Goal: Task Accomplishment & Management: Manage account settings

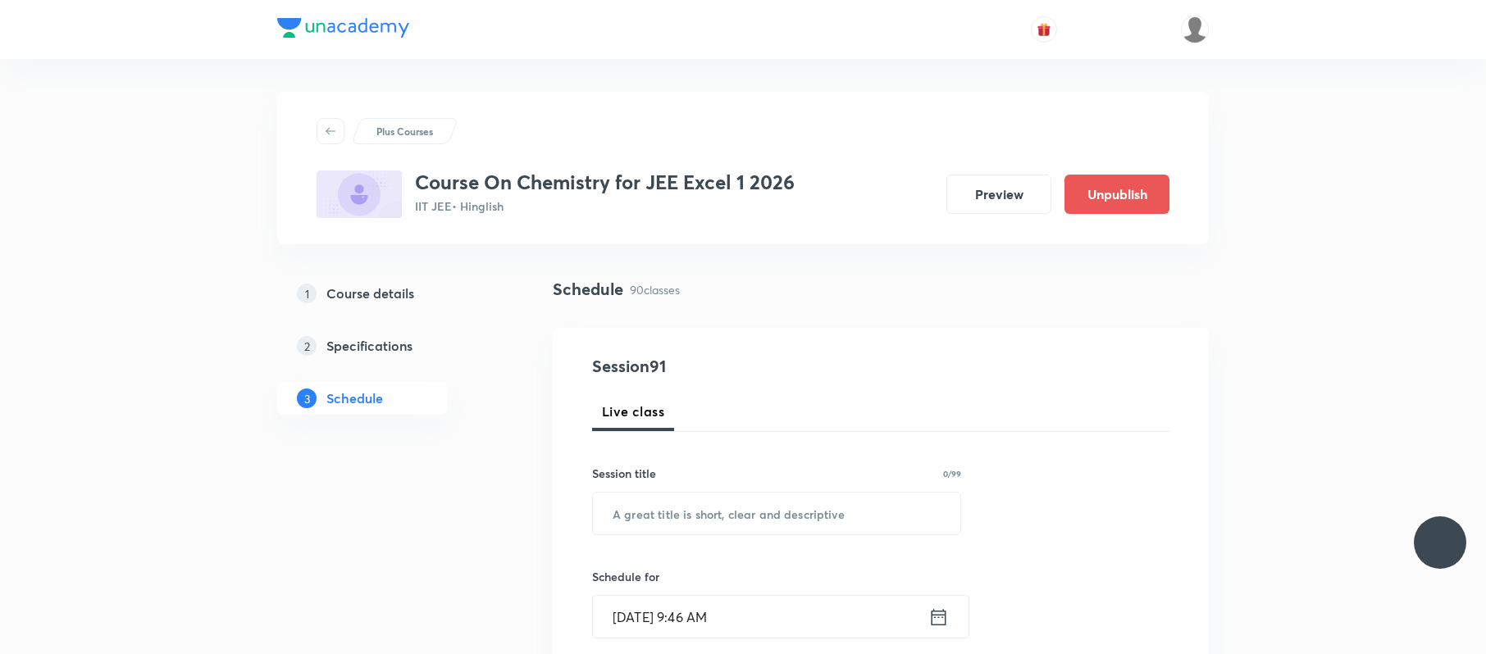
scroll to position [11400, 0]
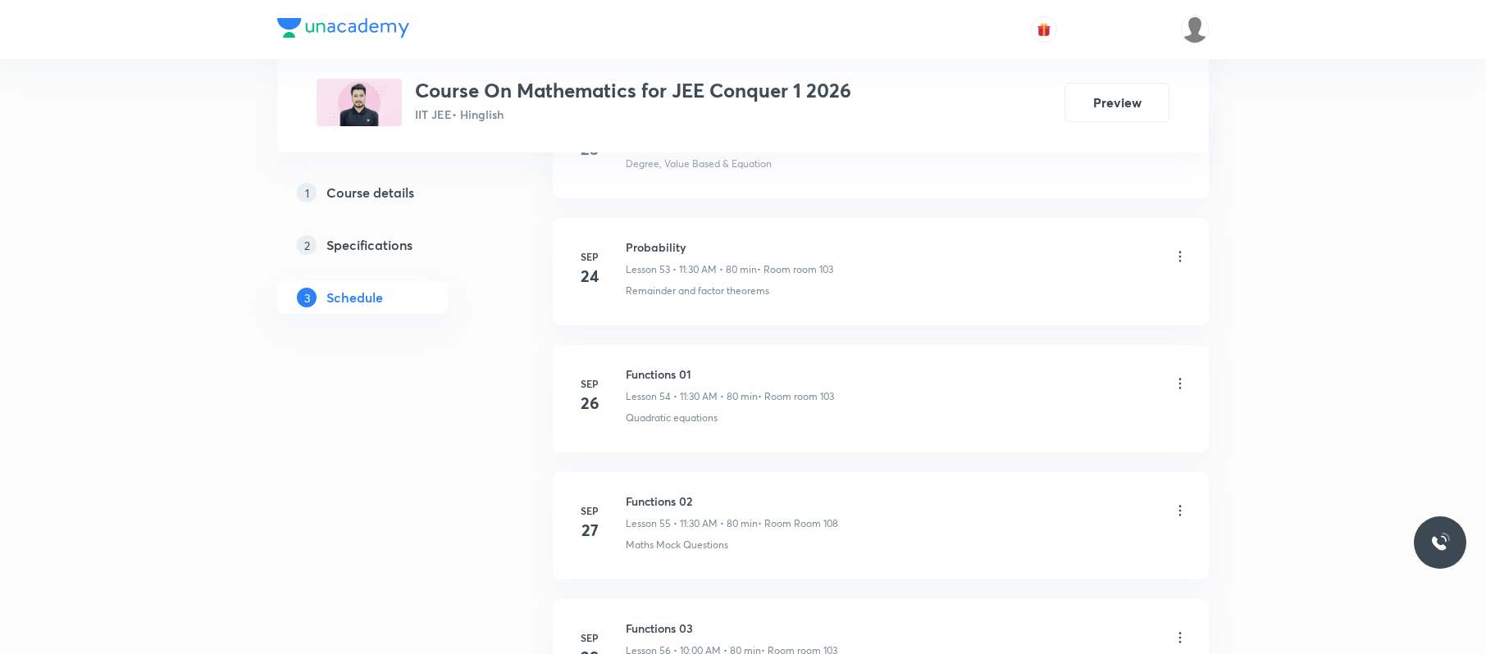
scroll to position [7940, 0]
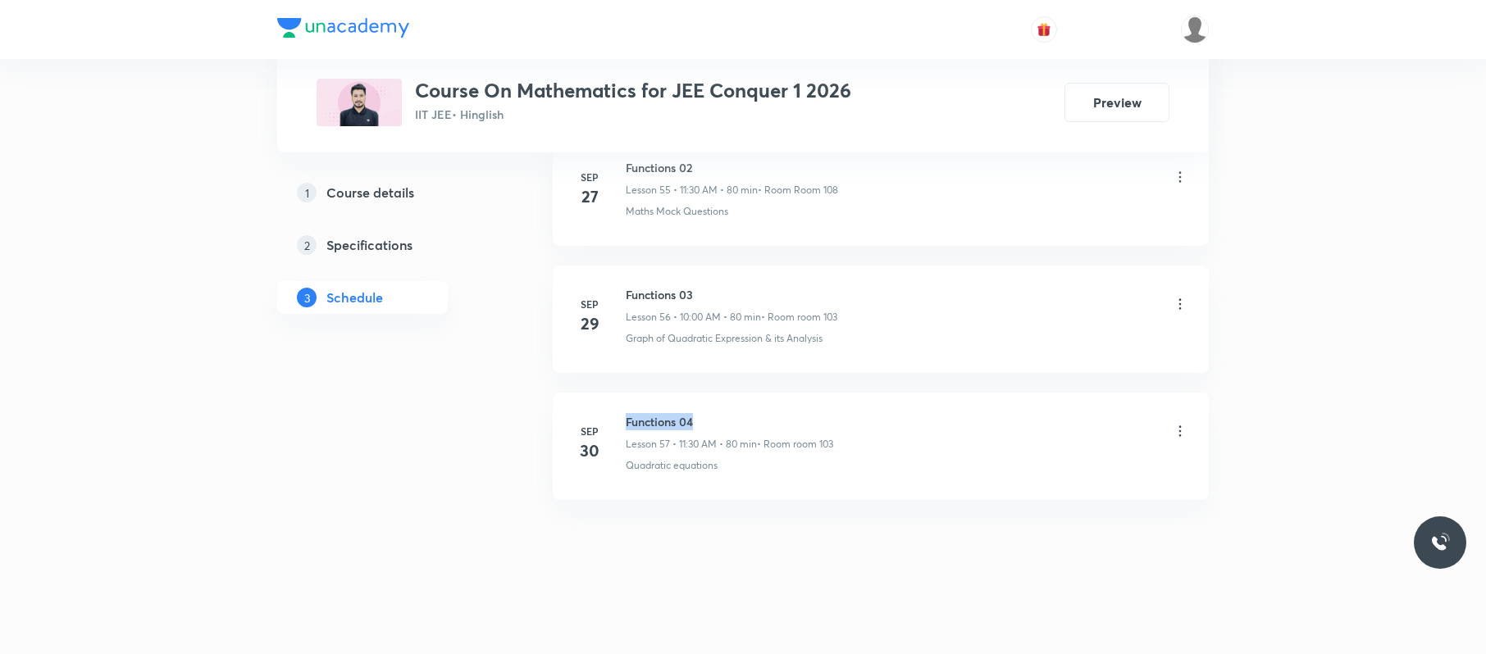
drag, startPoint x: 722, startPoint y: 392, endPoint x: 622, endPoint y: 401, distance: 100.5
click at [622, 401] on li "Sep 30 Functions 04 Lesson 57 • 11:30 AM • 80 min • Room room 103 Quadratic equ…" at bounding box center [881, 446] width 656 height 107
copy h6 "Functions 04"
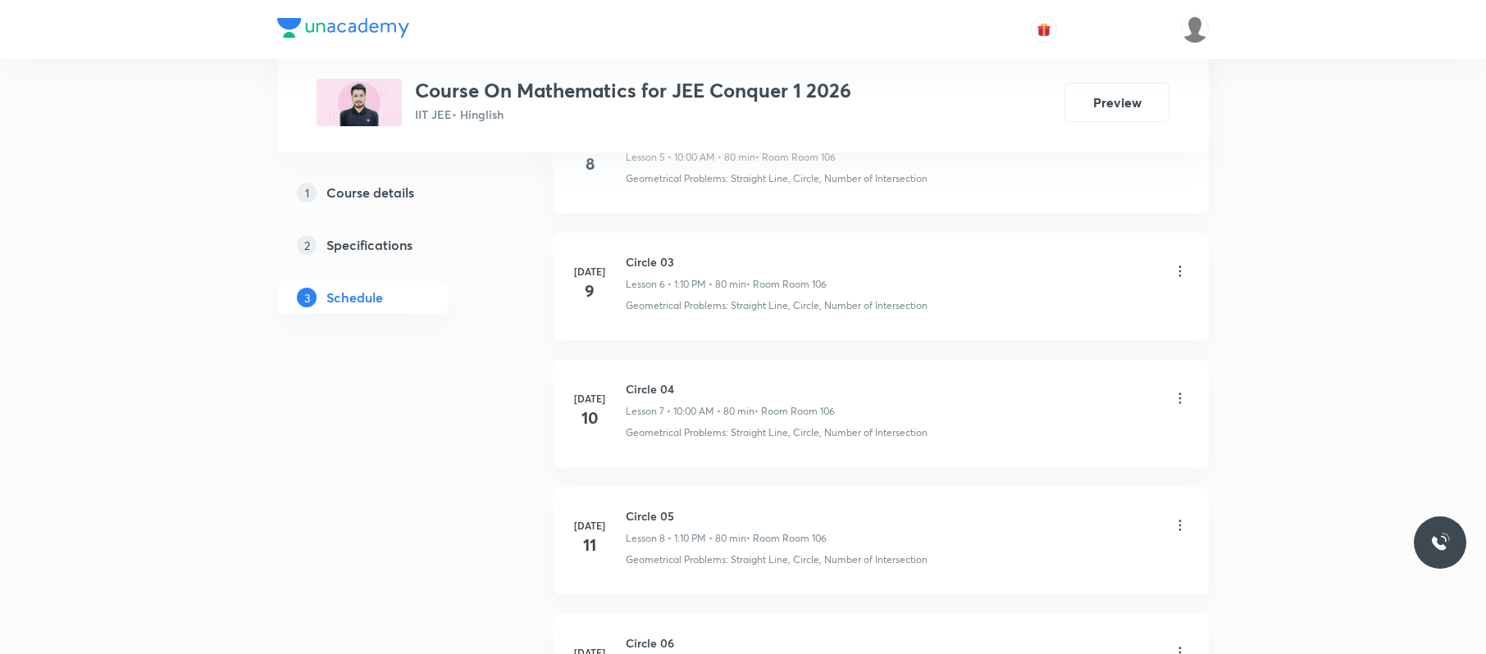
scroll to position [0, 0]
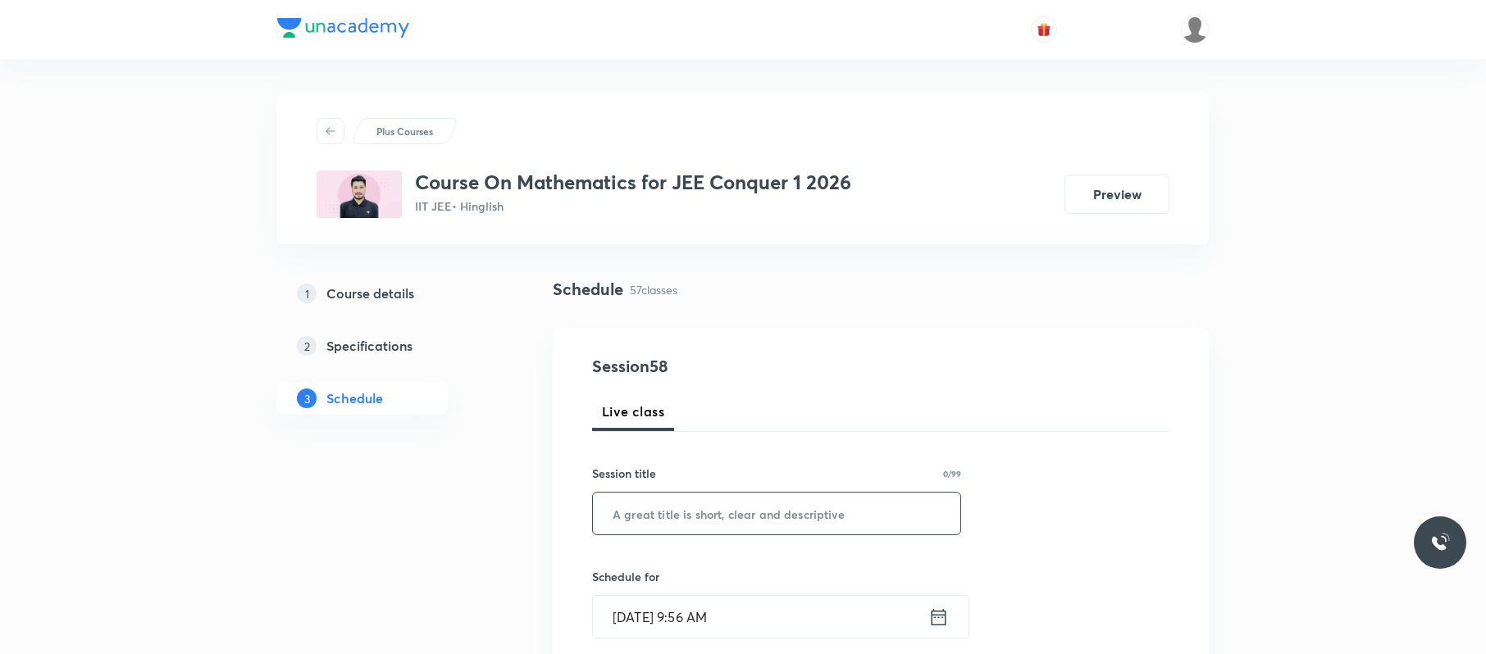
click at [658, 490] on input "text" at bounding box center [776, 514] width 367 height 42
paste input "Functions 04"
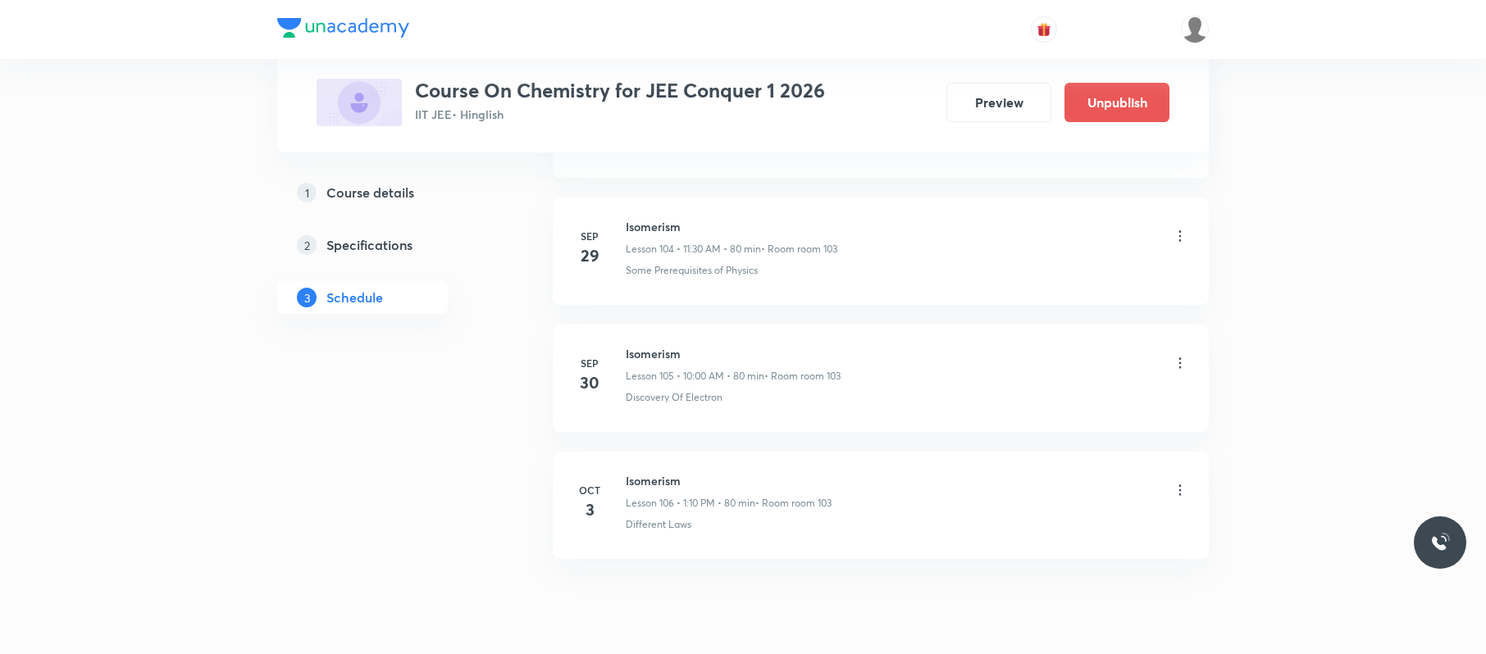
scroll to position [14197, 0]
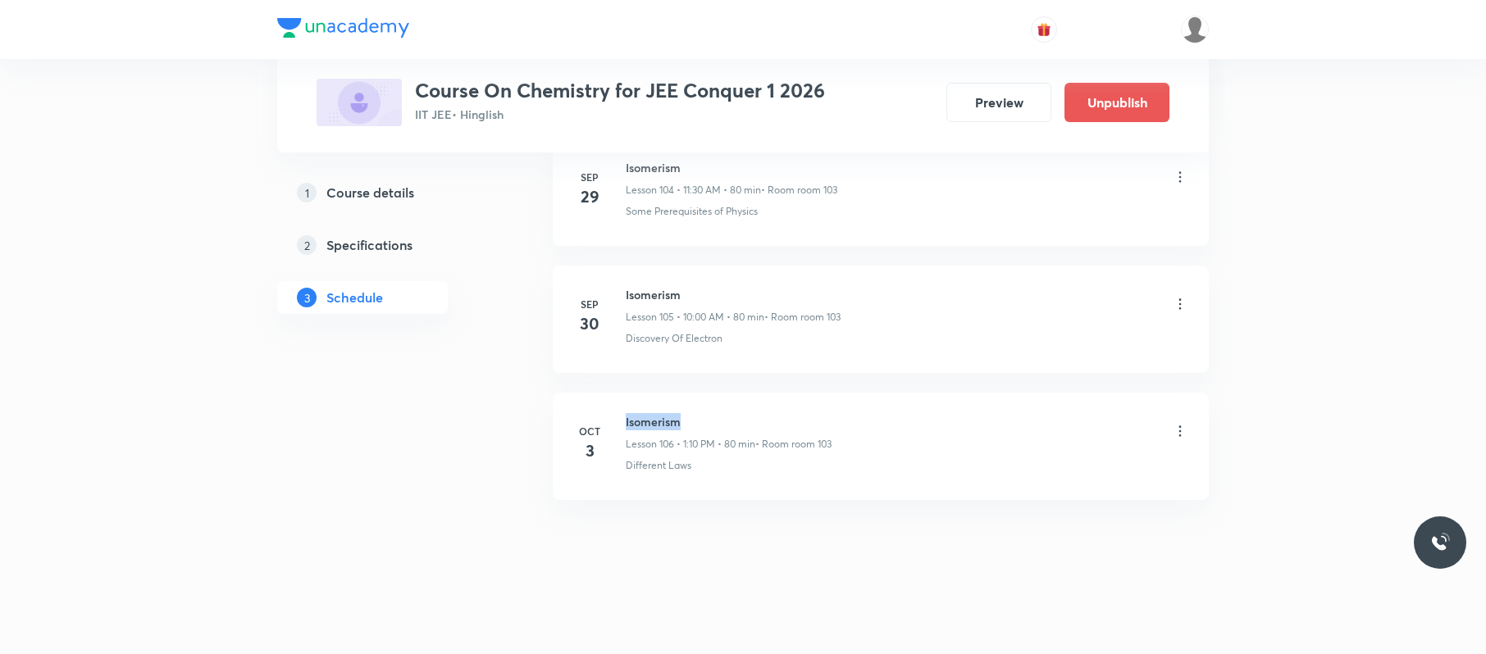
drag, startPoint x: 684, startPoint y: 395, endPoint x: 624, endPoint y: 388, distance: 60.3
copy h6 "Isomerism"
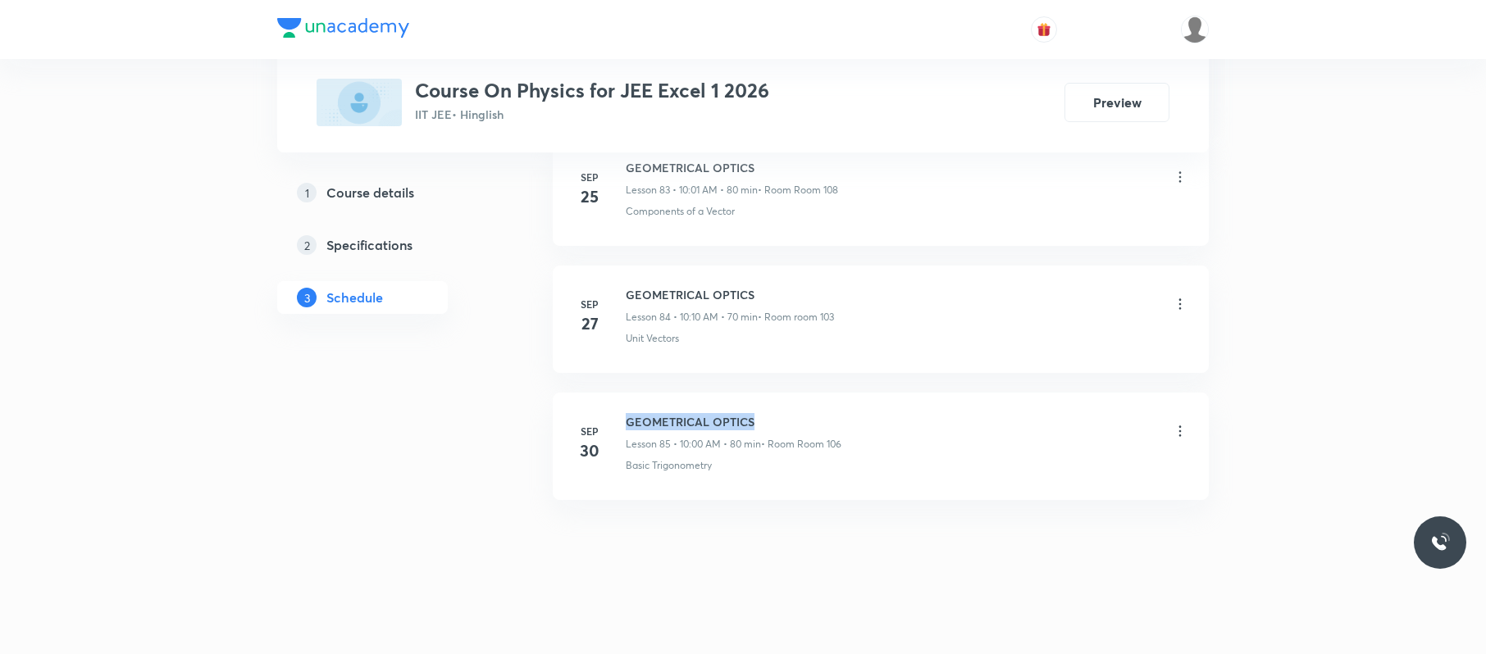
drag, startPoint x: 794, startPoint y: 407, endPoint x: 624, endPoint y: 411, distance: 169.8
click at [624, 411] on li "Sep 30 GEOMETRICAL OPTICS Lesson 85 • 10:00 AM • 80 min • Room Room 106 Basic T…" at bounding box center [881, 446] width 656 height 107
copy h6 "GEOMETRICAL OPTICS"
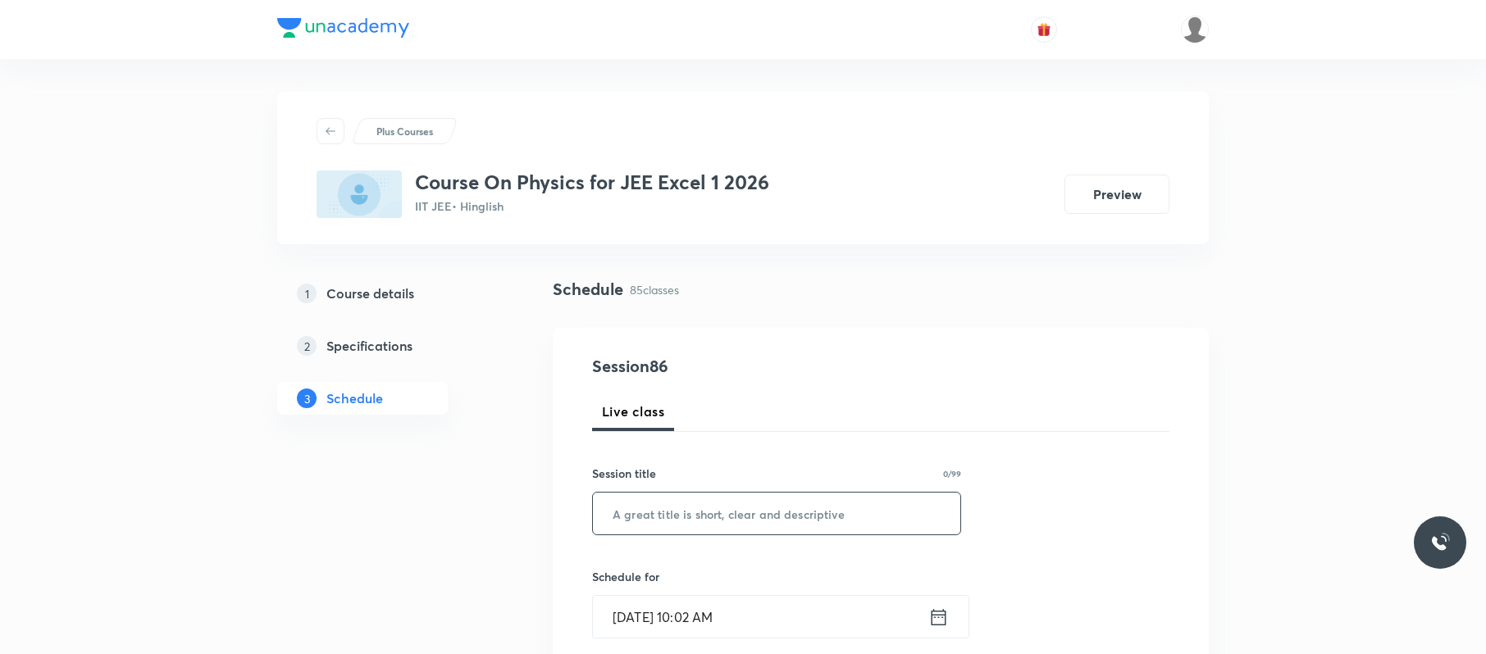
click at [753, 530] on input "text" at bounding box center [776, 514] width 367 height 42
paste input "GEOMETRICAL OPTICS"
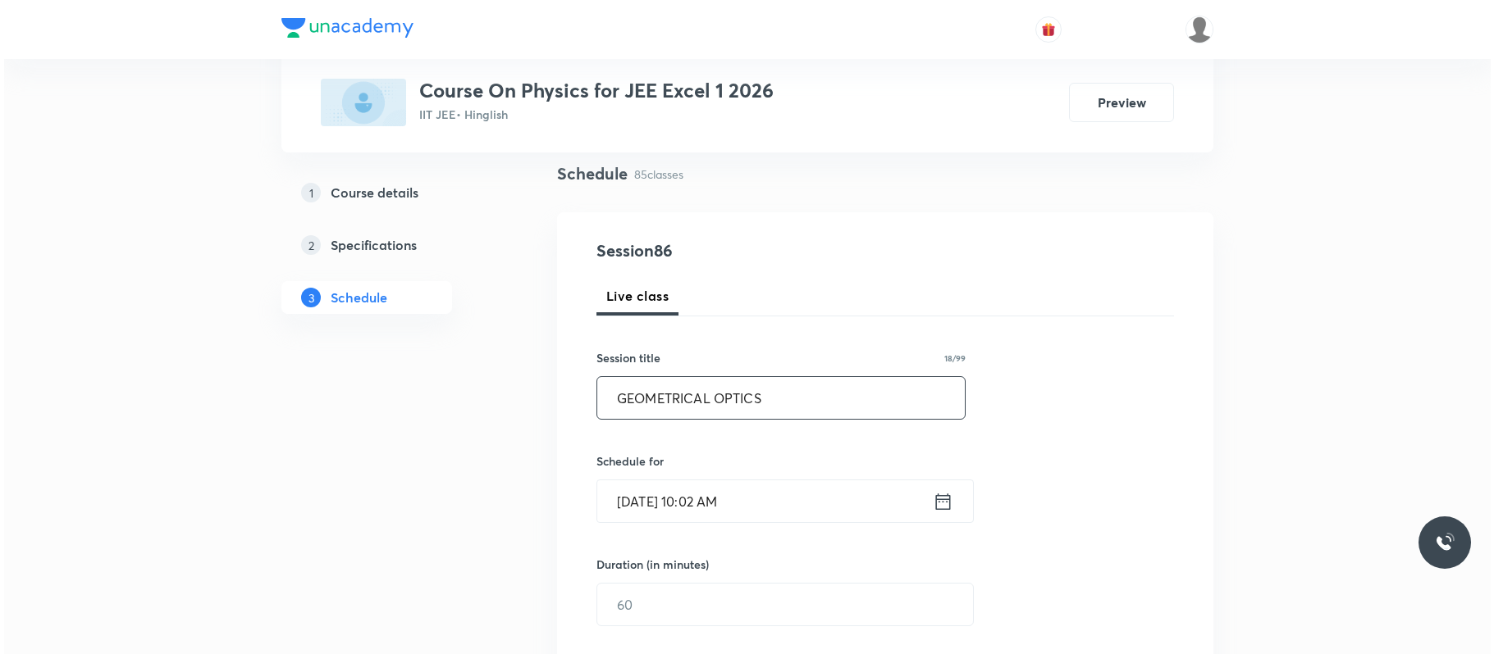
scroll to position [125, 0]
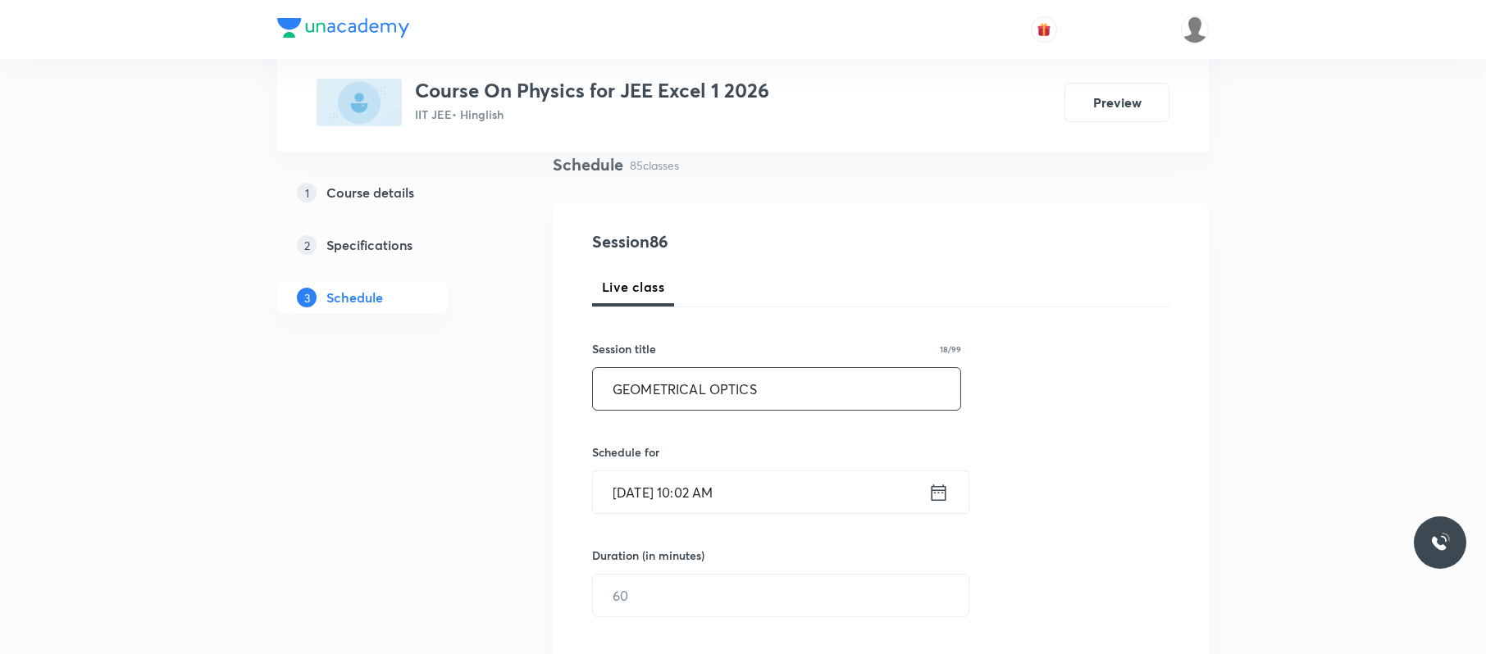
type input "GEOMETRICAL OPTICS"
click at [761, 495] on input "Oct 3, 2025, 10:02 AM" at bounding box center [760, 493] width 335 height 42
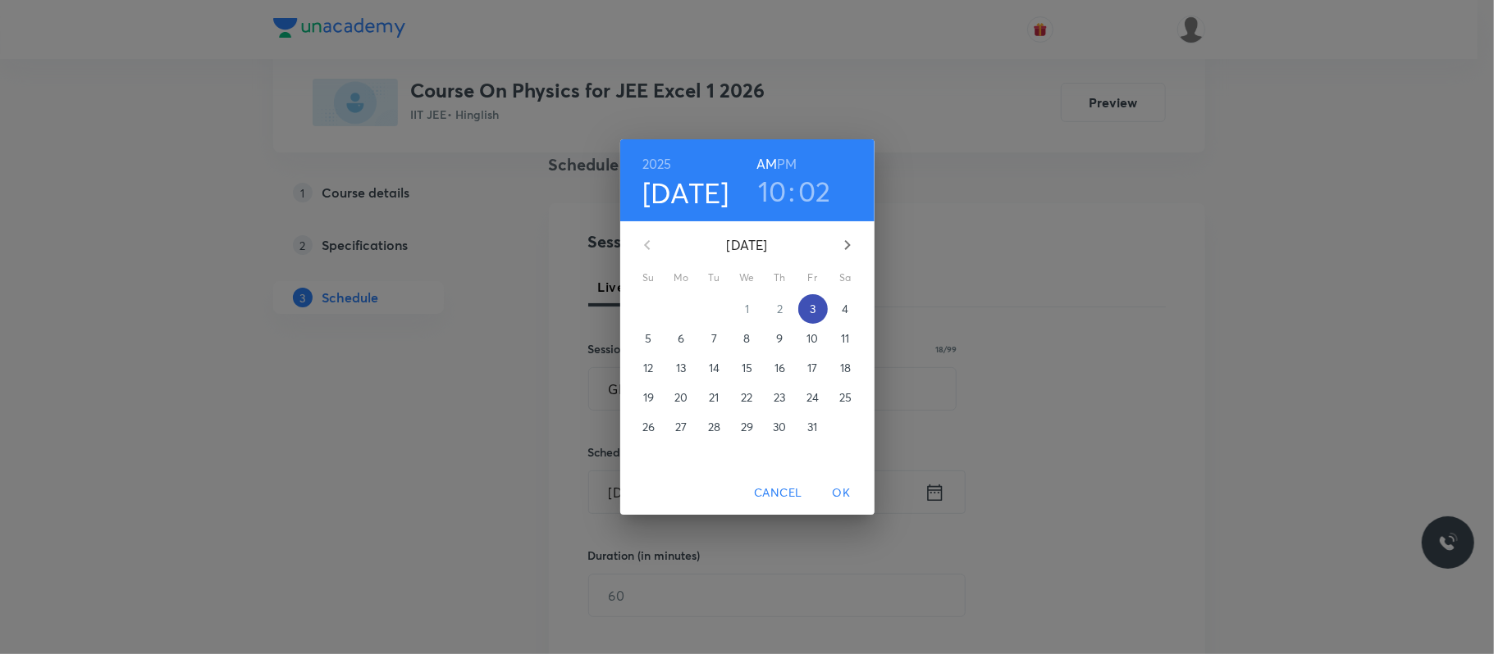
click at [814, 308] on p "3" at bounding box center [812, 309] width 6 height 16
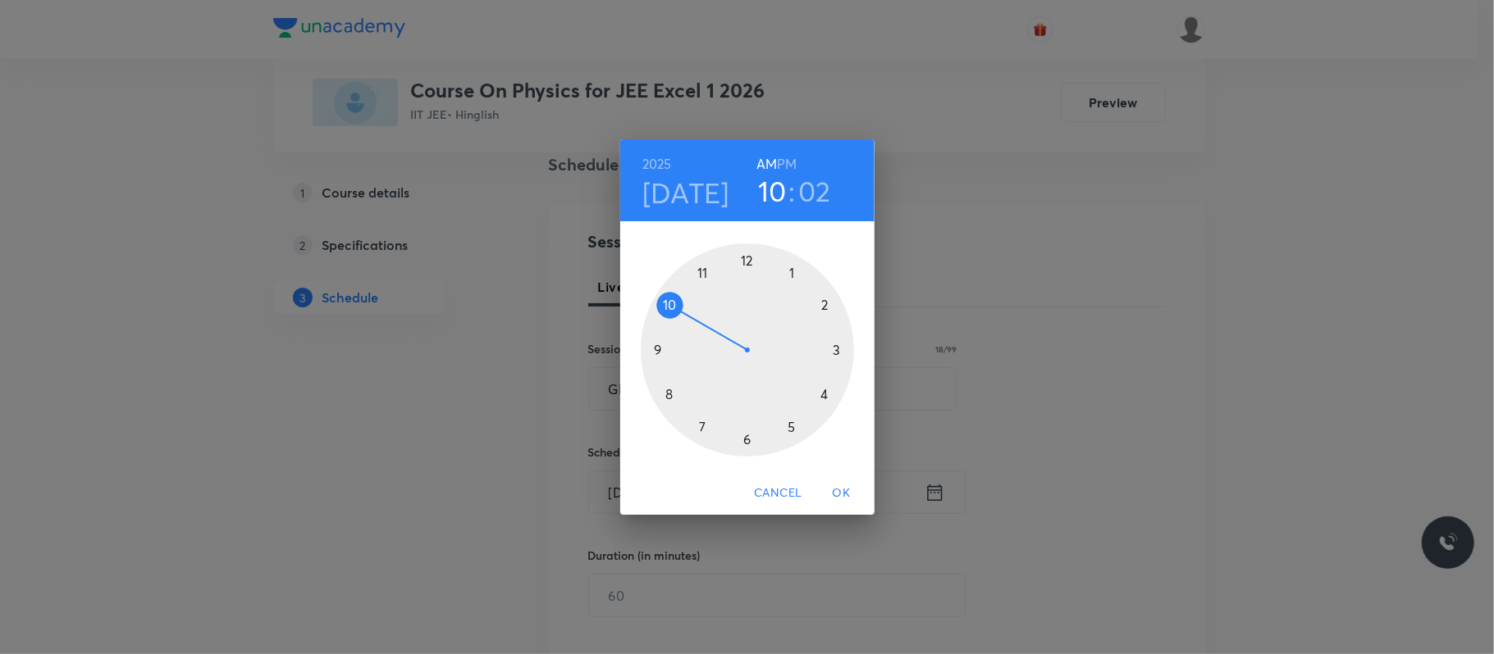
click at [702, 272] on div at bounding box center [747, 350] width 213 height 213
click at [748, 441] on div at bounding box center [747, 350] width 213 height 213
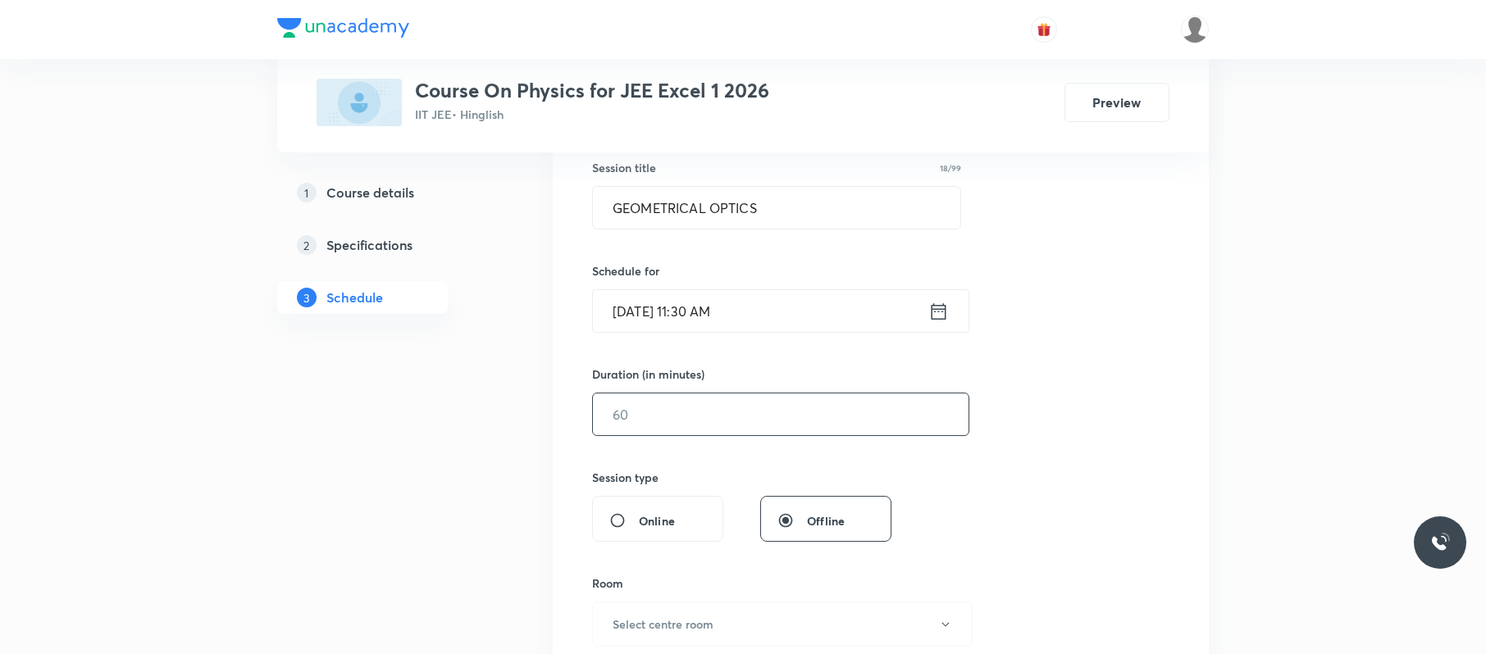
scroll to position [307, 0]
click at [713, 415] on input "text" at bounding box center [781, 414] width 376 height 42
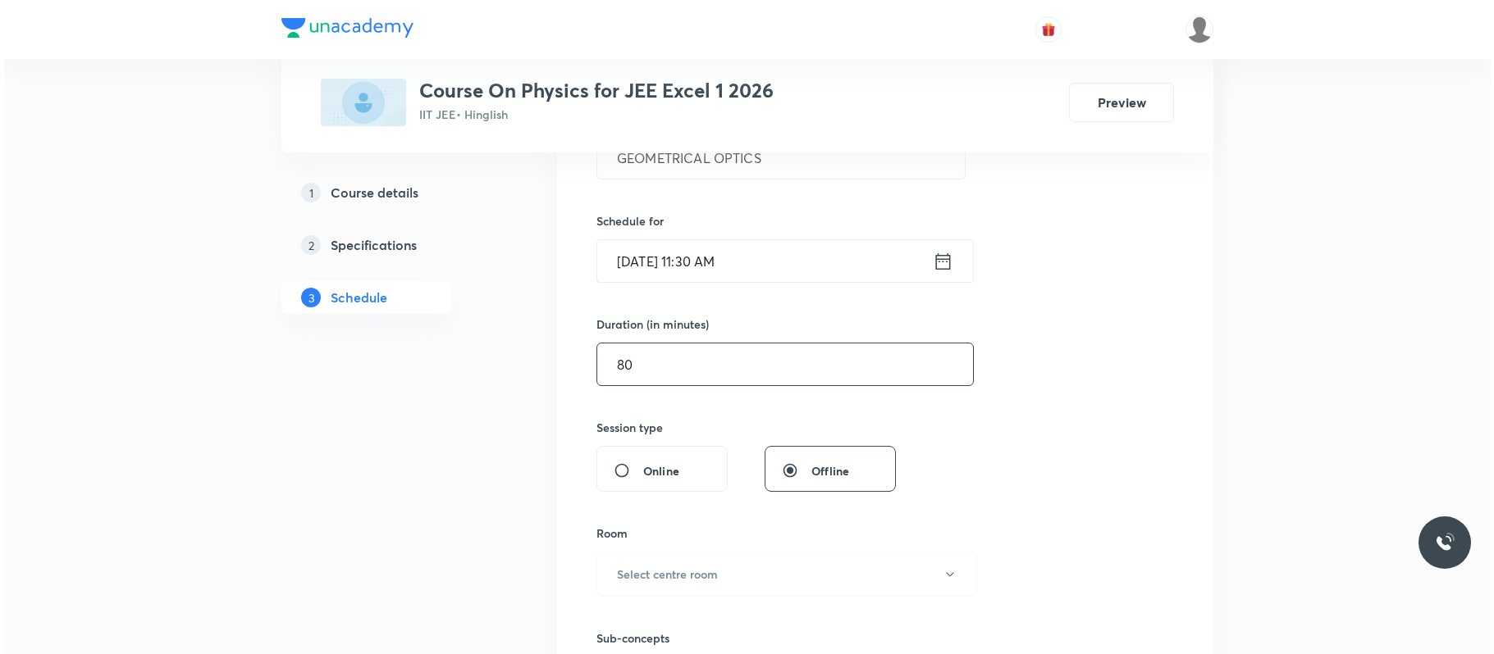
scroll to position [358, 0]
type input "80"
click at [677, 558] on button "Select centre room" at bounding box center [782, 572] width 381 height 45
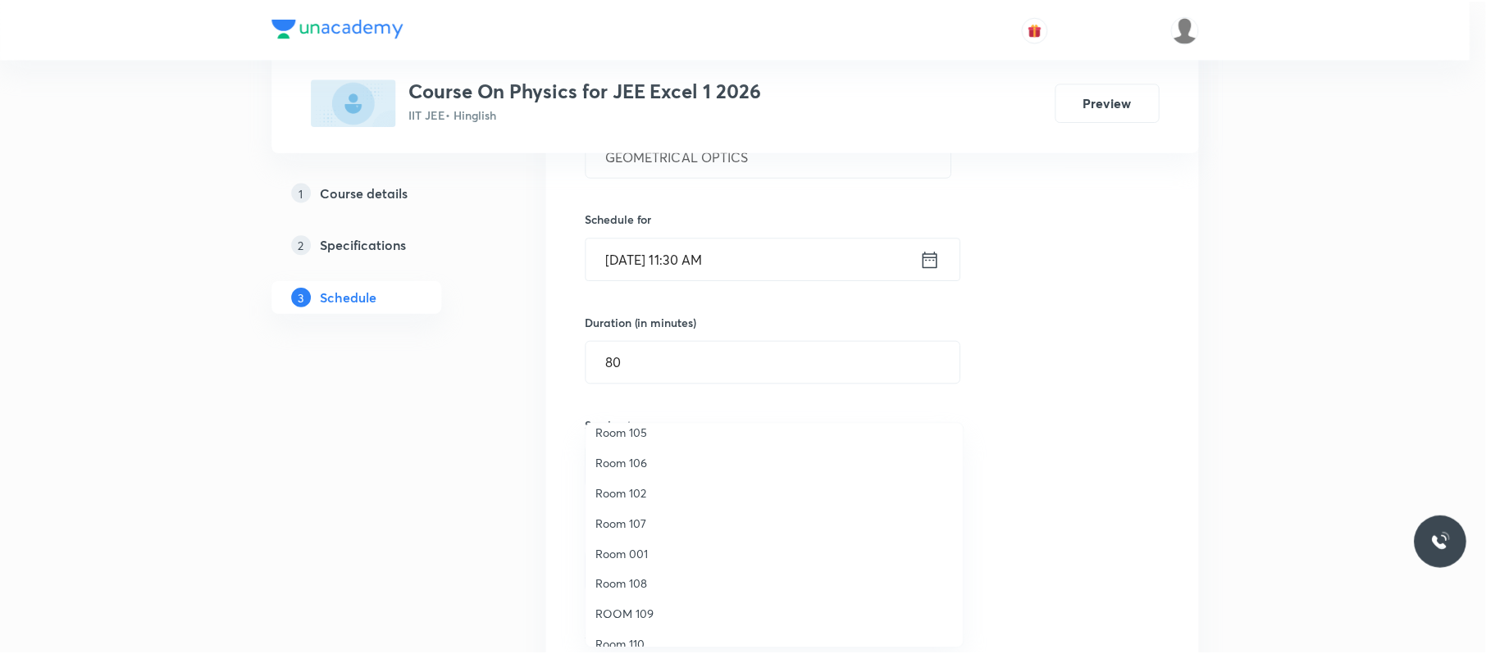
scroll to position [105, 0]
click at [668, 575] on span "Room 108" at bounding box center [778, 583] width 359 height 17
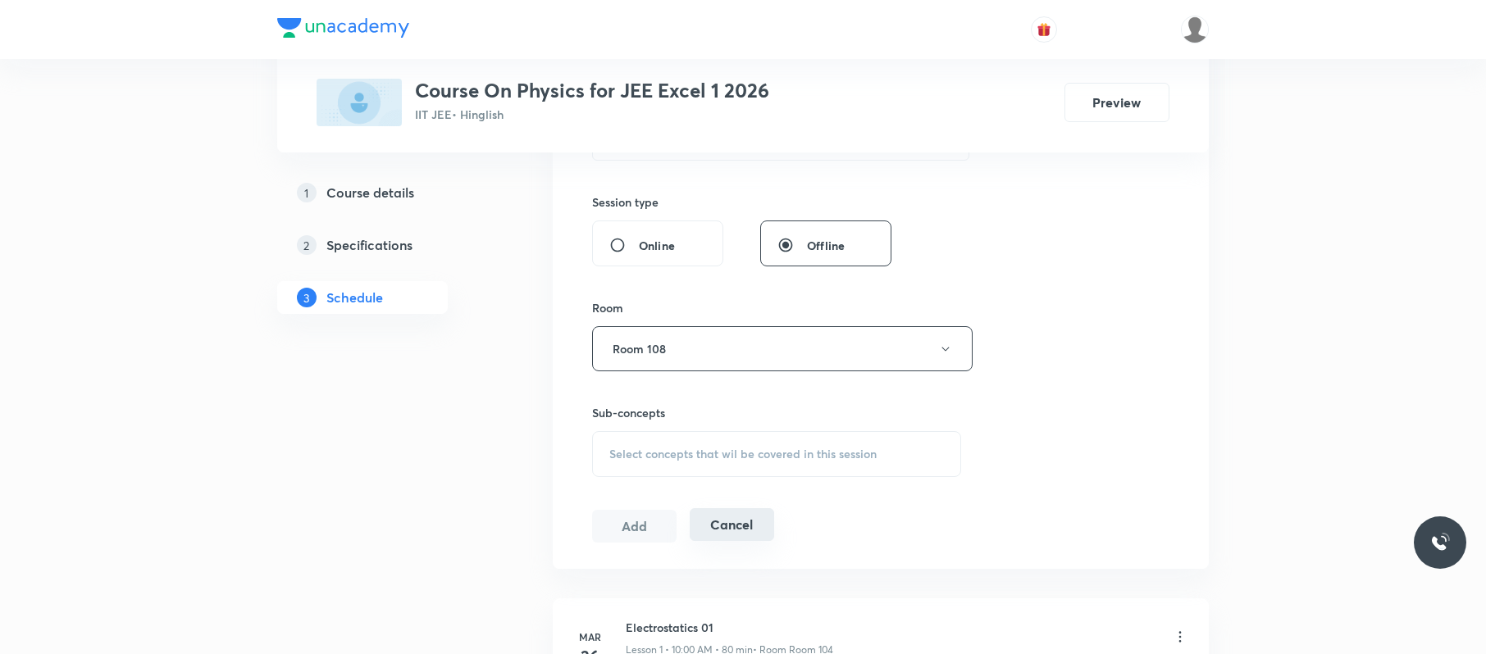
scroll to position [582, 0]
click at [778, 448] on span "Select concepts that wil be covered in this session" at bounding box center [742, 453] width 267 height 13
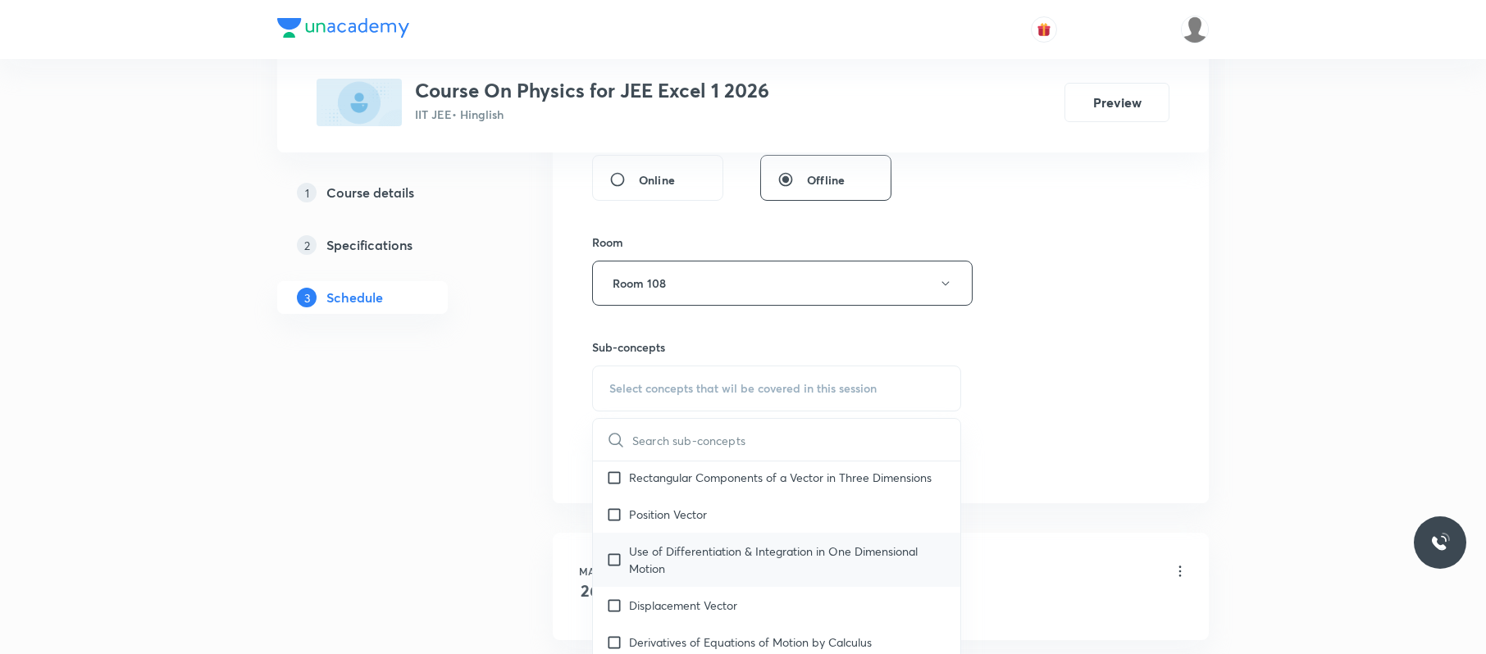
scroll to position [556, 0]
click at [726, 516] on div "Position Vector" at bounding box center [776, 514] width 367 height 37
checkbox input "true"
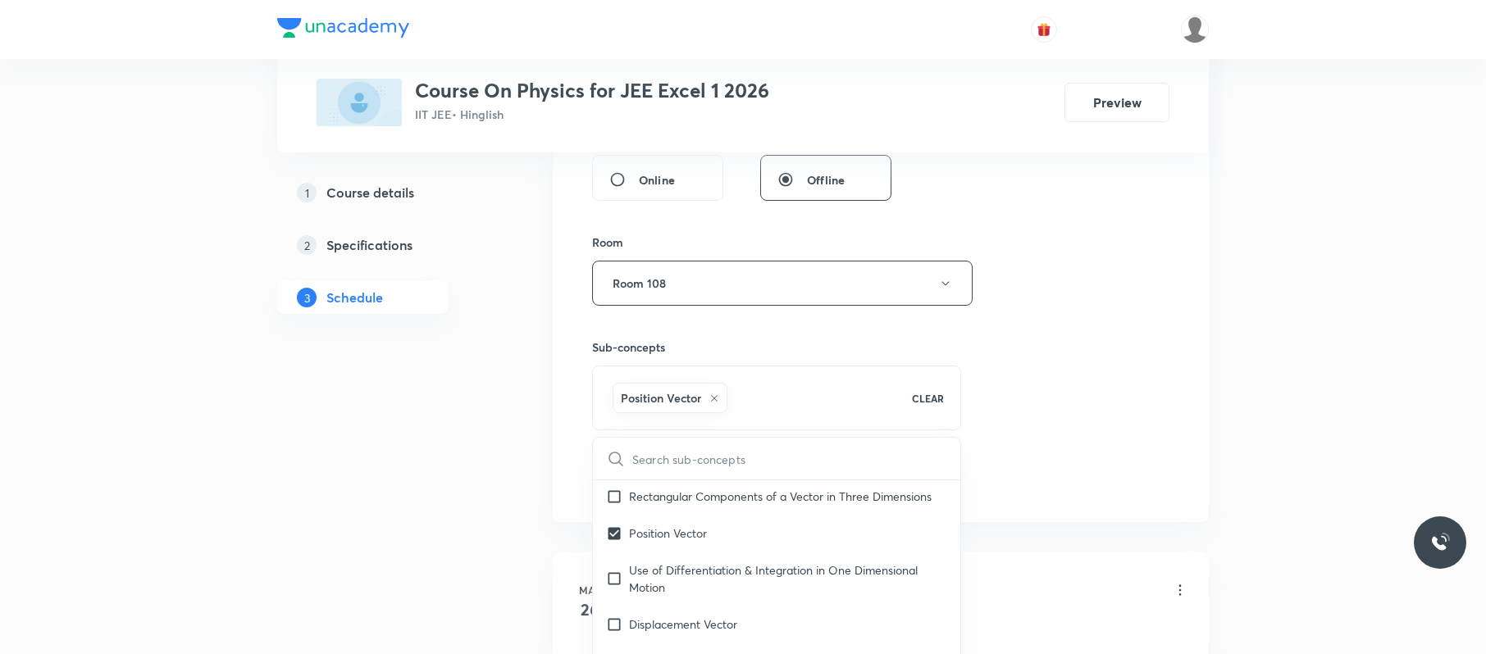
drag, startPoint x: 1140, startPoint y: 390, endPoint x: 601, endPoint y: 457, distance: 542.9
click at [1139, 390] on div "Session 86 Live class Session title 18/99 GEOMETRICAL OPTICS ​ Schedule for Oct…" at bounding box center [880, 101] width 577 height 789
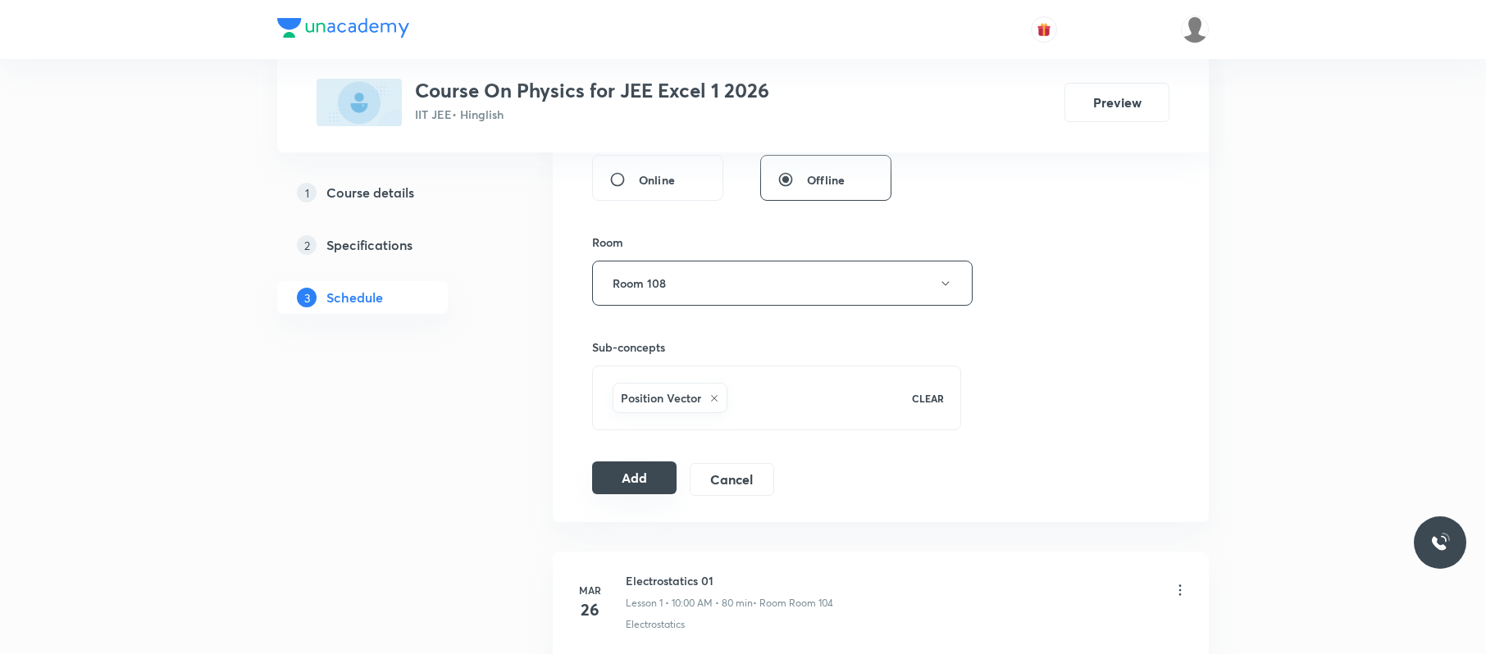
click at [627, 484] on button "Add" at bounding box center [634, 478] width 84 height 33
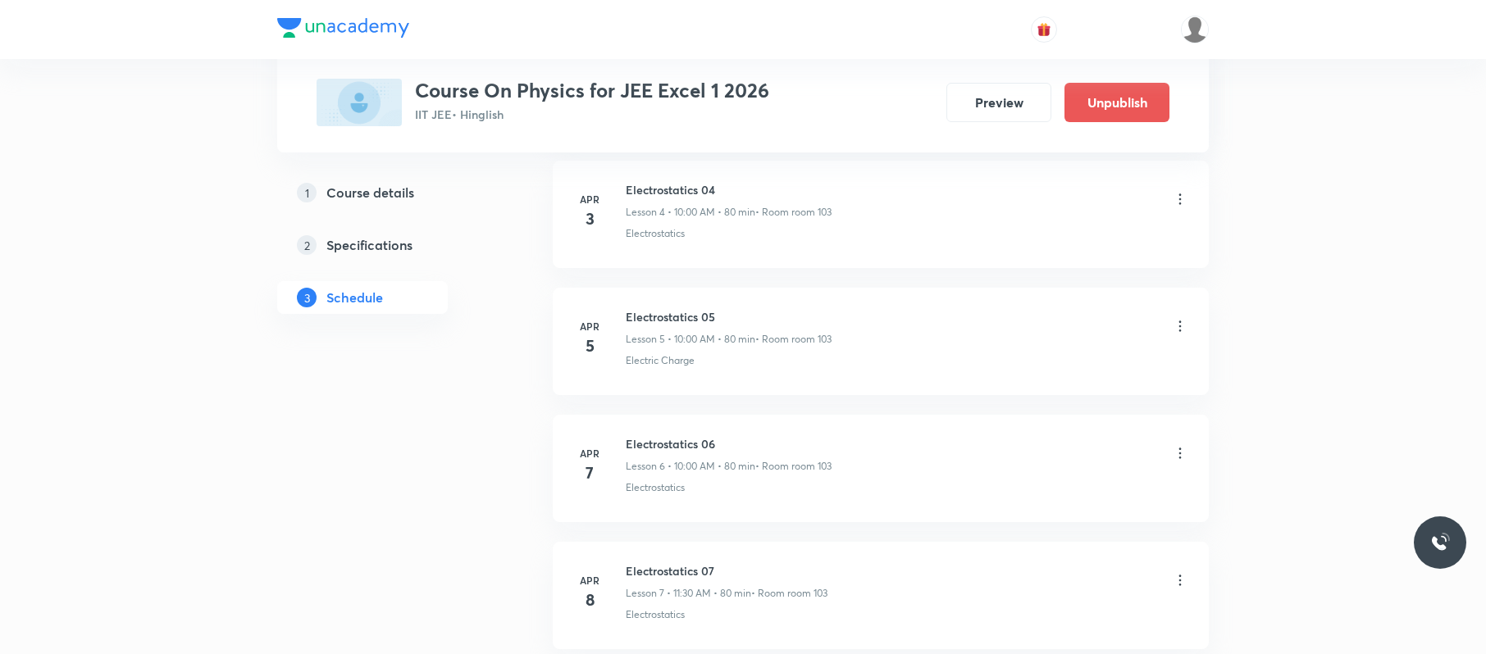
scroll to position [10886, 0]
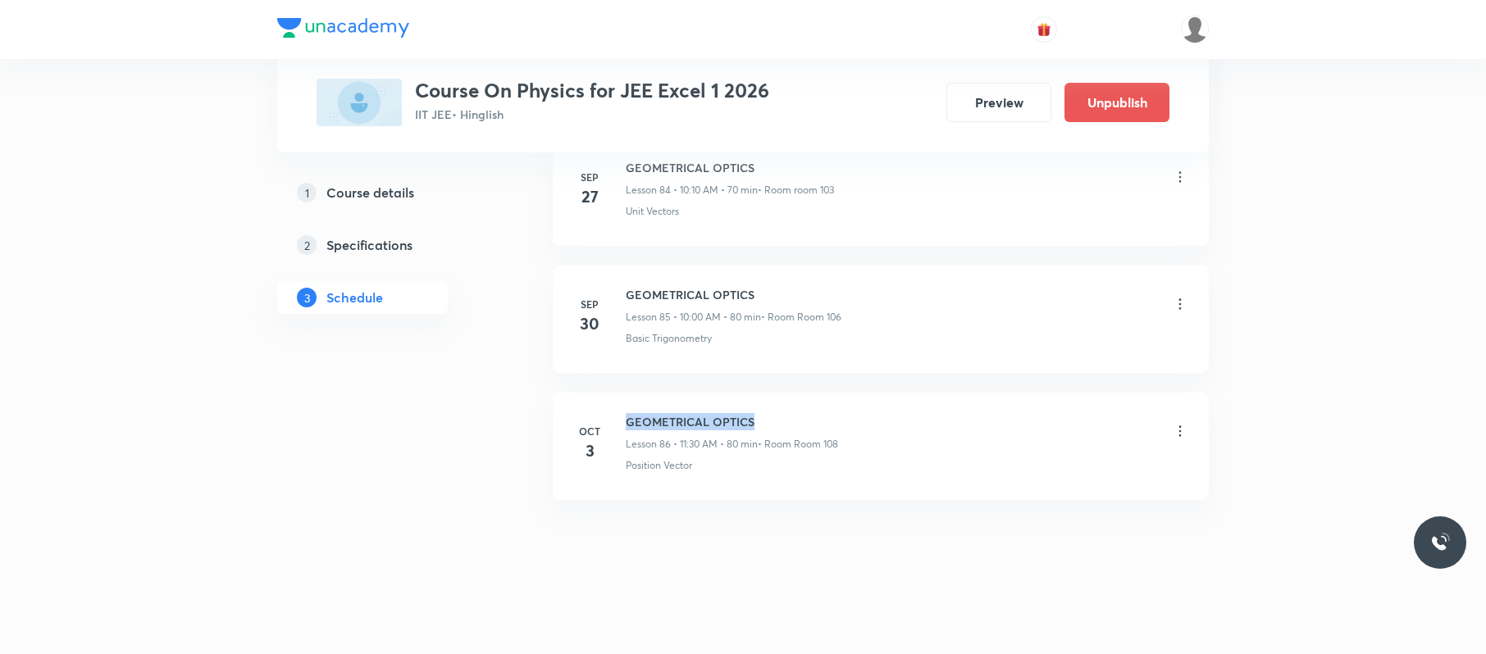
drag, startPoint x: 781, startPoint y: 404, endPoint x: 627, endPoint y: 392, distance: 154.7
click at [627, 393] on li "Oct 3 GEOMETRICAL OPTICS Lesson 86 • 11:30 AM • 80 min • Room Room 108 Position…" at bounding box center [881, 446] width 656 height 107
copy h6 "GEOMETRICAL OPTICS"
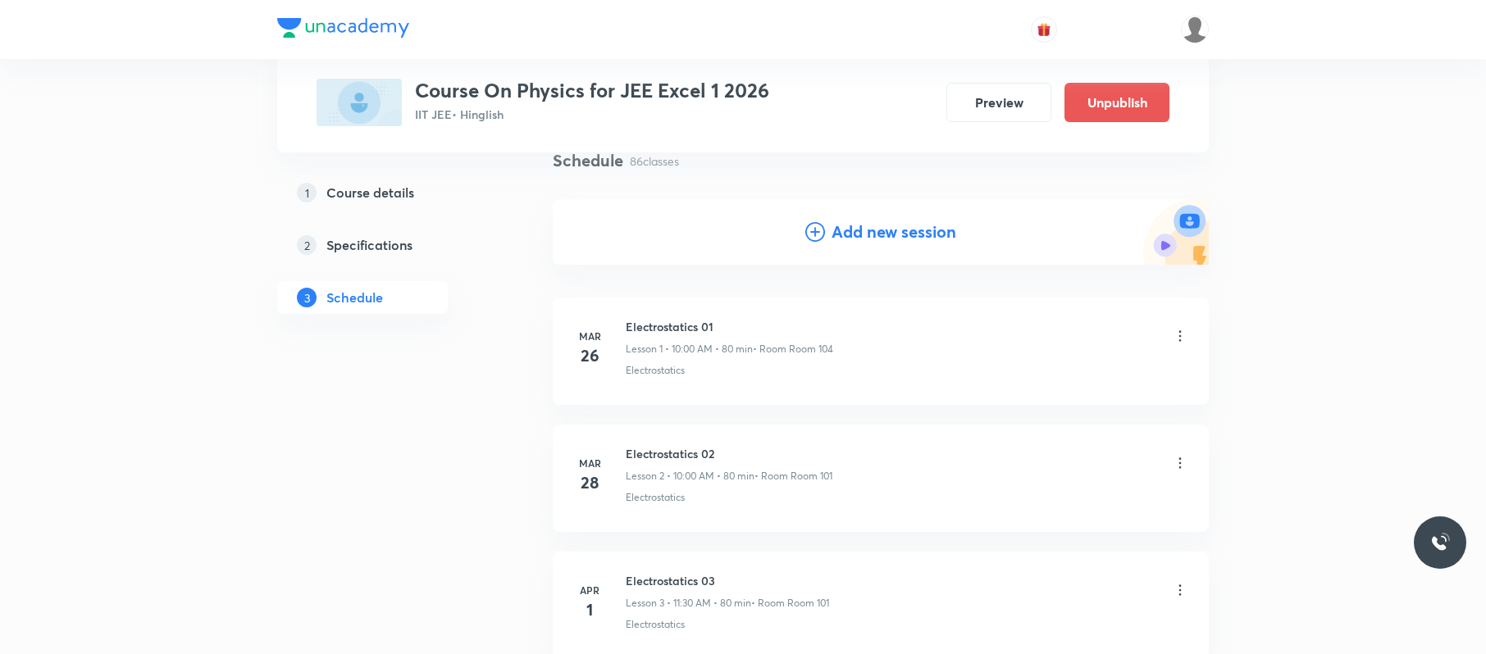
scroll to position [0, 0]
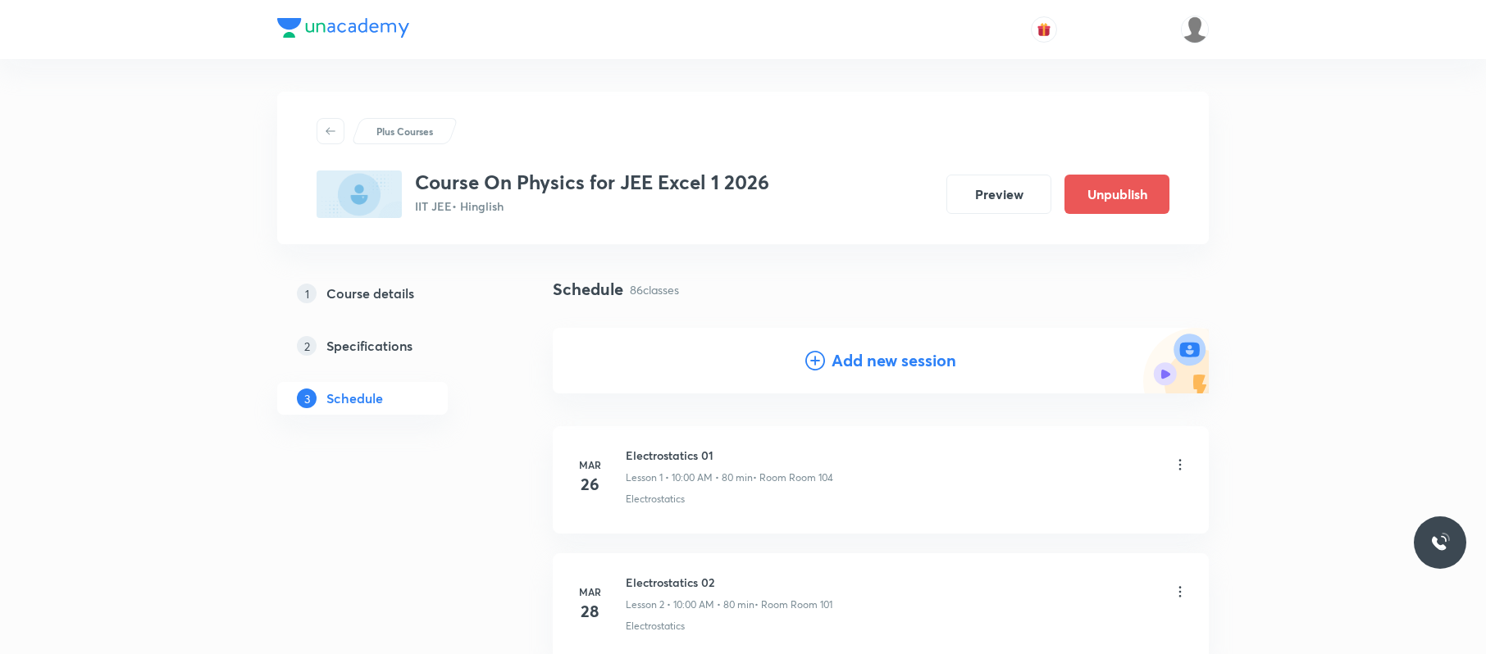
click at [892, 359] on h4 "Add new session" at bounding box center [894, 361] width 125 height 25
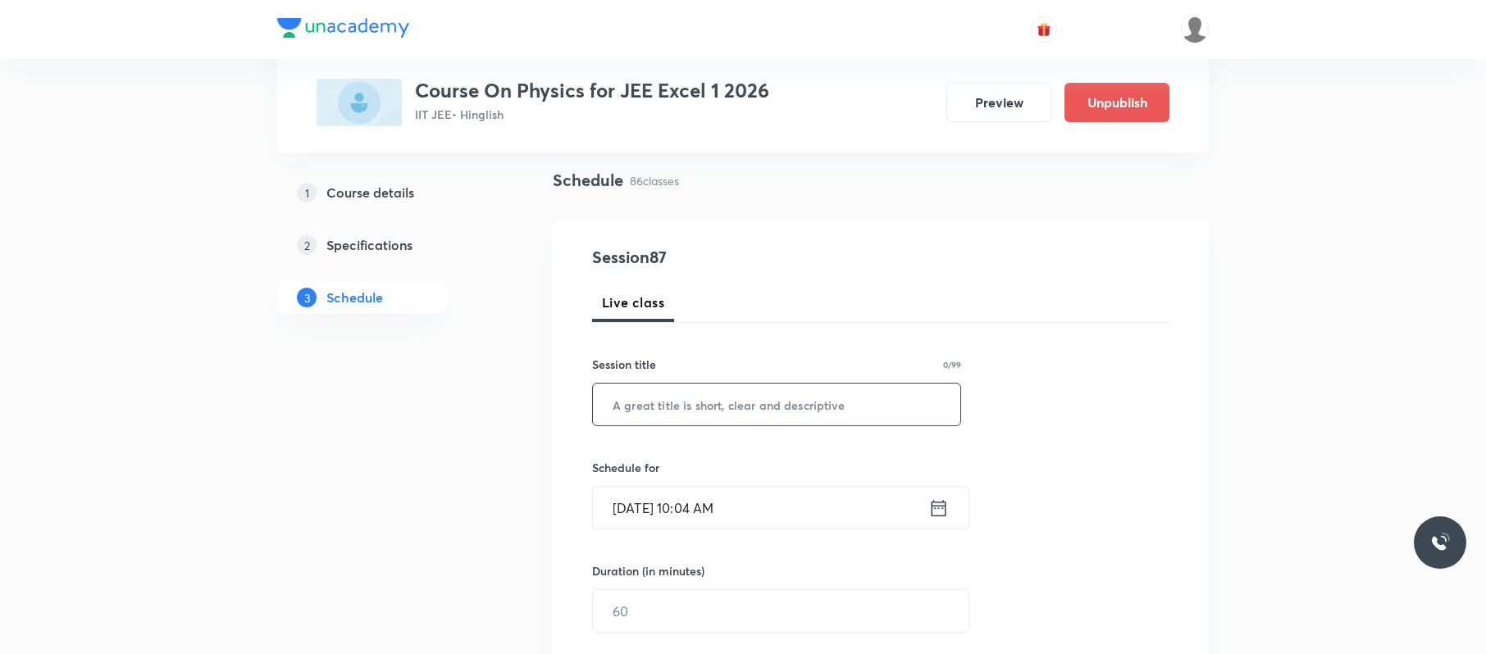
scroll to position [110, 0]
click at [810, 487] on input "Oct 3, 2025, 10:04 AM" at bounding box center [760, 507] width 335 height 42
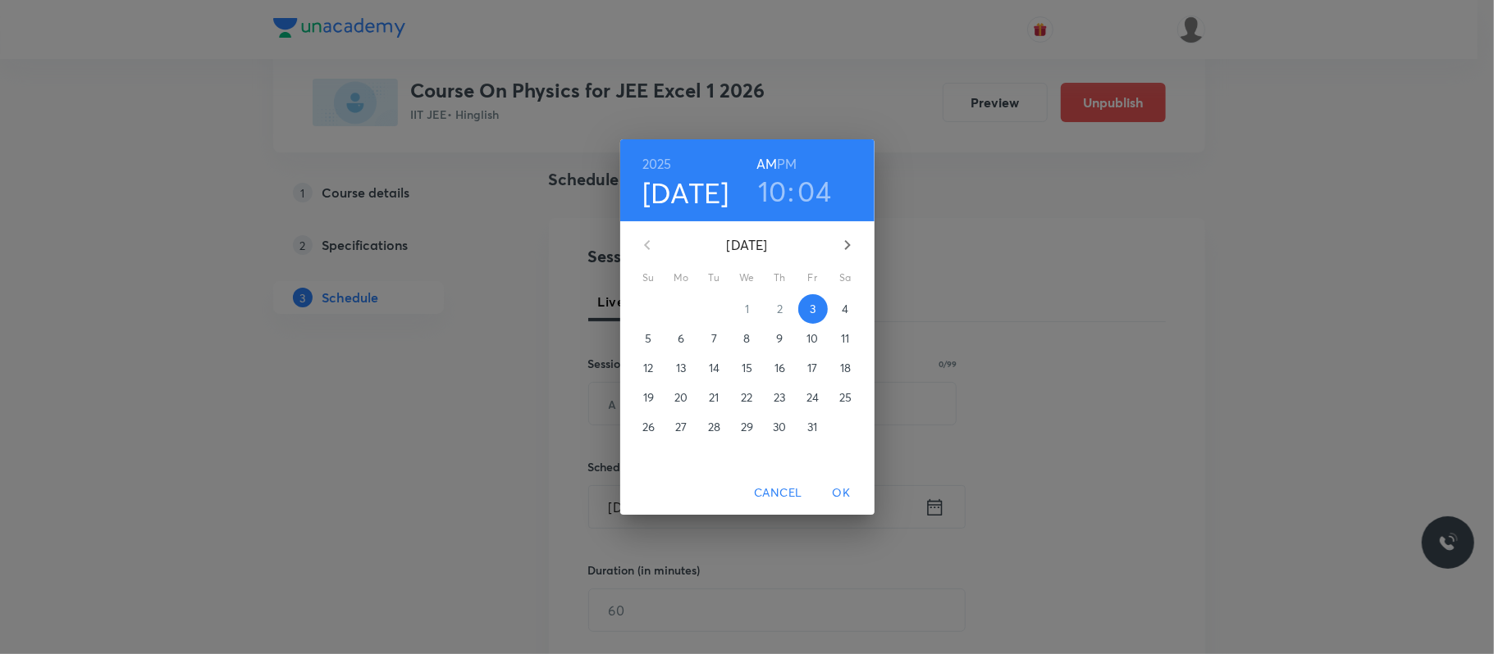
click at [837, 305] on span "4" at bounding box center [846, 309] width 30 height 16
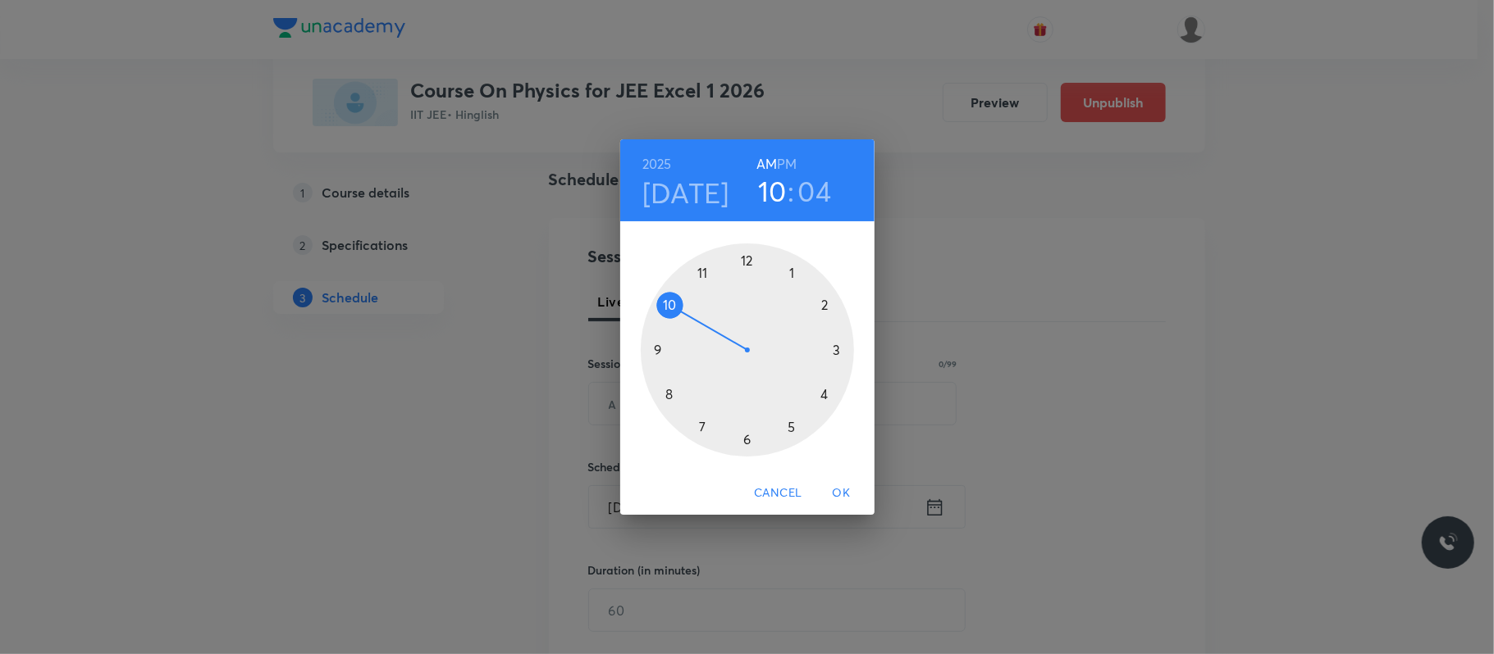
click at [660, 303] on div at bounding box center [747, 350] width 213 height 213
click at [746, 254] on div at bounding box center [747, 350] width 213 height 213
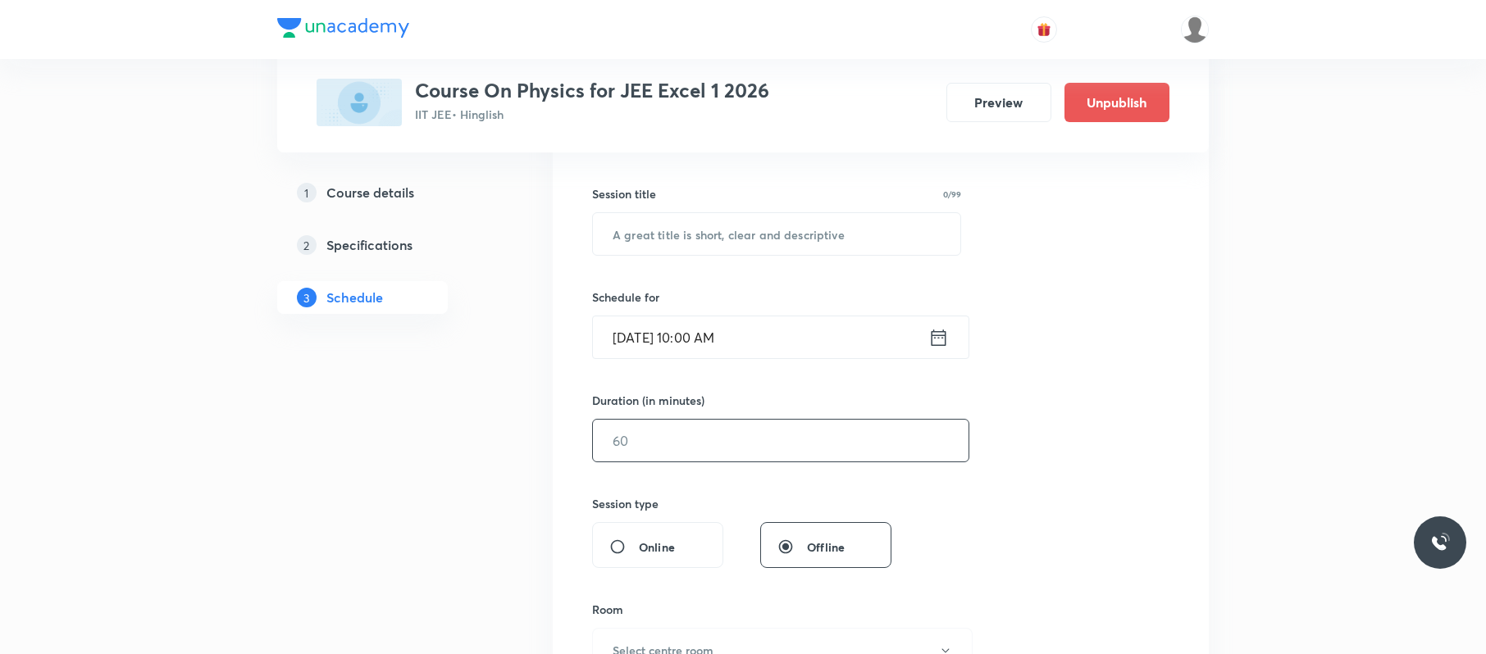
scroll to position [280, 0]
click at [730, 451] on input "text" at bounding box center [781, 440] width 376 height 42
type input "80"
click at [729, 230] on input "text" at bounding box center [776, 233] width 367 height 42
paste input "GEOMETRICAL OPTICS"
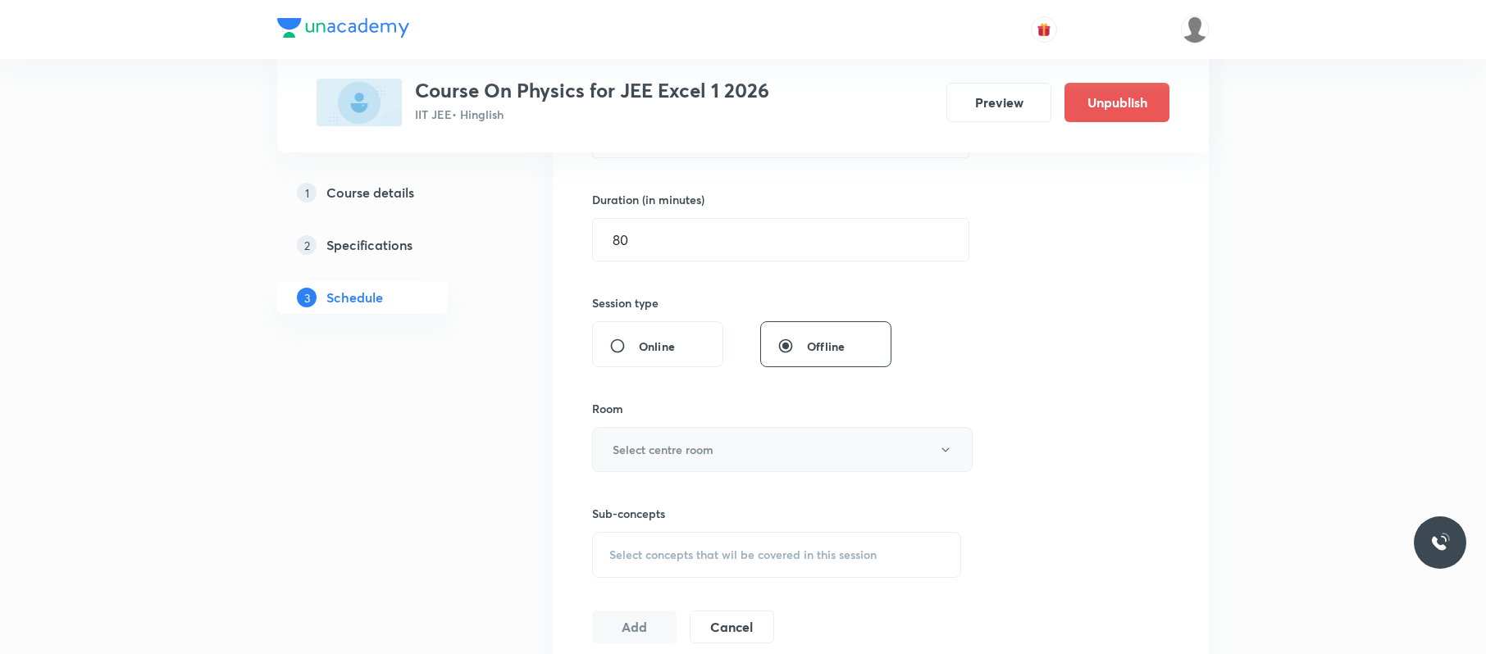
scroll to position [483, 0]
type input "GEOMETRICAL OPTICS"
click at [717, 441] on button "Select centre room" at bounding box center [782, 447] width 381 height 45
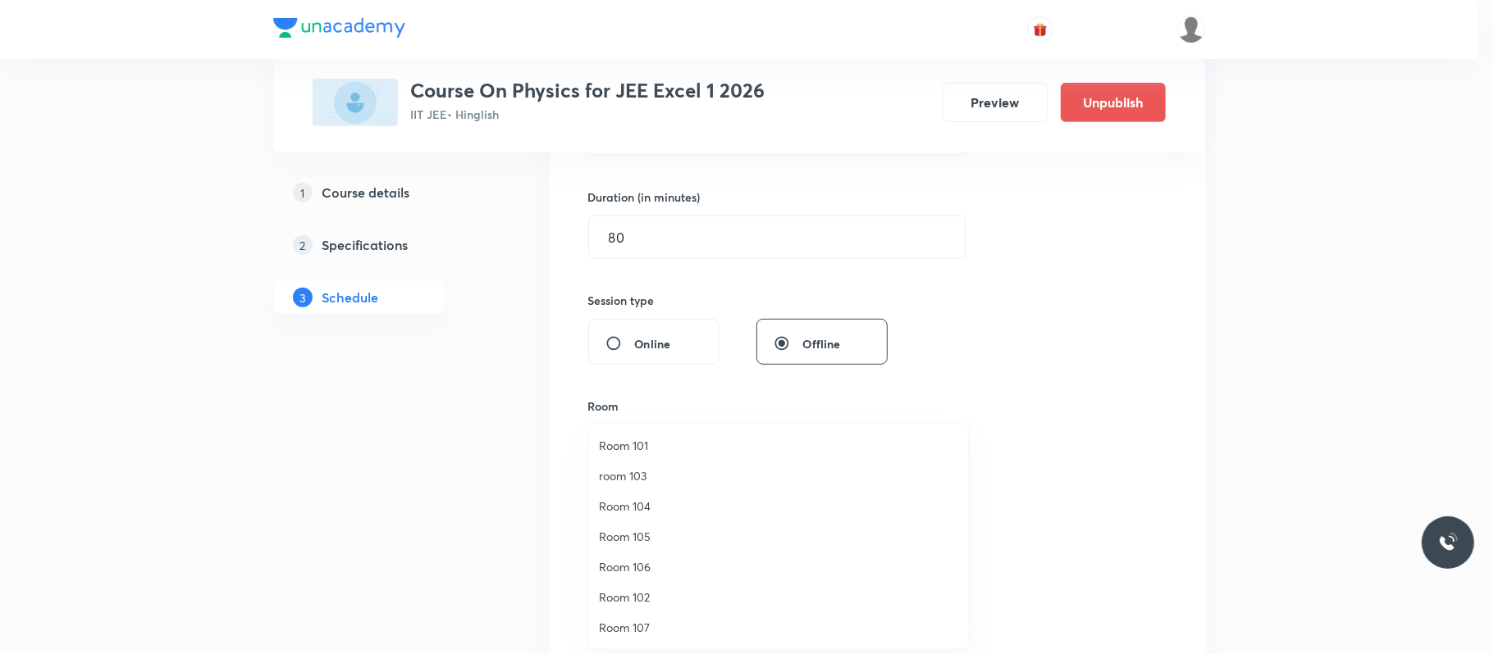
click at [624, 476] on span "room 103" at bounding box center [778, 475] width 359 height 17
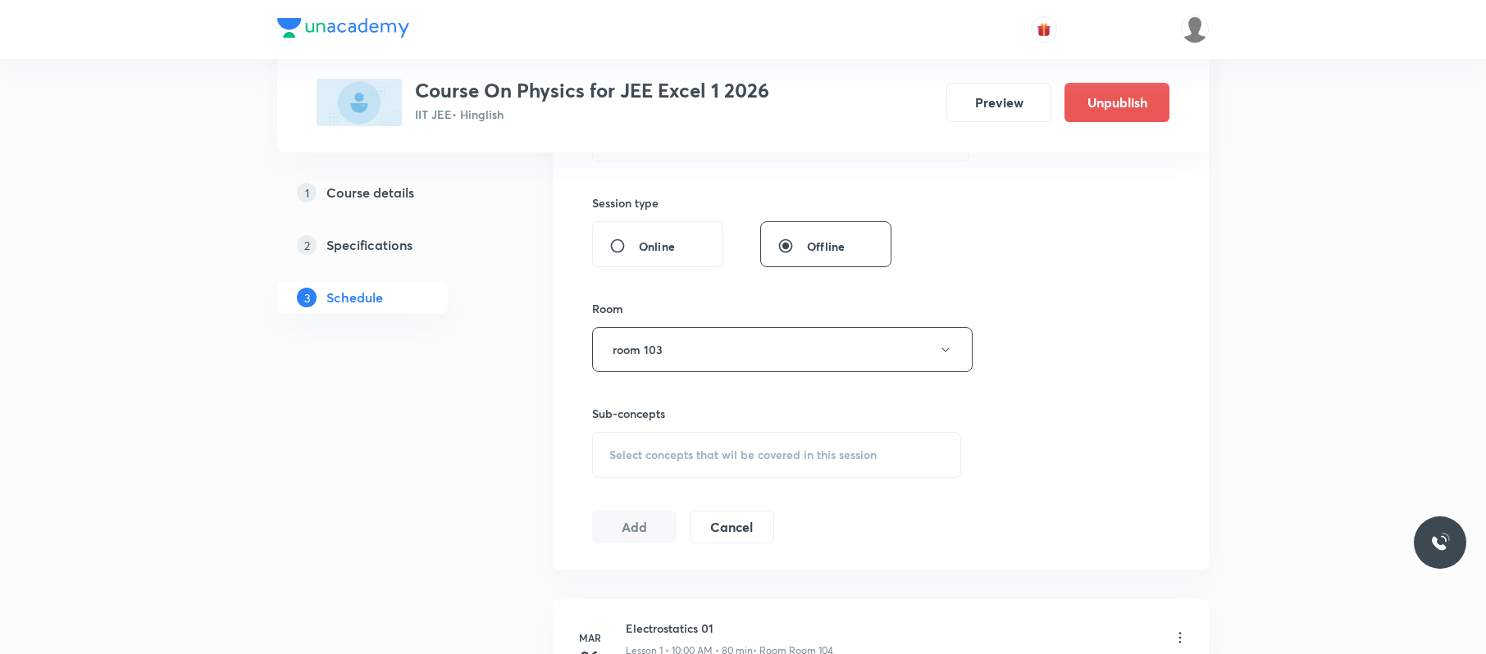
scroll to position [581, 0]
click at [753, 443] on div "Select concepts that wil be covered in this session" at bounding box center [776, 454] width 369 height 46
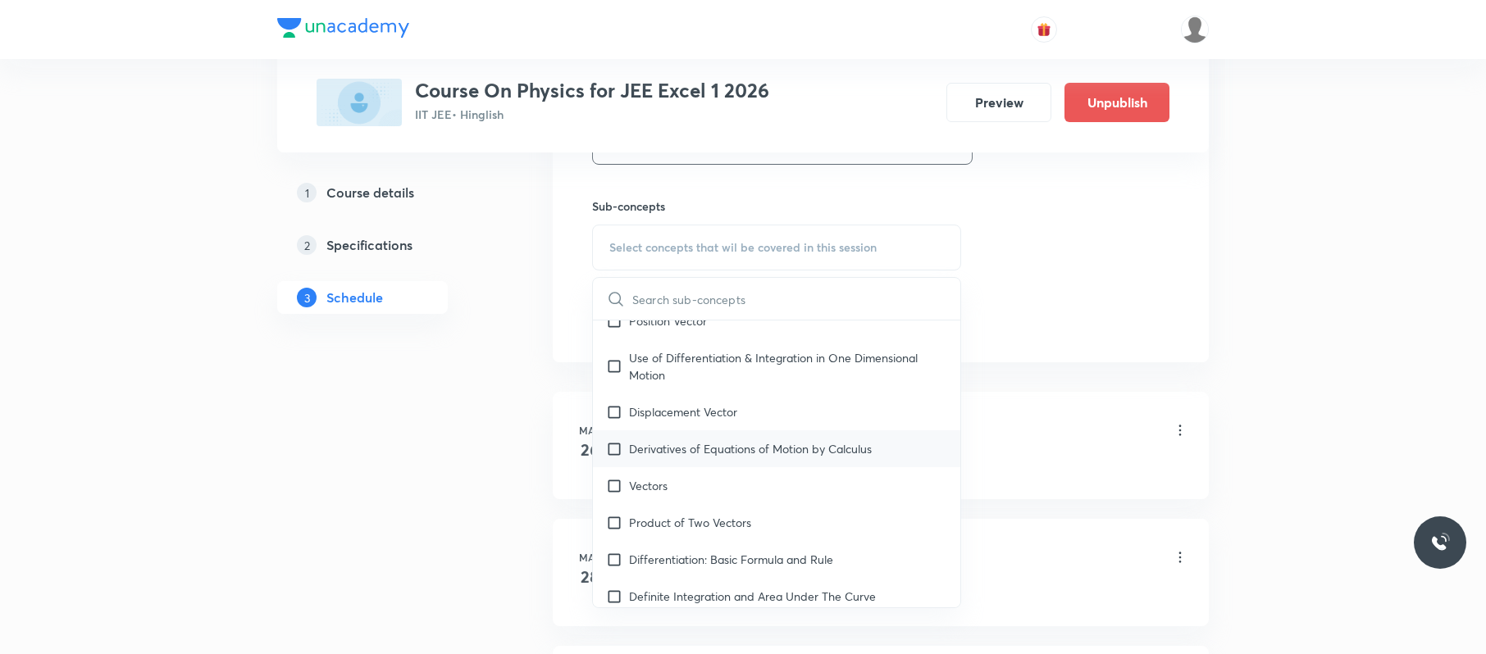
scroll to position [610, 0]
drag, startPoint x: 726, startPoint y: 424, endPoint x: 1077, endPoint y: 305, distance: 370.6
click at [729, 419] on p "Displacement Vector" at bounding box center [683, 410] width 108 height 17
checkbox input "true"
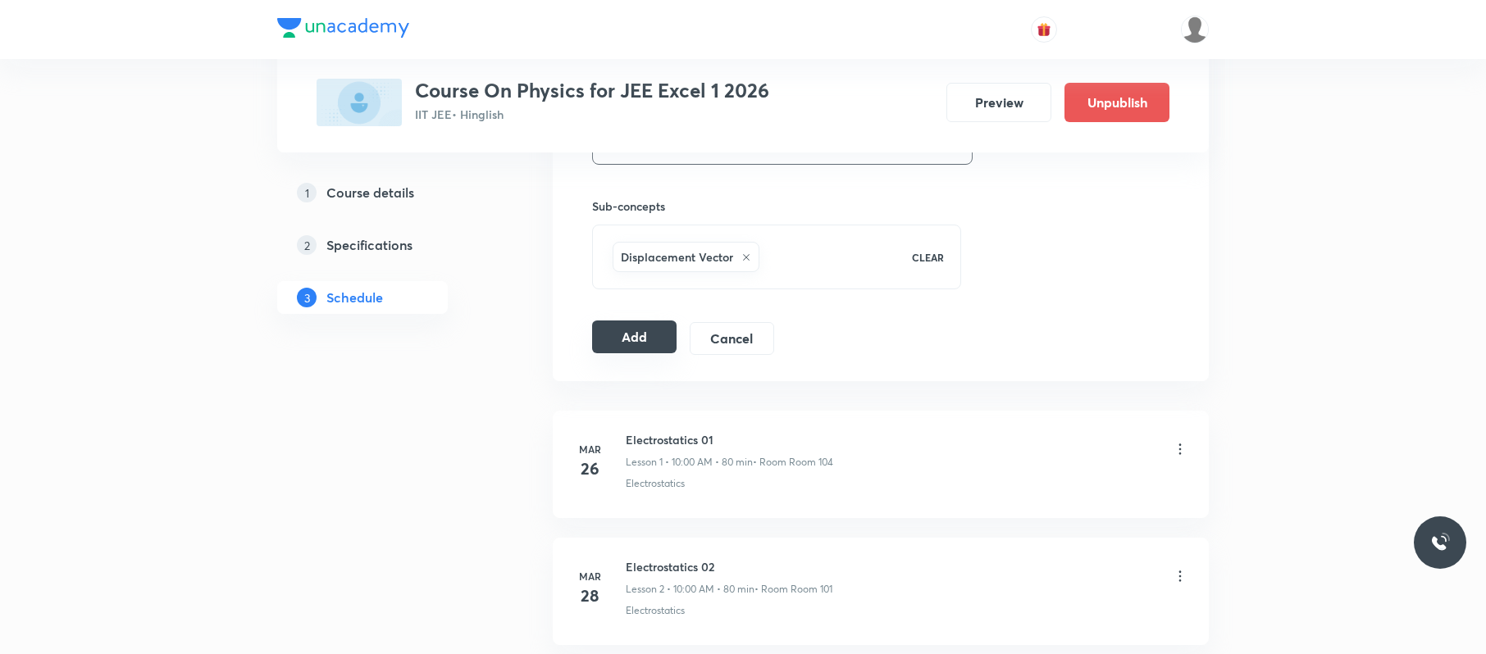
click at [644, 335] on button "Add" at bounding box center [634, 337] width 84 height 33
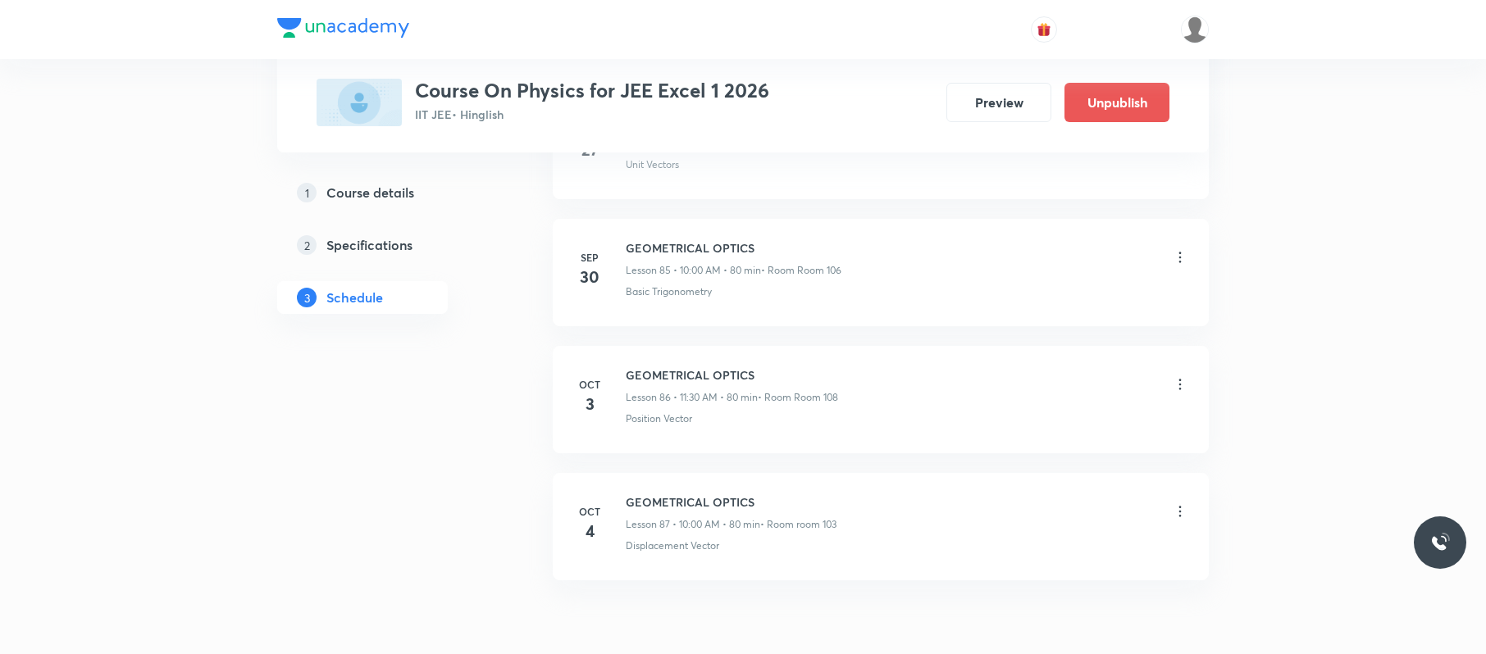
scroll to position [11014, 0]
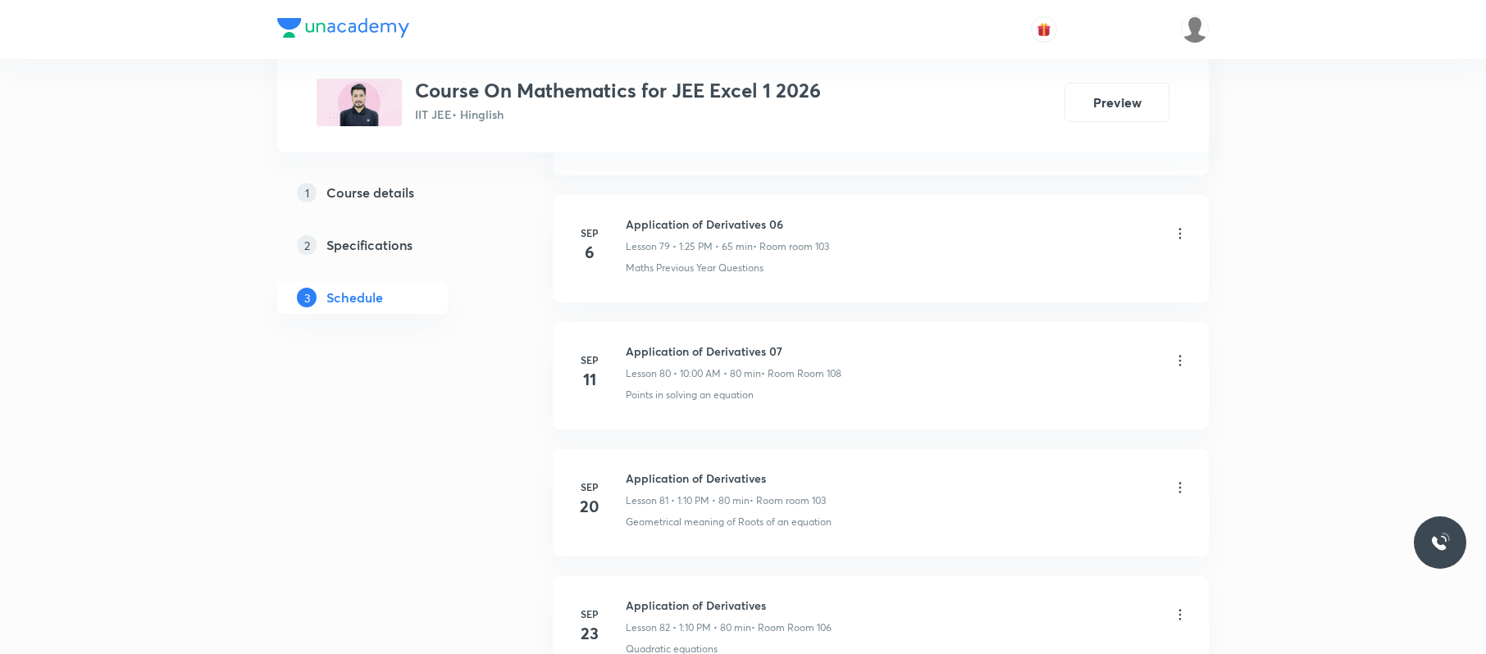
scroll to position [11643, 0]
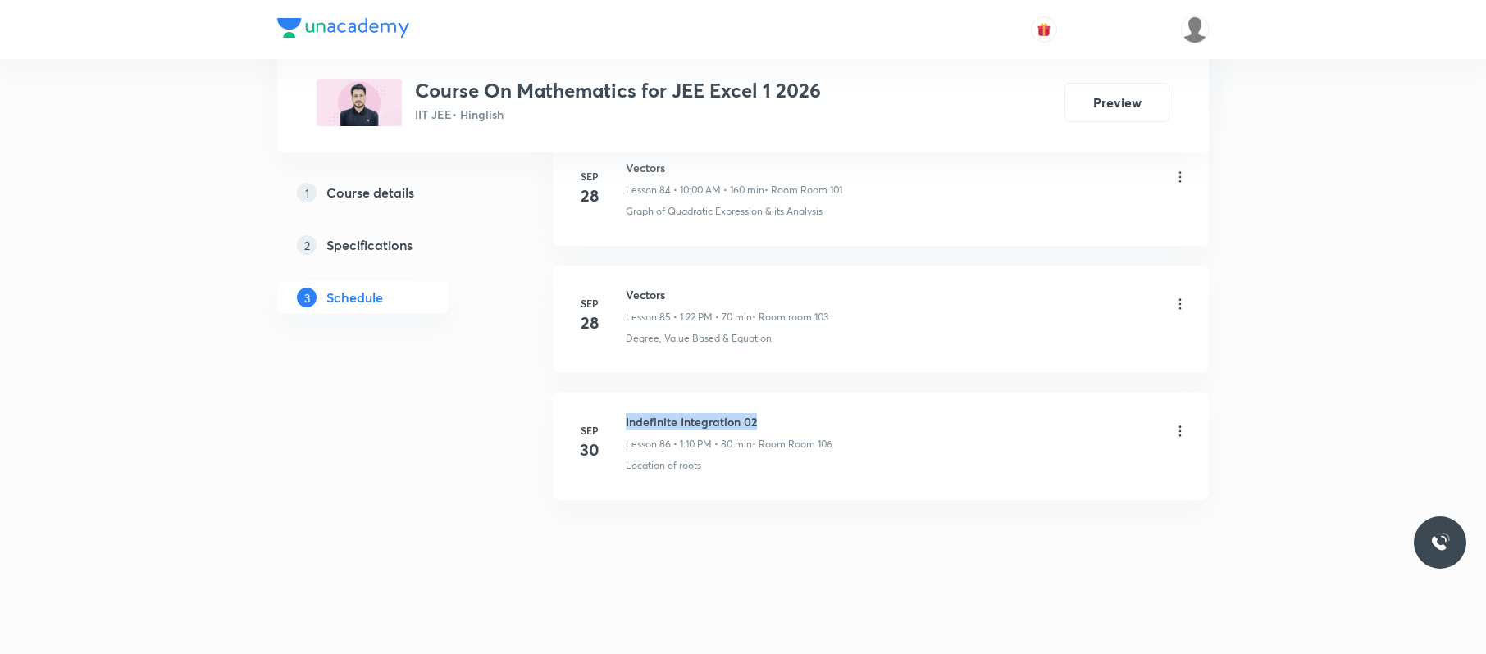
drag, startPoint x: 795, startPoint y: 398, endPoint x: 621, endPoint y: 418, distance: 175.1
click at [622, 420] on li "[DATE] Indefinite Integration 02 Lesson 86 • 1:10 PM • 80 min • Room Room 106 L…" at bounding box center [881, 446] width 656 height 107
copy h6 "Indefinite Integration 02"
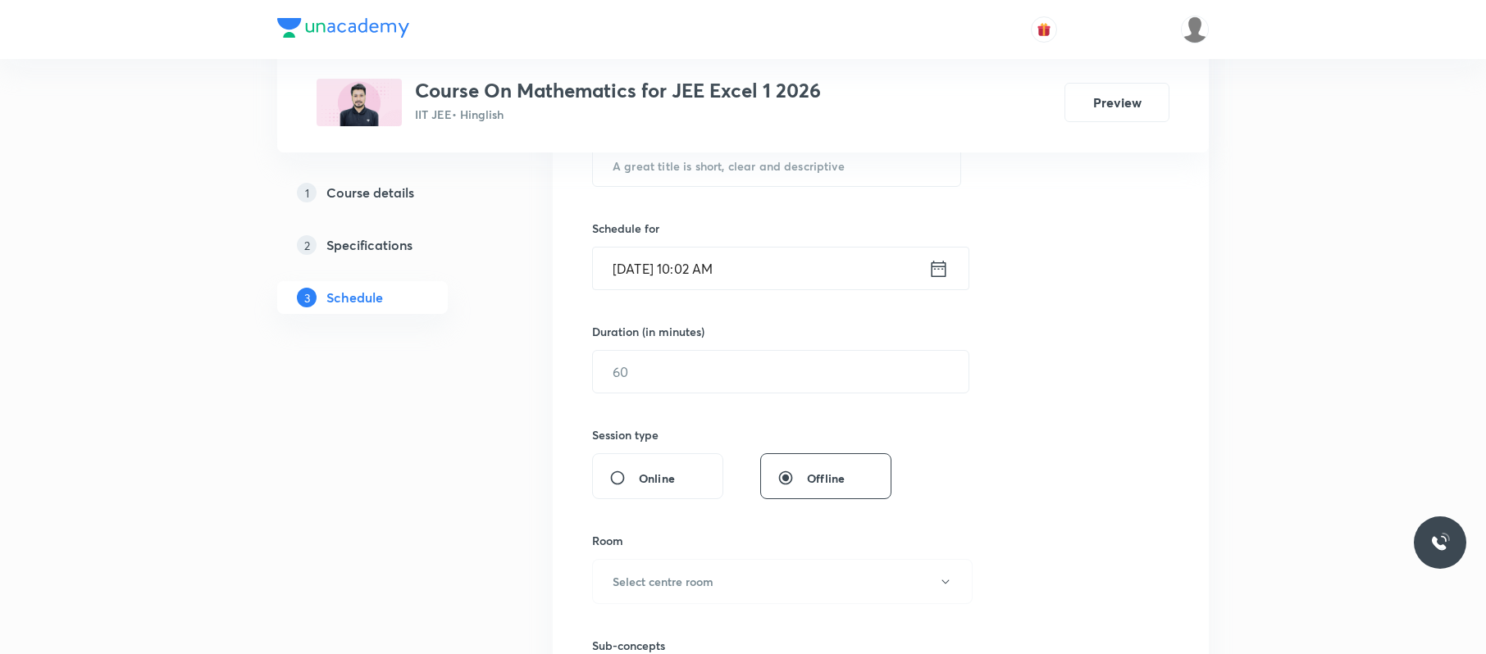
scroll to position [0, 0]
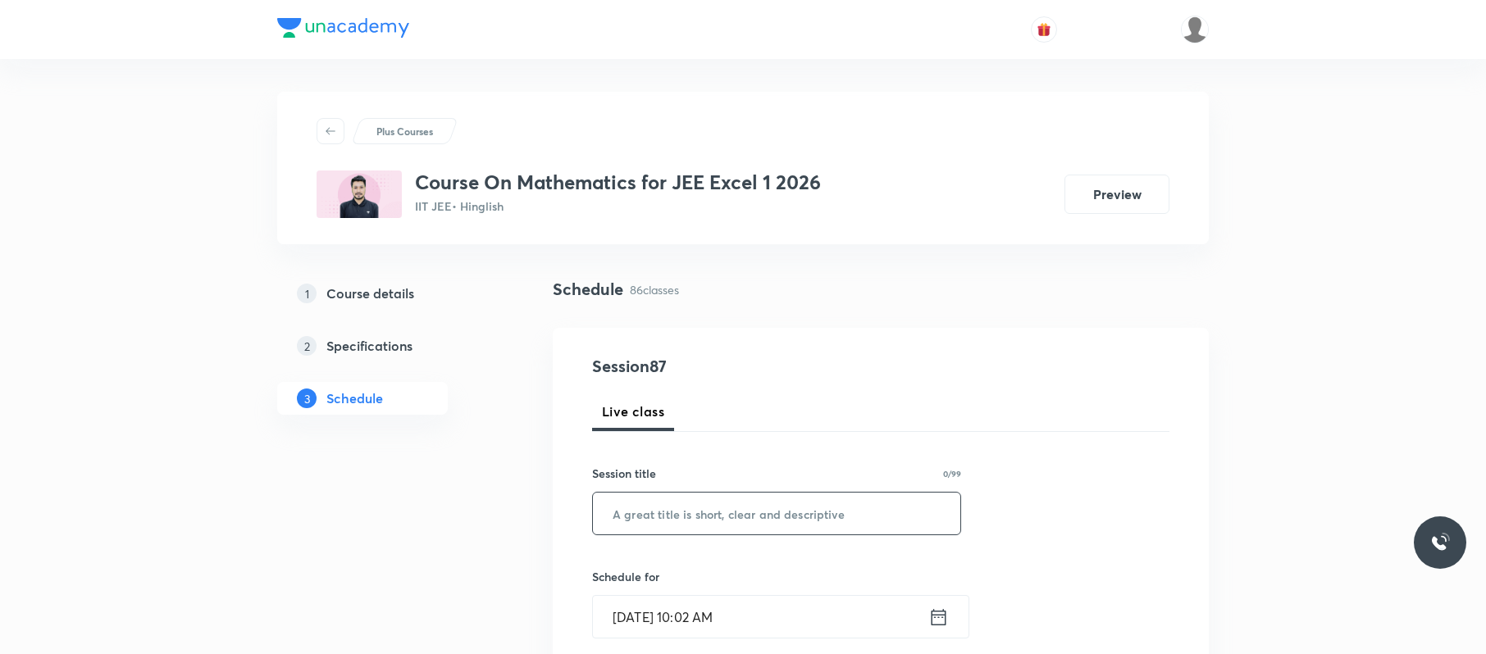
click at [856, 522] on input "text" at bounding box center [776, 514] width 367 height 42
paste input "Indefinite Integration 02"
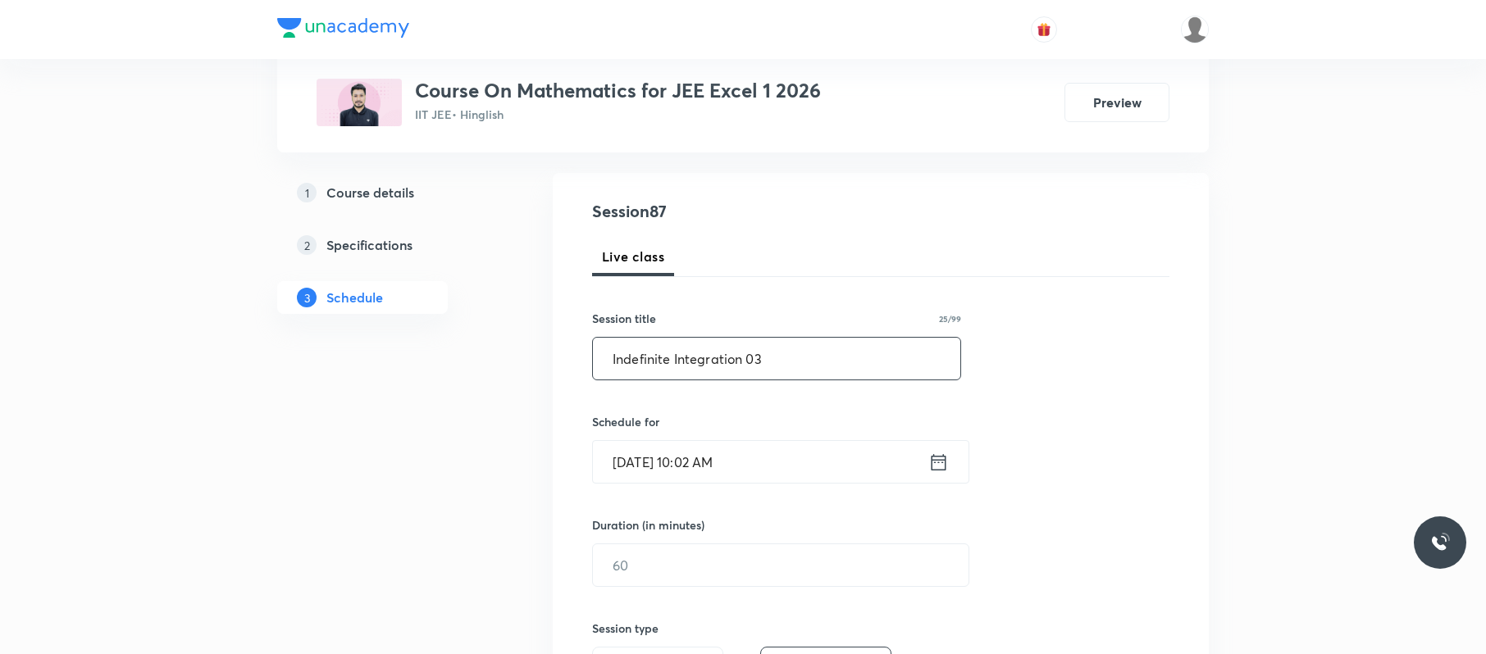
scroll to position [157, 0]
type input "Indefinite Integration 03"
click at [797, 467] on input "Oct 3, 2025, 10:02 AM" at bounding box center [760, 460] width 335 height 42
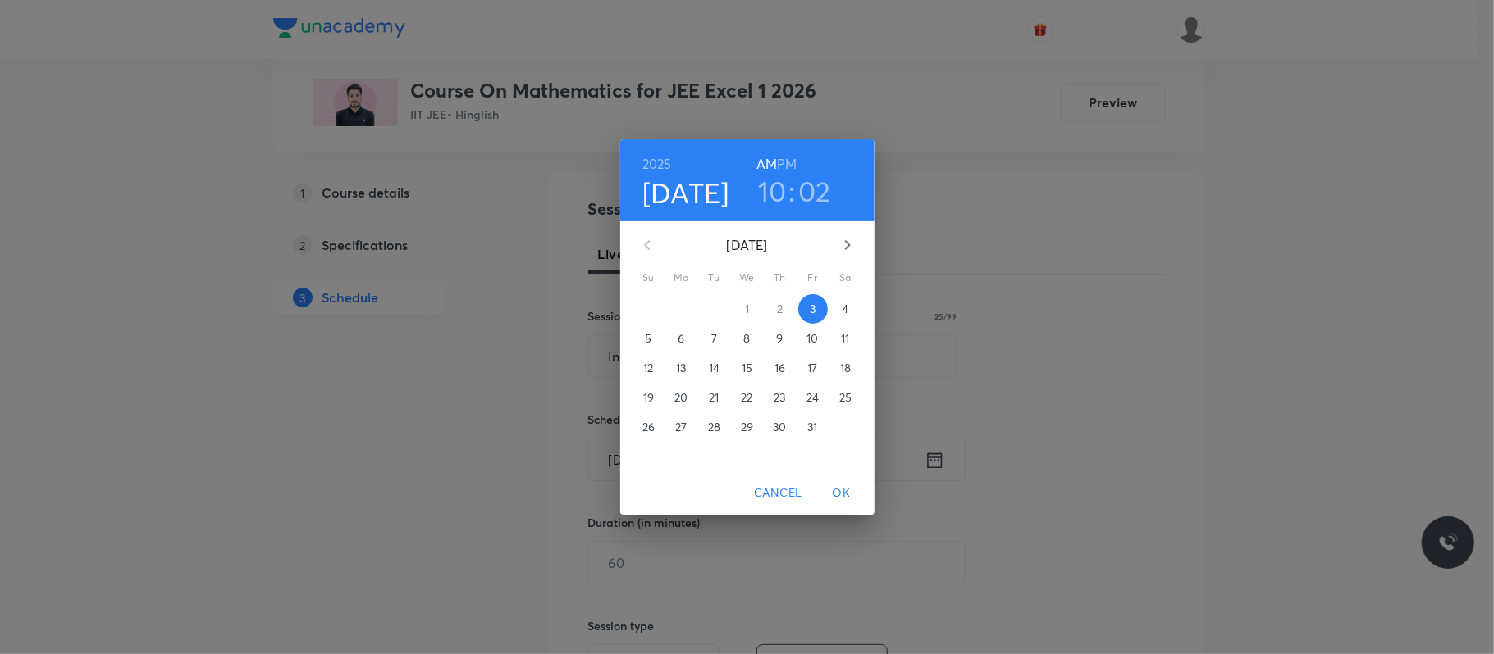
click at [784, 171] on h6 "PM" at bounding box center [787, 164] width 20 height 23
click at [779, 195] on h3 "10" at bounding box center [772, 191] width 29 height 34
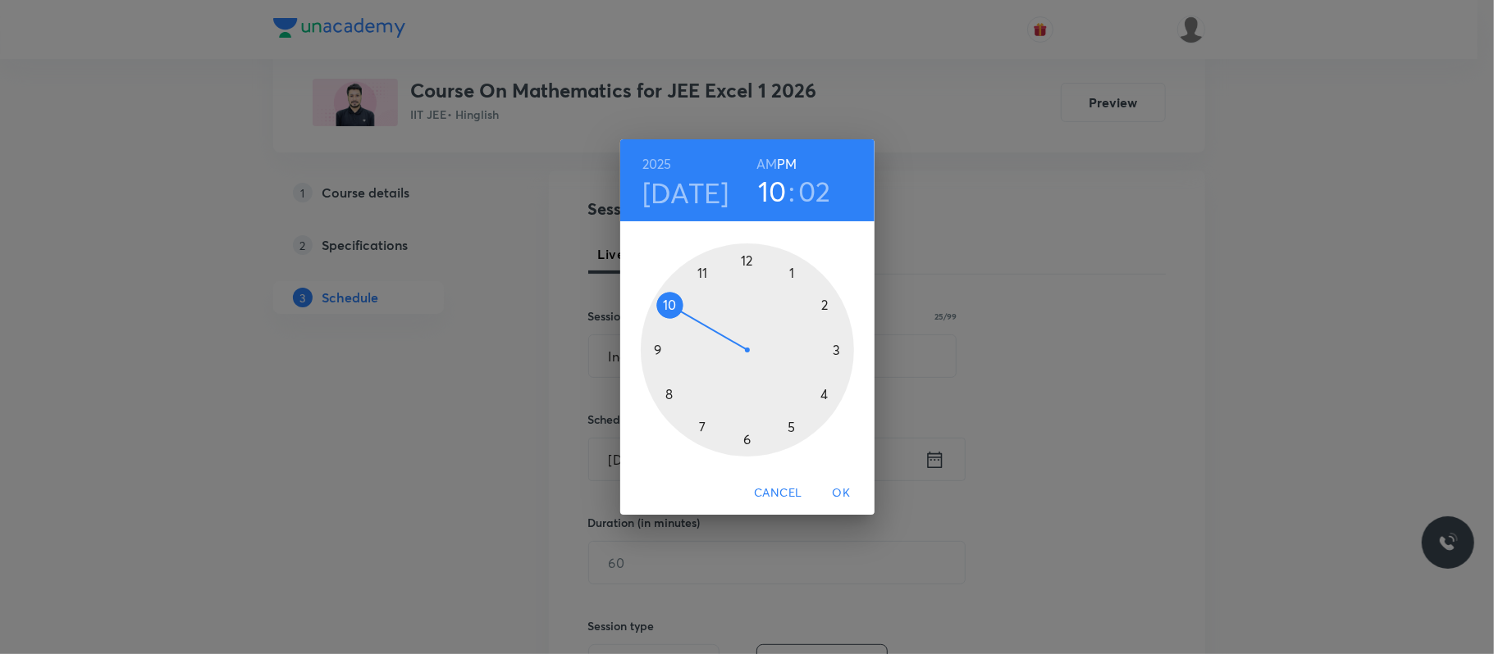
click at [794, 267] on div at bounding box center [747, 350] width 213 height 213
click at [825, 303] on div at bounding box center [747, 350] width 213 height 213
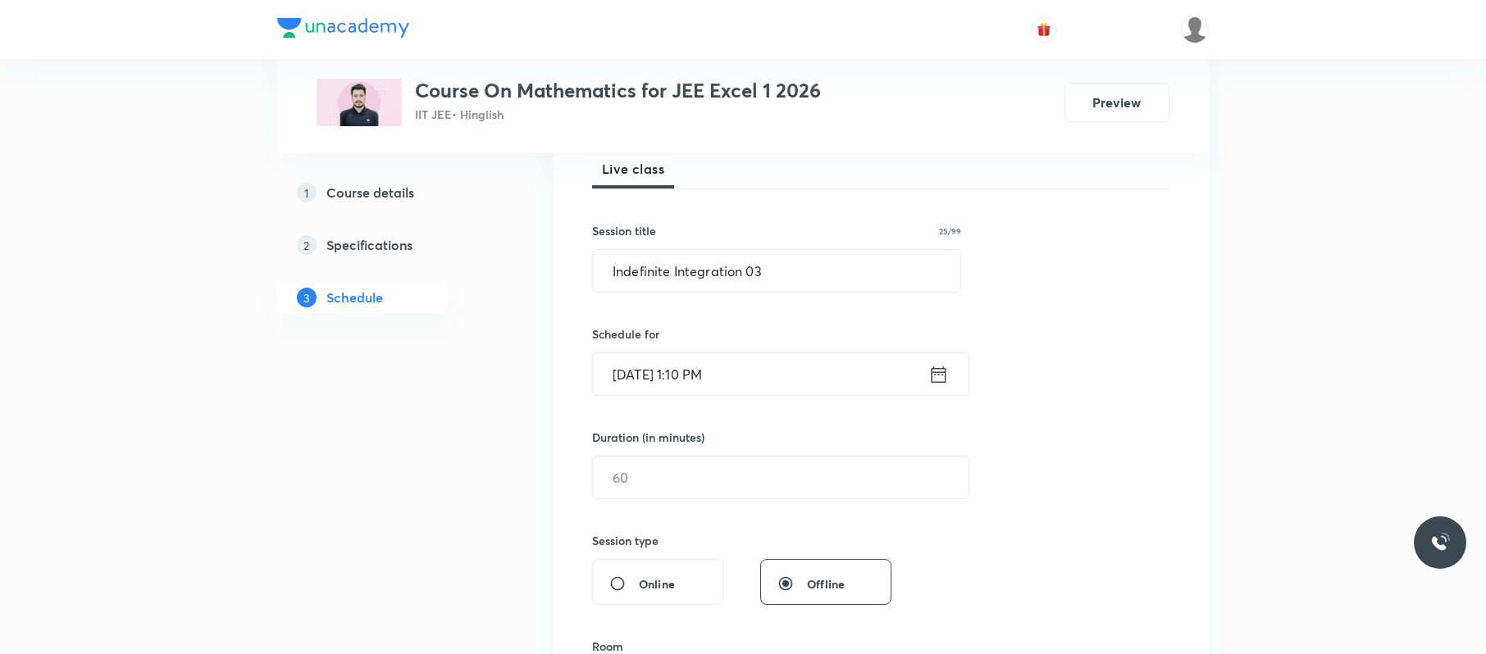
scroll to position [244, 0]
click at [702, 486] on input "text" at bounding box center [781, 477] width 376 height 42
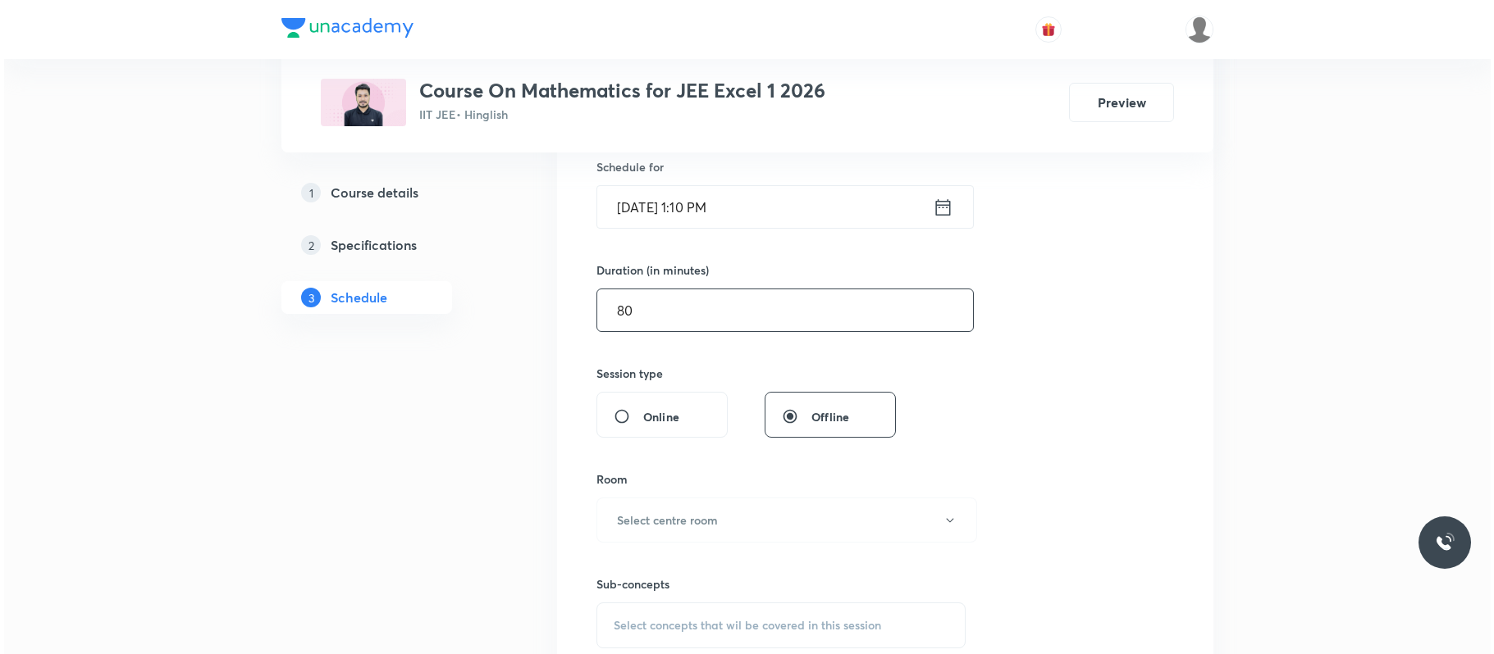
scroll to position [445, 0]
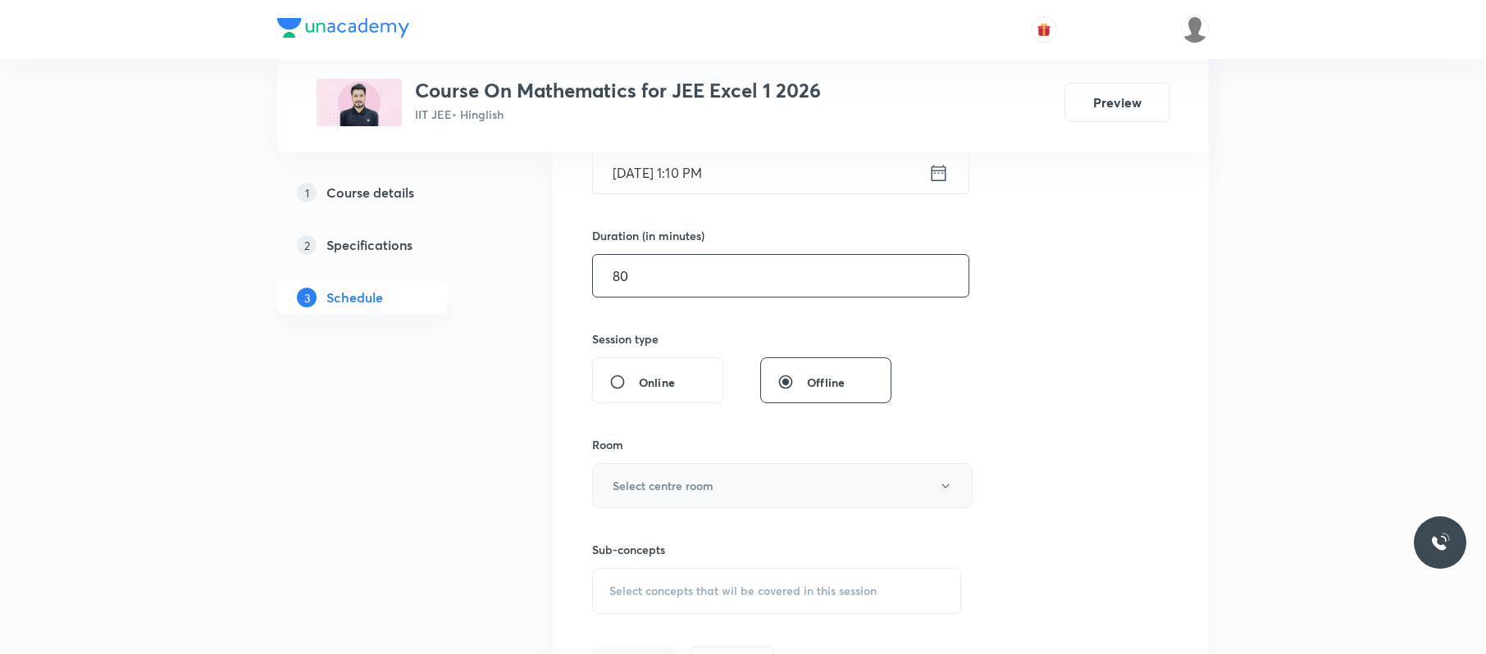
type input "80"
click at [694, 507] on button "Select centre room" at bounding box center [782, 485] width 381 height 45
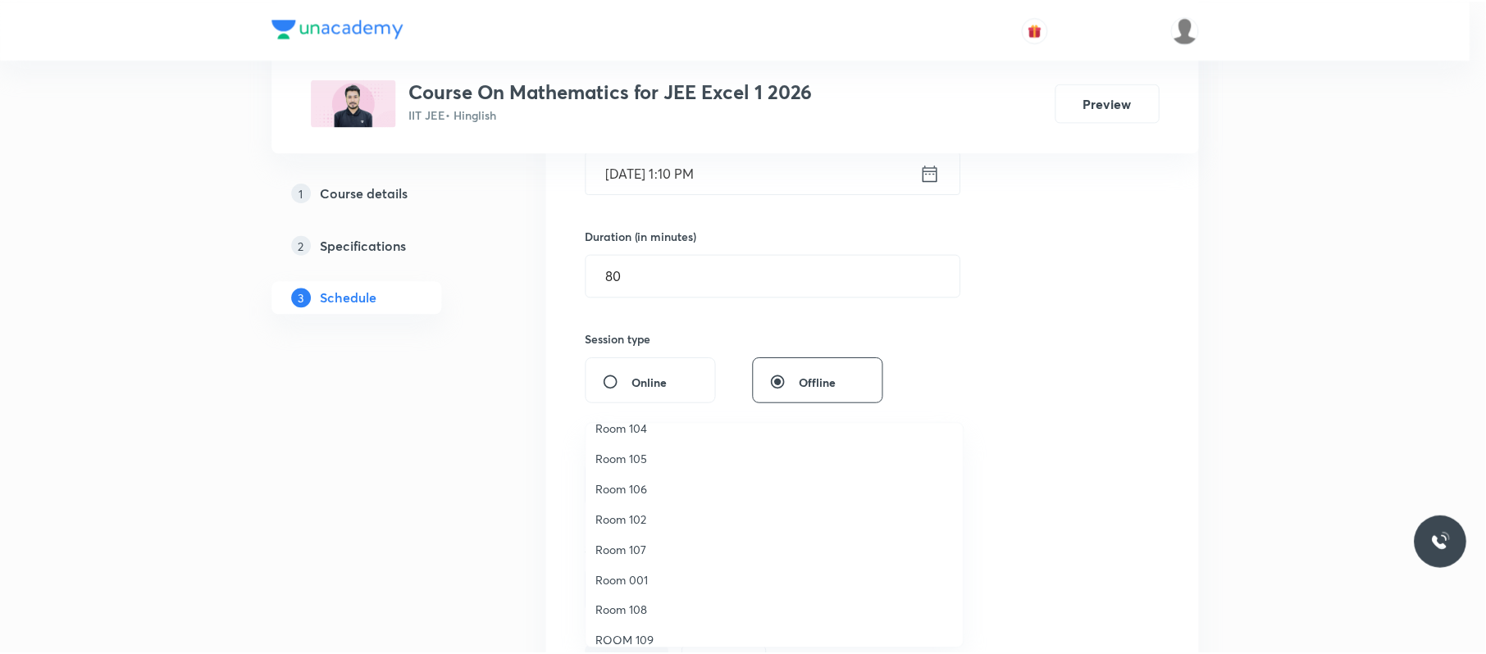
scroll to position [87, 0]
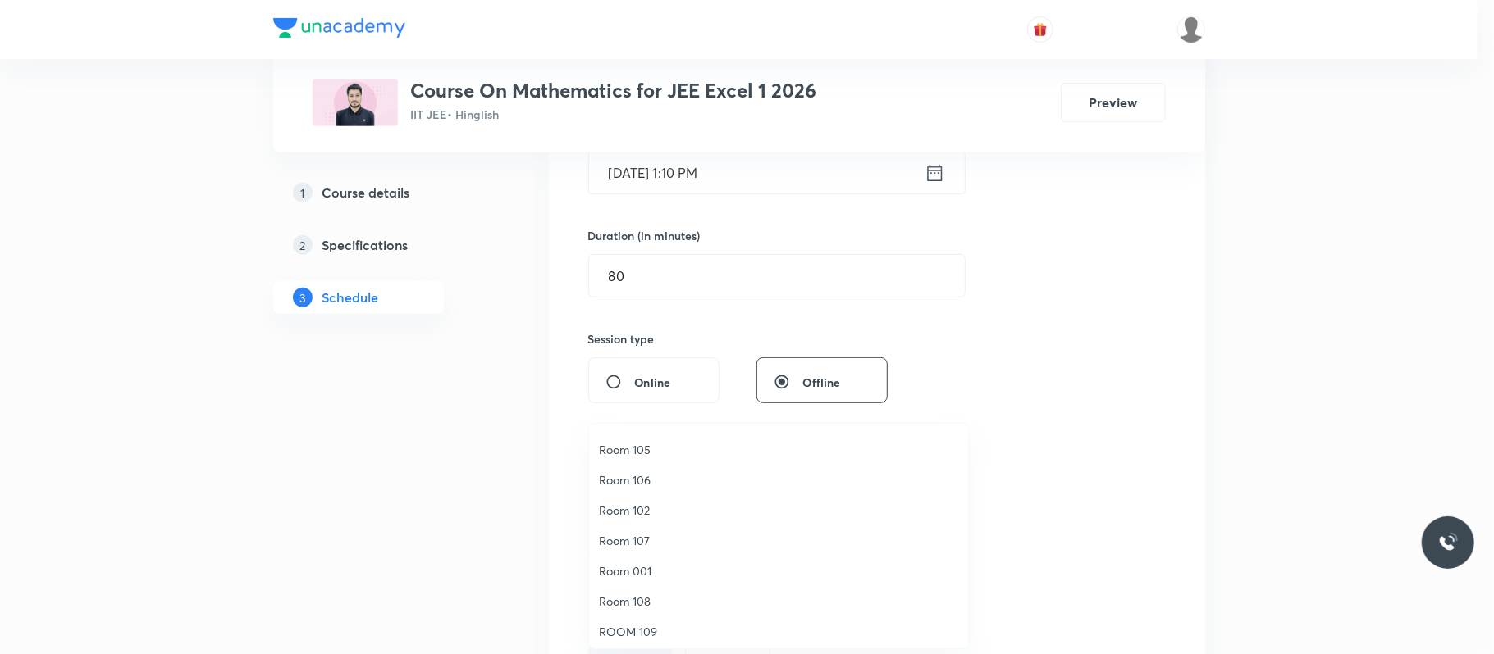
click at [664, 591] on li "Room 108" at bounding box center [778, 601] width 379 height 30
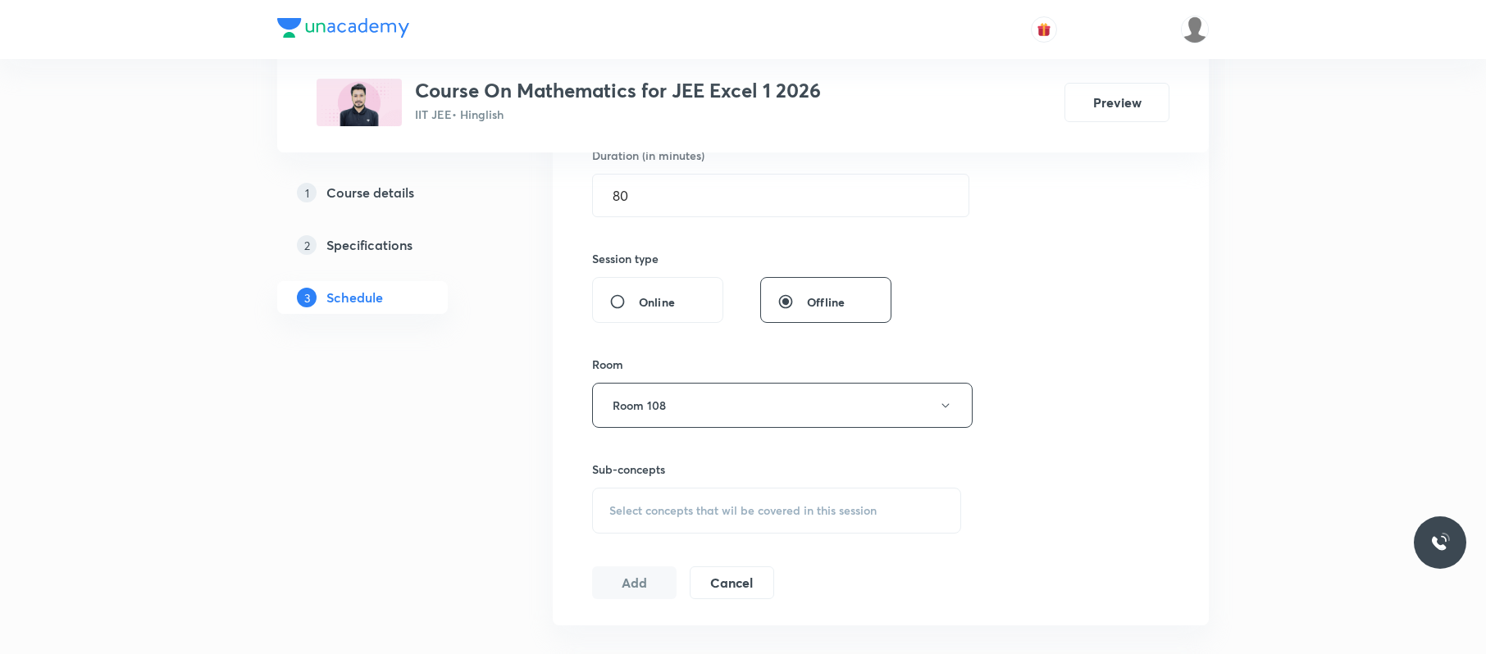
scroll to position [526, 0]
click at [746, 499] on div "Select concepts that wil be covered in this session" at bounding box center [776, 510] width 369 height 46
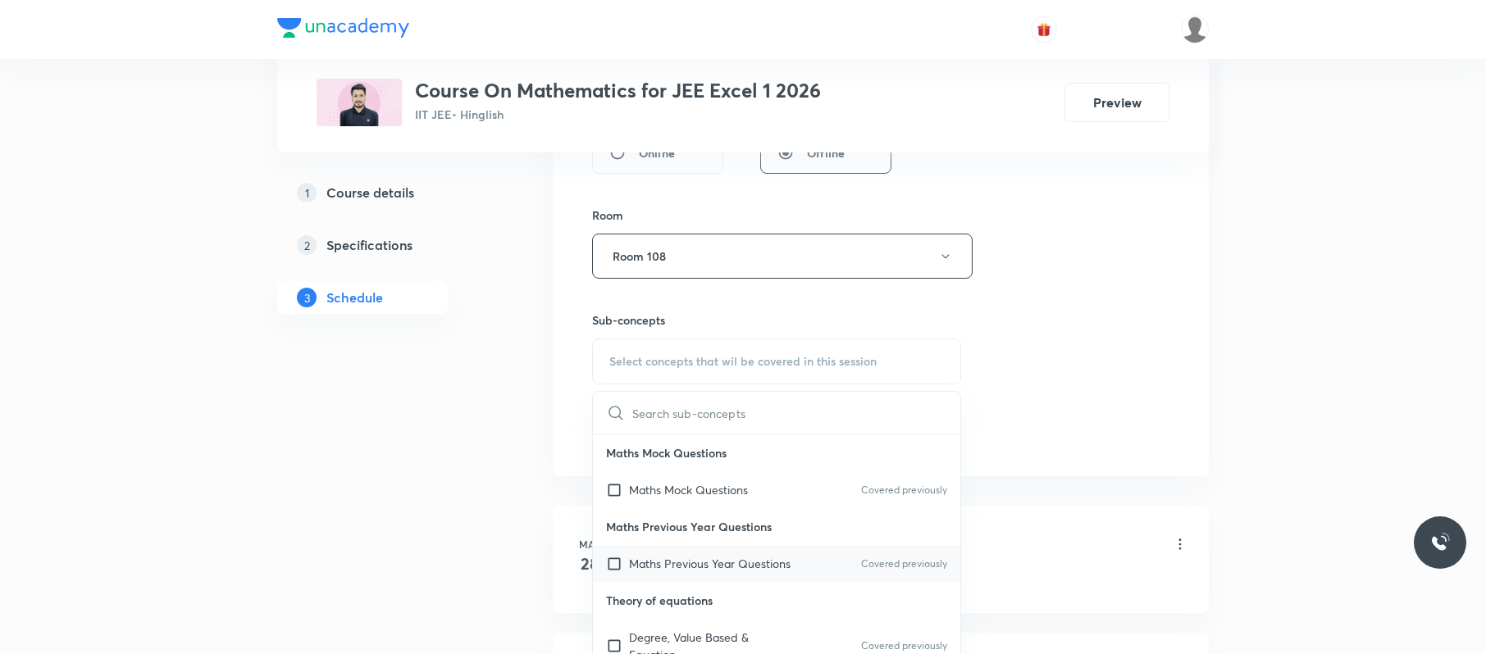
scroll to position [566, 0]
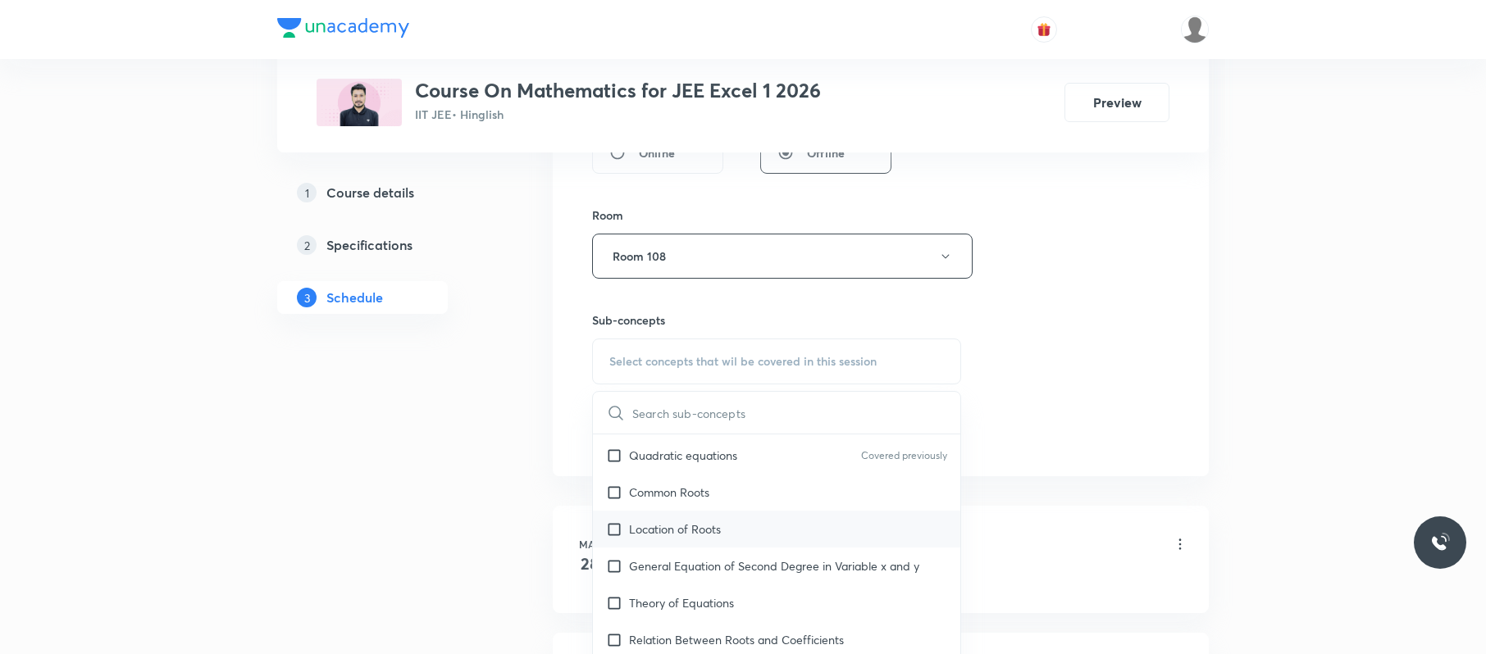
click at [749, 517] on div "Location of Roots" at bounding box center [776, 529] width 367 height 37
checkbox input "true"
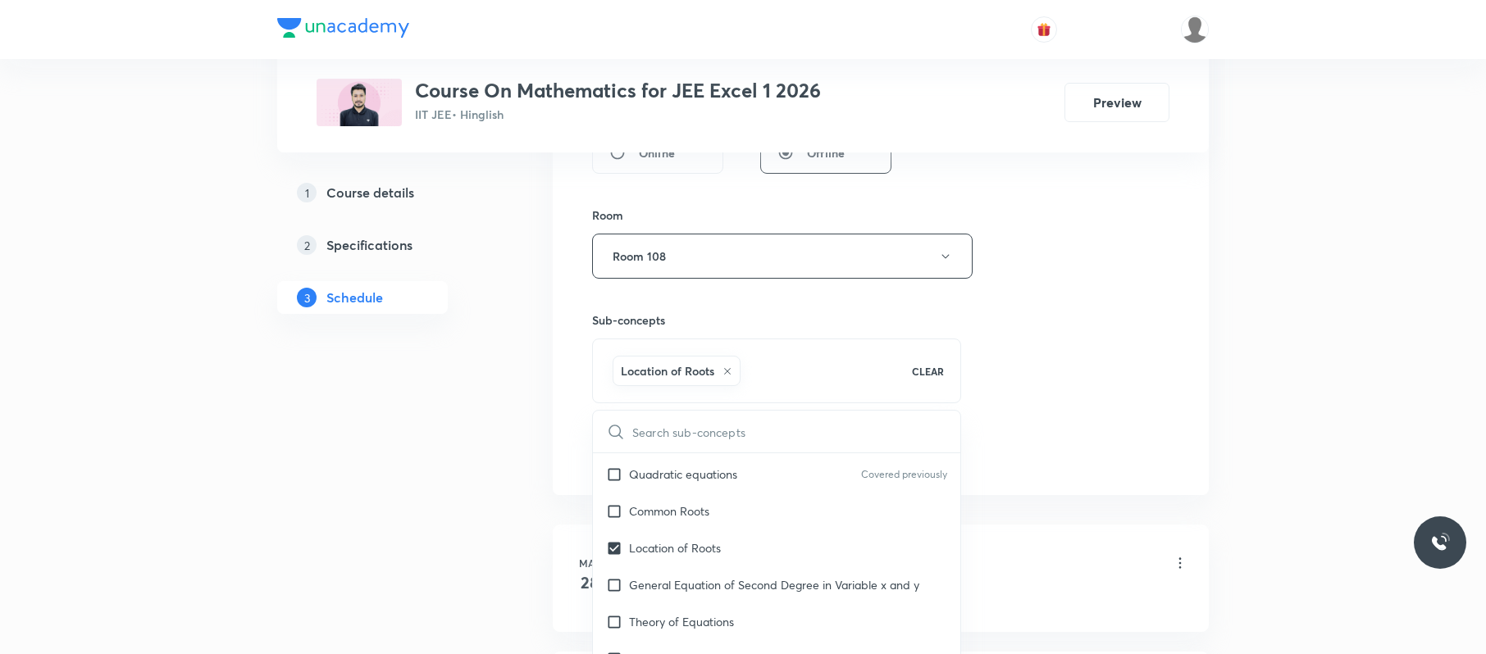
click at [1097, 371] on div "Session 87 Live class Session title 25/99 Indefinite Integration 03 ​ Schedule …" at bounding box center [880, 74] width 577 height 789
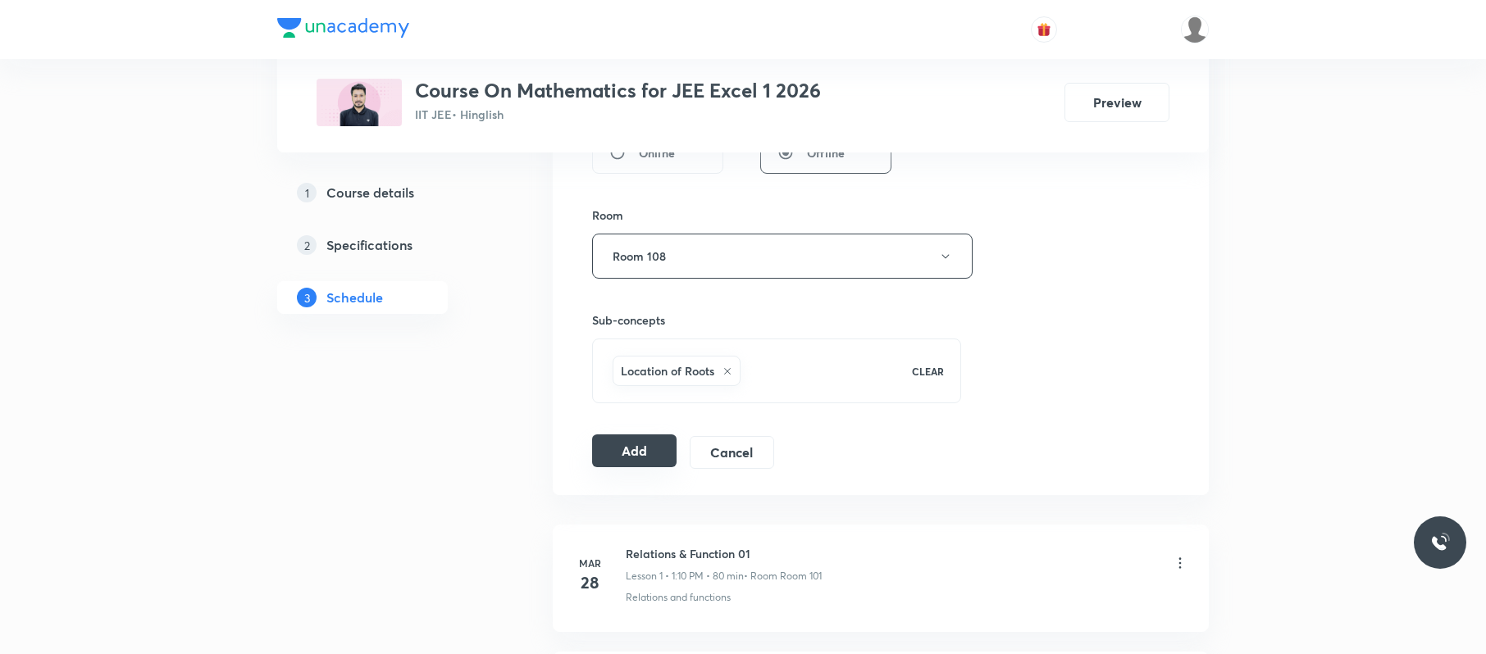
click at [622, 446] on button "Add" at bounding box center [634, 451] width 84 height 33
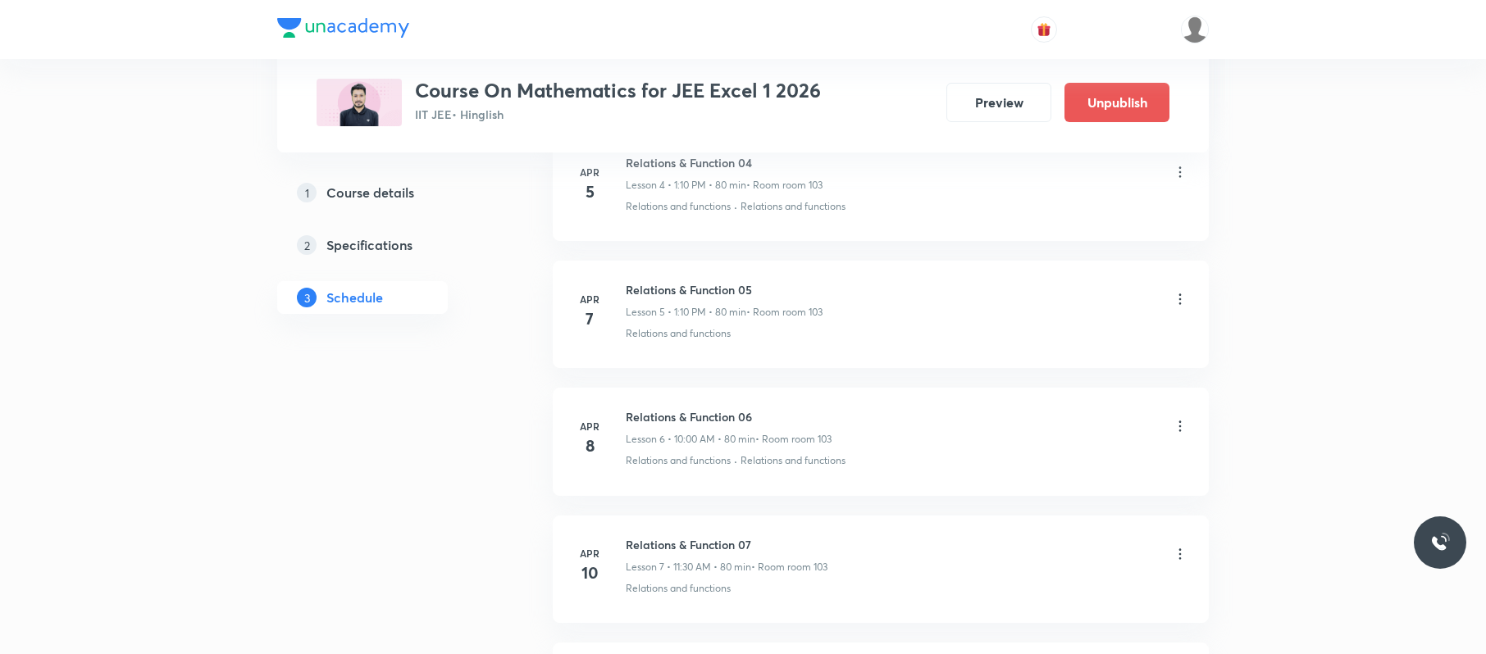
scroll to position [11015, 0]
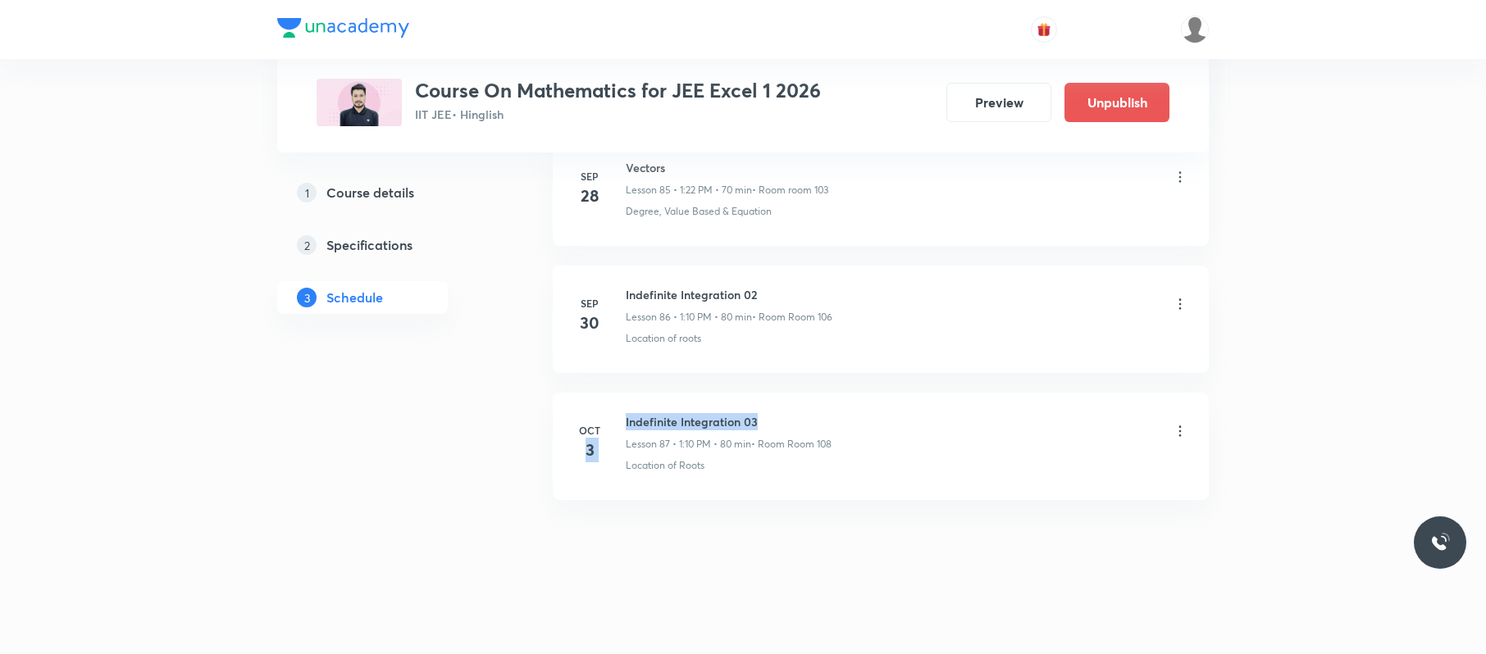
drag, startPoint x: 837, startPoint y: 394, endPoint x: 622, endPoint y: 413, distance: 216.6
click at [618, 421] on li "Oct 3 Indefinite Integration 03 Lesson 87 • 1:10 PM • 80 min • Room Room 108 Lo…" at bounding box center [881, 446] width 656 height 107
click at [788, 411] on li "Oct 3 Indefinite Integration 03 Lesson 87 • 1:10 PM • 80 min • Room Room 108 Lo…" at bounding box center [881, 446] width 656 height 107
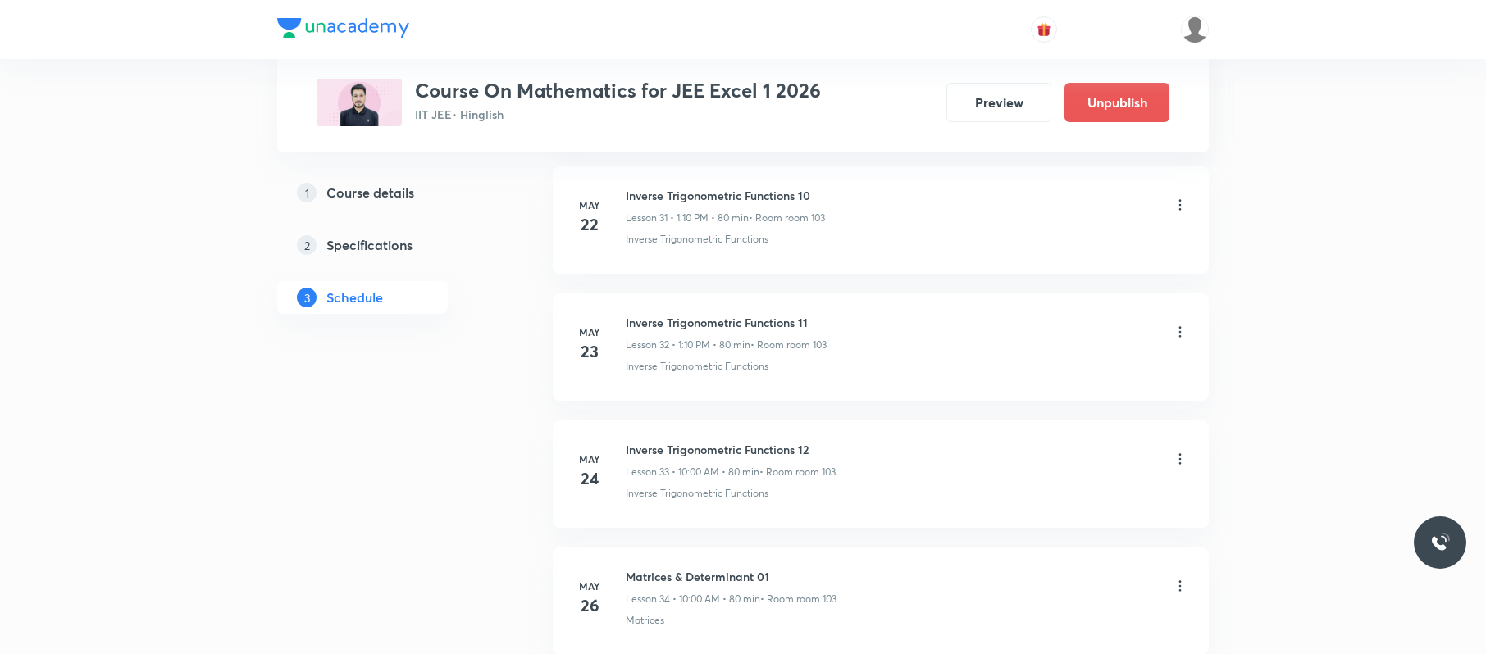
scroll to position [0, 0]
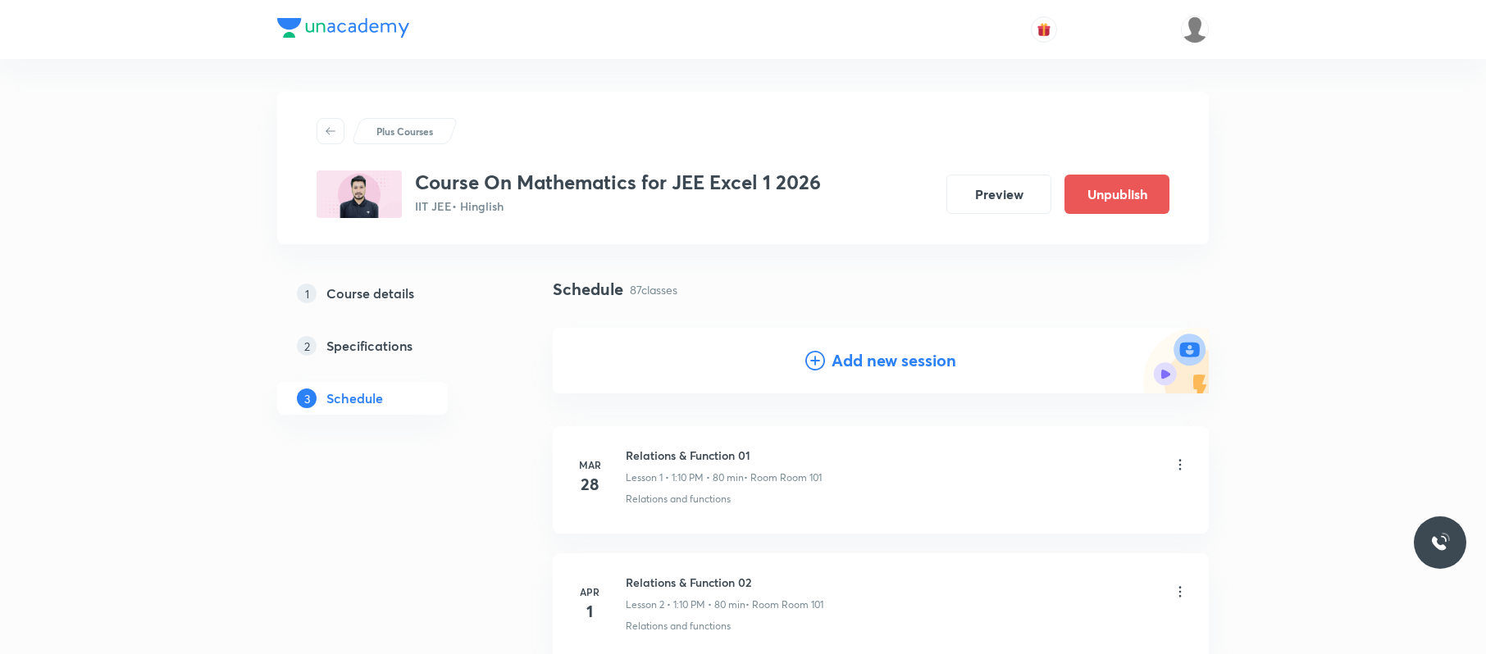
click at [844, 364] on h4 "Add new session" at bounding box center [894, 361] width 125 height 25
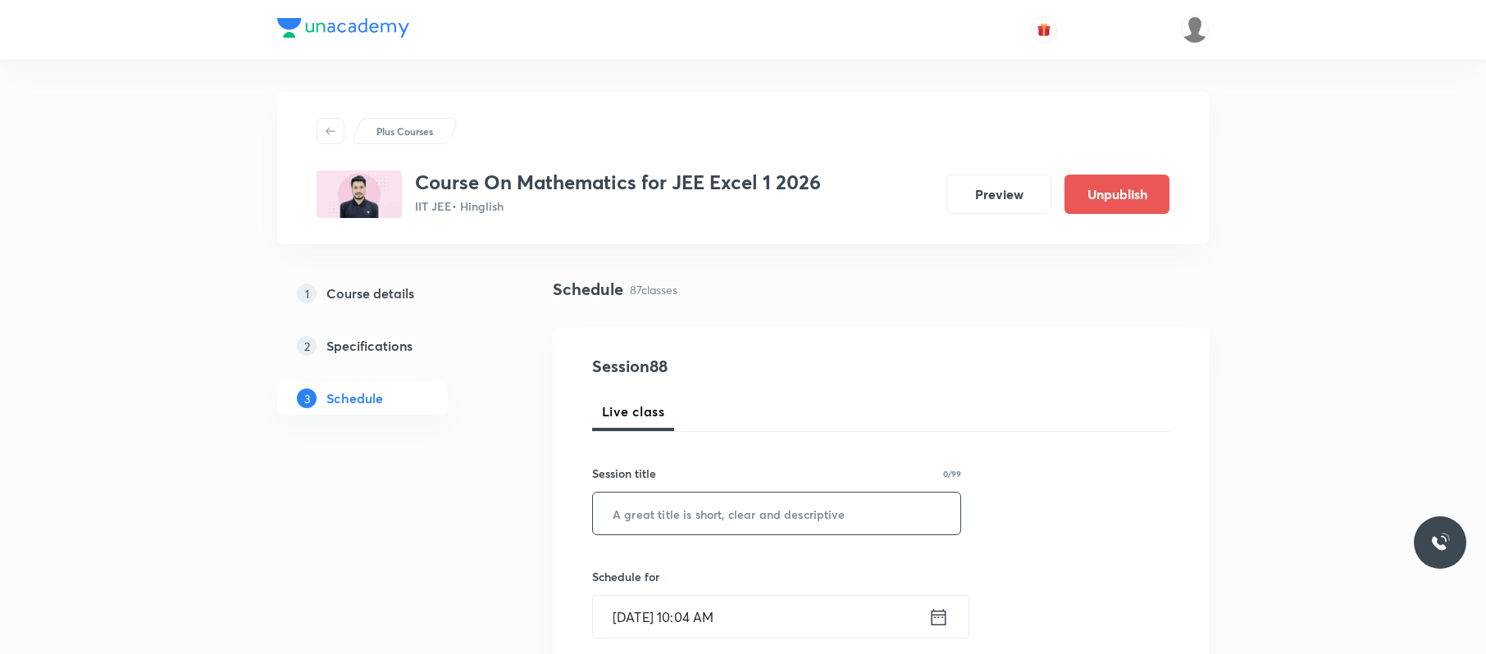
click at [773, 505] on input "text" at bounding box center [776, 514] width 367 height 42
paste input "Indefinite Integration 02"
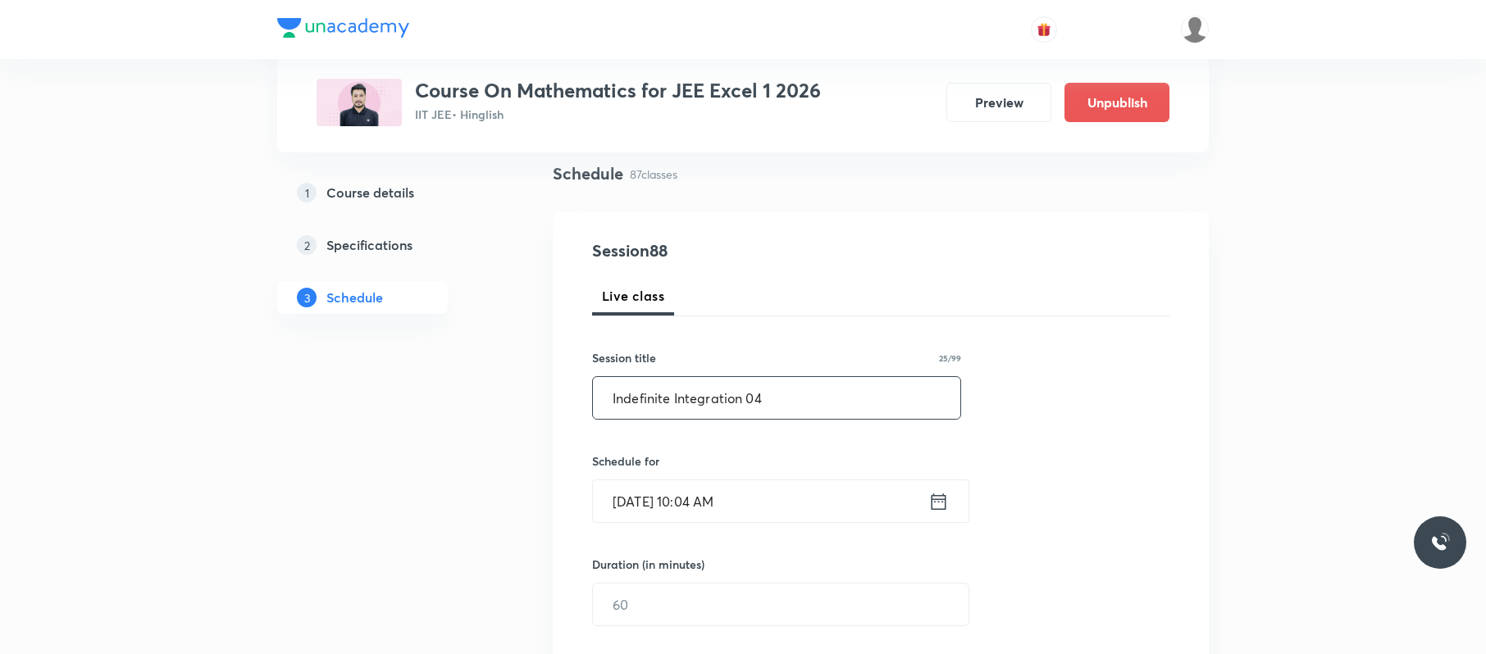
scroll to position [118, 0]
type input "Indefinite Integration 04"
click at [807, 495] on input "Oct 3, 2025, 10:04 AM" at bounding box center [760, 499] width 335 height 42
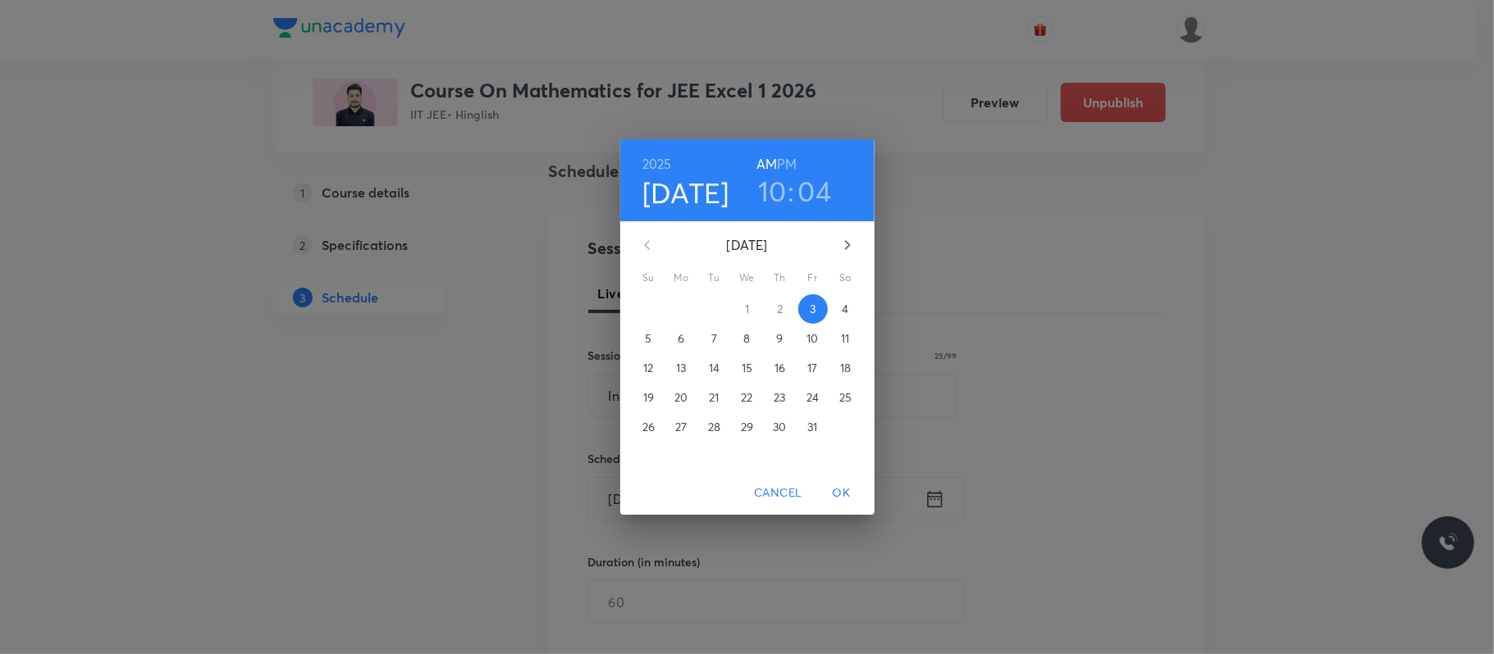
click at [791, 162] on h6 "PM" at bounding box center [787, 164] width 20 height 23
click at [846, 313] on p "4" at bounding box center [844, 309] width 7 height 16
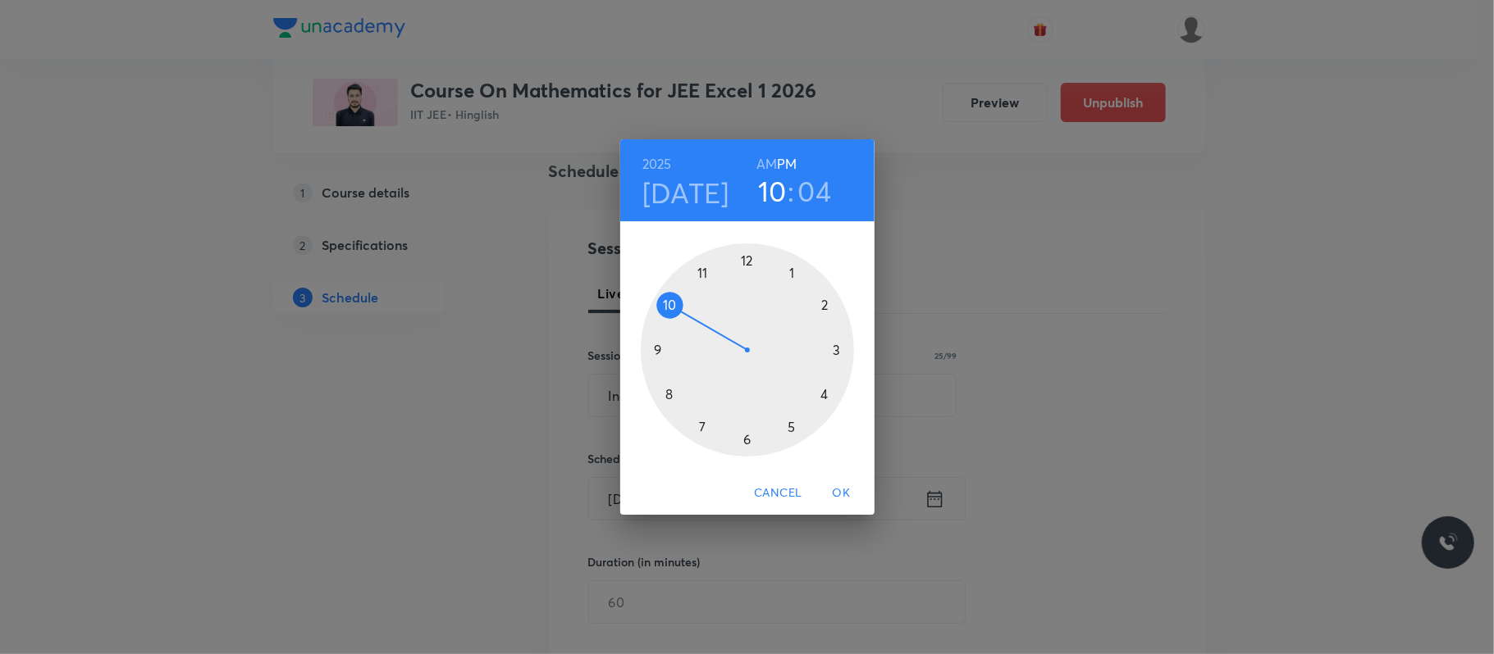
click at [792, 270] on div at bounding box center [747, 350] width 213 height 213
click at [827, 309] on div at bounding box center [747, 350] width 213 height 213
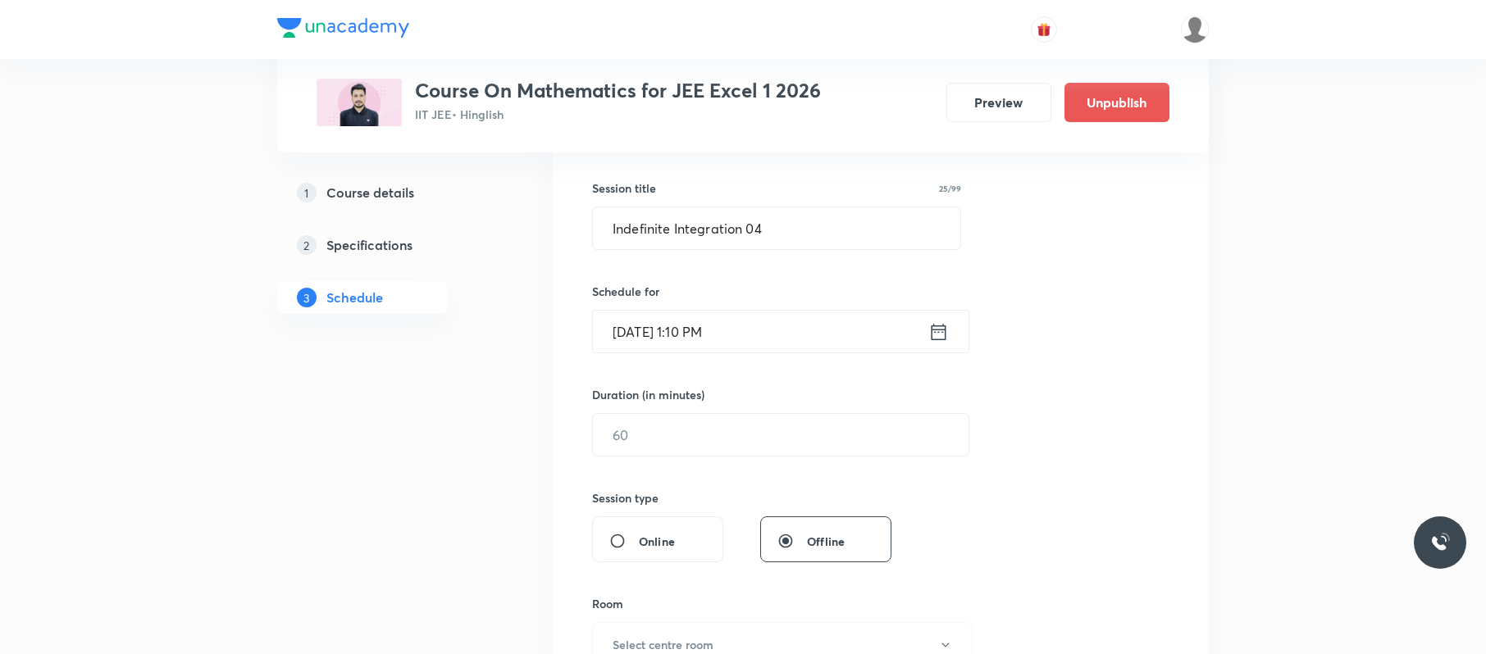
scroll to position [290, 0]
click at [728, 437] on input "text" at bounding box center [781, 431] width 376 height 42
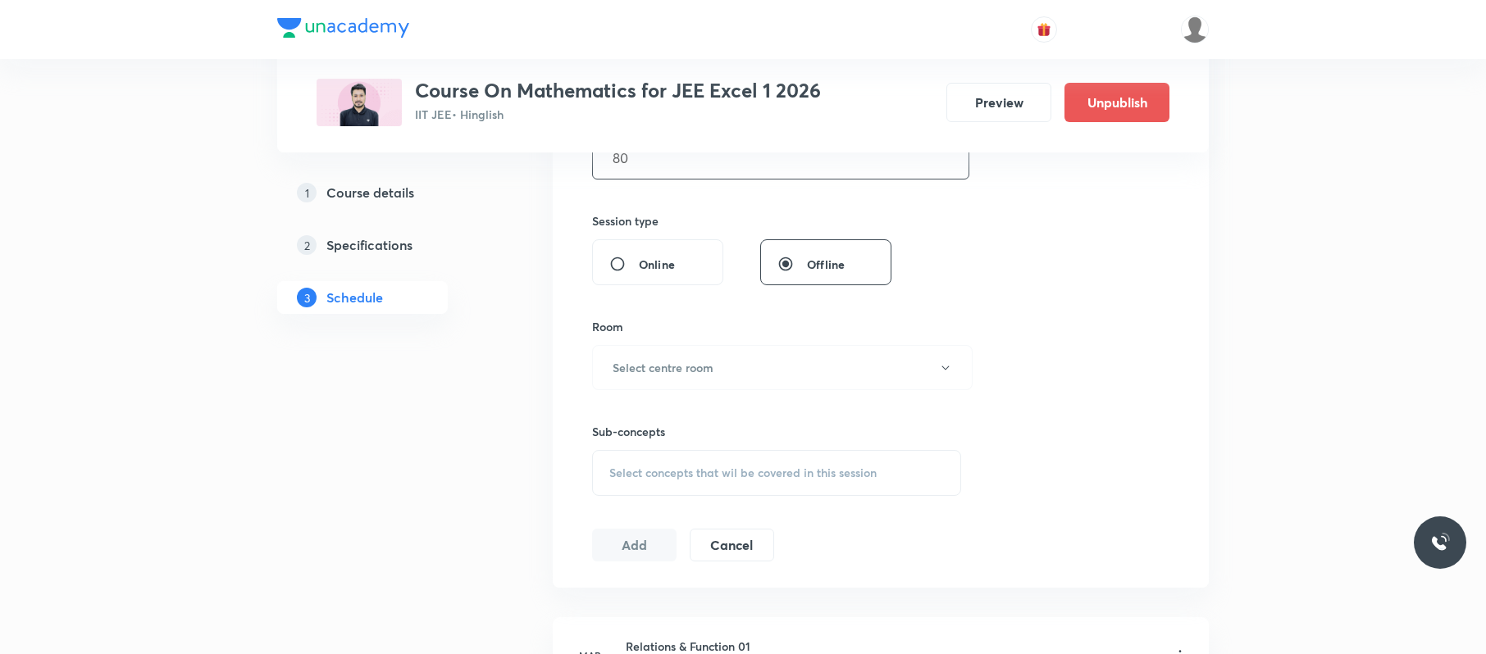
scroll to position [564, 0]
type input "80"
click at [762, 349] on button "Select centre room" at bounding box center [782, 366] width 381 height 45
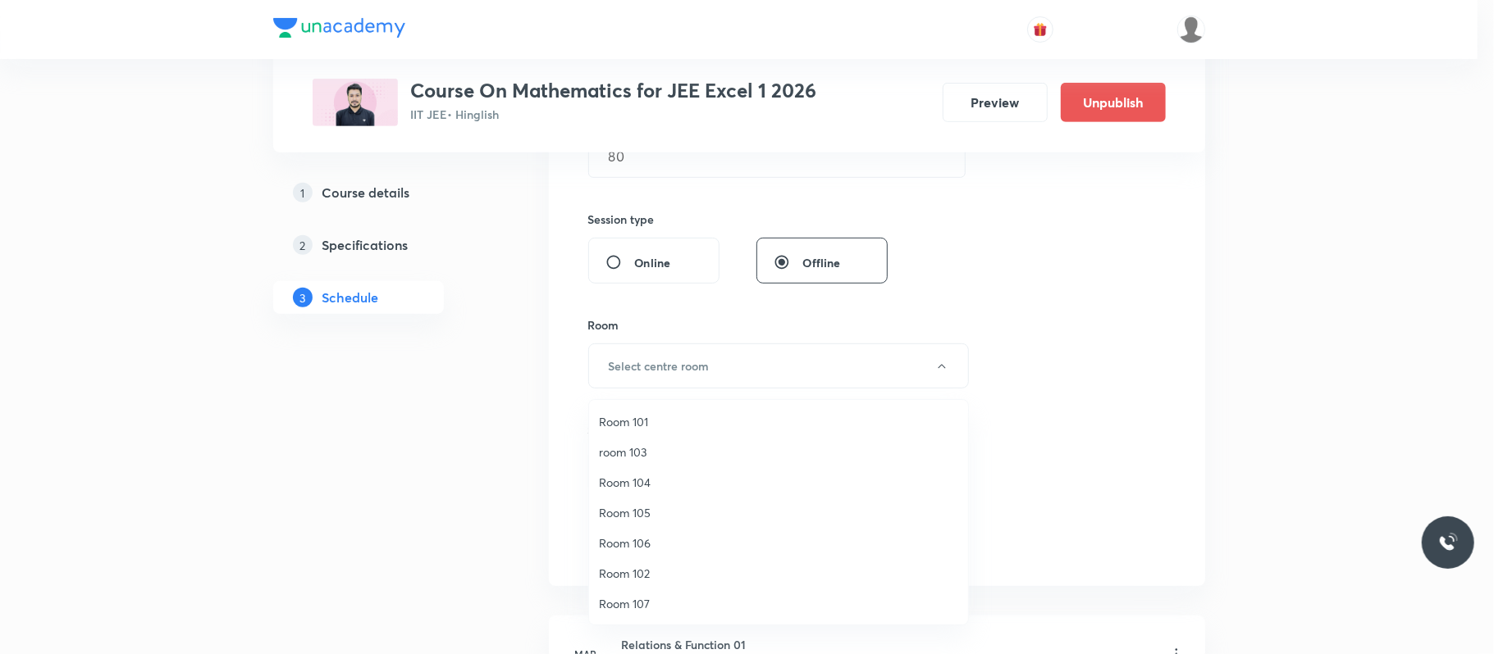
click at [641, 451] on span "room 103" at bounding box center [778, 452] width 359 height 17
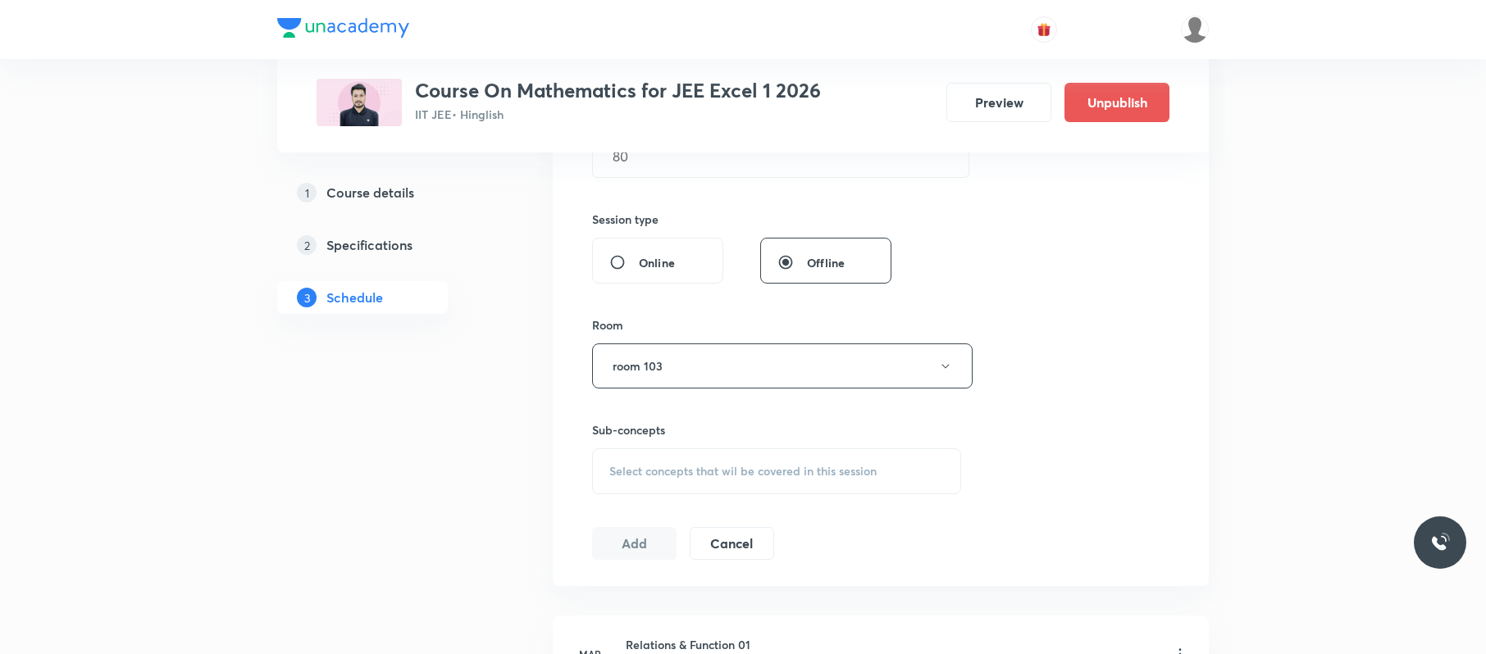
click at [712, 469] on span "Select concepts that wil be covered in this session" at bounding box center [742, 471] width 267 height 13
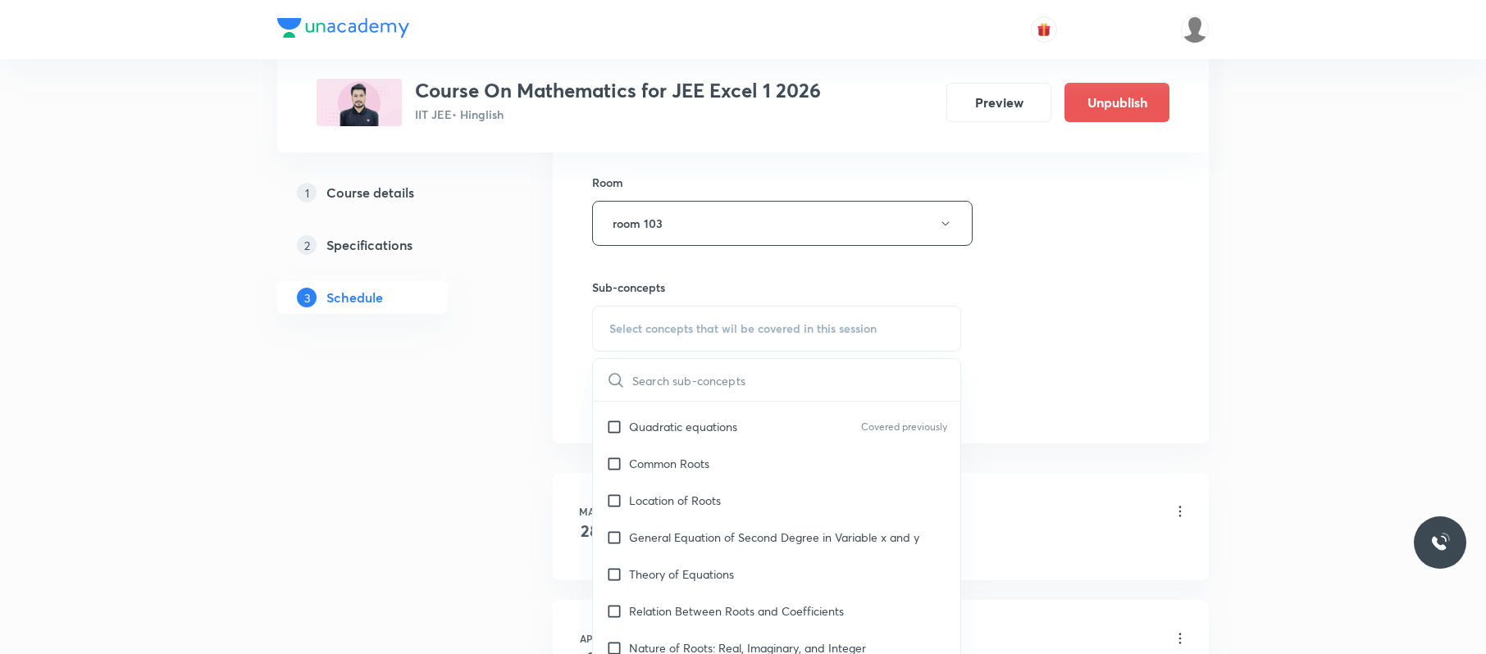
scroll to position [563, 0]
click at [759, 512] on div "Location of Roots" at bounding box center [776, 499] width 367 height 37
checkbox input "true"
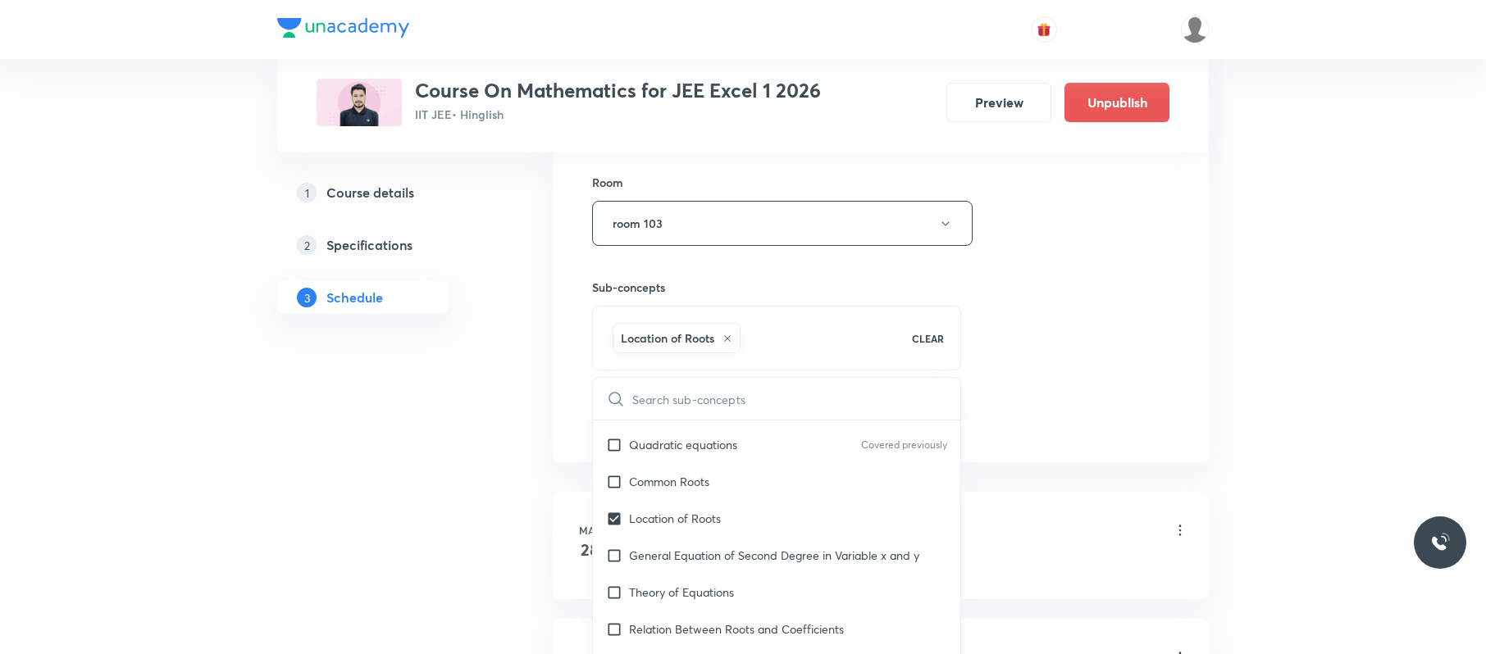
click at [1166, 404] on div "Session 88 Live class Session title 25/99 Indefinite Integration 04 ​ Schedule …" at bounding box center [880, 41] width 577 height 789
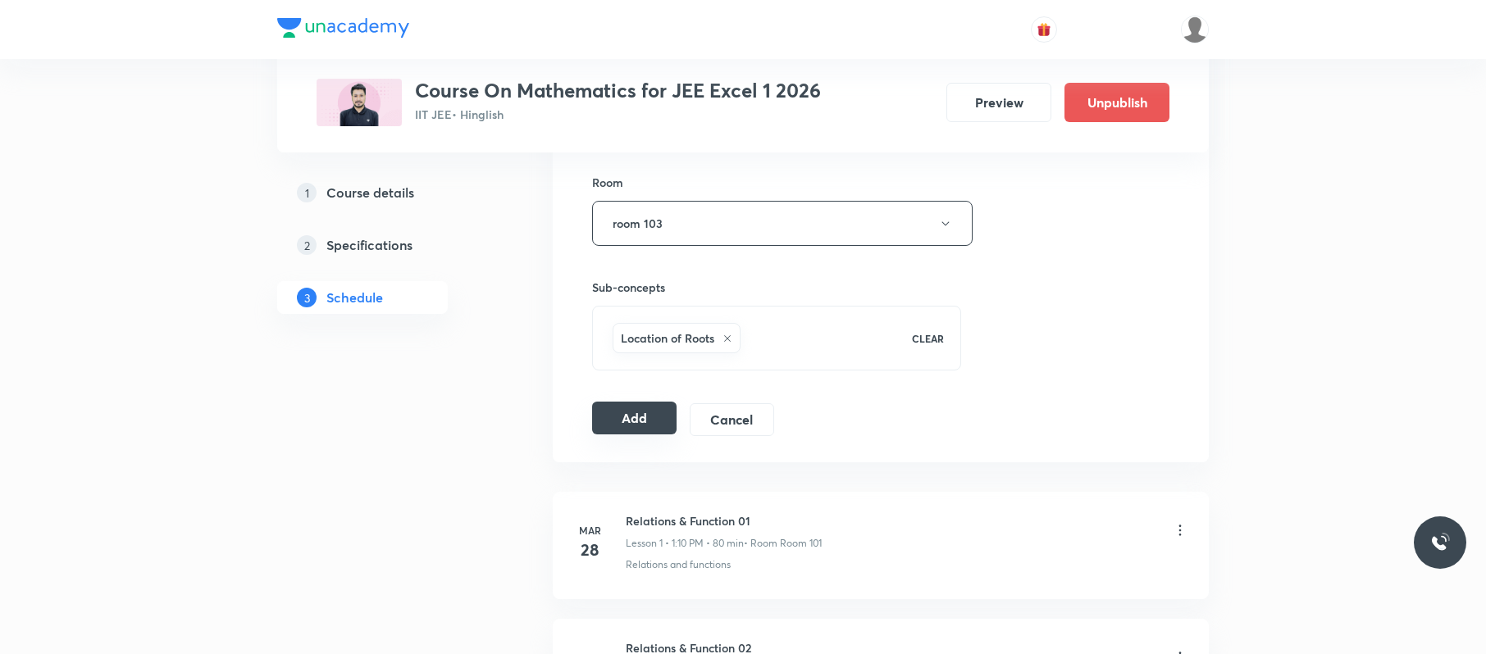
click at [624, 410] on button "Add" at bounding box center [634, 418] width 84 height 33
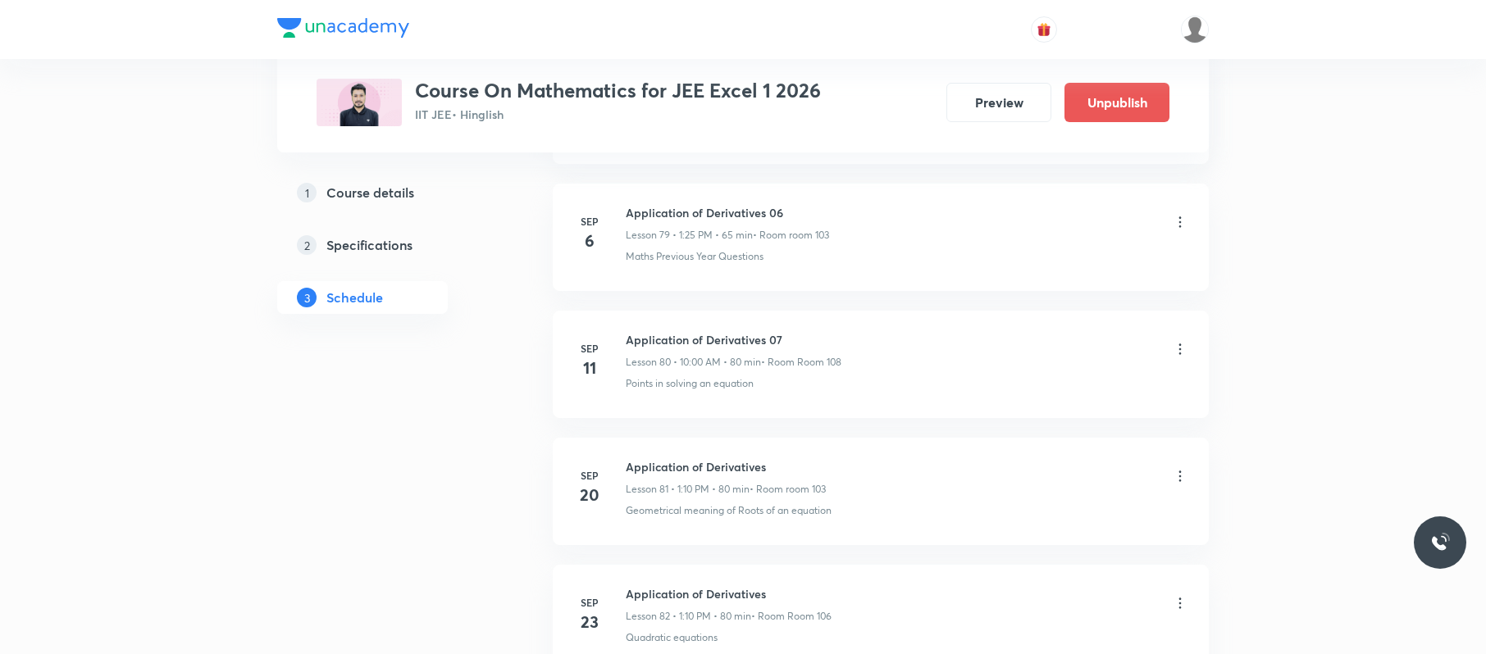
scroll to position [11142, 0]
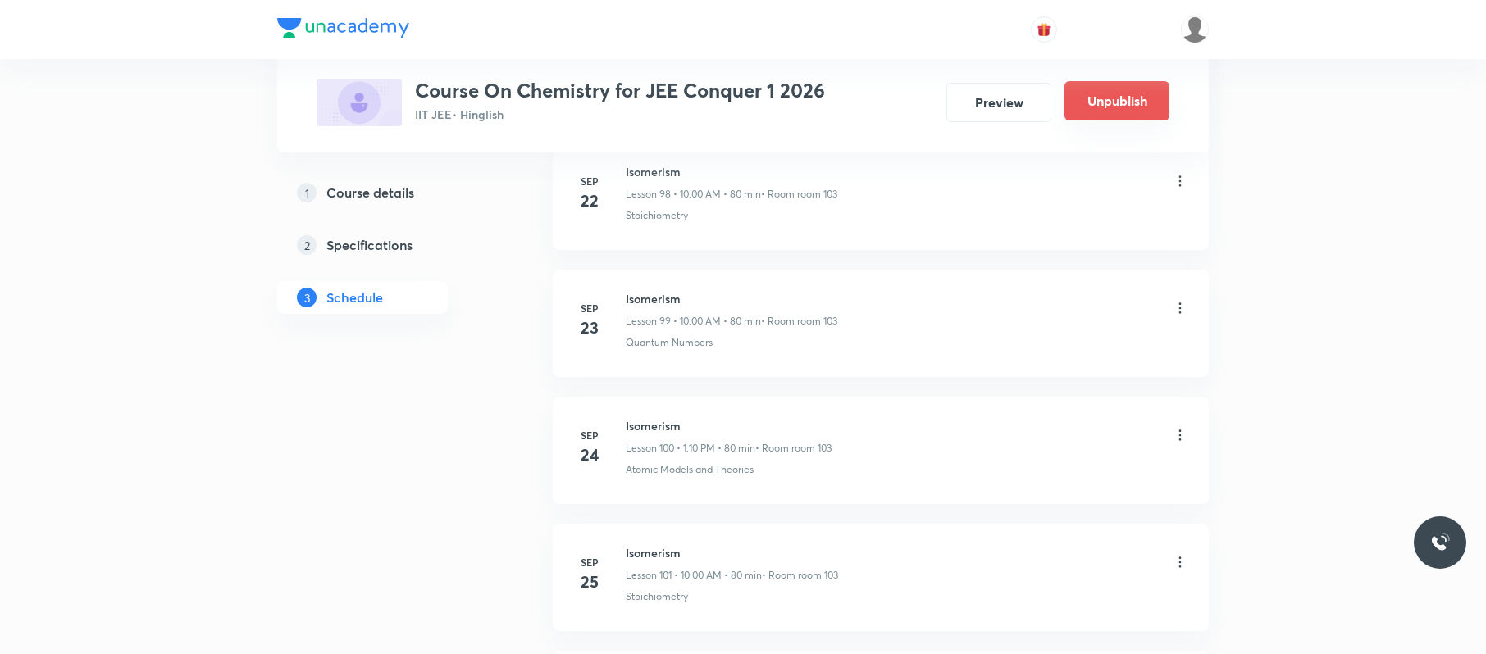
scroll to position [14197, 0]
drag, startPoint x: 699, startPoint y: 395, endPoint x: 620, endPoint y: 395, distance: 78.7
click at [620, 395] on li "[DATE] Isomerism Lesson 106 • 1:10 PM • 80 min • Room room 103 Different Laws" at bounding box center [881, 446] width 656 height 107
copy h6 "Isomerism"
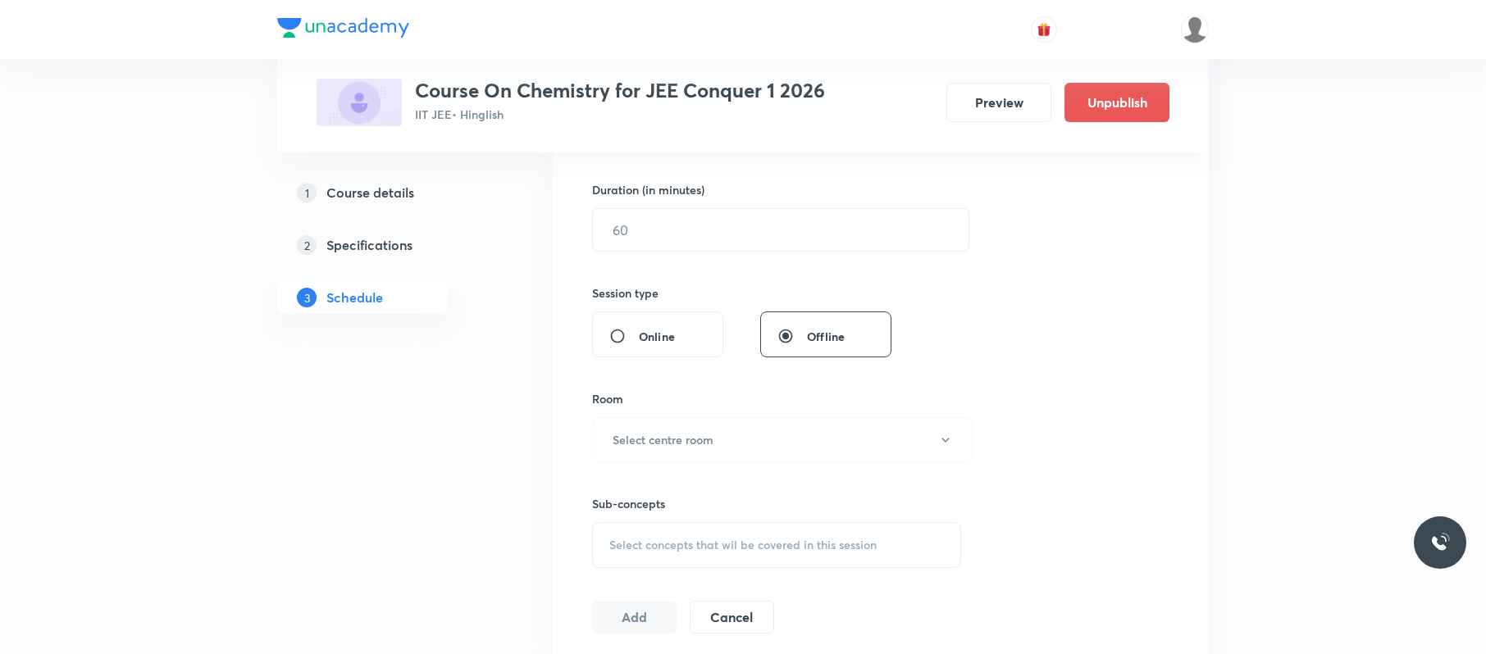
scroll to position [0, 0]
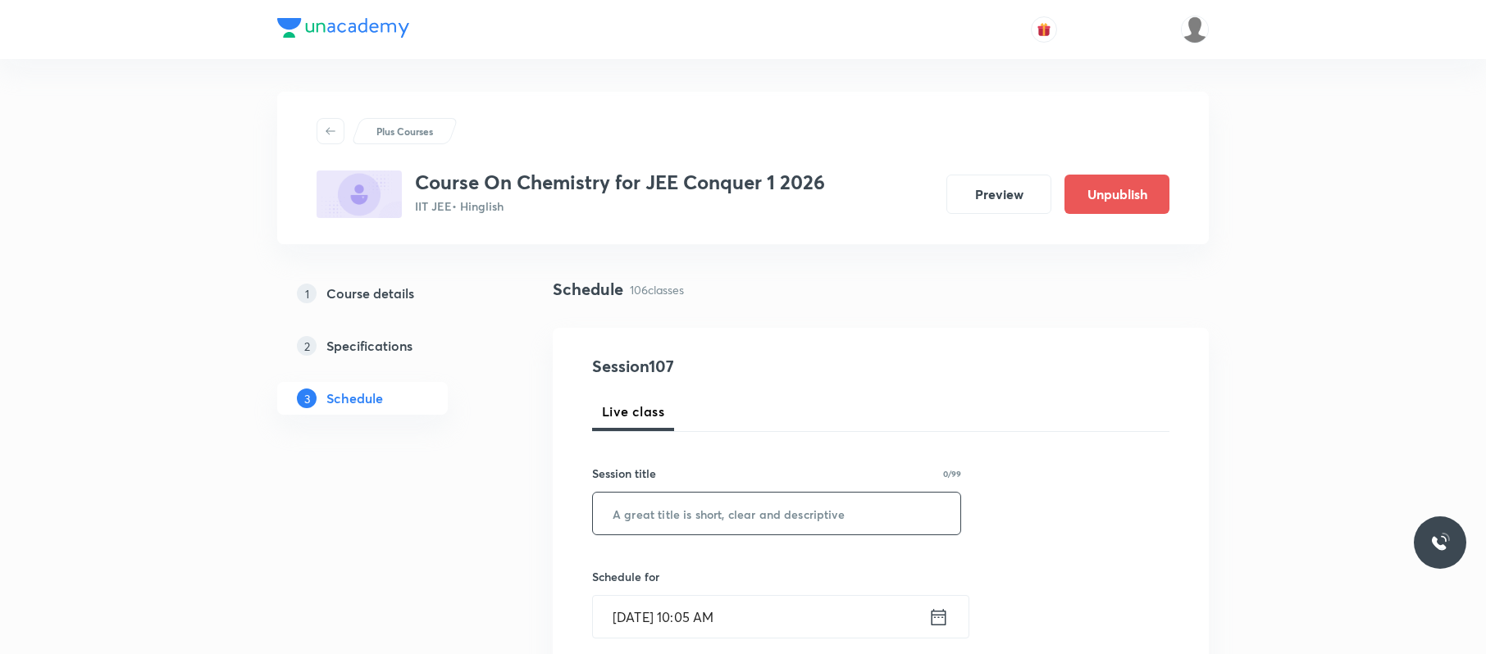
click at [746, 508] on input "text" at bounding box center [776, 514] width 367 height 42
paste input "Isomerism"
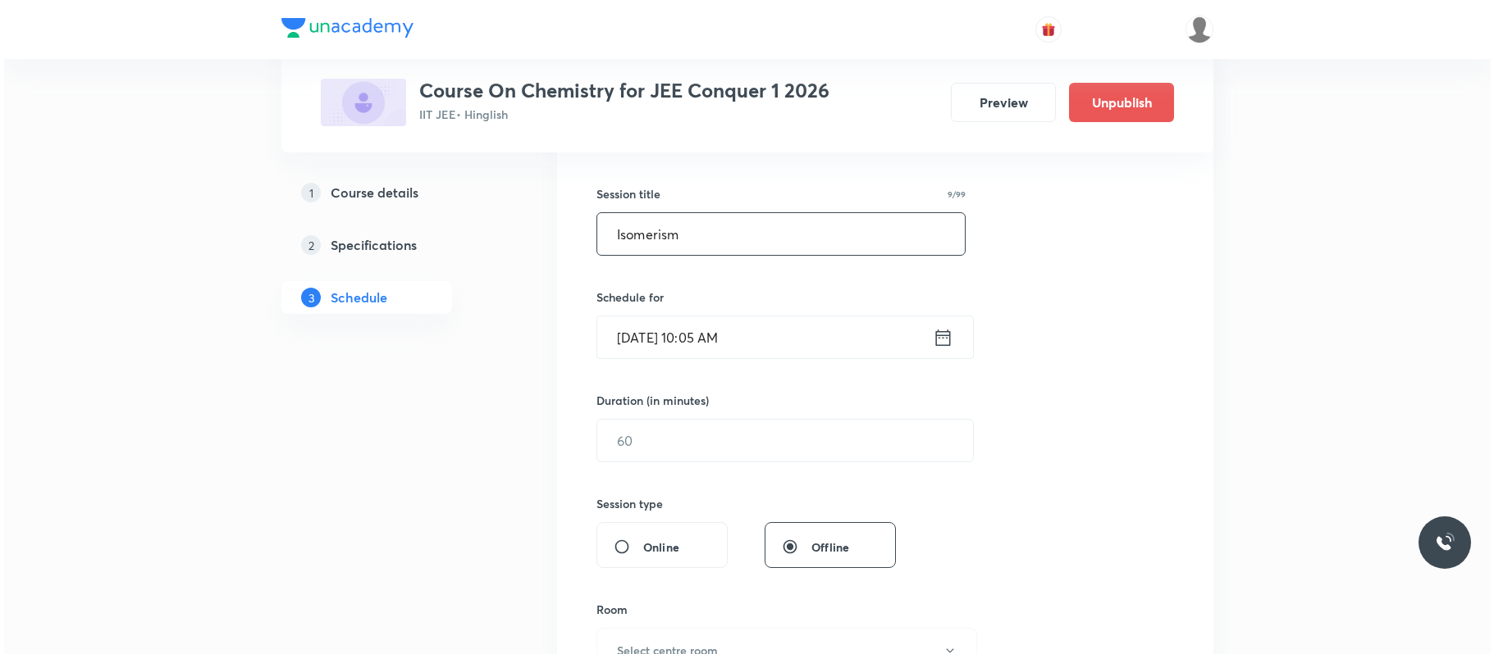
scroll to position [282, 0]
type input "Isomerism"
click at [784, 332] on input "[DATE] 10:05 AM" at bounding box center [760, 335] width 335 height 42
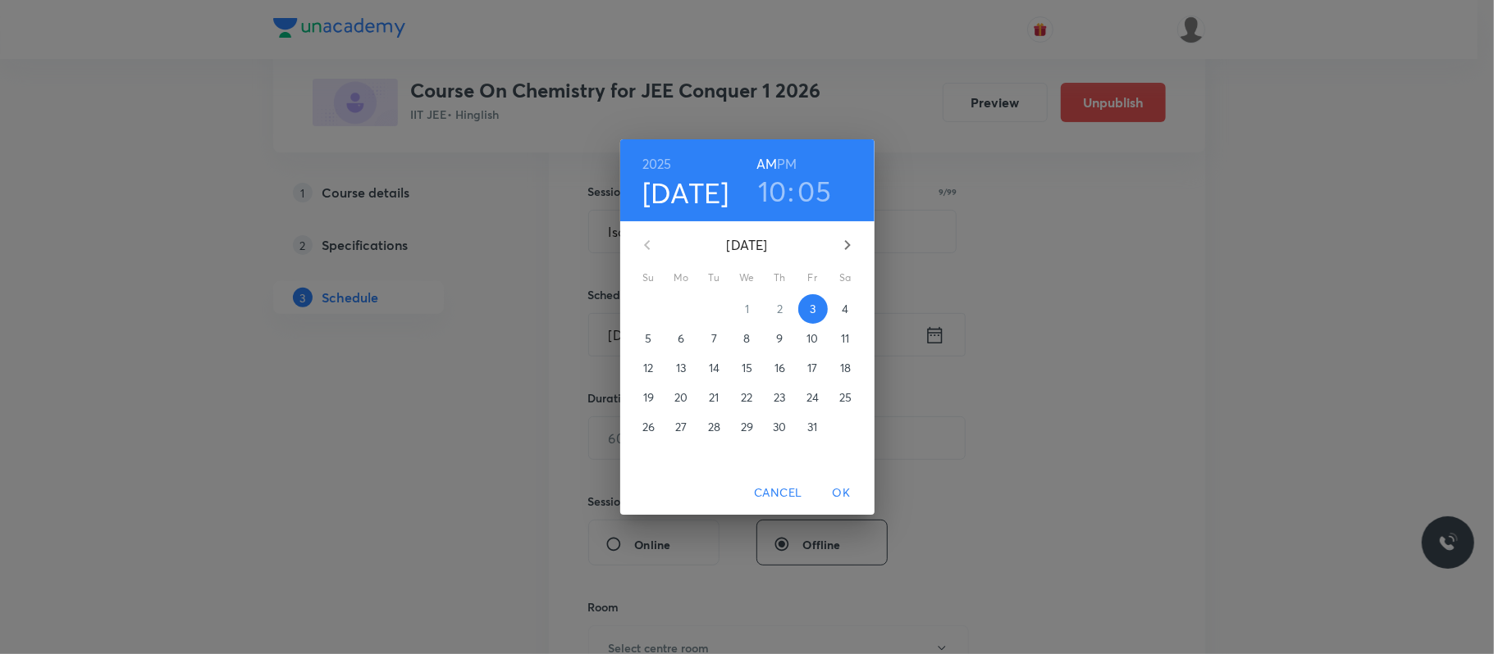
click at [846, 308] on p "4" at bounding box center [844, 309] width 7 height 16
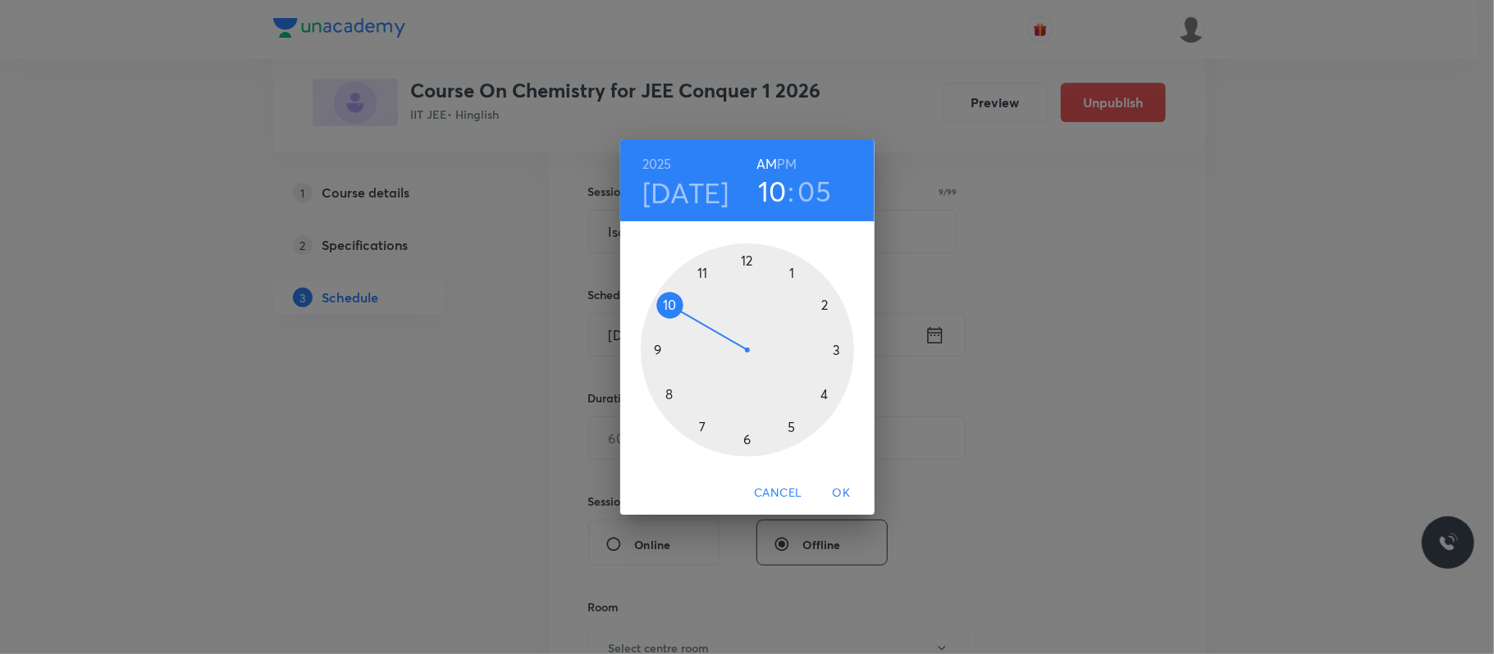
click at [674, 306] on div at bounding box center [747, 350] width 213 height 213
click at [746, 258] on div at bounding box center [747, 350] width 213 height 213
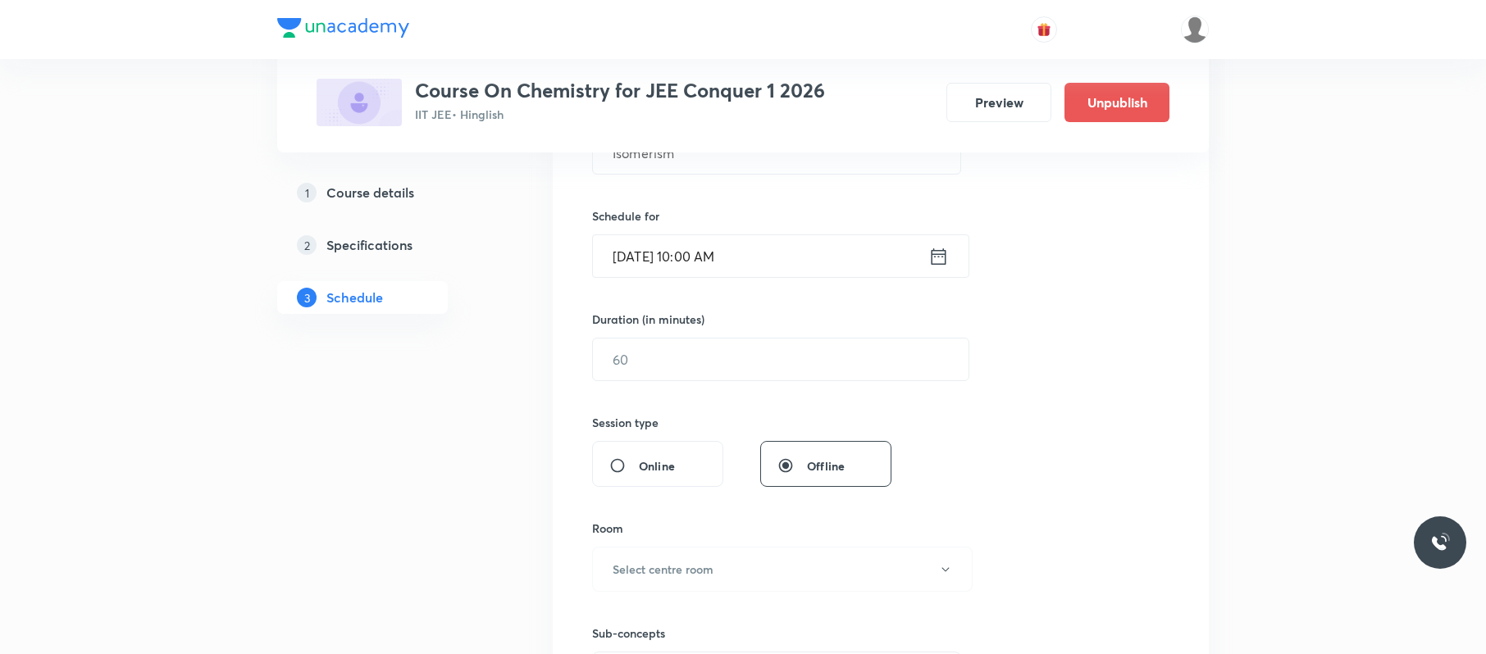
scroll to position [361, 0]
click at [722, 358] on input "text" at bounding box center [781, 360] width 376 height 42
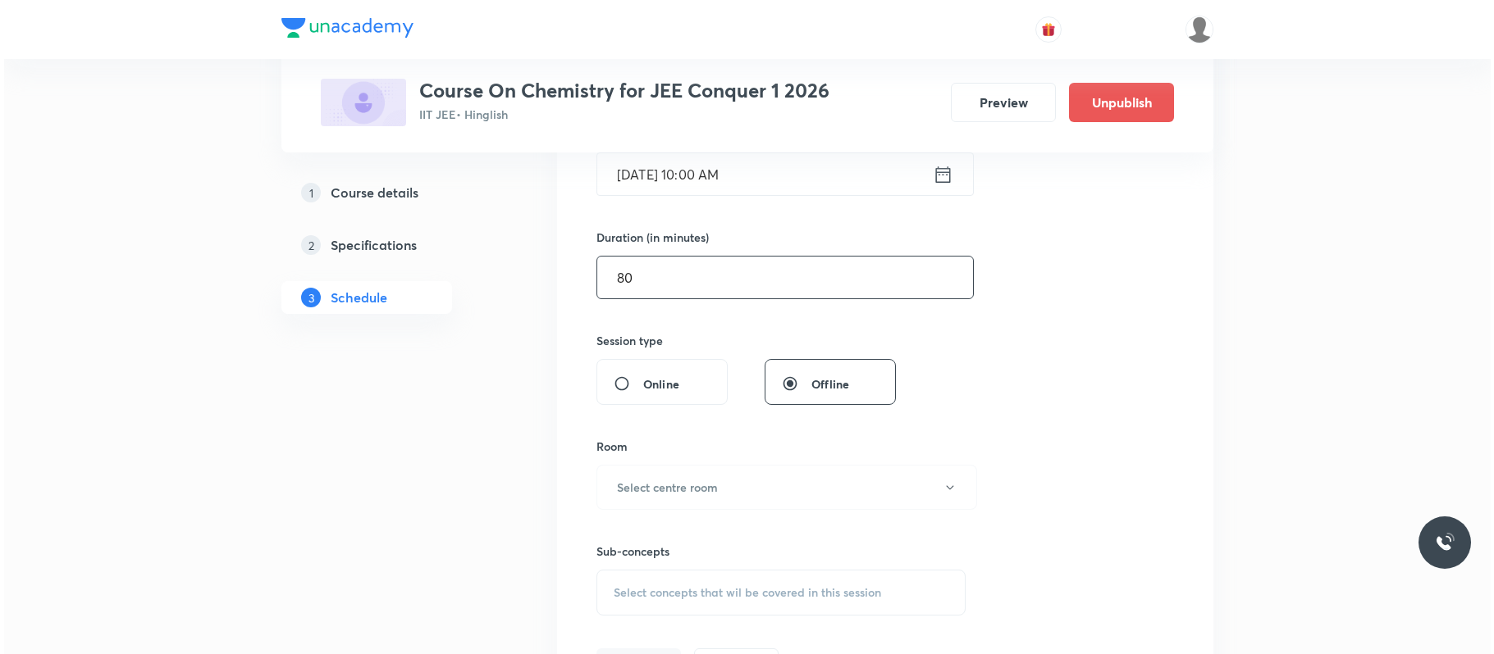
scroll to position [467, 0]
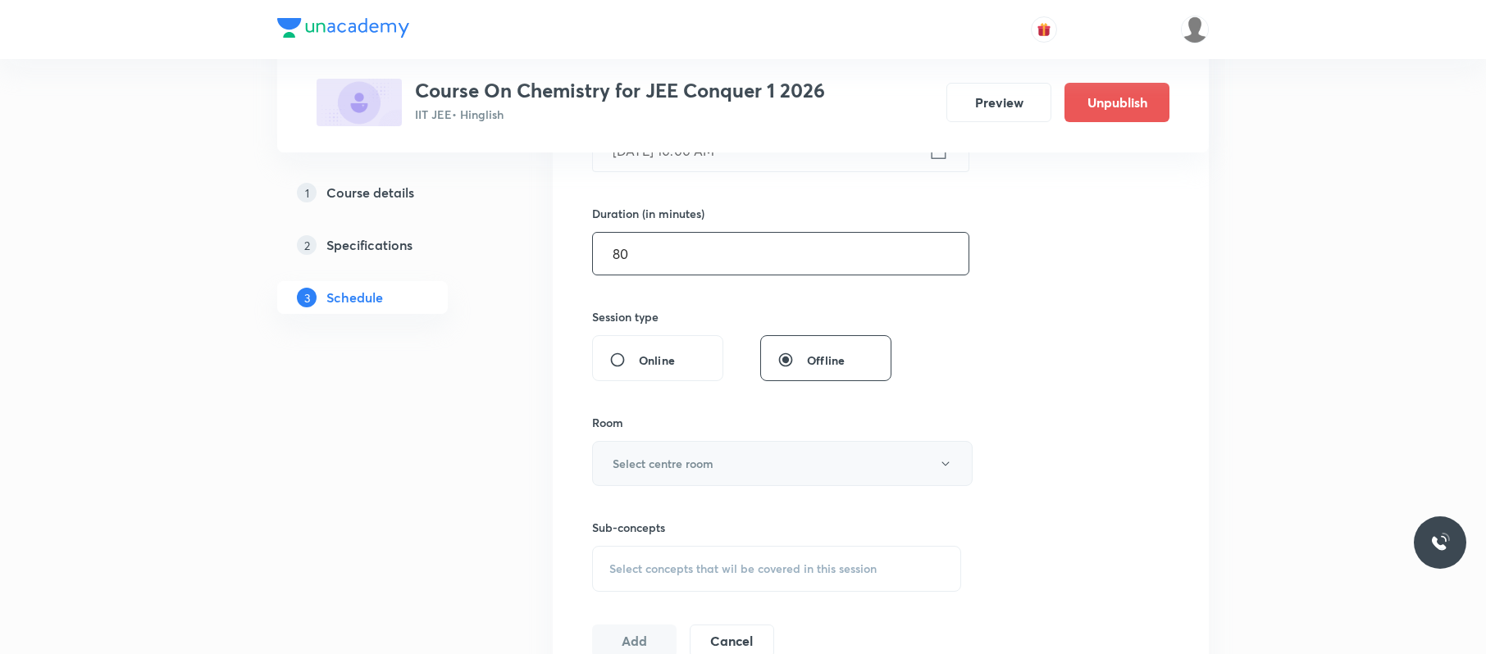
type input "80"
click at [712, 459] on h6 "Select centre room" at bounding box center [663, 463] width 101 height 17
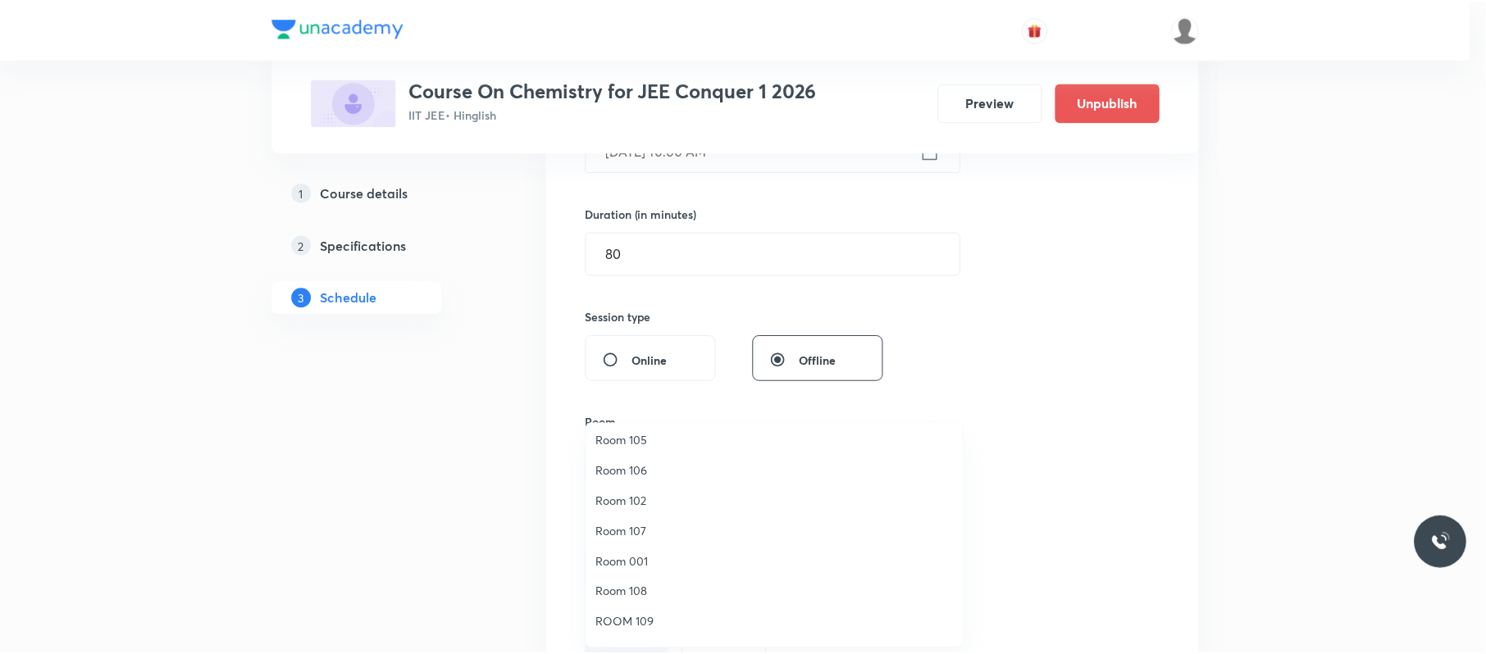
scroll to position [97, 0]
click at [657, 628] on span "ROOM 109" at bounding box center [778, 621] width 359 height 17
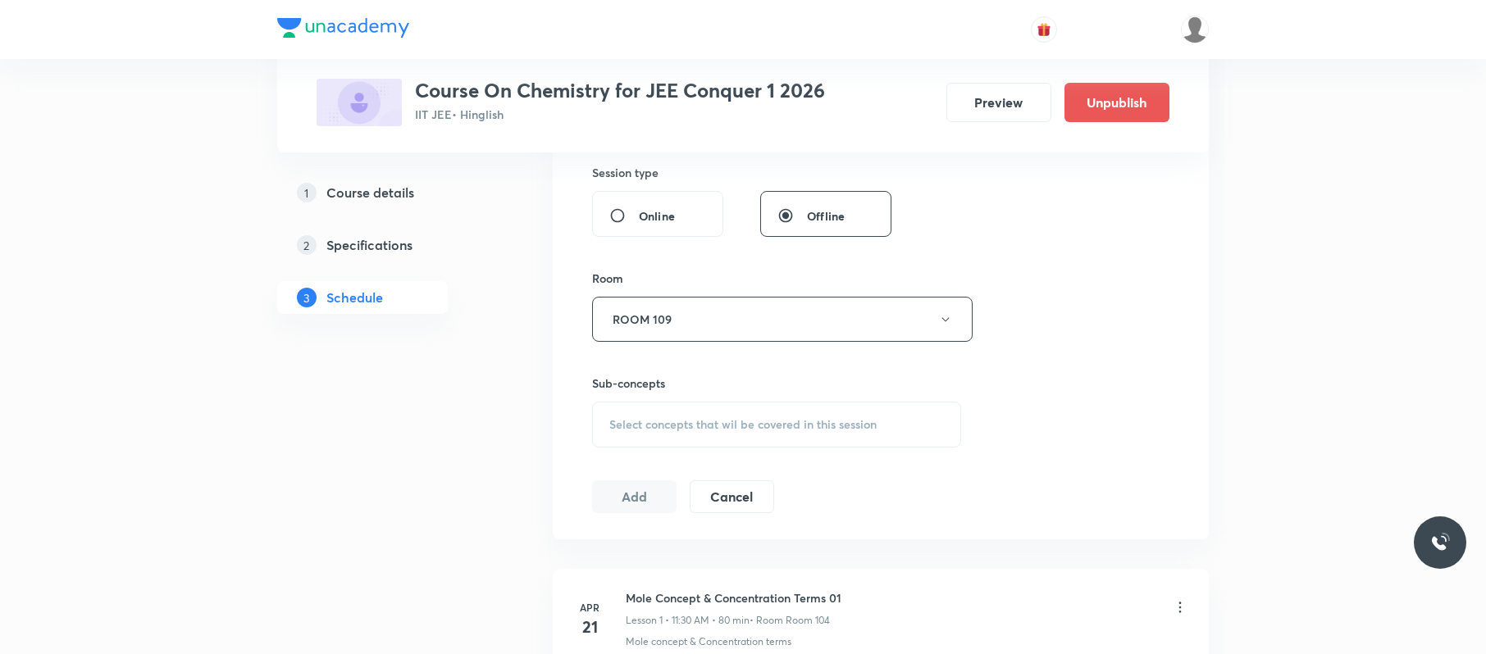
scroll to position [612, 0]
click at [771, 415] on div "Select concepts that wil be covered in this session" at bounding box center [776, 424] width 369 height 46
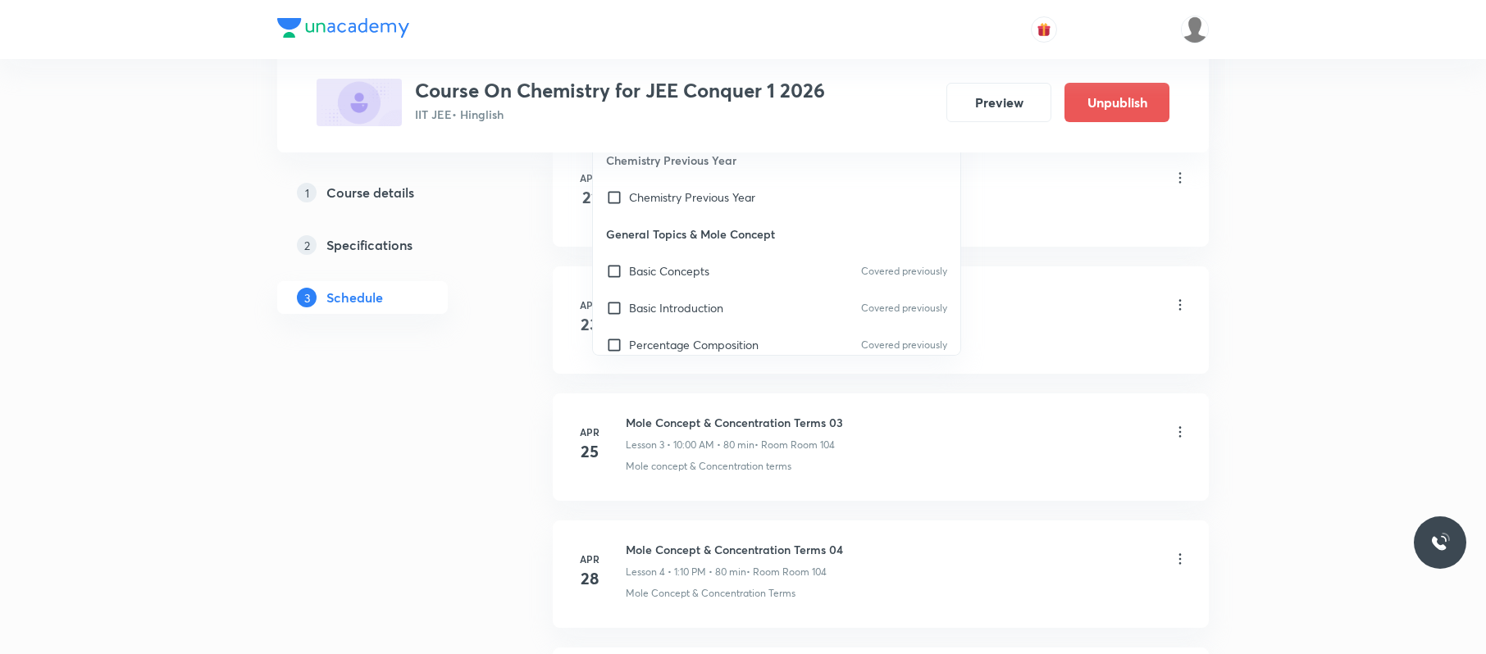
scroll to position [932, 0]
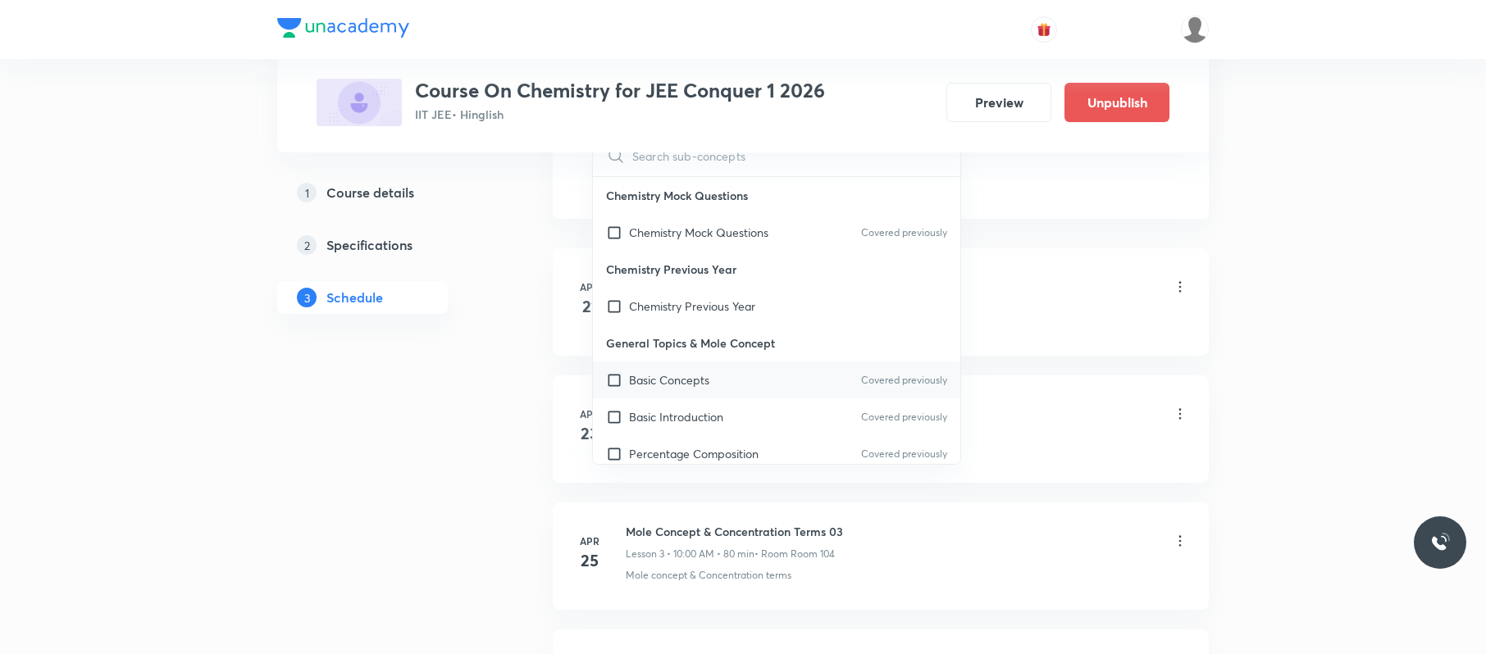
click at [775, 385] on div "Basic Concepts Covered previously" at bounding box center [776, 380] width 367 height 37
checkbox input "true"
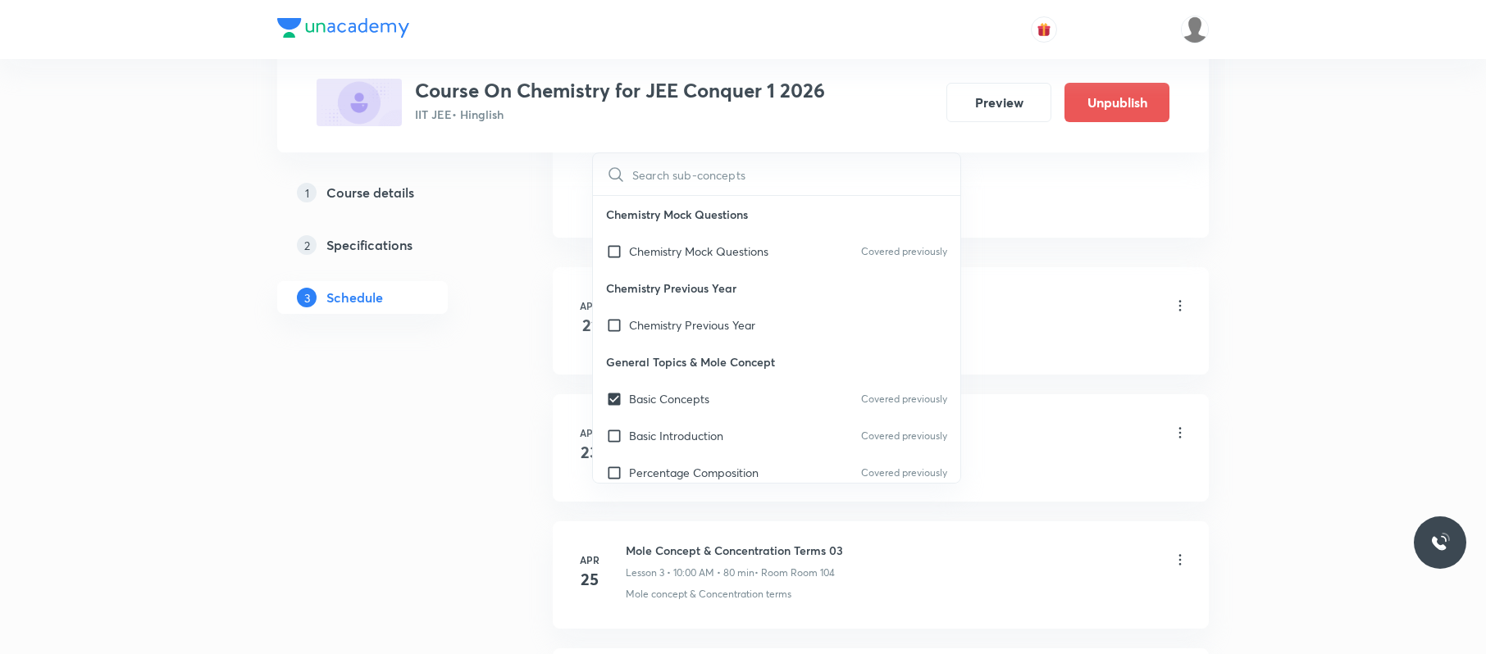
scroll to position [807, 0]
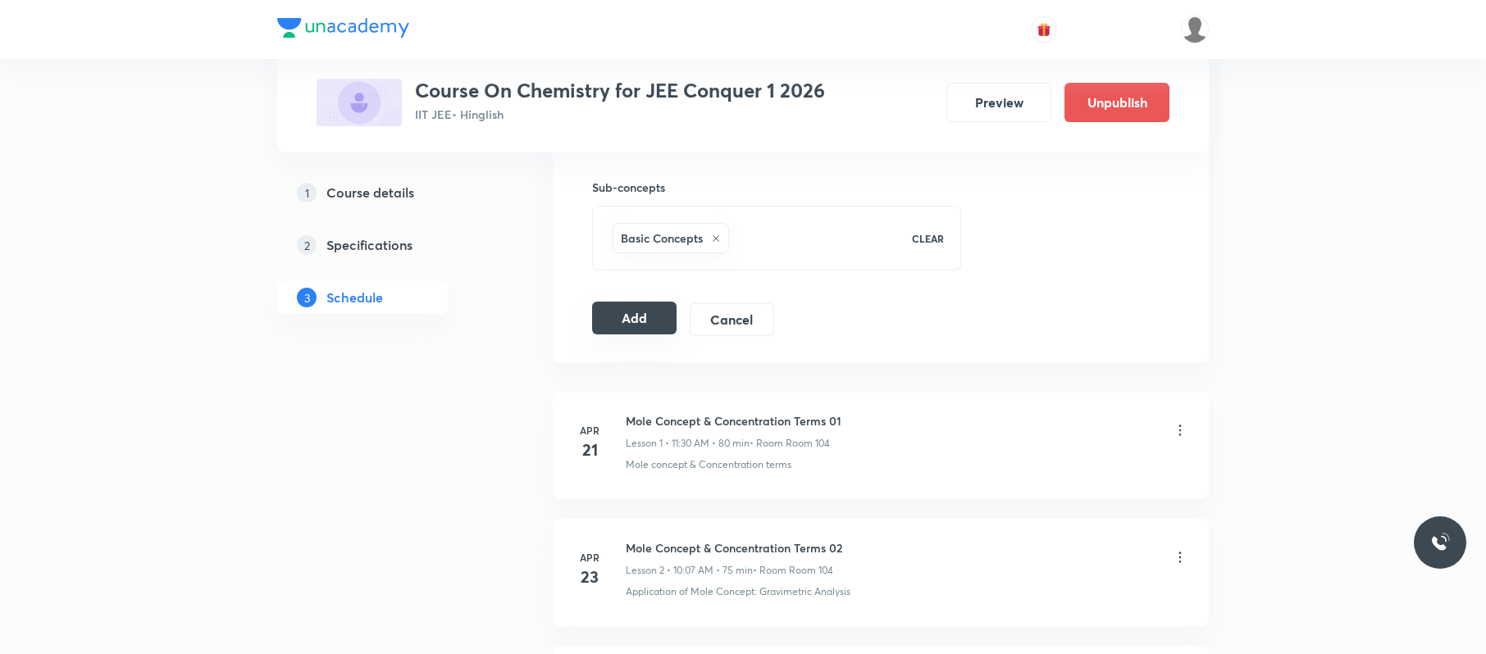
click at [661, 310] on button "Add" at bounding box center [634, 318] width 84 height 33
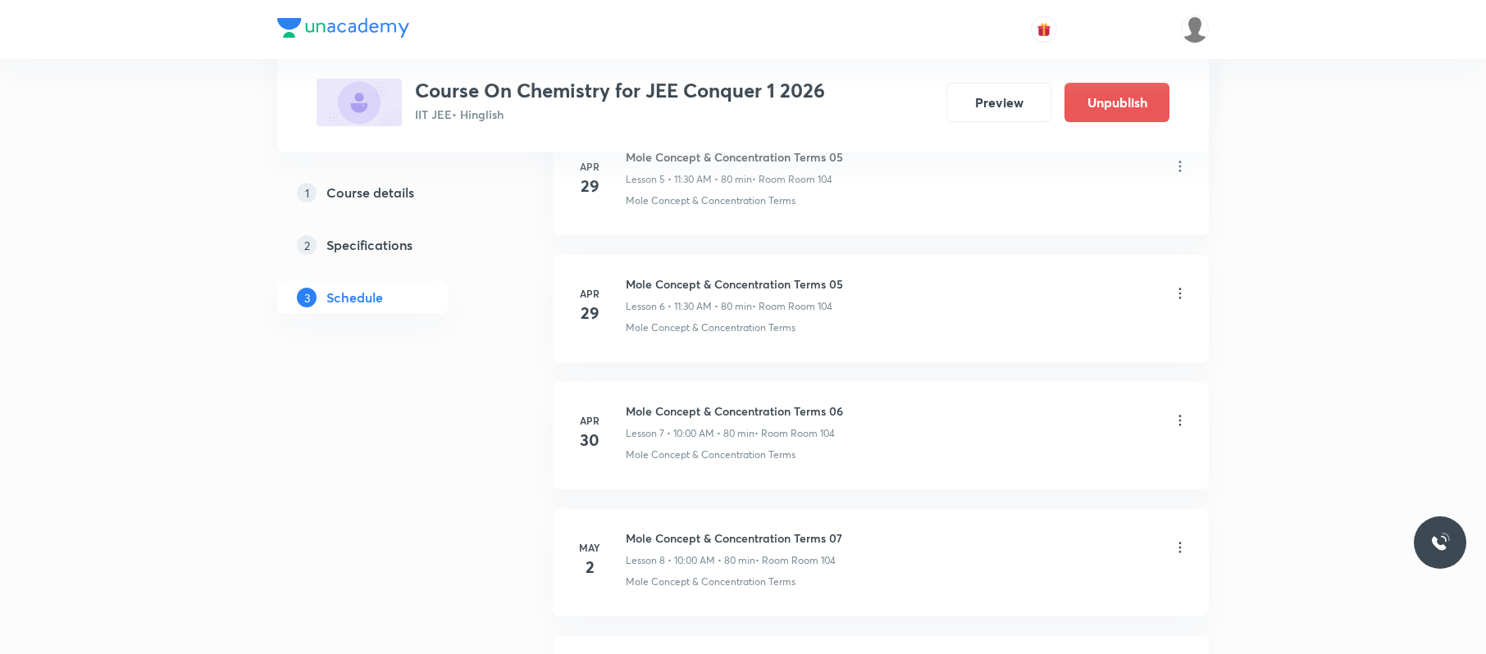
scroll to position [13569, 0]
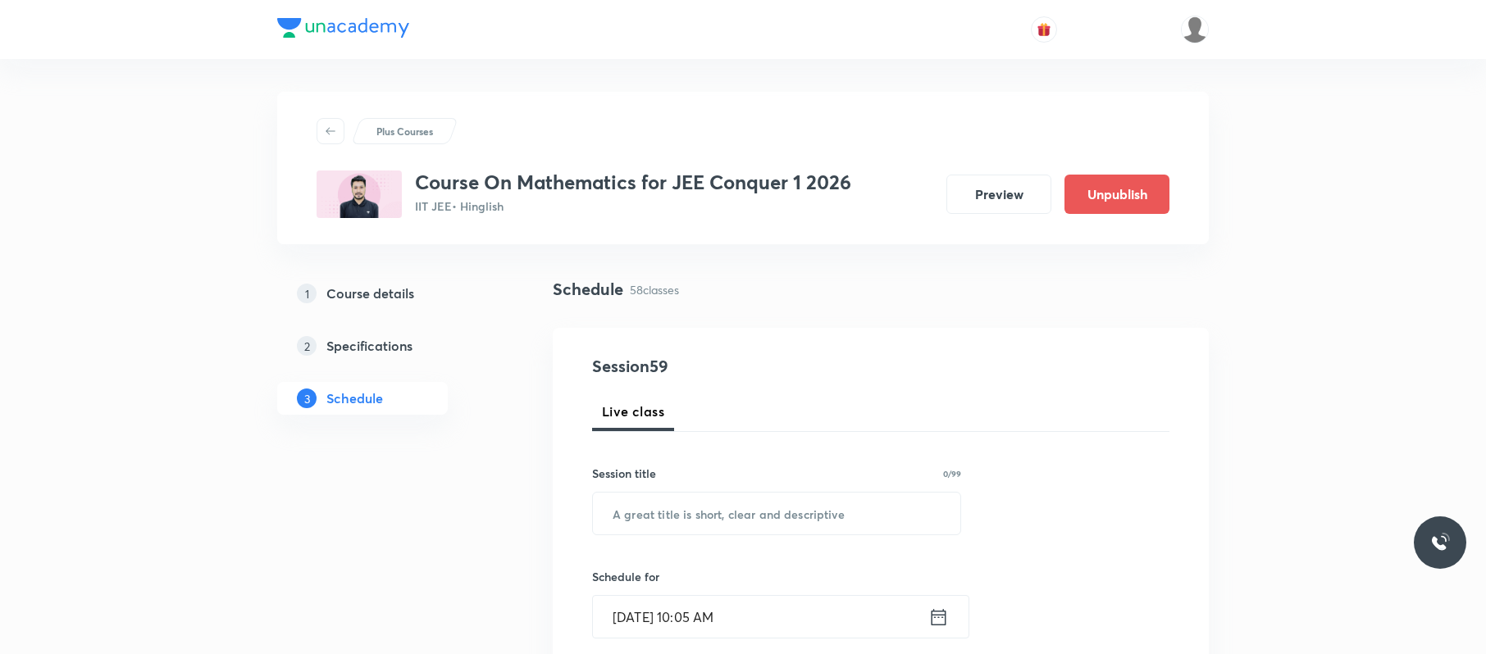
scroll to position [8067, 0]
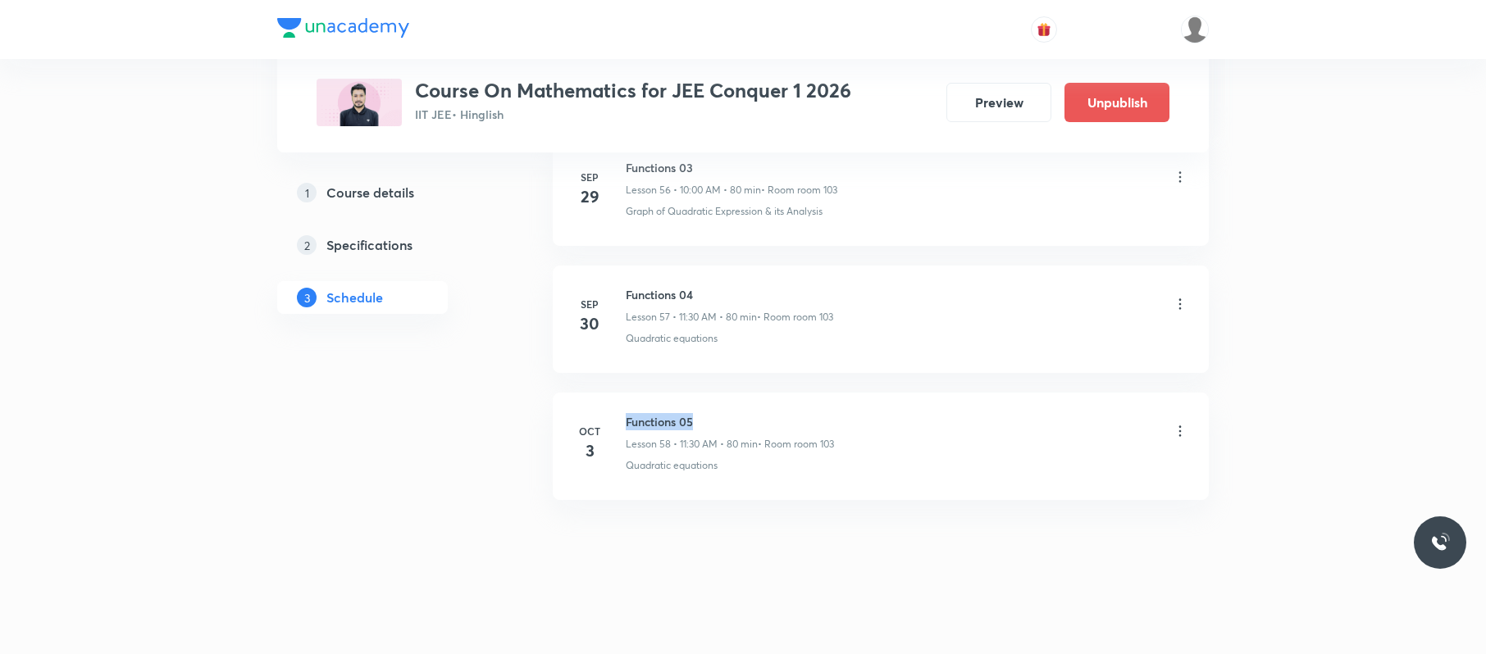
drag, startPoint x: 745, startPoint y: 412, endPoint x: 624, endPoint y: 417, distance: 120.7
click at [624, 417] on li "[DATE] Functions 05 Lesson 58 • 11:30 AM • 80 min • Room room 103 Quadratic equ…" at bounding box center [881, 446] width 656 height 107
copy h6 "Functions 05"
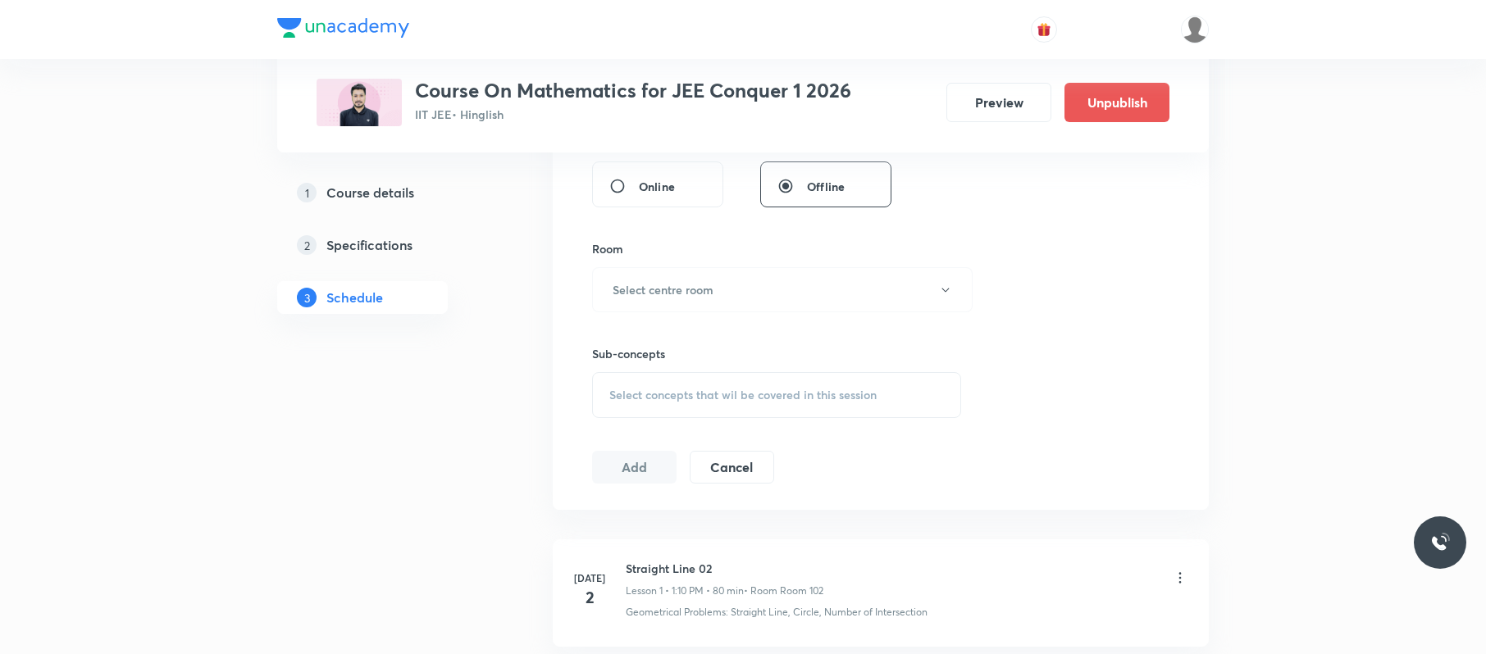
scroll to position [0, 0]
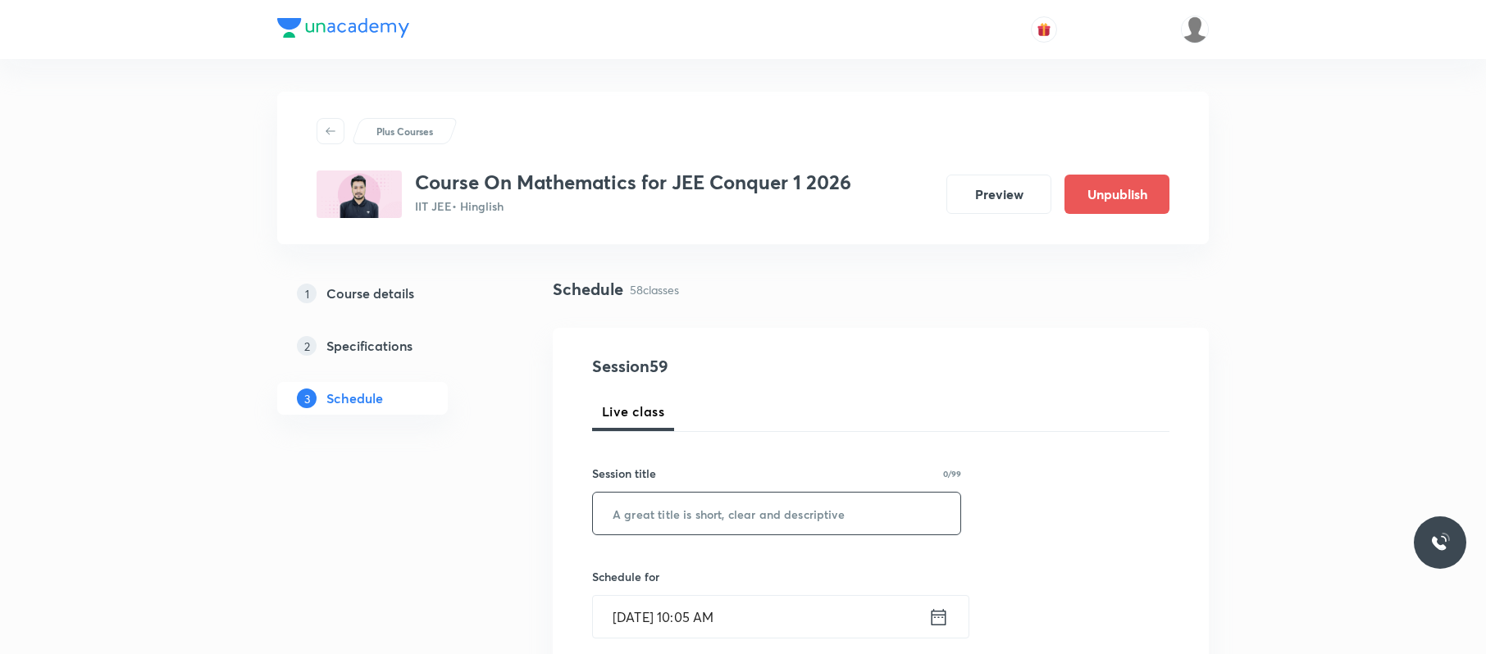
click at [715, 522] on input "text" at bounding box center [776, 514] width 367 height 42
paste input "Functions 05"
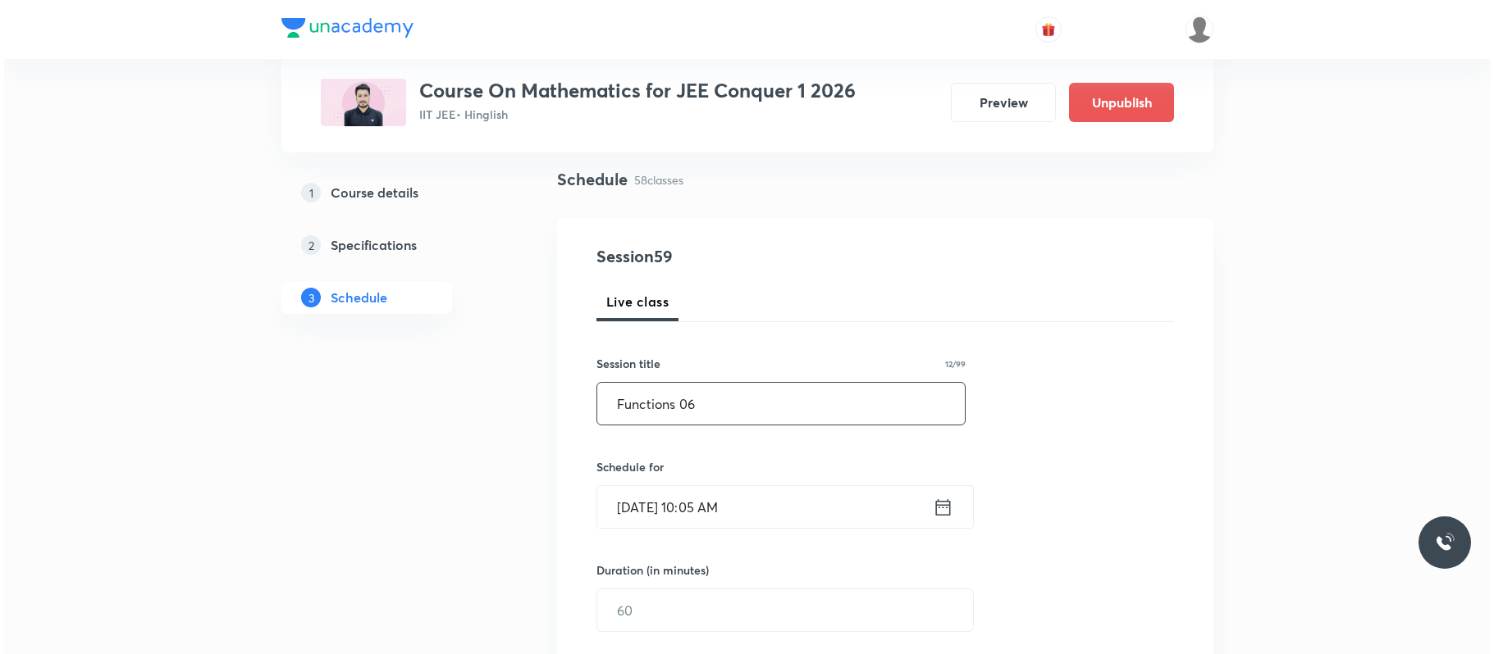
scroll to position [112, 0]
type input "Functions 06"
click at [762, 495] on input "Oct 3, 2025, 10:05 AM" at bounding box center [760, 505] width 335 height 42
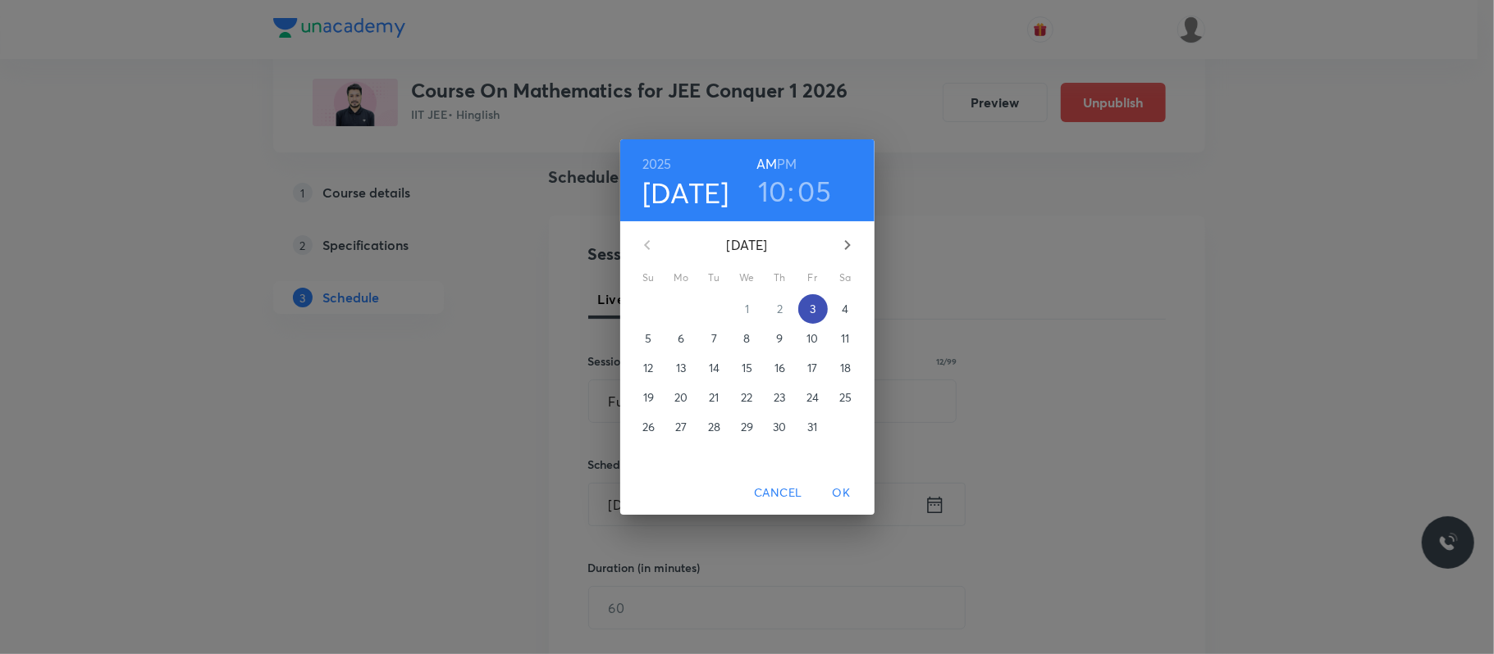
click at [810, 297] on button "3" at bounding box center [813, 309] width 30 height 30
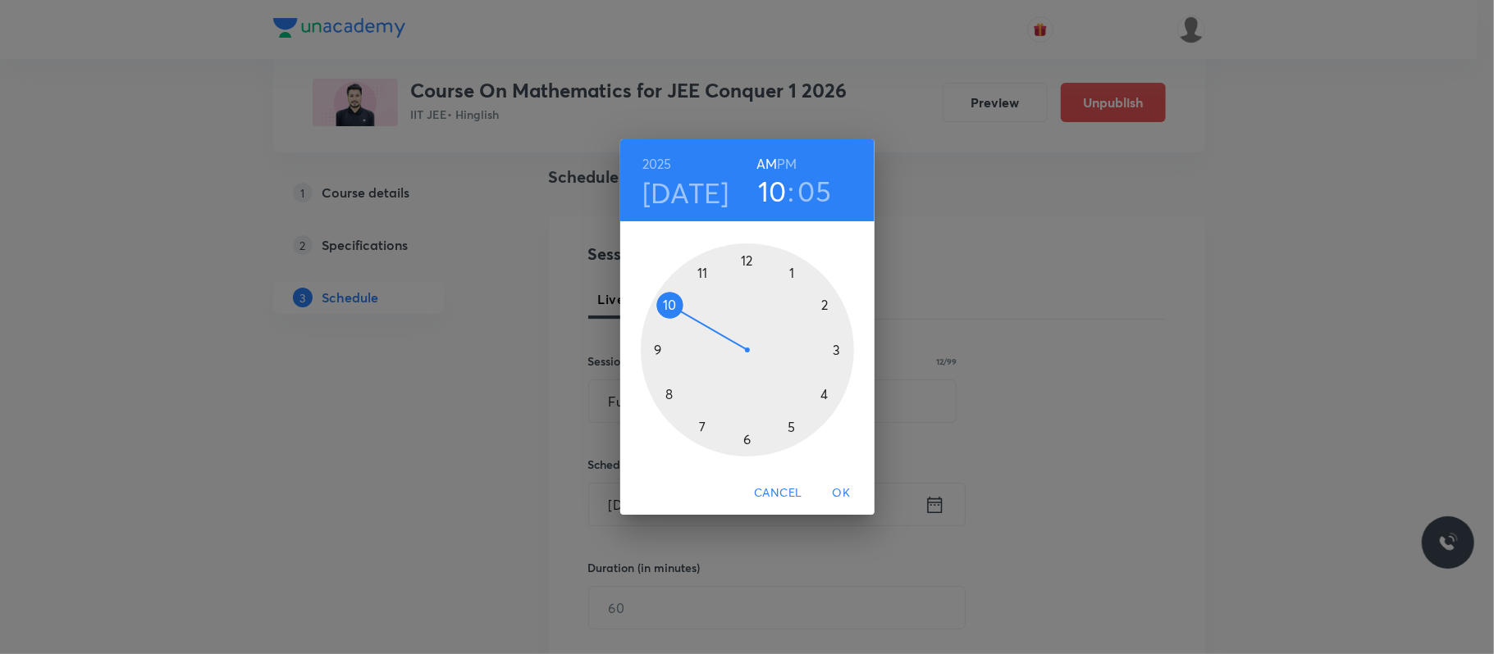
click at [700, 267] on div at bounding box center [747, 350] width 213 height 213
click at [748, 436] on div at bounding box center [747, 350] width 213 height 213
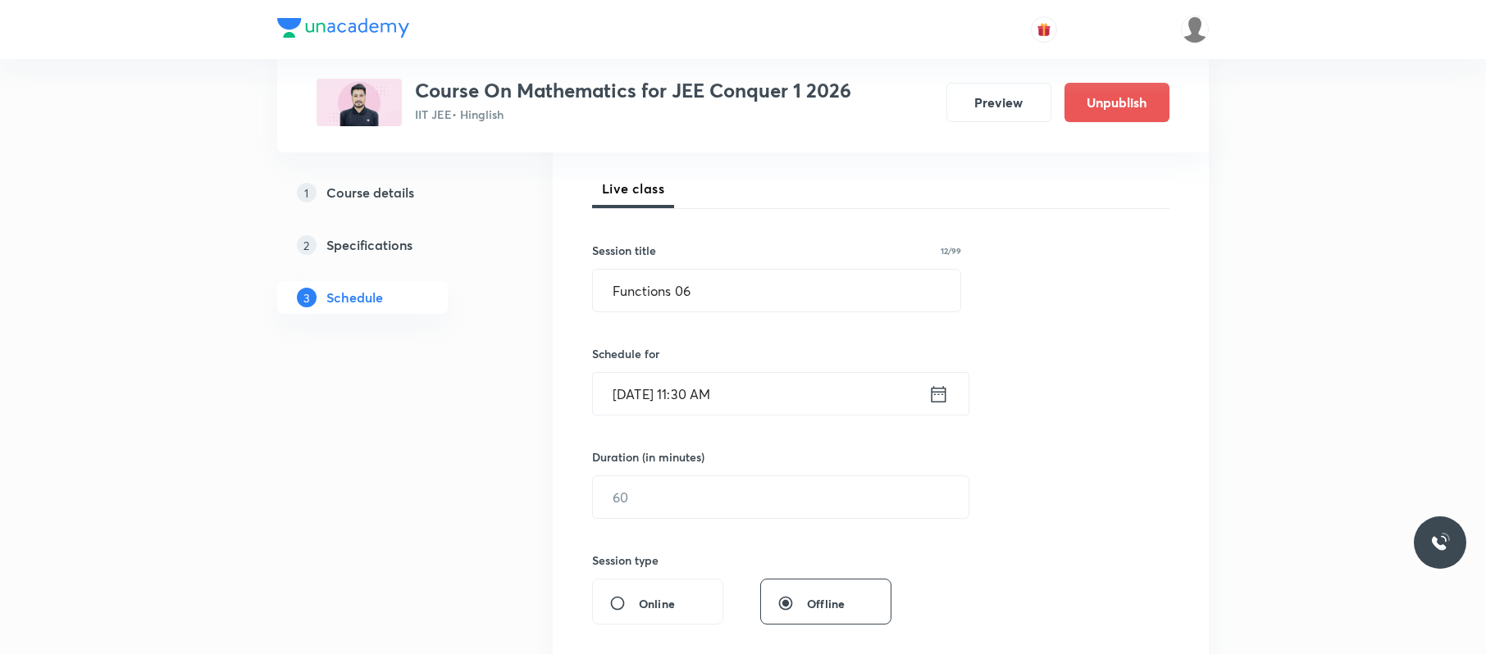
scroll to position [266, 0]
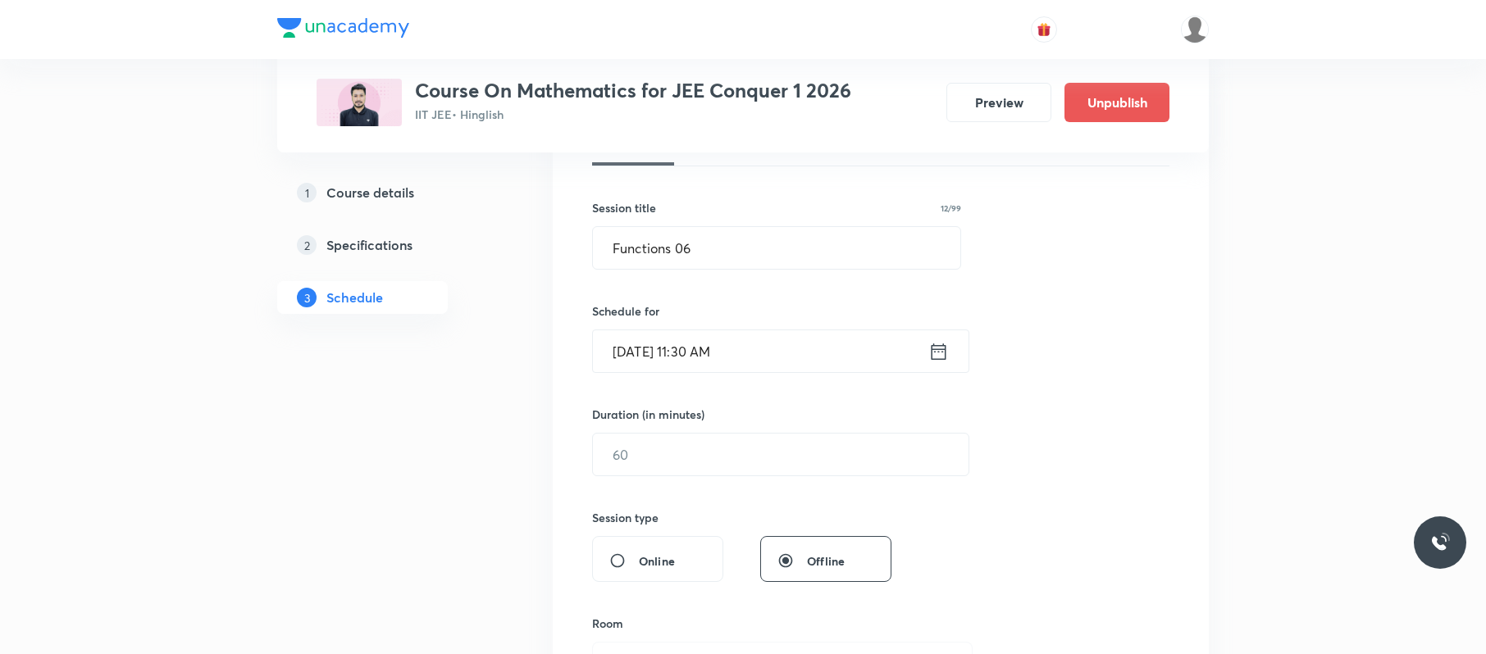
click at [775, 356] on input "Oct 3, 2025, 11:30 AM" at bounding box center [760, 352] width 335 height 42
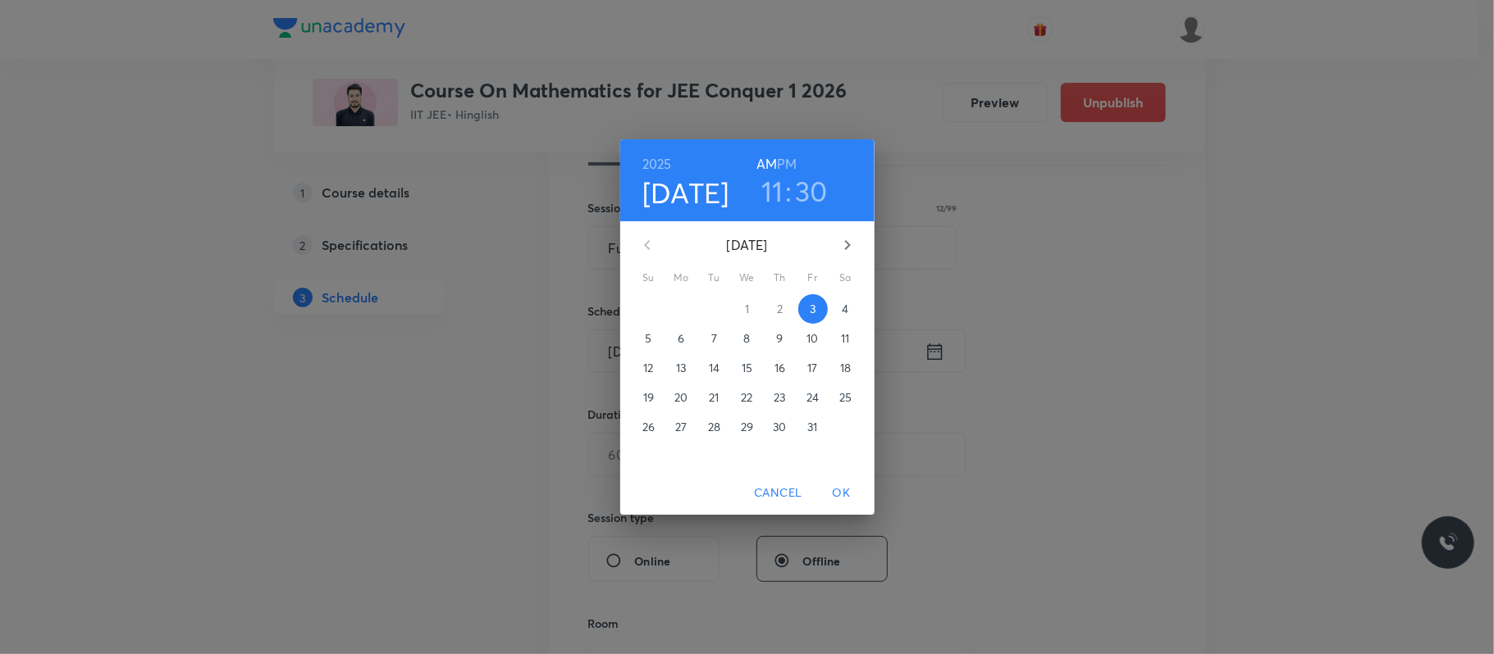
click at [841, 303] on p "4" at bounding box center [844, 309] width 7 height 16
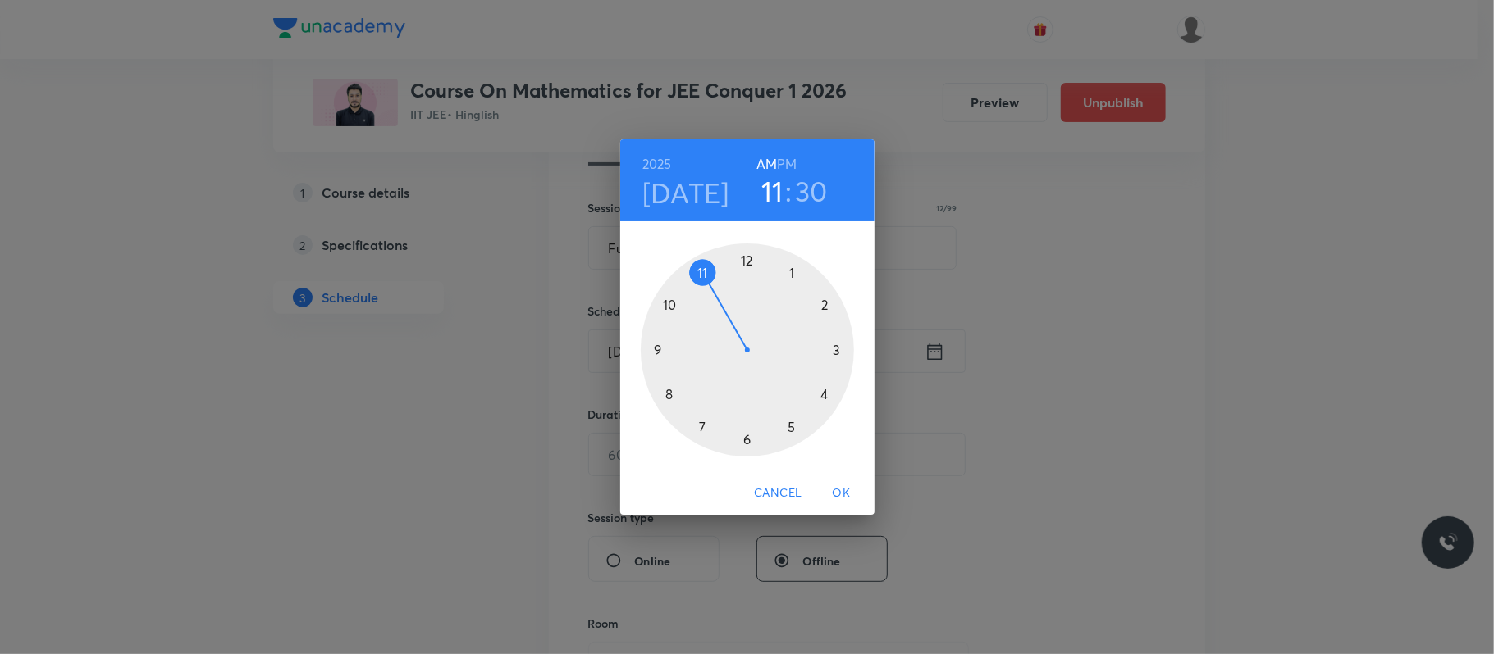
click at [846, 493] on span "OK" at bounding box center [841, 493] width 39 height 21
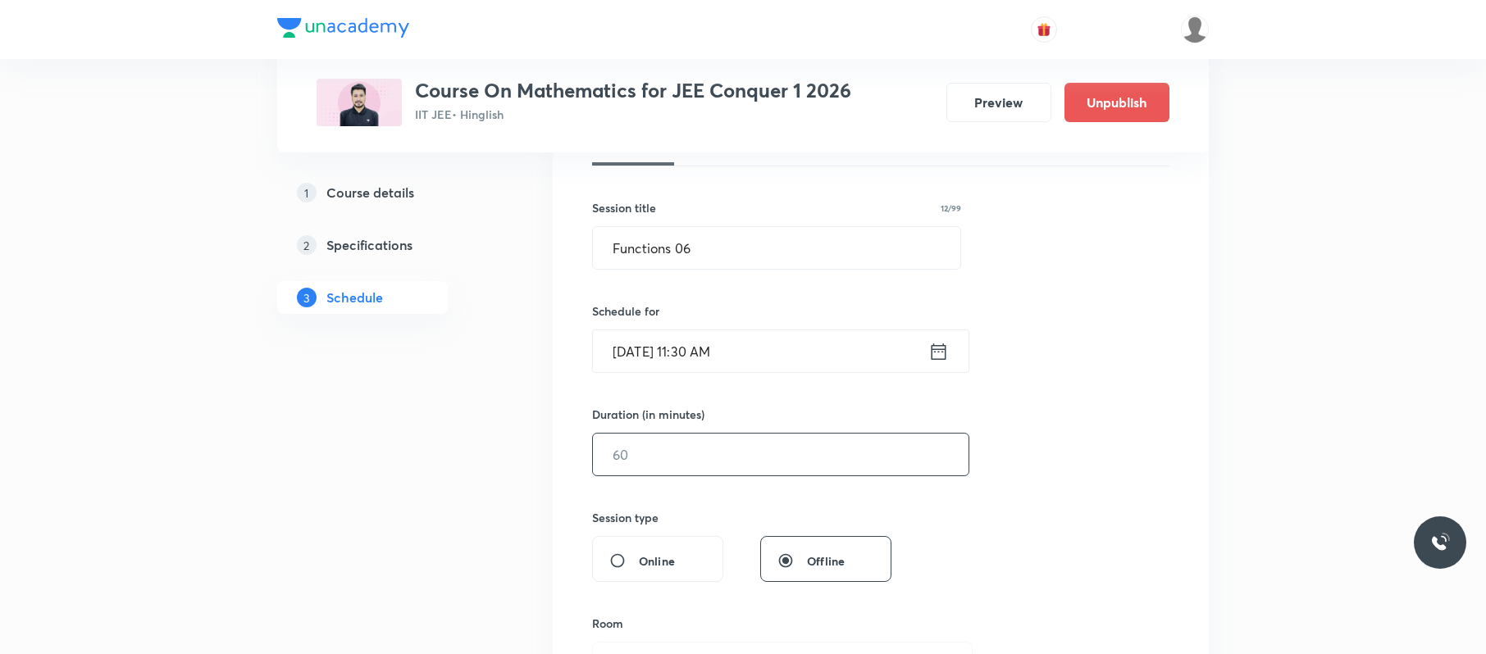
click at [720, 457] on input "text" at bounding box center [781, 455] width 376 height 42
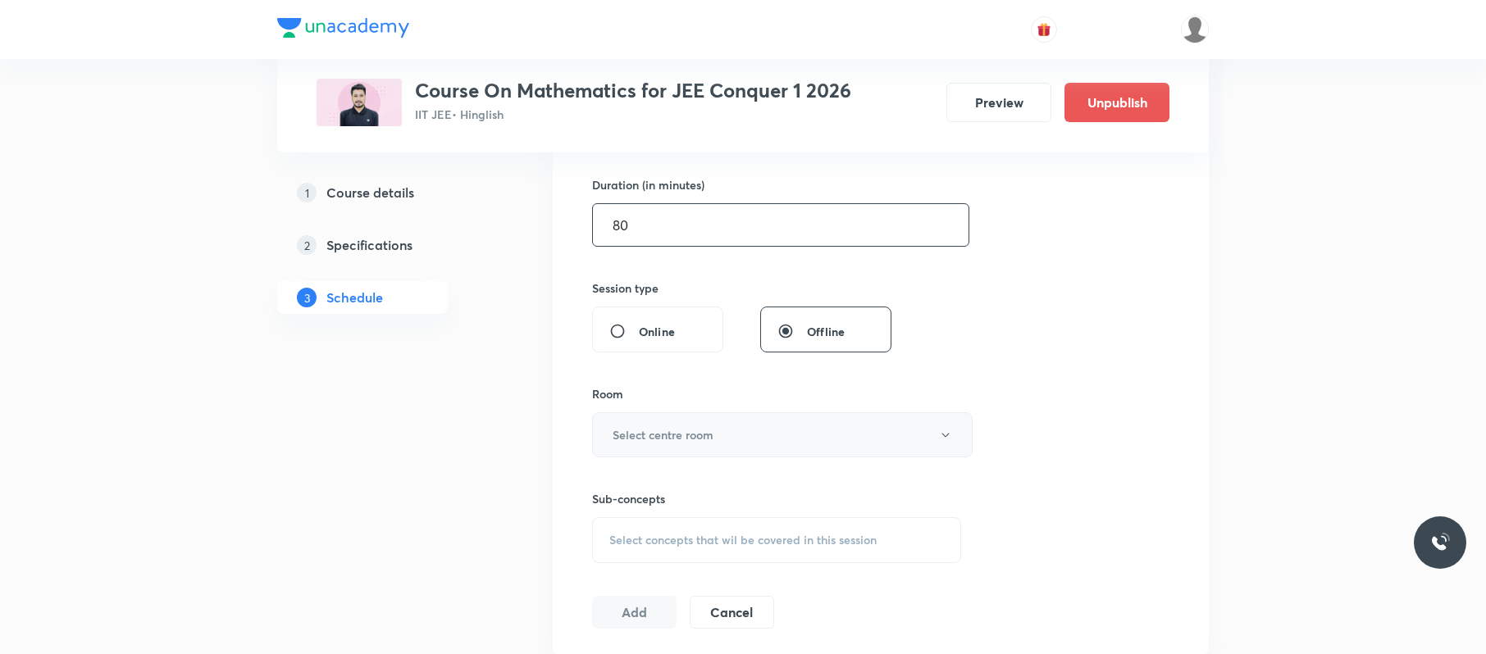
type input "80"
click at [729, 428] on button "Select centre room" at bounding box center [782, 435] width 381 height 45
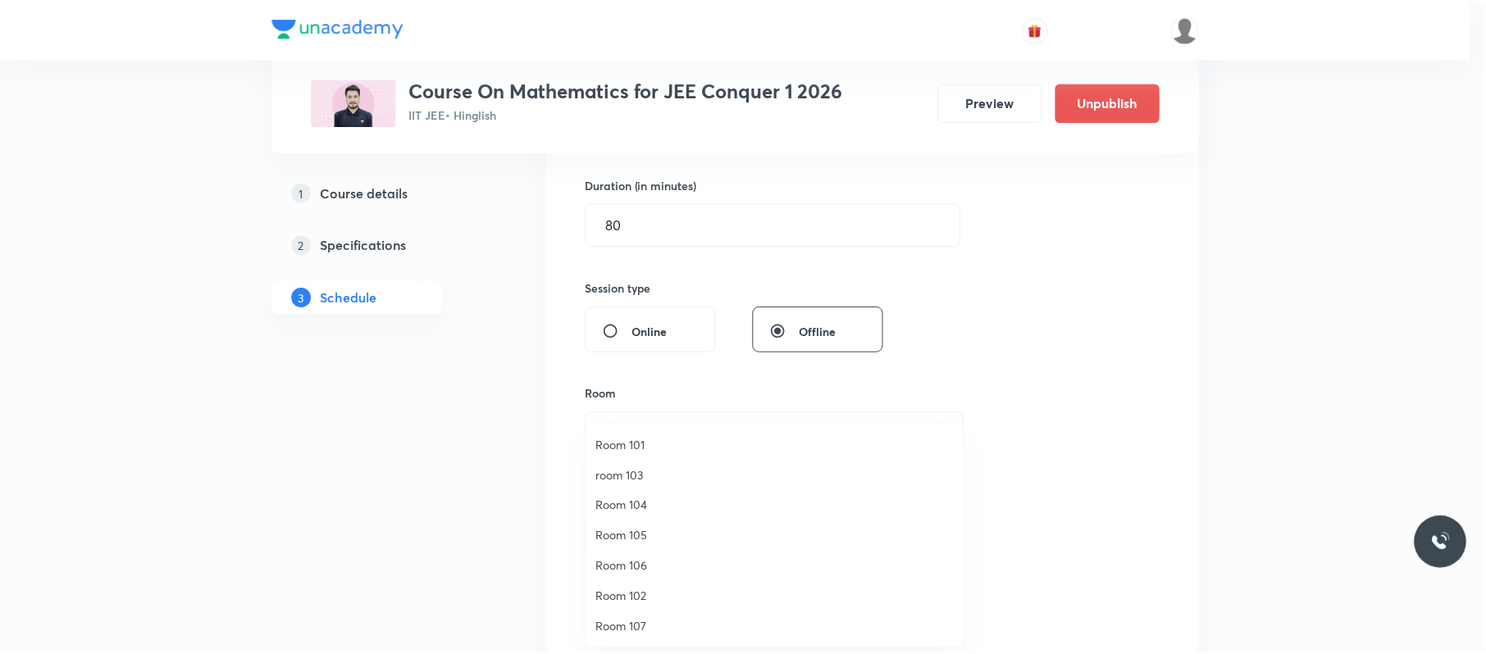
scroll to position [122, 0]
click at [650, 597] on span "ROOM 109" at bounding box center [778, 596] width 359 height 17
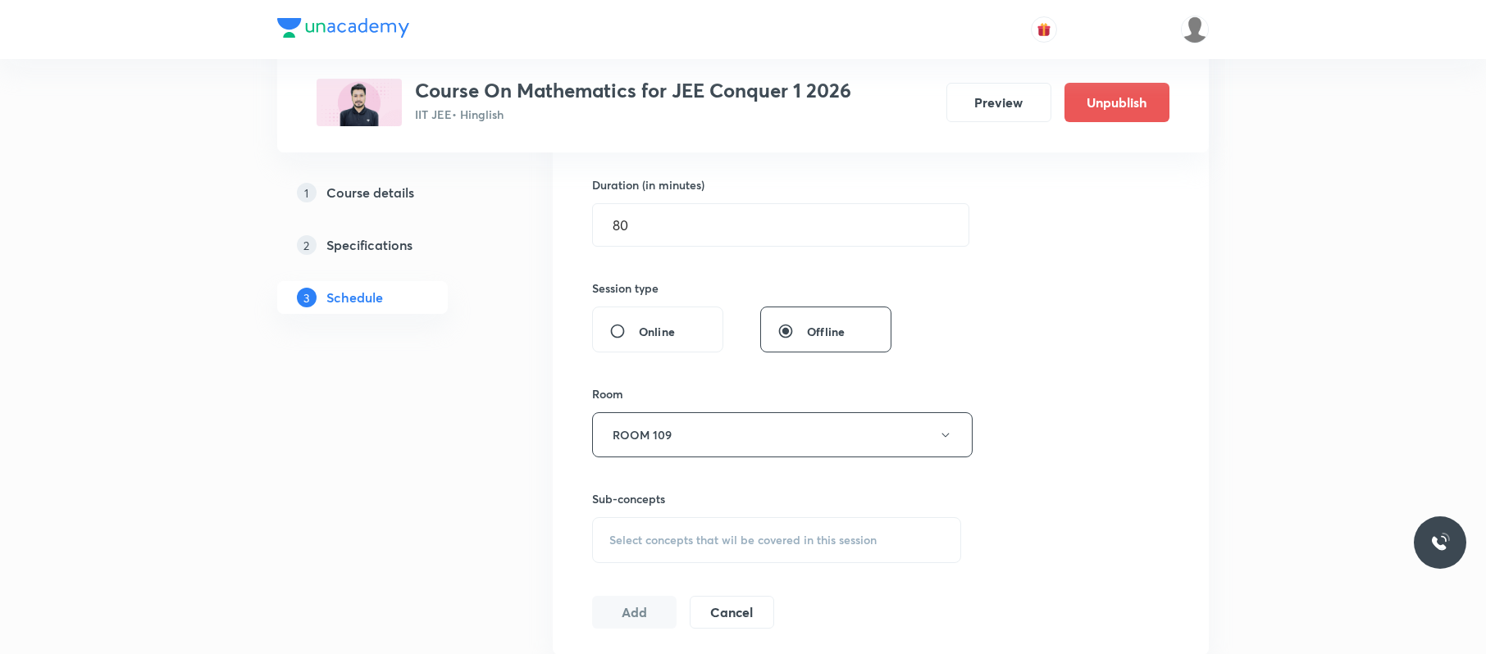
scroll to position [658, 0]
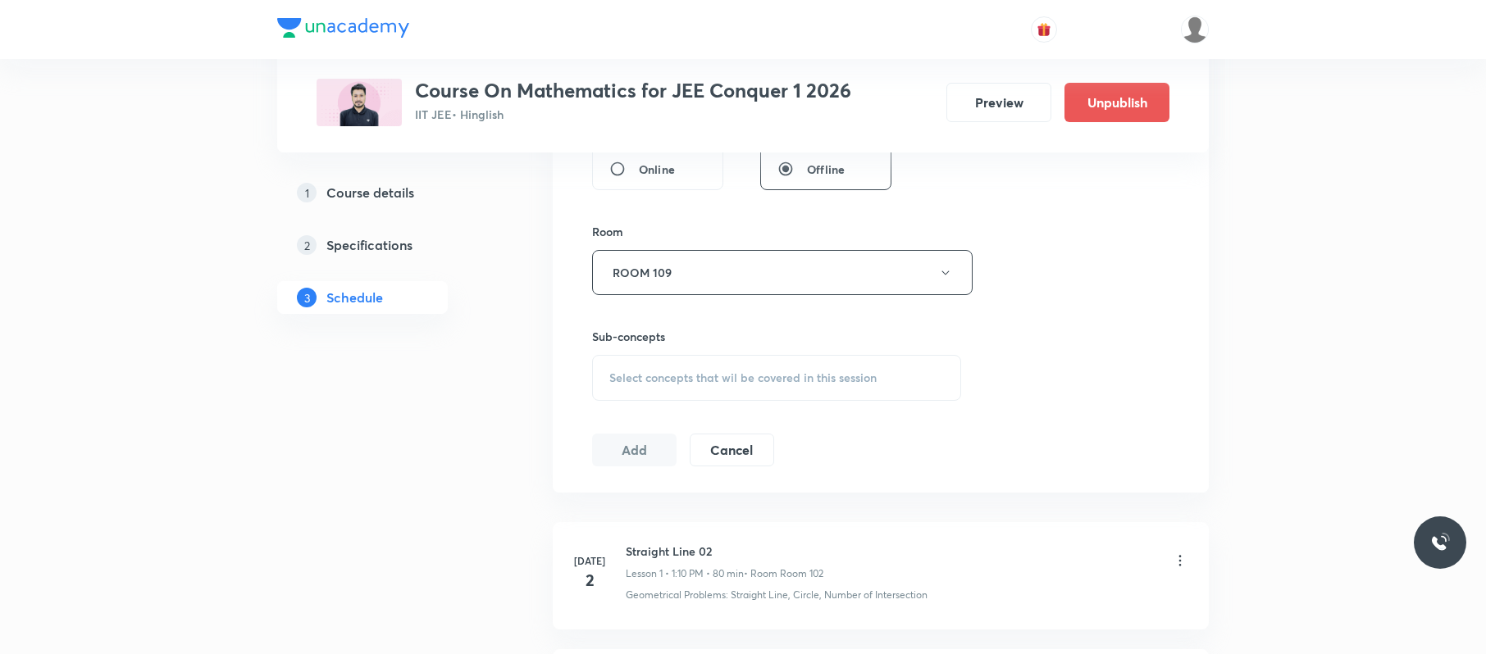
click at [822, 385] on span "Select concepts that wil be covered in this session" at bounding box center [742, 378] width 267 height 13
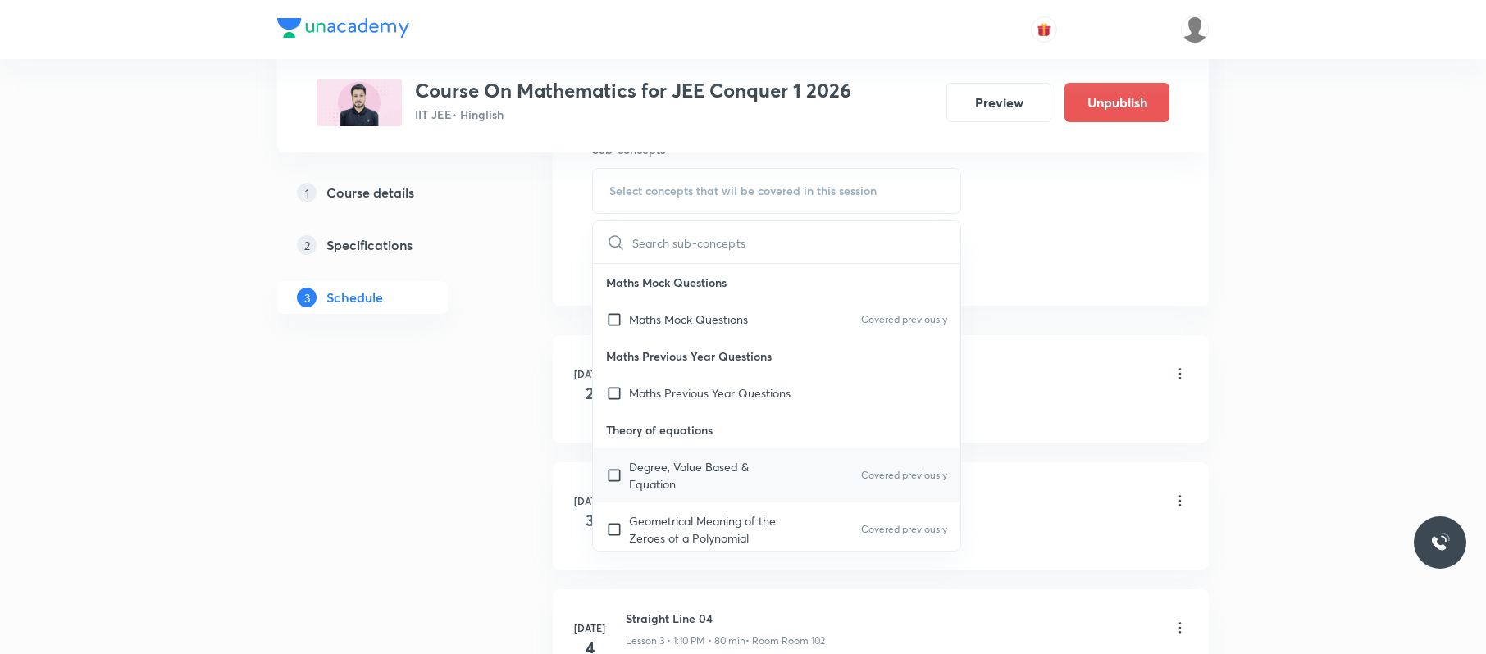
scroll to position [500, 0]
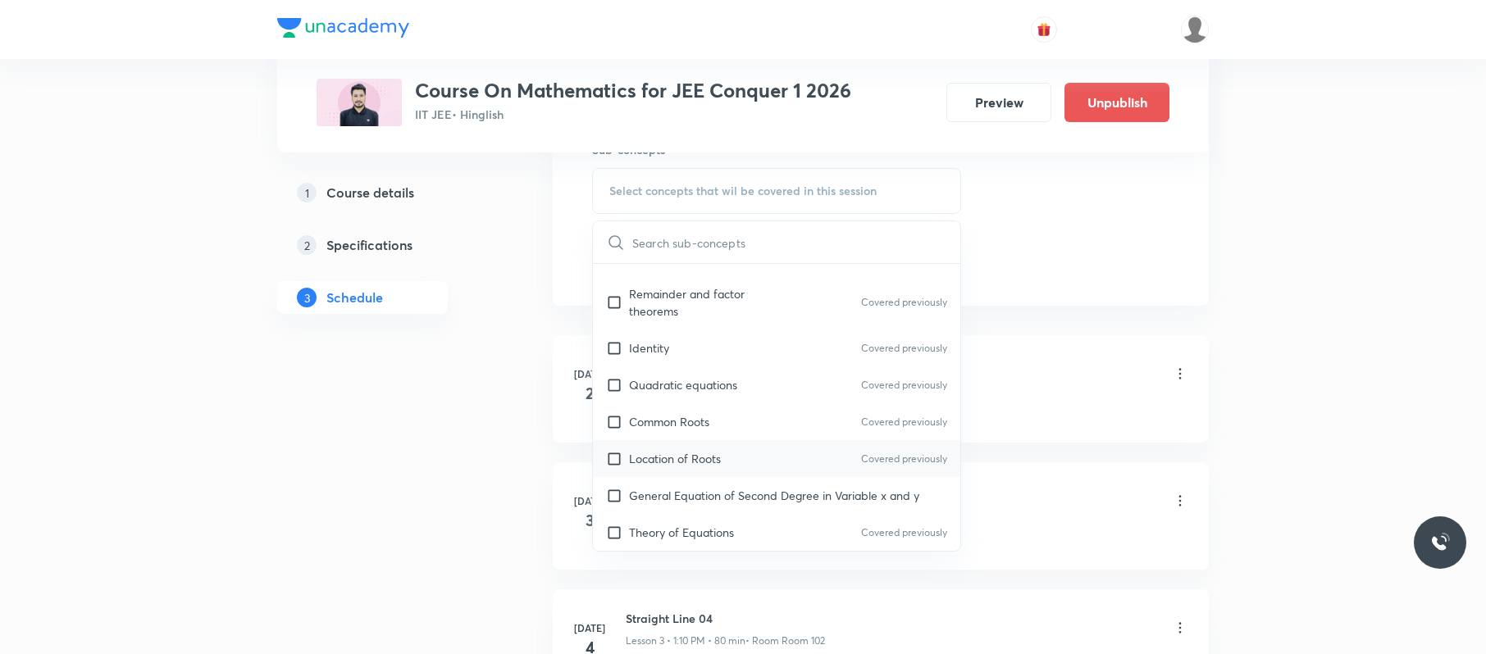
click at [771, 444] on div "Location of Roots Covered previously" at bounding box center [776, 458] width 367 height 37
checkbox input "true"
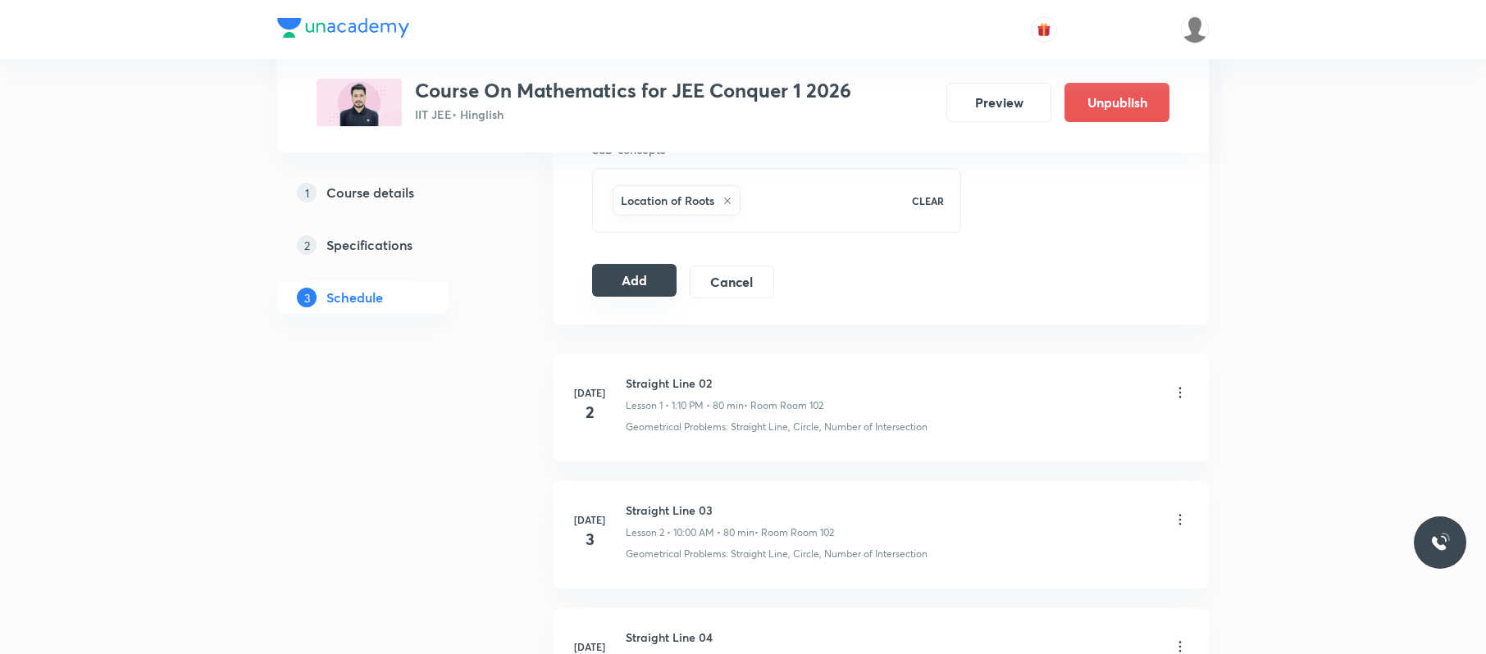
click at [634, 283] on button "Add" at bounding box center [634, 280] width 84 height 33
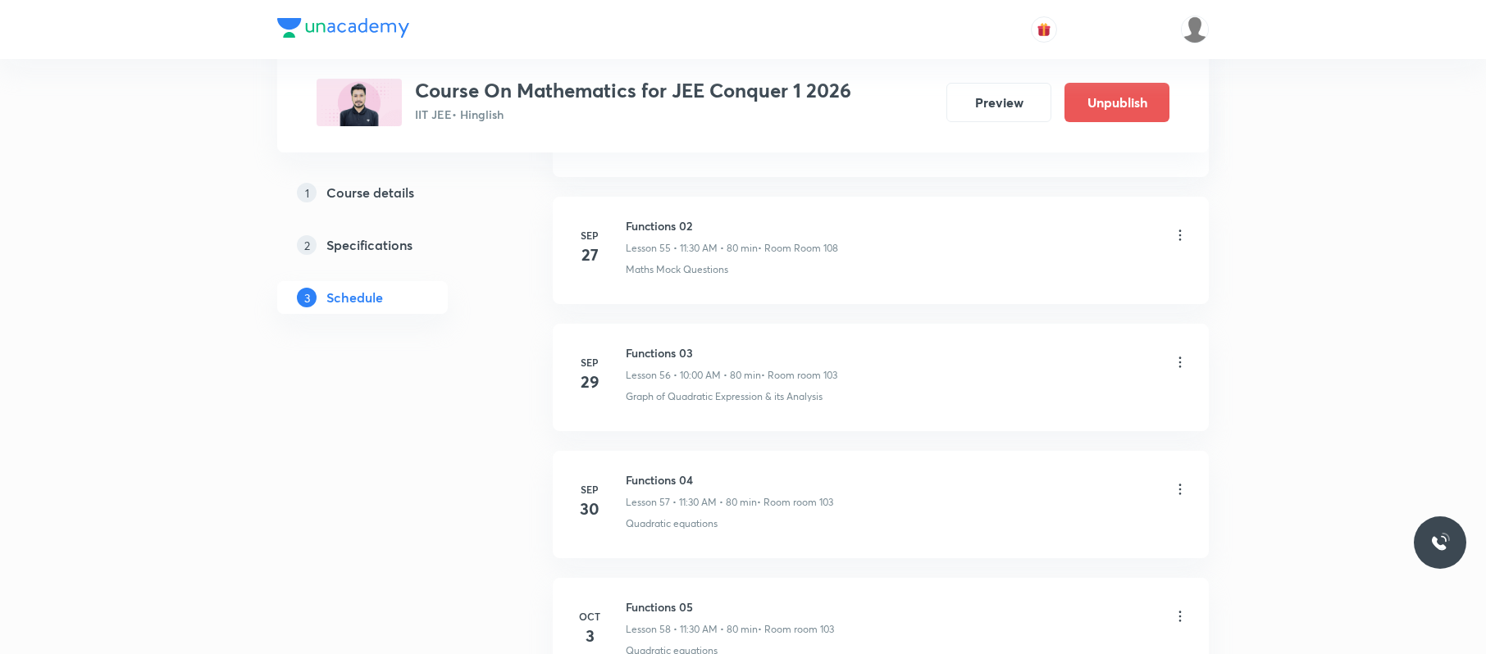
scroll to position [7439, 0]
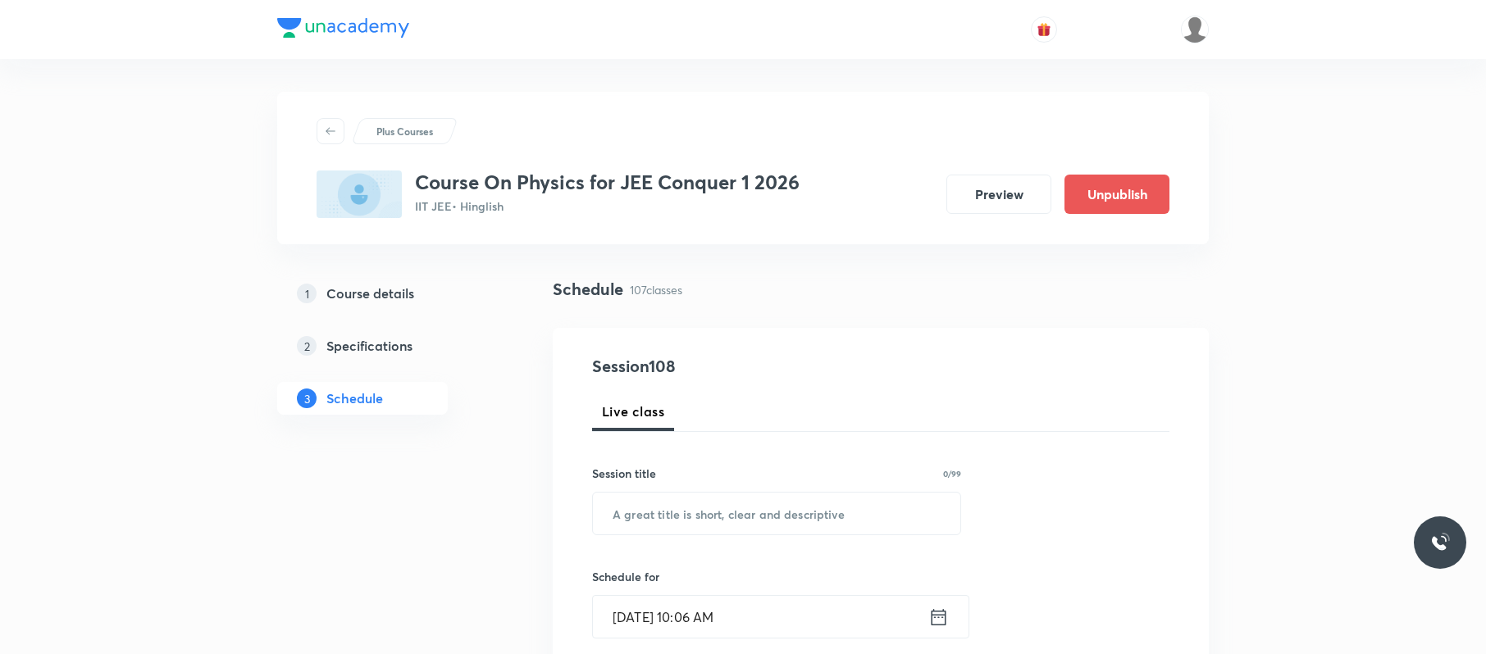
scroll to position [14326, 0]
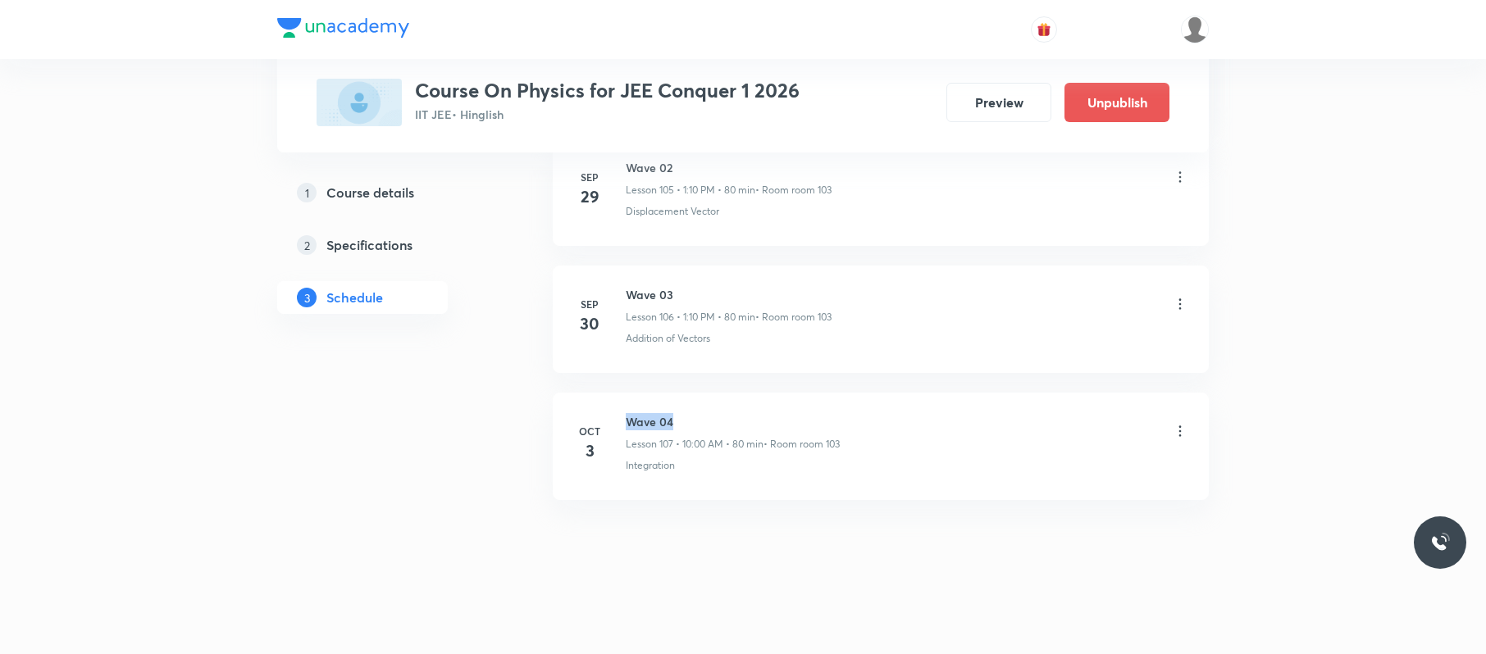
drag, startPoint x: 759, startPoint y: 388, endPoint x: 628, endPoint y: 395, distance: 131.4
copy h6 "Wave 04"
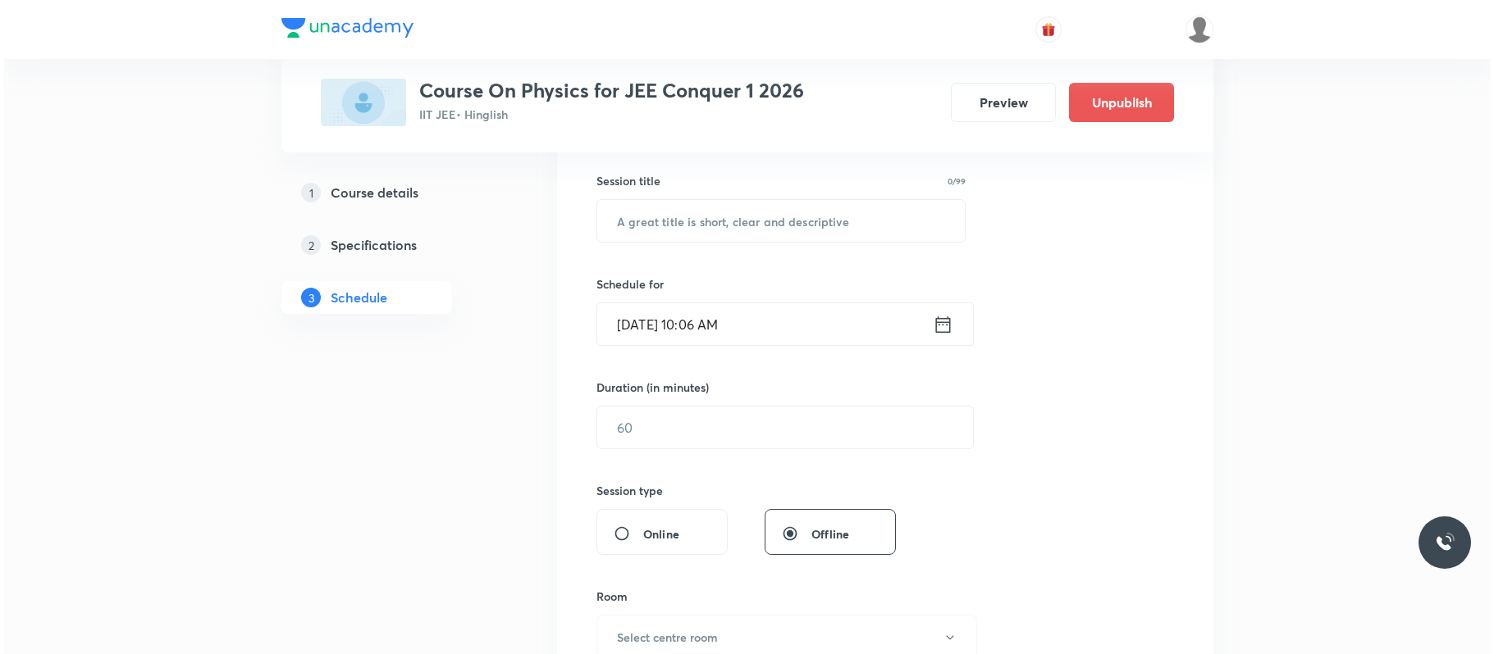
scroll to position [0, 0]
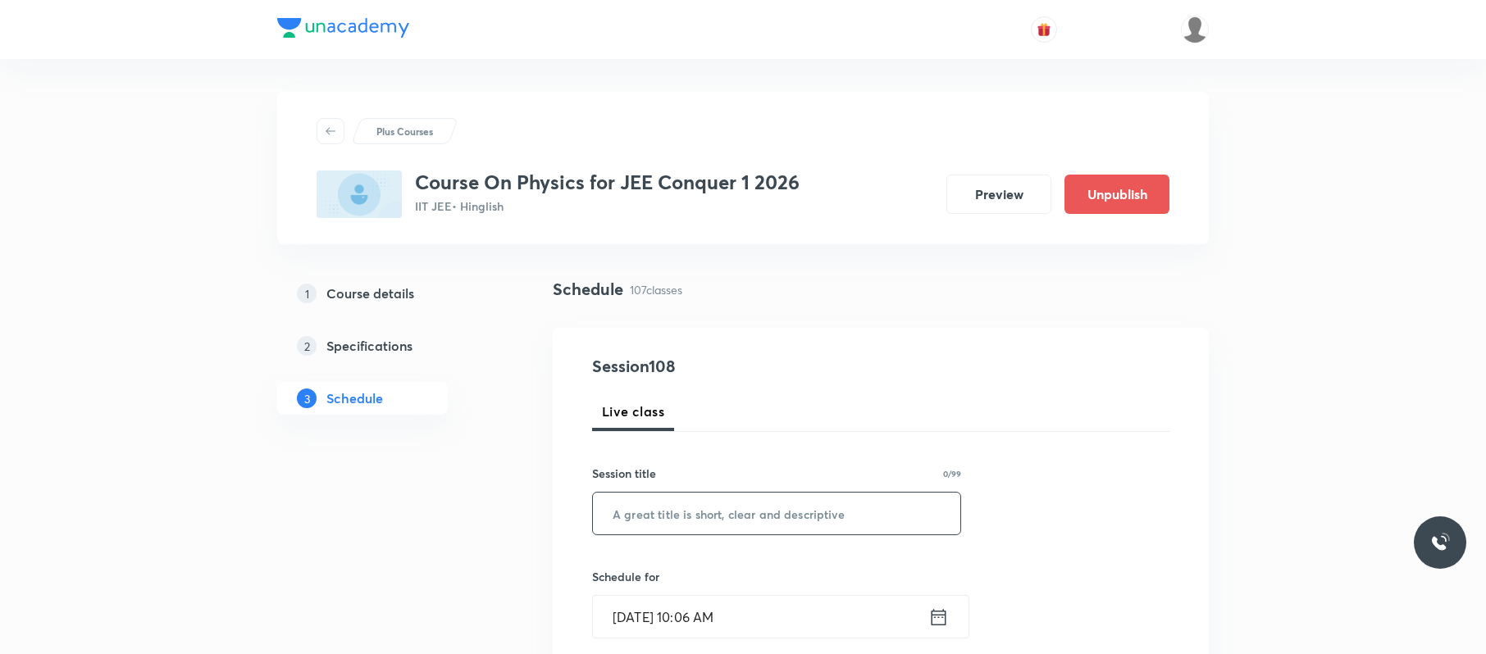
paste input "Wave 04"
click at [683, 490] on input "text" at bounding box center [776, 514] width 367 height 42
type input "Wave 05"
click at [771, 490] on input "Oct 3, 2025, 10:06 AM" at bounding box center [760, 617] width 335 height 42
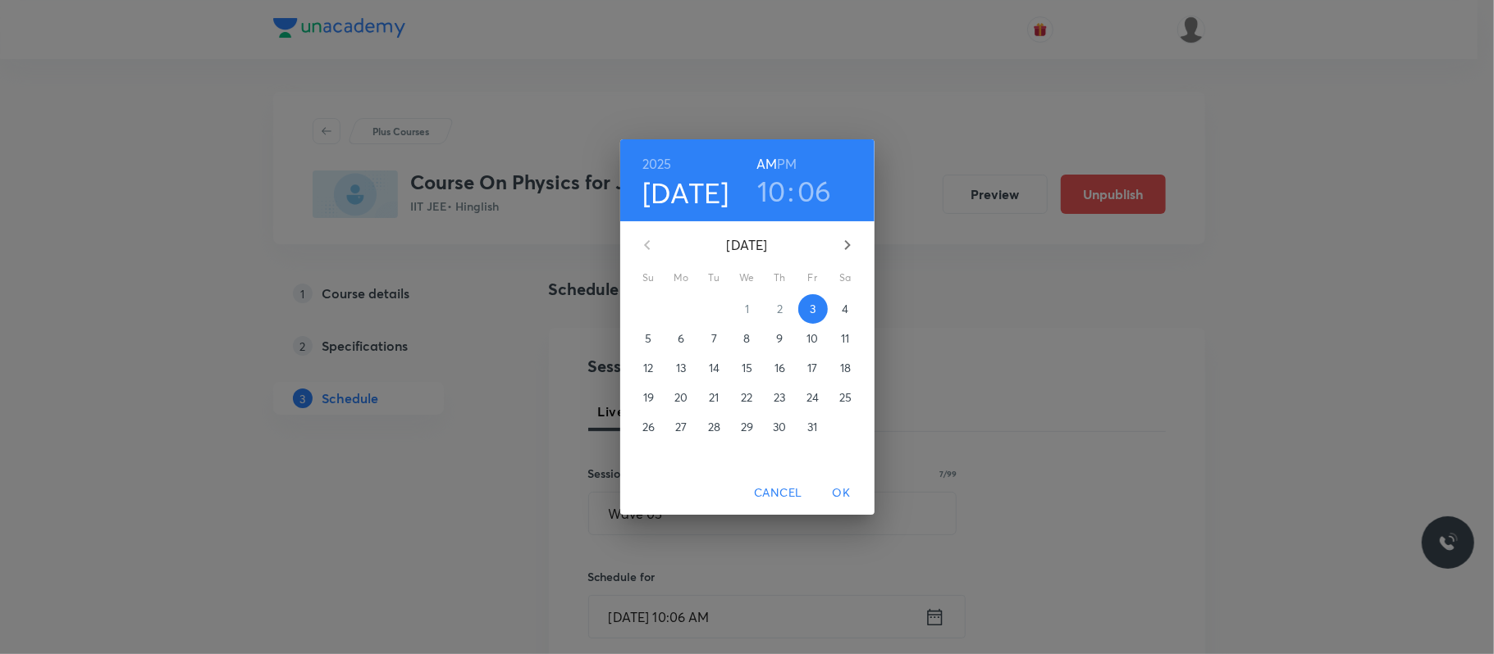
click at [846, 301] on p "4" at bounding box center [844, 309] width 7 height 16
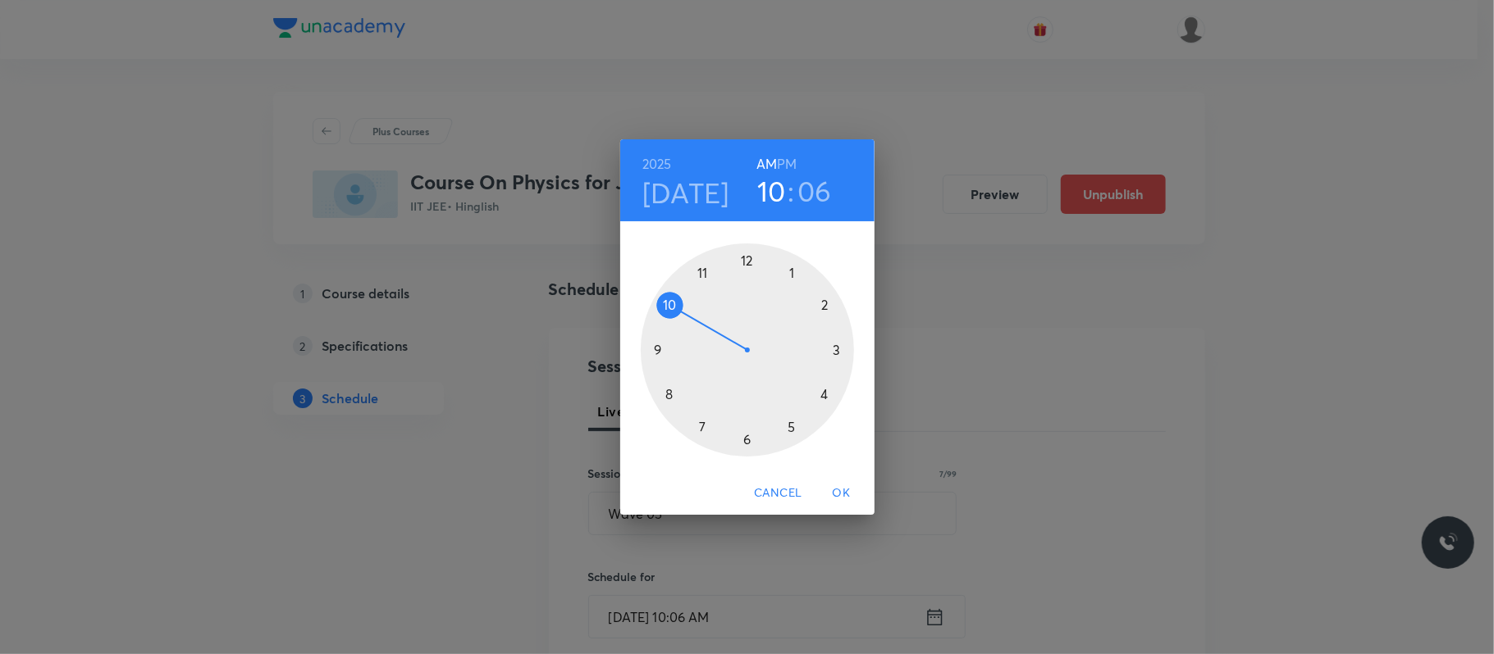
click at [791, 157] on h6 "PM" at bounding box center [787, 164] width 20 height 23
click at [792, 269] on div at bounding box center [747, 350] width 213 height 213
click at [824, 307] on div at bounding box center [747, 350] width 213 height 213
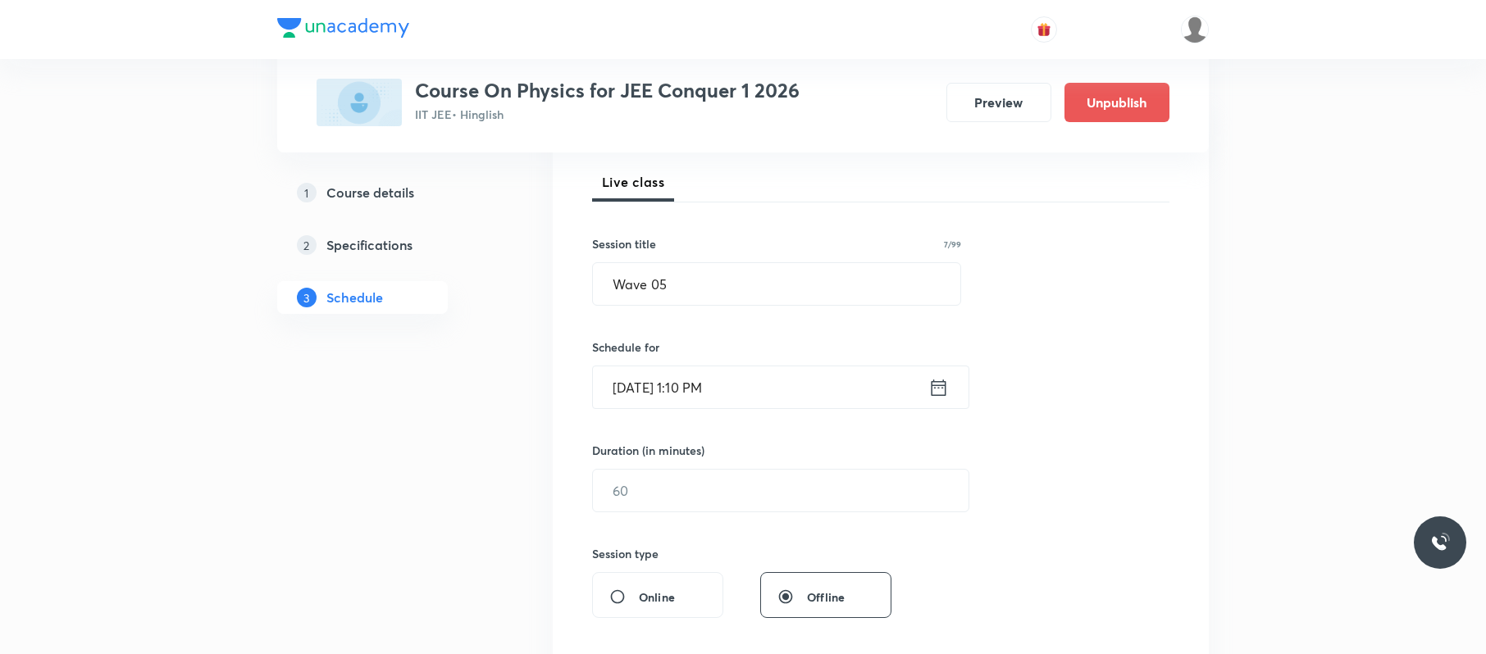
scroll to position [230, 0]
click at [710, 477] on input "text" at bounding box center [781, 490] width 376 height 42
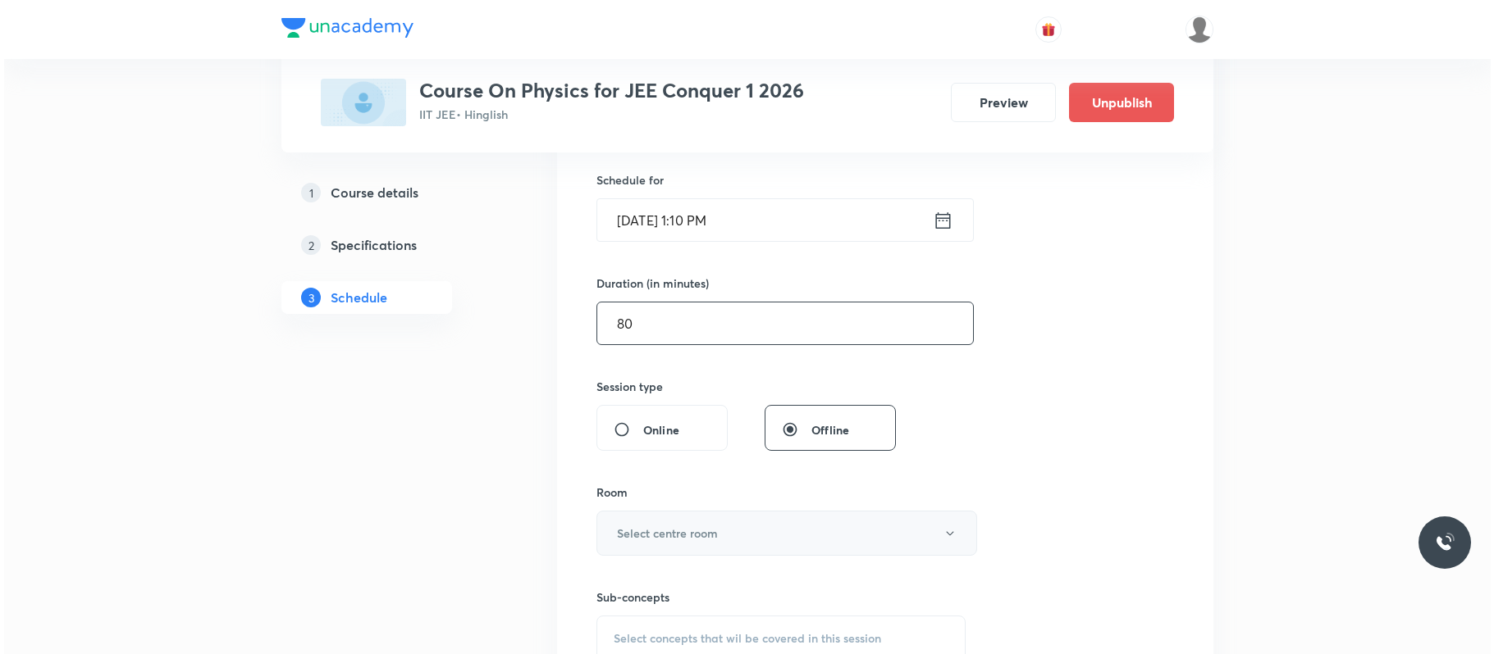
scroll to position [398, 0]
type input "80"
click at [709, 490] on button "Select centre room" at bounding box center [782, 532] width 381 height 45
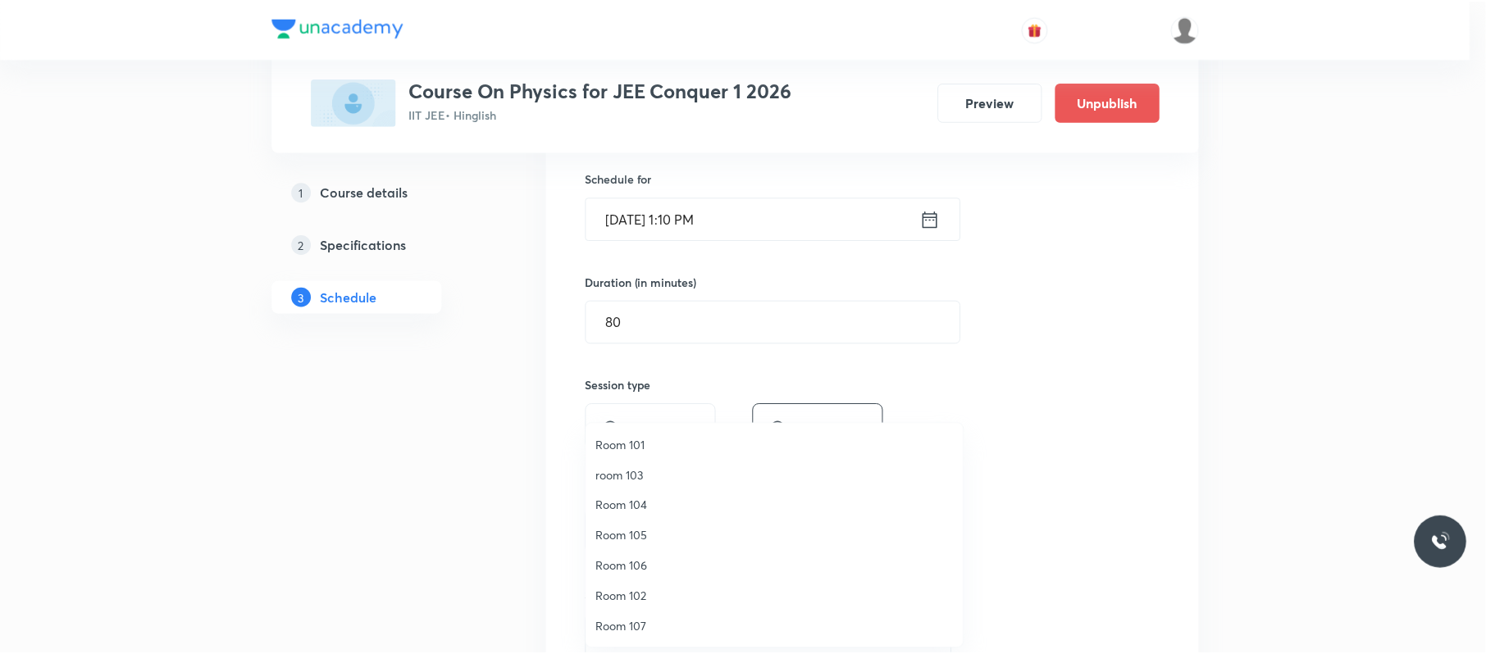
scroll to position [122, 0]
click at [667, 490] on span "ROOM 109" at bounding box center [778, 596] width 359 height 17
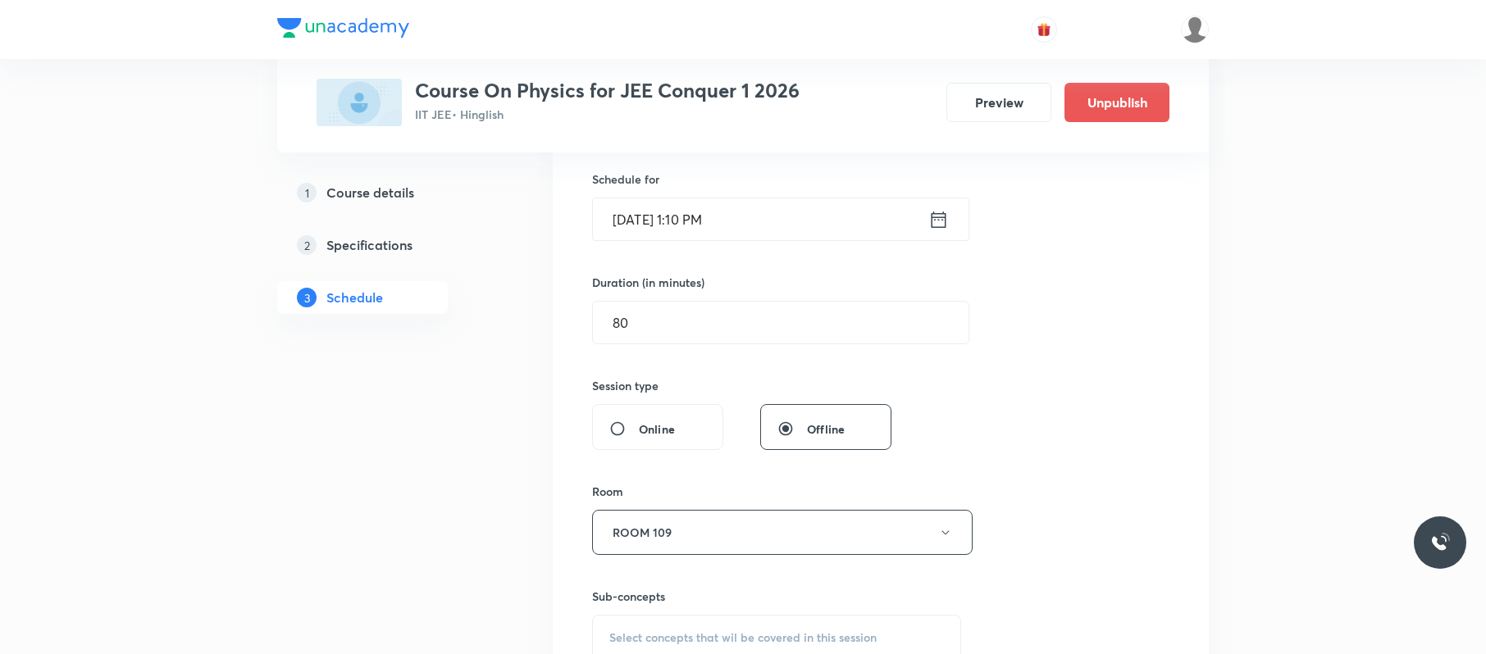
scroll to position [510, 0]
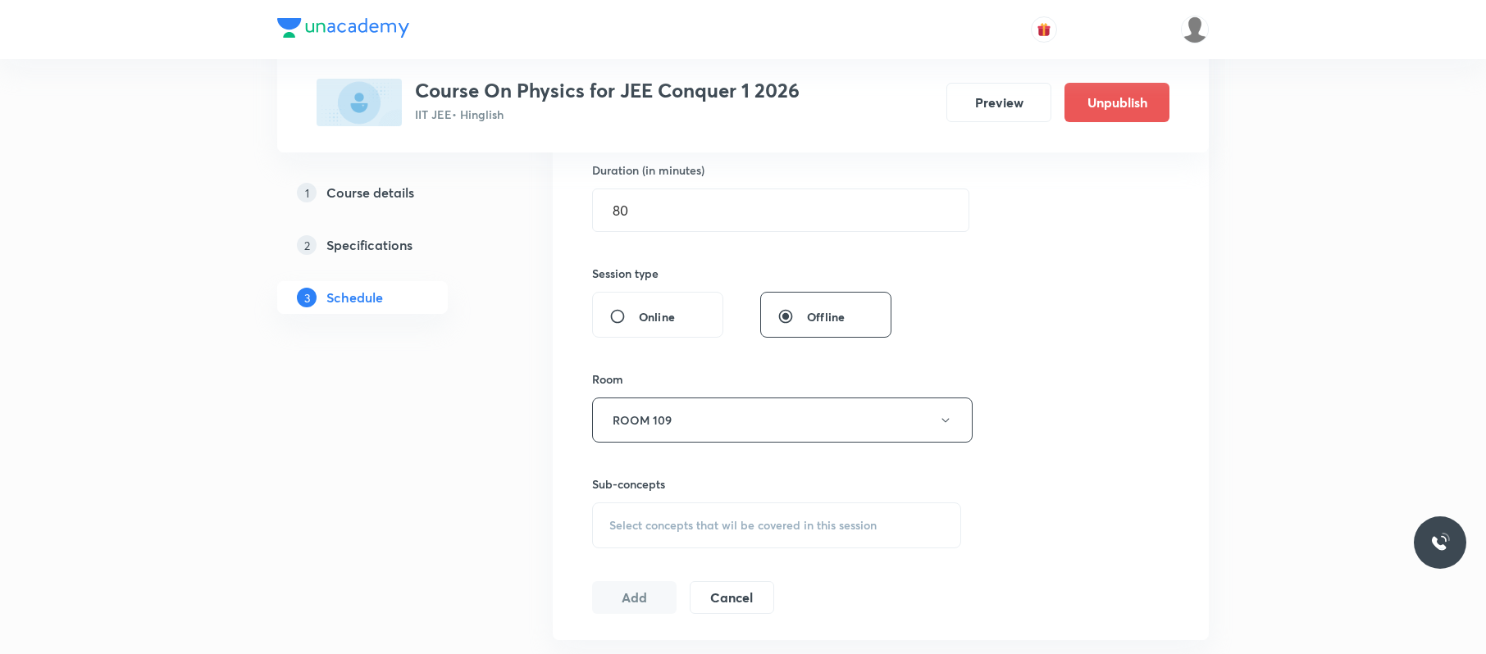
click at [736, 490] on span "Select concepts that wil be covered in this session" at bounding box center [742, 525] width 267 height 13
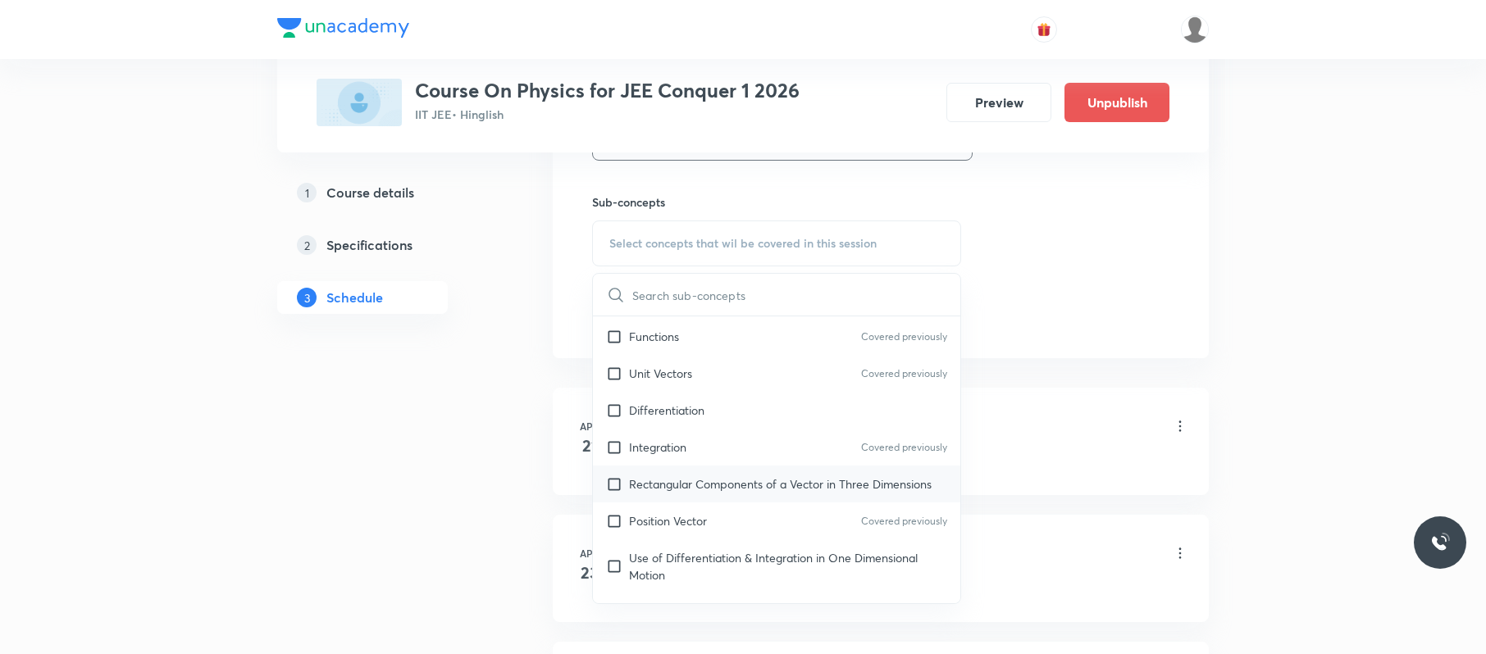
scroll to position [407, 0]
click at [739, 436] on div "Integration Covered previously" at bounding box center [776, 444] width 367 height 37
checkbox input "true"
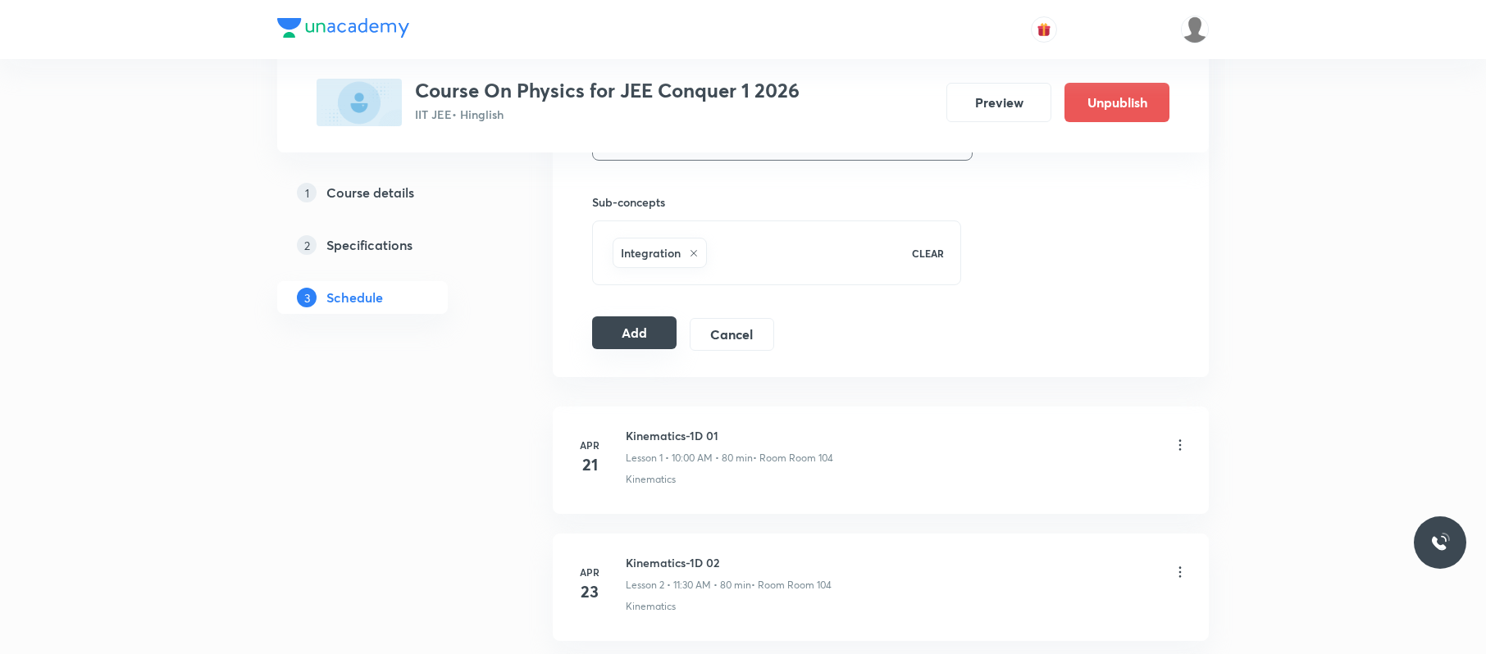
click at [650, 342] on button "Add" at bounding box center [634, 333] width 84 height 33
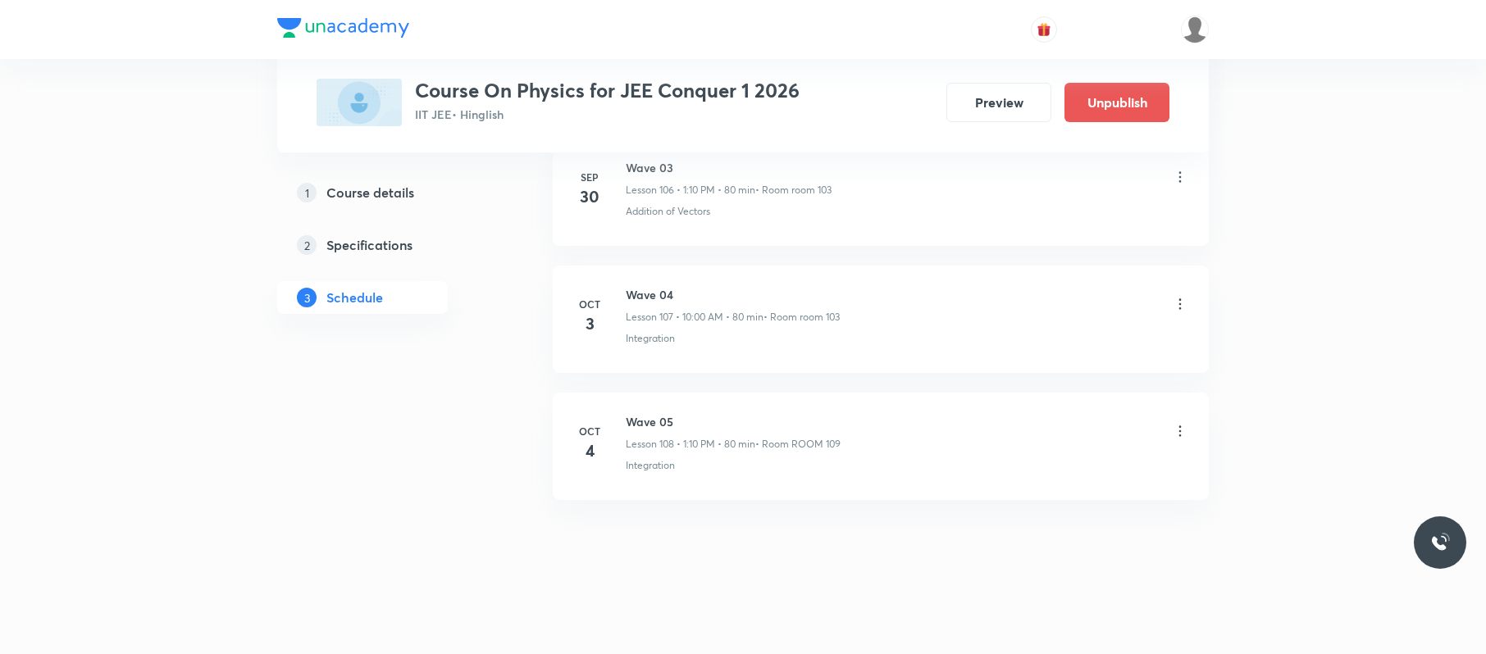
scroll to position [13697, 0]
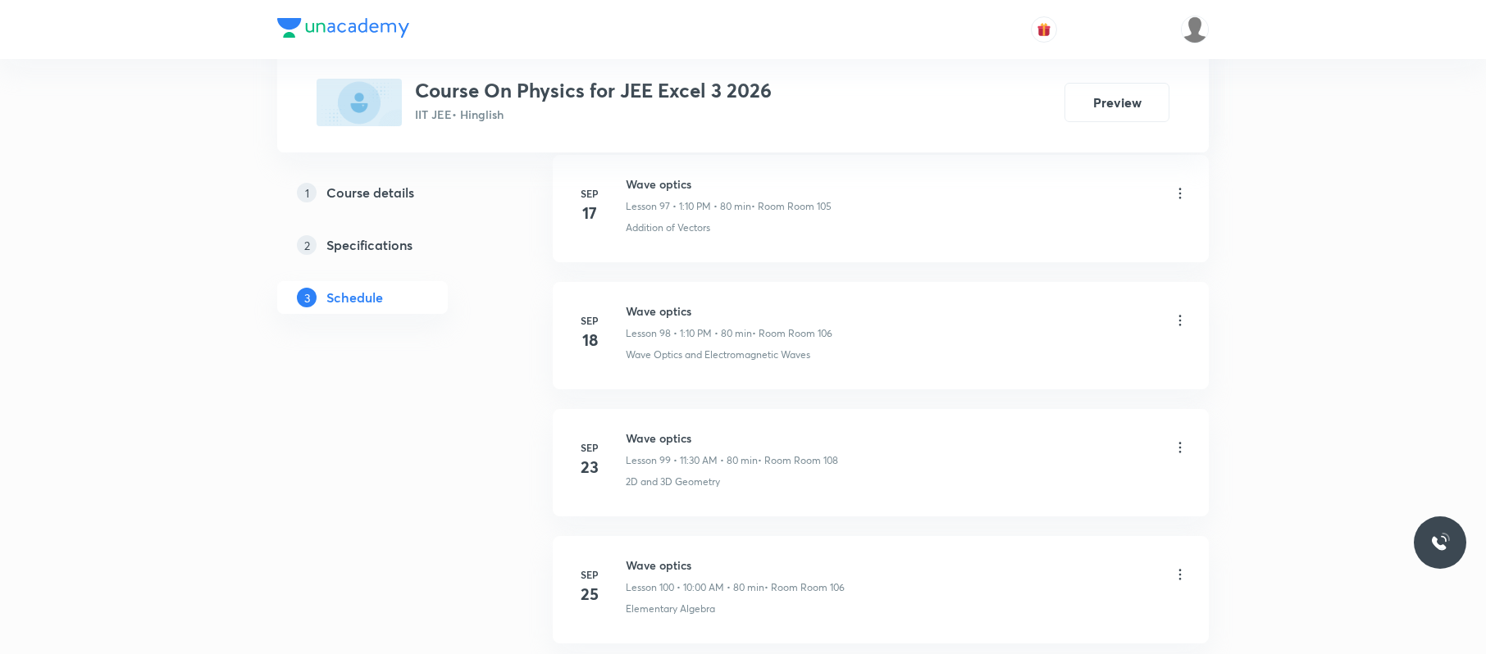
scroll to position [13940, 0]
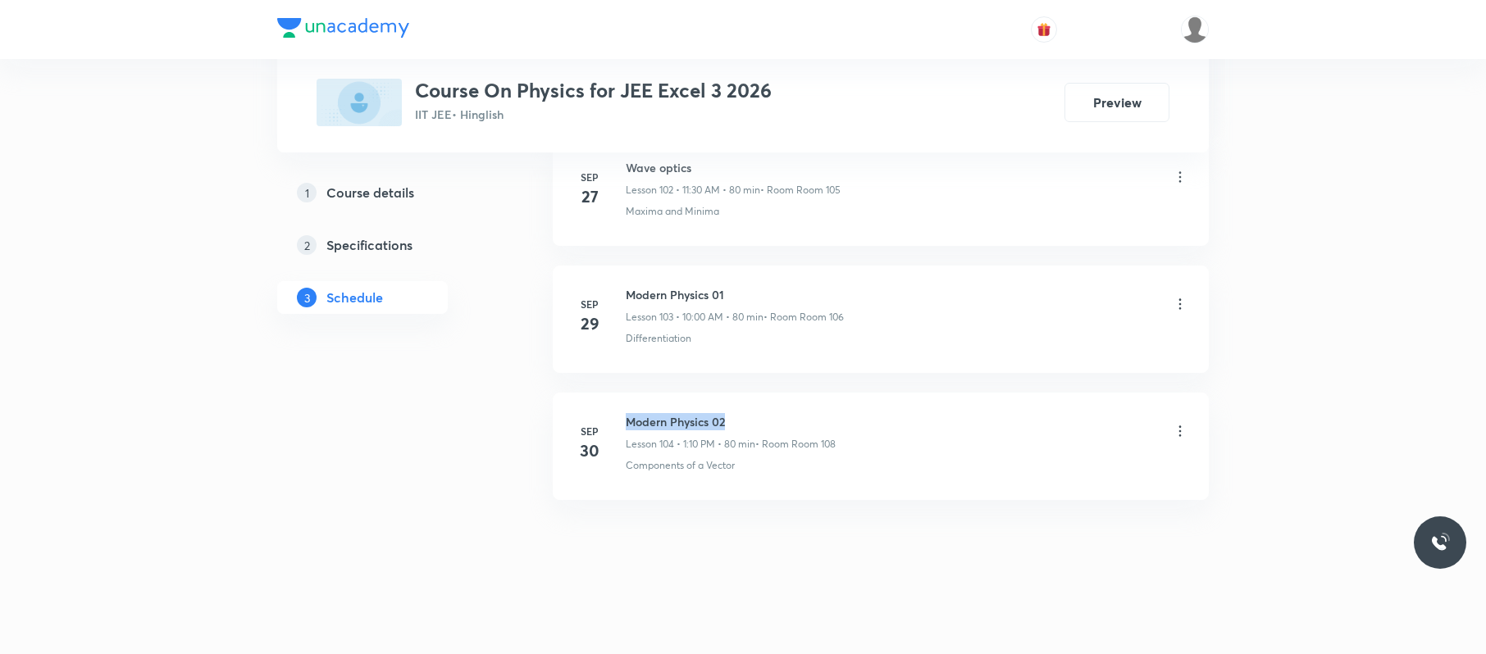
drag, startPoint x: 752, startPoint y: 390, endPoint x: 627, endPoint y: 385, distance: 125.6
copy h6 "Modern Physics 02"
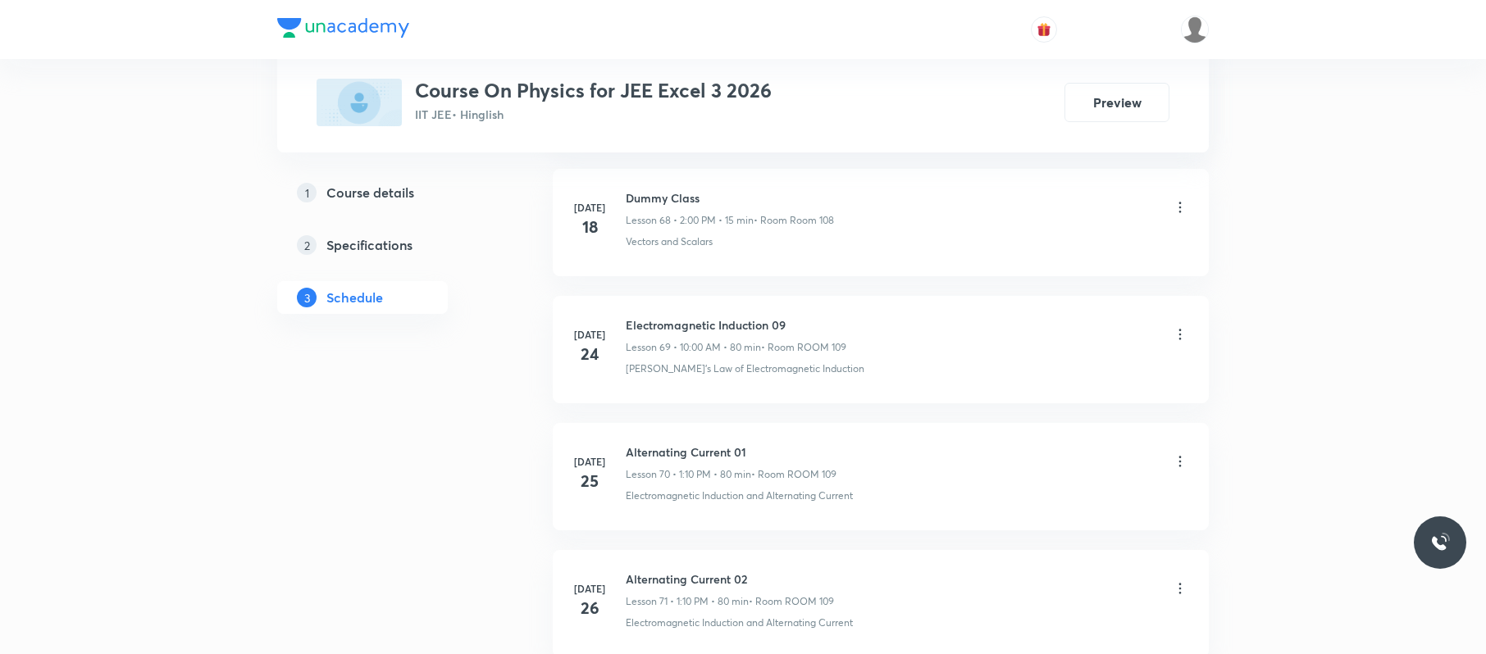
scroll to position [0, 0]
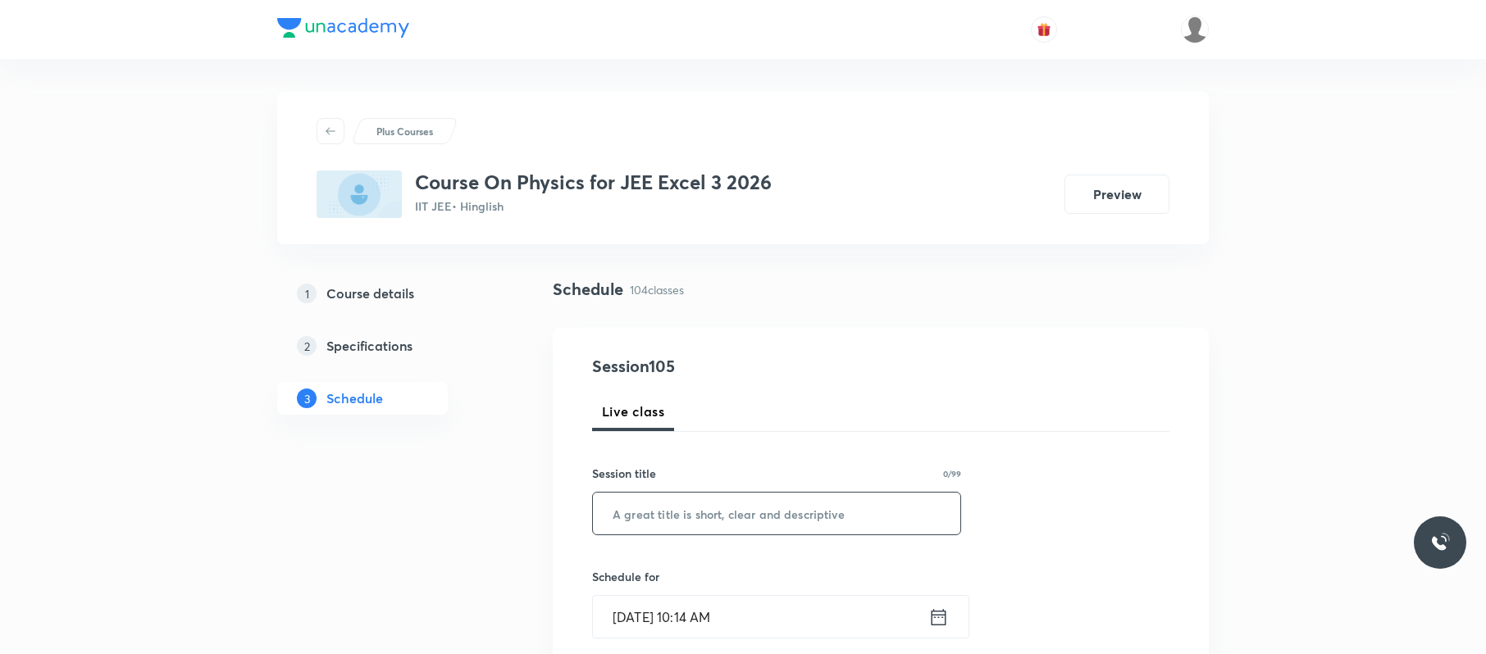
click at [774, 513] on input "text" at bounding box center [776, 514] width 367 height 42
paste input "Modern Physics 02"
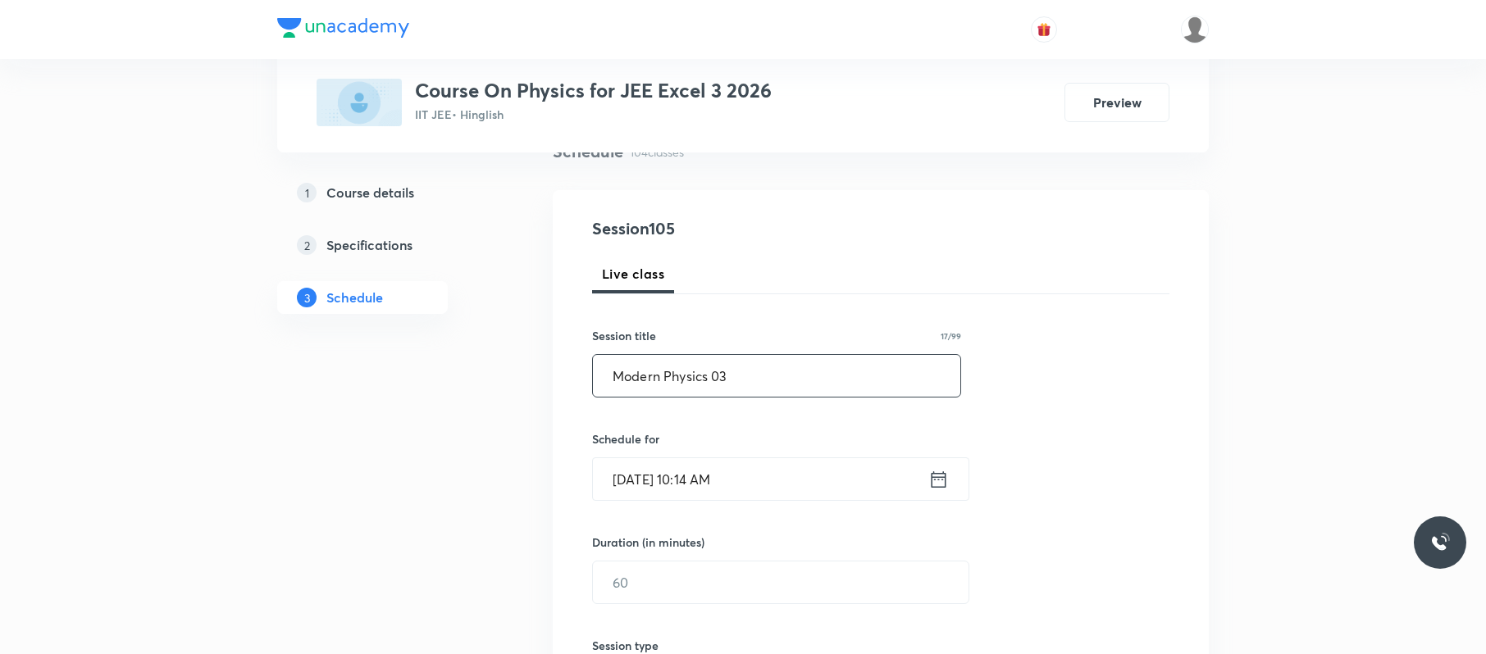
scroll to position [139, 0]
type input "Modern Physics 03"
click at [786, 470] on input "Oct 3, 2025, 10:14 AM" at bounding box center [760, 479] width 335 height 42
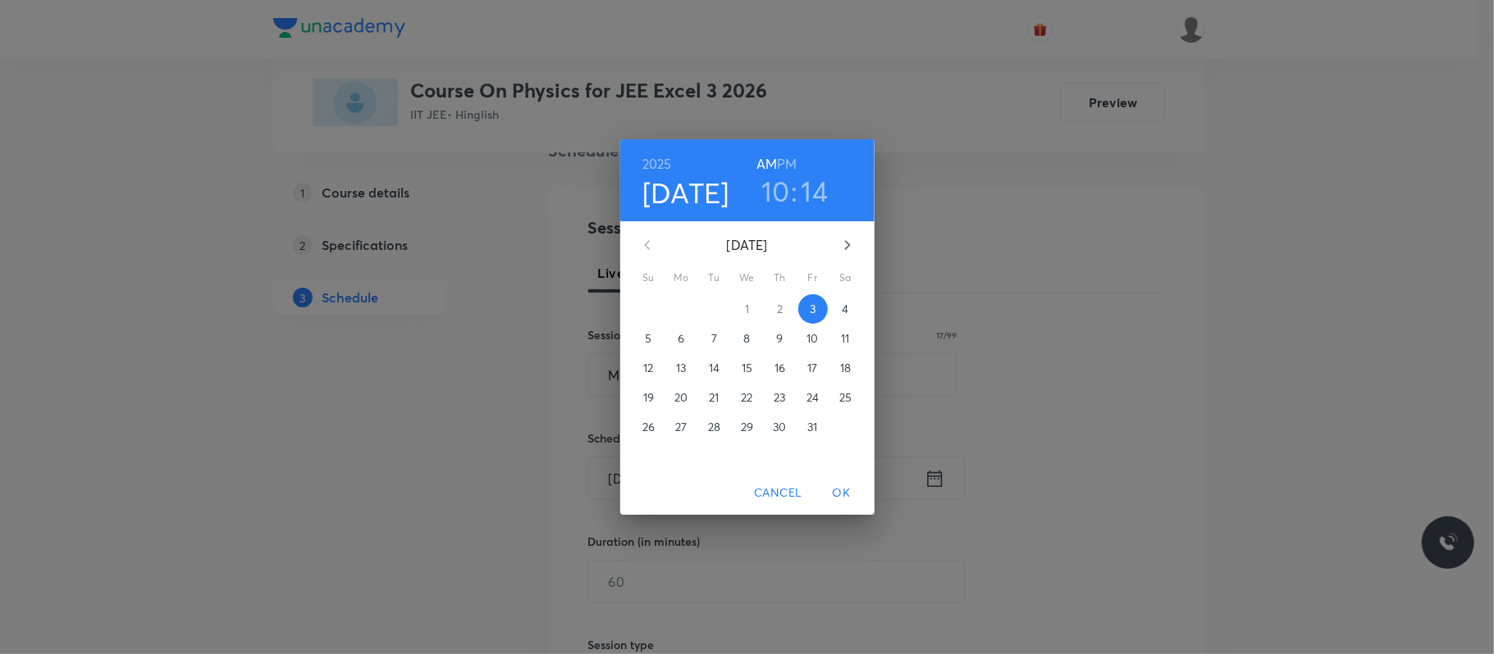
click at [1090, 282] on div "2025 Oct 3 10 : 14 AM PM October 2025 Su Mo Tu We Th Fr Sa 28 29 30 1 2 3 4 5 6…" at bounding box center [747, 327] width 1494 height 654
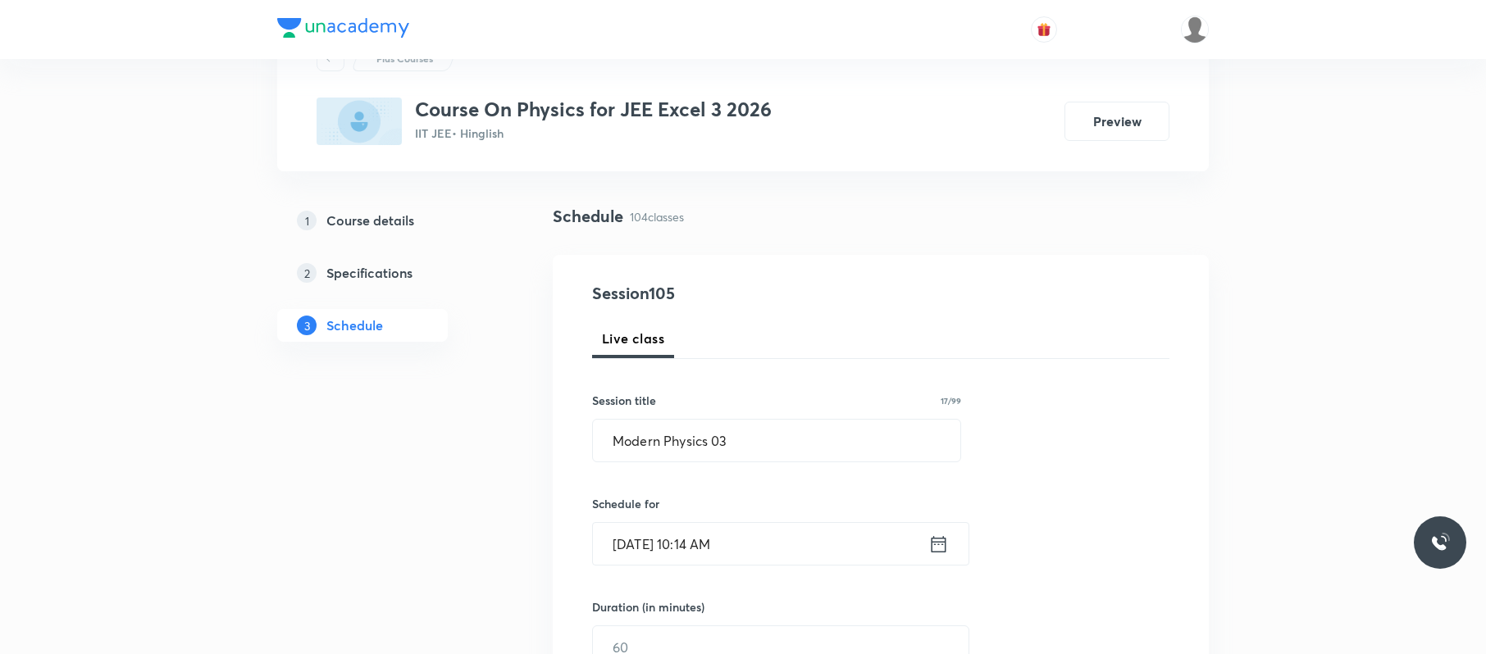
scroll to position [74, 0]
click at [764, 554] on input "Oct 3, 2025, 10:14 AM" at bounding box center [760, 543] width 335 height 42
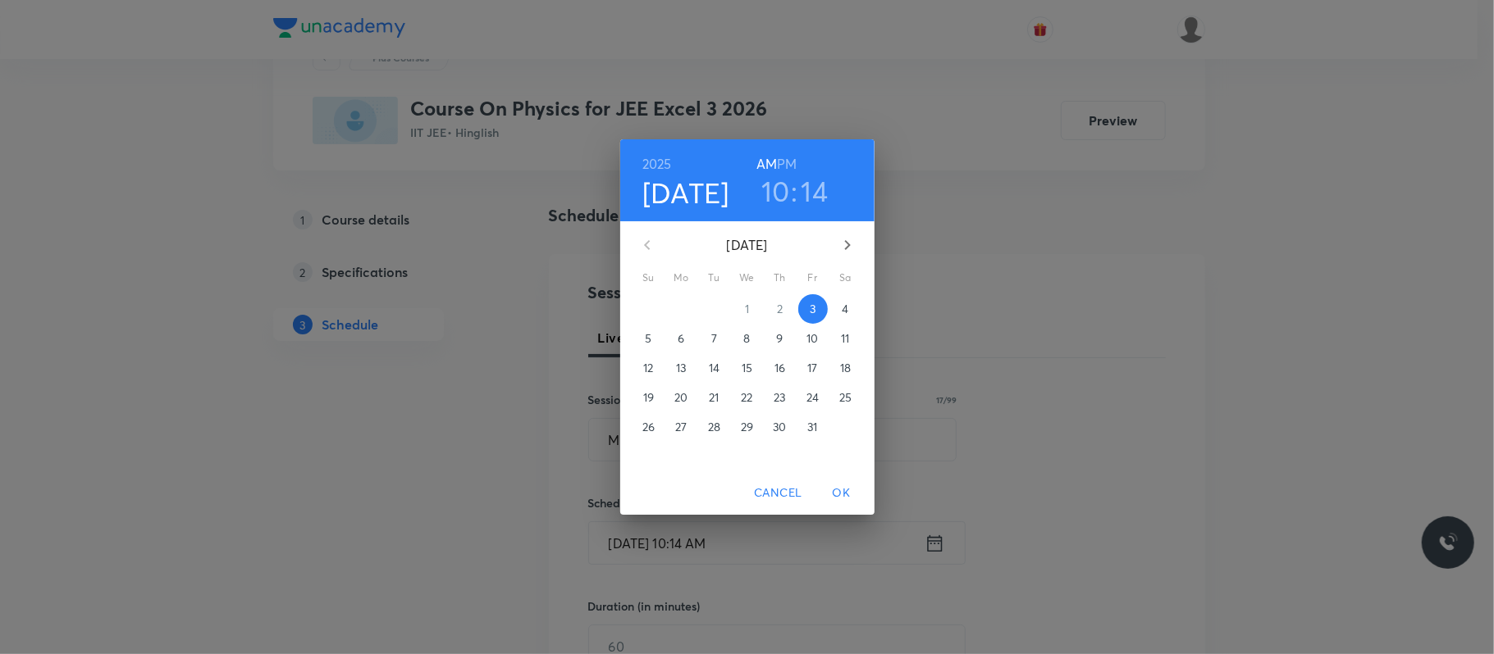
click at [788, 162] on h6 "PM" at bounding box center [787, 164] width 20 height 23
click at [779, 191] on h3 "10" at bounding box center [775, 191] width 29 height 34
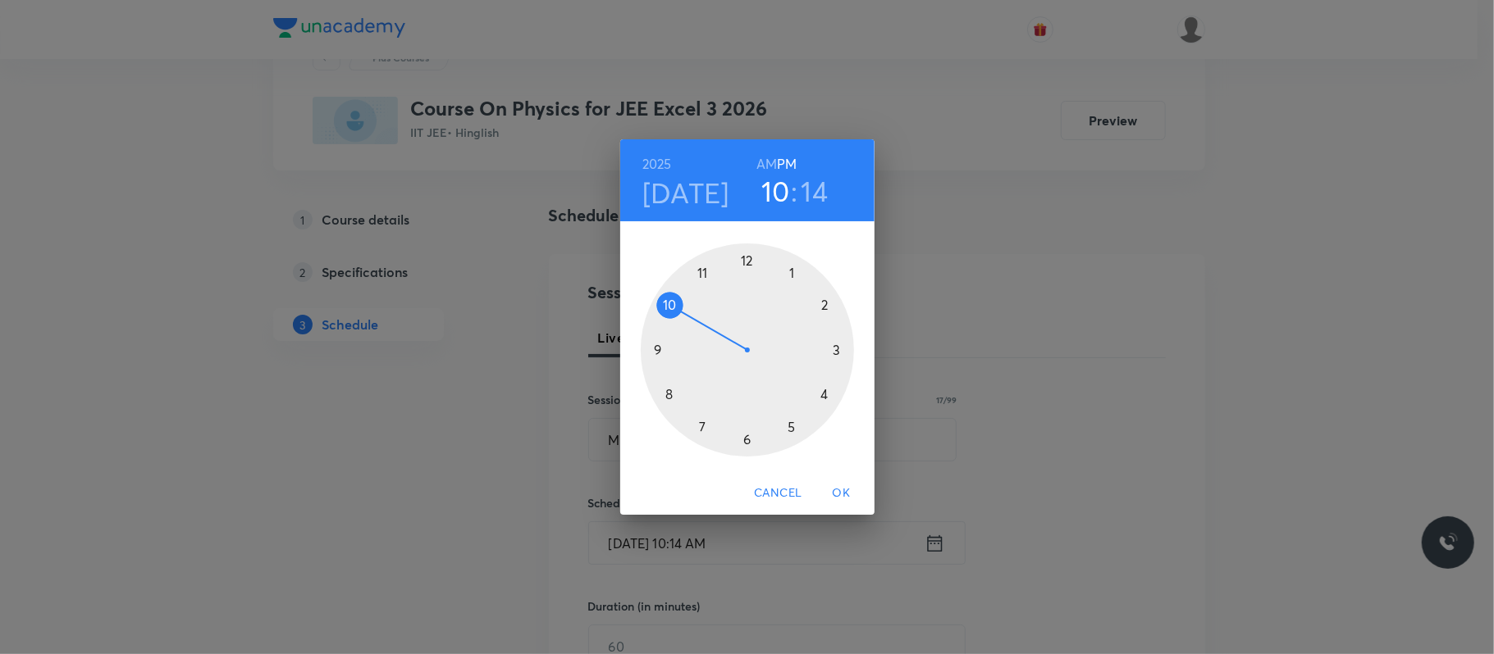
drag, startPoint x: 796, startPoint y: 269, endPoint x: 809, endPoint y: 283, distance: 19.1
click at [795, 269] on div at bounding box center [747, 350] width 213 height 213
click at [828, 303] on div at bounding box center [747, 350] width 213 height 213
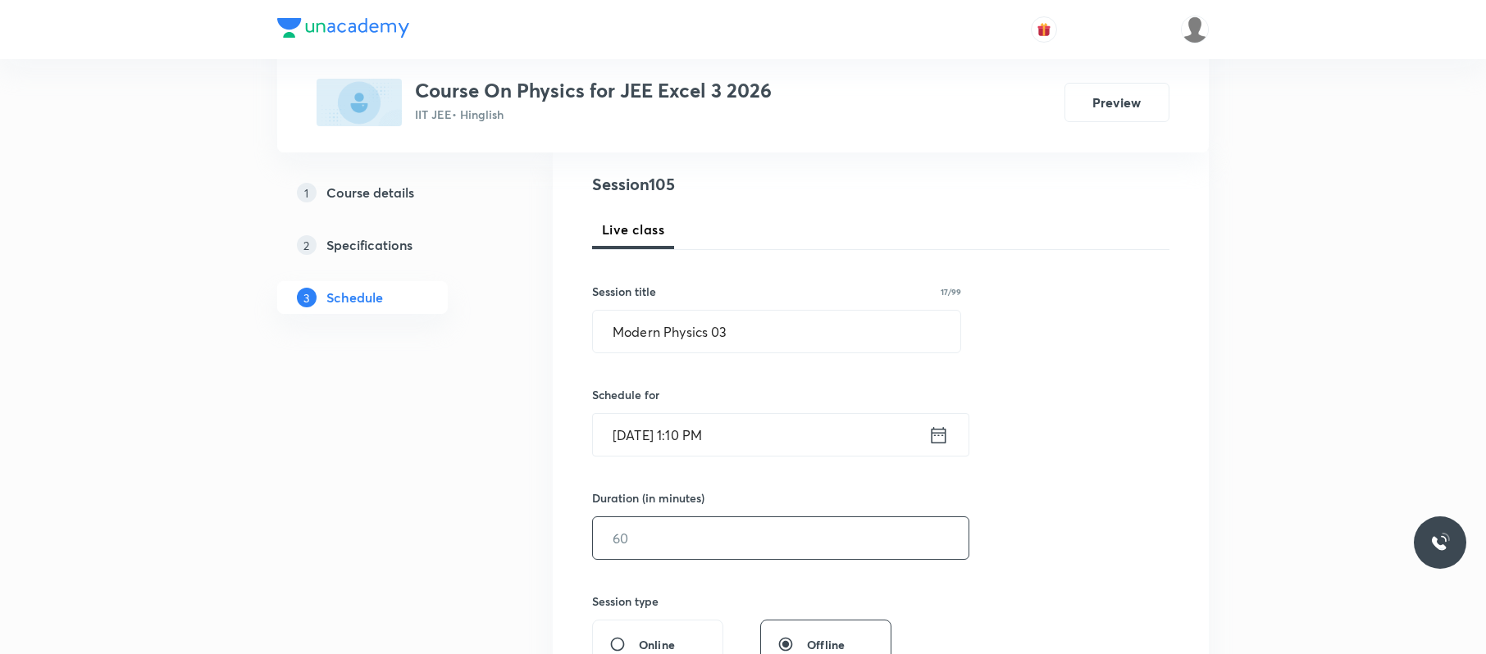
scroll to position [184, 0]
click at [684, 539] on input "text" at bounding box center [781, 537] width 376 height 42
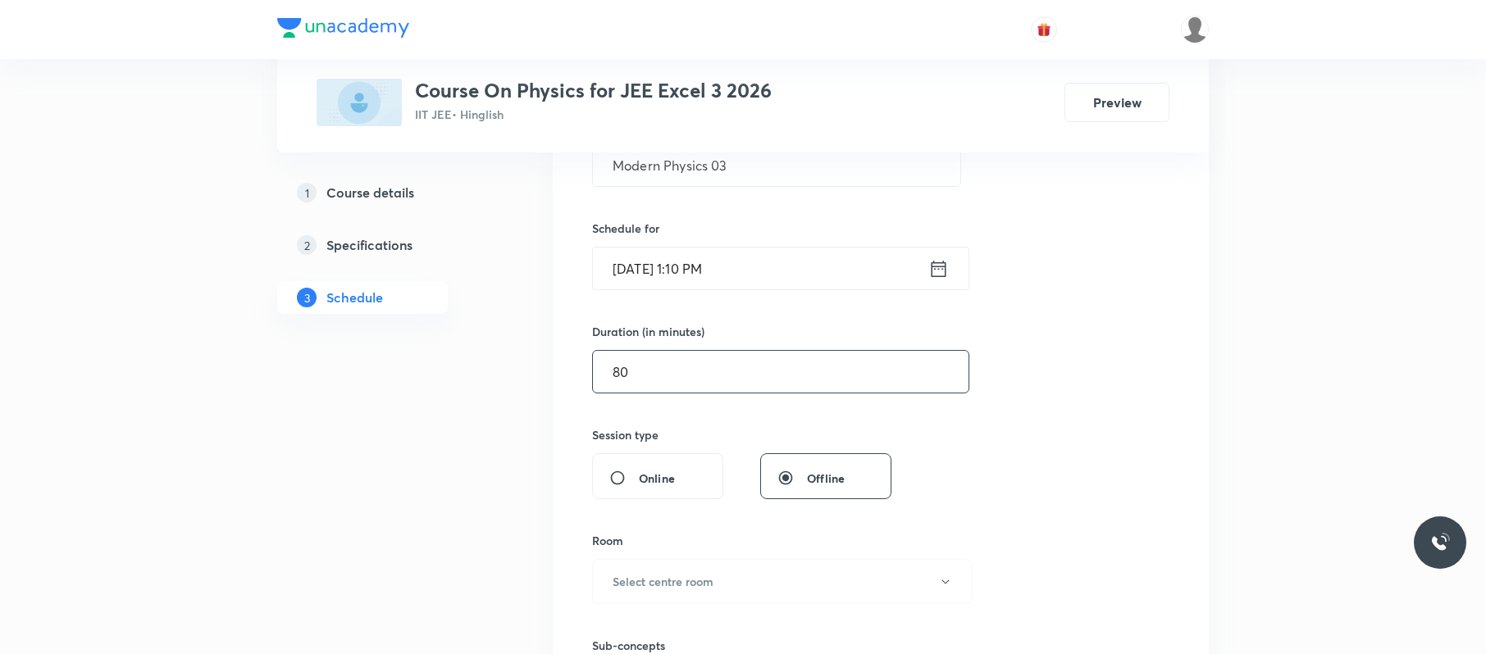
scroll to position [349, 0]
type input "80"
click at [677, 574] on h6 "Select centre room" at bounding box center [663, 580] width 101 height 17
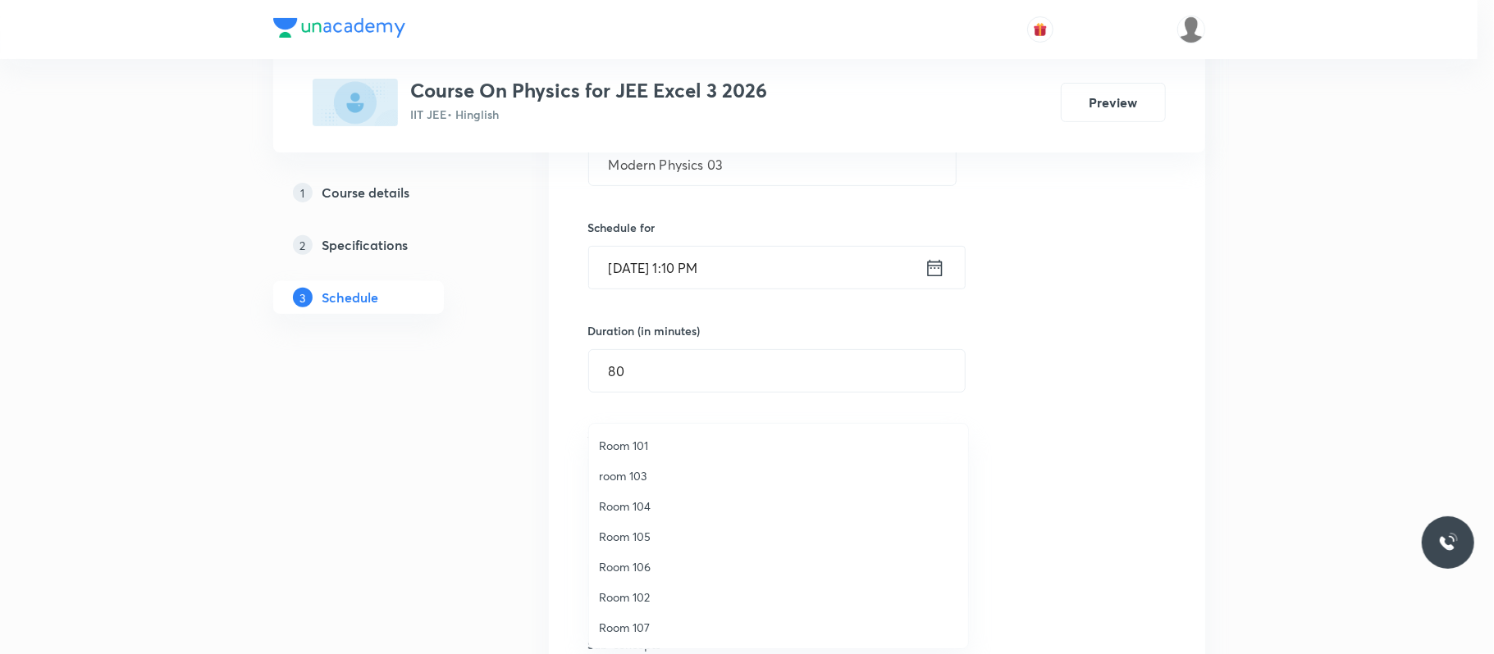
click at [658, 564] on span "Room 106" at bounding box center [778, 567] width 359 height 17
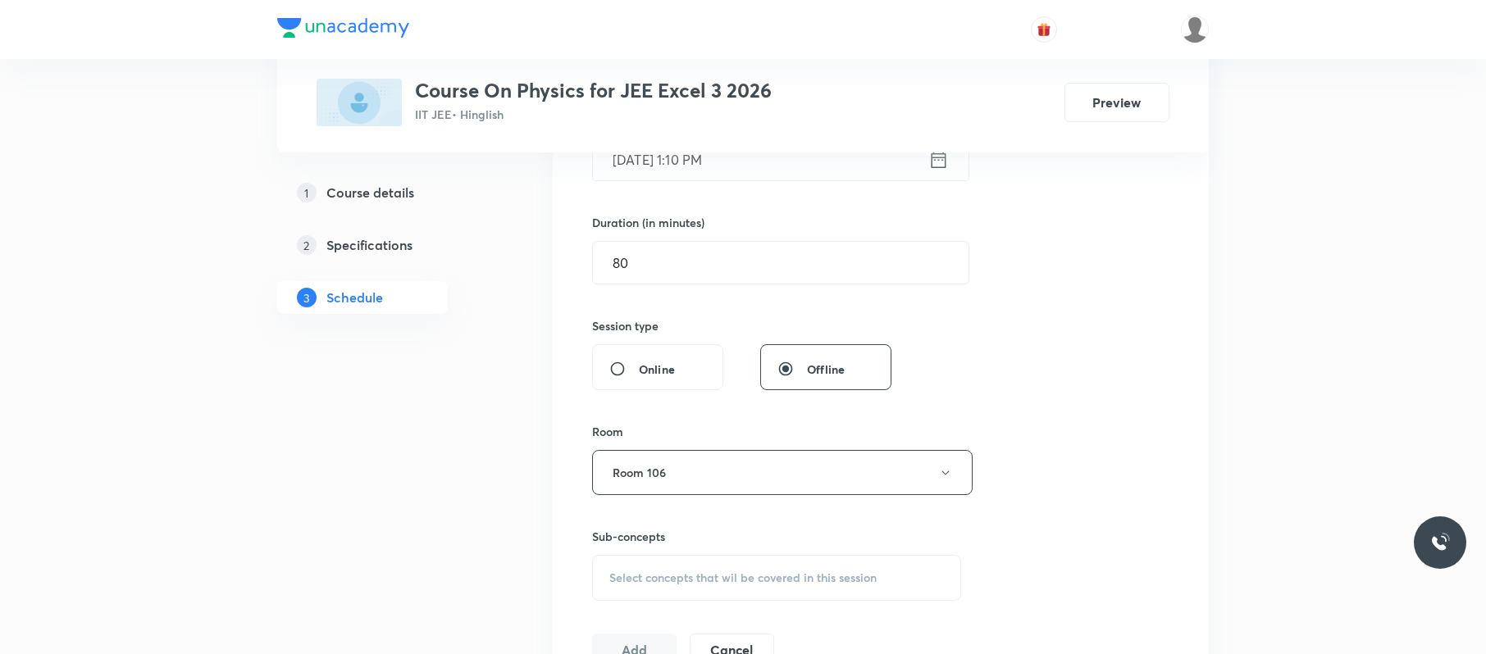
scroll to position [459, 0]
click at [700, 568] on div "Select concepts that wil be covered in this session" at bounding box center [776, 577] width 369 height 46
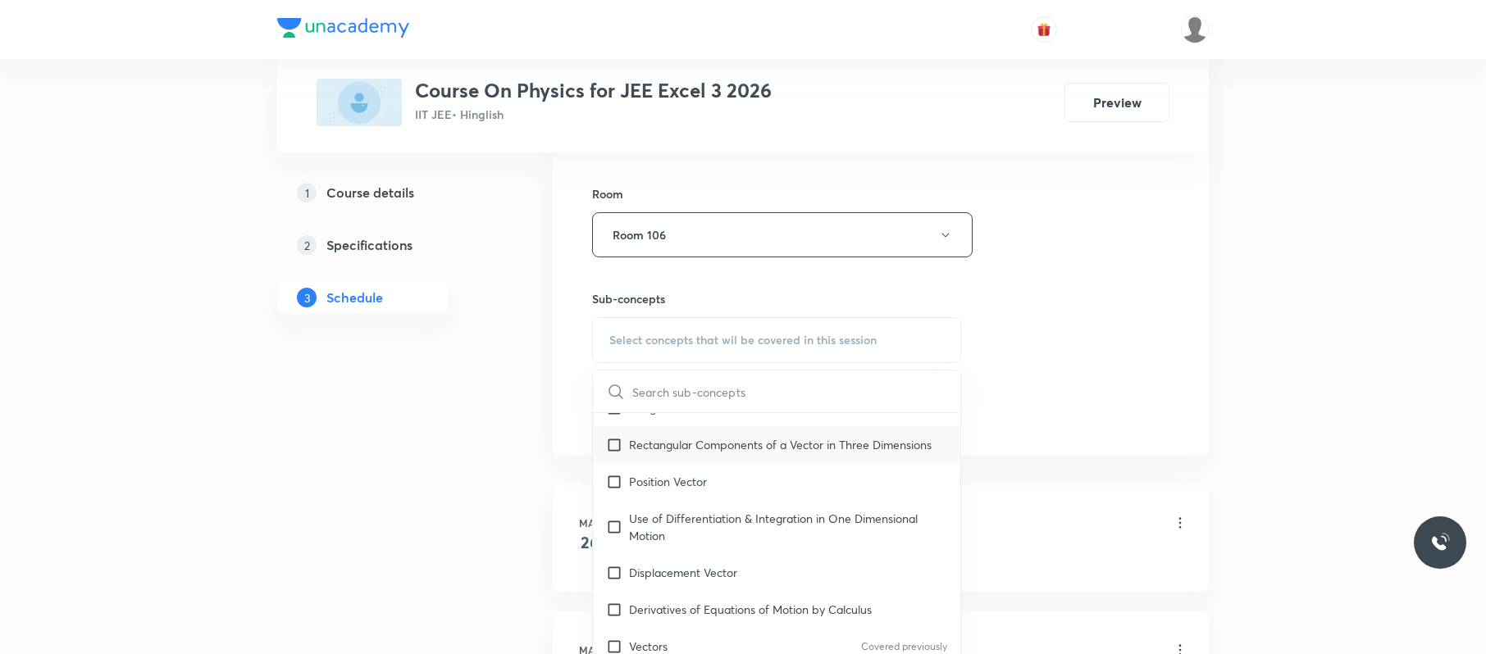
scroll to position [431, 0]
drag, startPoint x: 746, startPoint y: 489, endPoint x: 1129, endPoint y: 296, distance: 429.5
click at [746, 490] on div "Position Vector" at bounding box center [776, 480] width 367 height 37
checkbox input "true"
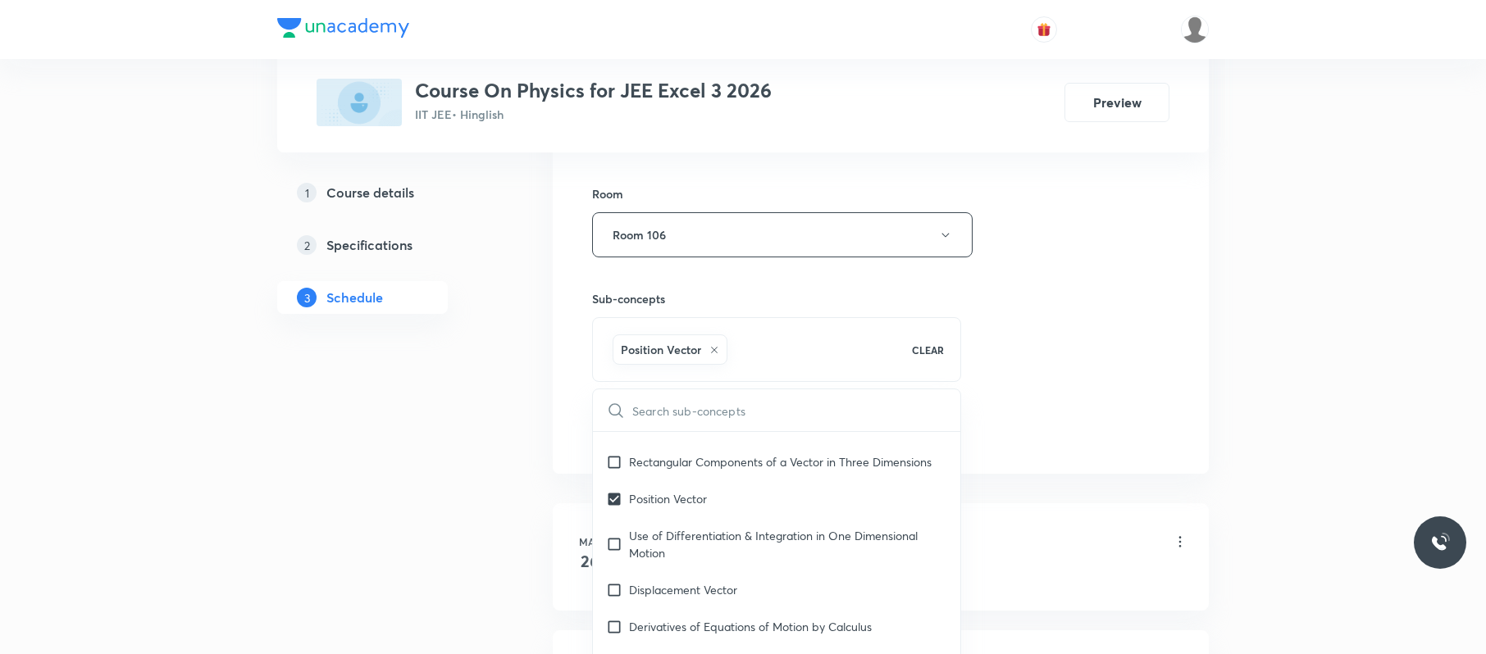
drag, startPoint x: 1129, startPoint y: 296, endPoint x: 1006, endPoint y: 332, distance: 129.0
click at [1126, 296] on div "Session 105 Live class Session title 17/99 Modern Physics 03 ​ Schedule for Oct…" at bounding box center [880, 53] width 577 height 789
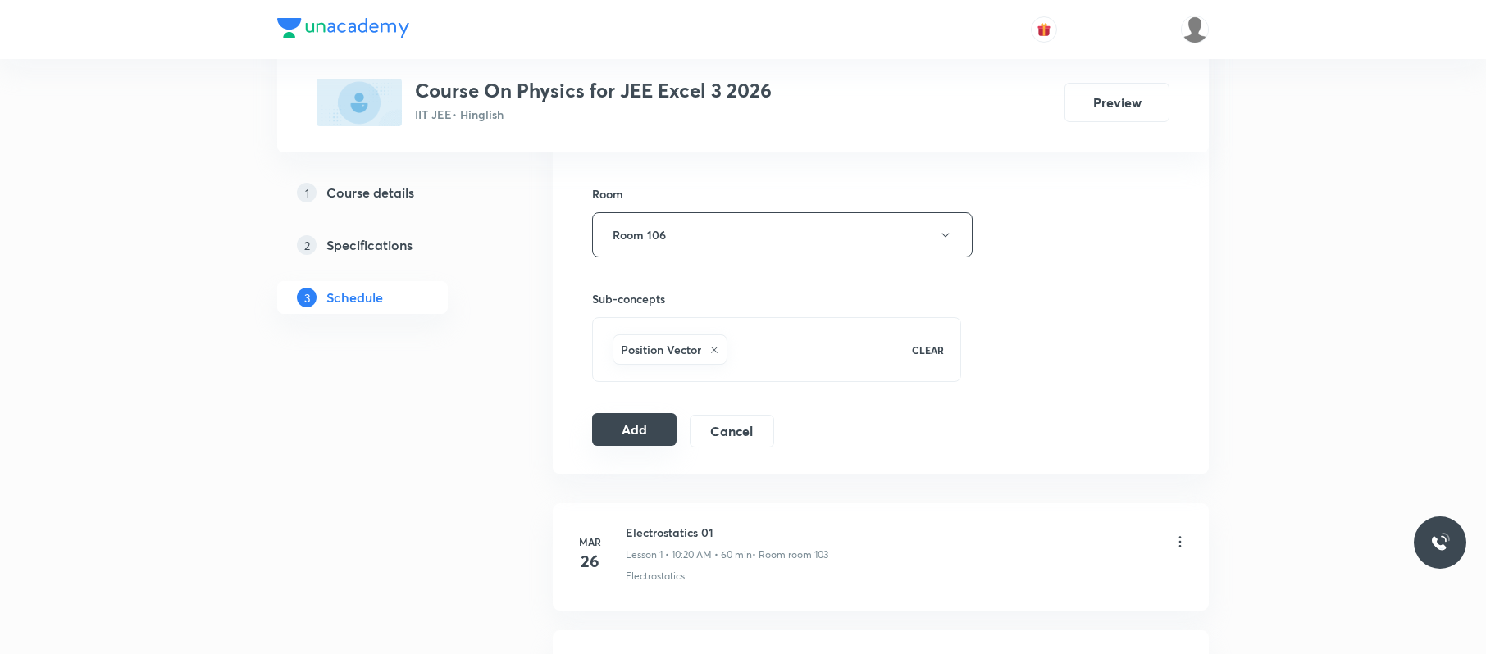
click at [613, 433] on button "Add" at bounding box center [634, 429] width 84 height 33
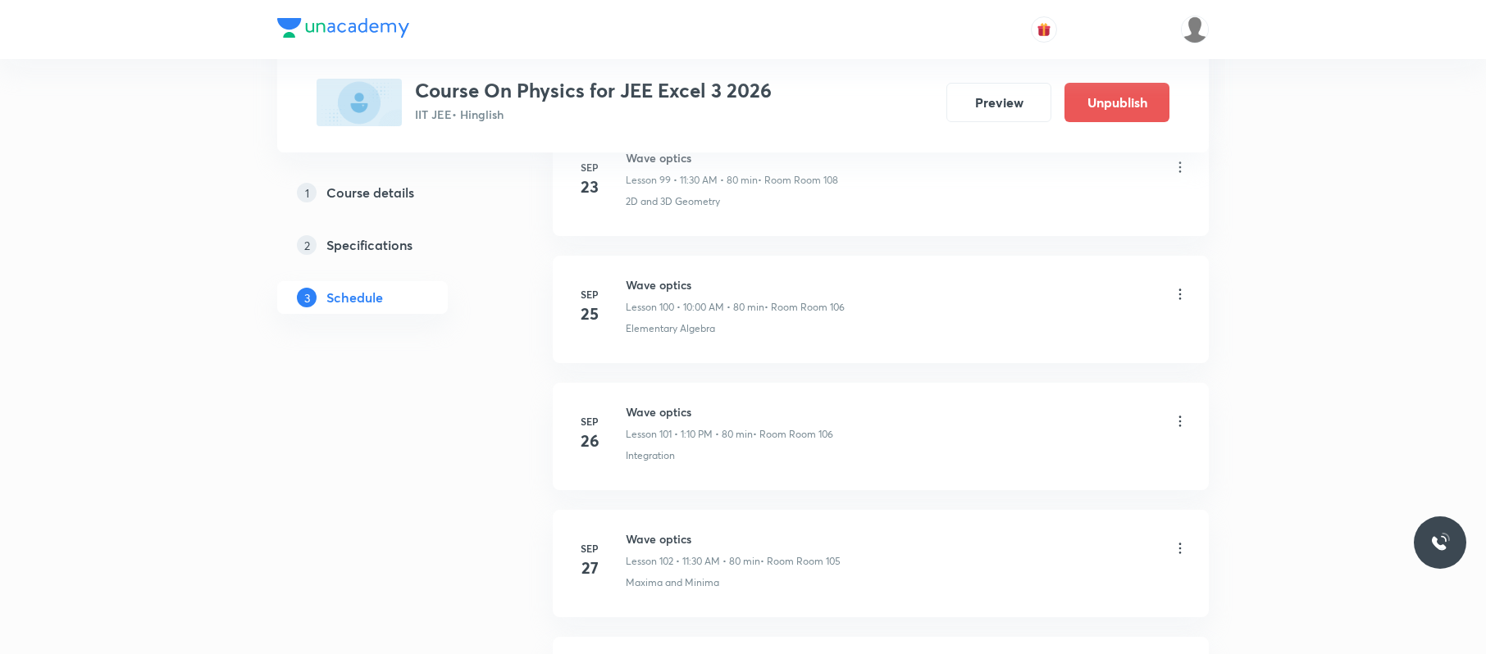
scroll to position [13311, 0]
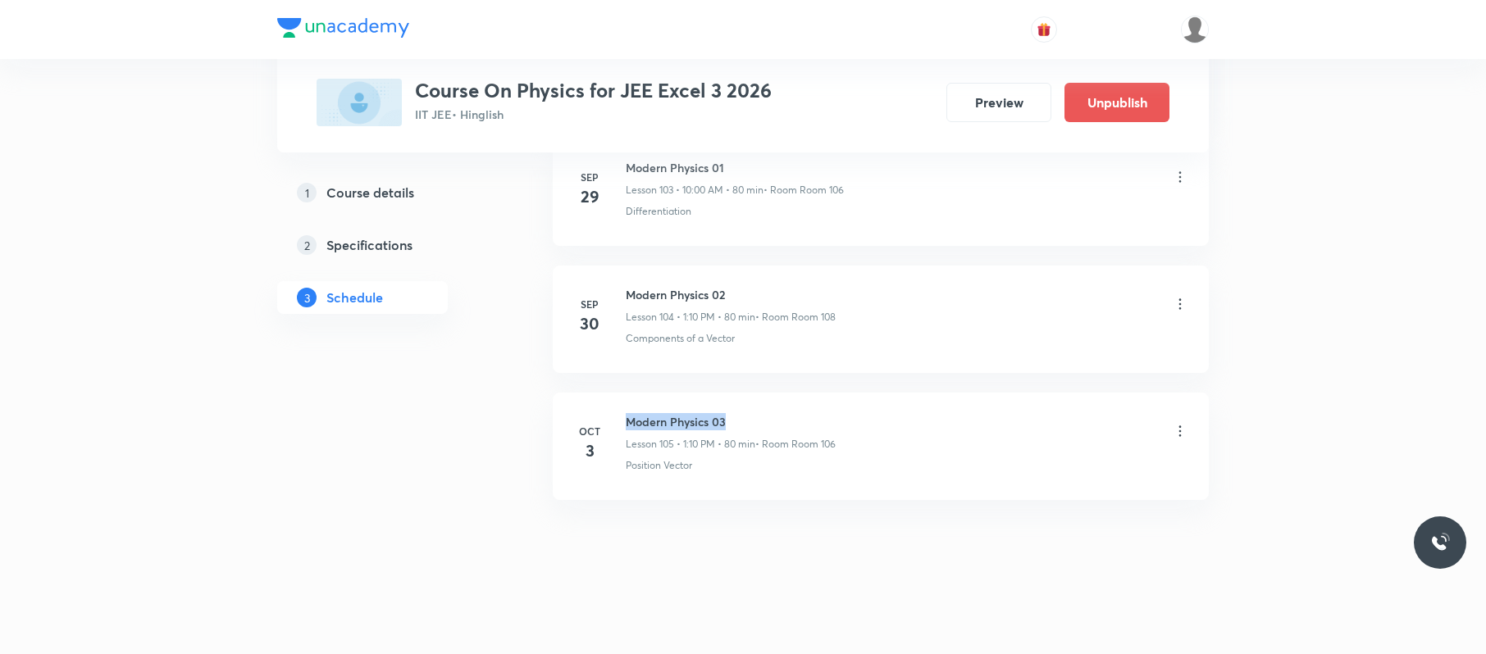
drag, startPoint x: 732, startPoint y: 388, endPoint x: 618, endPoint y: 399, distance: 114.5
copy h6 "Modern Physics 03"
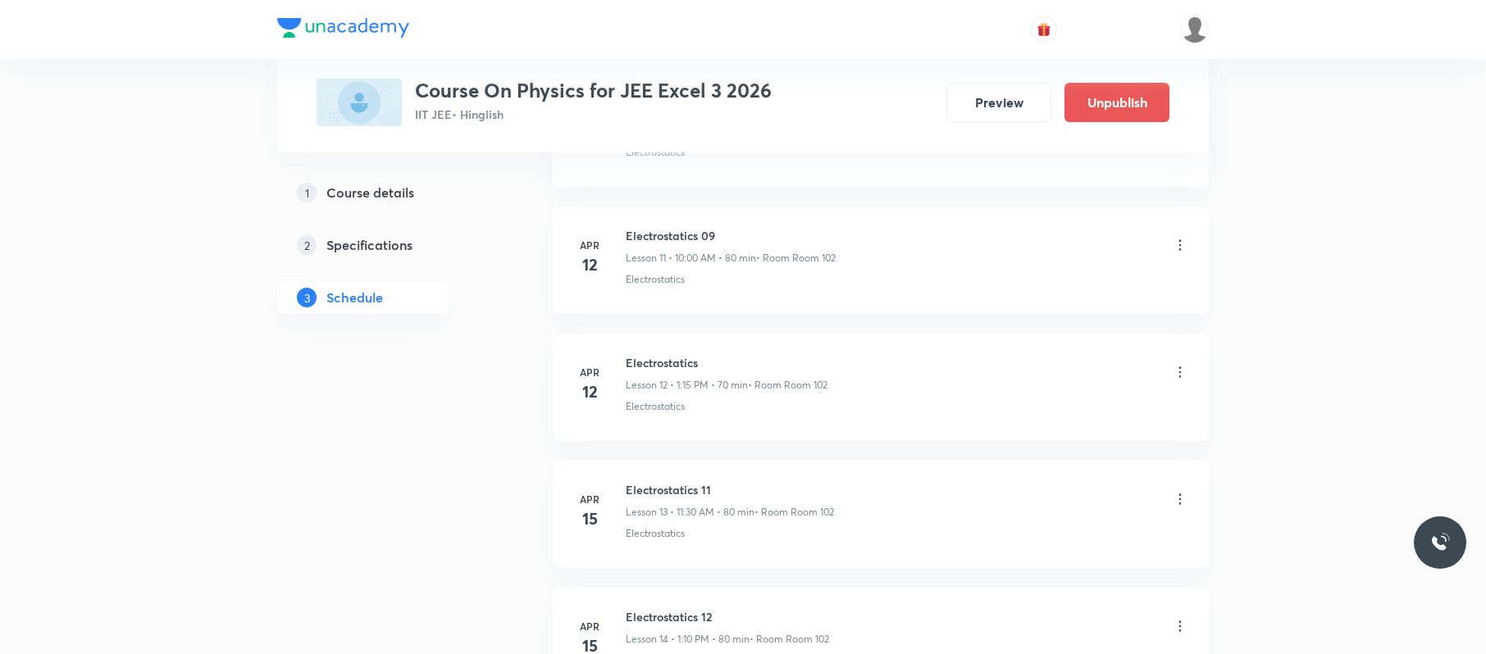
scroll to position [0, 0]
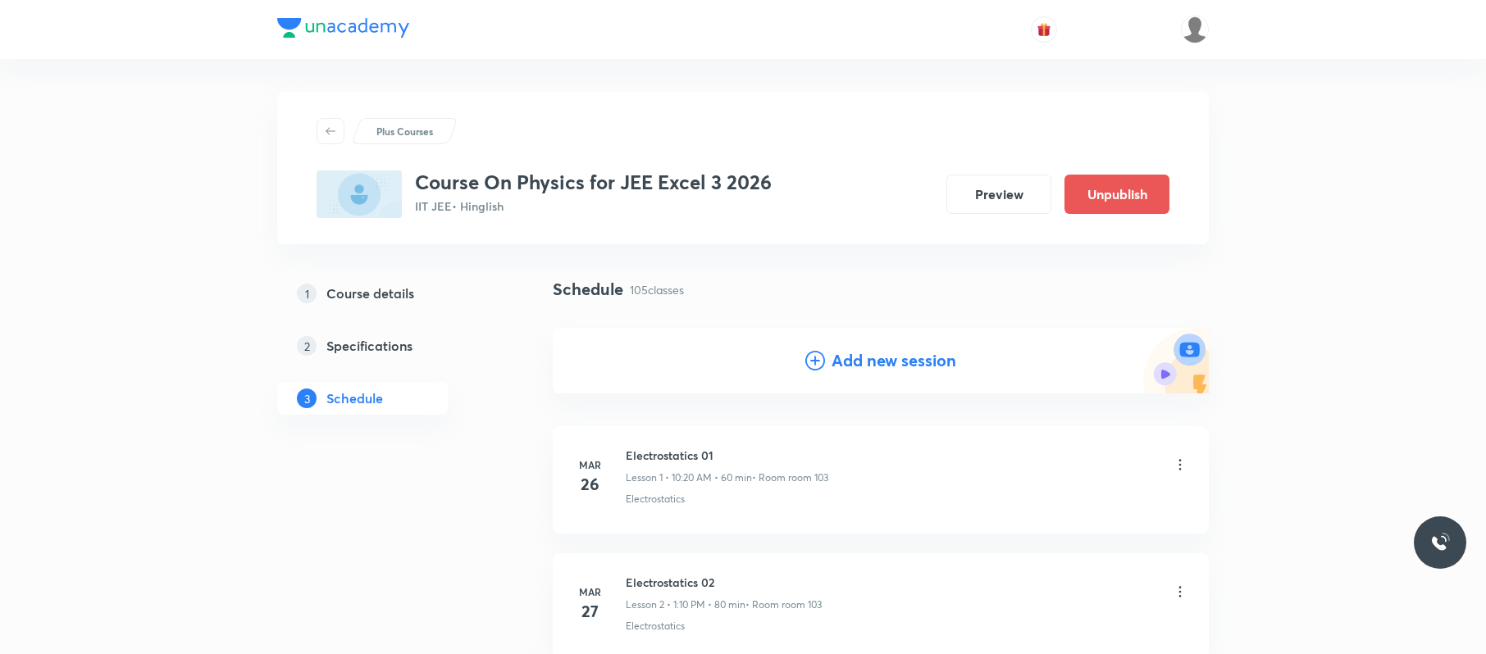
click at [883, 358] on h4 "Add new session" at bounding box center [894, 361] width 125 height 25
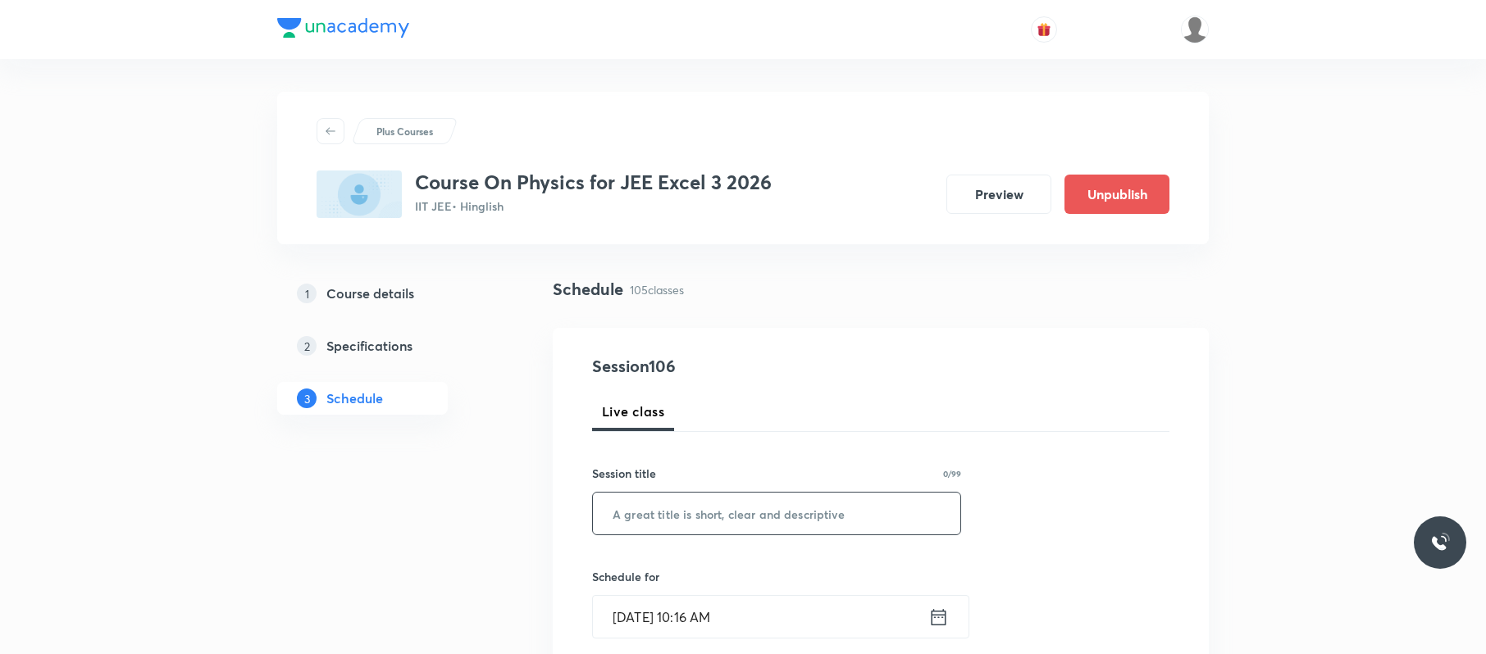
click at [807, 509] on input "text" at bounding box center [776, 514] width 367 height 42
paste input "Modern Physics 03"
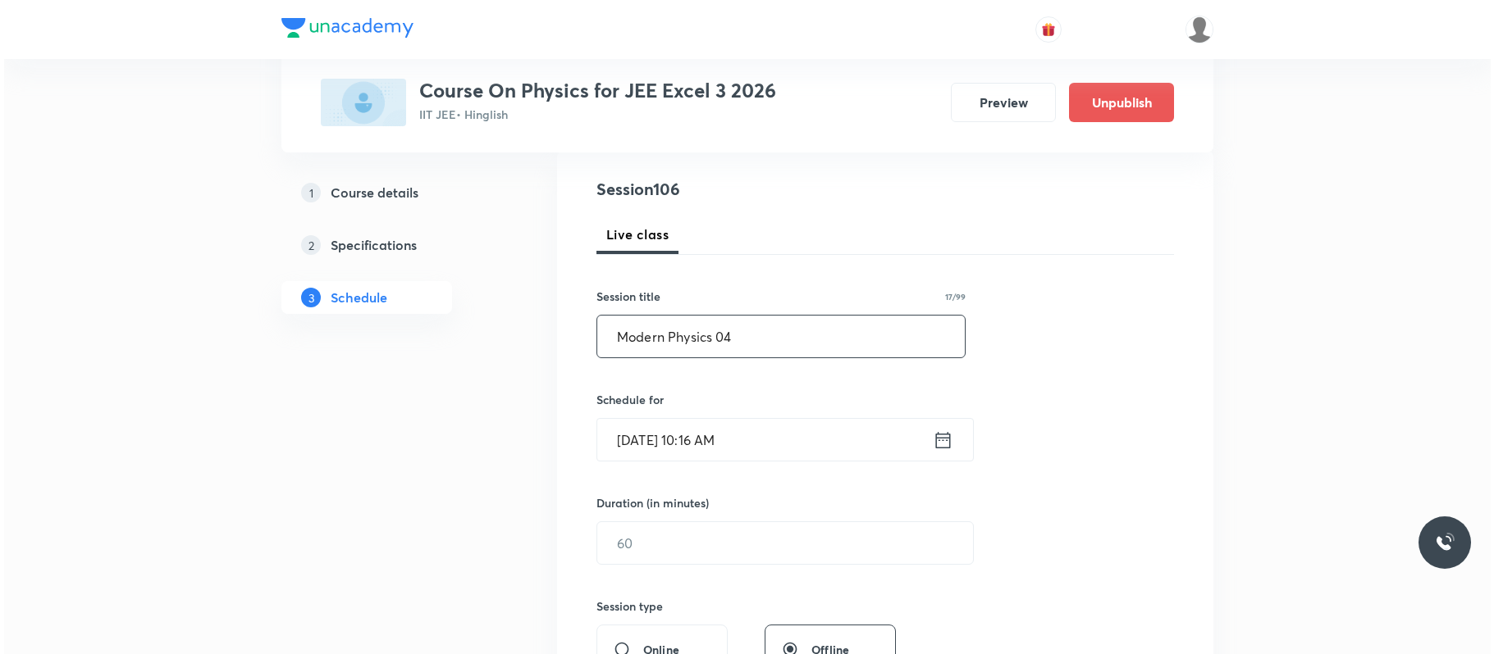
scroll to position [180, 0]
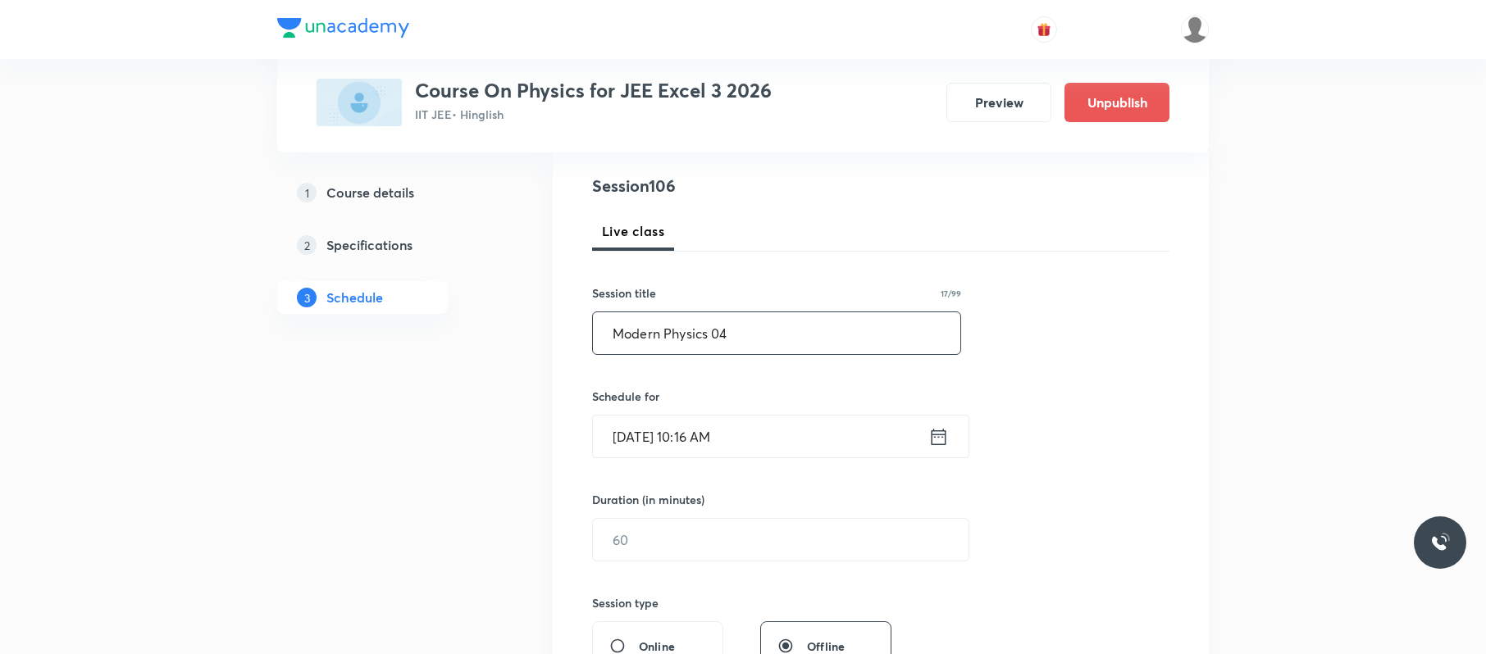
type input "Modern Physics 04"
click at [796, 434] on input "Oct 3, 2025, 10:16 AM" at bounding box center [760, 437] width 335 height 42
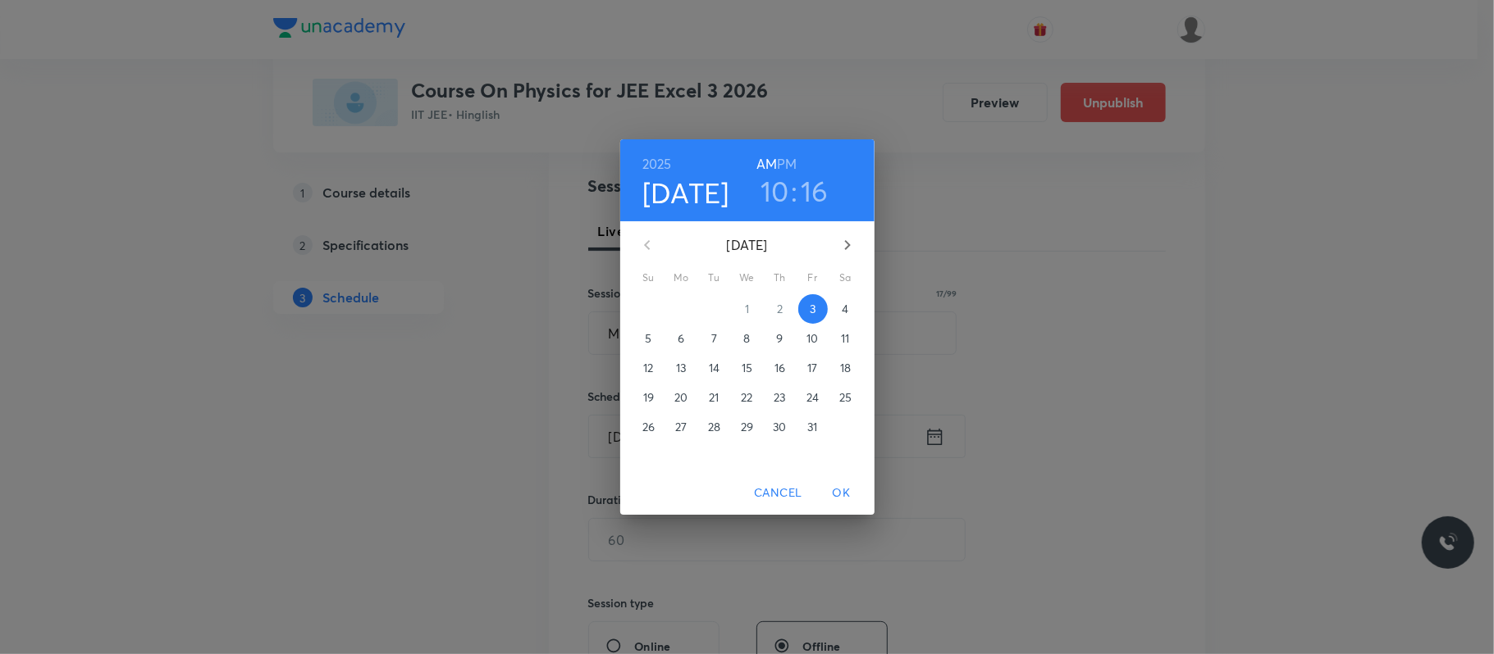
click at [845, 308] on p "4" at bounding box center [844, 309] width 7 height 16
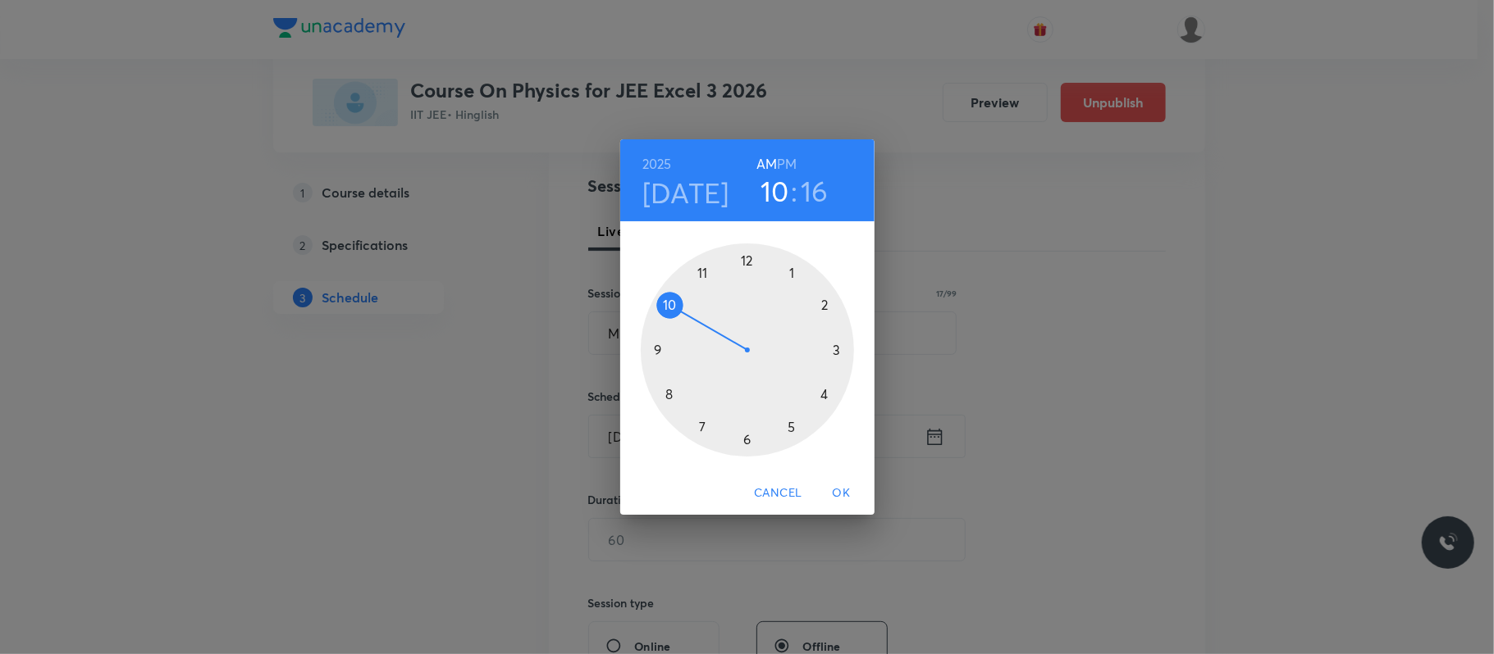
click at [700, 269] on div at bounding box center [747, 350] width 213 height 213
click at [746, 438] on div at bounding box center [747, 350] width 213 height 213
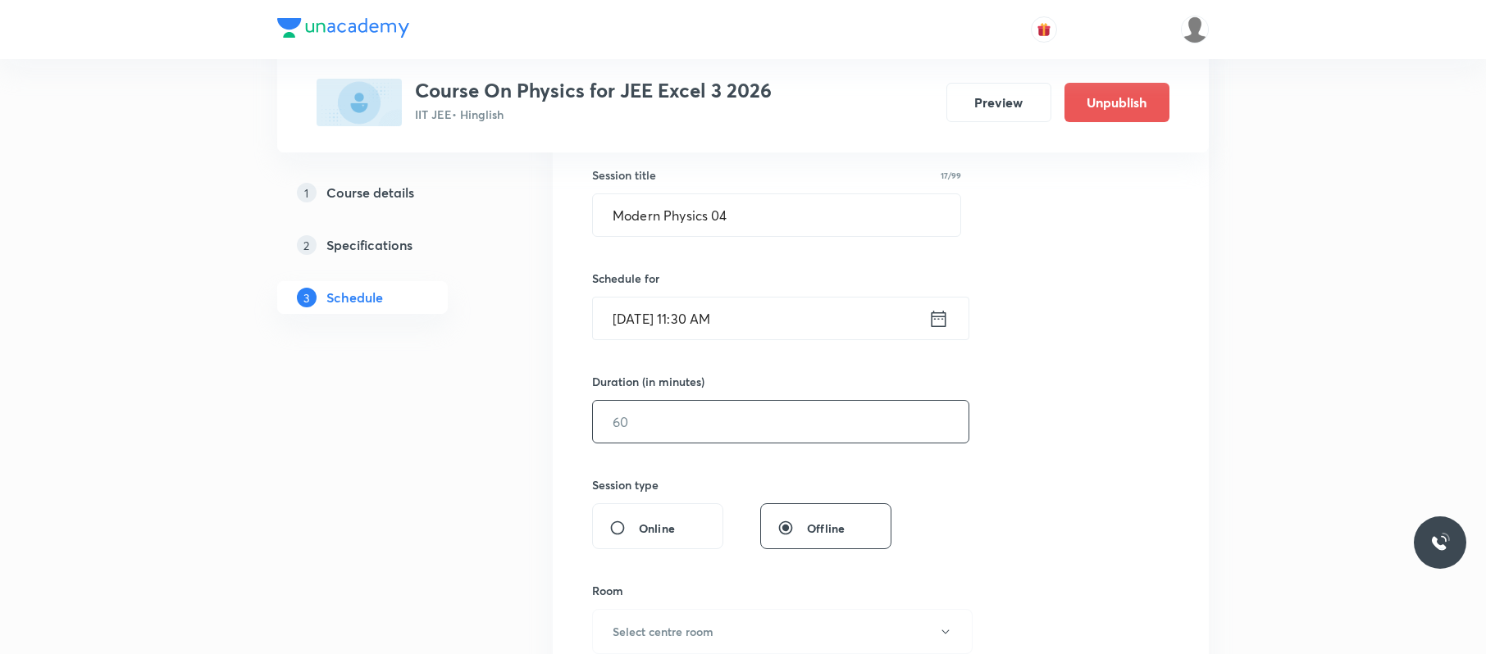
scroll to position [299, 0]
click at [729, 424] on input "text" at bounding box center [781, 421] width 376 height 42
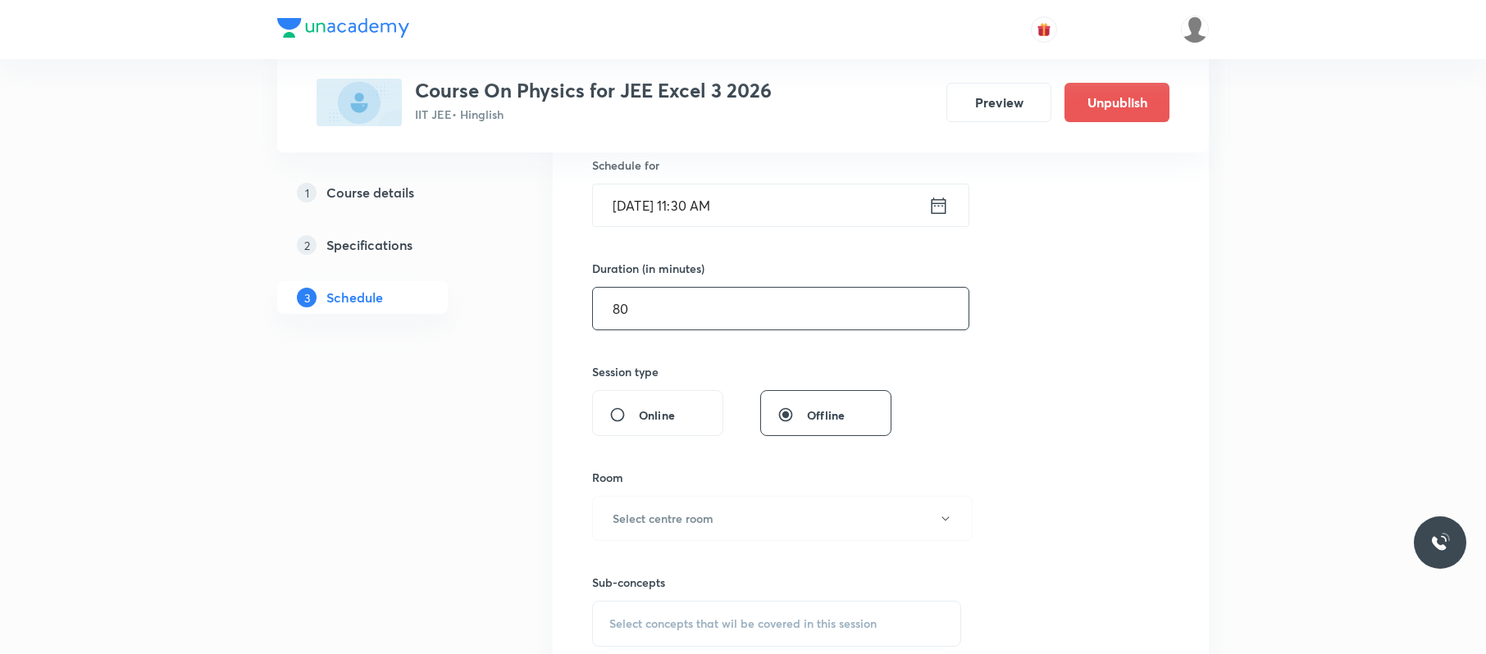
scroll to position [415, 0]
type input "80"
click at [730, 504] on button "Select centre room" at bounding box center [782, 515] width 381 height 45
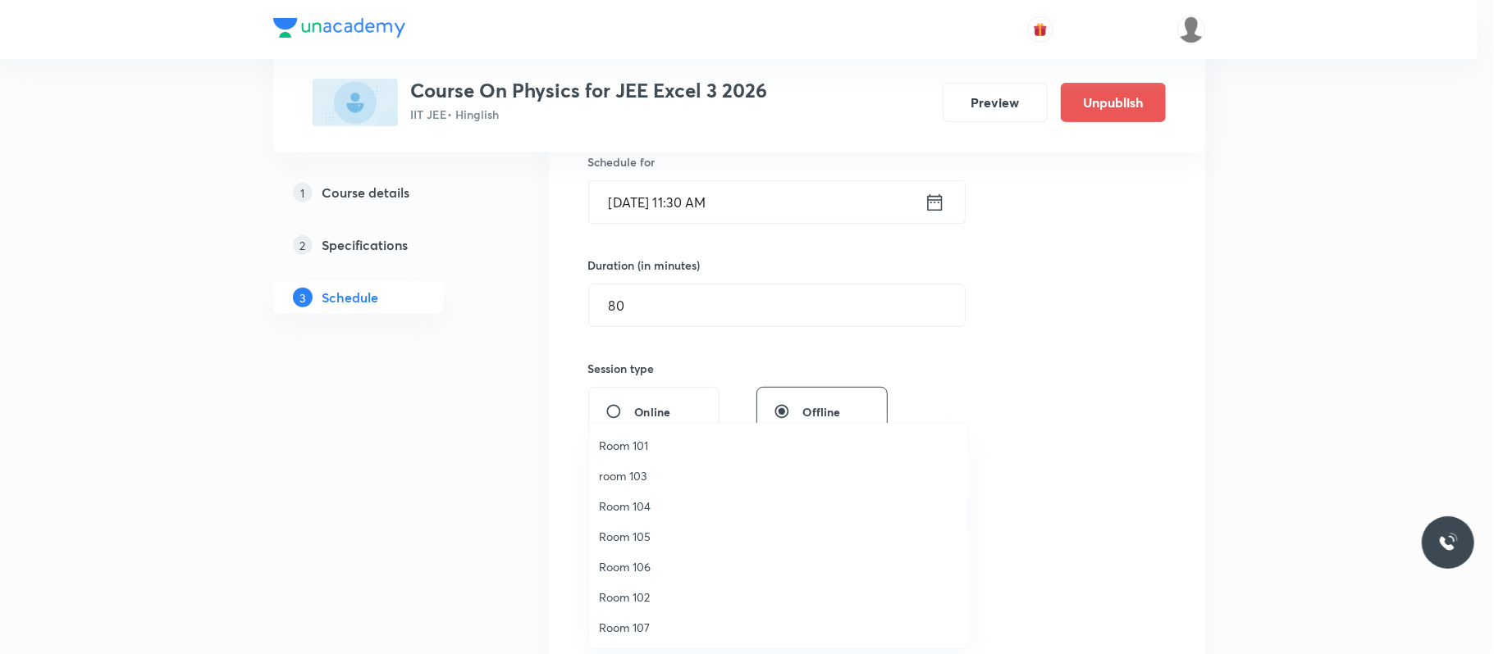
click at [648, 532] on span "Room 105" at bounding box center [778, 536] width 359 height 17
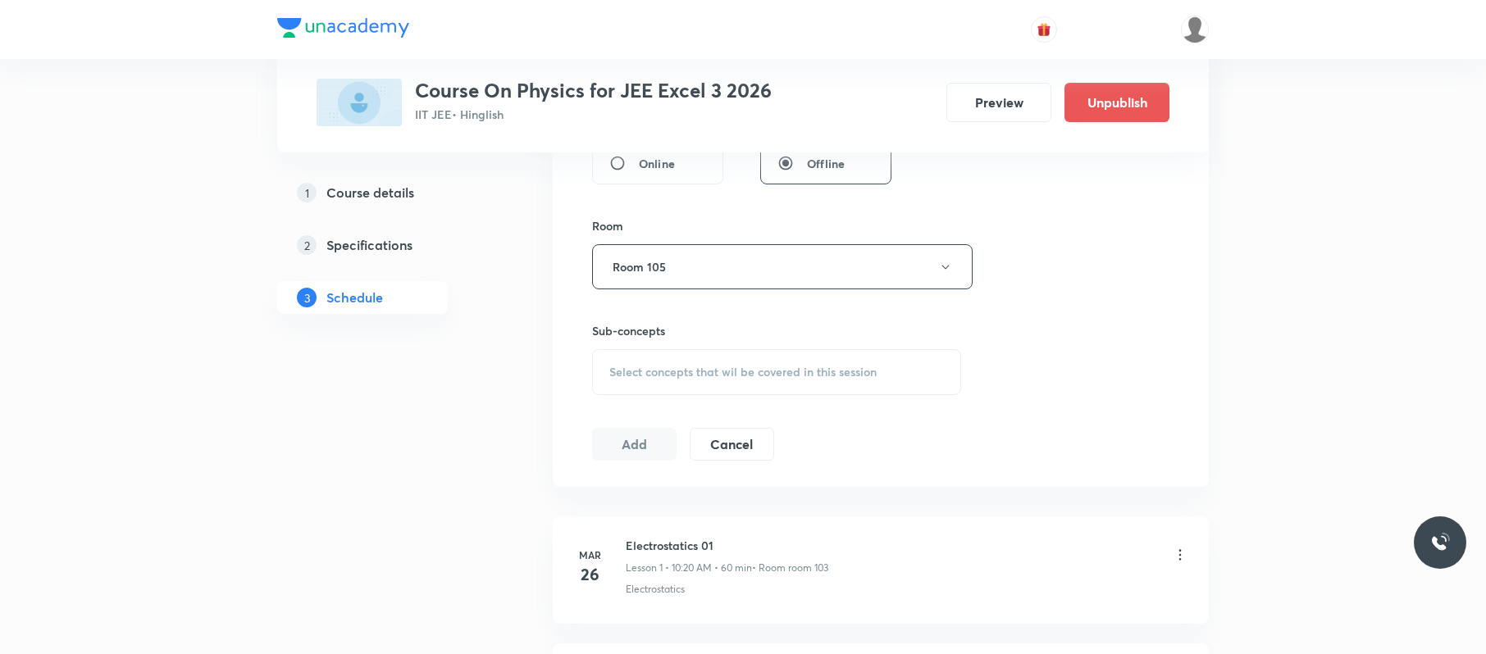
scroll to position [664, 0]
click at [787, 378] on span "Select concepts that wil be covered in this session" at bounding box center [742, 371] width 267 height 13
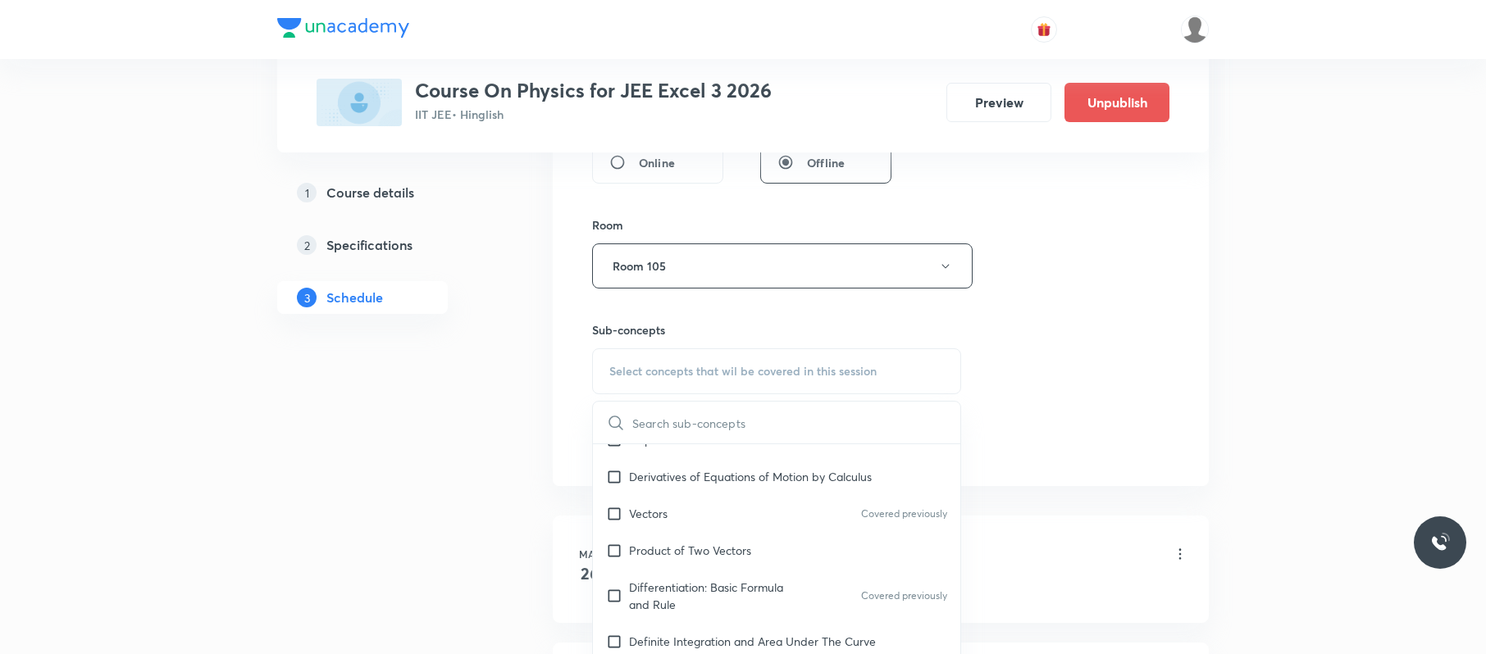
scroll to position [595, 0]
click at [723, 531] on div "Vectors Covered previously" at bounding box center [776, 513] width 367 height 37
checkbox input "true"
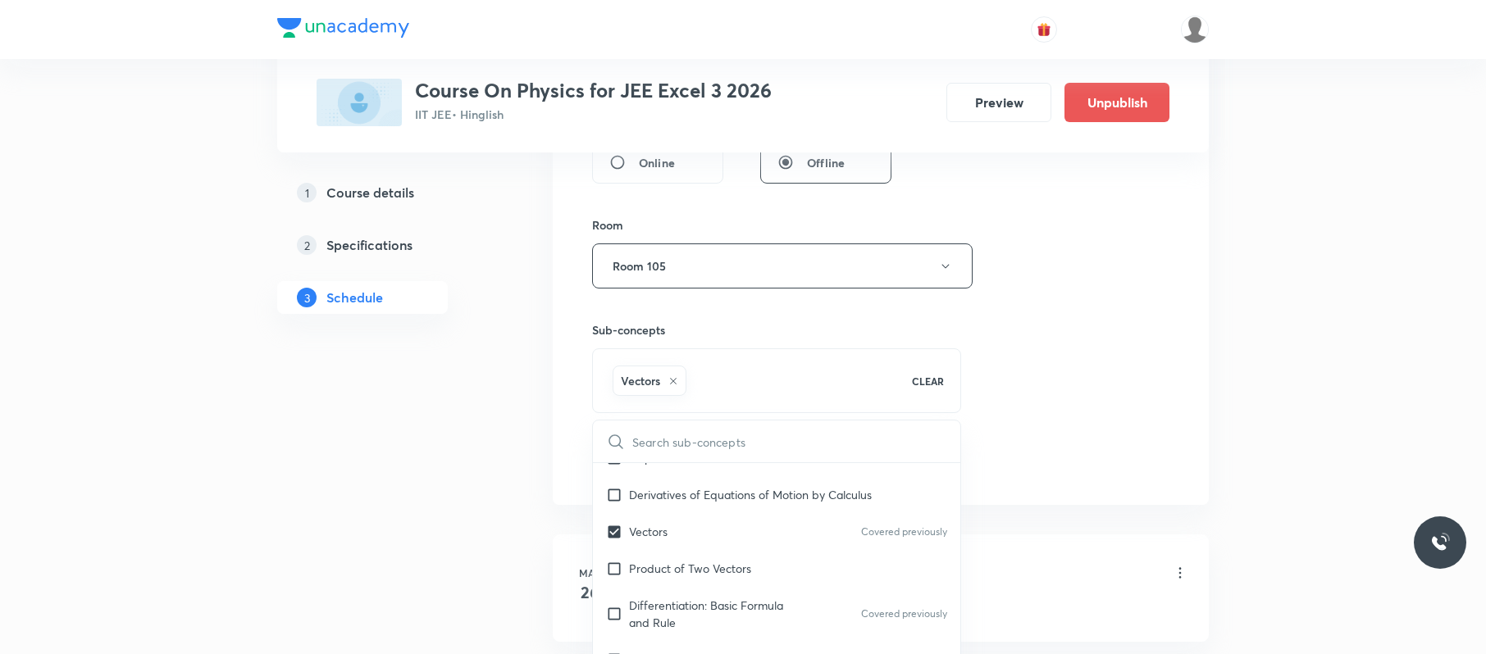
drag, startPoint x: 1273, startPoint y: 348, endPoint x: 991, endPoint y: 400, distance: 287.0
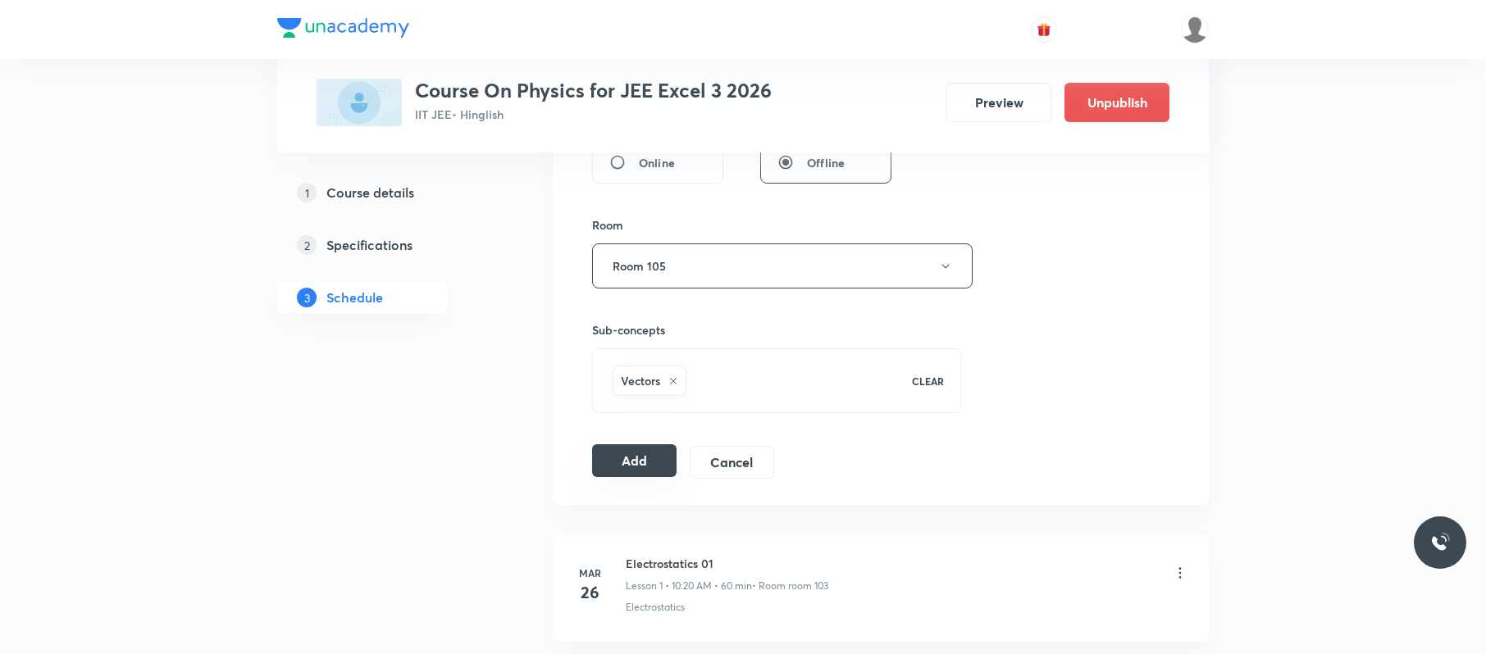
click at [636, 449] on button "Add" at bounding box center [634, 461] width 84 height 33
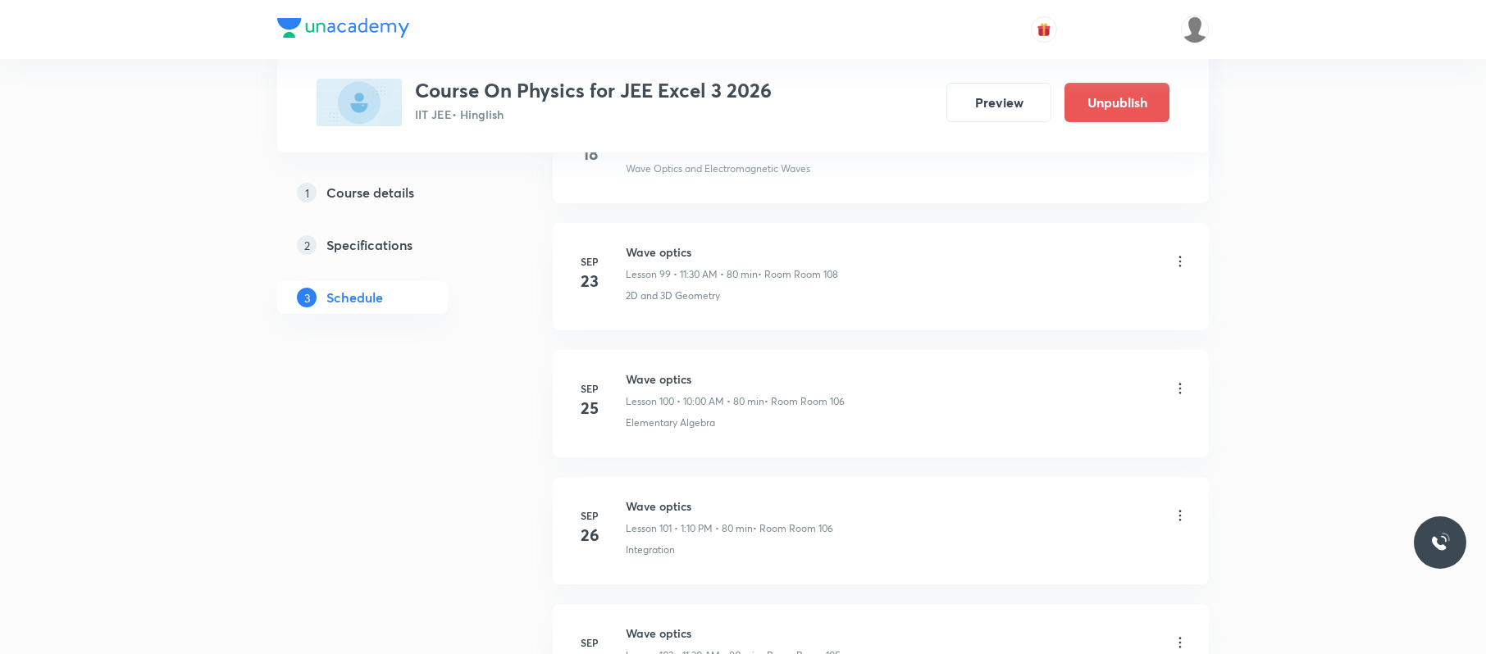
scroll to position [13439, 0]
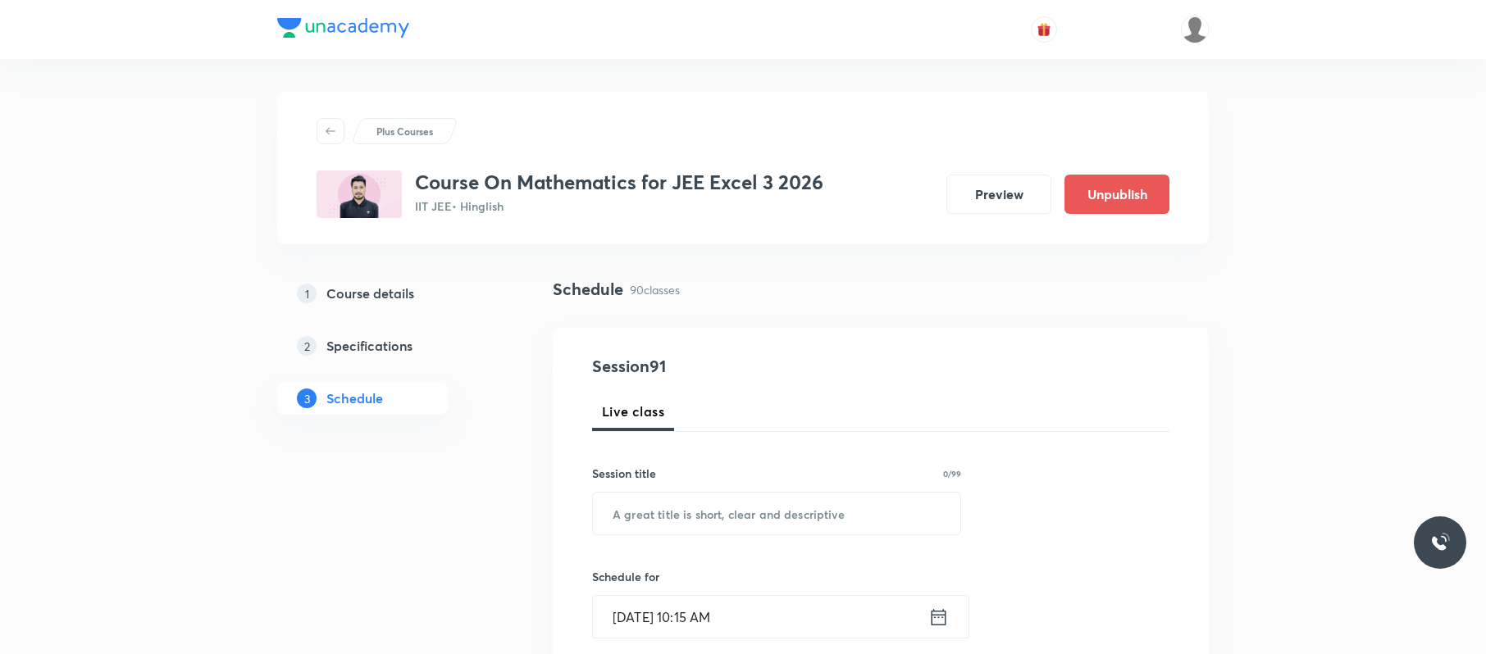
scroll to position [12153, 0]
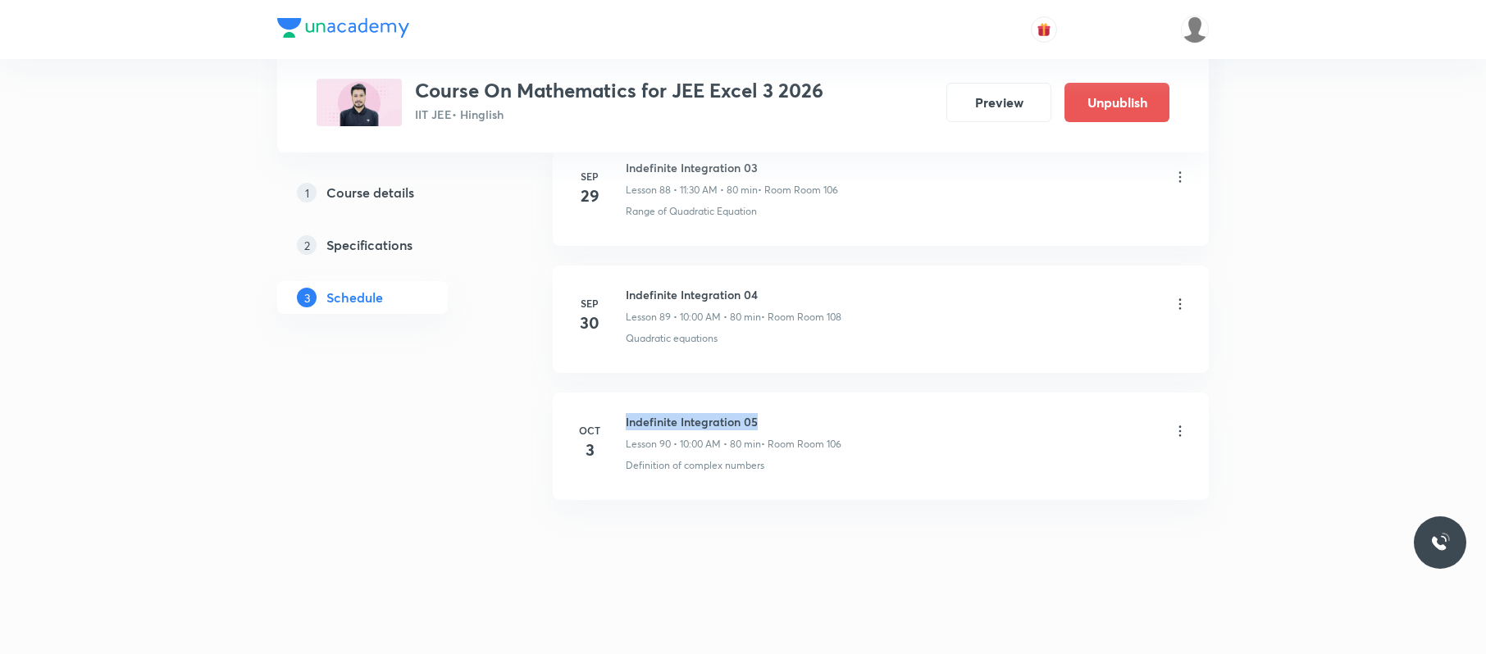
drag, startPoint x: 778, startPoint y: 395, endPoint x: 627, endPoint y: 397, distance: 150.9
click at [627, 397] on li "[DATE] Indefinite Integration 05 Lesson 90 • 10:00 AM • 80 min • Room Room 106 …" at bounding box center [881, 446] width 656 height 107
copy h6 "Indefinite Integration 05"
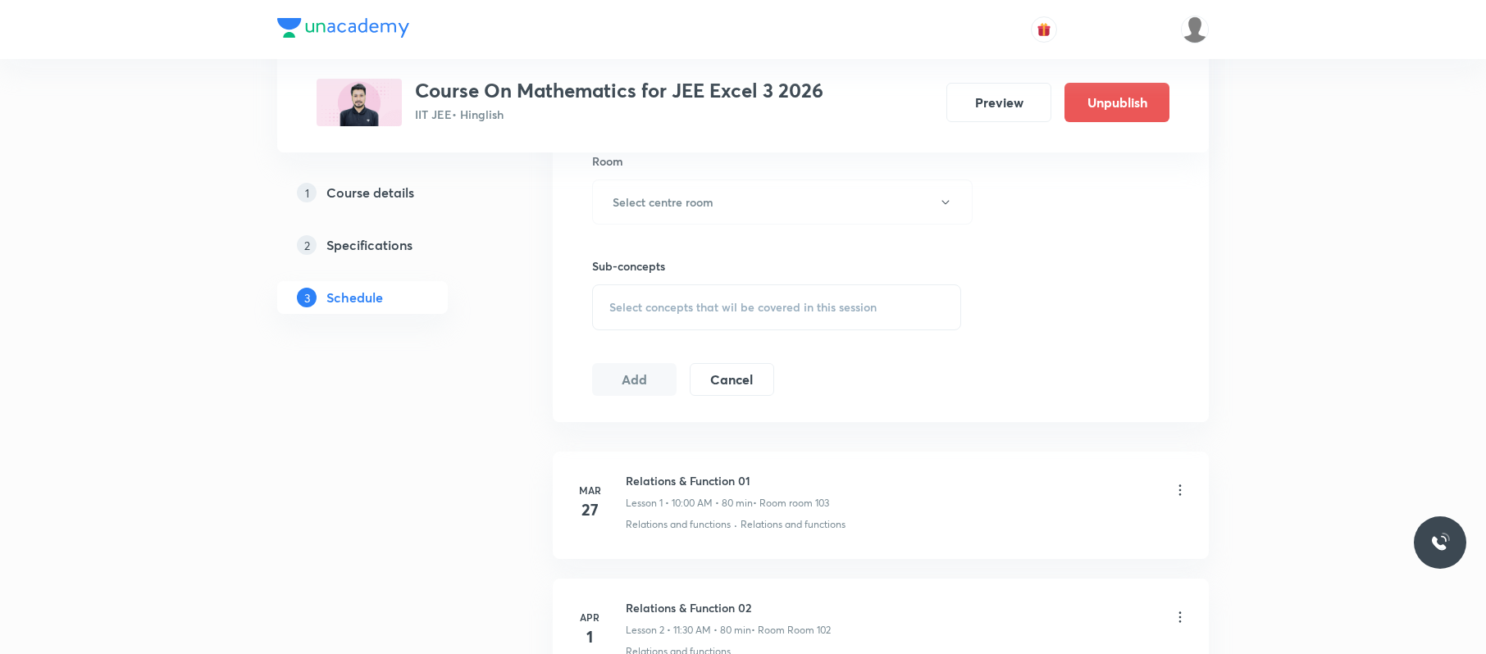
scroll to position [0, 0]
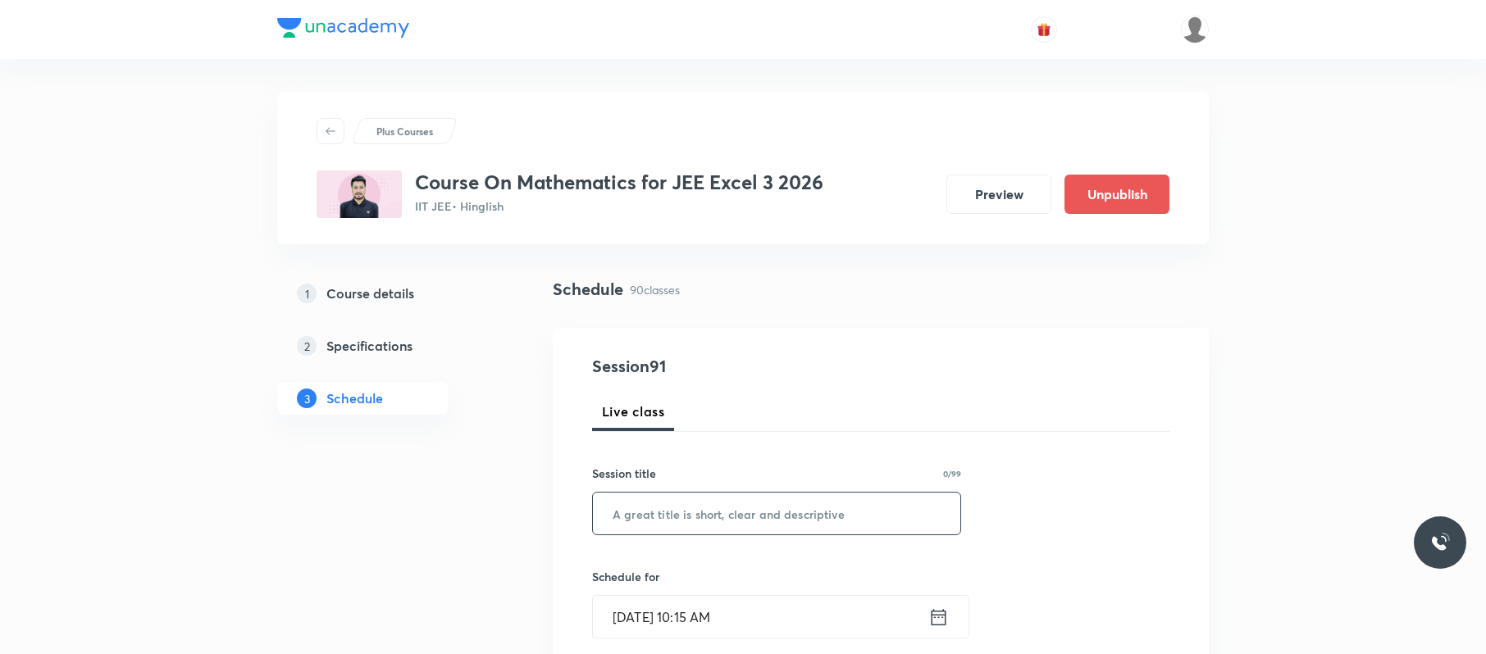
paste input "Indefinite Integration 05"
click at [732, 505] on input "text" at bounding box center [776, 514] width 367 height 42
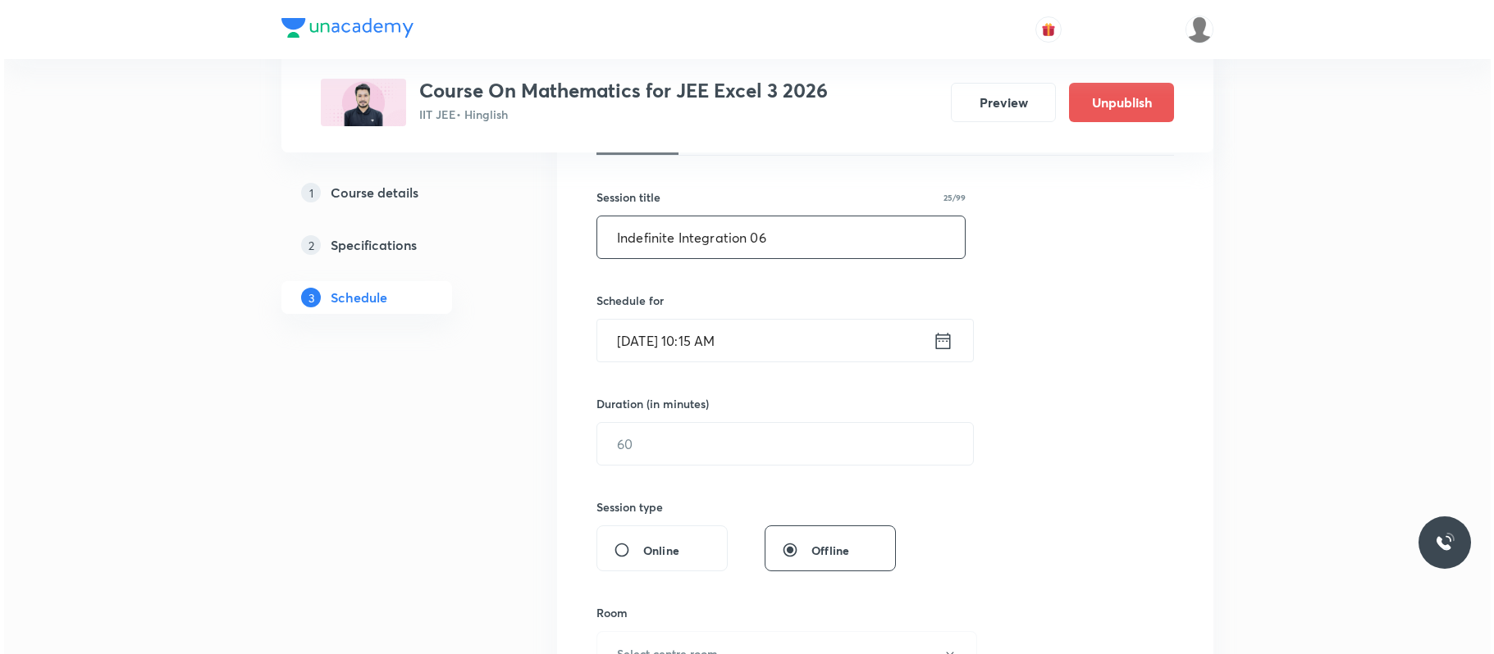
scroll to position [277, 0]
type input "Indefinite Integration 06"
click at [817, 331] on input "[DATE] 10:15 AM" at bounding box center [760, 340] width 335 height 42
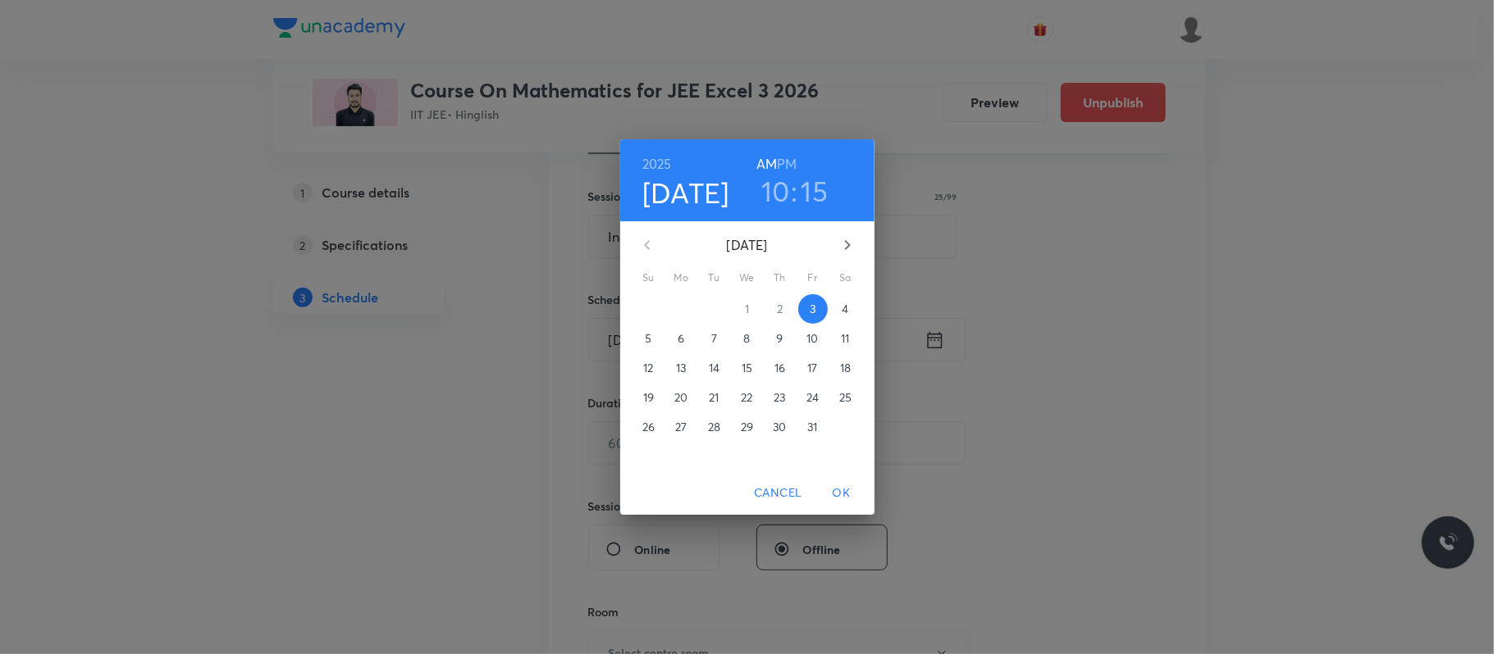
click at [857, 308] on span "4" at bounding box center [846, 309] width 30 height 16
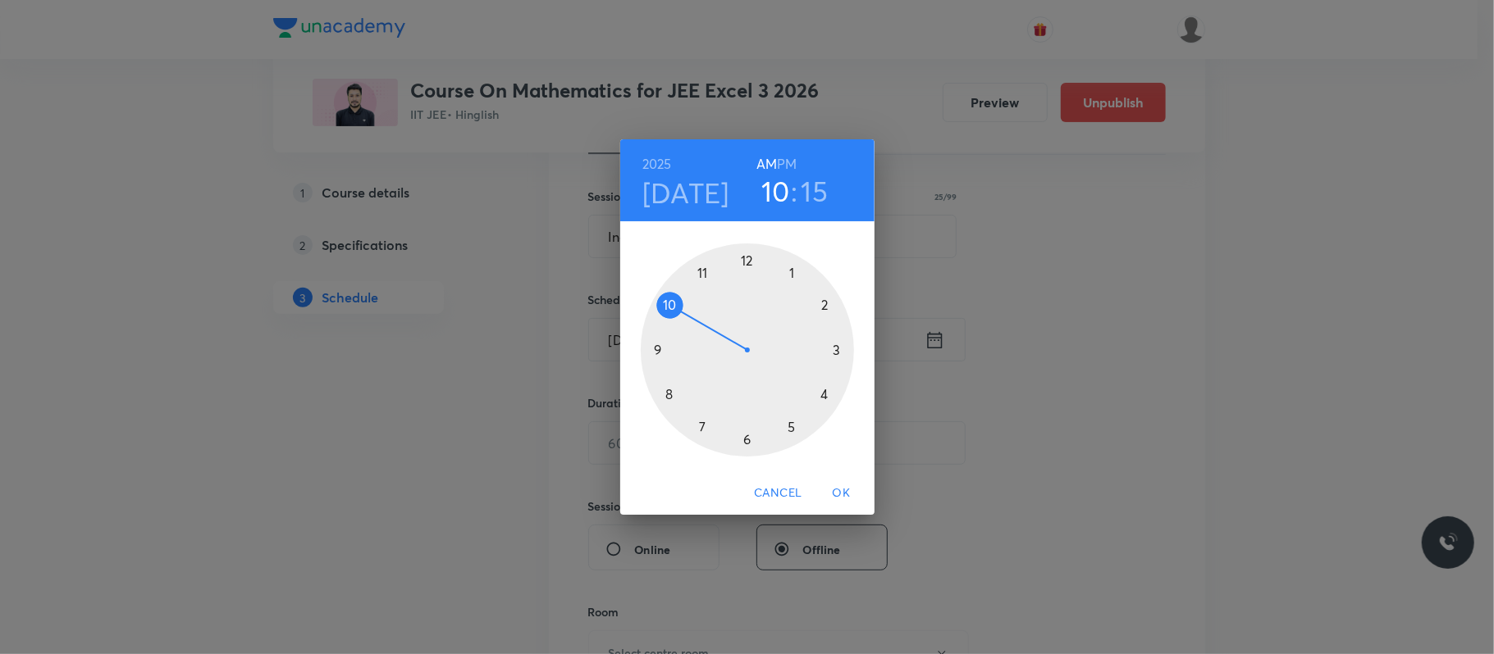
click at [670, 307] on div at bounding box center [747, 350] width 213 height 213
click at [749, 259] on div at bounding box center [747, 350] width 213 height 213
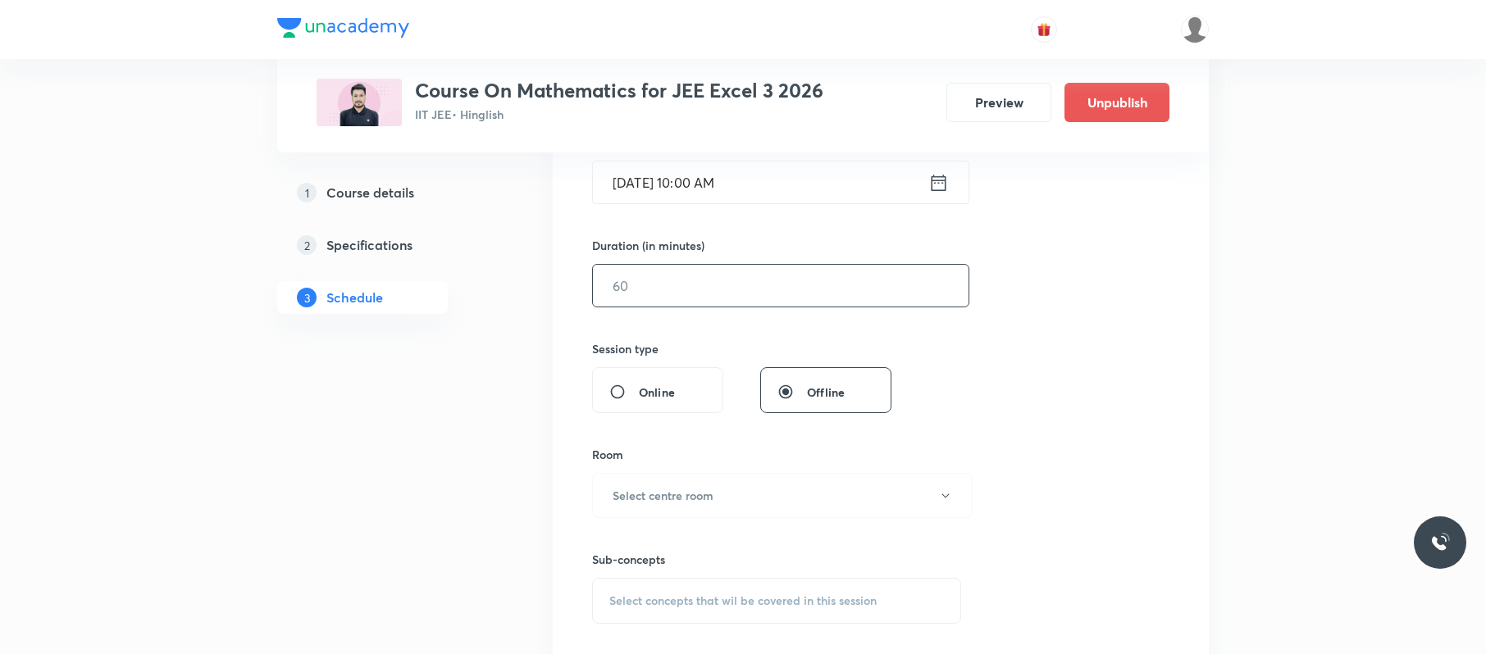
scroll to position [434, 0]
click at [725, 294] on input "text" at bounding box center [781, 287] width 376 height 42
type input "80"
click at [697, 499] on h6 "Select centre room" at bounding box center [663, 496] width 101 height 17
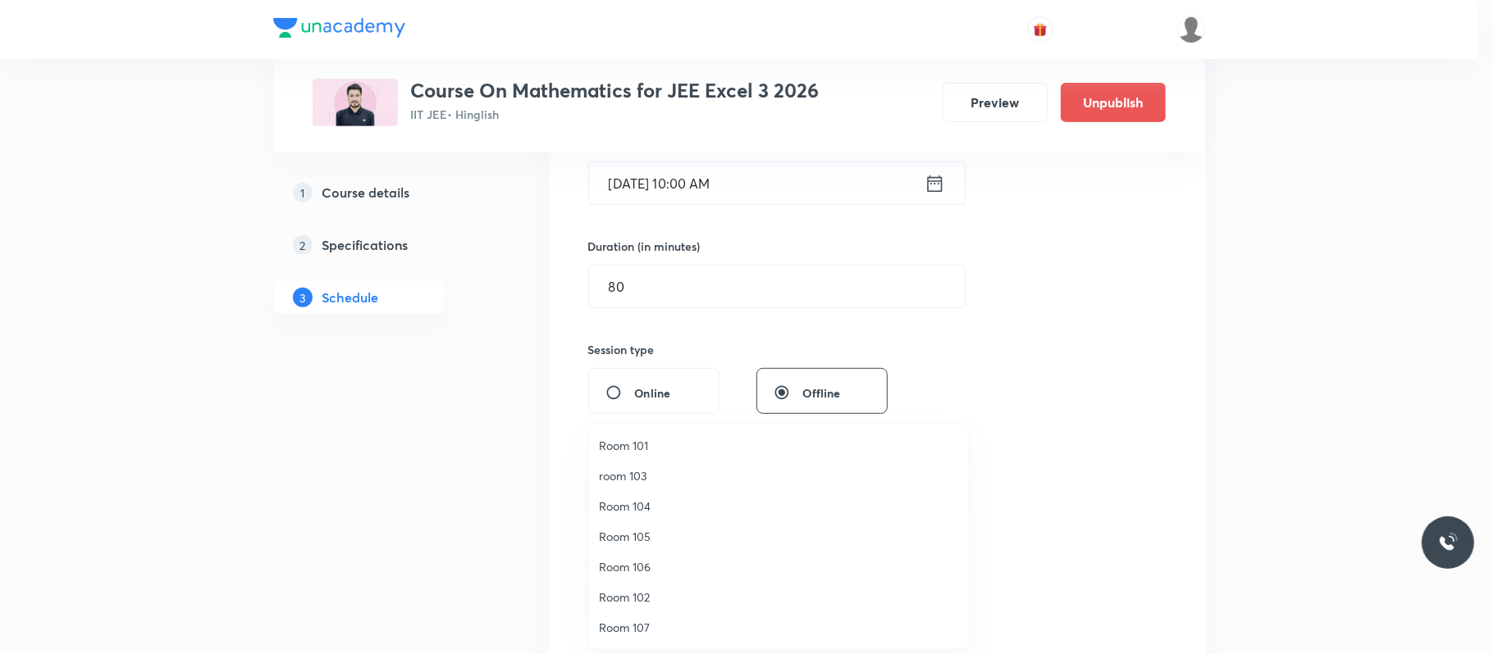
click at [657, 530] on span "Room 105" at bounding box center [778, 536] width 359 height 17
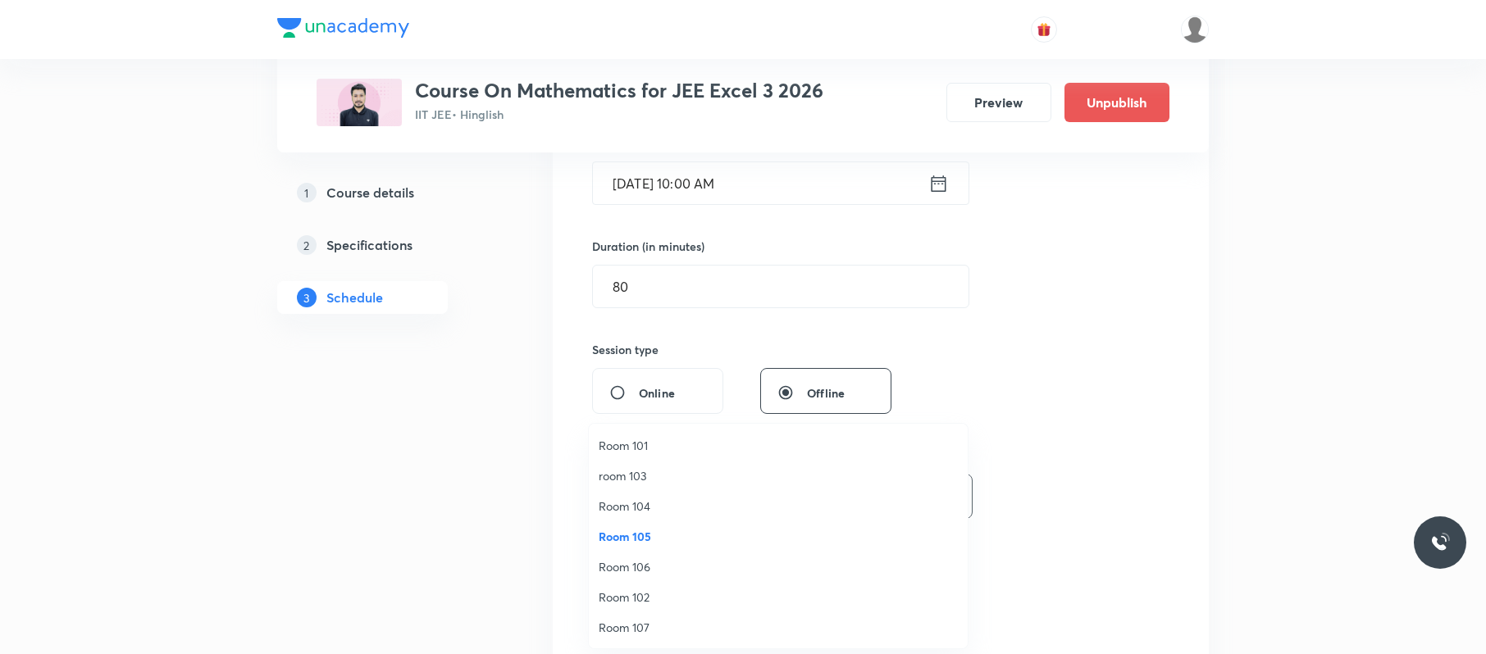
scroll to position [0, 0]
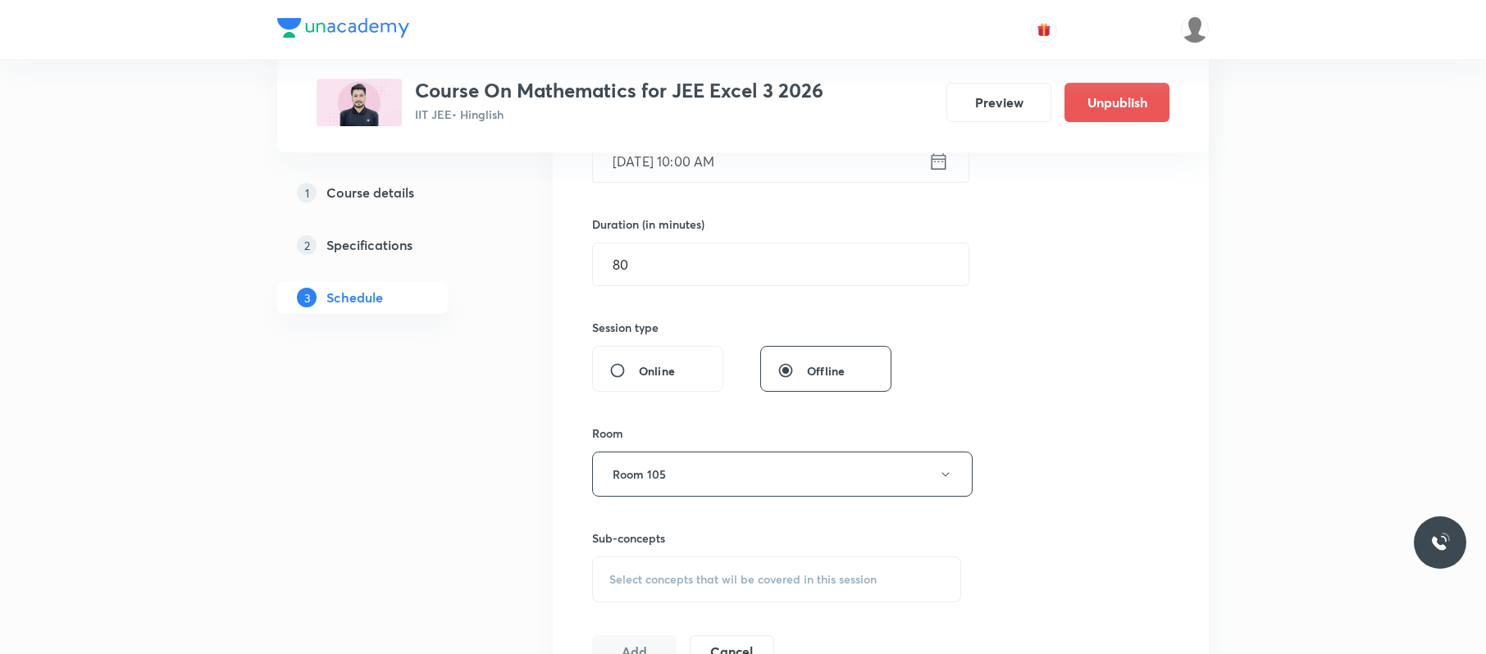
click at [696, 574] on span "Select concepts that wil be covered in this session" at bounding box center [742, 579] width 267 height 13
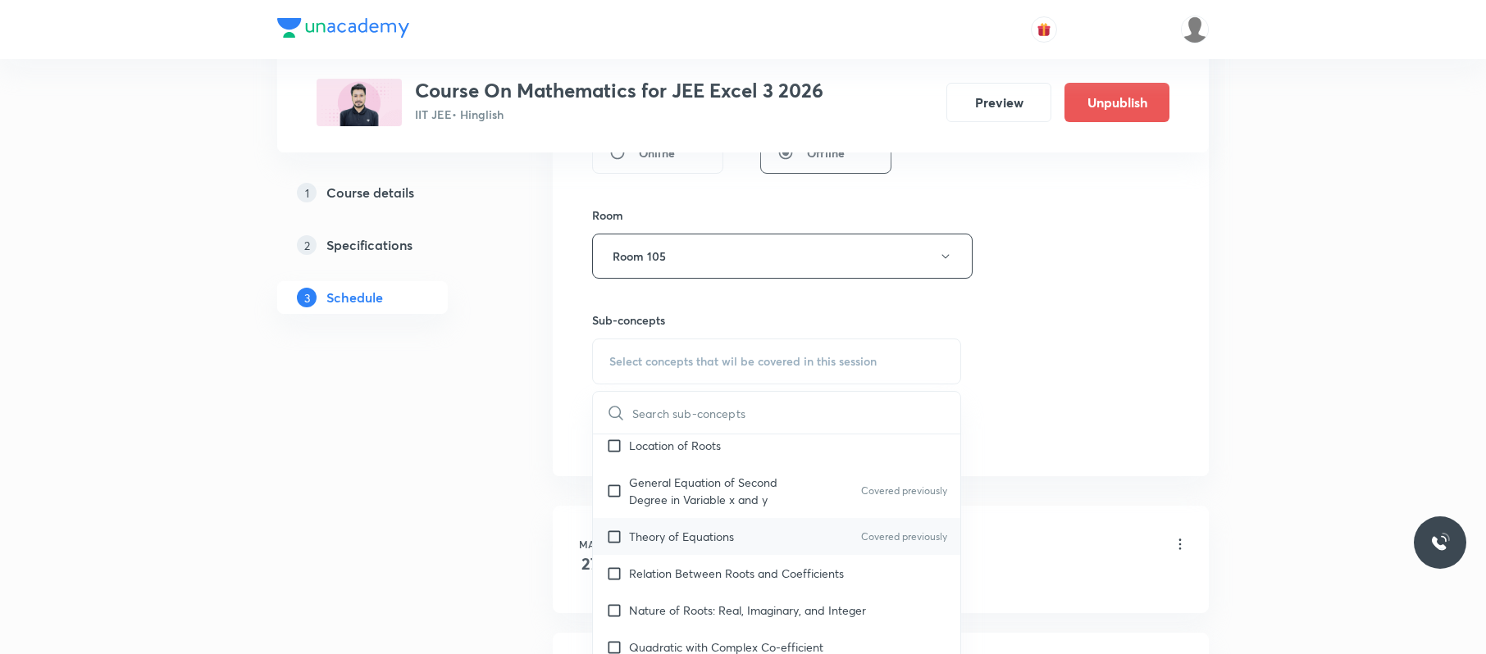
scroll to position [650, 0]
drag, startPoint x: 707, startPoint y: 542, endPoint x: 1137, endPoint y: 399, distance: 453.1
click at [723, 540] on p "Theory of Equations" at bounding box center [681, 535] width 105 height 17
checkbox input "true"
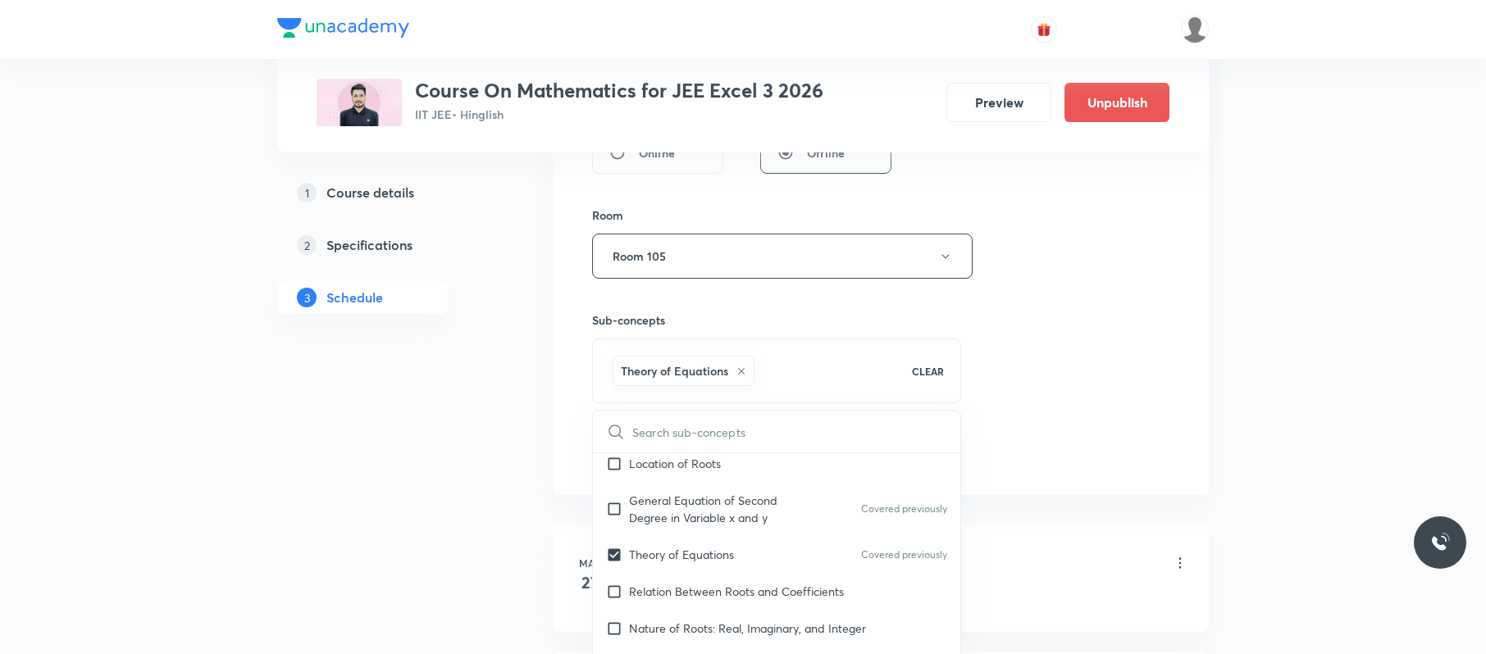
drag, startPoint x: 1137, startPoint y: 399, endPoint x: 739, endPoint y: 440, distance: 399.9
click at [1103, 401] on div "Session 91 Live class Session title 25/99 Indefinite Integration 06 ​ Schedule …" at bounding box center [880, 74] width 577 height 789
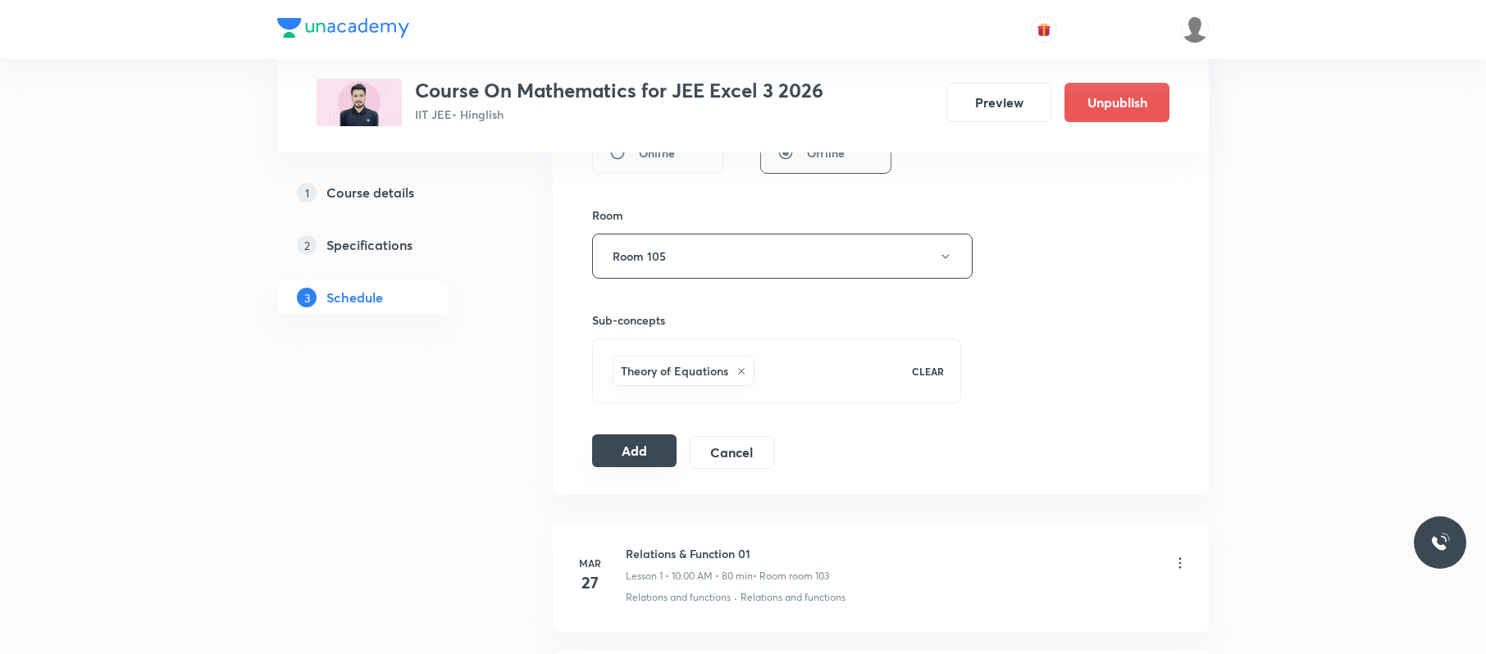
click at [646, 447] on button "Add" at bounding box center [634, 451] width 84 height 33
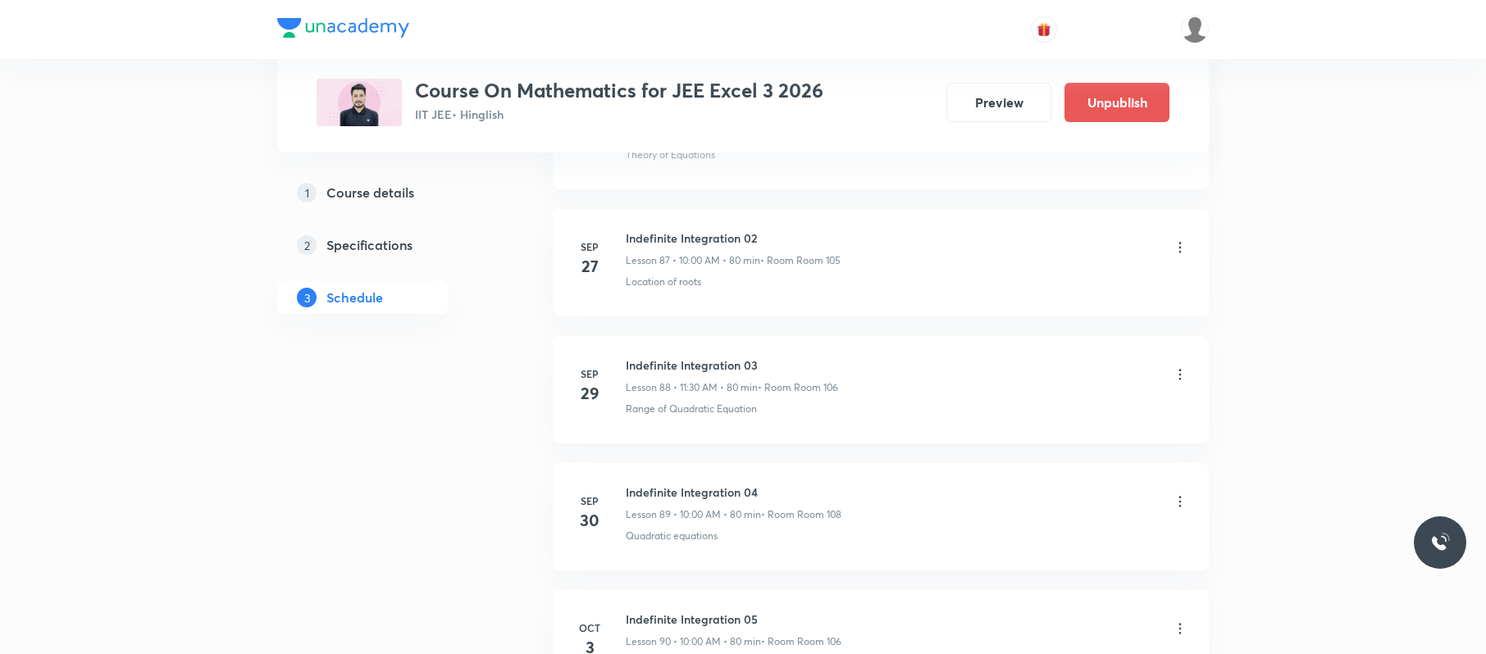
scroll to position [11526, 0]
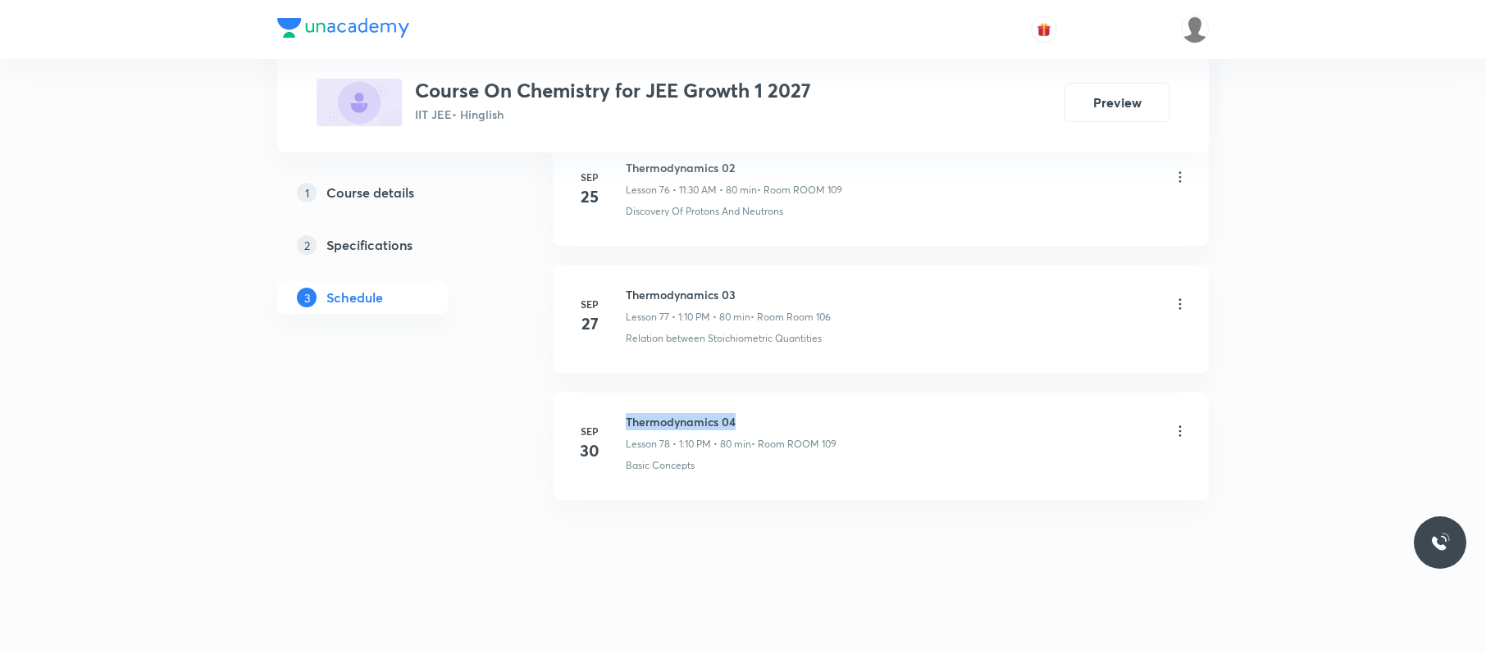
drag, startPoint x: 694, startPoint y: 407, endPoint x: 615, endPoint y: 405, distance: 78.8
click at [615, 405] on li "[DATE] Thermodynamics 04 Lesson 78 • 1:10 PM • 80 min • Room ROOM 109 Basic Con…" at bounding box center [881, 446] width 656 height 107
copy h6 "Thermodynamics 04"
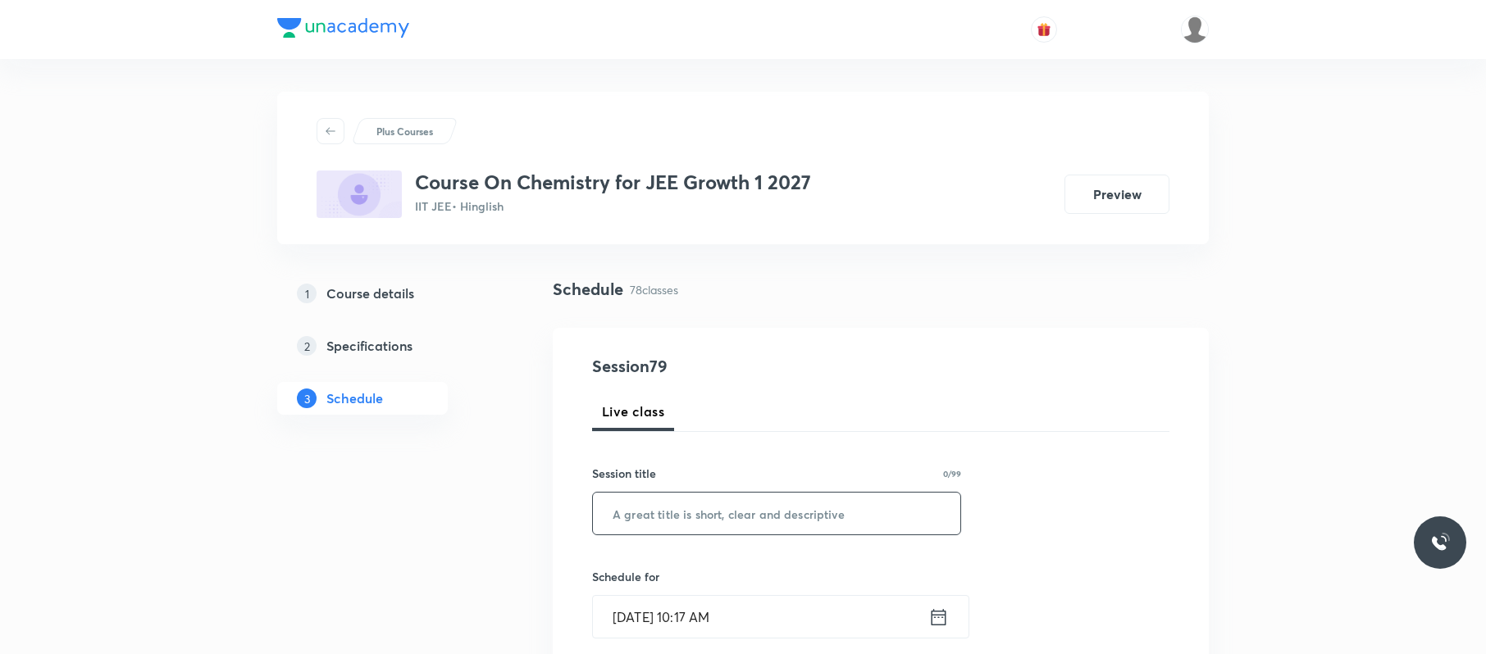
click at [730, 522] on input "text" at bounding box center [776, 514] width 367 height 42
paste input "Thermodynamics 04"
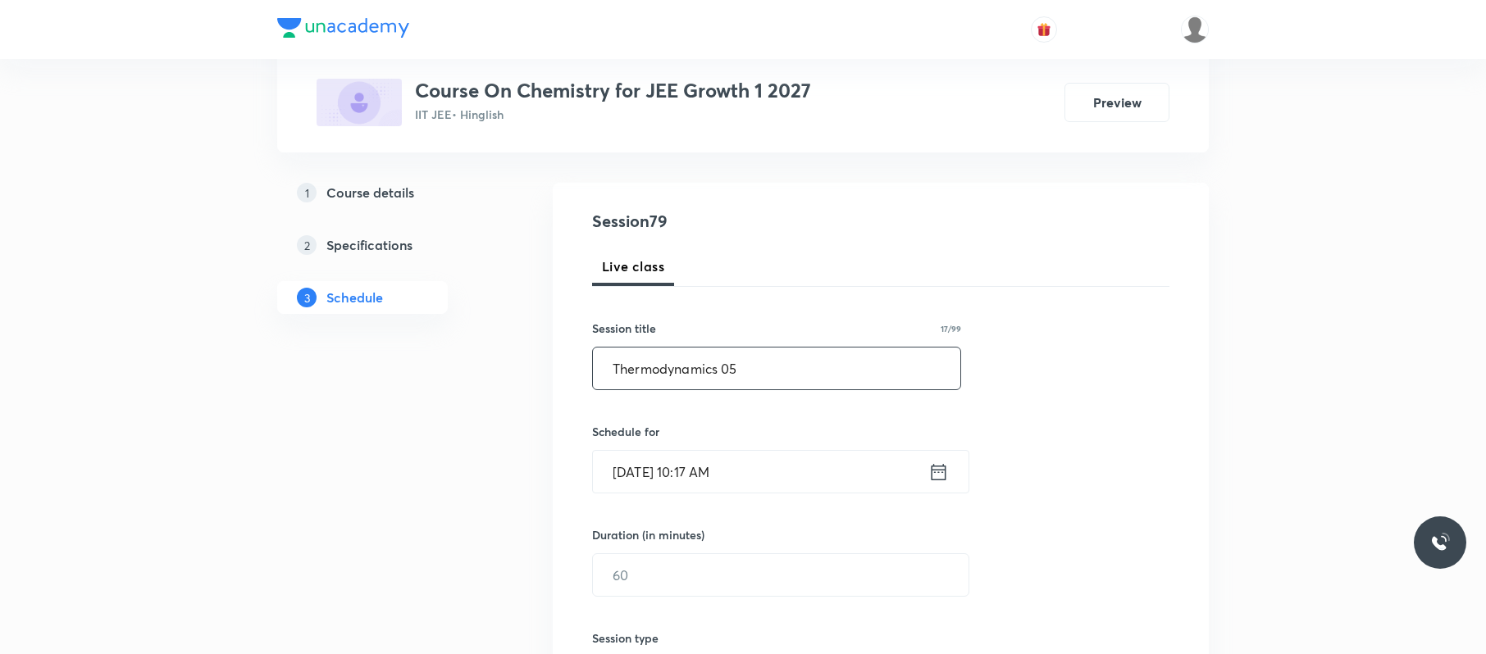
scroll to position [151, 0]
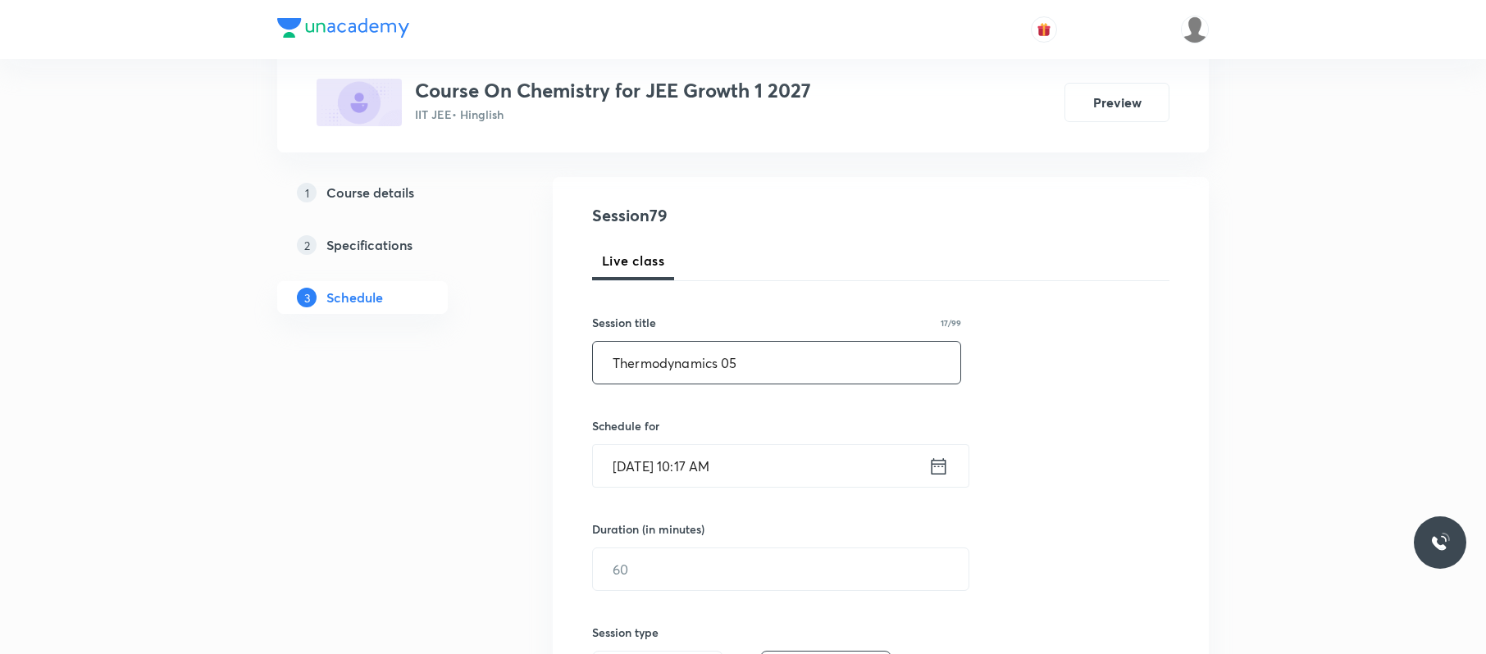
type input "Thermodynamics 05"
click at [771, 457] on input "[DATE] 10:17 AM" at bounding box center [760, 466] width 335 height 42
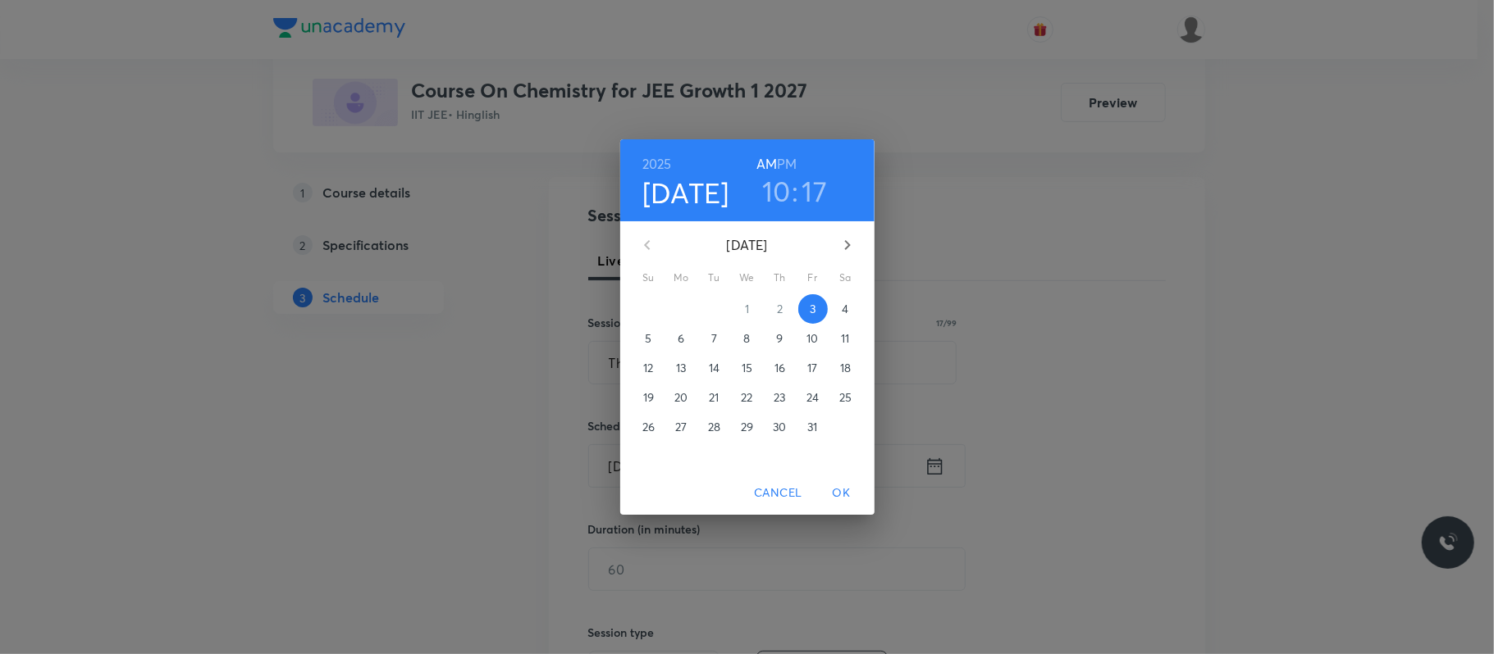
click at [787, 180] on h3 "10" at bounding box center [776, 191] width 29 height 34
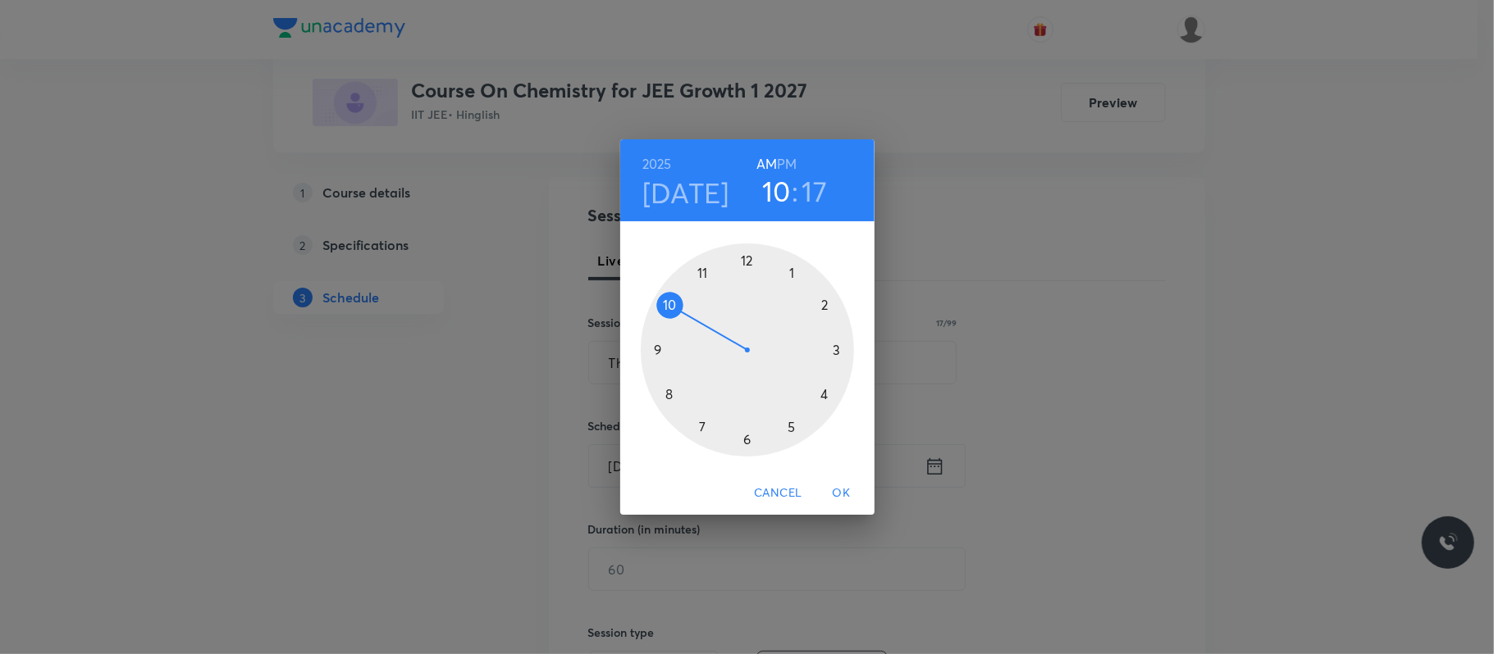
click at [700, 274] on div at bounding box center [747, 350] width 213 height 213
click at [745, 437] on div at bounding box center [747, 350] width 213 height 213
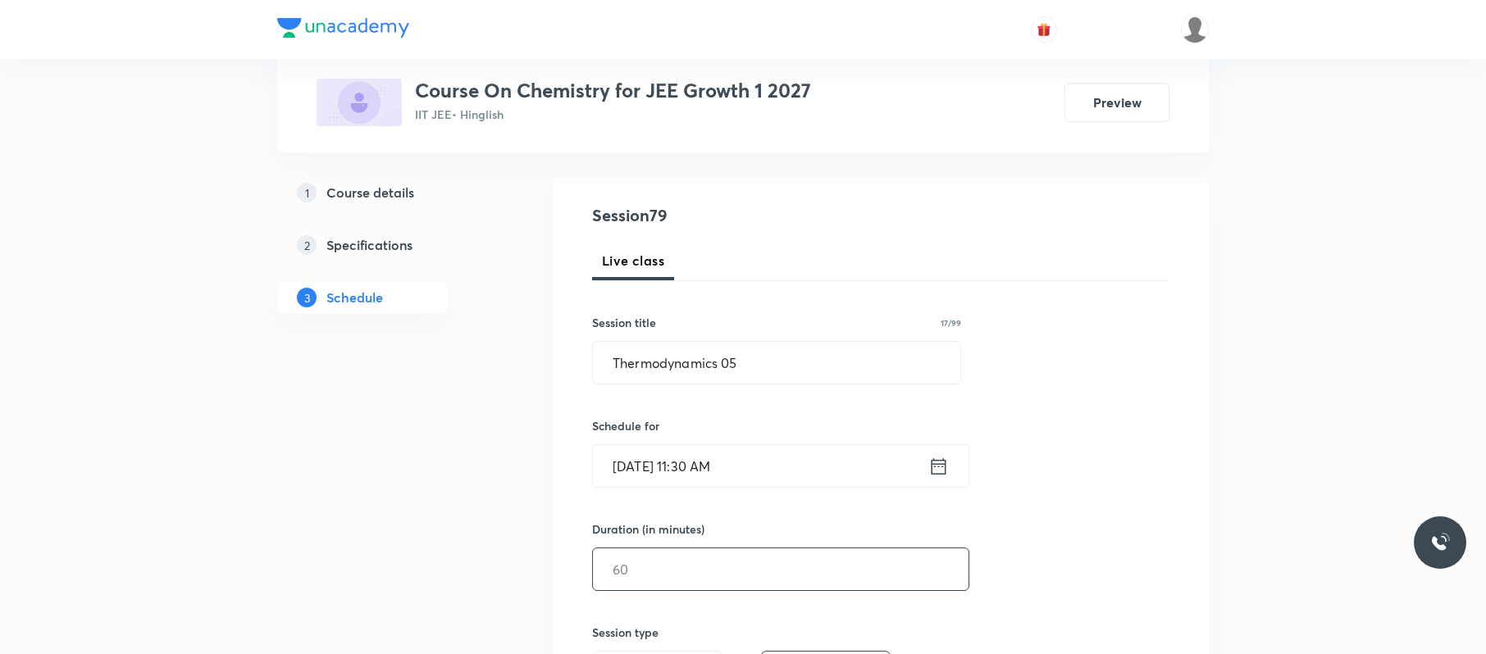
click at [669, 558] on input "text" at bounding box center [781, 570] width 376 height 42
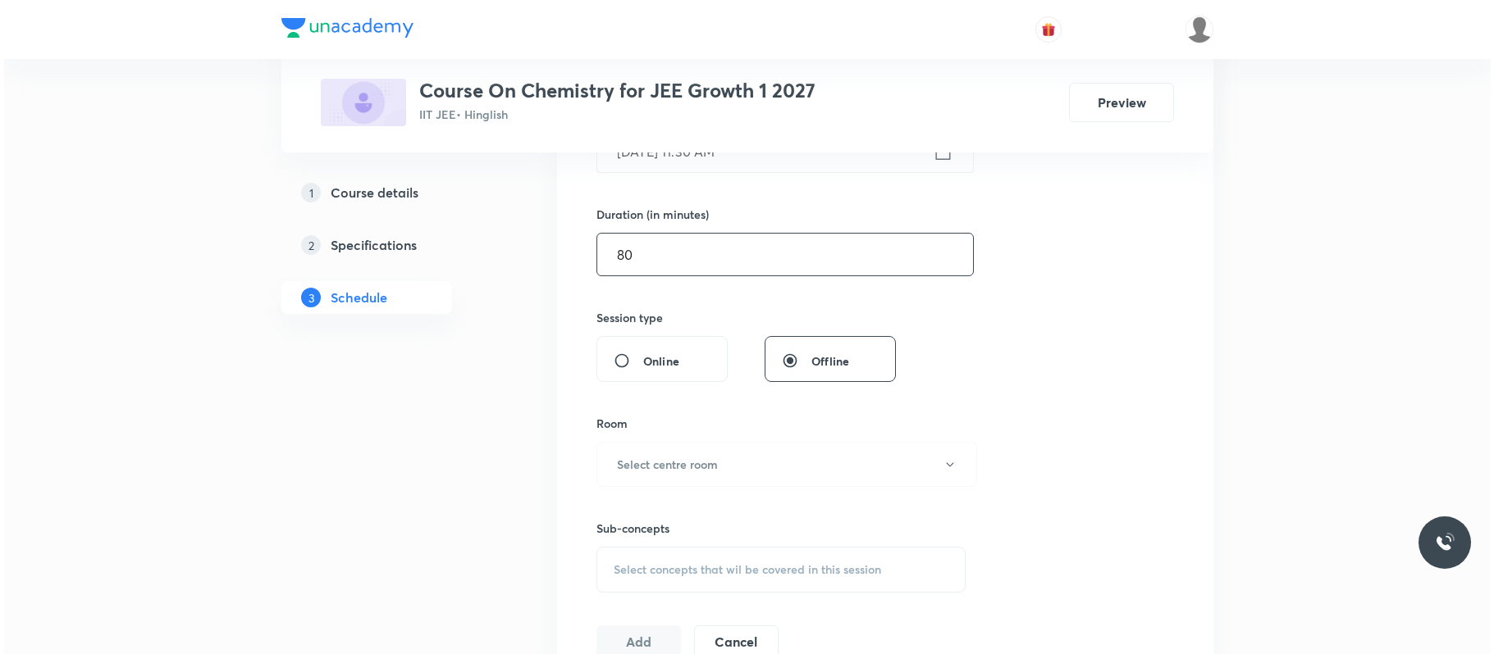
scroll to position [467, 0]
type input "80"
click at [745, 457] on button "Select centre room" at bounding box center [782, 463] width 381 height 45
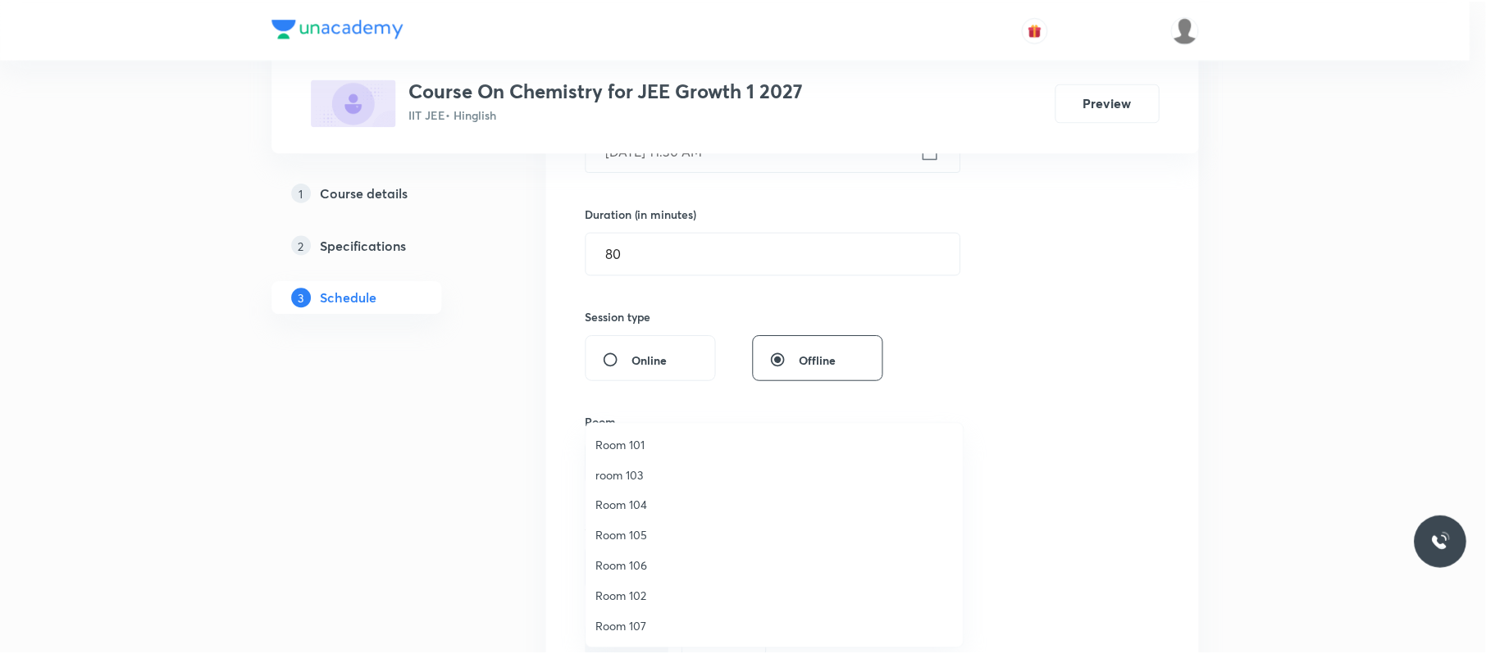
scroll to position [122, 0]
click at [646, 597] on span "ROOM 109" at bounding box center [778, 596] width 359 height 17
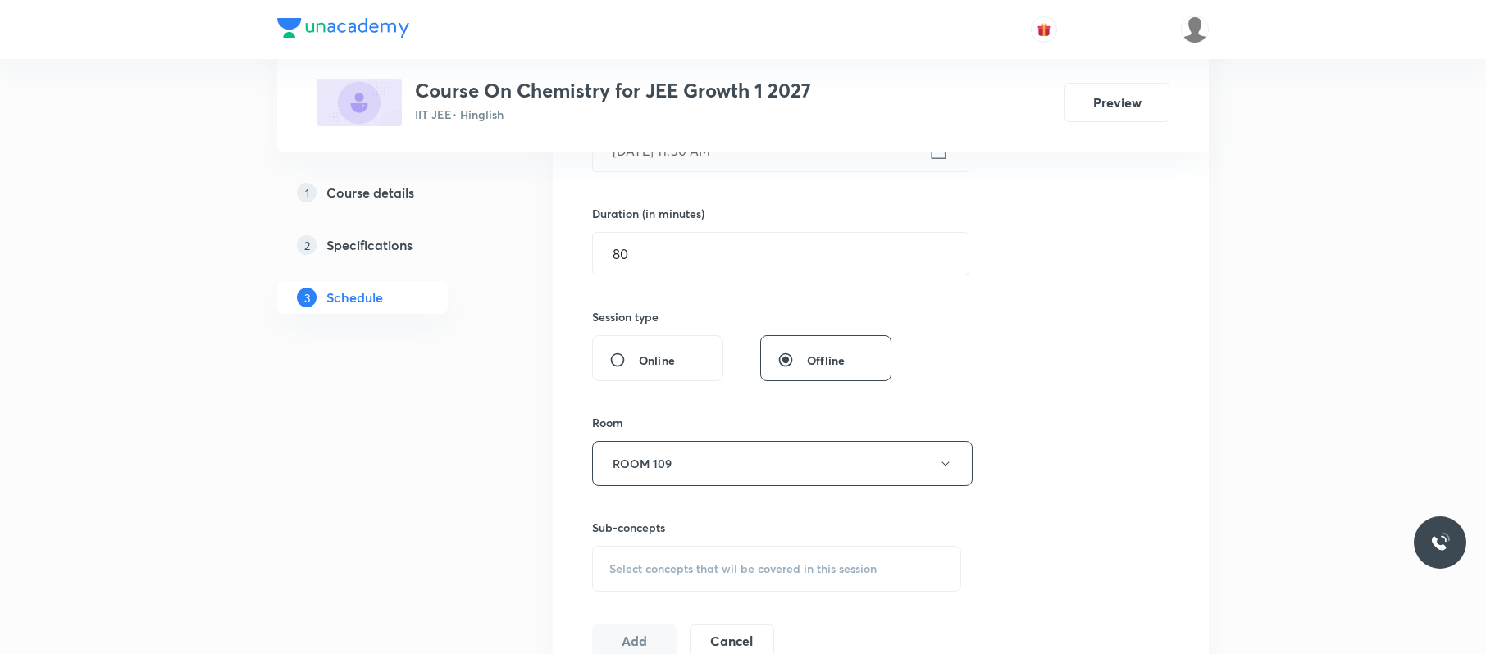
click at [781, 576] on span "Select concepts that wil be covered in this session" at bounding box center [742, 569] width 267 height 13
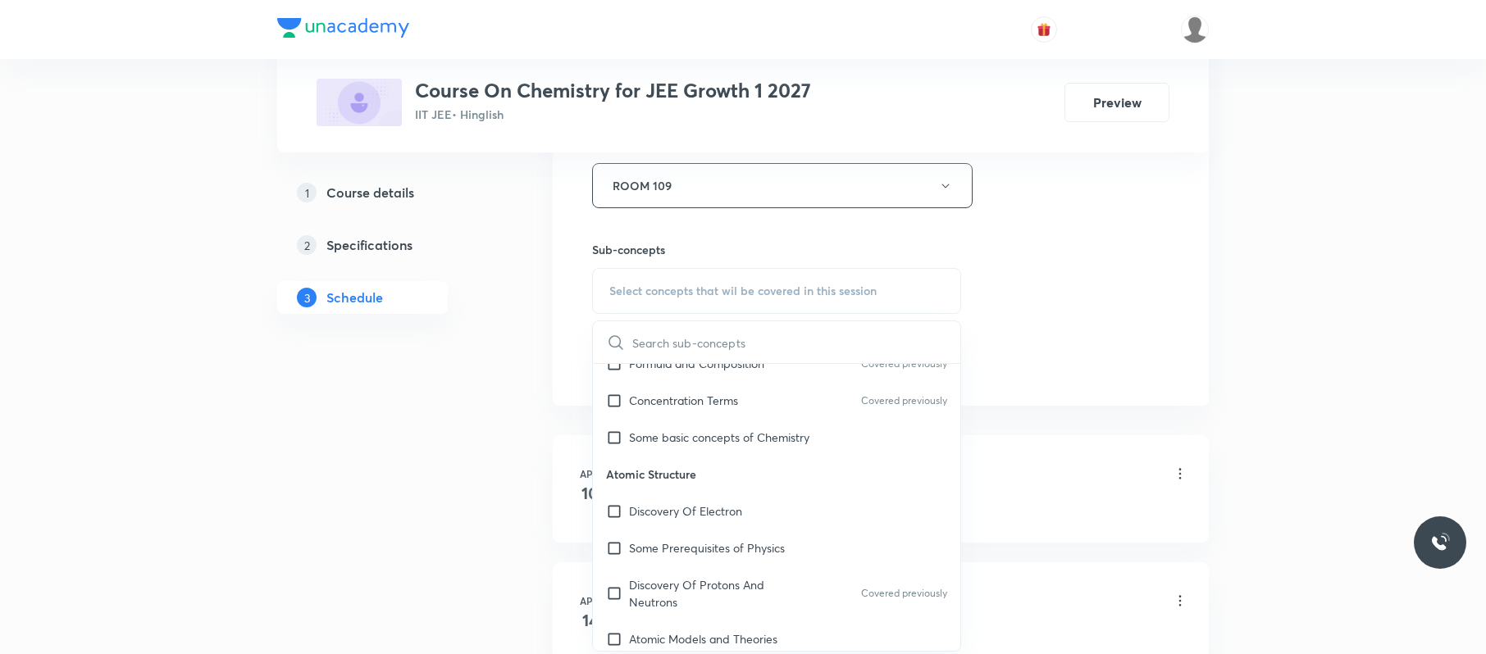
scroll to position [522, 0]
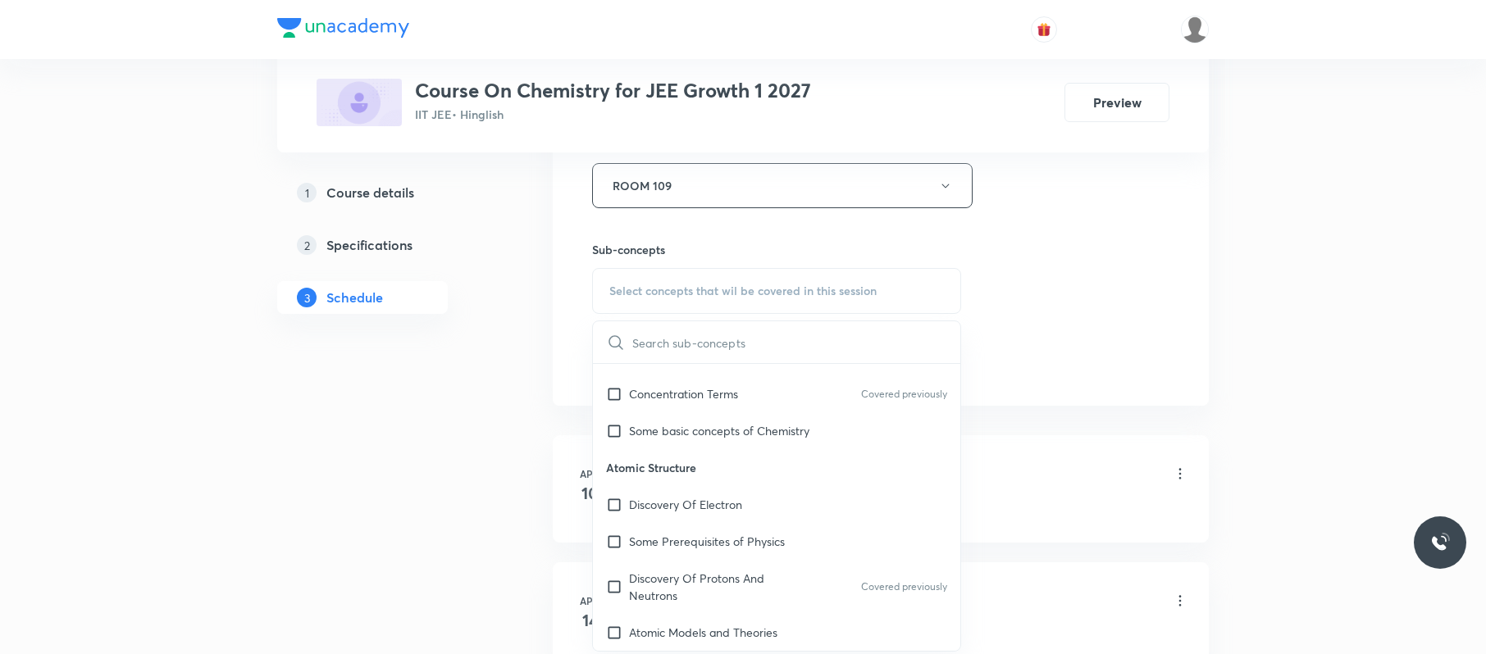
click at [723, 581] on p "Discovery Of Protons And Neutrons" at bounding box center [712, 587] width 166 height 34
checkbox input "true"
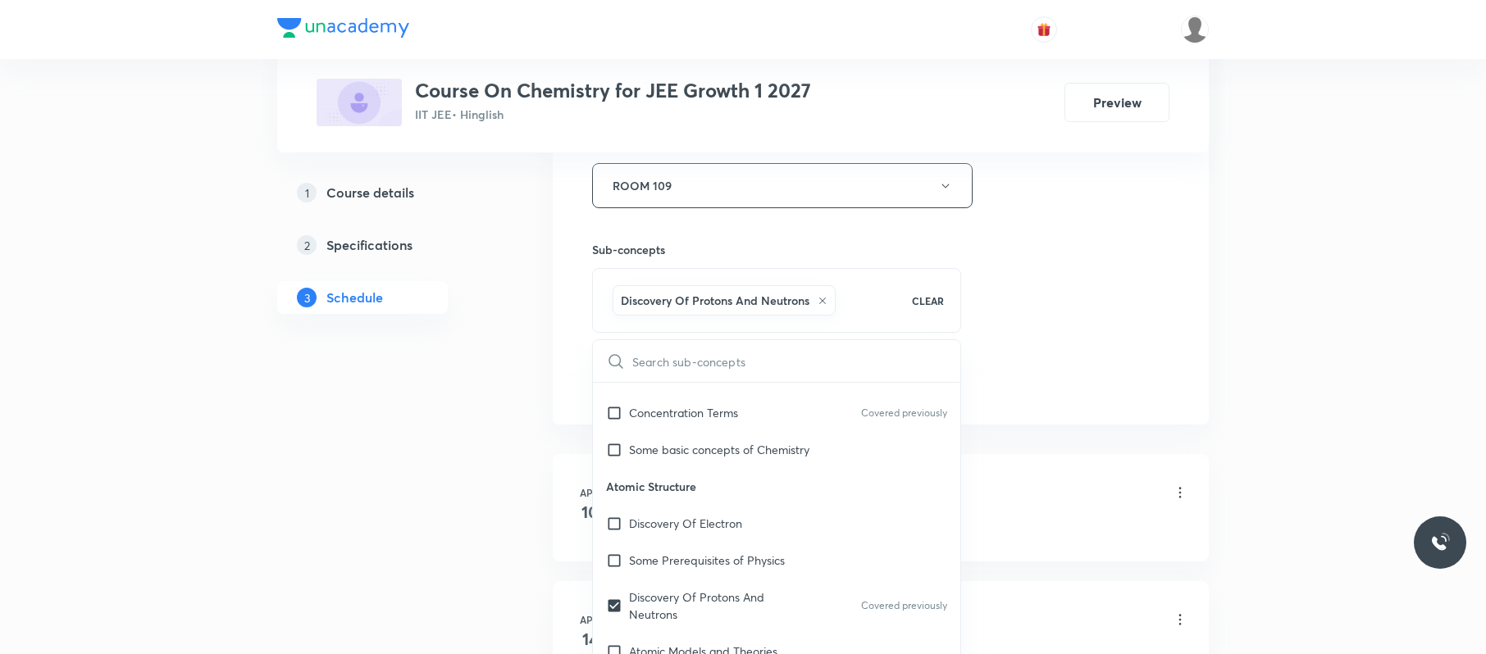
click at [1028, 286] on div "Session 79 Live class Session title 17/99 Thermodynamics 05 ​ Schedule for Oct …" at bounding box center [880, 4] width 577 height 789
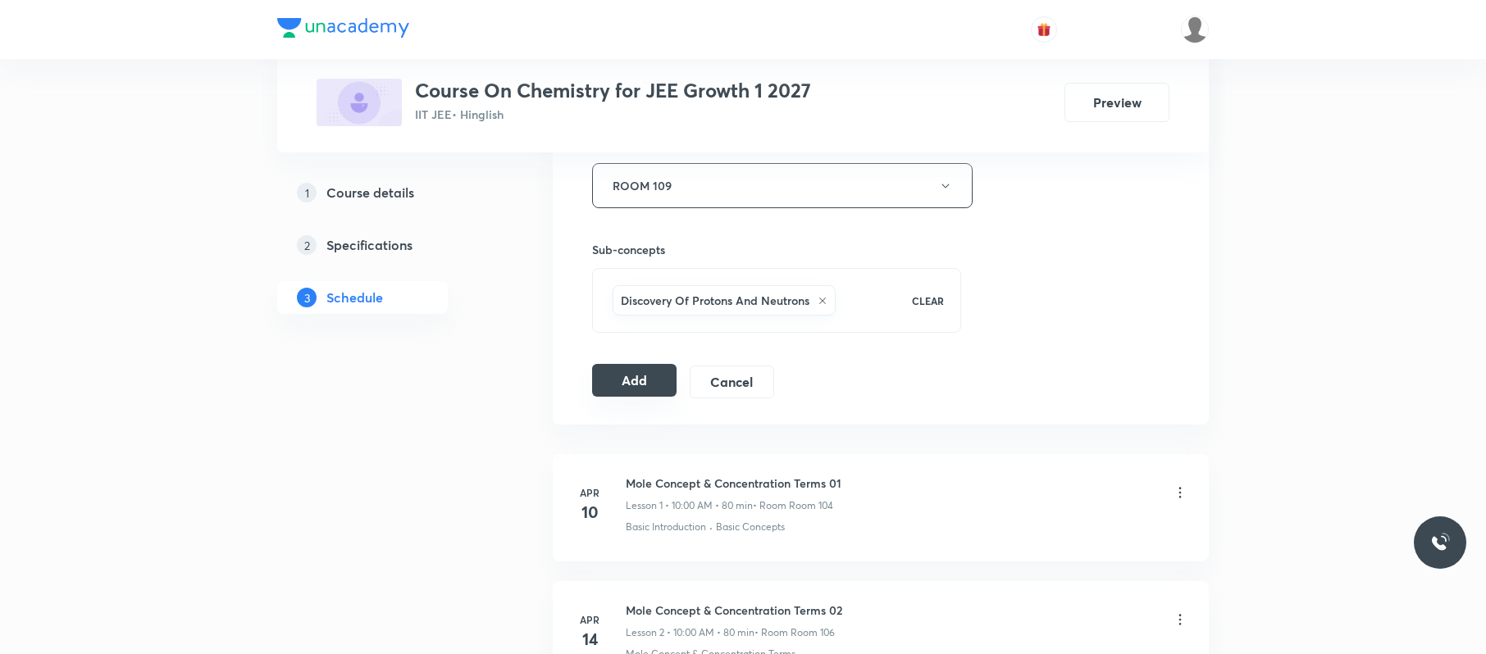
click at [641, 369] on button "Add" at bounding box center [634, 380] width 84 height 33
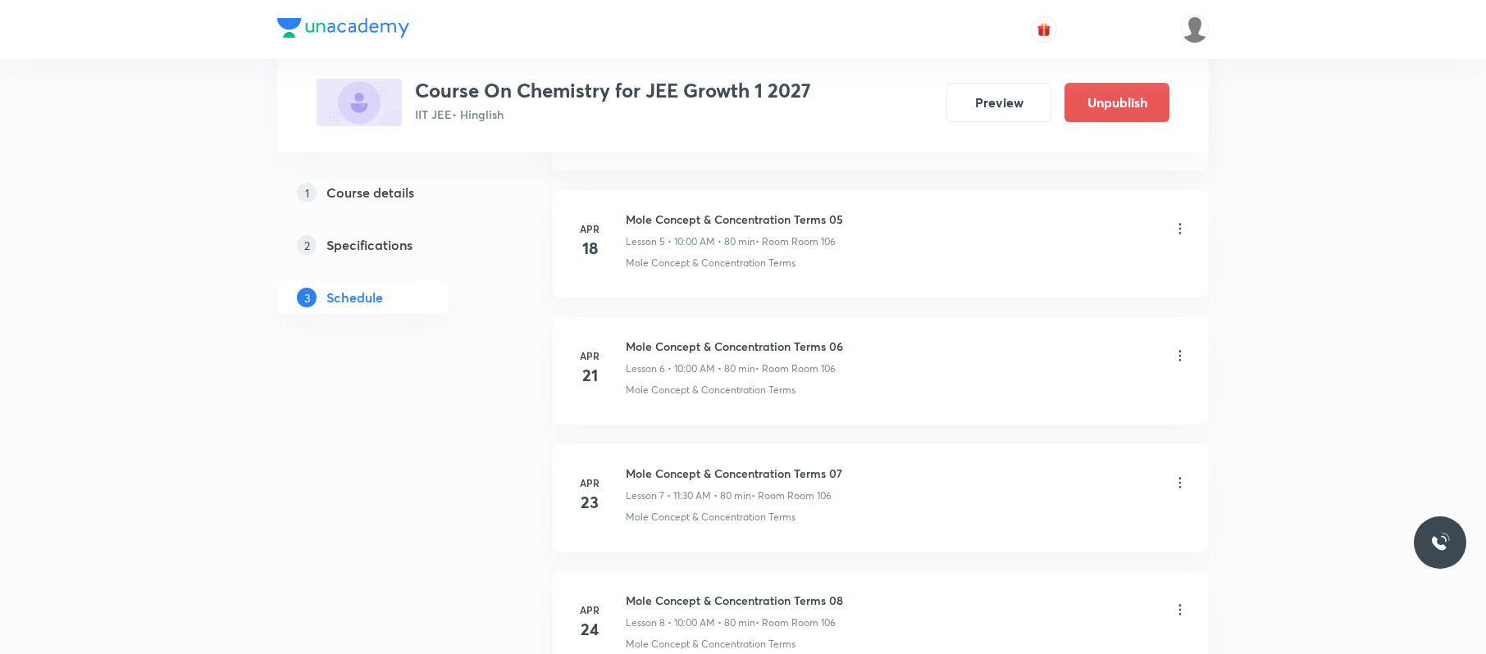
scroll to position [9993, 0]
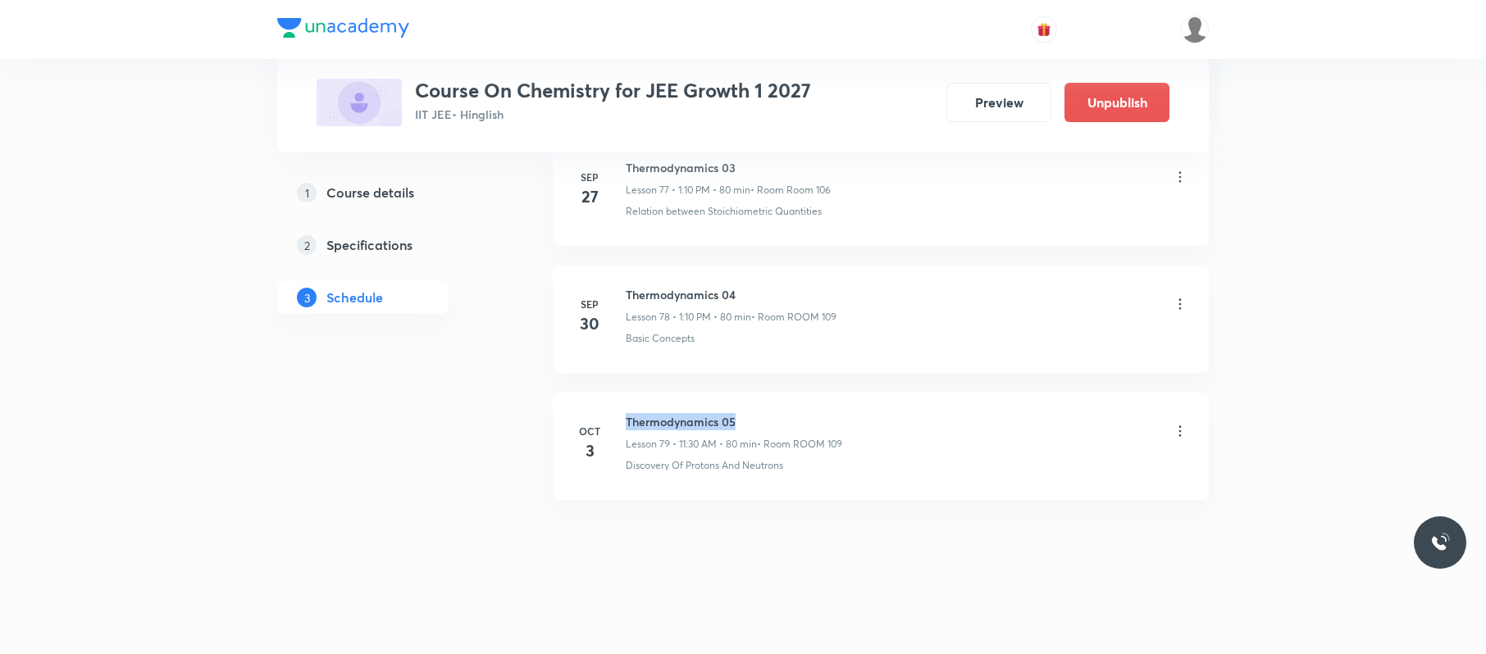
drag, startPoint x: 759, startPoint y: 397, endPoint x: 611, endPoint y: 394, distance: 147.6
click at [612, 400] on li "Oct 3 Thermodynamics 05 Lesson 79 • 11:30 AM • 80 min • Room ROOM 109 Discovery…" at bounding box center [881, 446] width 656 height 107
copy h6 "Thermodynamics 05"
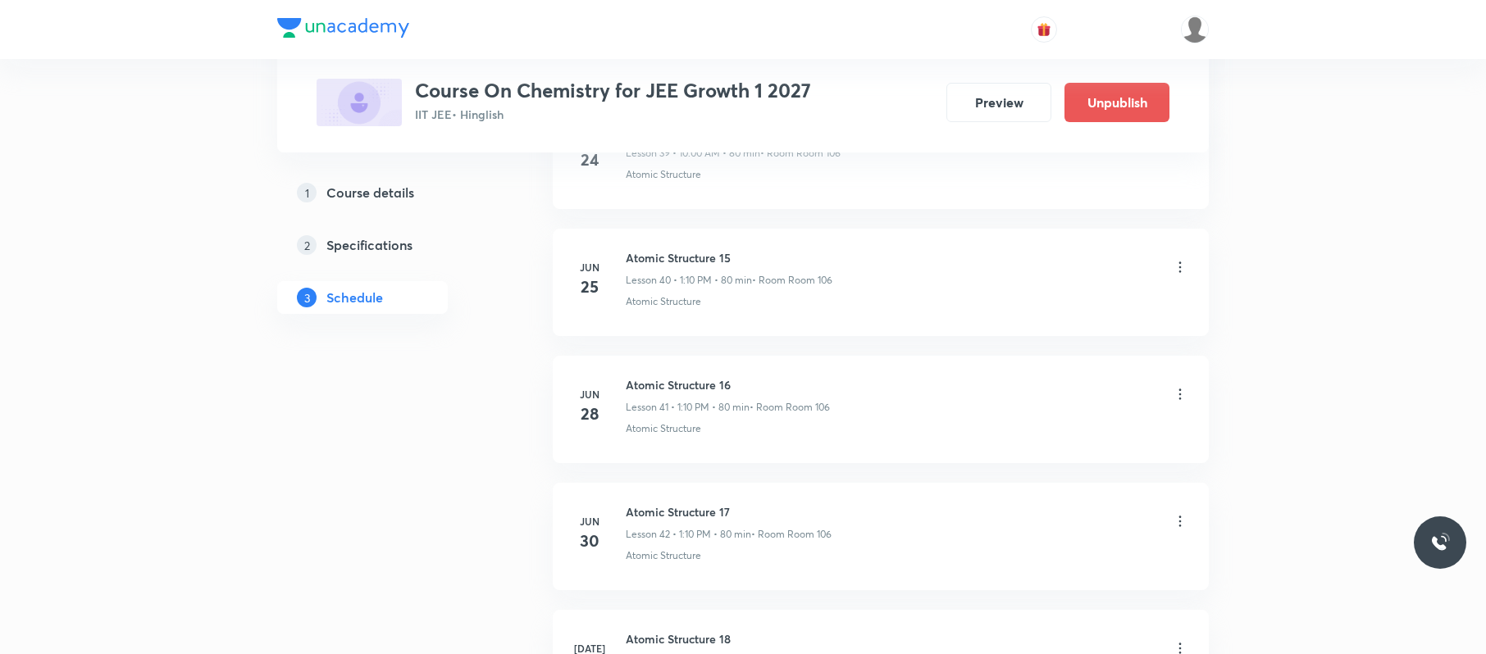
scroll to position [0, 0]
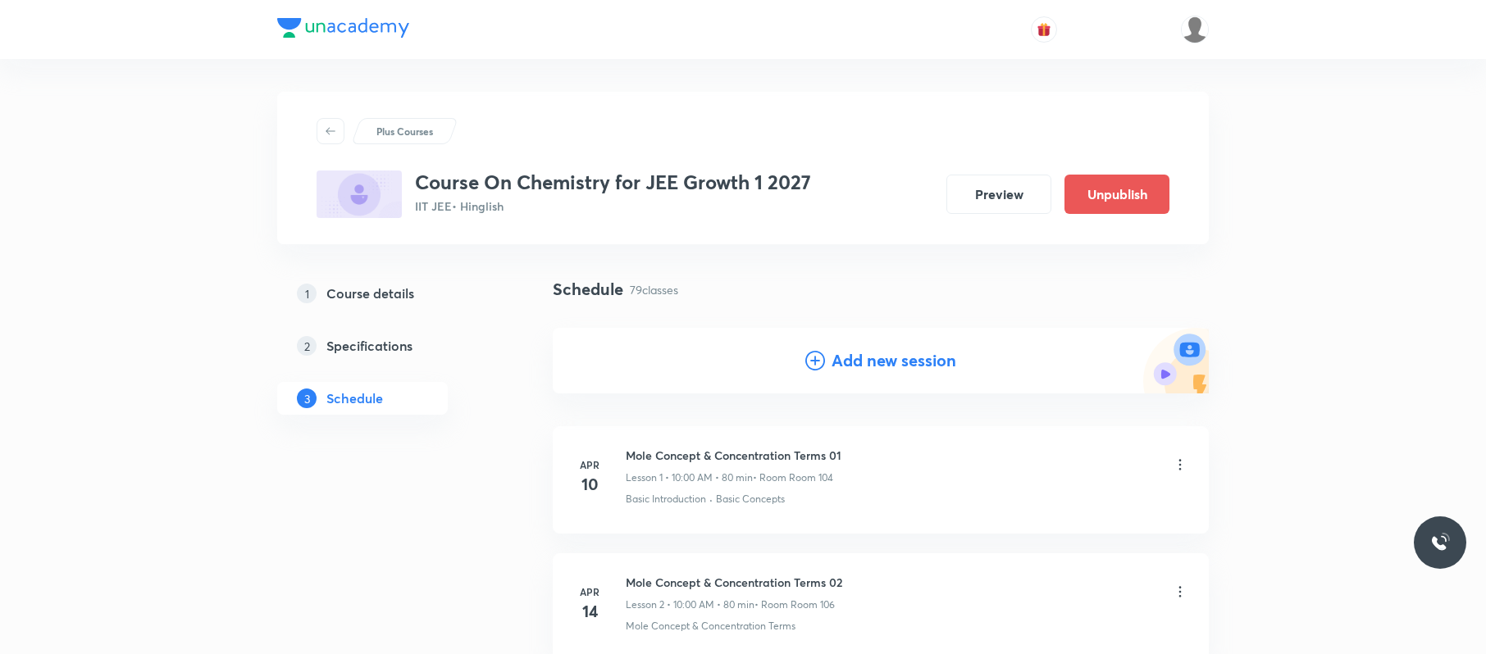
click at [906, 367] on h4 "Add new session" at bounding box center [894, 361] width 125 height 25
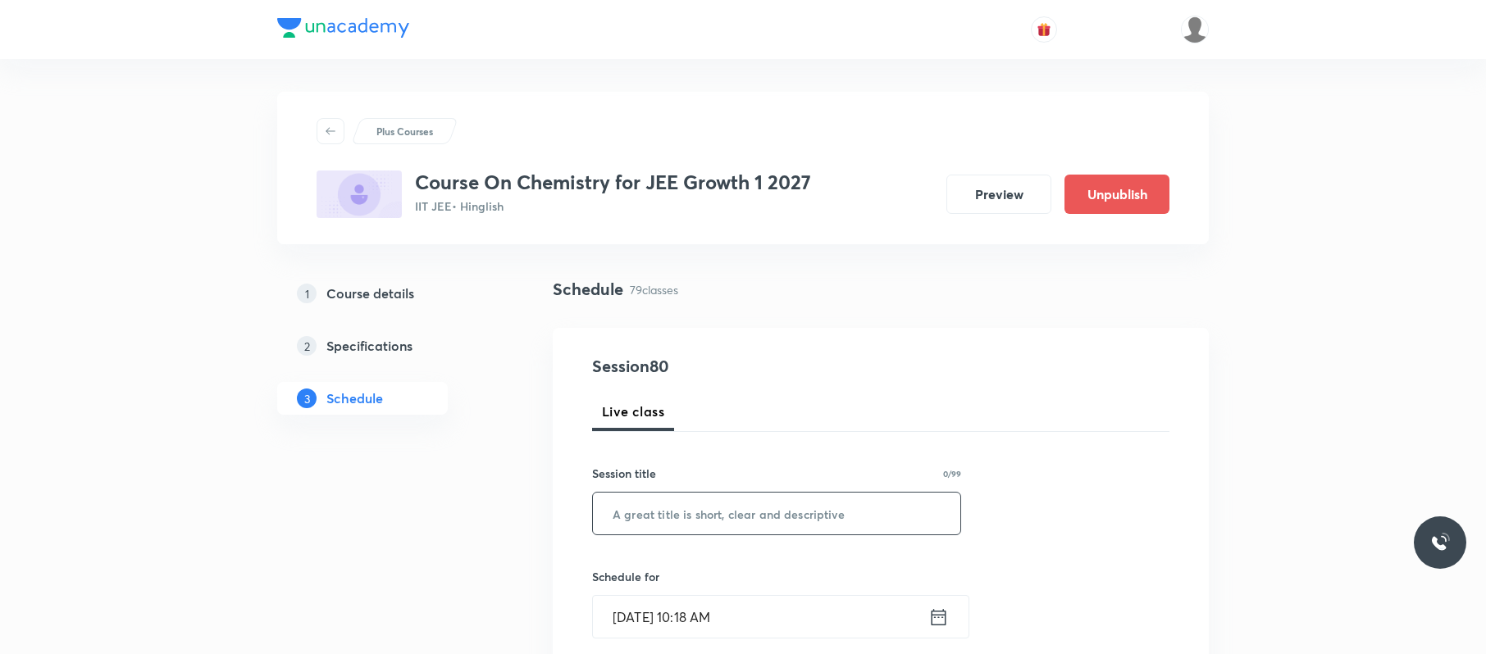
click at [779, 512] on input "text" at bounding box center [776, 514] width 367 height 42
paste input "Thermodynamics 05"
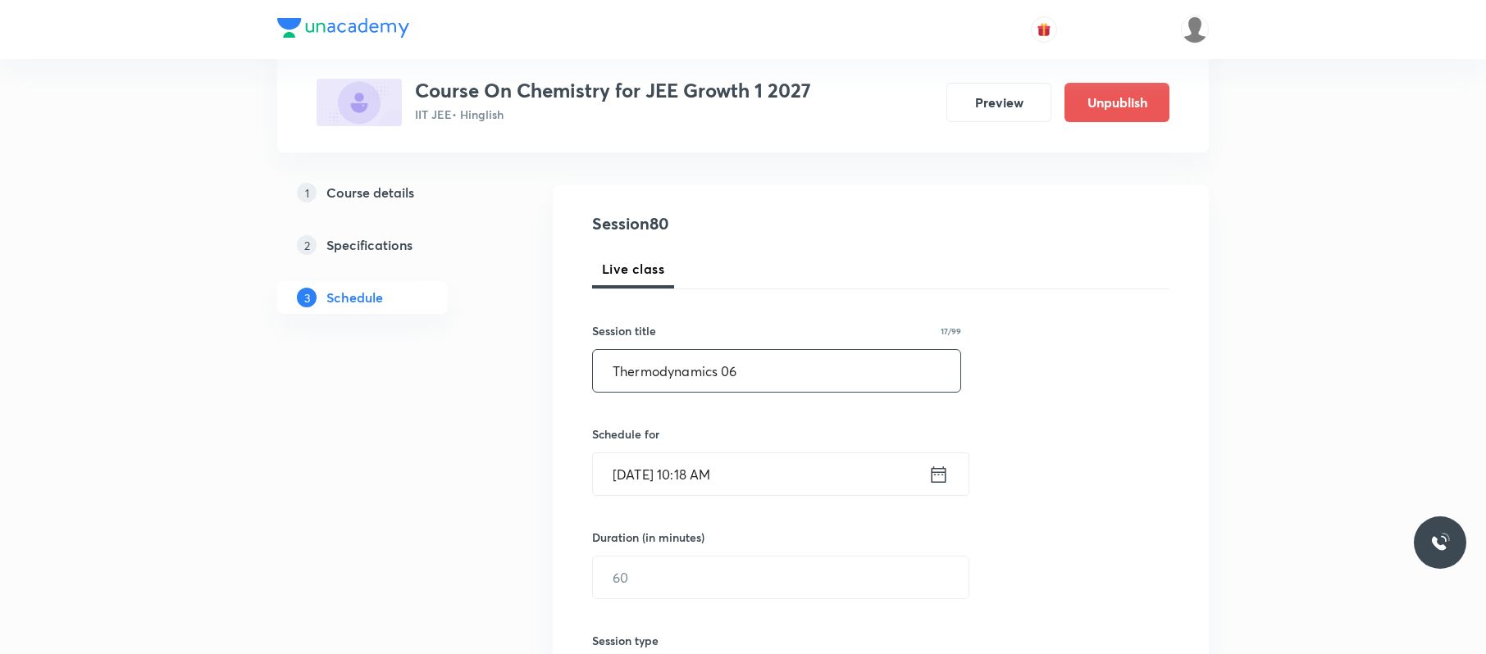
type input "Thermodynamics 06"
drag, startPoint x: 791, startPoint y: 477, endPoint x: 800, endPoint y: 477, distance: 9.0
click at [800, 477] on input "Oct 3, 2025, 10:18 AM" at bounding box center [760, 473] width 335 height 42
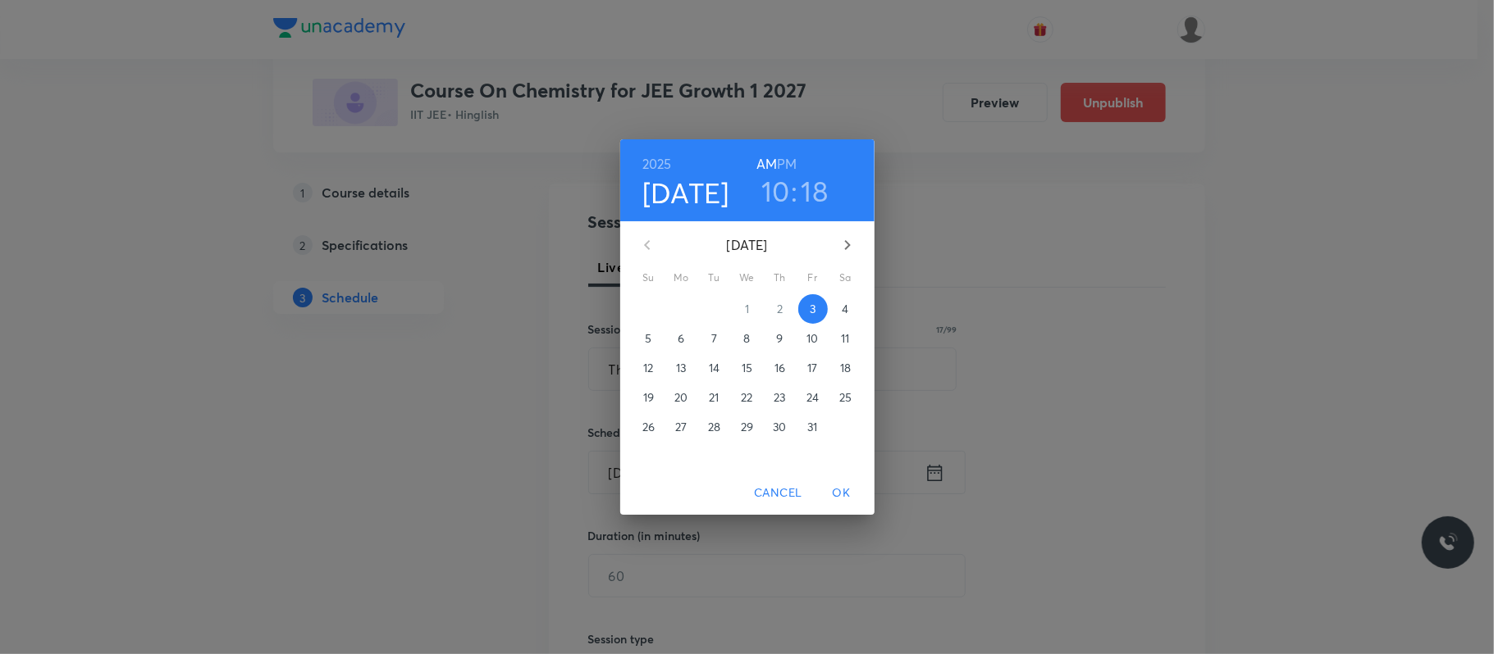
click at [844, 302] on p "4" at bounding box center [844, 309] width 7 height 16
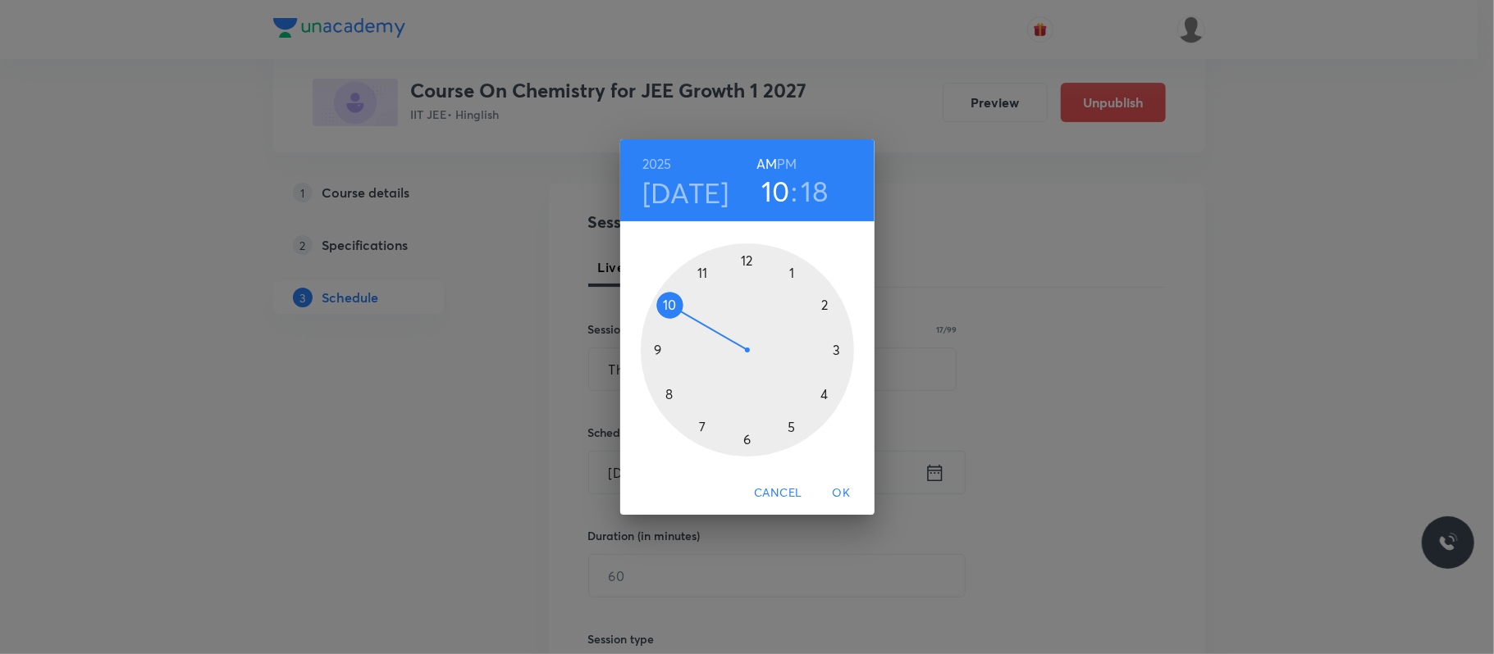
click at [791, 158] on h6 "PM" at bounding box center [787, 164] width 20 height 23
click at [788, 273] on div at bounding box center [747, 350] width 213 height 213
click at [824, 305] on div at bounding box center [747, 350] width 213 height 213
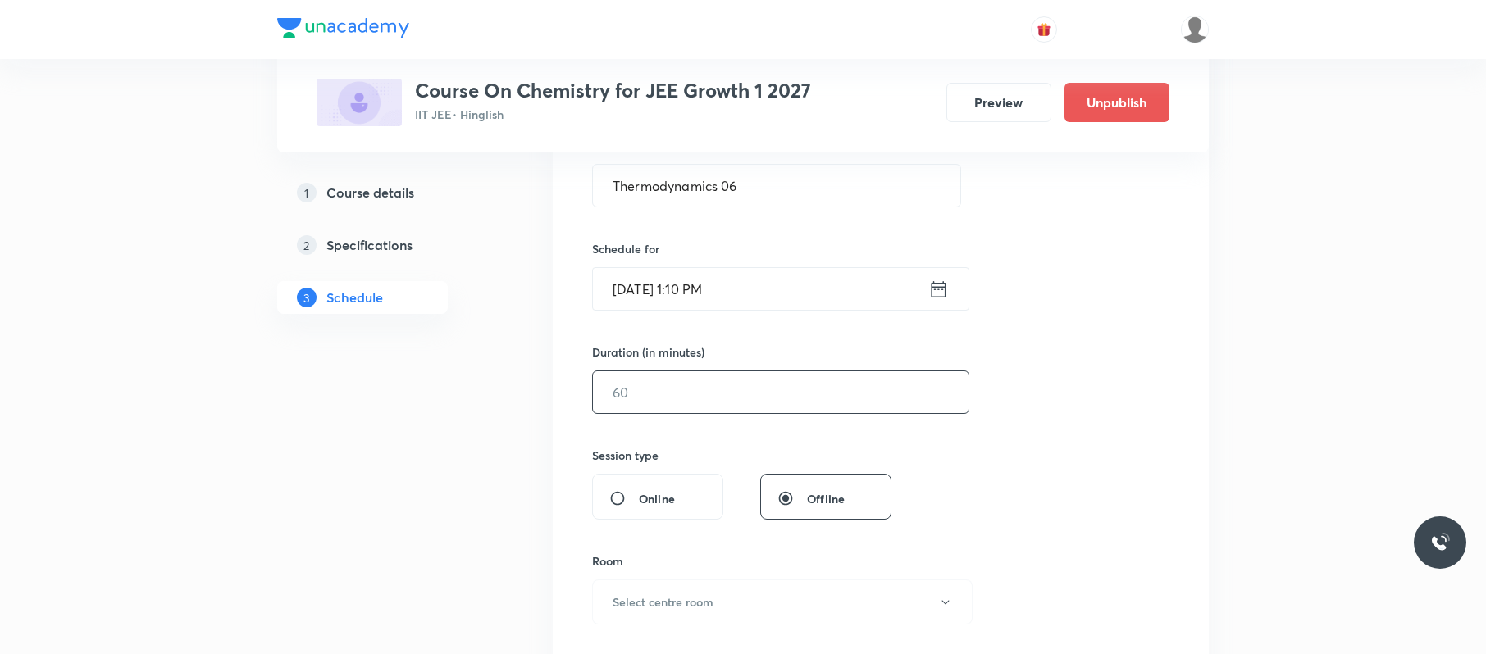
scroll to position [329, 0]
click at [739, 385] on input "text" at bounding box center [781, 392] width 376 height 42
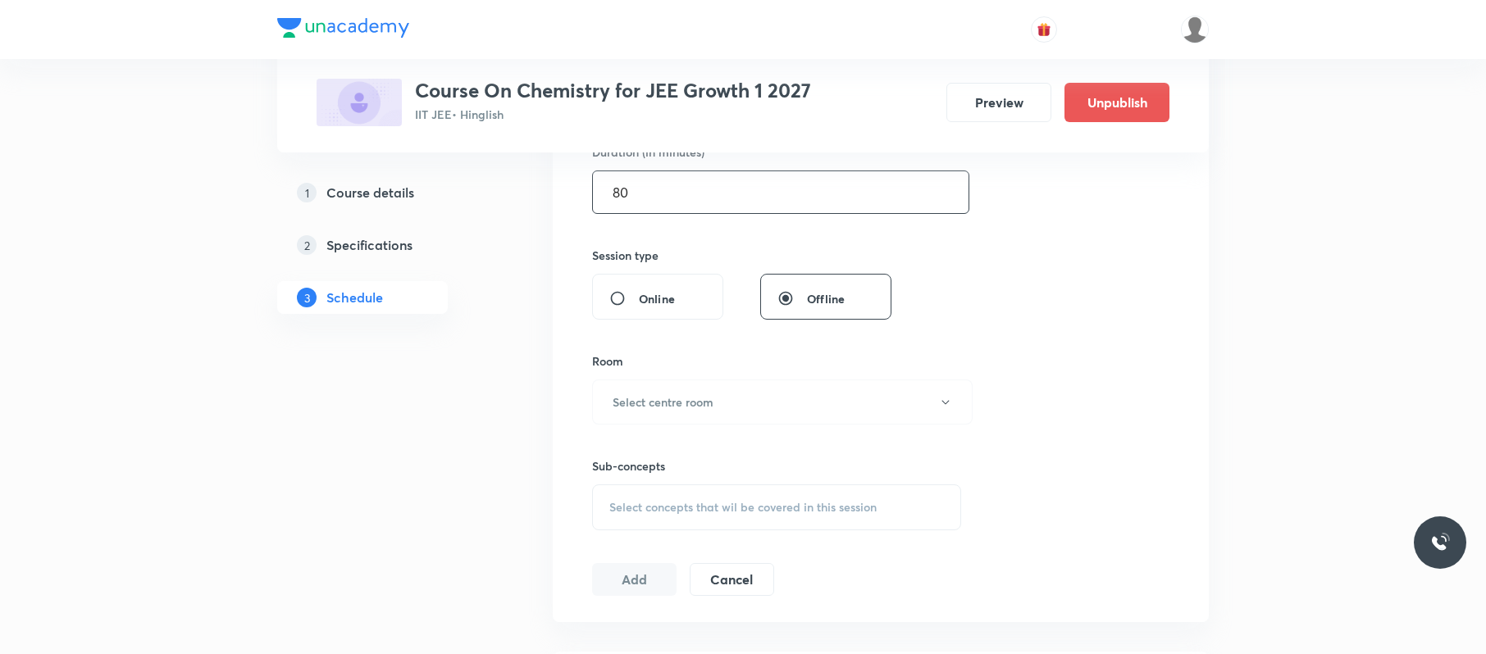
scroll to position [529, 0]
type input "80"
click at [772, 405] on button "Select centre room" at bounding box center [782, 401] width 381 height 45
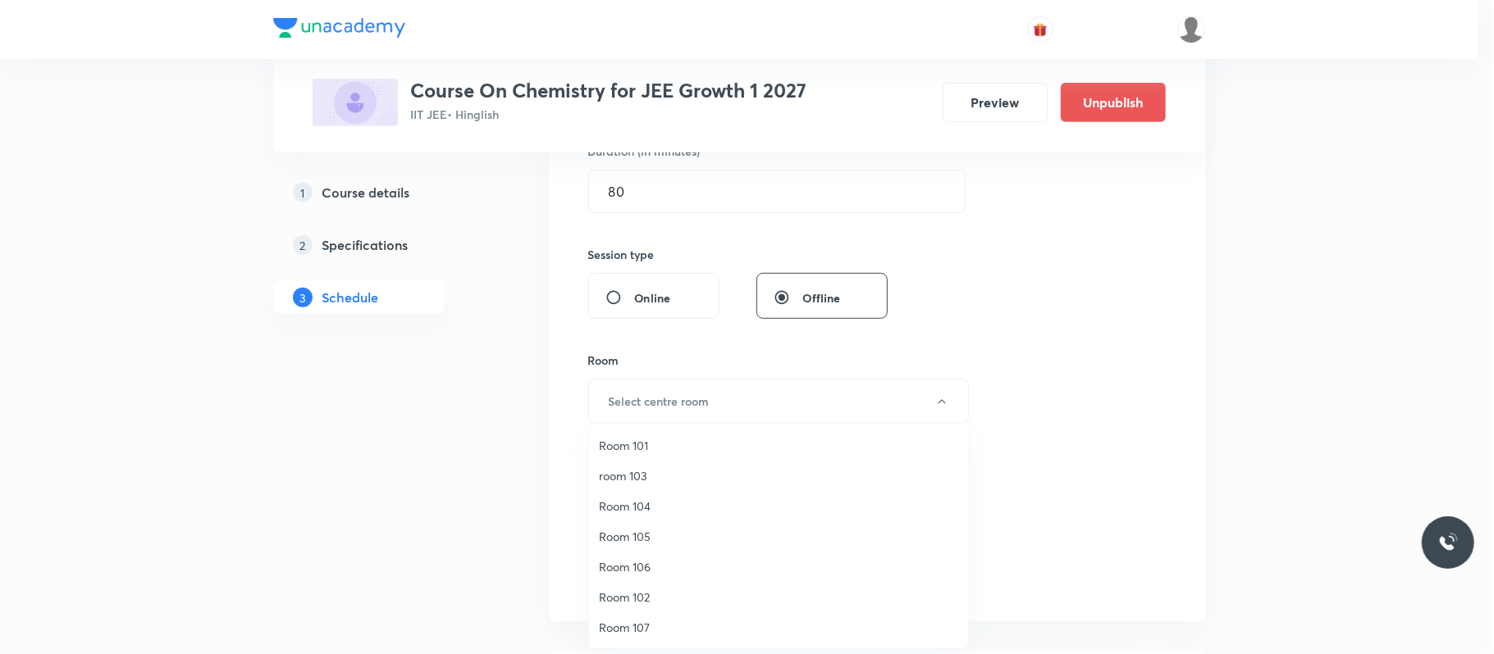
click at [663, 561] on span "Room 106" at bounding box center [778, 567] width 359 height 17
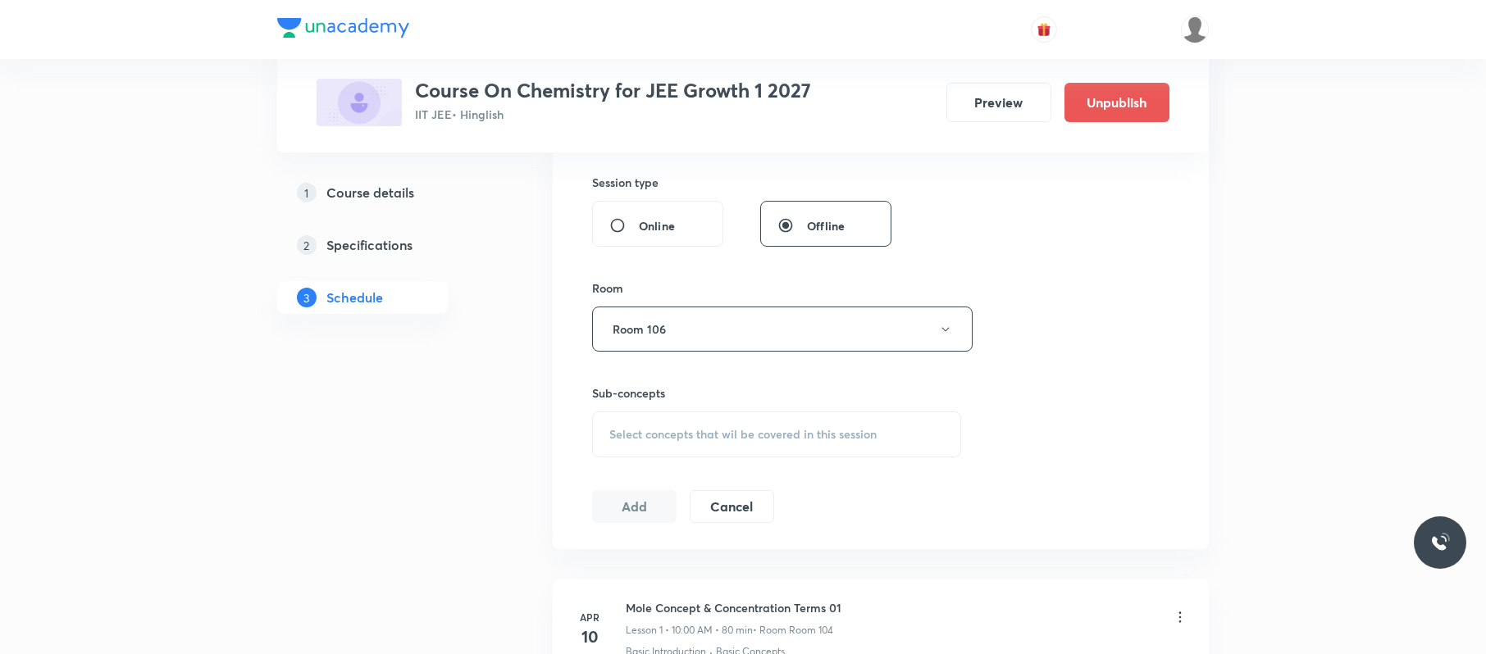
scroll to position [602, 0]
click at [789, 440] on span "Select concepts that wil be covered in this session" at bounding box center [742, 433] width 267 height 13
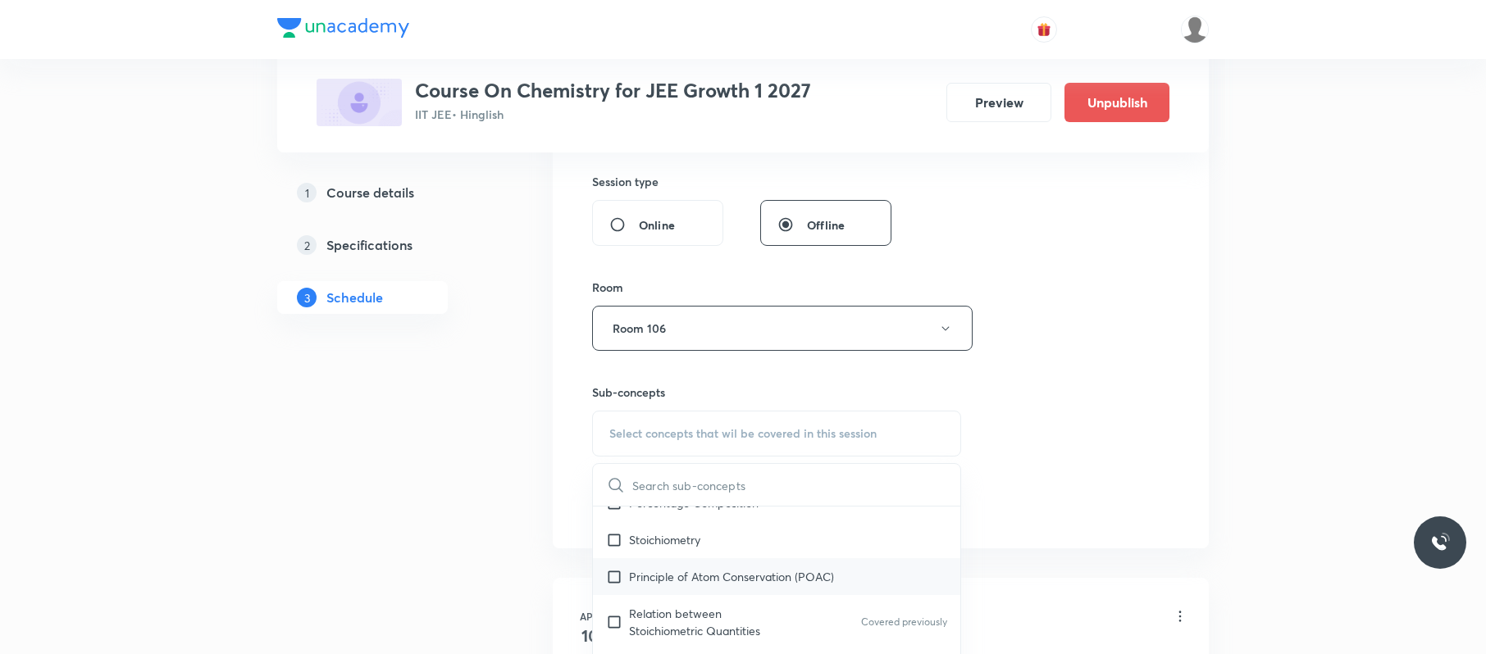
scroll to position [280, 0]
drag, startPoint x: 742, startPoint y: 548, endPoint x: 1060, endPoint y: 413, distance: 344.7
click at [749, 545] on div "Stoichiometry" at bounding box center [776, 540] width 367 height 37
checkbox input "true"
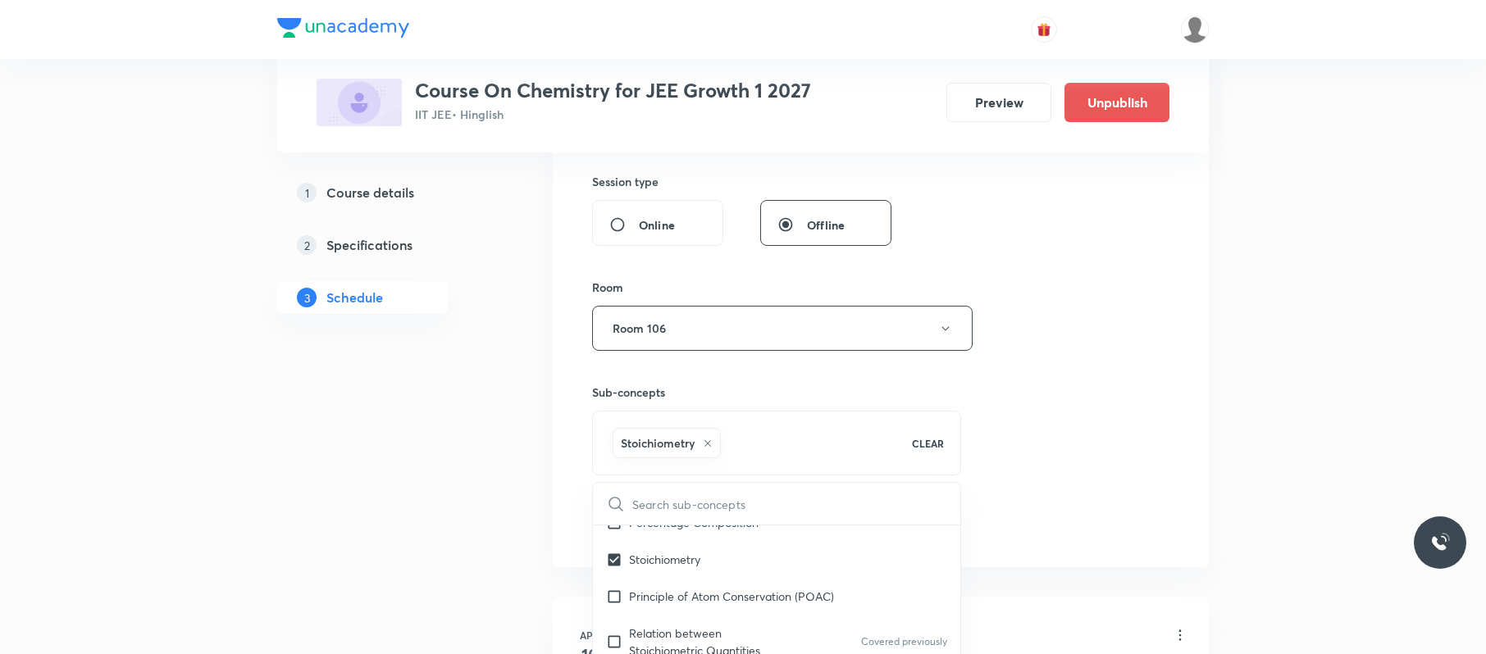
drag, startPoint x: 1060, startPoint y: 413, endPoint x: 959, endPoint y: 445, distance: 105.6
click at [1051, 417] on div "Session 80 Live class Session title 17/99 Thermodynamics 06 ​ Schedule for Oct …" at bounding box center [880, 146] width 577 height 789
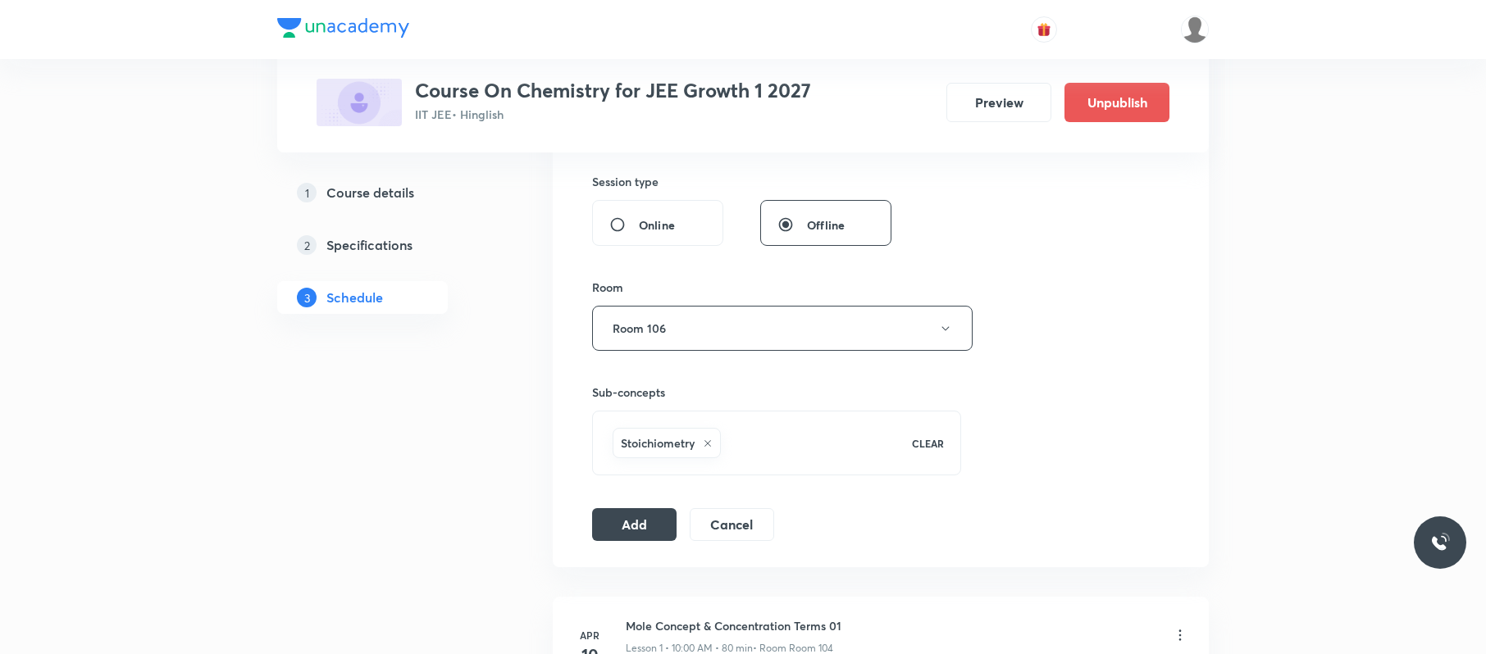
drag, startPoint x: 627, startPoint y: 515, endPoint x: 666, endPoint y: 500, distance: 42.0
click at [632, 515] on button "Add" at bounding box center [634, 524] width 84 height 33
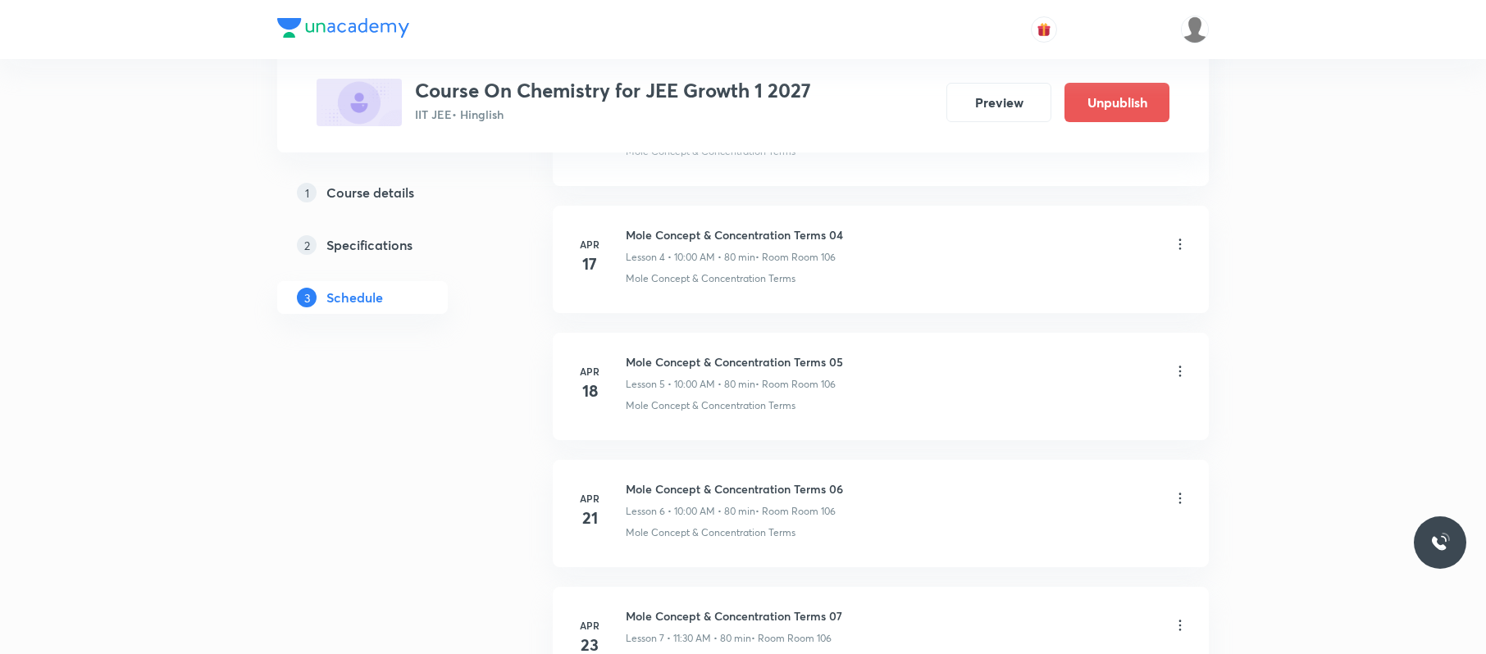
scroll to position [10119, 0]
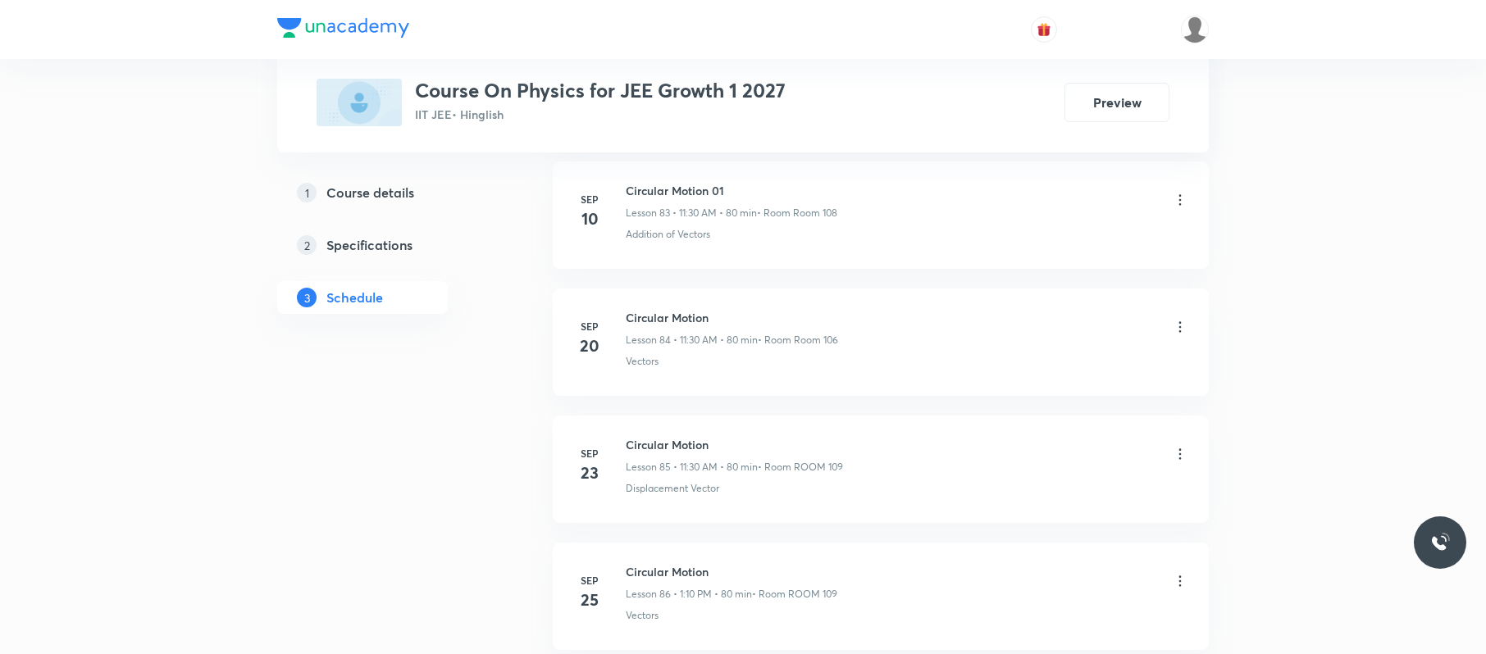
scroll to position [11897, 0]
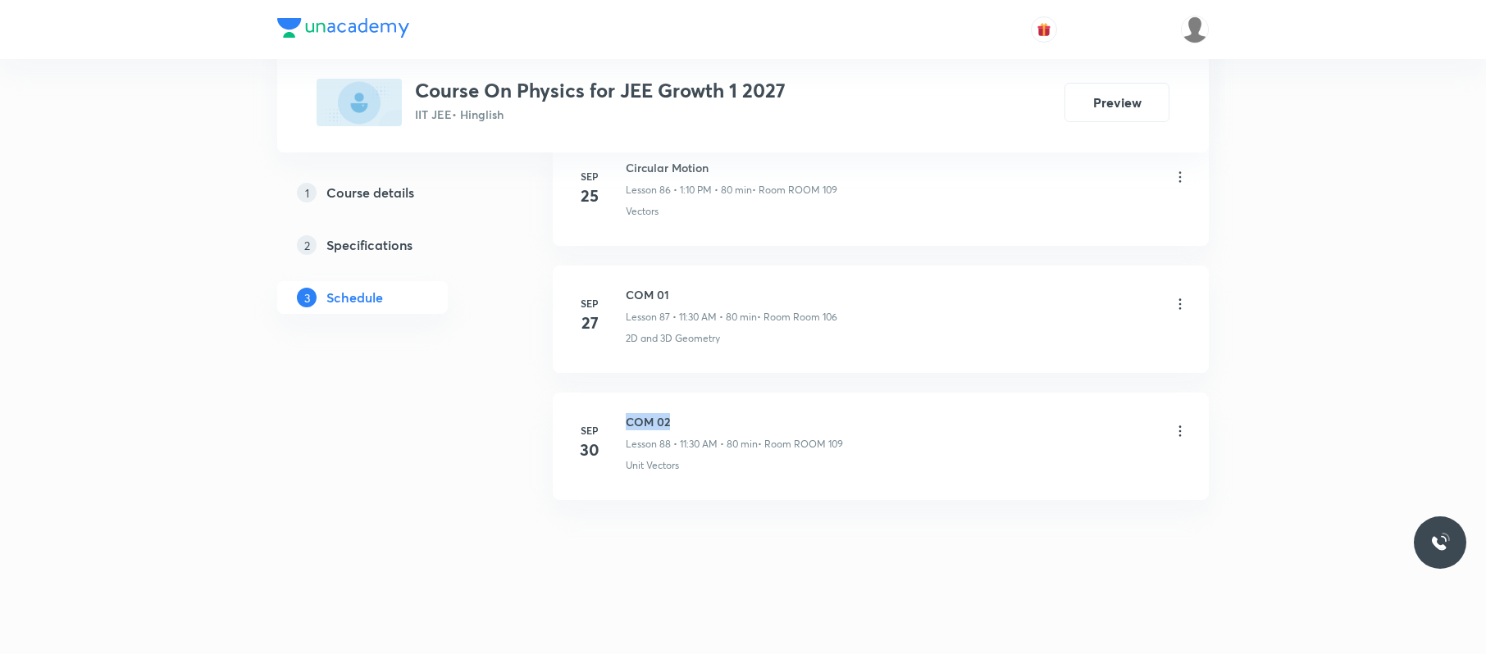
drag, startPoint x: 691, startPoint y: 412, endPoint x: 611, endPoint y: 390, distance: 82.4
copy h6 "COM 02"
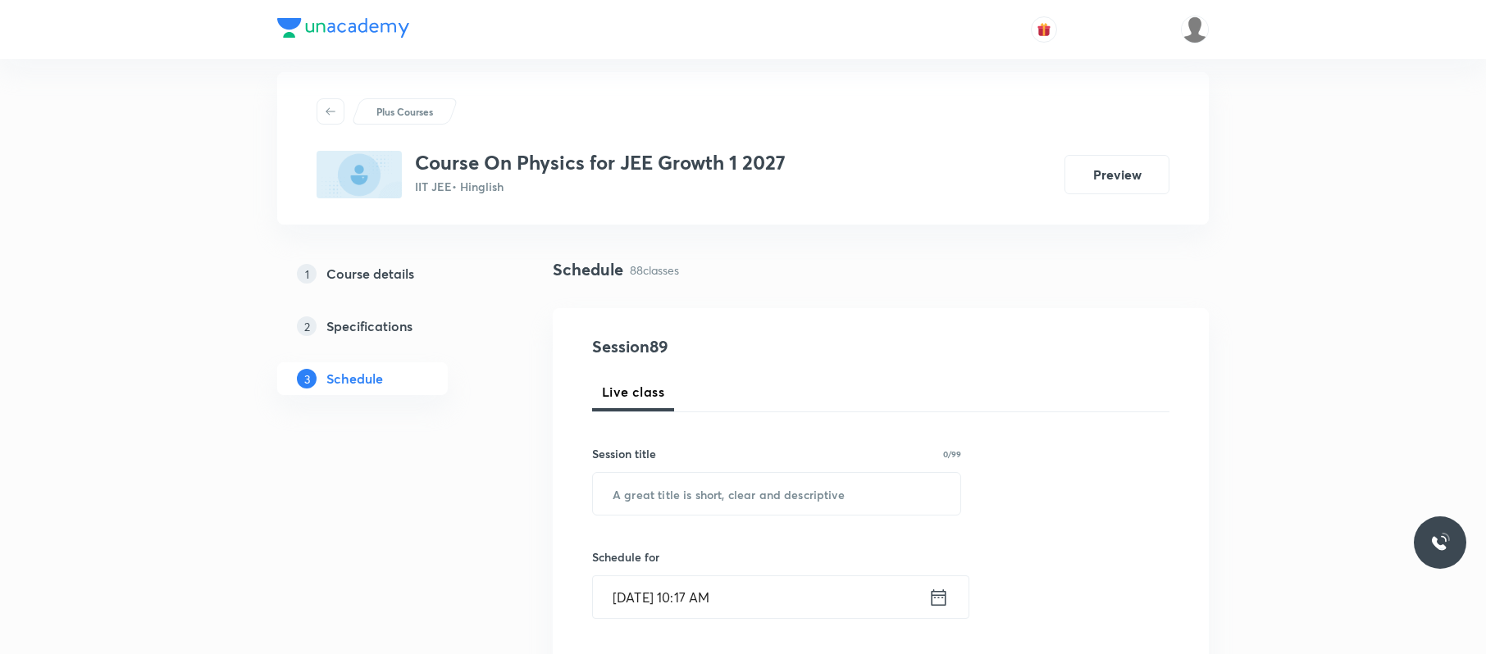
scroll to position [0, 0]
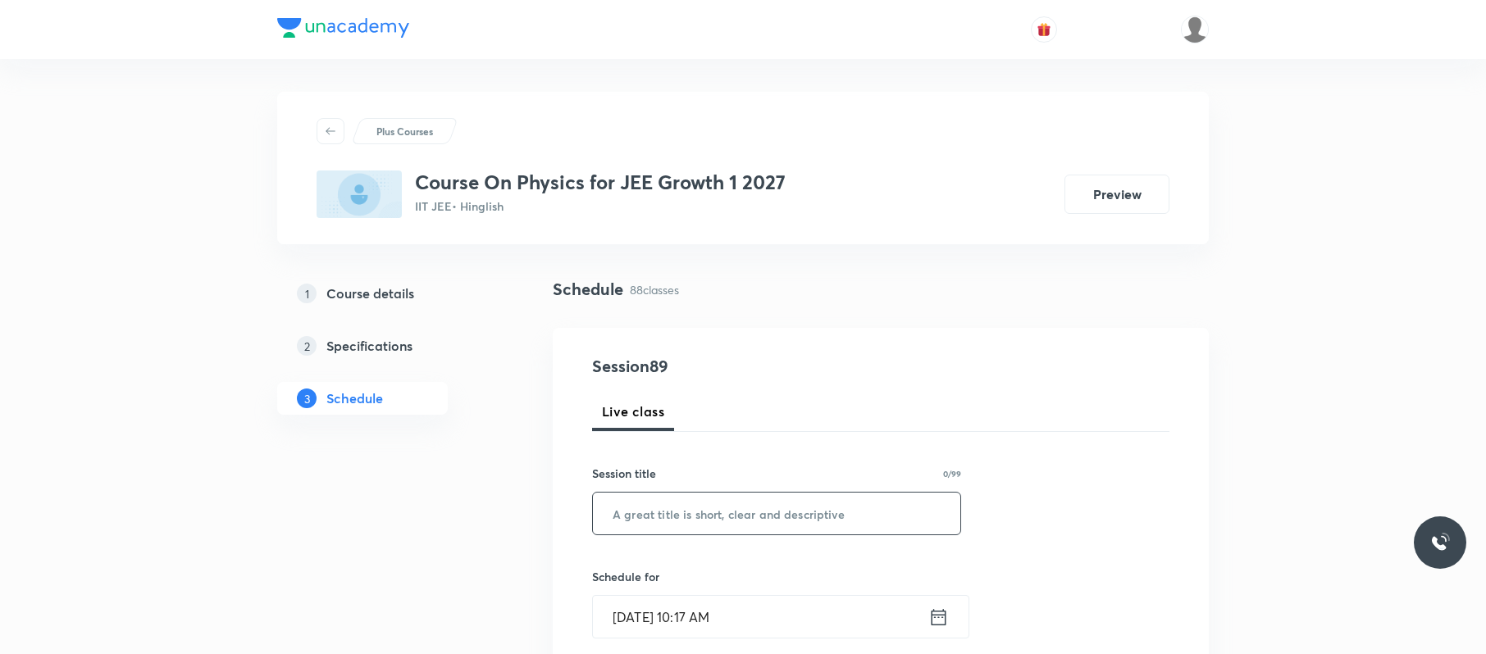
paste input "COM 02"
click at [749, 512] on input "COM 02" at bounding box center [776, 514] width 367 height 42
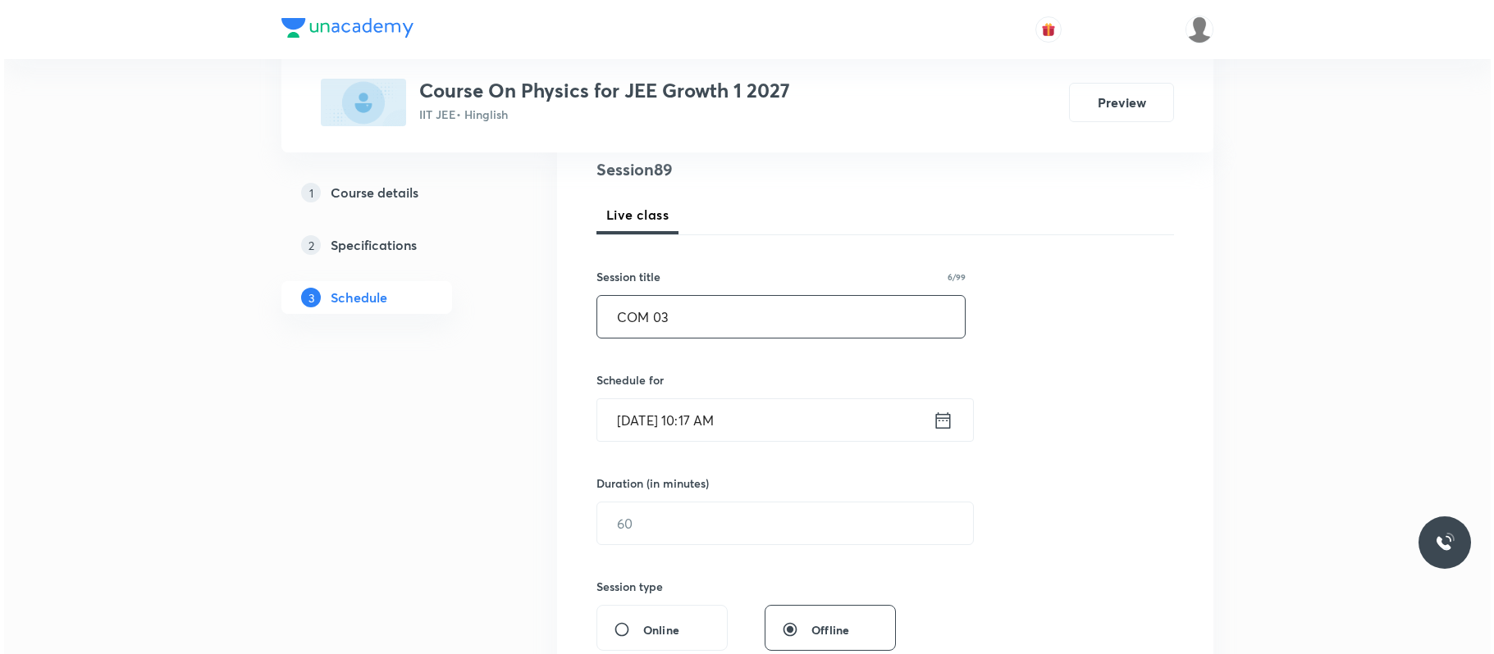
scroll to position [198, 0]
type input "COM 03"
click at [821, 417] on input "[DATE] 10:17 AM" at bounding box center [760, 419] width 335 height 42
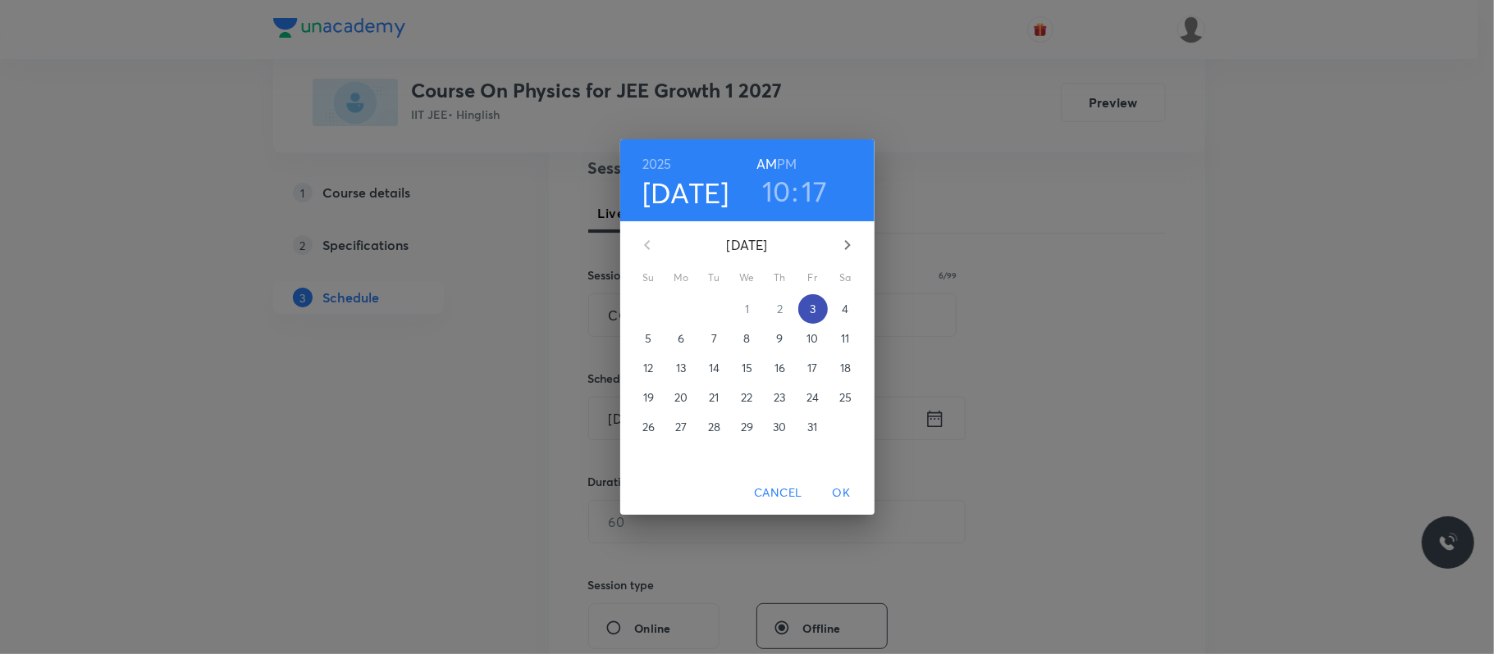
click at [810, 317] on button "3" at bounding box center [813, 309] width 30 height 30
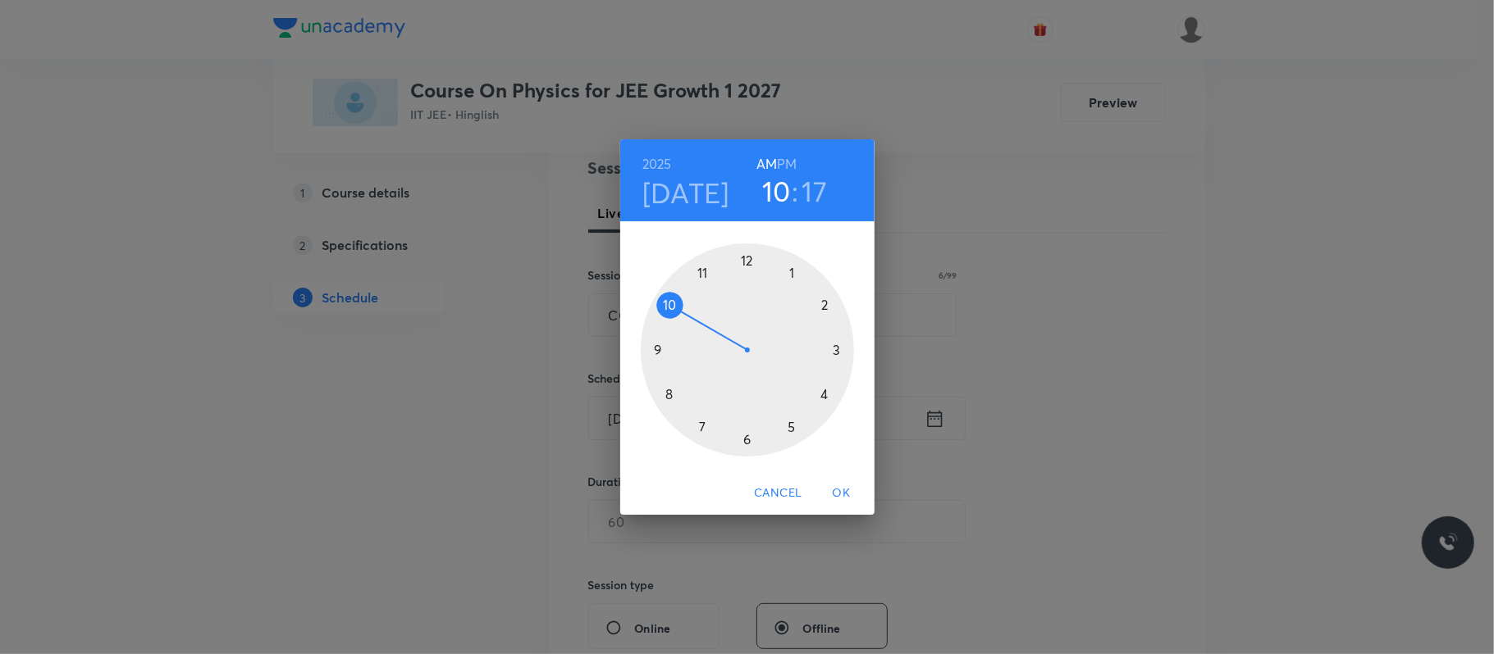
click at [791, 158] on h6 "PM" at bounding box center [787, 164] width 20 height 23
click at [791, 274] on div at bounding box center [747, 350] width 213 height 213
click at [823, 305] on div at bounding box center [747, 350] width 213 height 213
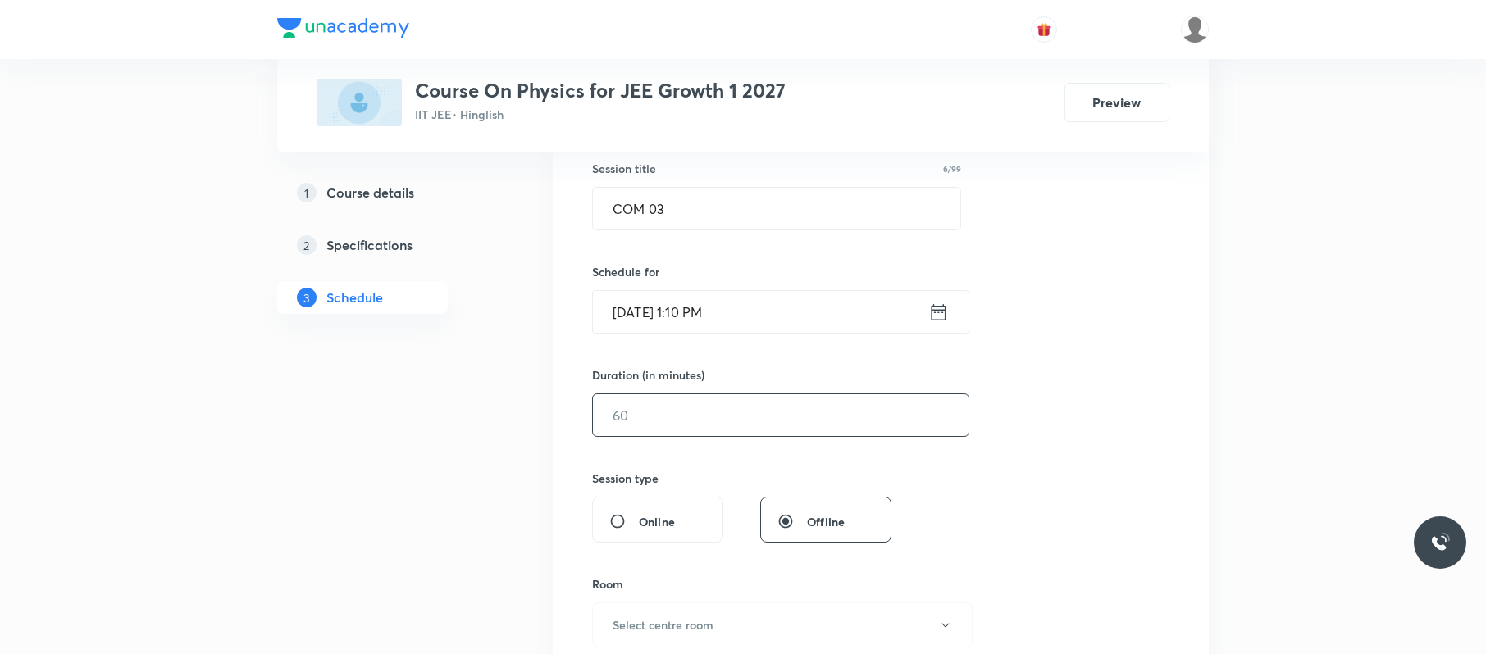
scroll to position [306, 0]
click at [700, 417] on input "text" at bounding box center [781, 415] width 376 height 42
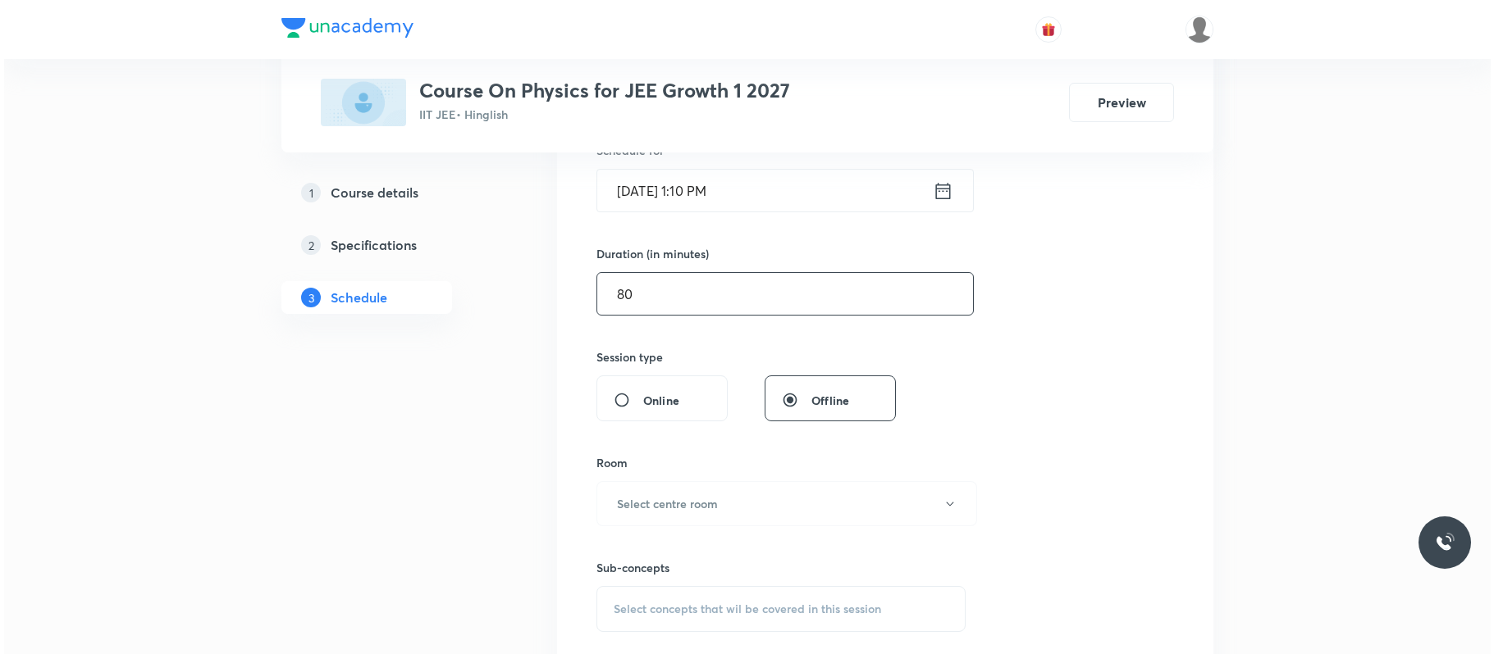
scroll to position [427, 0]
type input "80"
click at [728, 525] on button "Select centre room" at bounding box center [782, 503] width 381 height 45
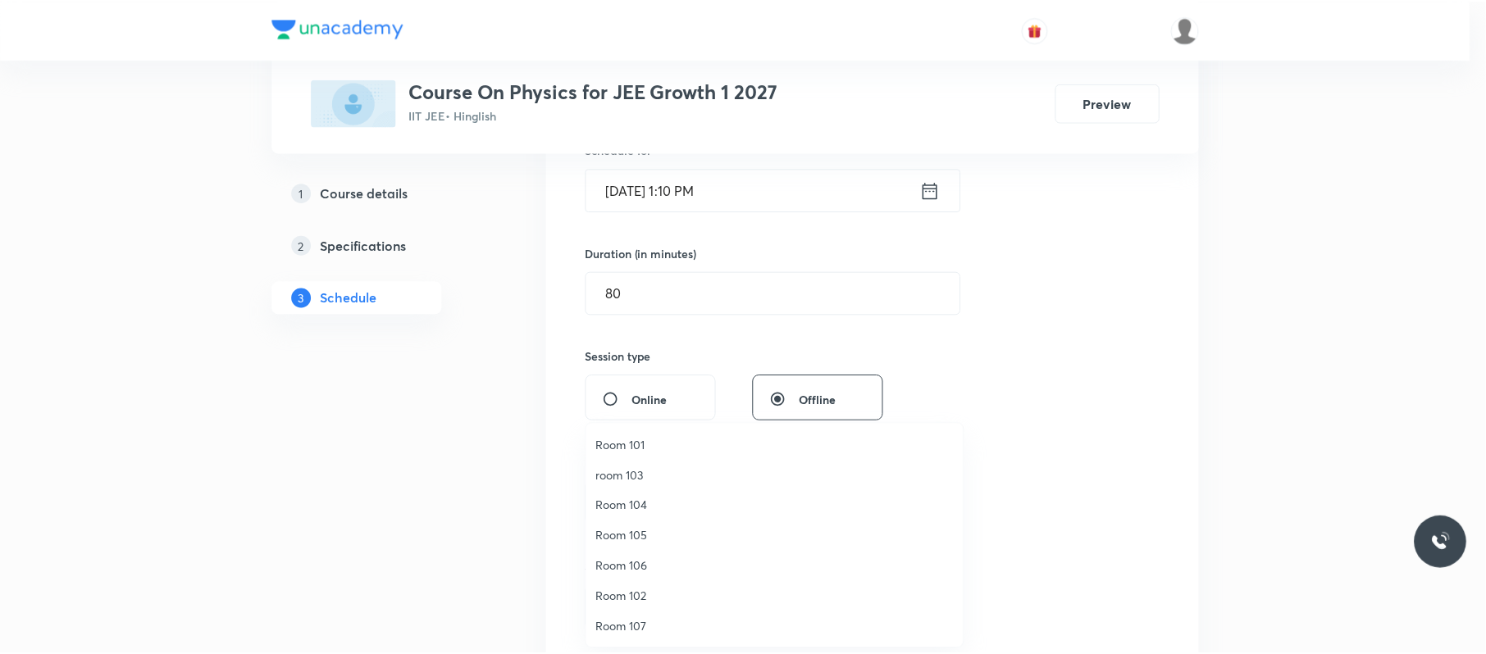
scroll to position [122, 0]
click at [673, 582] on li "ROOM 109" at bounding box center [778, 596] width 379 height 30
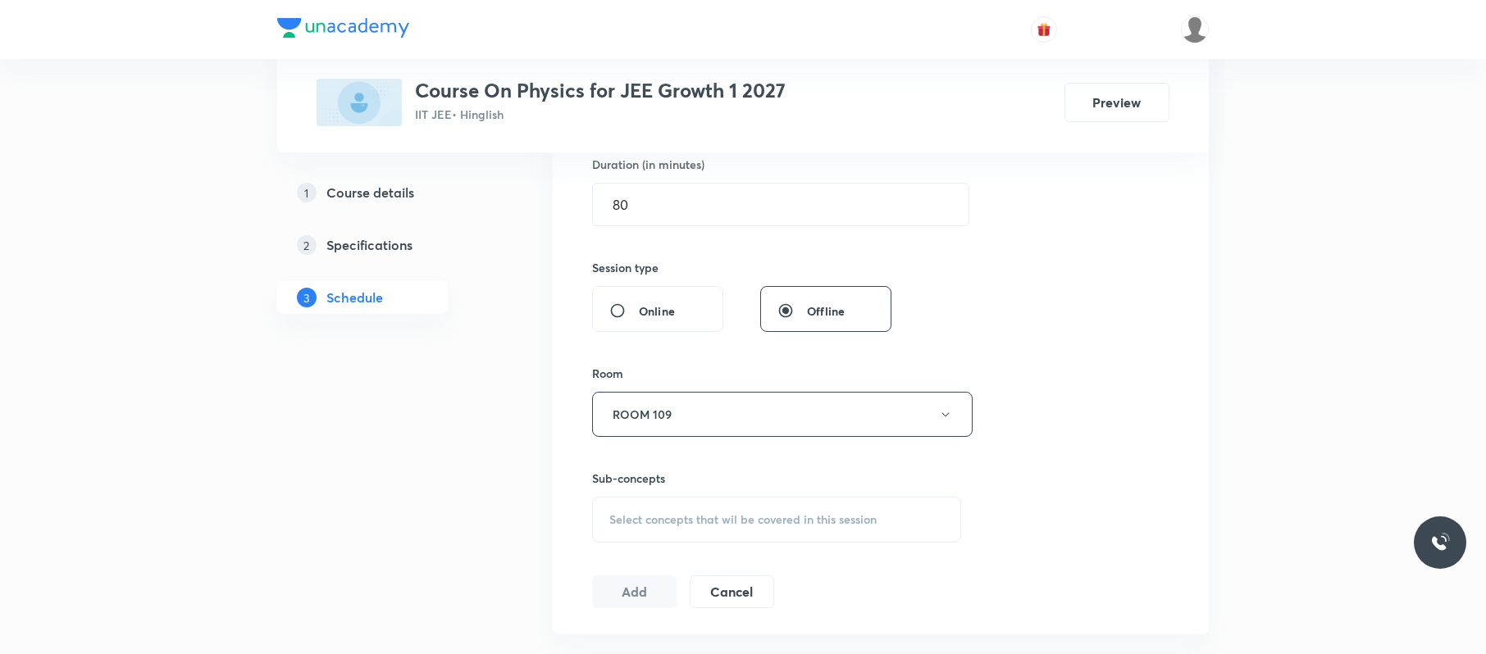
scroll to position [517, 0]
click at [787, 506] on div "Select concepts that wil be covered in this session" at bounding box center [776, 519] width 369 height 46
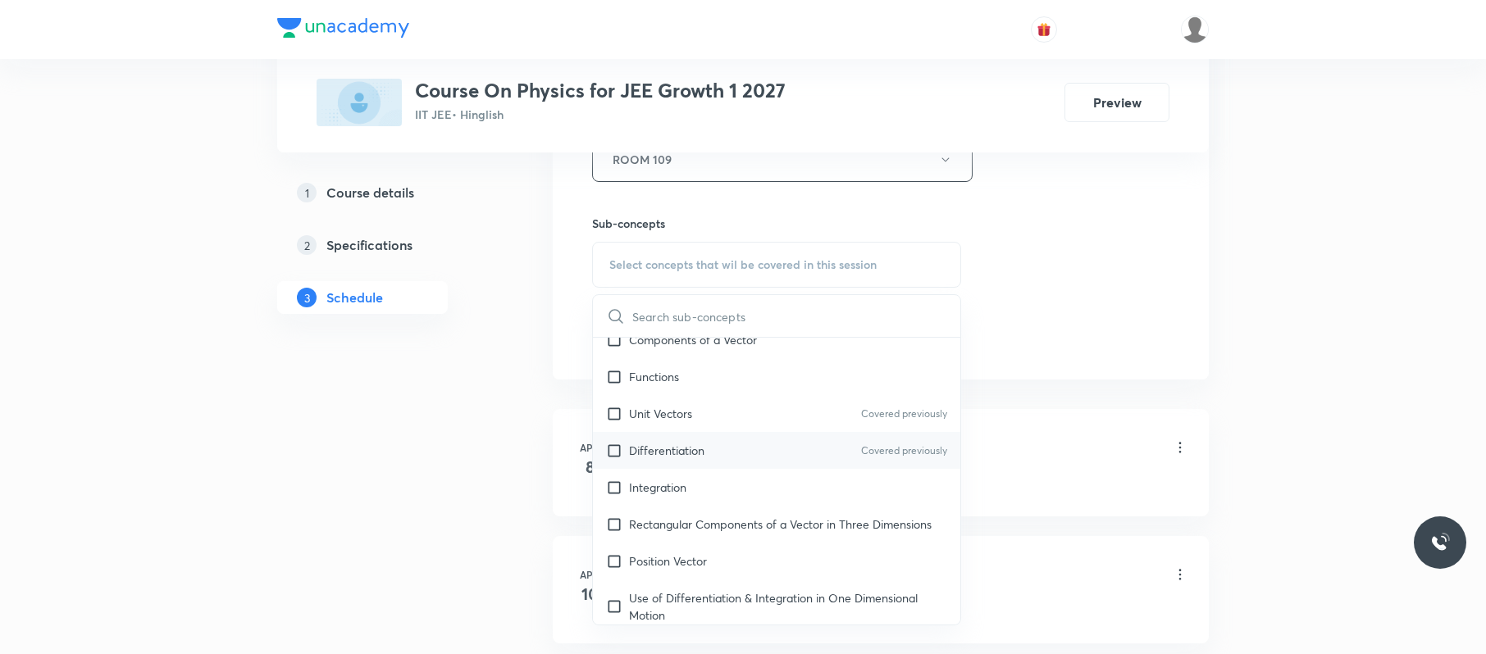
scroll to position [384, 0]
click at [709, 458] on div "Differentiation Covered previously" at bounding box center [776, 452] width 367 height 37
checkbox input "true"
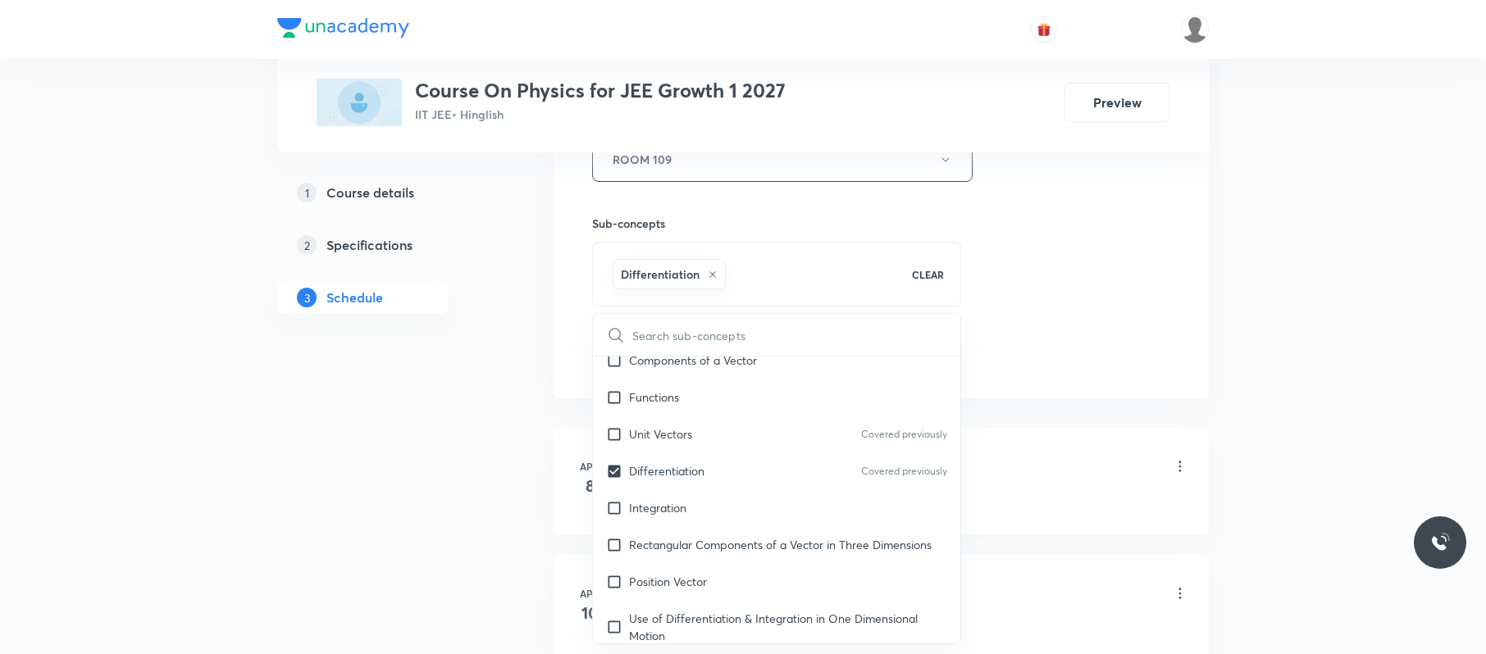
drag, startPoint x: 1202, startPoint y: 260, endPoint x: 994, endPoint y: 307, distance: 213.5
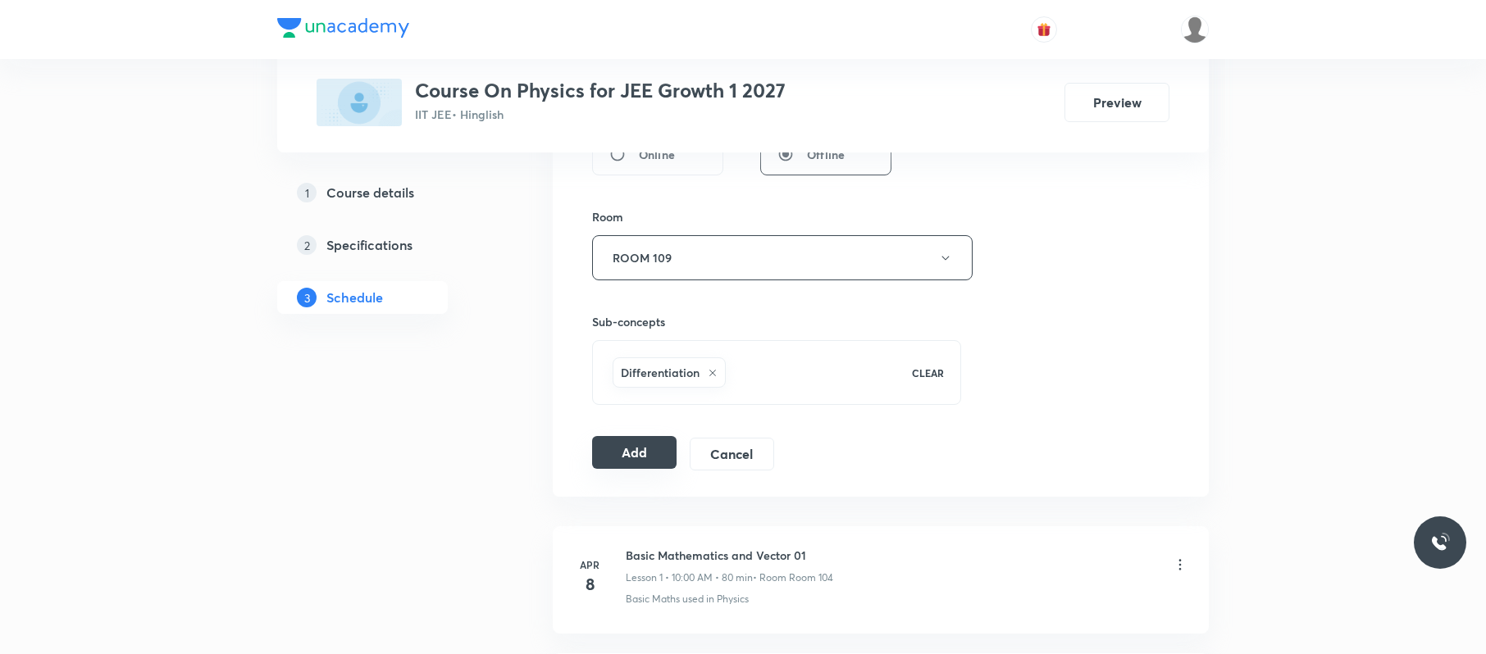
click at [650, 443] on button "Add" at bounding box center [634, 452] width 84 height 33
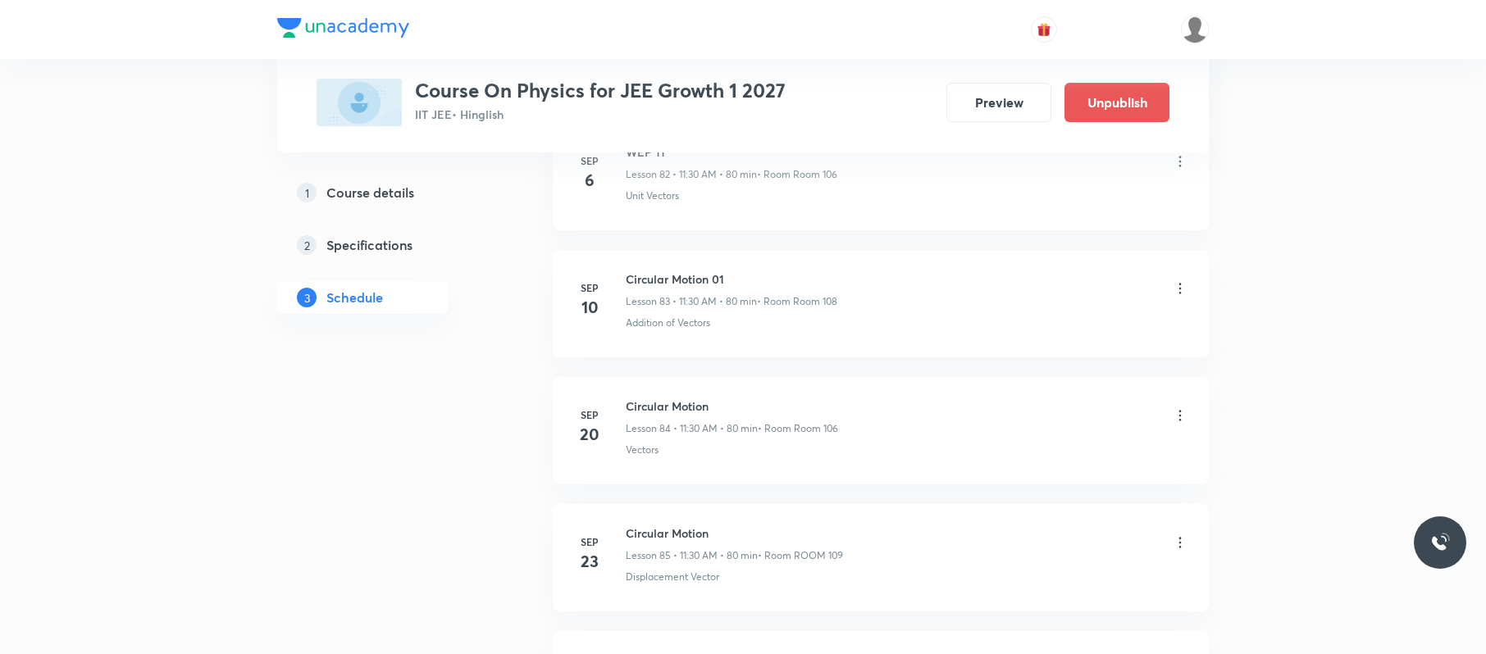
scroll to position [11269, 0]
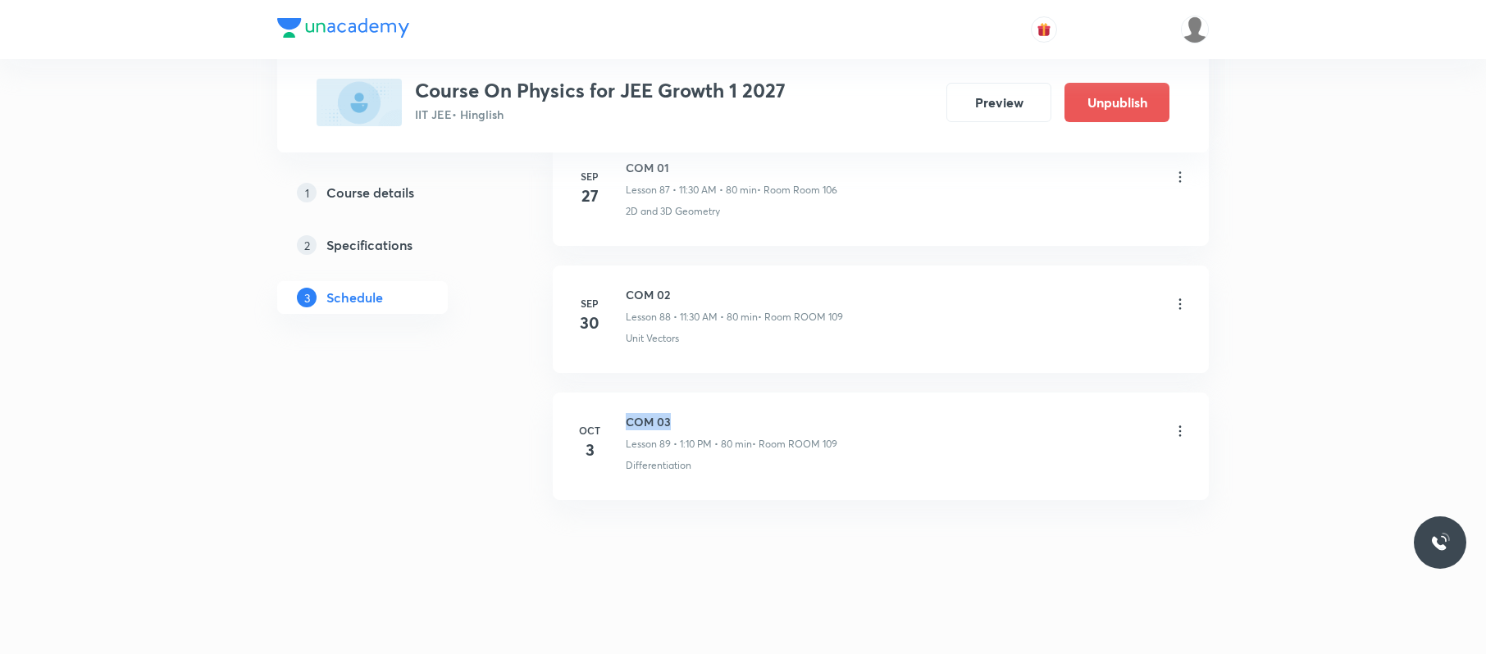
drag, startPoint x: 706, startPoint y: 399, endPoint x: 610, endPoint y: 398, distance: 96.0
click at [610, 398] on li "Oct 3 COM 03 Lesson 89 • 1:10 PM • 80 min • Room ROOM 109 Differentiation" at bounding box center [881, 446] width 656 height 107
copy h6 "COM 03"
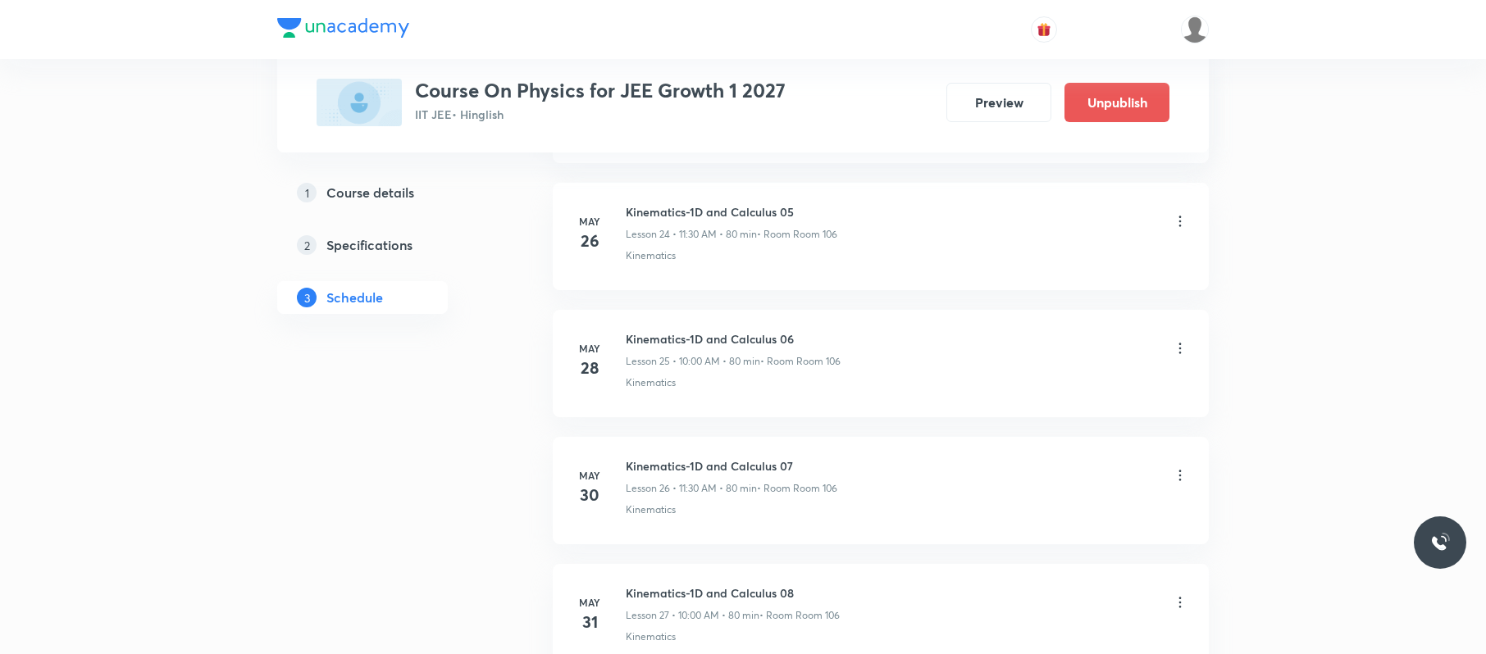
scroll to position [0, 0]
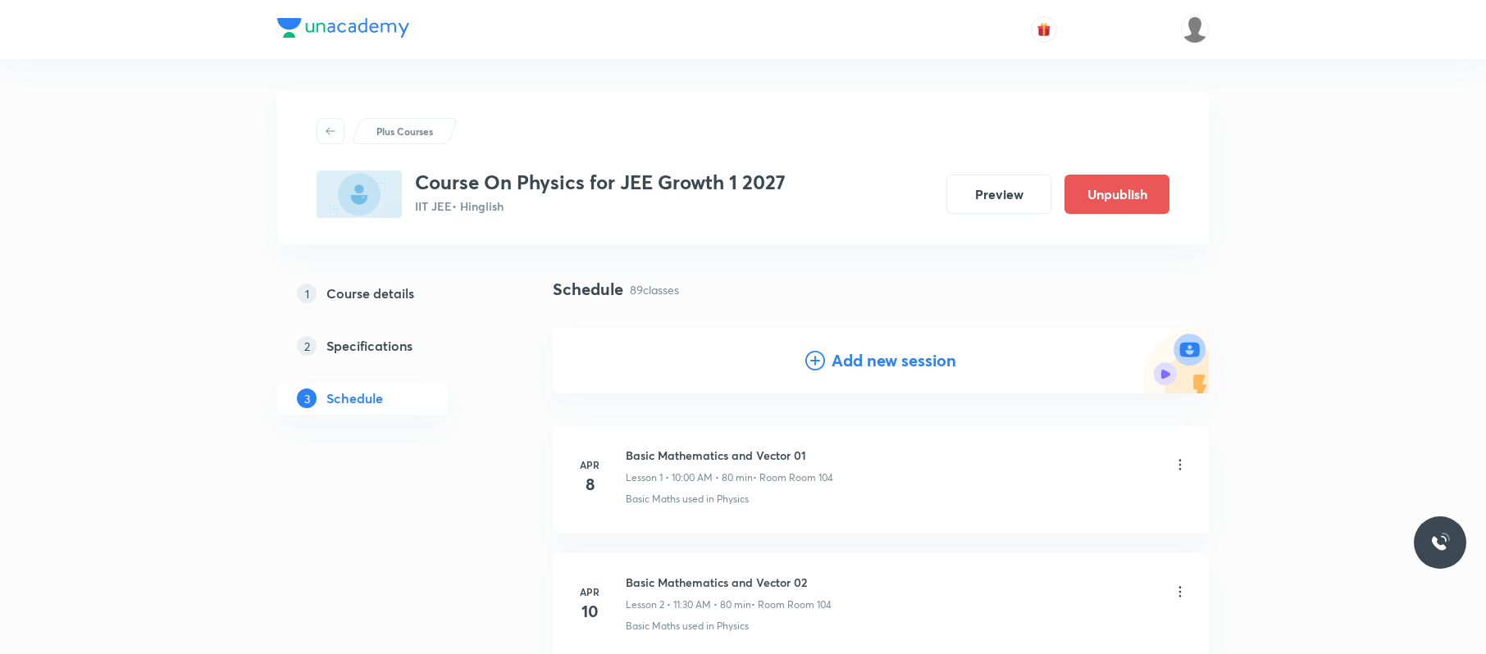
click at [868, 374] on div "Add new session" at bounding box center [881, 361] width 656 height 66
click at [866, 346] on div "Add new session" at bounding box center [881, 361] width 656 height 66
click at [887, 368] on h4 "Add new session" at bounding box center [894, 361] width 125 height 25
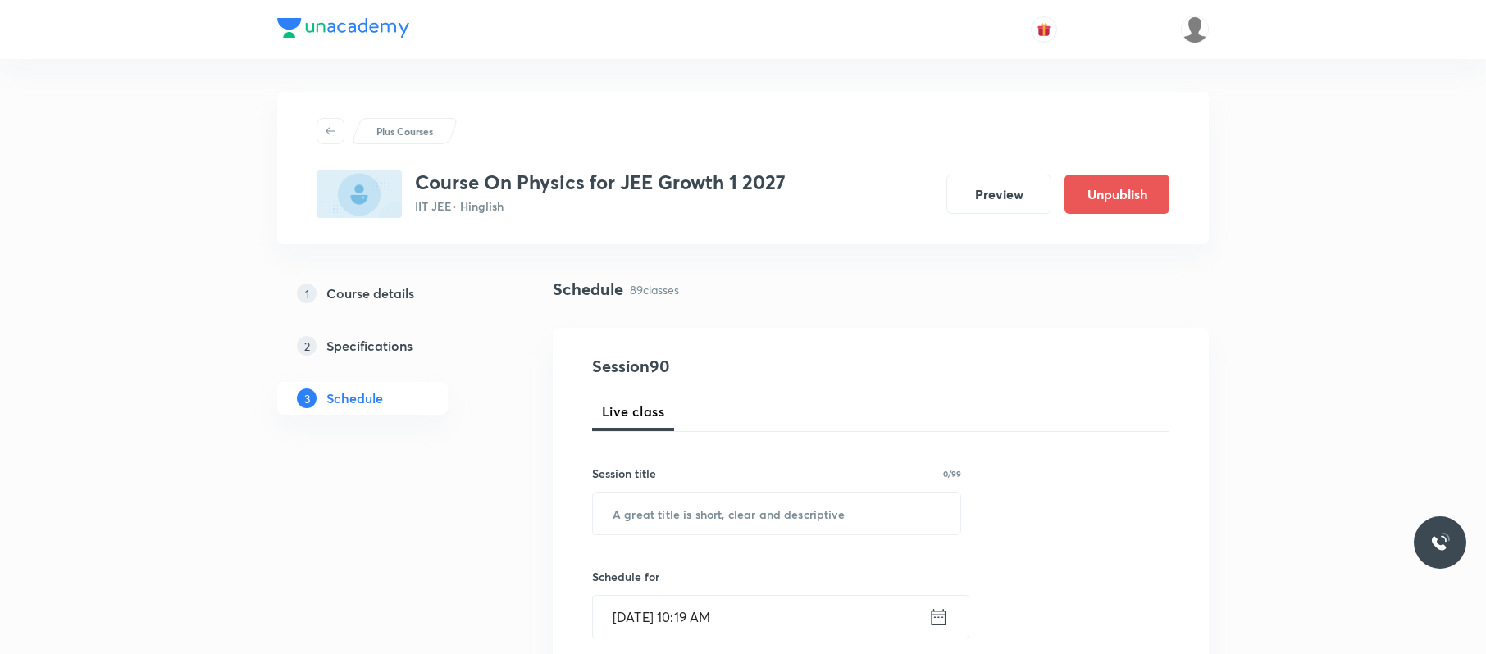
click at [798, 515] on input "text" at bounding box center [776, 514] width 367 height 42
paste input "COM 03"
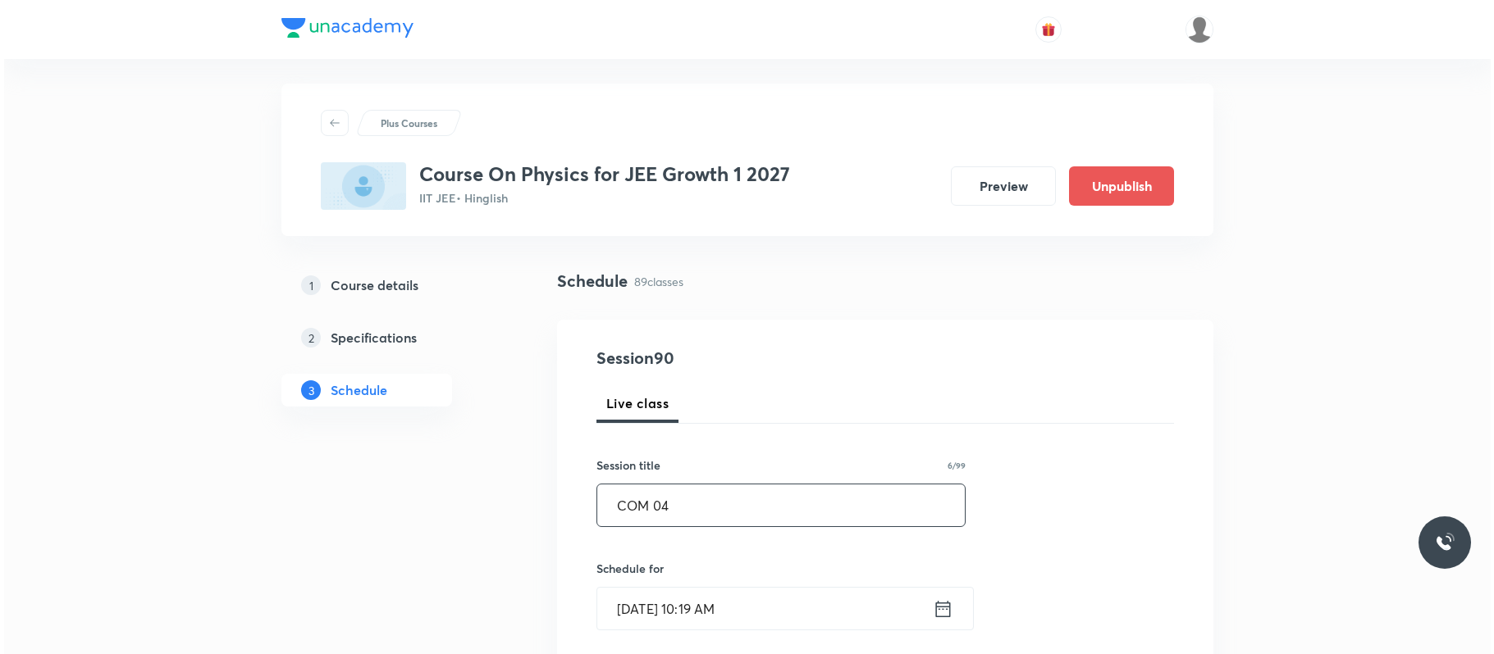
scroll to position [11, 0]
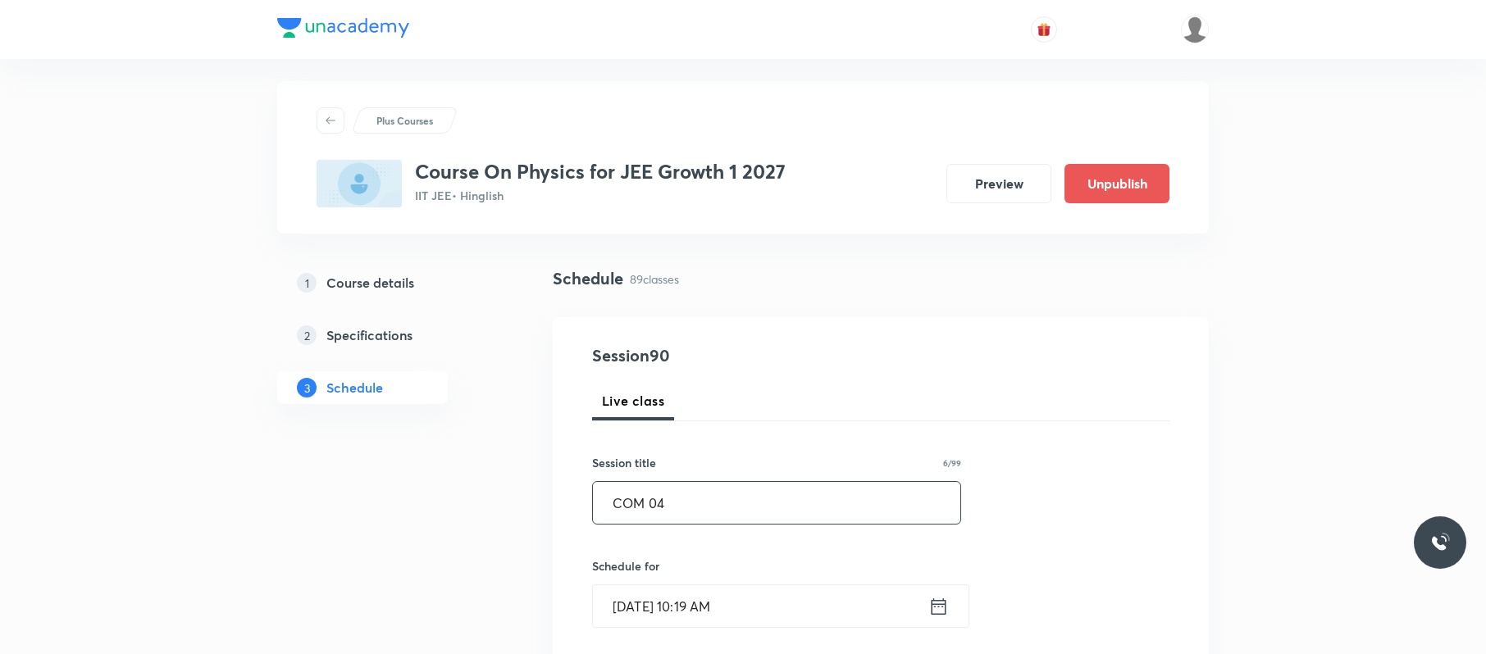
type input "COM 04"
click at [769, 610] on input "Oct 3, 2025, 10:19 AM" at bounding box center [760, 607] width 335 height 42
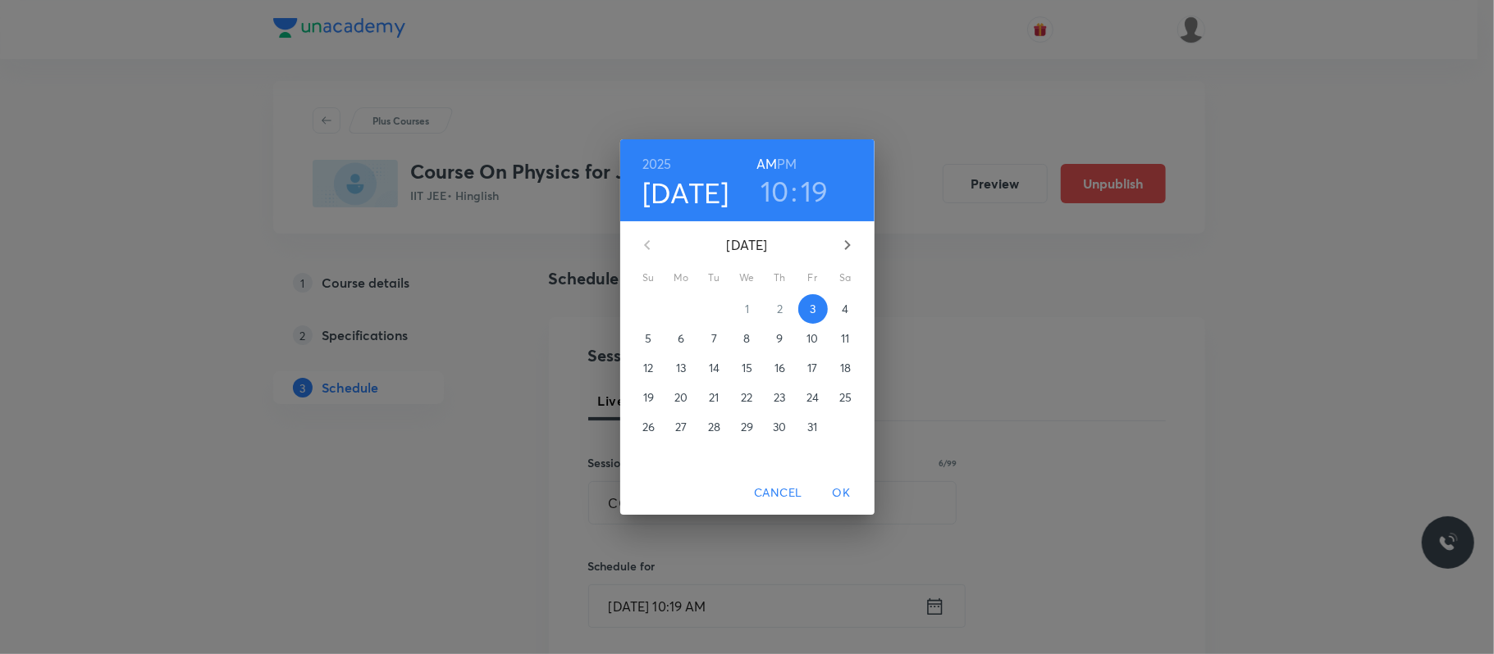
click at [840, 307] on span "4" at bounding box center [846, 309] width 30 height 16
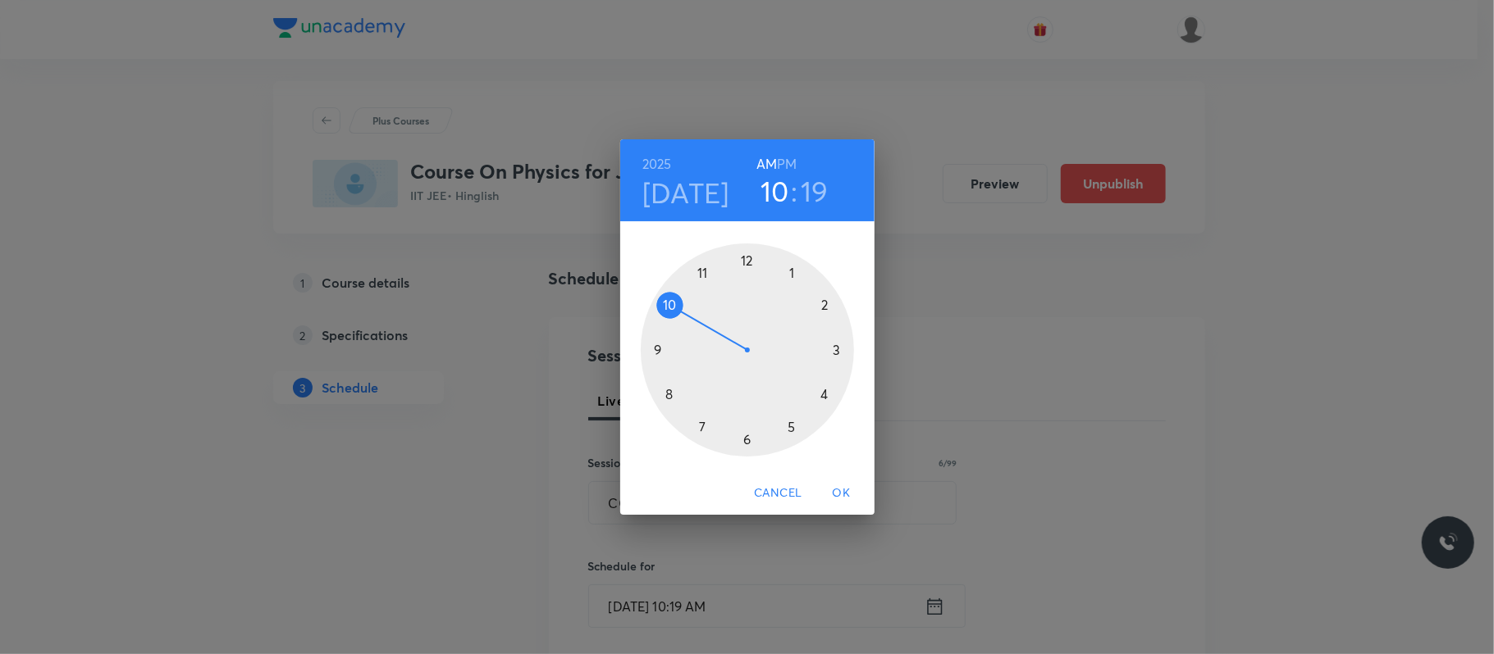
click at [700, 276] on div at bounding box center [747, 350] width 213 height 213
click at [745, 430] on div at bounding box center [747, 350] width 213 height 213
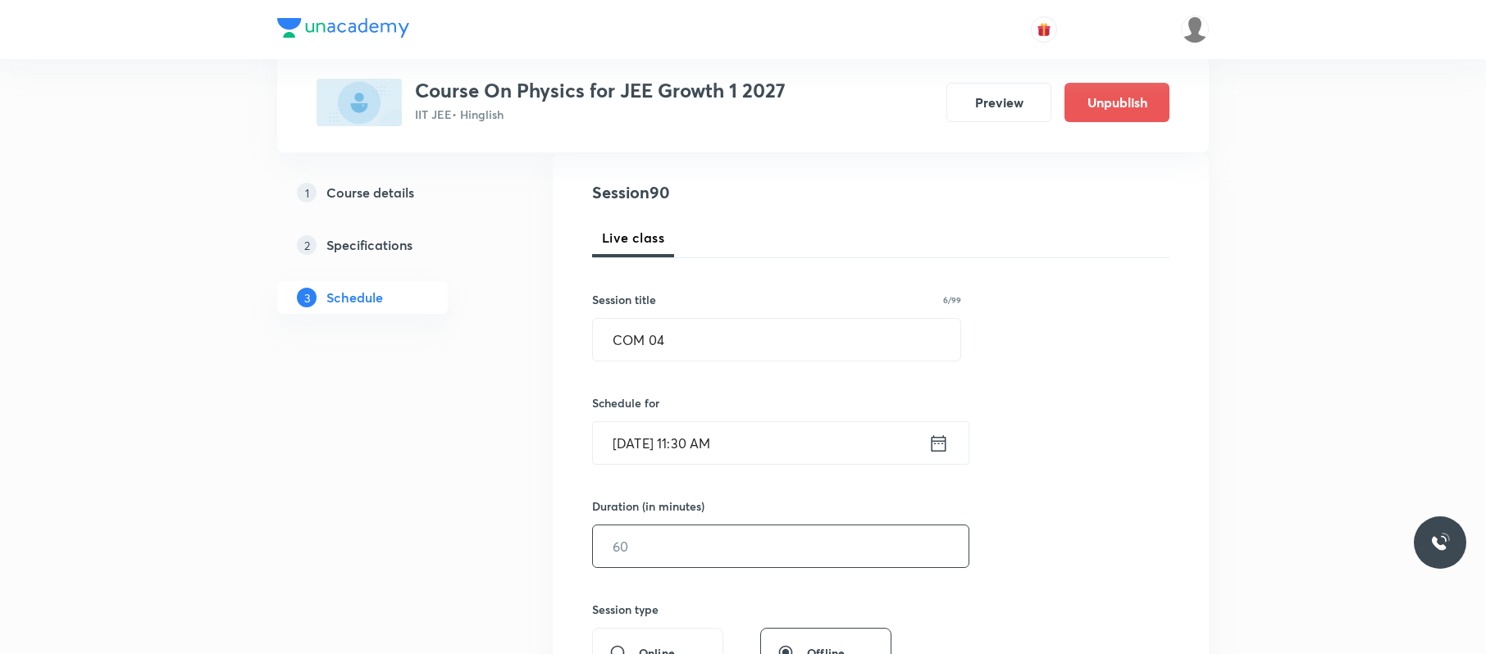
scroll to position [194, 0]
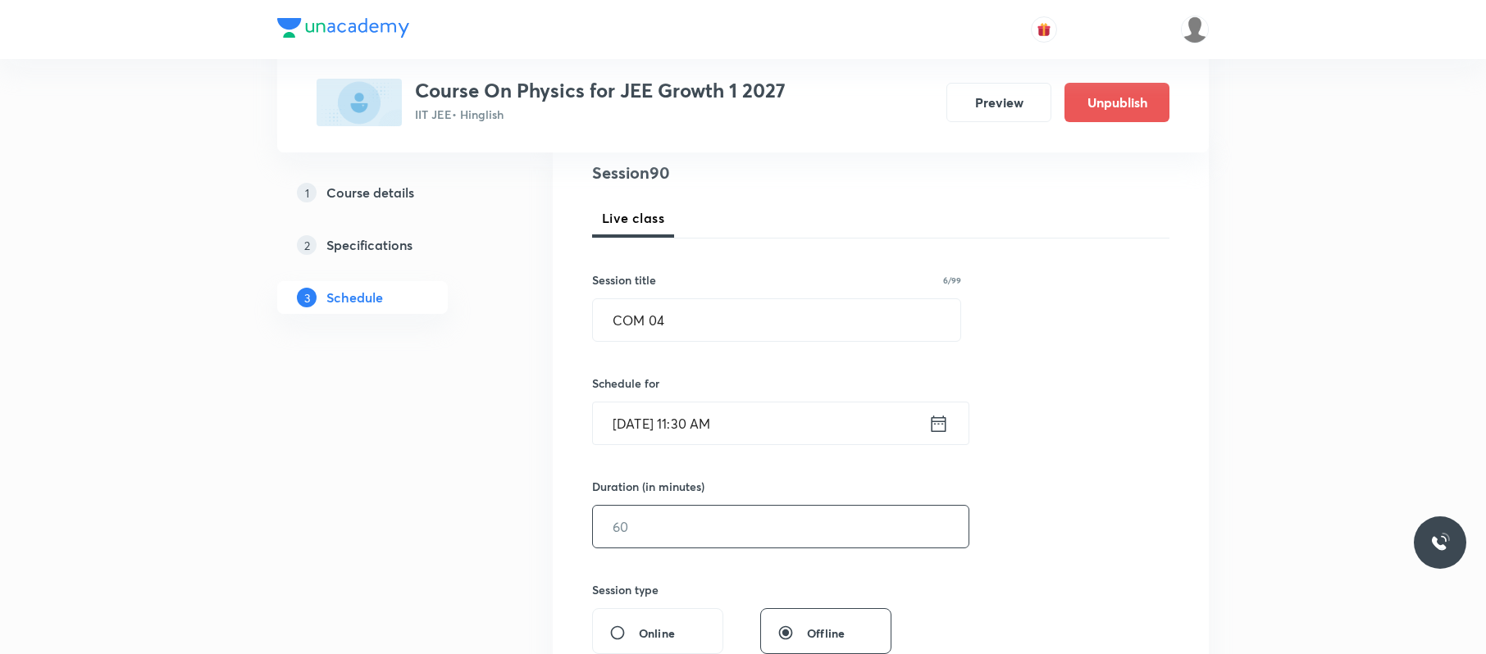
click at [732, 535] on input "text" at bounding box center [781, 527] width 376 height 42
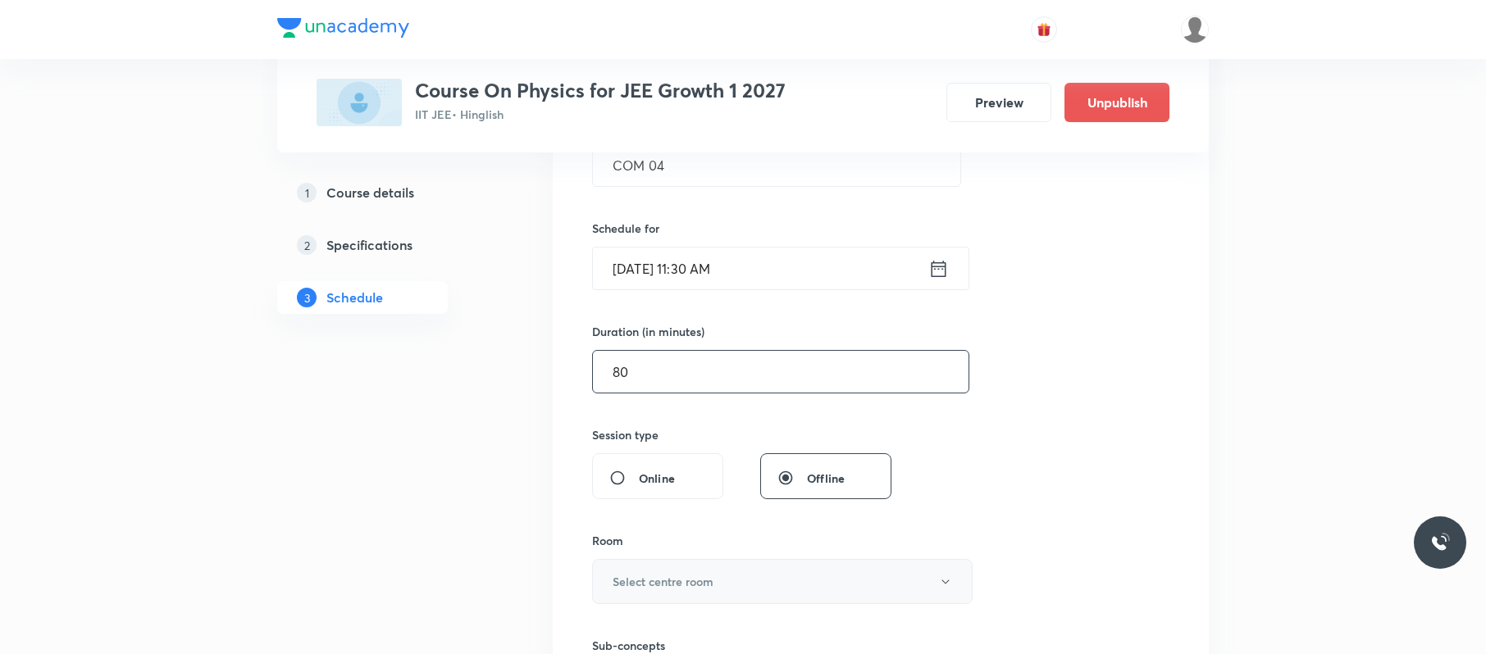
scroll to position [411, 0]
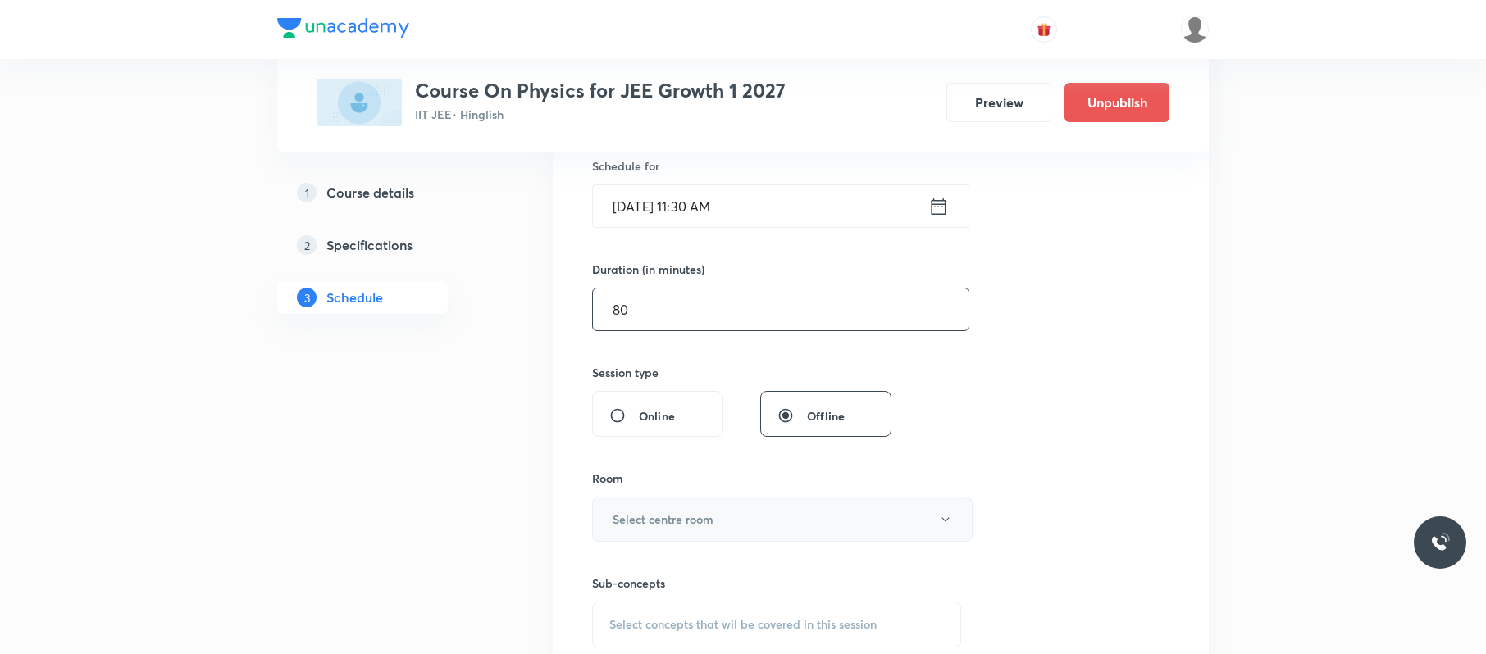
type input "80"
click at [730, 523] on button "Select centre room" at bounding box center [782, 519] width 381 height 45
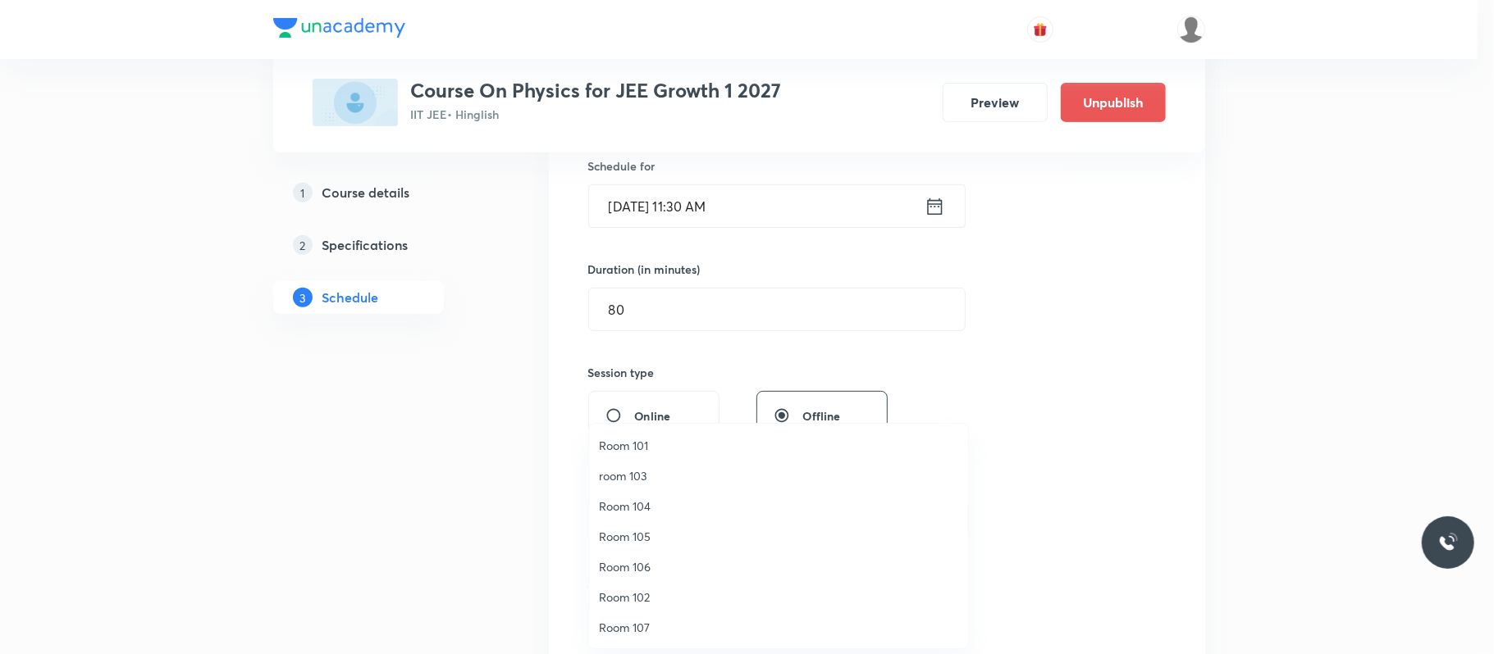
click at [664, 569] on span "Room 106" at bounding box center [778, 567] width 359 height 17
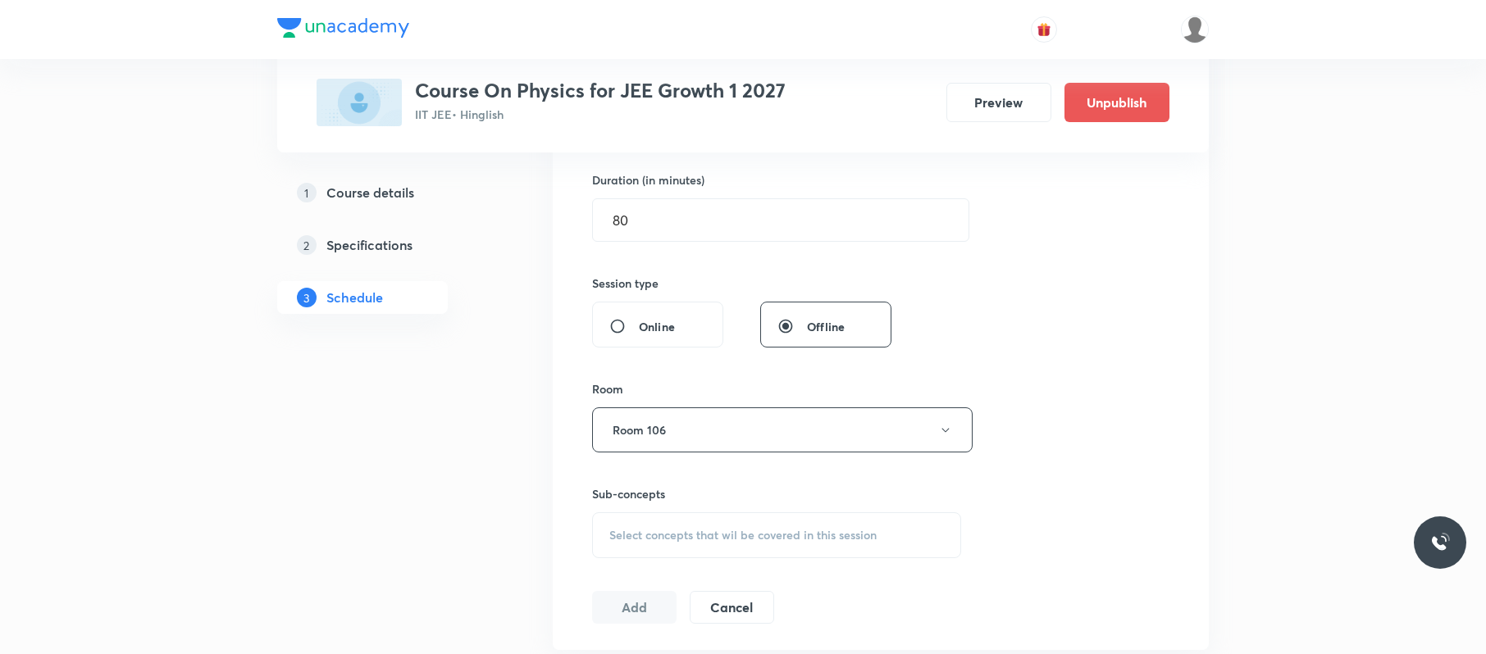
scroll to position [503, 0]
click at [679, 536] on span "Select concepts that wil be covered in this session" at bounding box center [742, 533] width 267 height 13
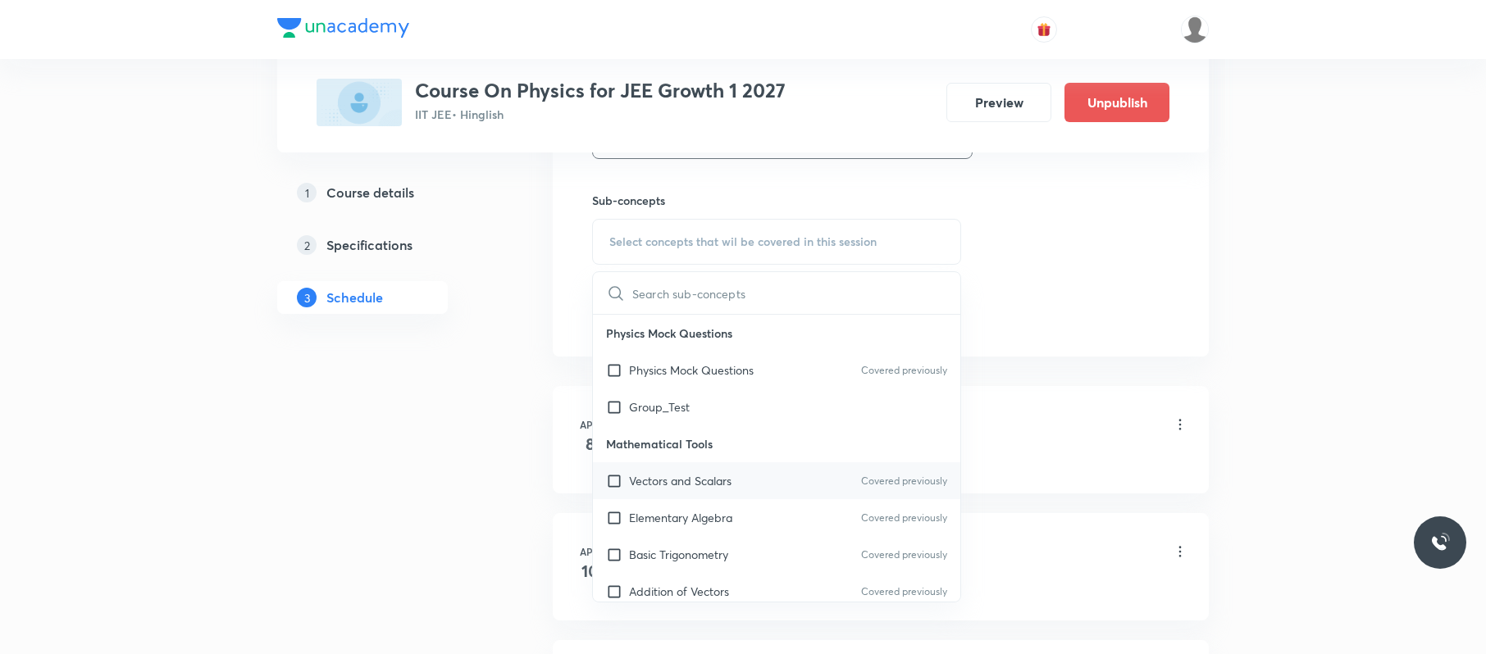
scroll to position [506, 0]
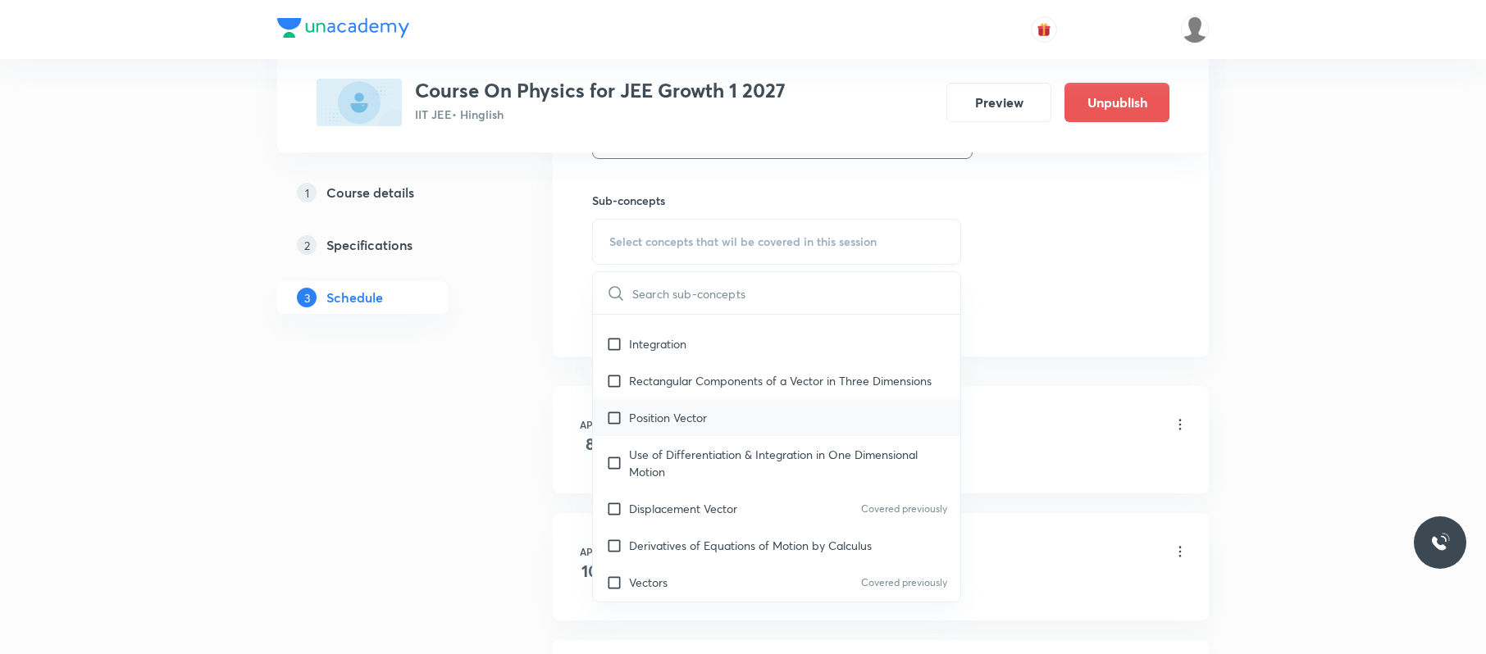
click at [739, 436] on div "Position Vector" at bounding box center [776, 417] width 367 height 37
checkbox input "true"
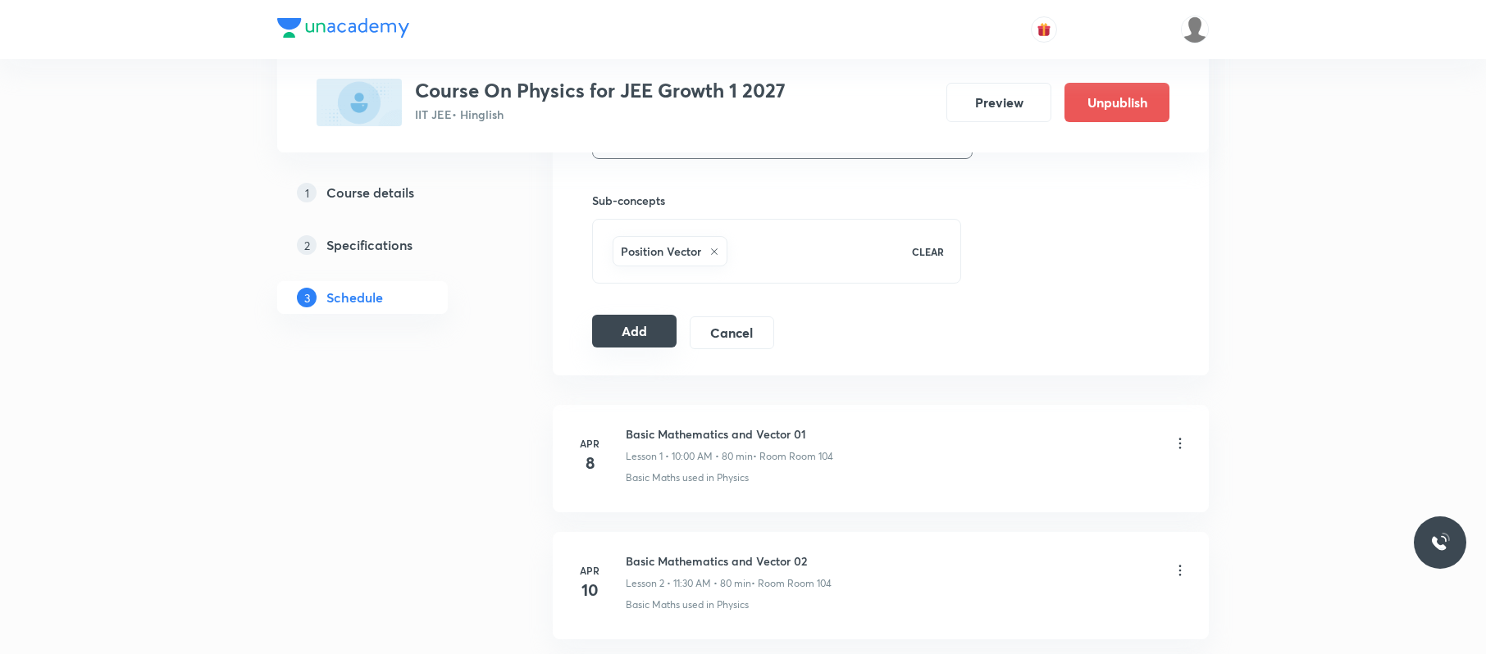
click at [628, 340] on button "Add" at bounding box center [634, 331] width 84 height 33
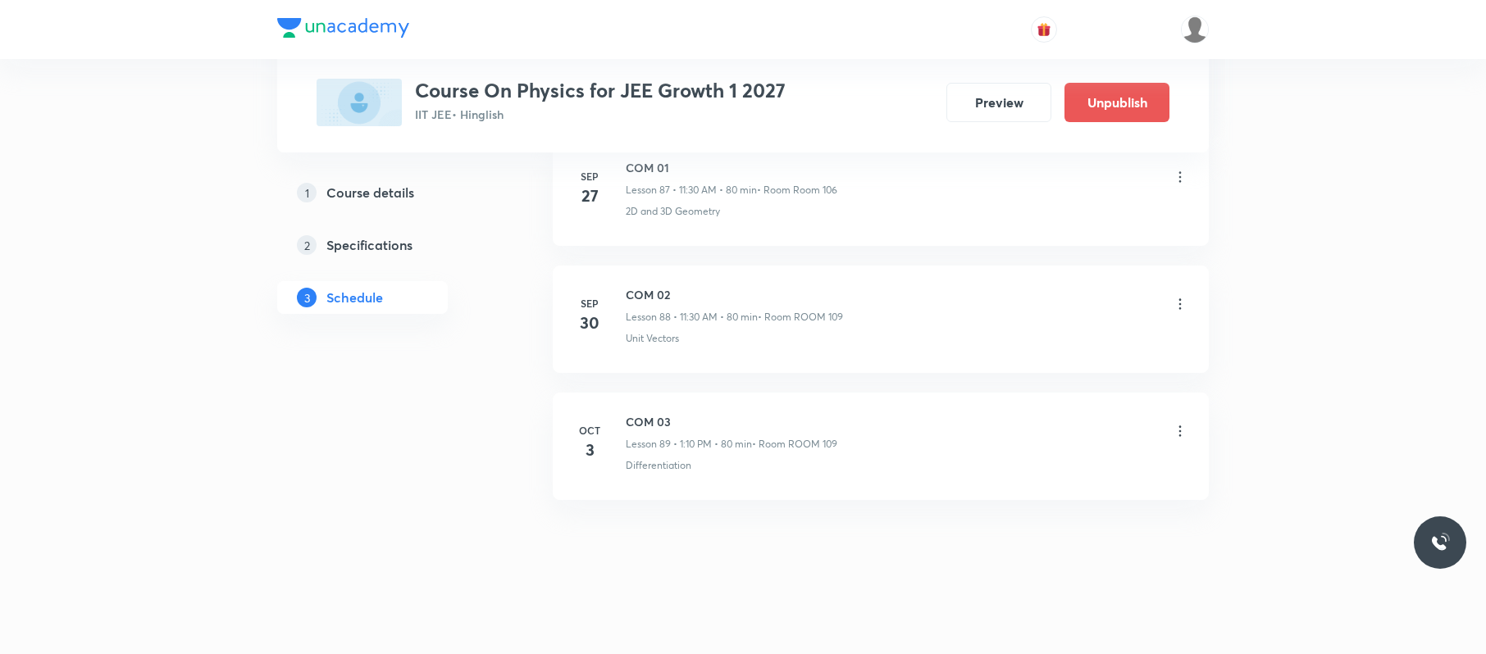
scroll to position [11269, 0]
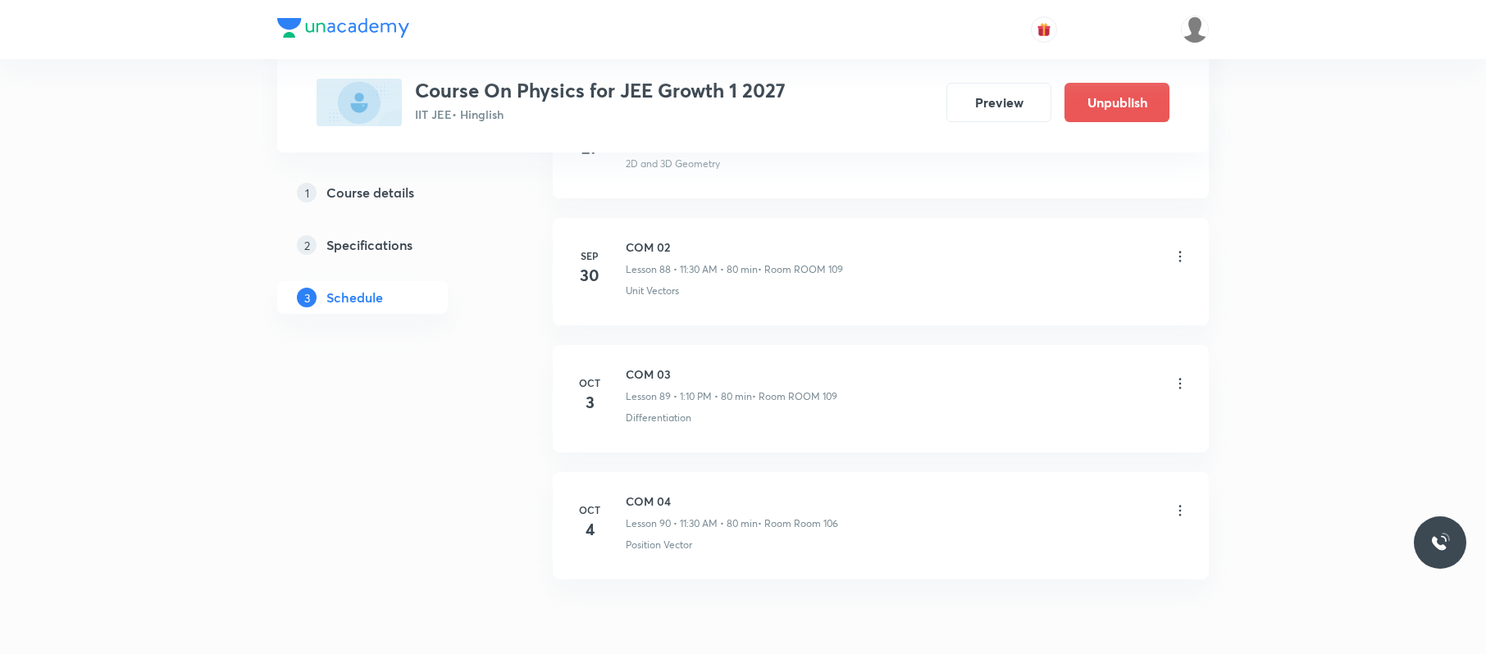
drag, startPoint x: 702, startPoint y: 422, endPoint x: 618, endPoint y: 411, distance: 84.3
click at [618, 411] on li "Oct 3 COM 03 Lesson 89 • 1:10 PM • 80 min • Room ROOM 109 Differentiation" at bounding box center [881, 398] width 656 height 107
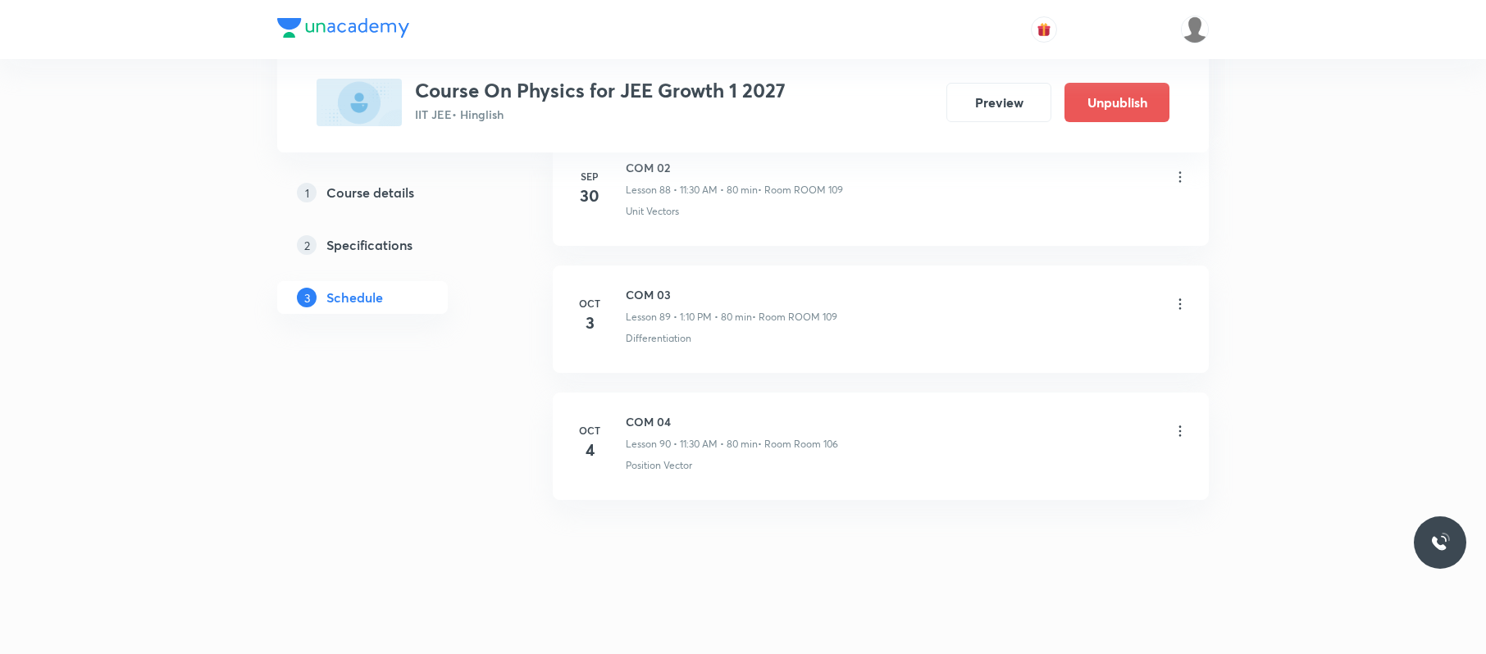
scroll to position [11397, 0]
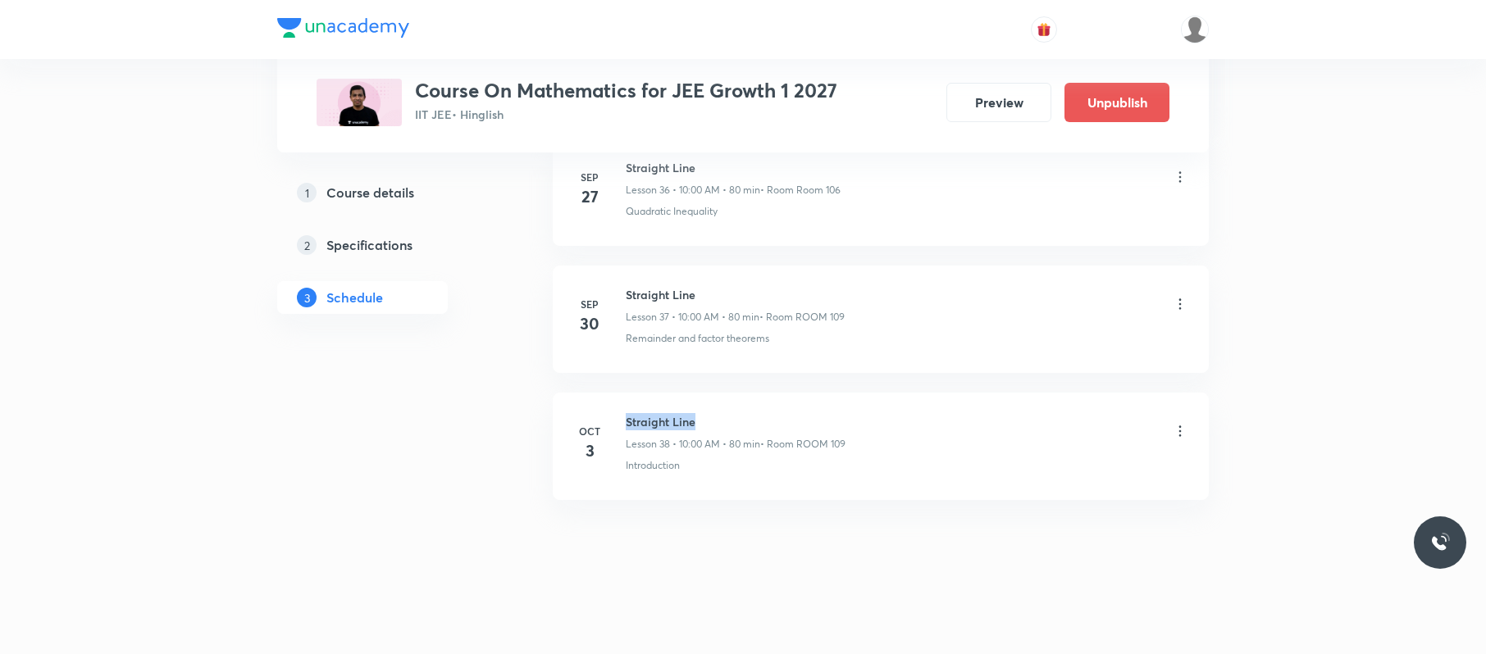
drag, startPoint x: 751, startPoint y: 385, endPoint x: 618, endPoint y: 392, distance: 133.9
copy h6 "Straight Line"
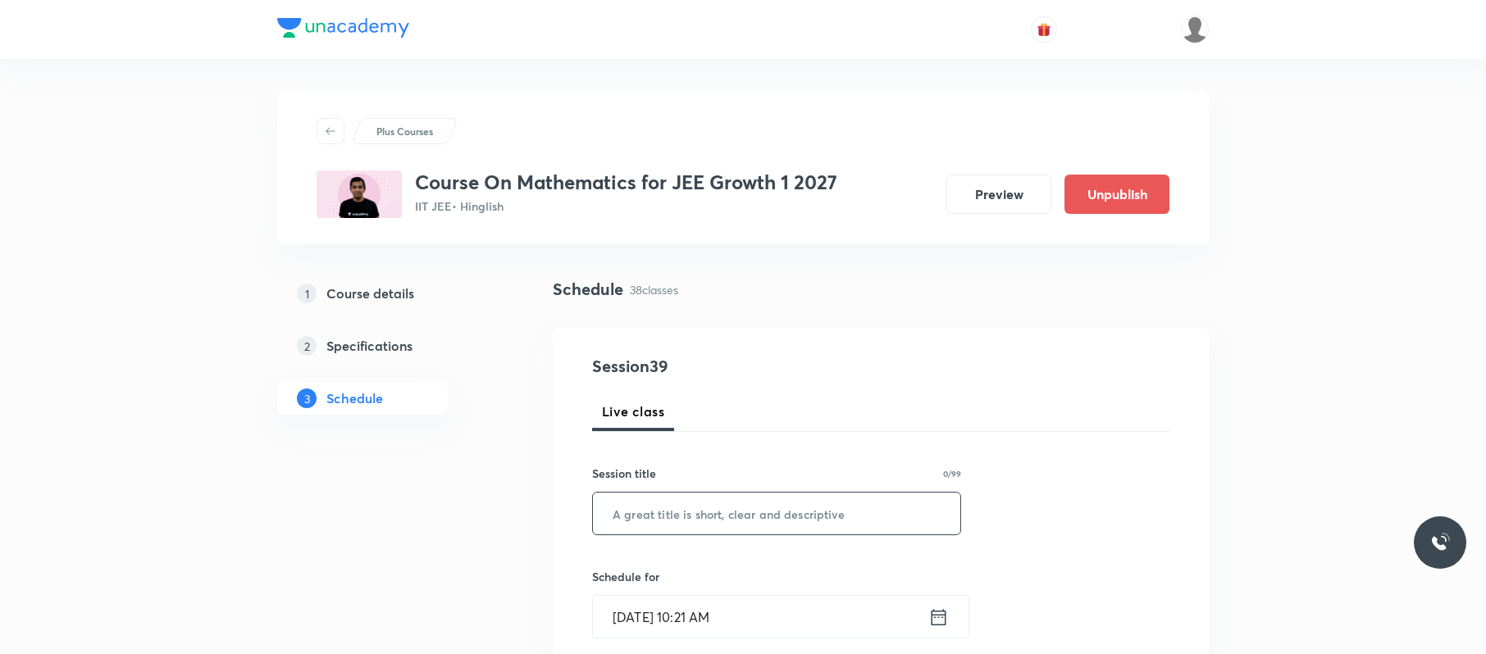
click at [755, 513] on input "text" at bounding box center [776, 514] width 367 height 42
paste input "Straight Line"
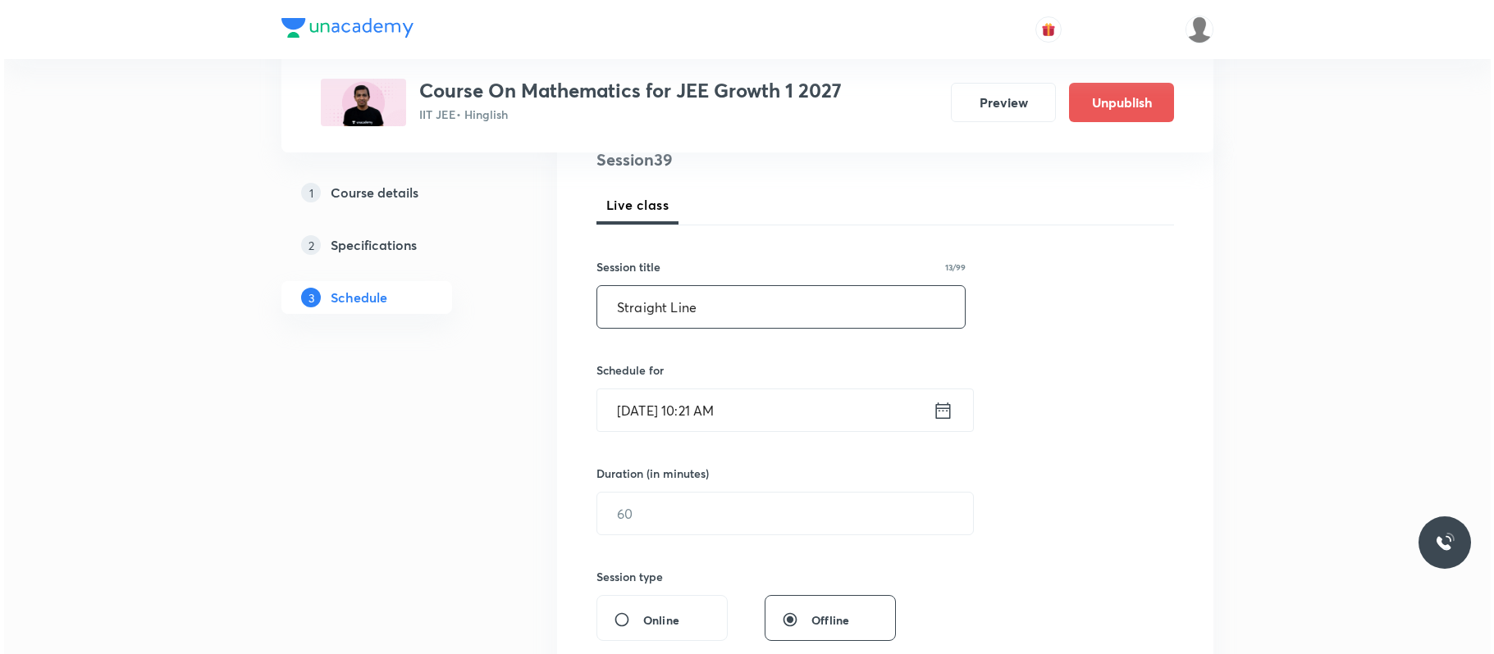
scroll to position [207, 0]
type input "Straight Line"
click at [807, 415] on input "[DATE] 10:21 AM" at bounding box center [760, 410] width 335 height 42
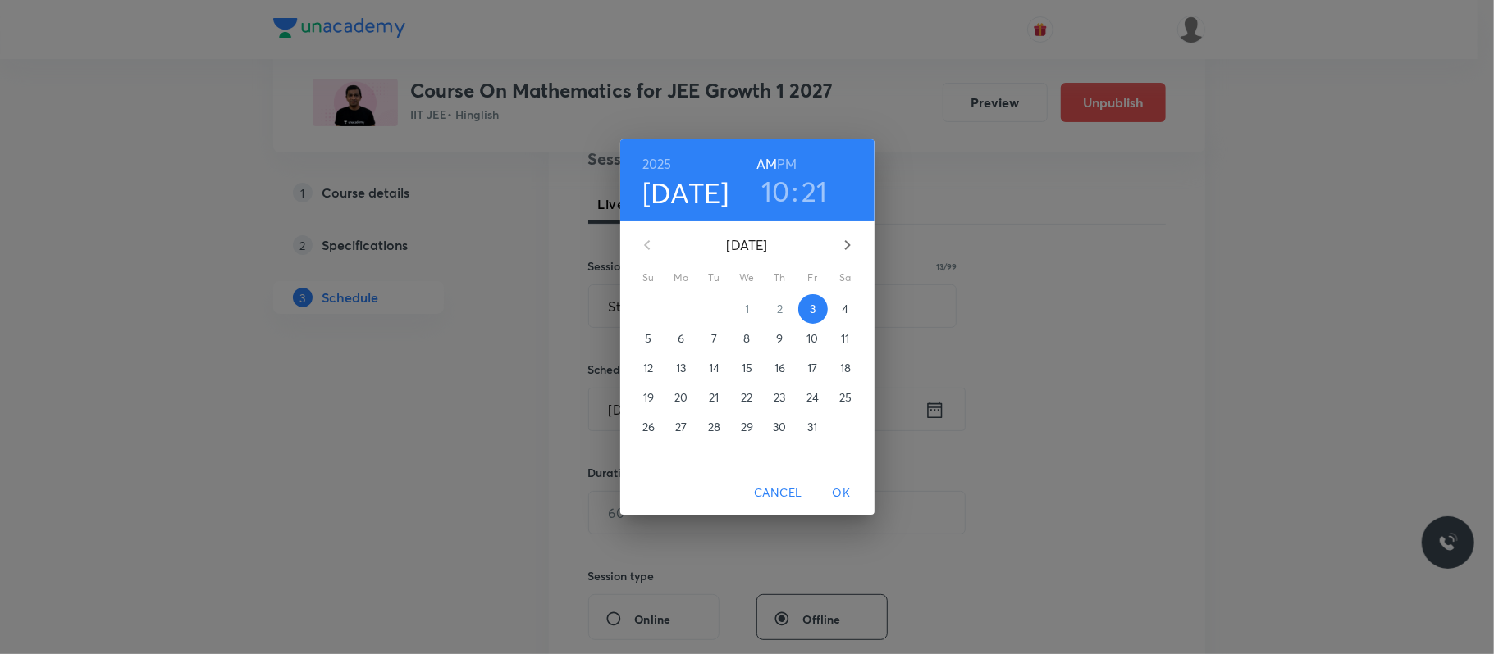
click at [851, 305] on span "4" at bounding box center [846, 309] width 30 height 16
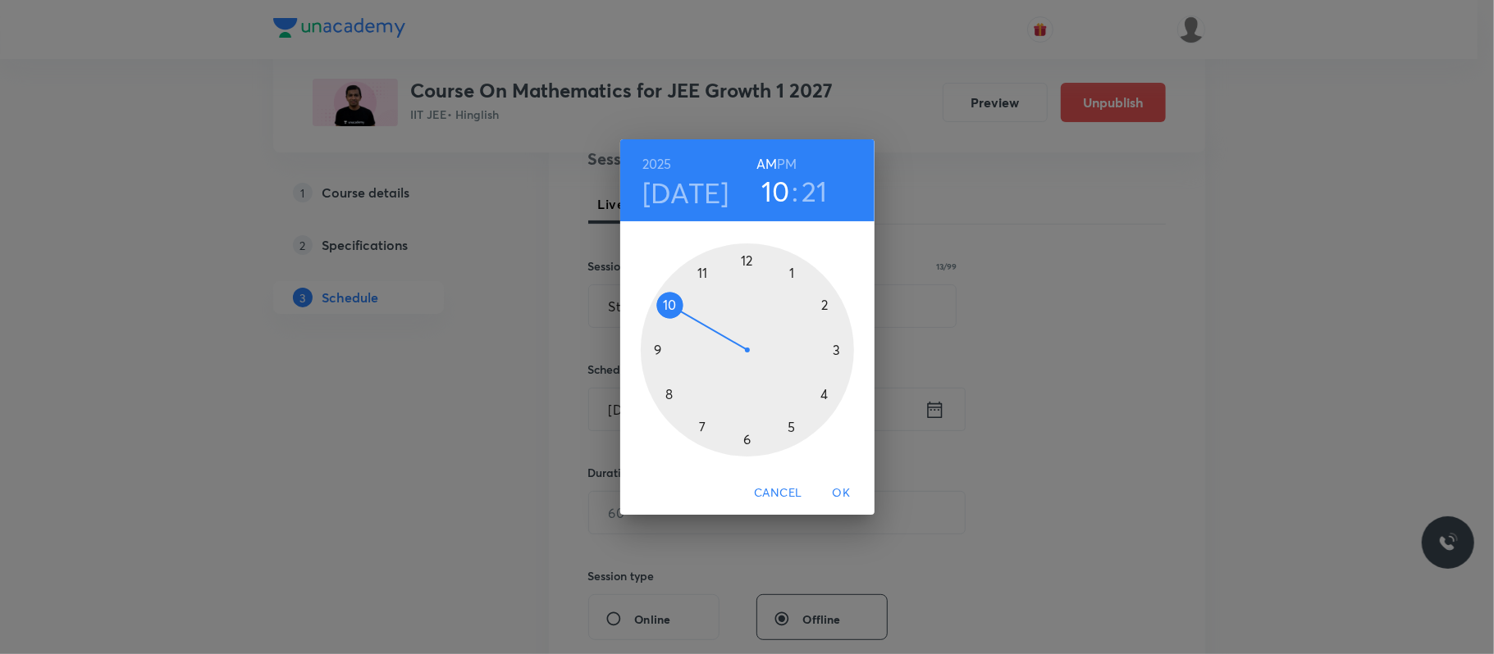
click at [669, 303] on div at bounding box center [747, 350] width 213 height 213
click at [746, 262] on div at bounding box center [747, 350] width 213 height 213
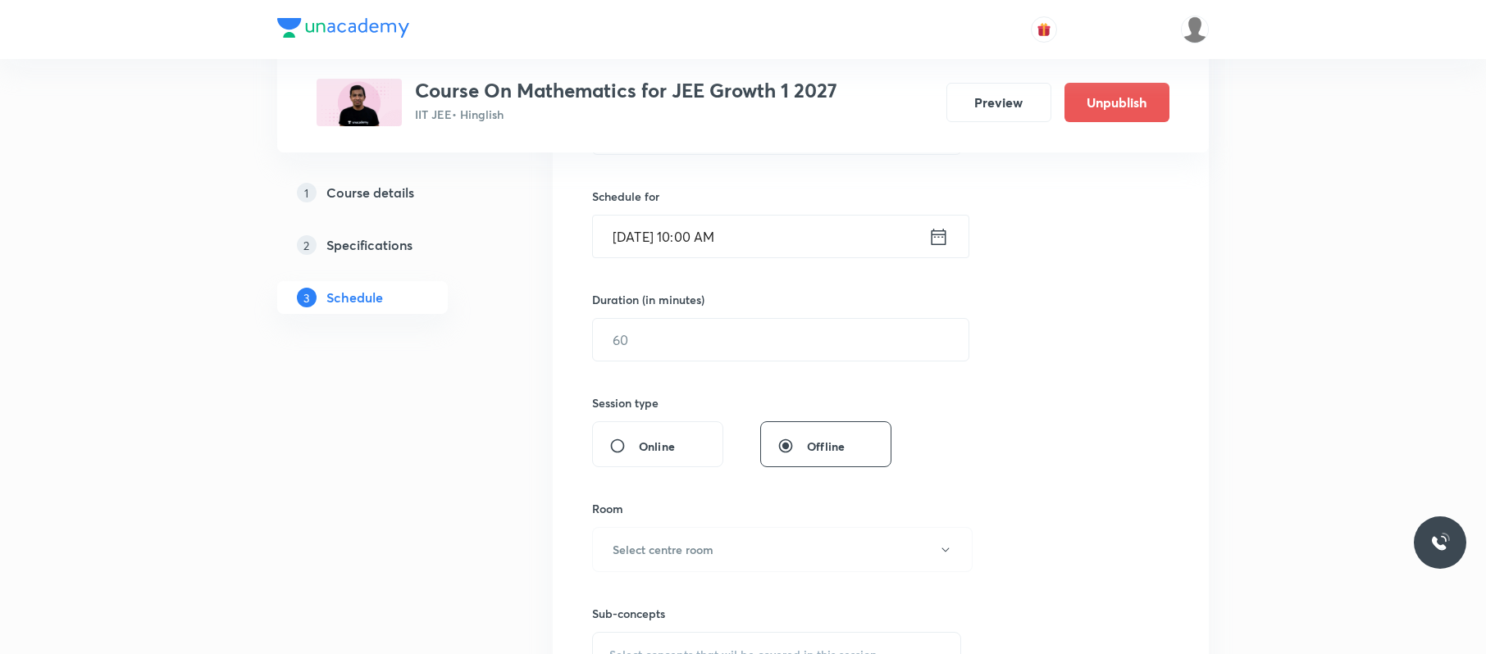
scroll to position [382, 0]
click at [700, 330] on input "text" at bounding box center [781, 338] width 376 height 42
type input "9"
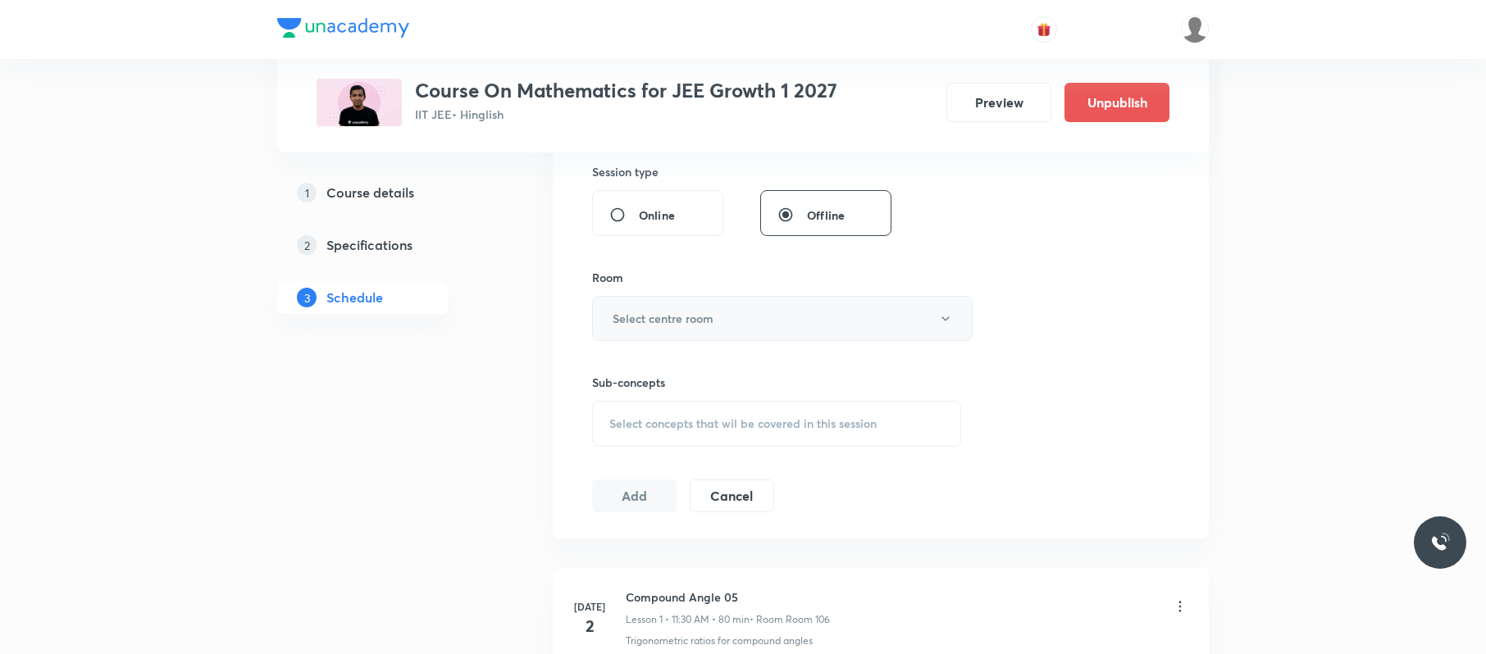
type input "80"
click at [791, 307] on button "Select centre room" at bounding box center [782, 318] width 381 height 45
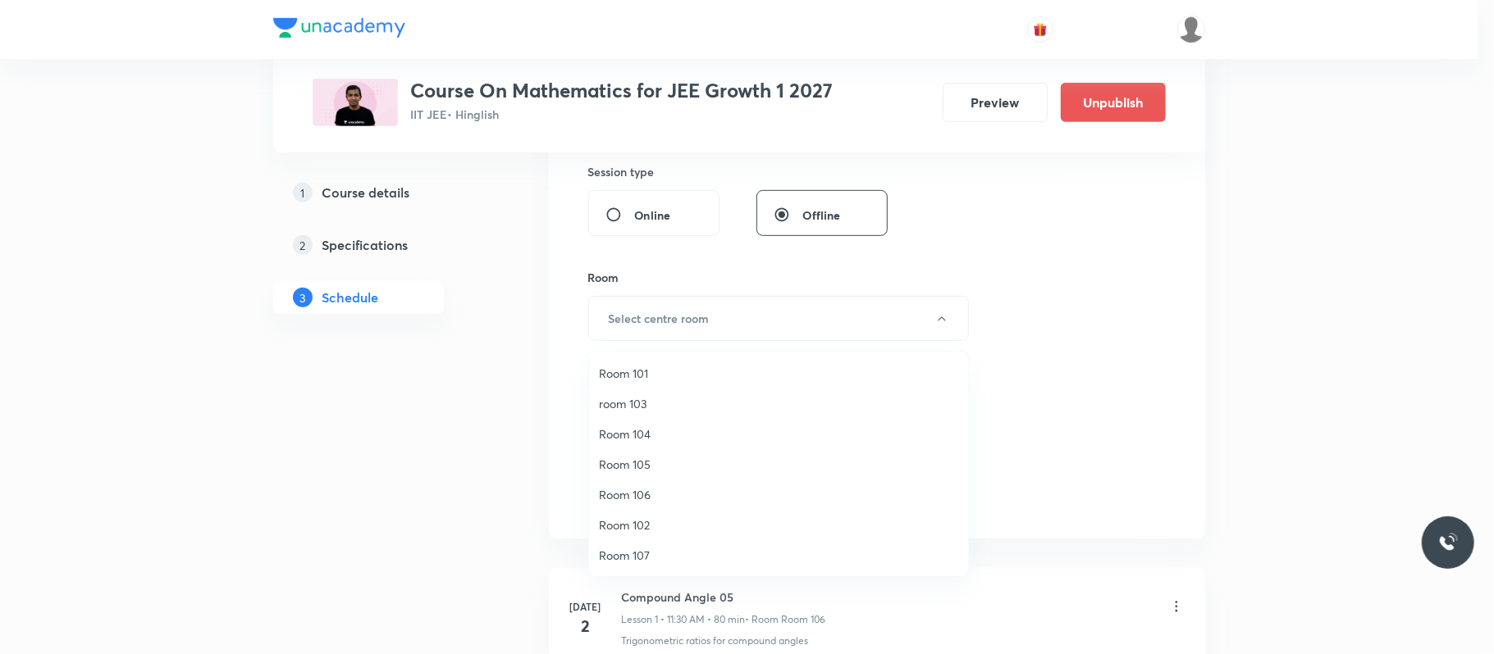
drag, startPoint x: 643, startPoint y: 496, endPoint x: 663, endPoint y: 487, distance: 21.7
click at [643, 495] on span "Room 106" at bounding box center [778, 494] width 359 height 17
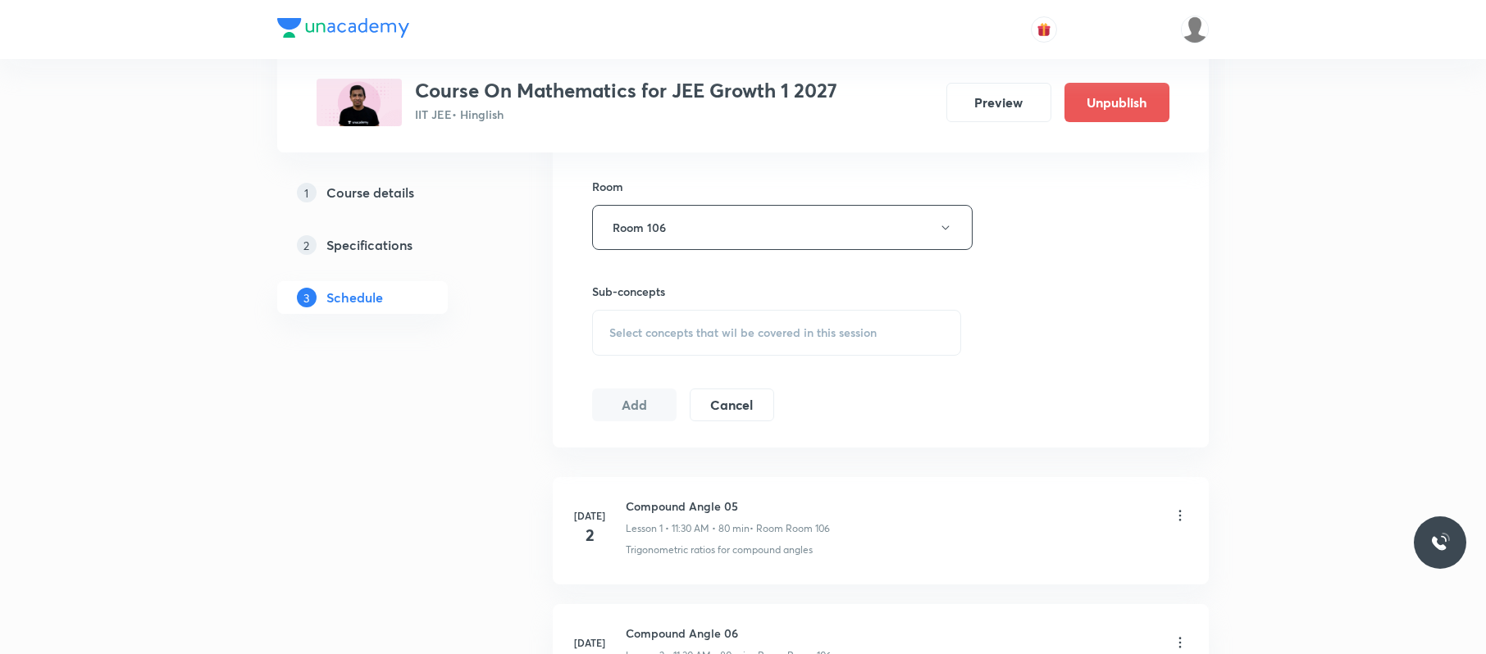
scroll to position [704, 0]
click at [791, 317] on div "Select concepts that wil be covered in this session" at bounding box center [776, 332] width 369 height 46
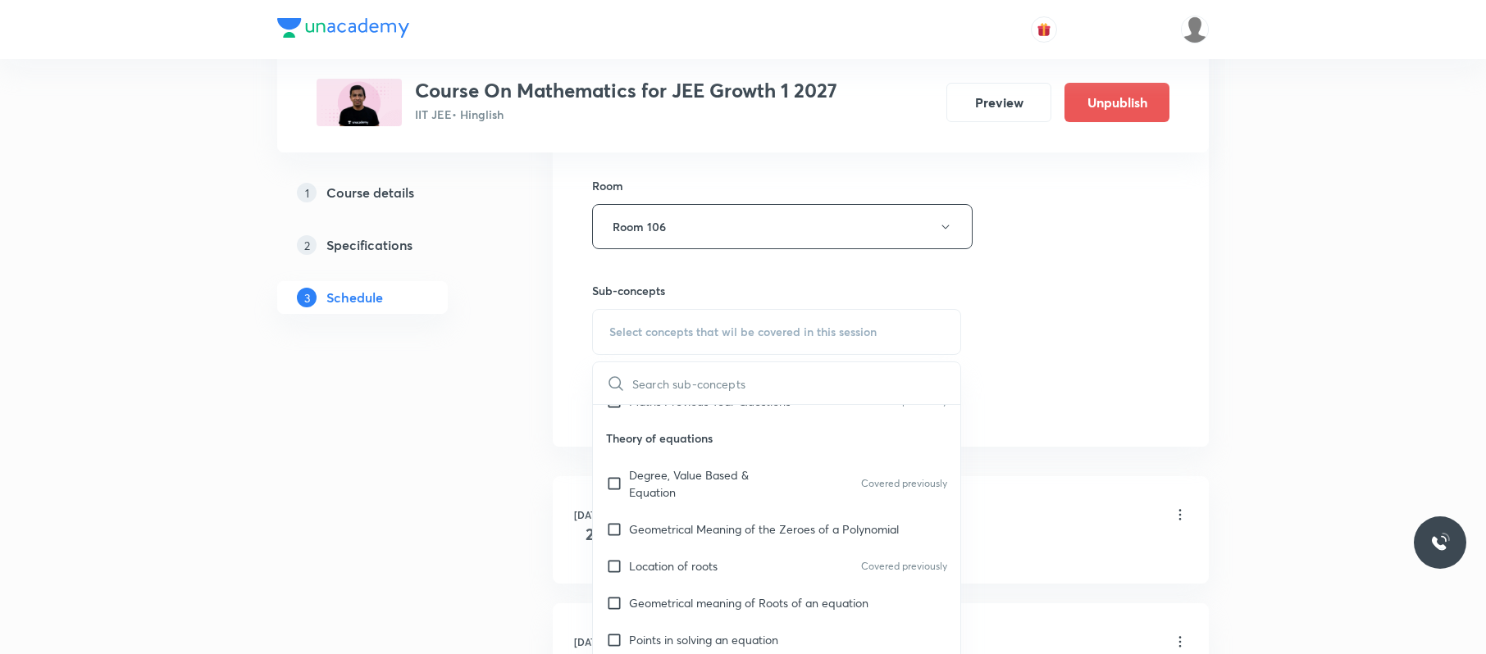
scroll to position [135, 0]
drag, startPoint x: 759, startPoint y: 476, endPoint x: 1219, endPoint y: 319, distance: 486.0
click at [764, 474] on p "Degree, Value Based & Equation" at bounding box center [712, 482] width 166 height 34
checkbox input "true"
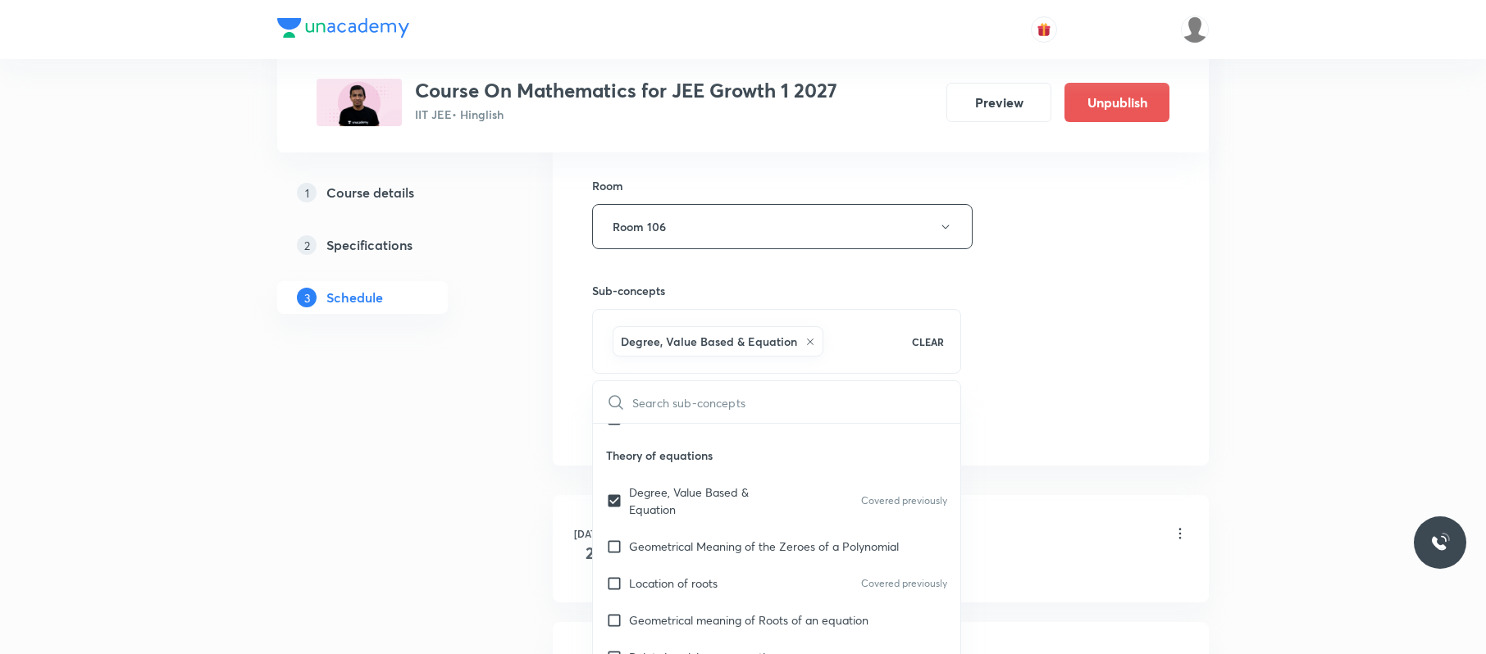
drag, startPoint x: 1215, startPoint y: 319, endPoint x: 1060, endPoint y: 355, distance: 160.0
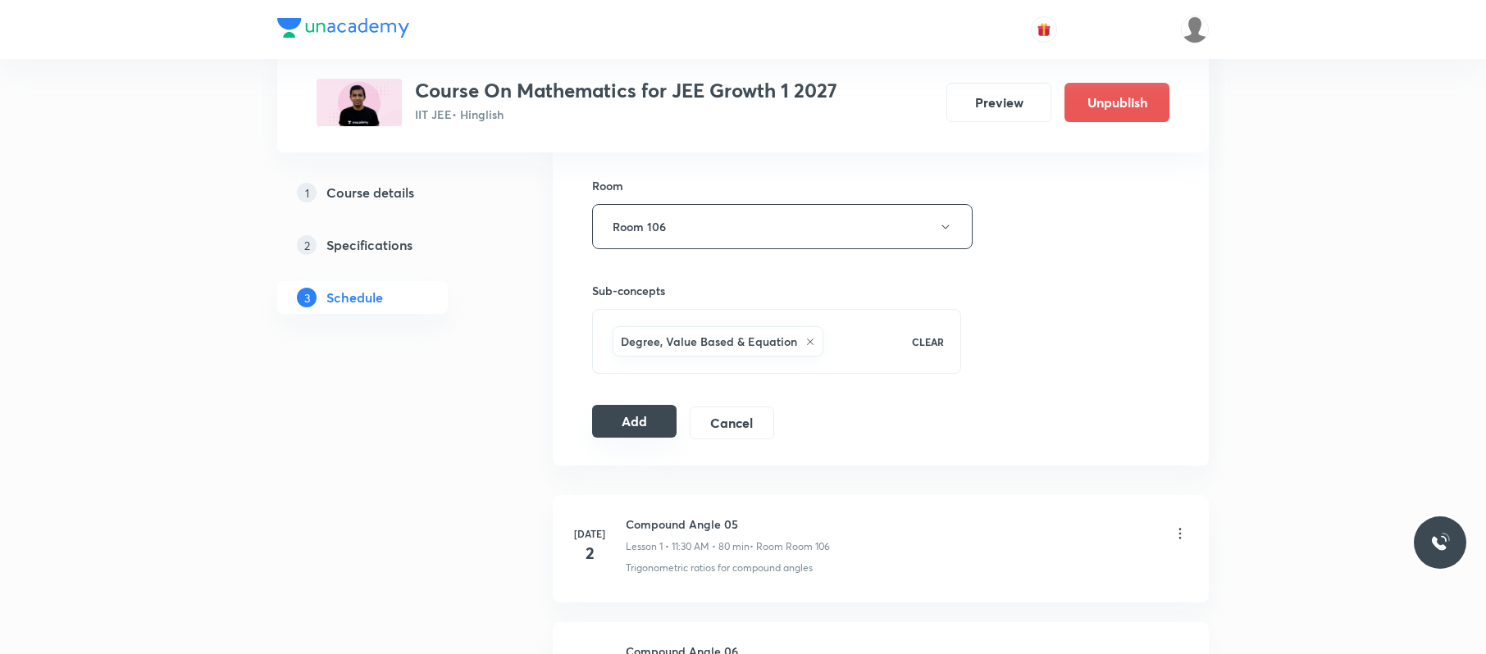
click at [610, 421] on button "Add" at bounding box center [634, 421] width 84 height 33
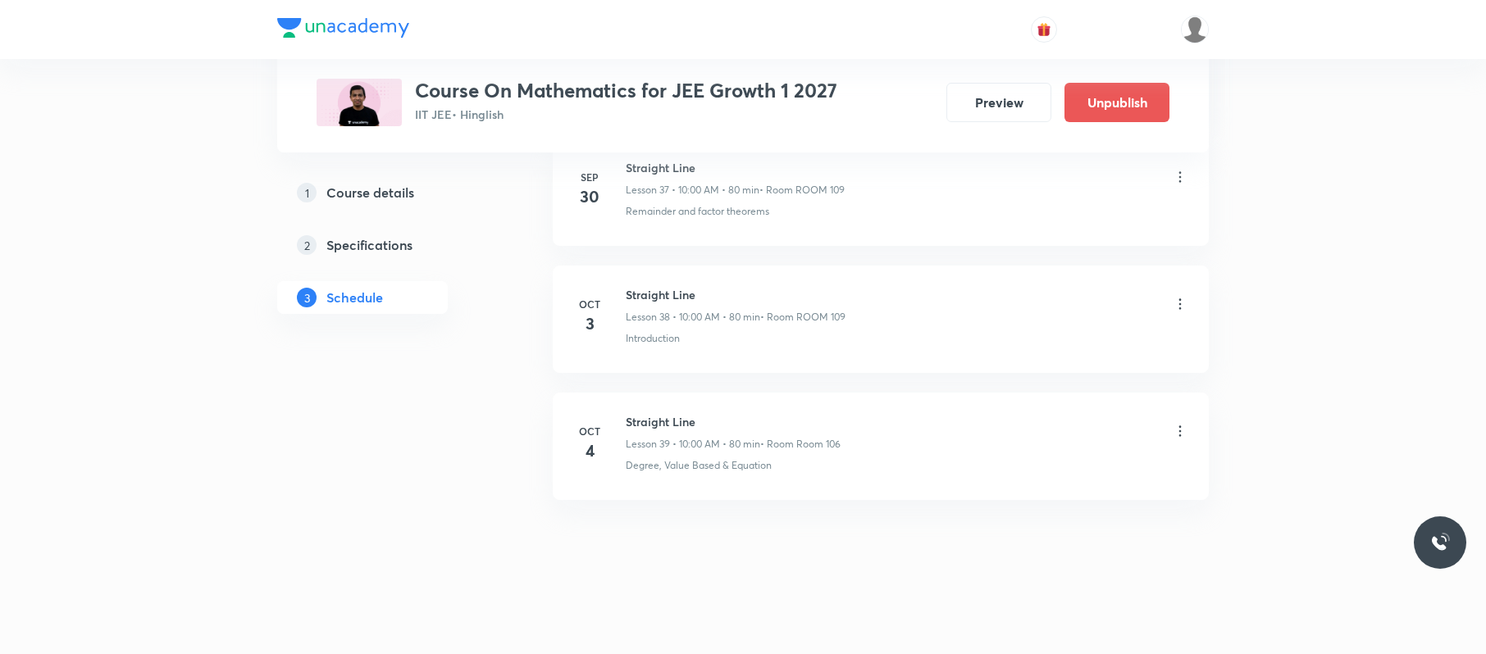
scroll to position [4885, 0]
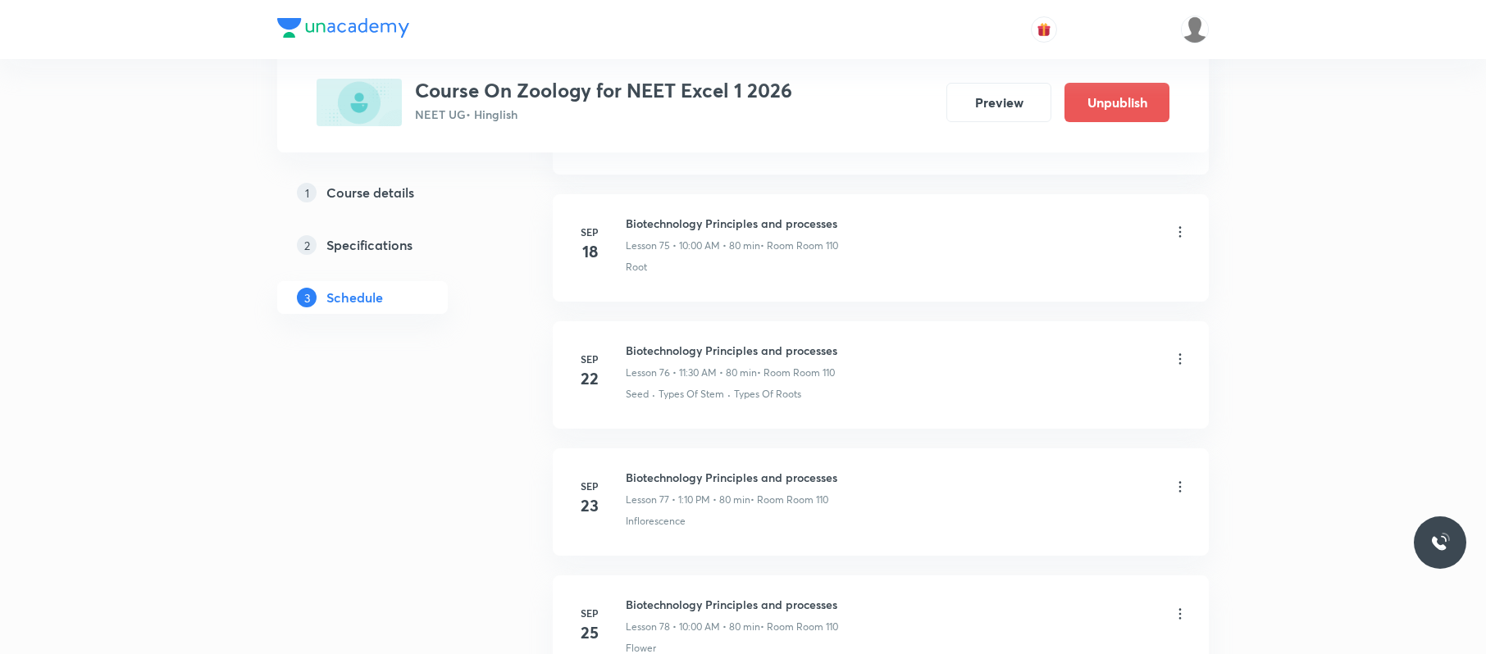
scroll to position [11266, 0]
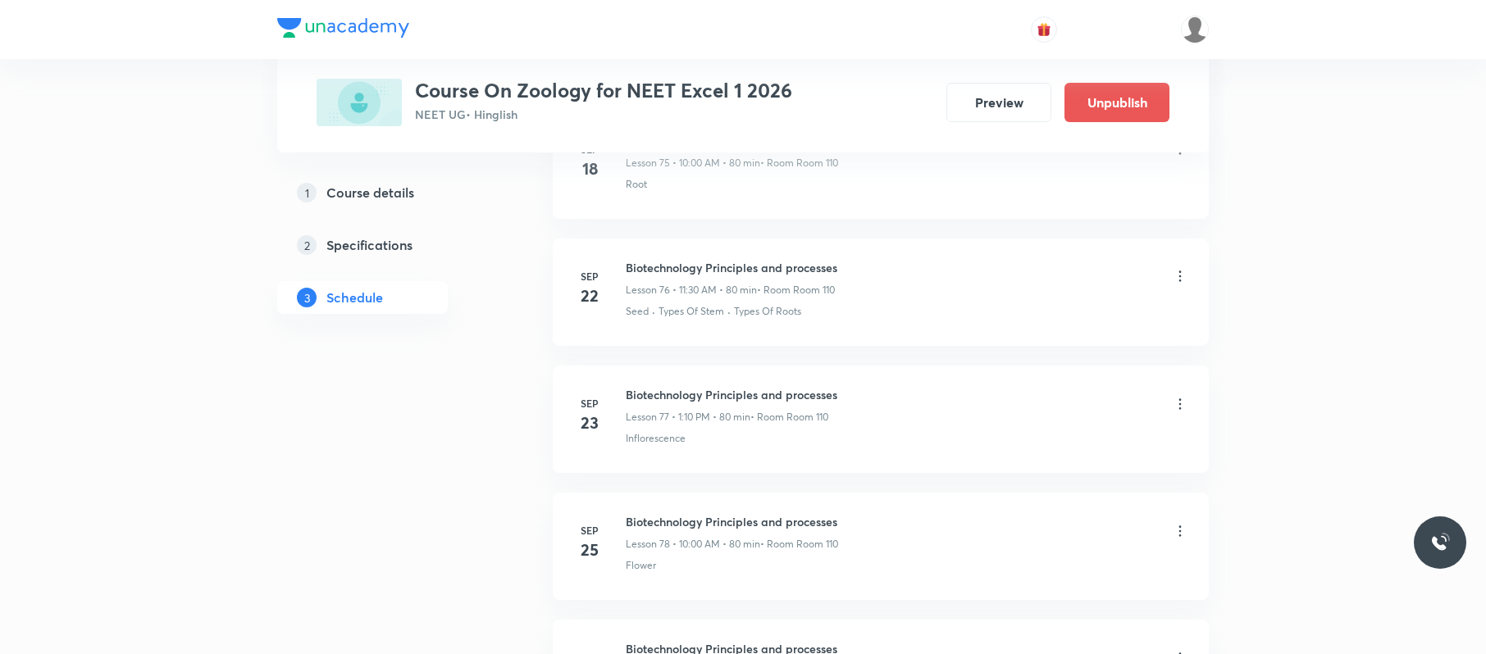
scroll to position [11266, 0]
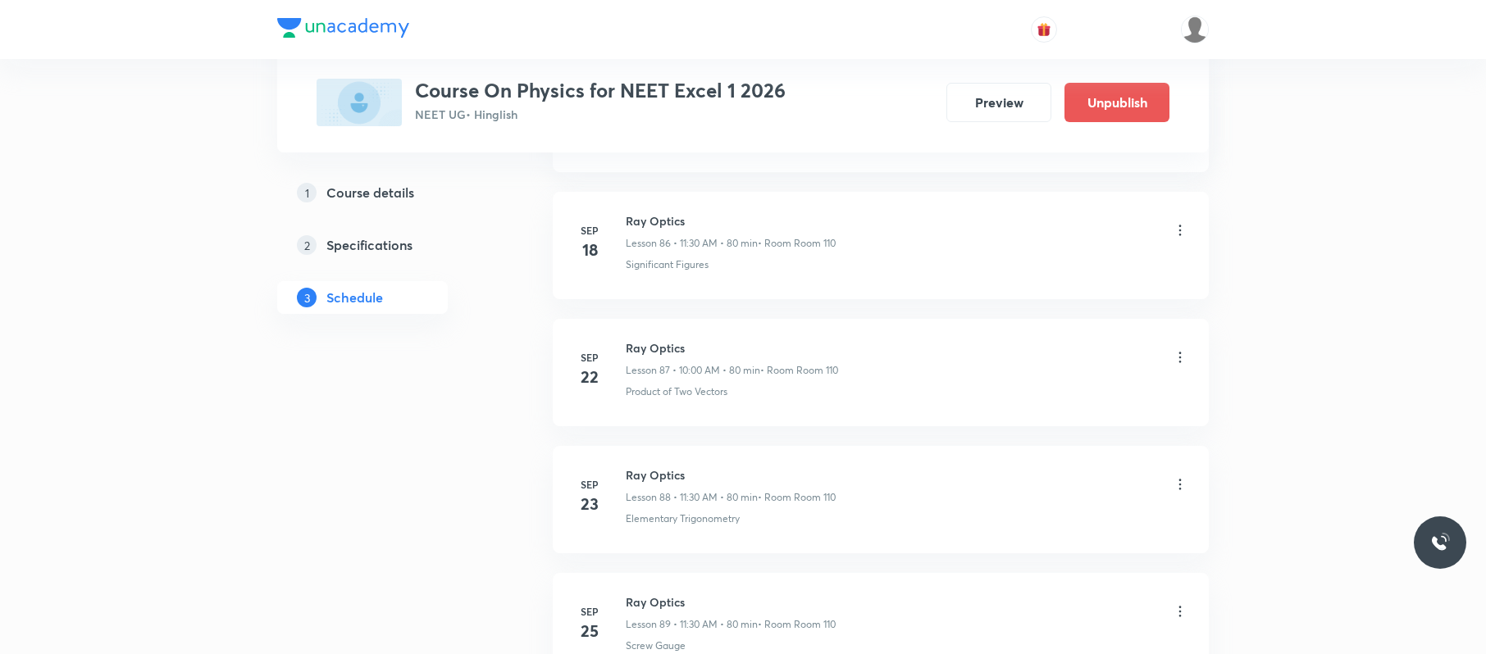
scroll to position [12280, 0]
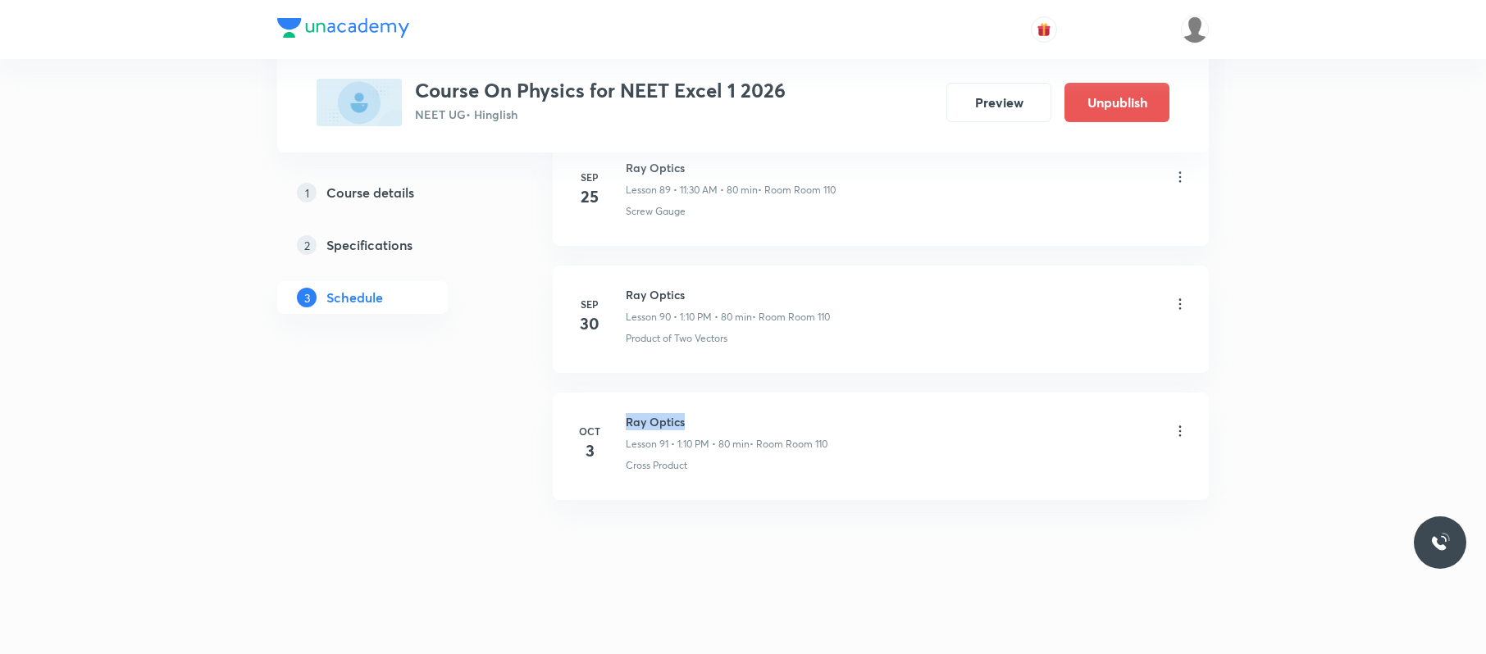
drag, startPoint x: 738, startPoint y: 397, endPoint x: 631, endPoint y: 394, distance: 107.5
click at [627, 394] on li "Oct 3 Ray Optics Lesson 91 • 1:10 PM • 80 min • Room Room 110 Cross Product" at bounding box center [881, 446] width 656 height 107
copy h6 "Ray Optics"
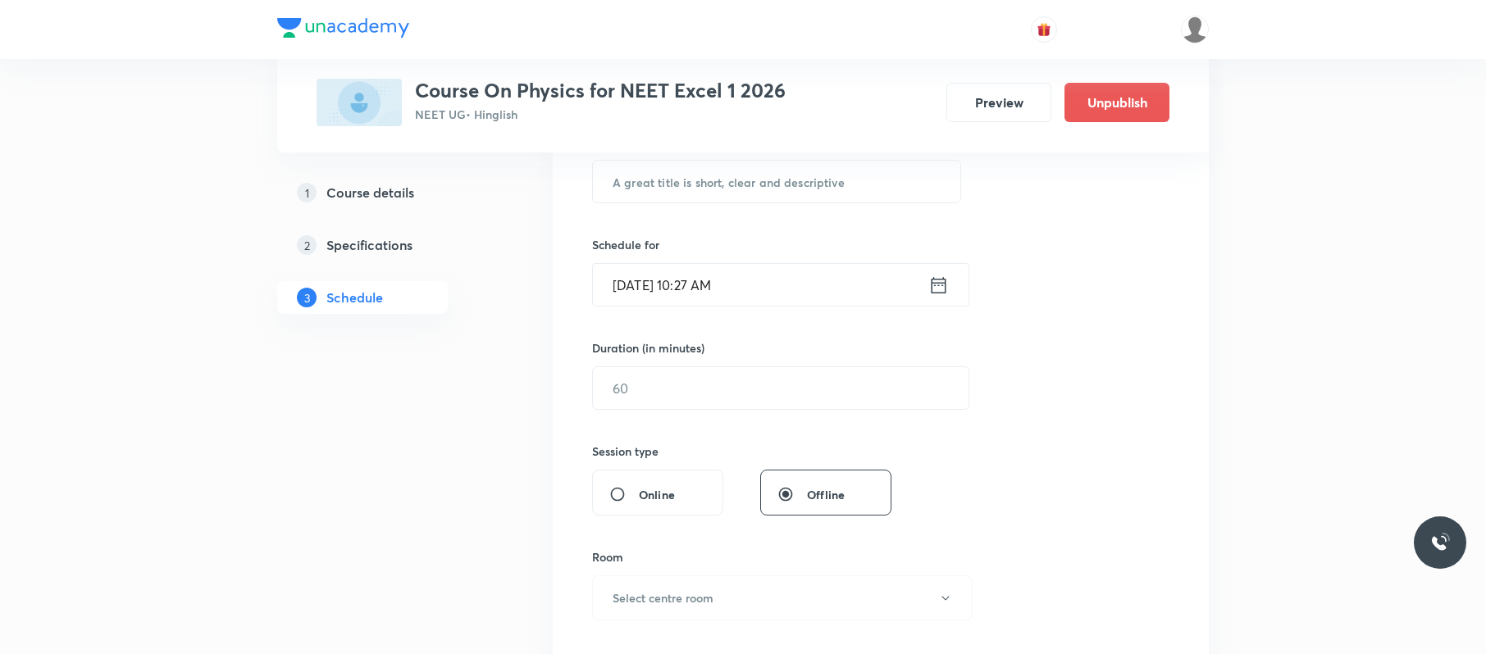
scroll to position [0, 0]
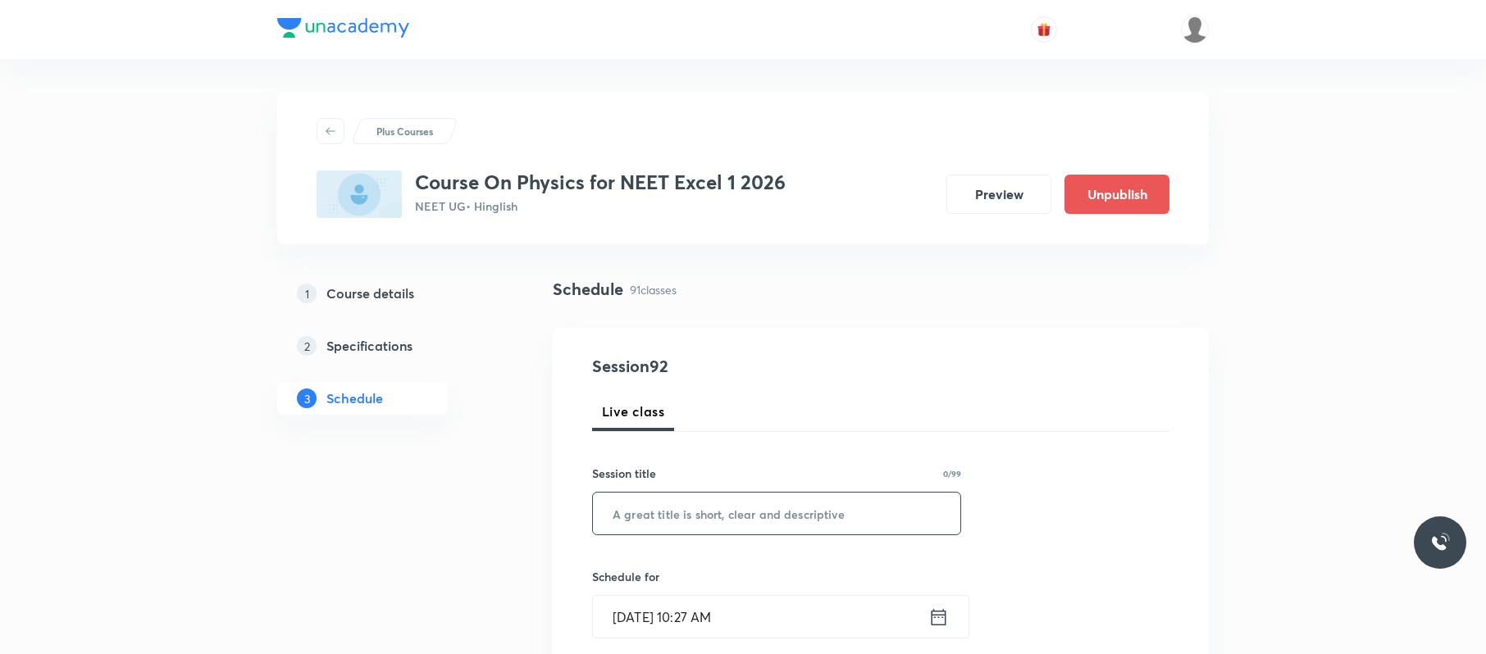
click at [690, 500] on input "text" at bounding box center [776, 514] width 367 height 42
paste input "Ray Optics"
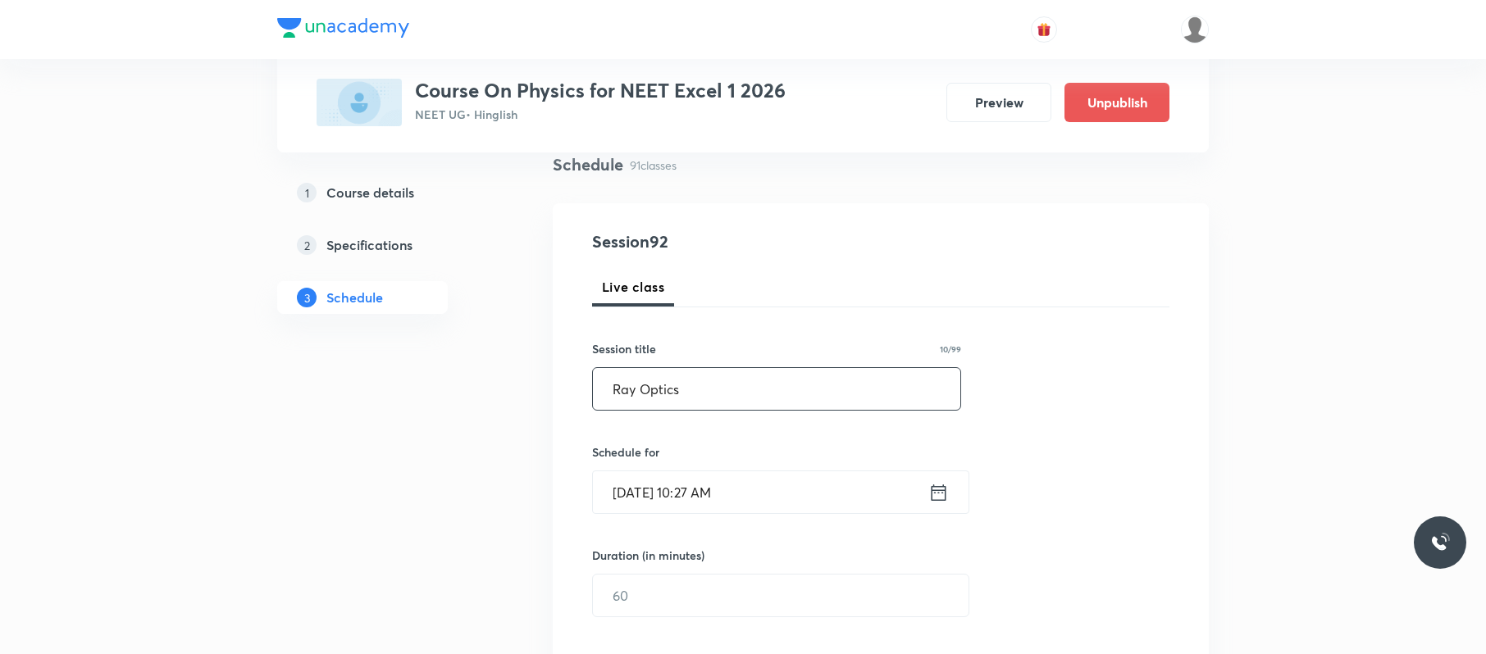
scroll to position [126, 0]
type input "Ray Optics"
click at [766, 492] on input "[DATE] 10:27 AM" at bounding box center [760, 491] width 335 height 42
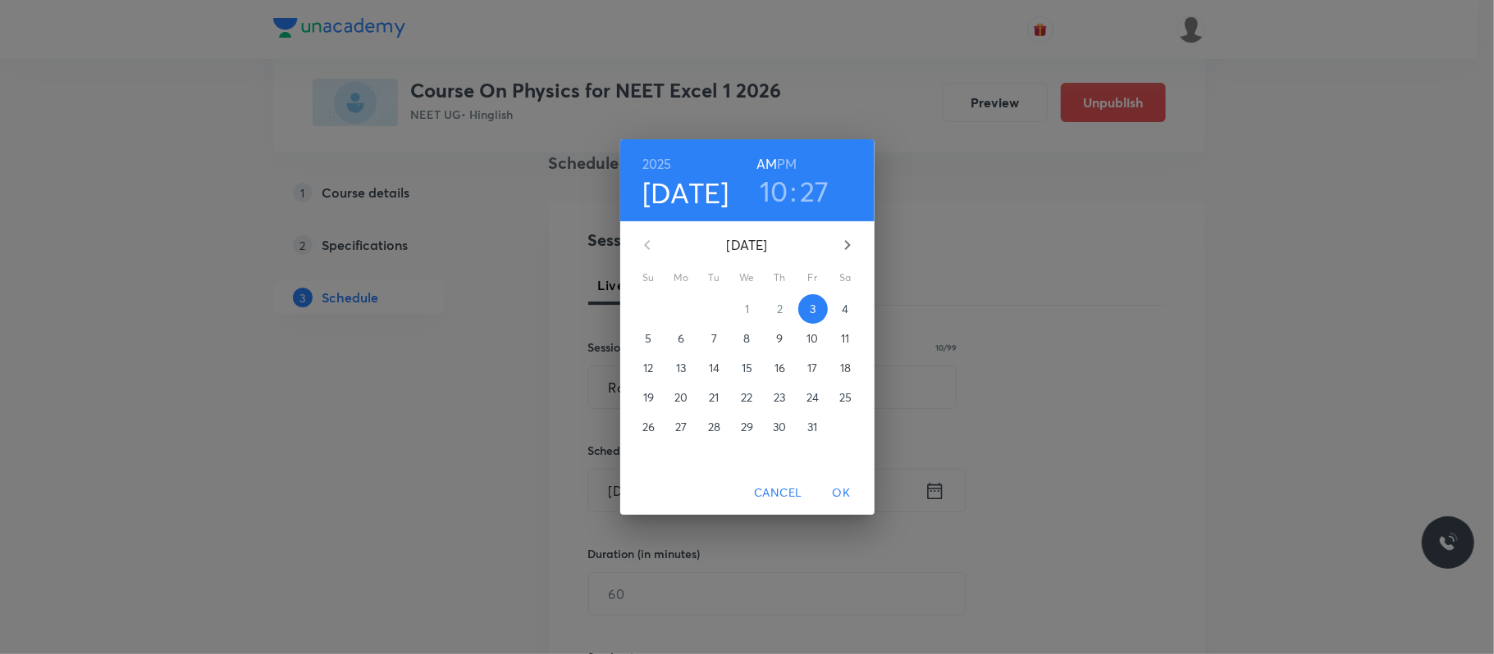
click at [848, 302] on p "4" at bounding box center [844, 309] width 7 height 16
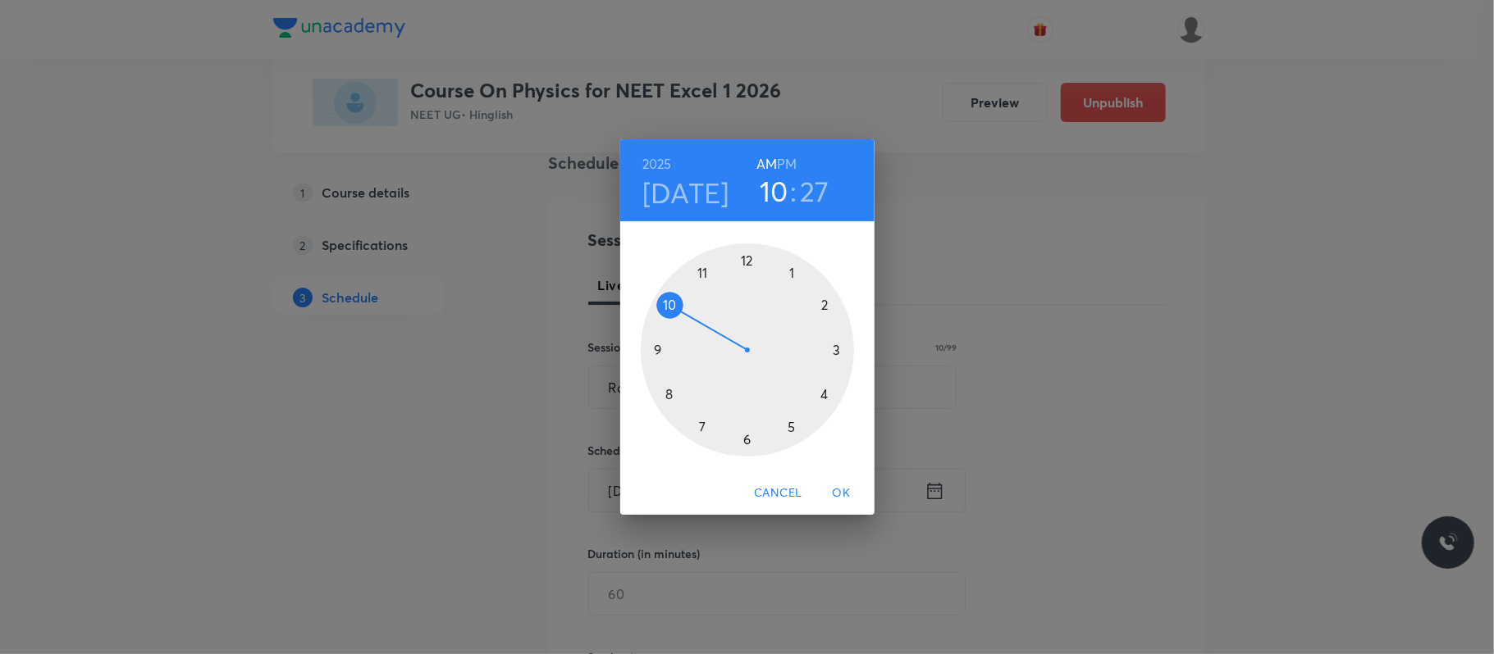
click at [787, 159] on h6 "PM" at bounding box center [787, 164] width 20 height 23
click at [794, 270] on div at bounding box center [747, 350] width 213 height 213
click at [823, 306] on div at bounding box center [747, 350] width 213 height 213
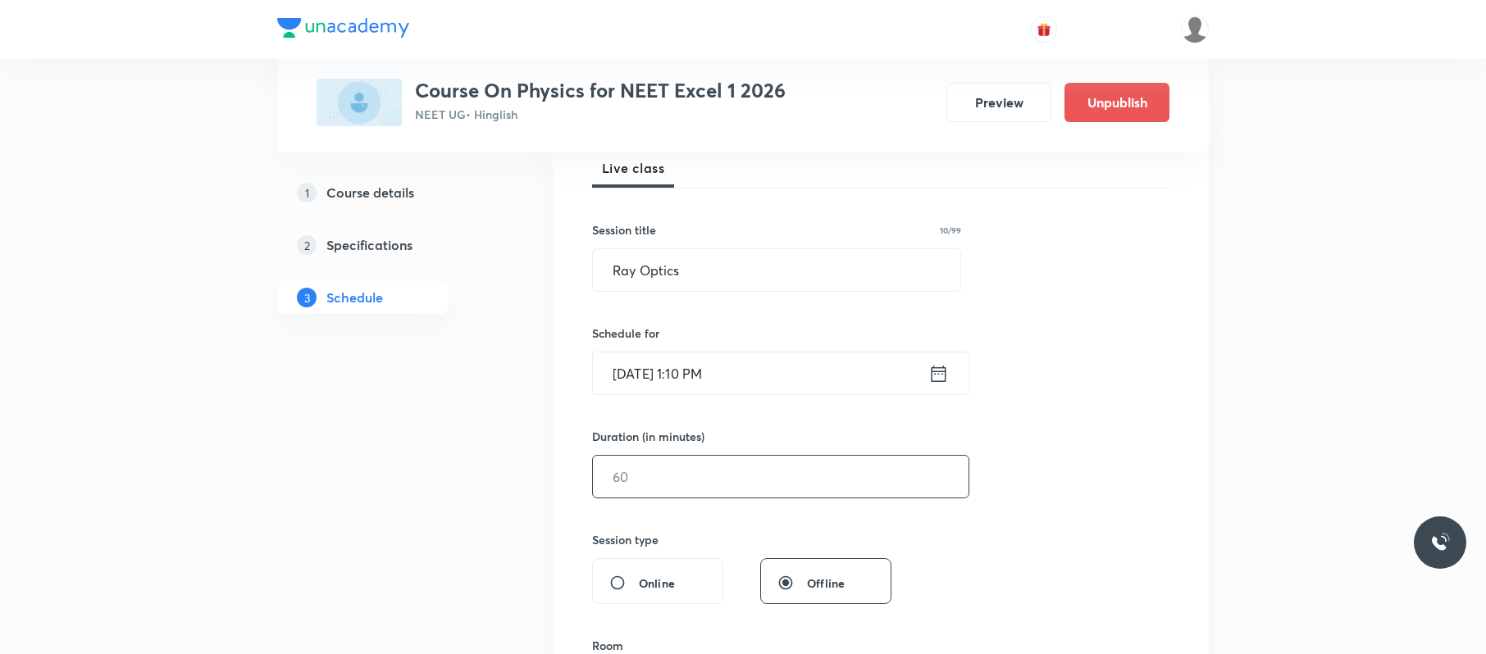
scroll to position [244, 0]
click at [700, 474] on input "text" at bounding box center [781, 476] width 376 height 42
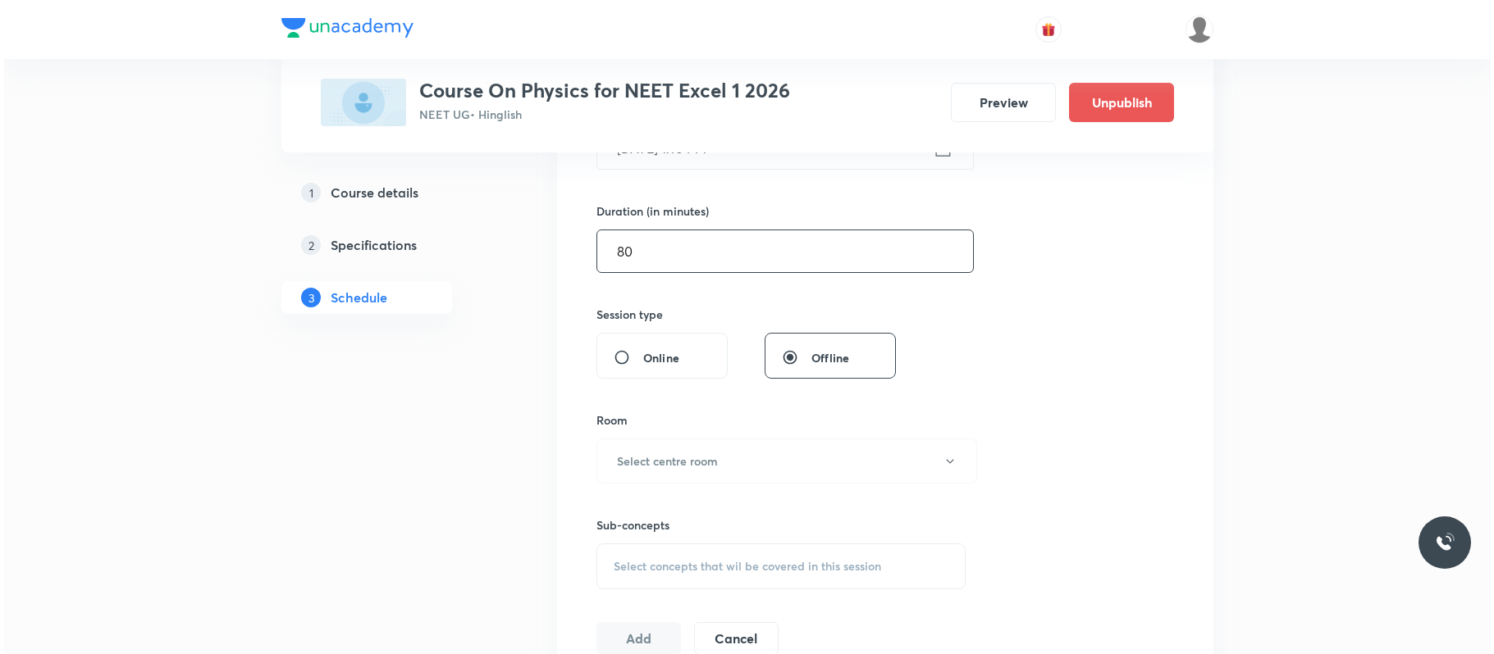
scroll to position [471, 0]
type input "80"
click at [700, 474] on button "Select centre room" at bounding box center [782, 459] width 381 height 45
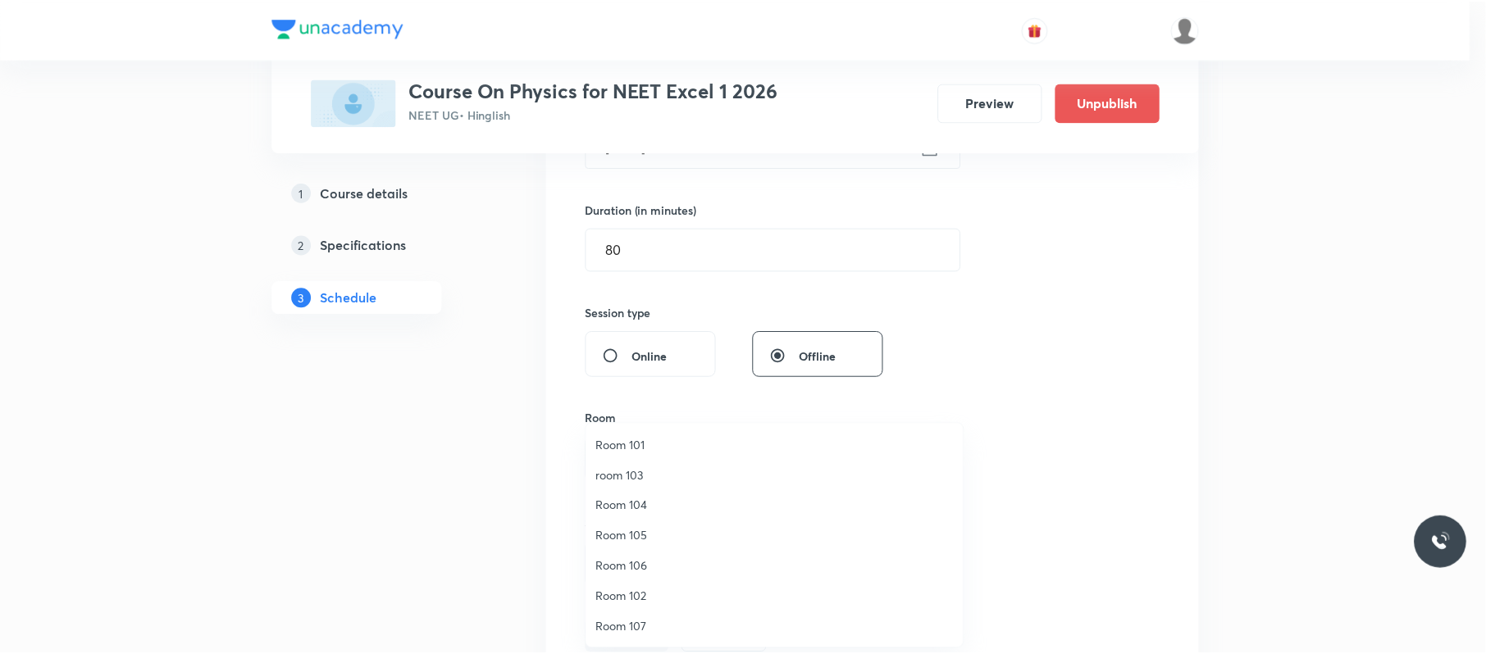
scroll to position [122, 0]
click at [654, 621] on span "Room 110" at bounding box center [778, 626] width 359 height 17
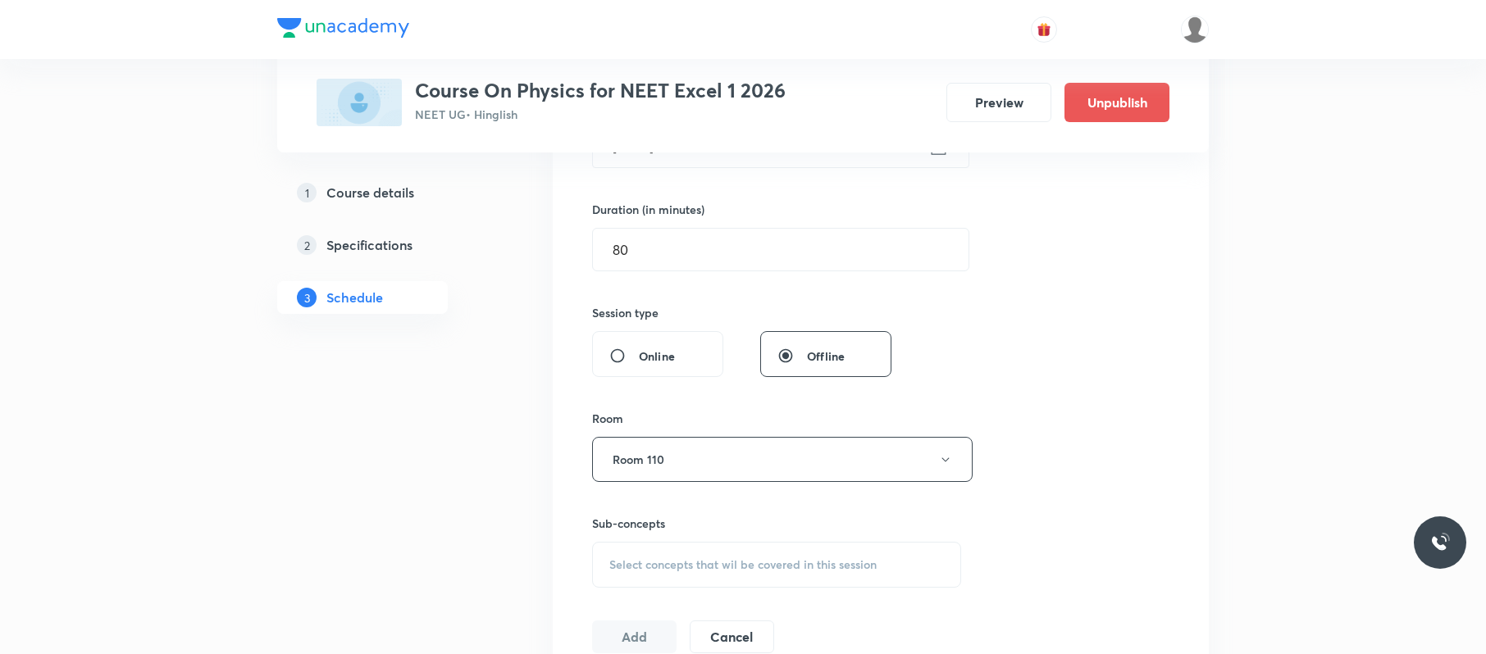
click at [787, 559] on span "Select concepts that wil be covered in this session" at bounding box center [742, 565] width 267 height 13
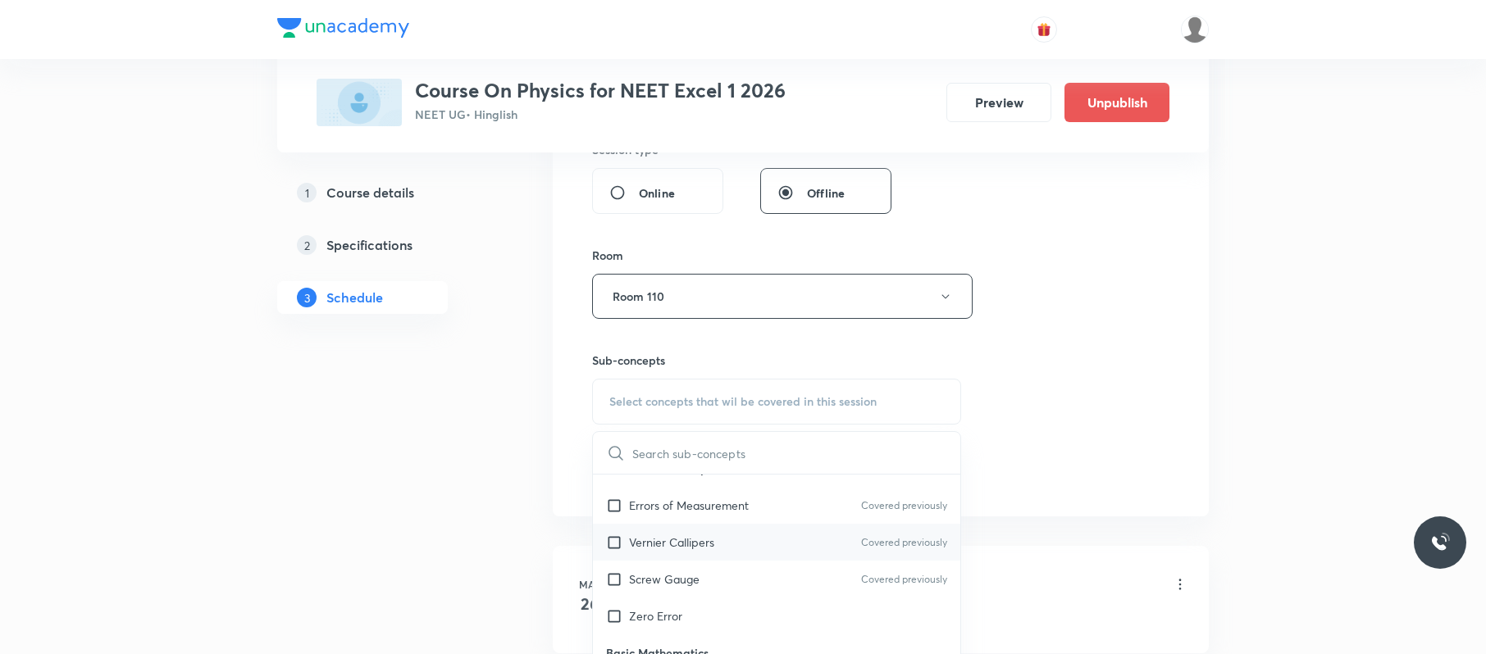
scroll to position [595, 0]
drag, startPoint x: 755, startPoint y: 539, endPoint x: 982, endPoint y: 434, distance: 250.3
click at [759, 539] on div "Vernier Callipers Covered previously" at bounding box center [776, 542] width 367 height 37
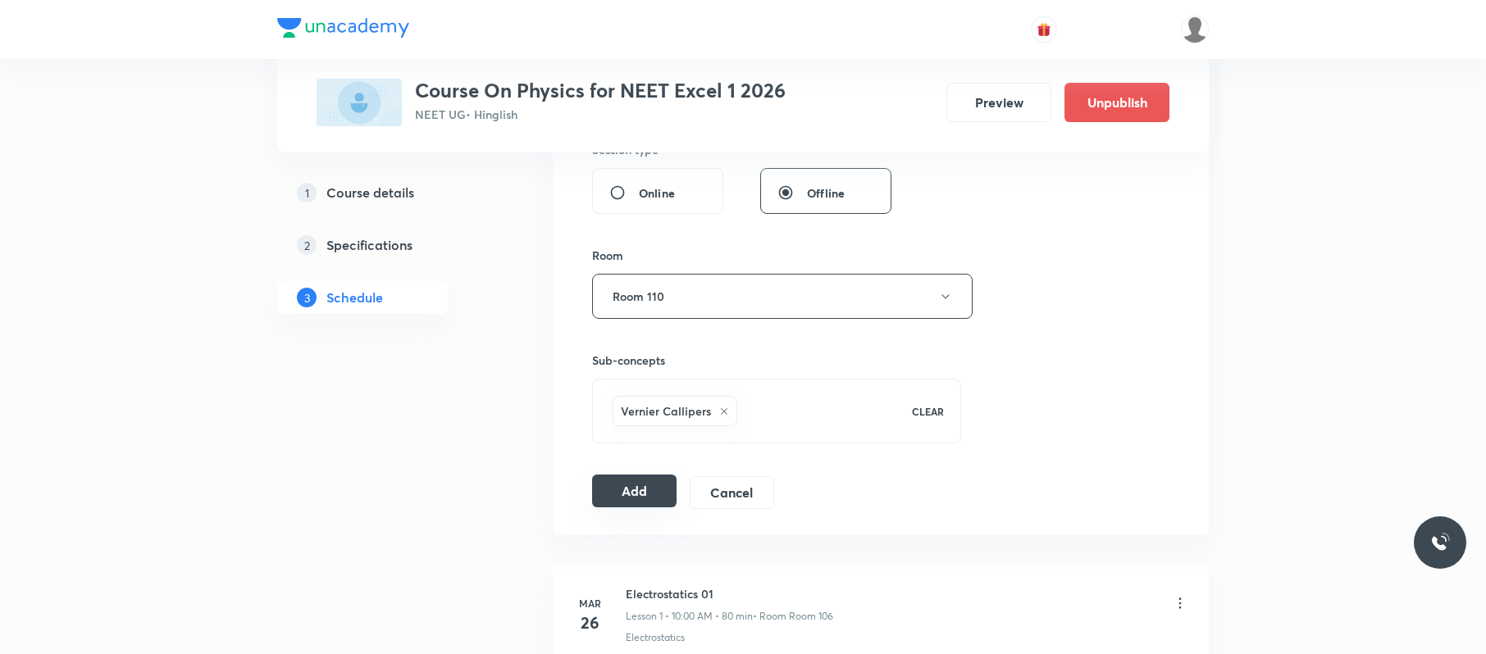
click at [609, 486] on button "Add" at bounding box center [634, 491] width 84 height 33
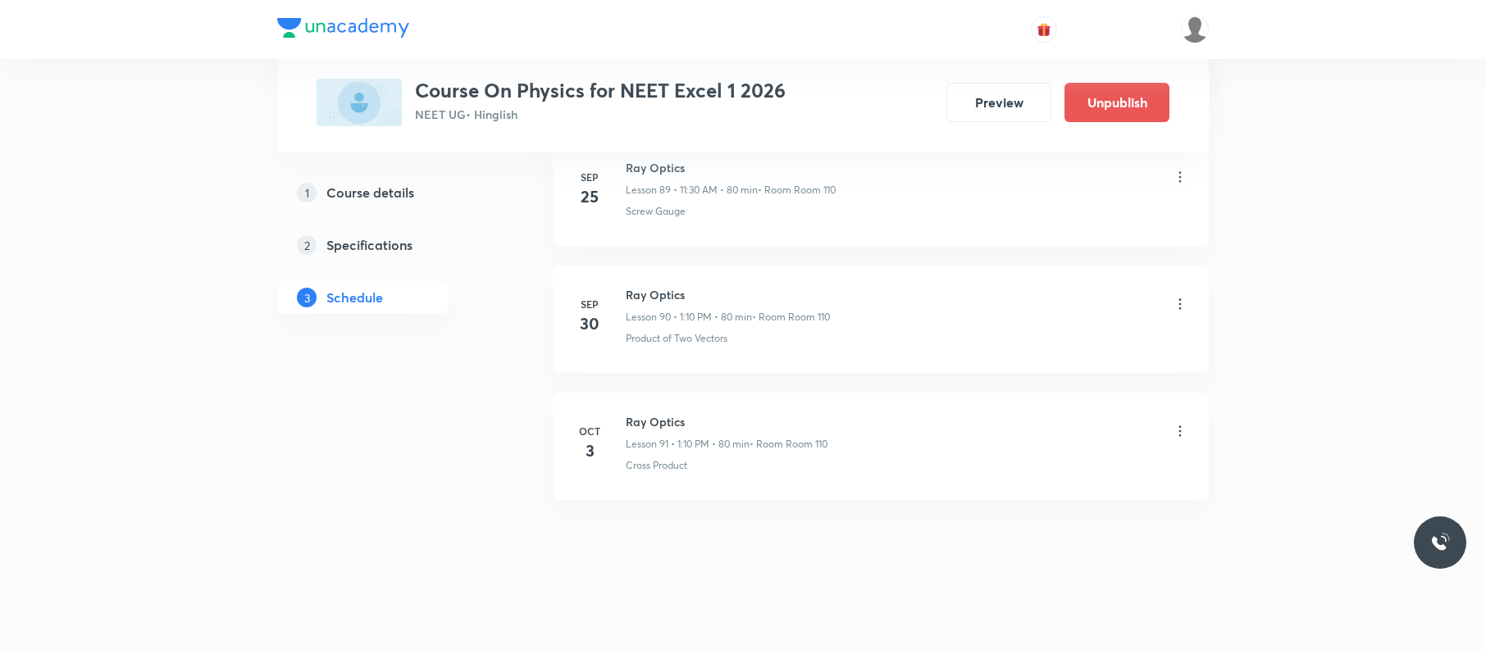
scroll to position [11525, 0]
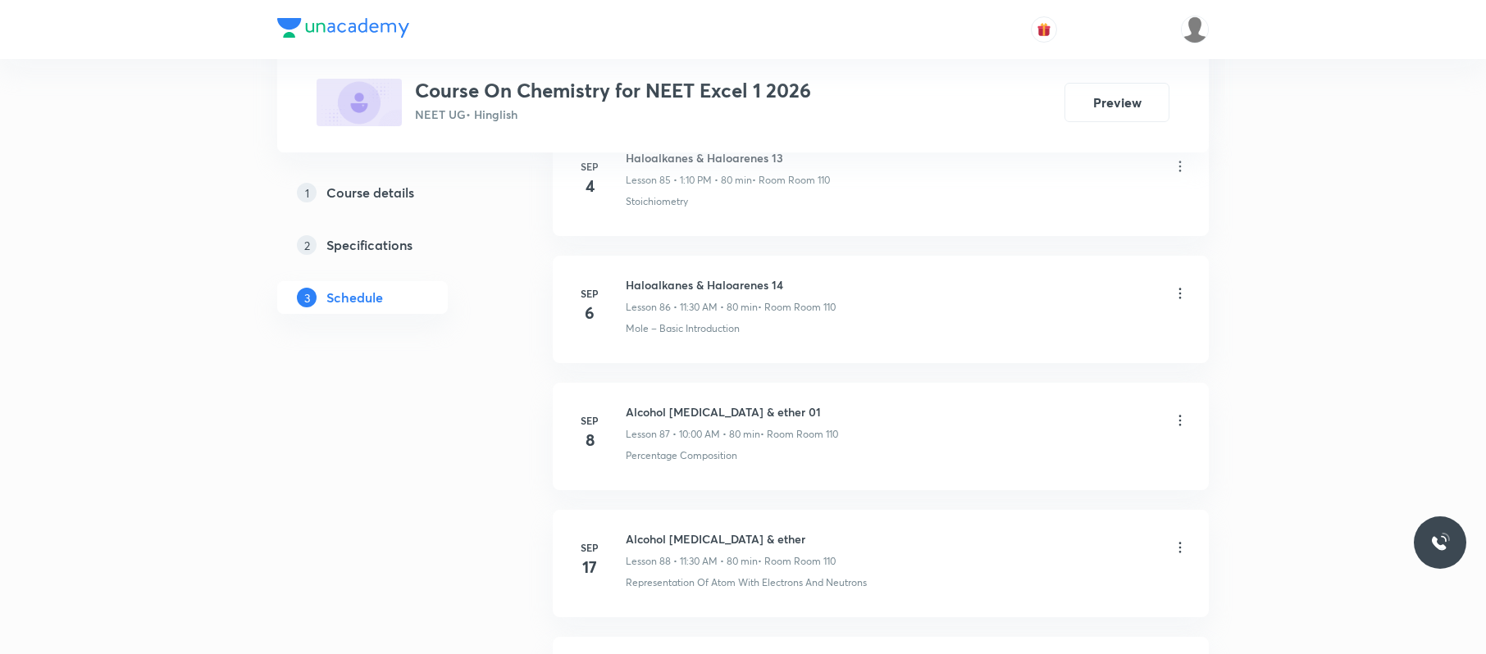
scroll to position [12553, 0]
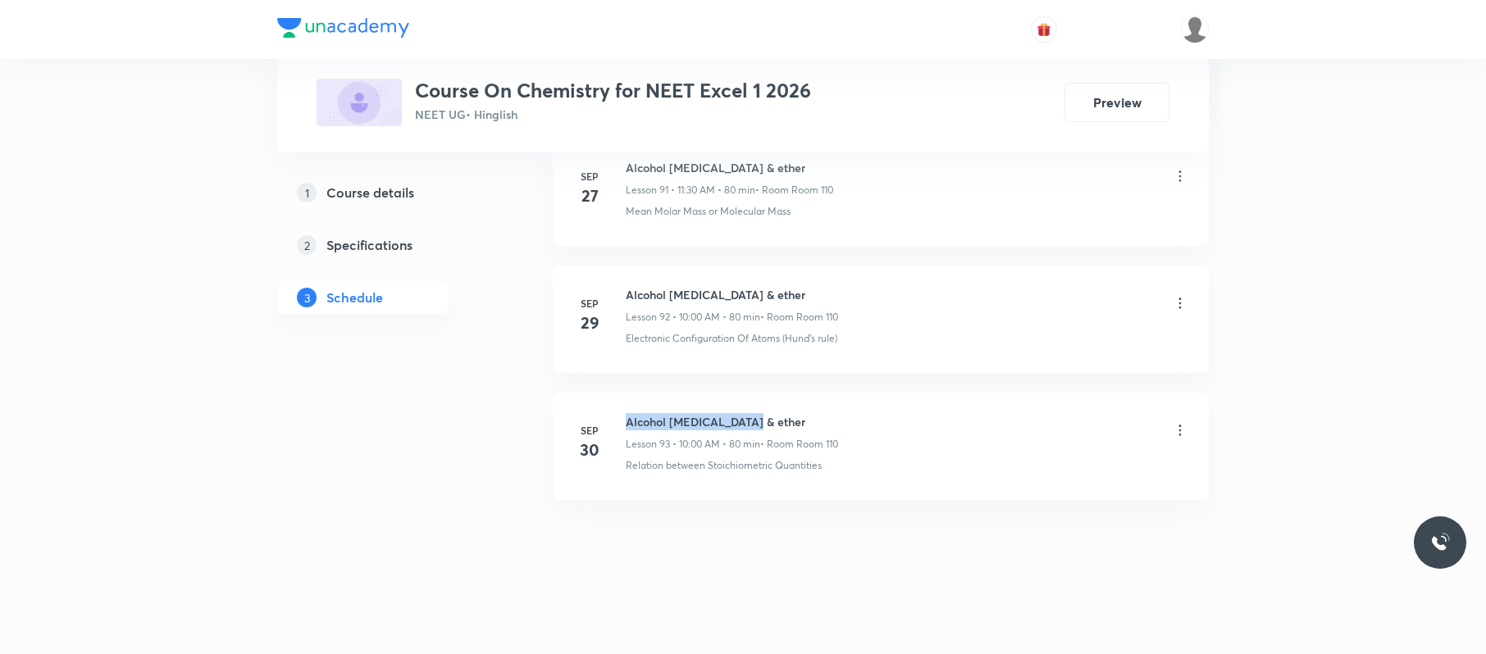
drag, startPoint x: 779, startPoint y: 399, endPoint x: 620, endPoint y: 402, distance: 159.1
click at [620, 402] on li "Sep 30 Alcohol phenol & ether Lesson 93 • 10:00 AM • 80 min • Room Room 110 Rel…" at bounding box center [881, 446] width 656 height 107
copy h6 "Alcohol phenol & ether"
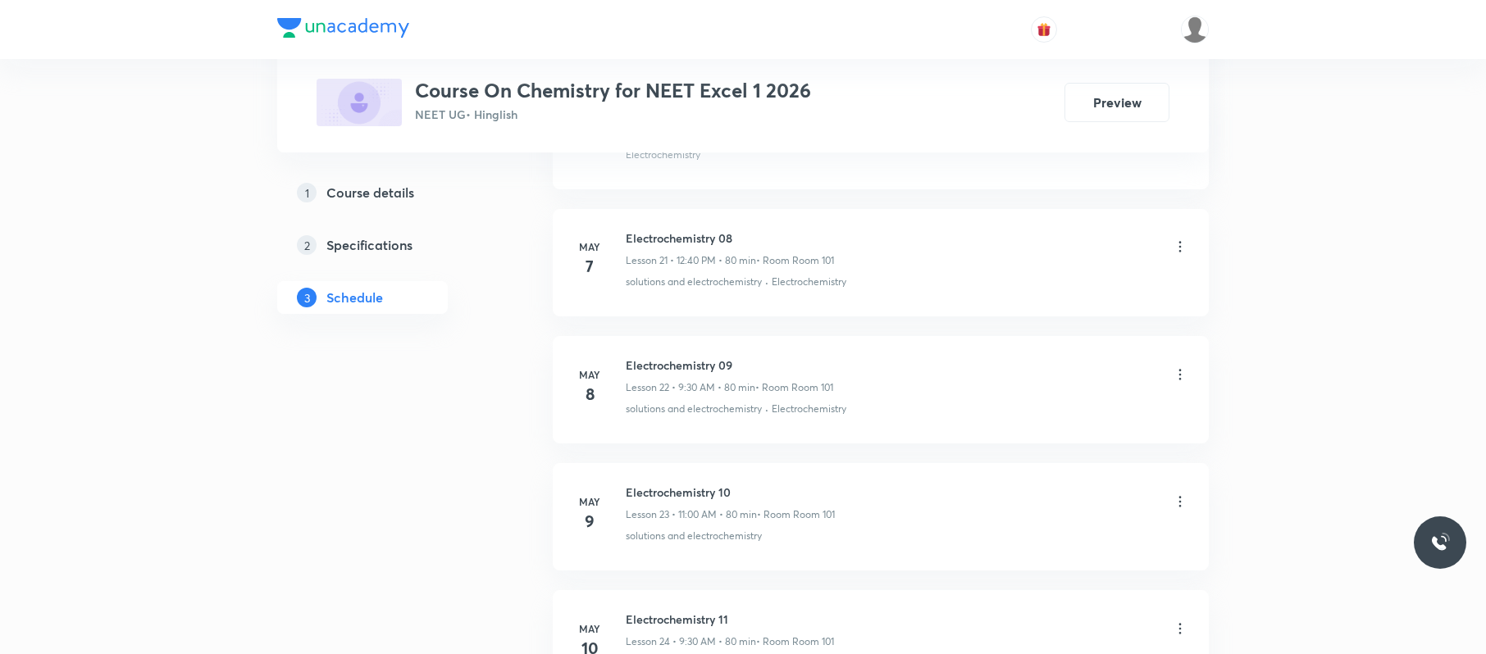
scroll to position [0, 0]
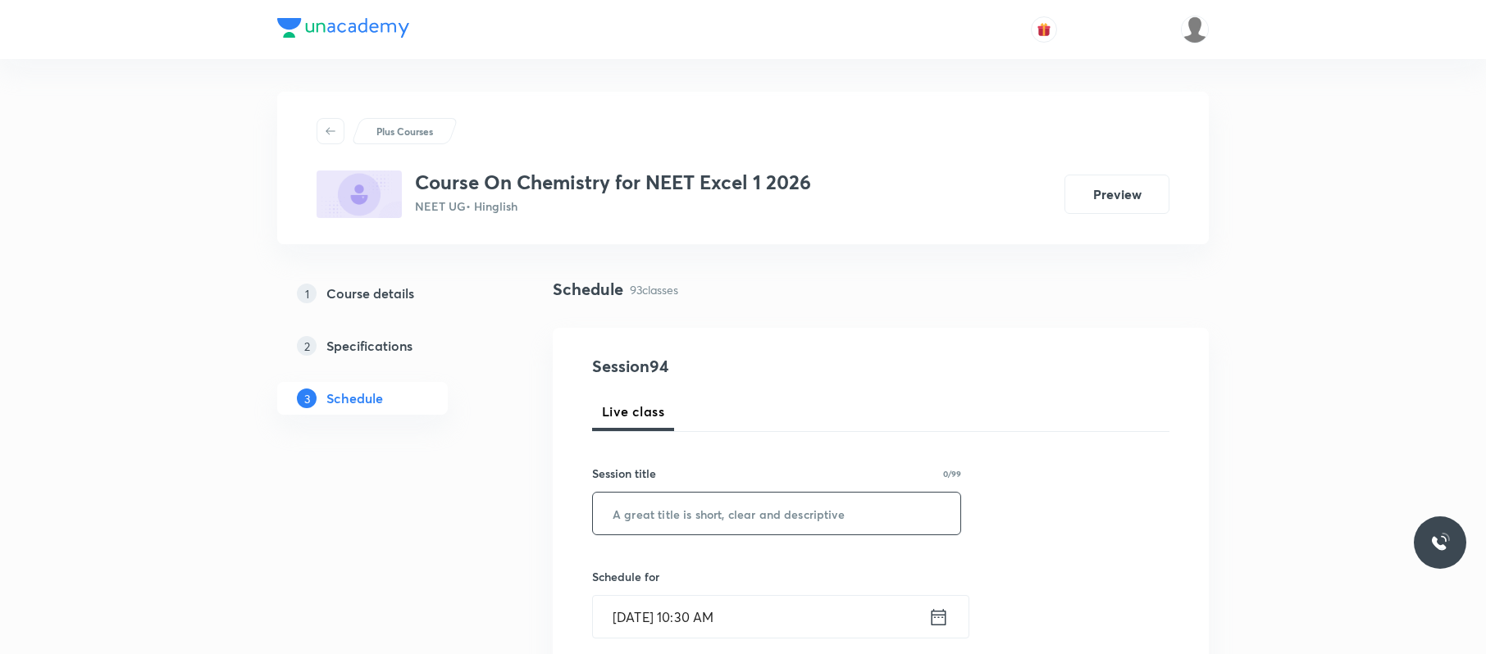
click at [884, 507] on input "text" at bounding box center [776, 514] width 367 height 42
paste input "Alcohol phenol & ether"
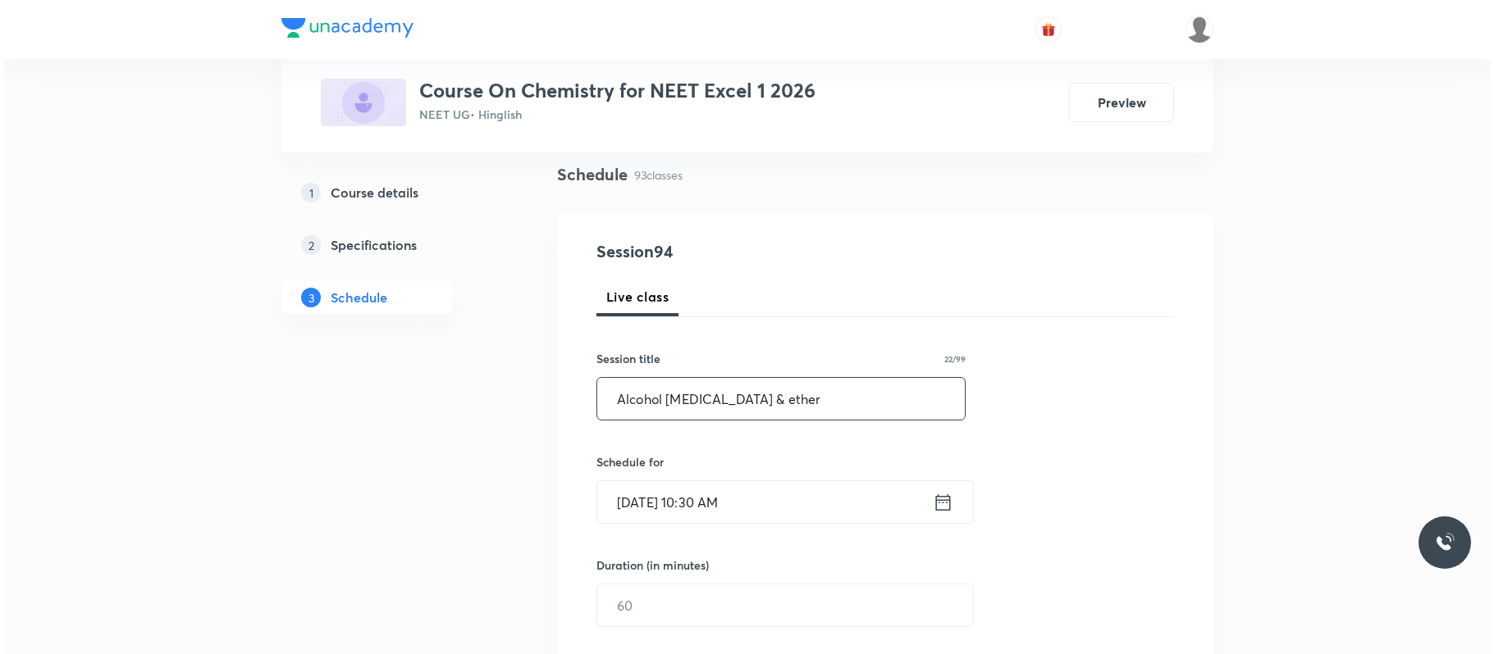
scroll to position [116, 0]
type input "Alcohol phenol & ether"
click at [858, 513] on input "Oct 3, 2025, 10:30 AM" at bounding box center [760, 501] width 335 height 42
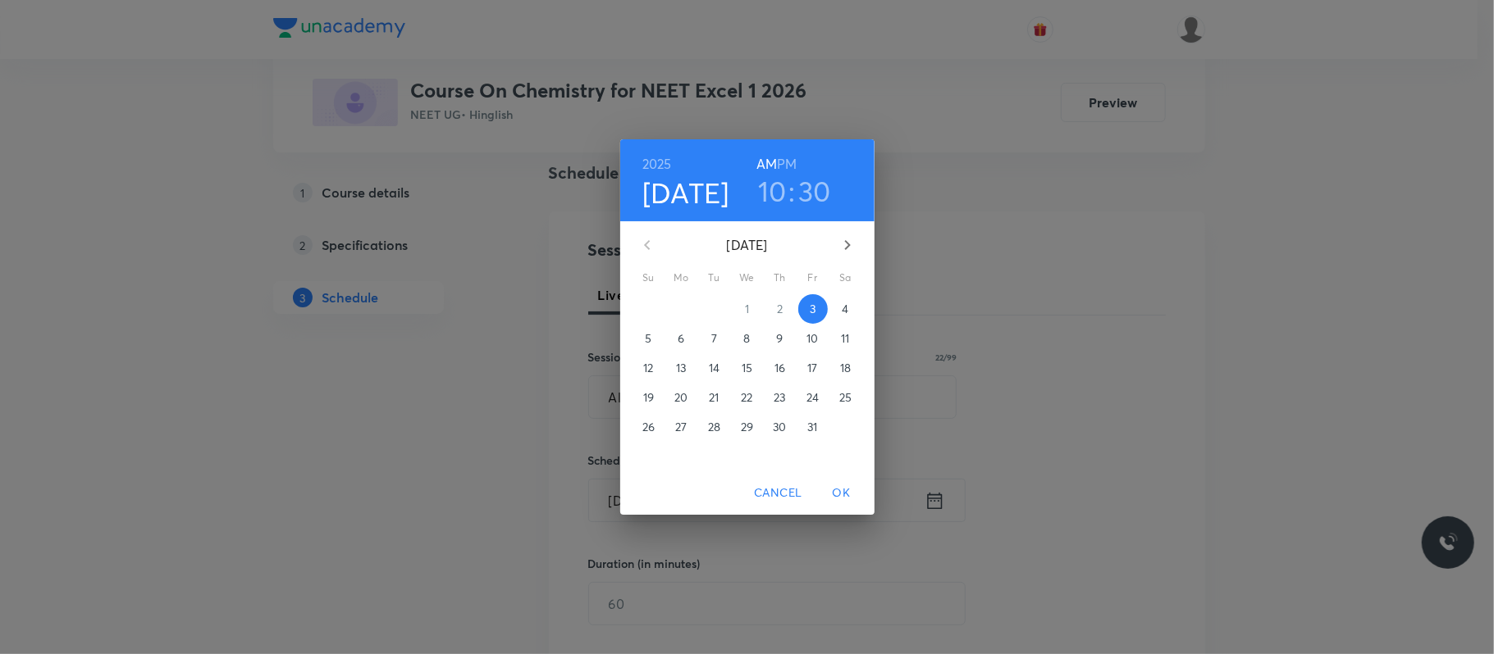
click at [848, 313] on p "4" at bounding box center [844, 309] width 7 height 16
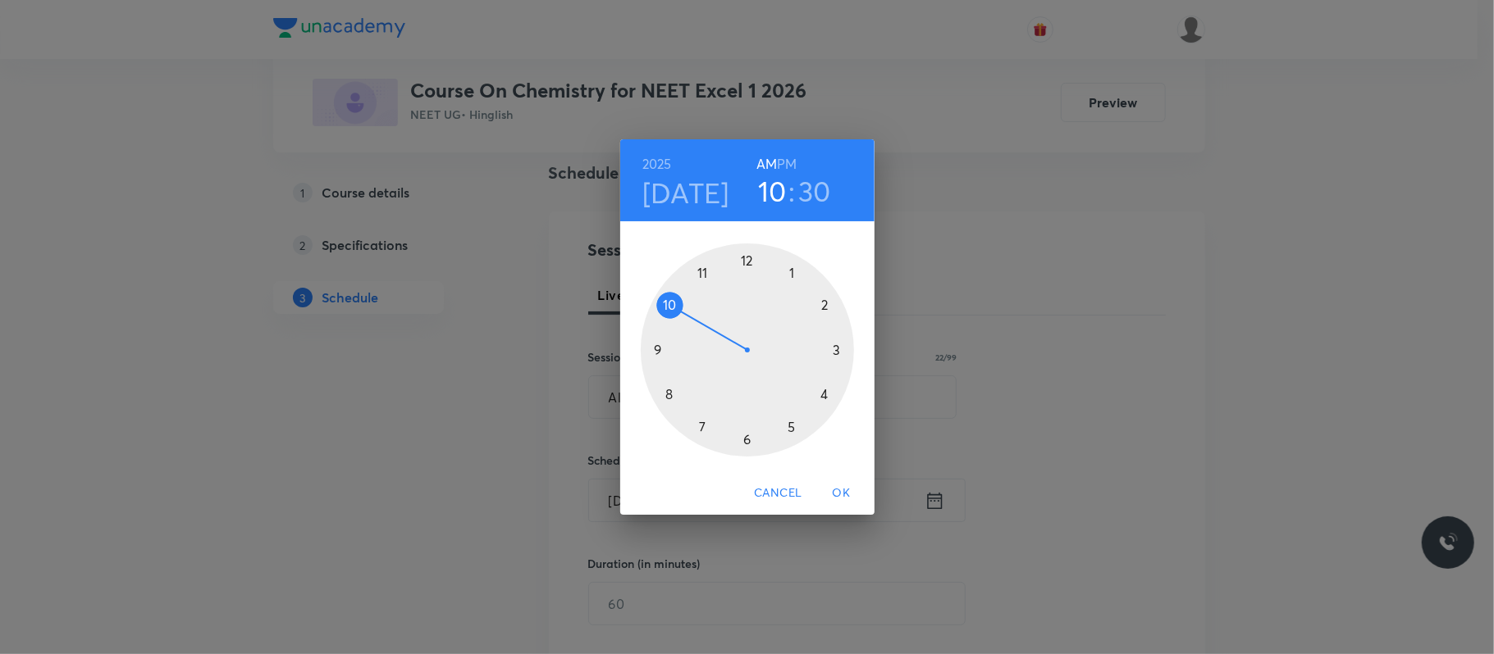
drag, startPoint x: 667, startPoint y: 307, endPoint x: 677, endPoint y: 309, distance: 10.9
click at [668, 307] on div at bounding box center [747, 350] width 213 height 213
click at [748, 256] on div at bounding box center [747, 350] width 213 height 213
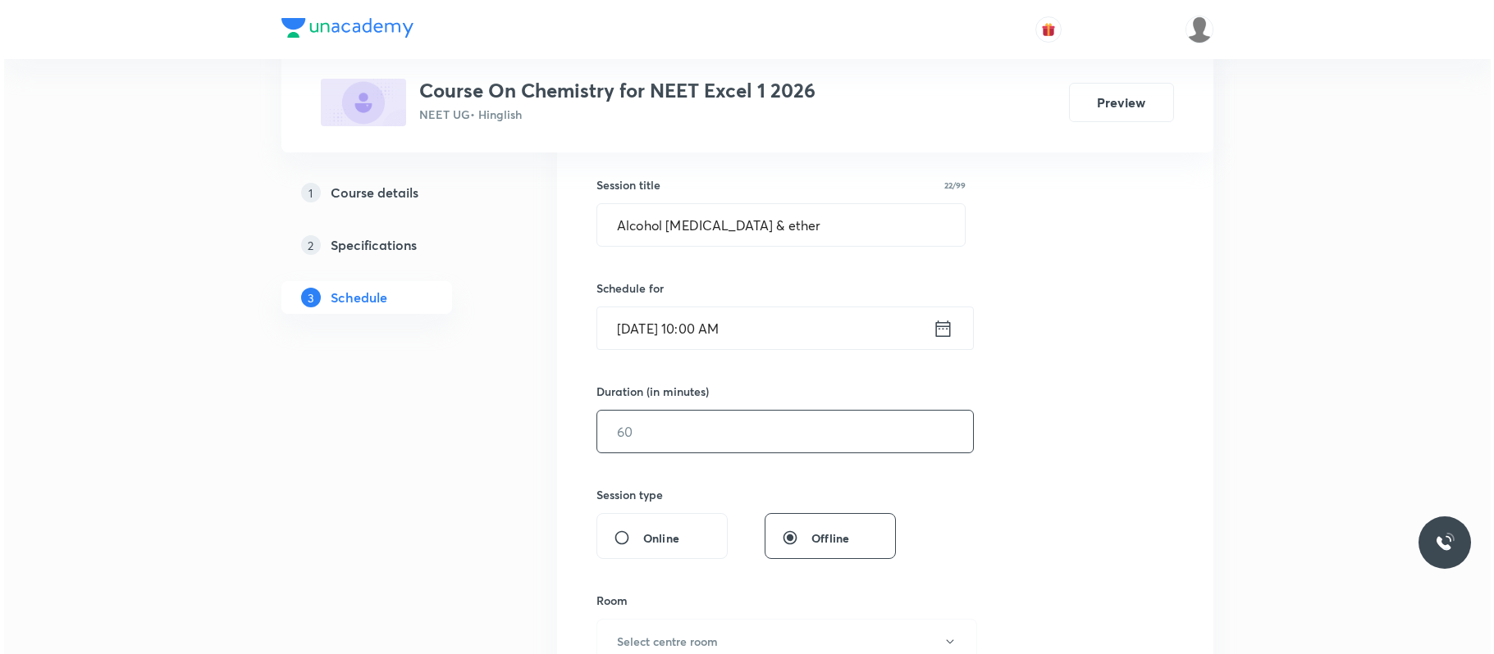
scroll to position [290, 0]
click at [712, 423] on input "text" at bounding box center [781, 430] width 376 height 42
type input "80"
click at [644, 645] on h6 "Select centre room" at bounding box center [663, 640] width 101 height 17
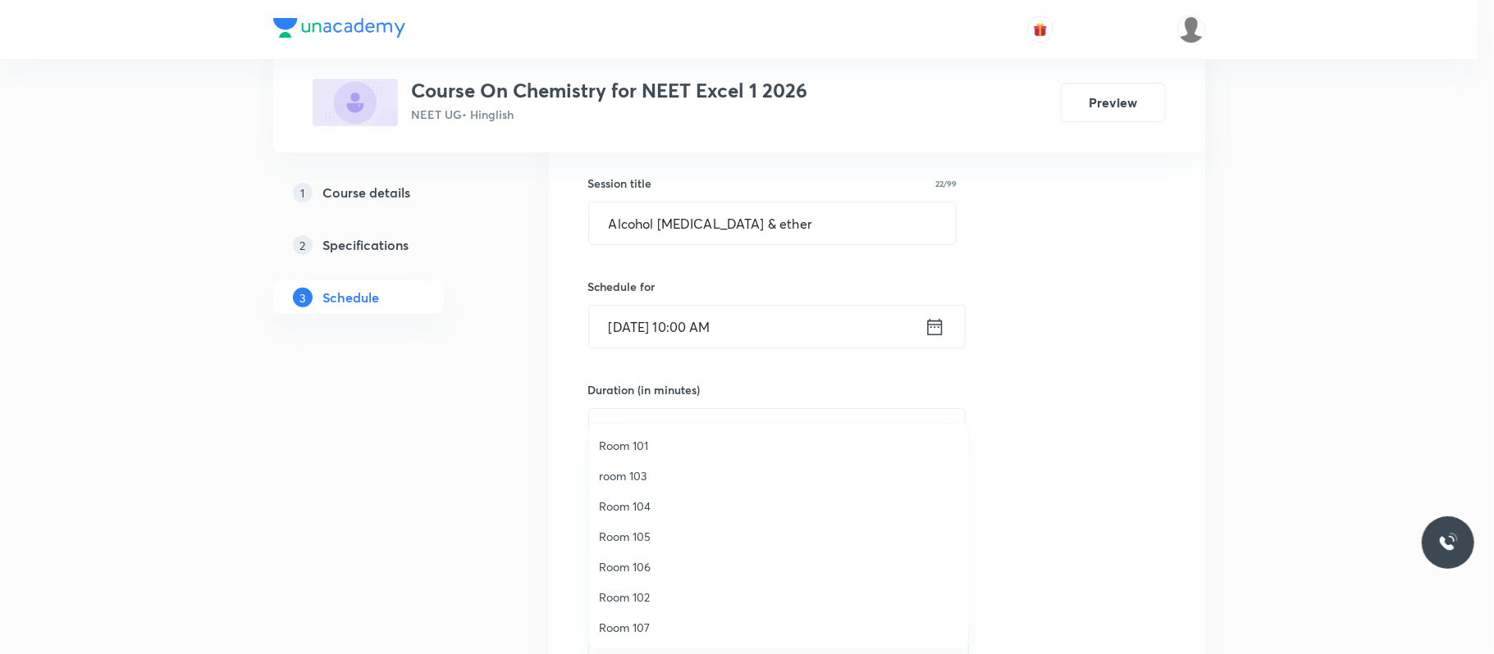
scroll to position [122, 0]
click at [650, 614] on li "Room 110" at bounding box center [778, 627] width 379 height 30
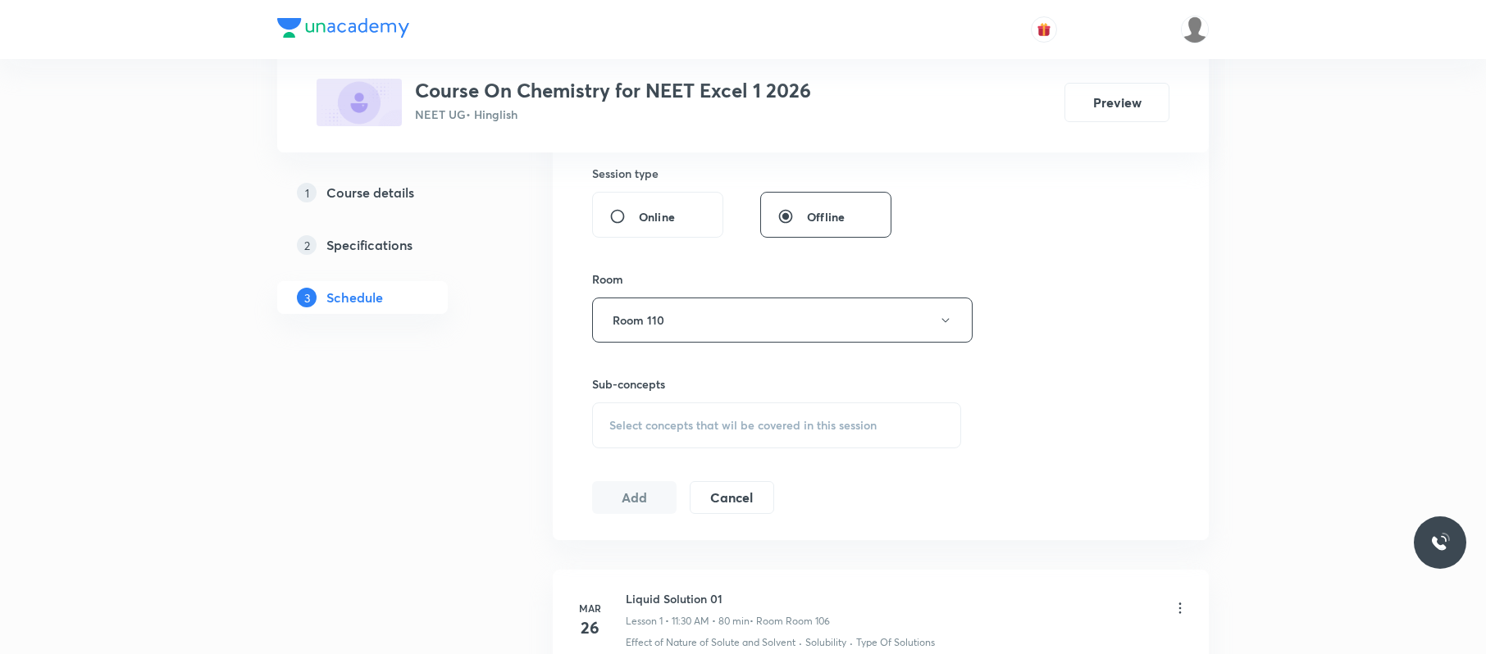
scroll to position [650, 0]
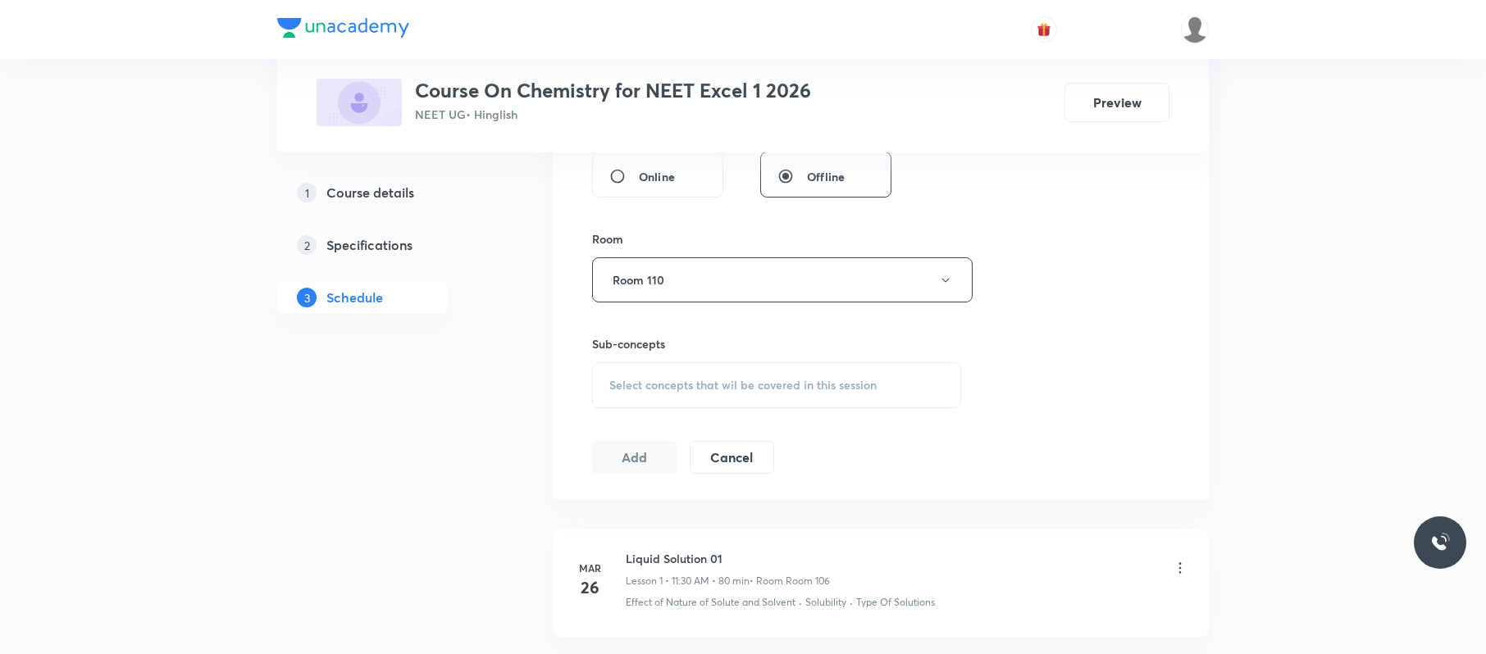
click at [808, 407] on div "Select concepts that wil be covered in this session" at bounding box center [776, 386] width 369 height 46
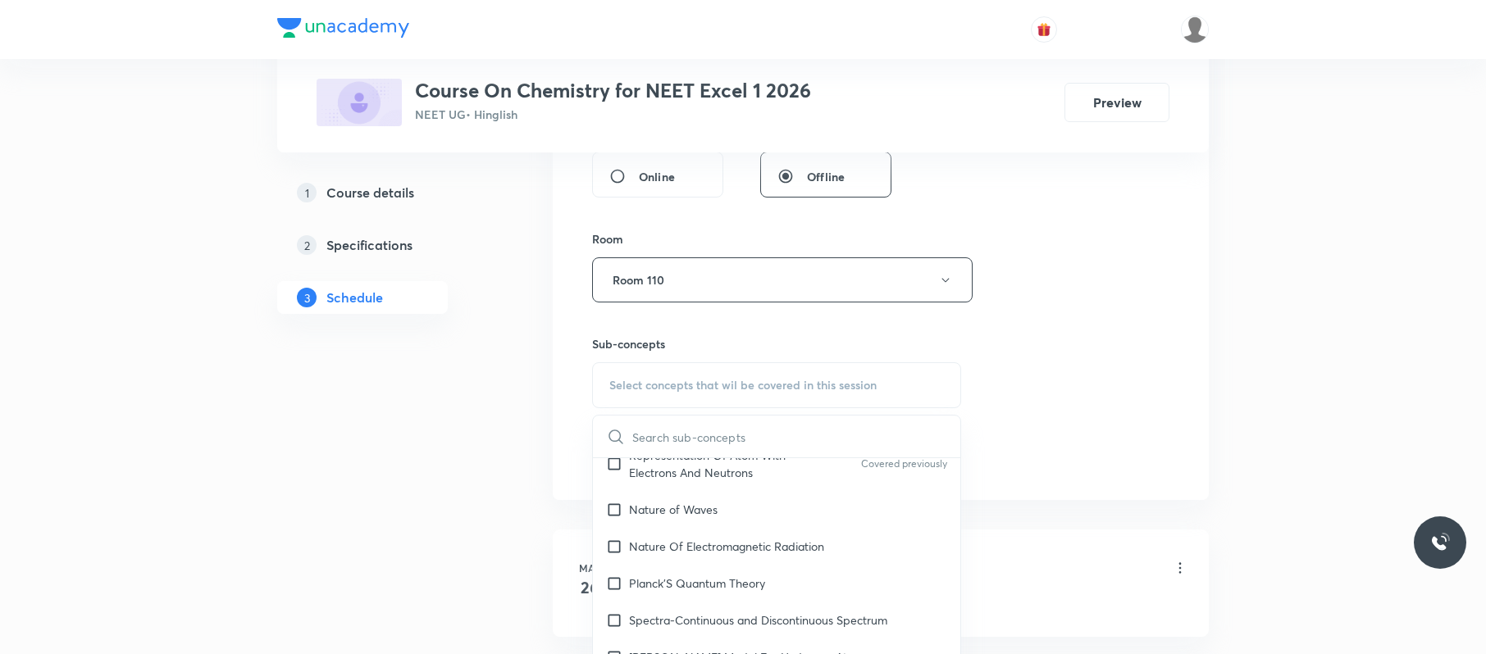
scroll to position [1088, 0]
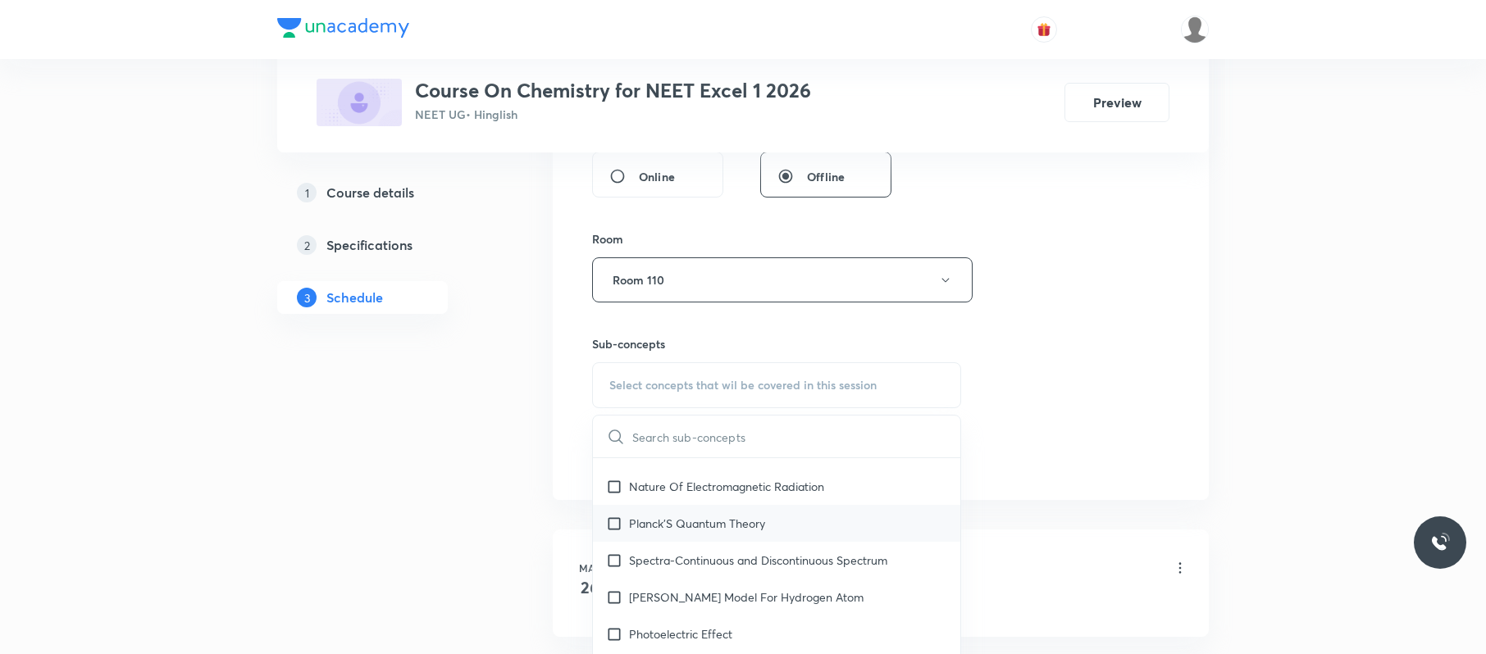
click at [735, 517] on div "Planck’S Quantum Theory" at bounding box center [776, 523] width 367 height 37
checkbox input "true"
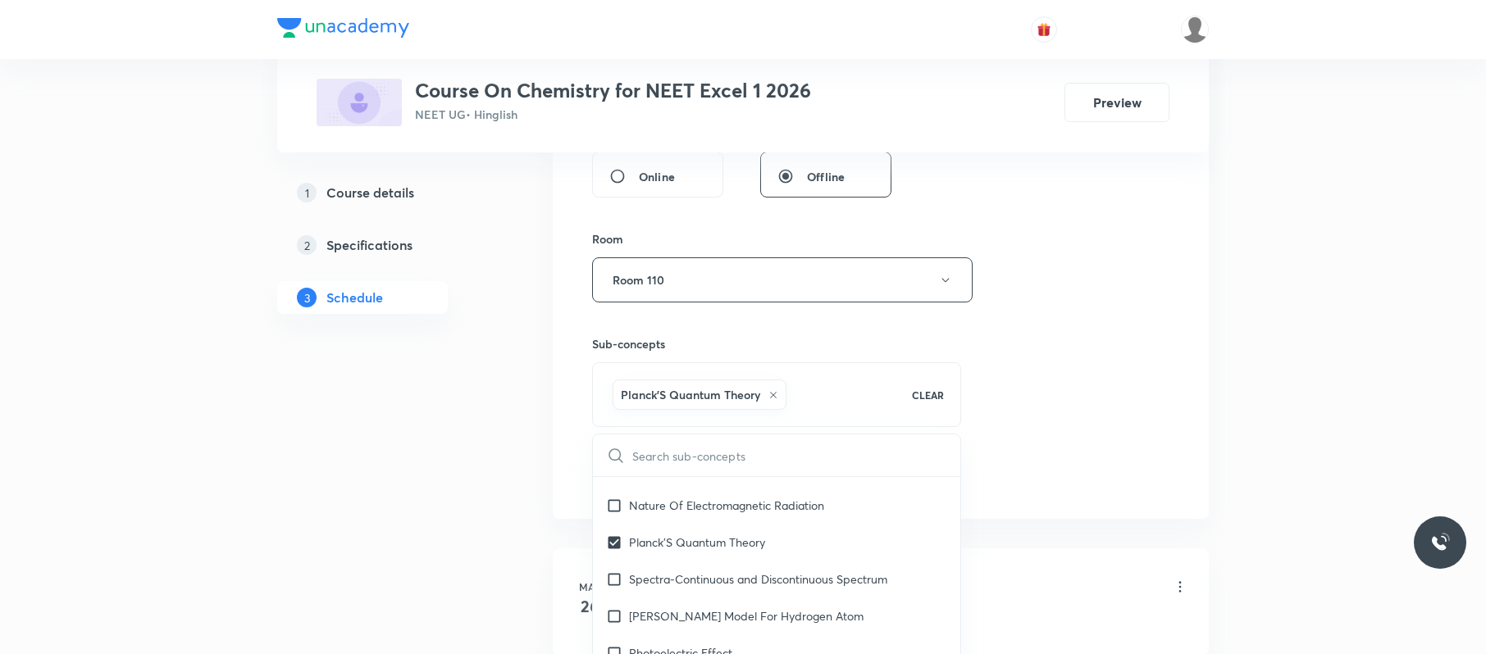
drag, startPoint x: 1225, startPoint y: 356, endPoint x: 878, endPoint y: 450, distance: 360.3
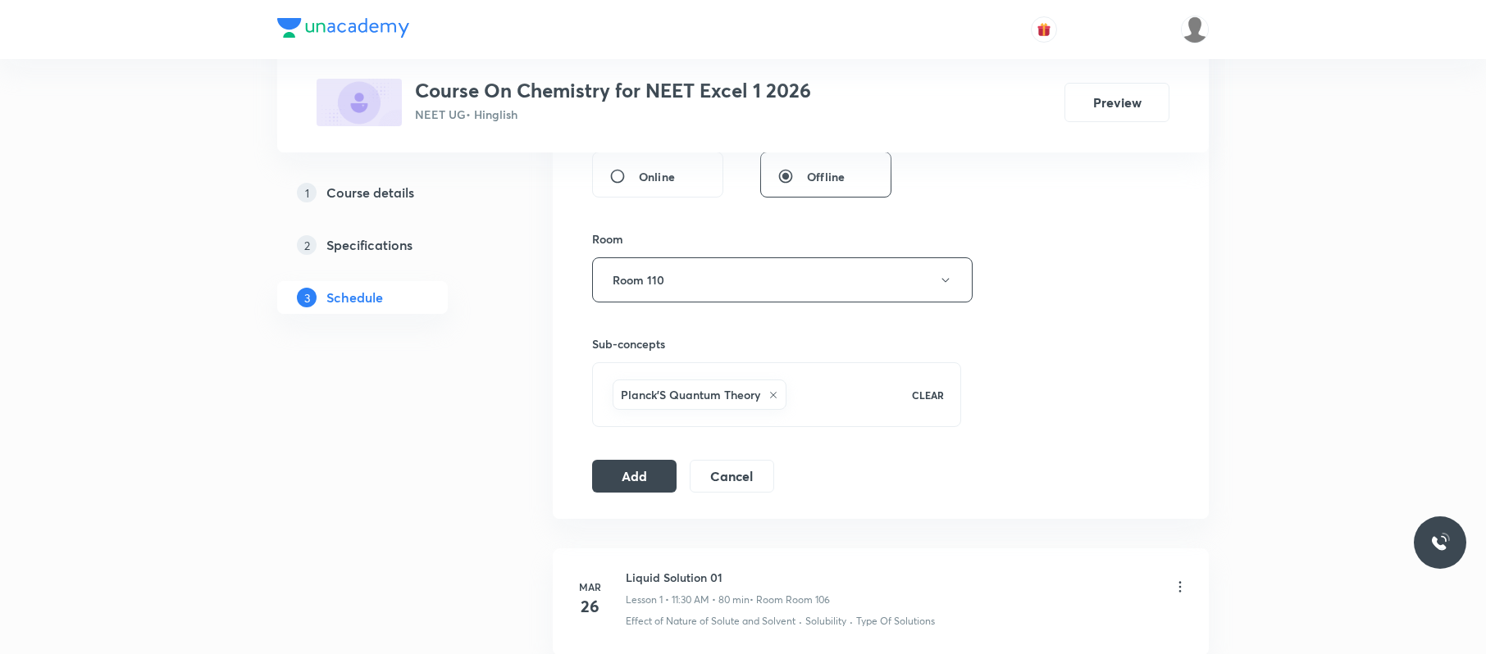
click at [635, 457] on div "Session 94 Live class Session title 22/99 Alcohol phenol & ether ​ Schedule for…" at bounding box center [880, 98] width 577 height 789
click at [635, 477] on button "Add" at bounding box center [634, 474] width 84 height 33
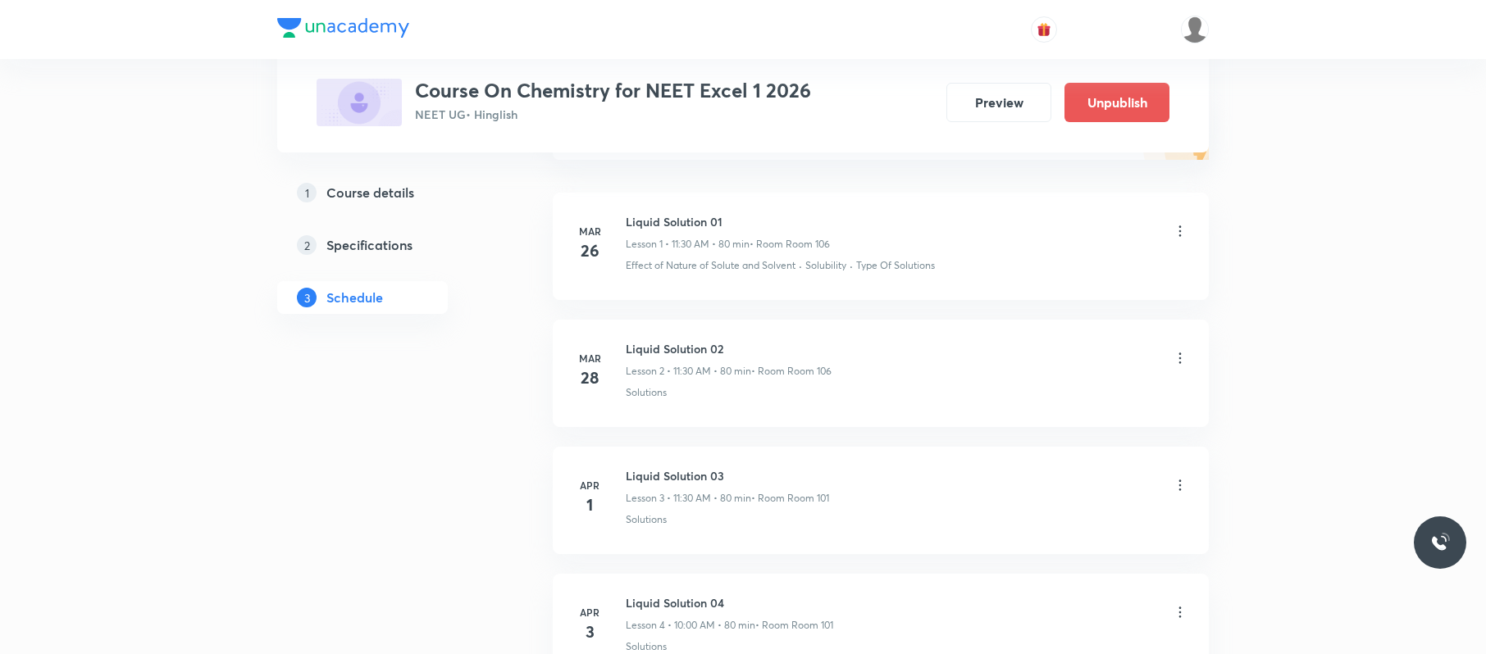
scroll to position [11926, 0]
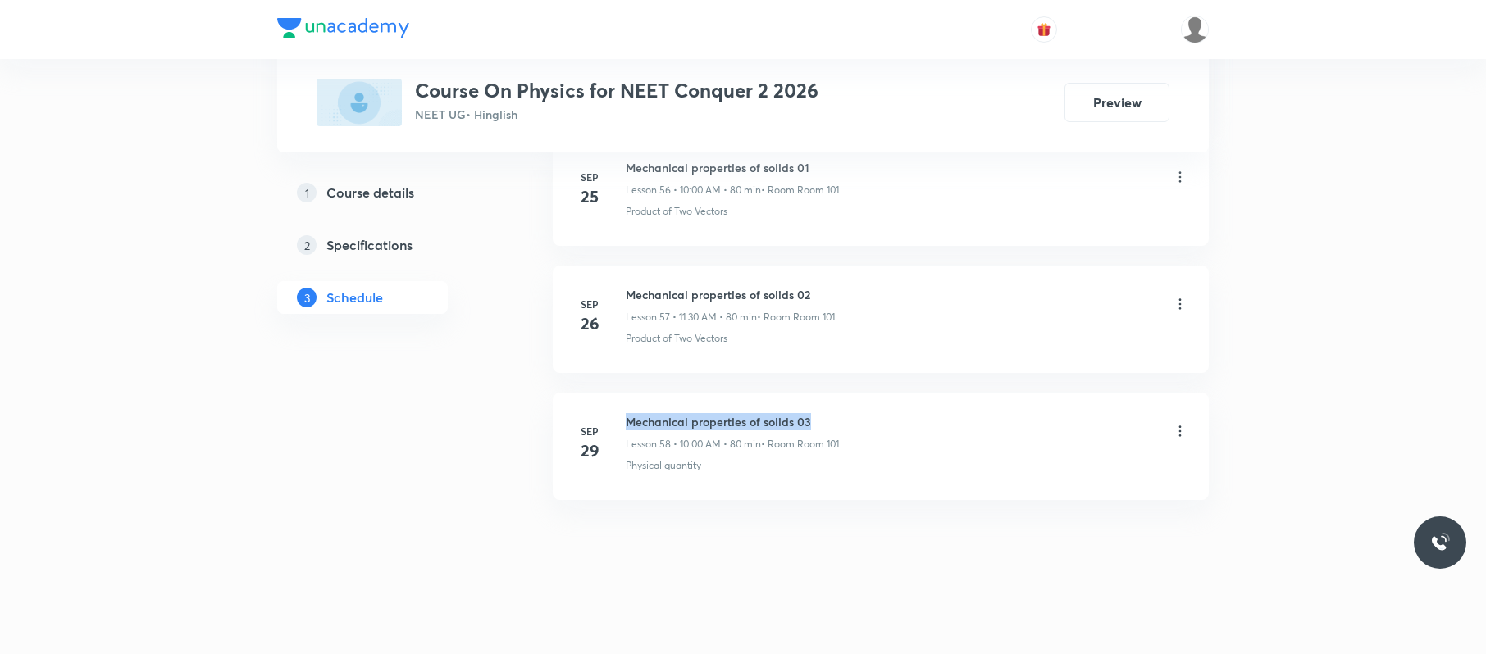
drag, startPoint x: 841, startPoint y: 413, endPoint x: 628, endPoint y: 404, distance: 212.6
click at [628, 404] on li "[DATE] Mechanical properties of solids 03 Lesson 58 • 10:00 AM • 80 min • Room …" at bounding box center [881, 446] width 656 height 107
copy h6 "Mechanical properties of solids 03"
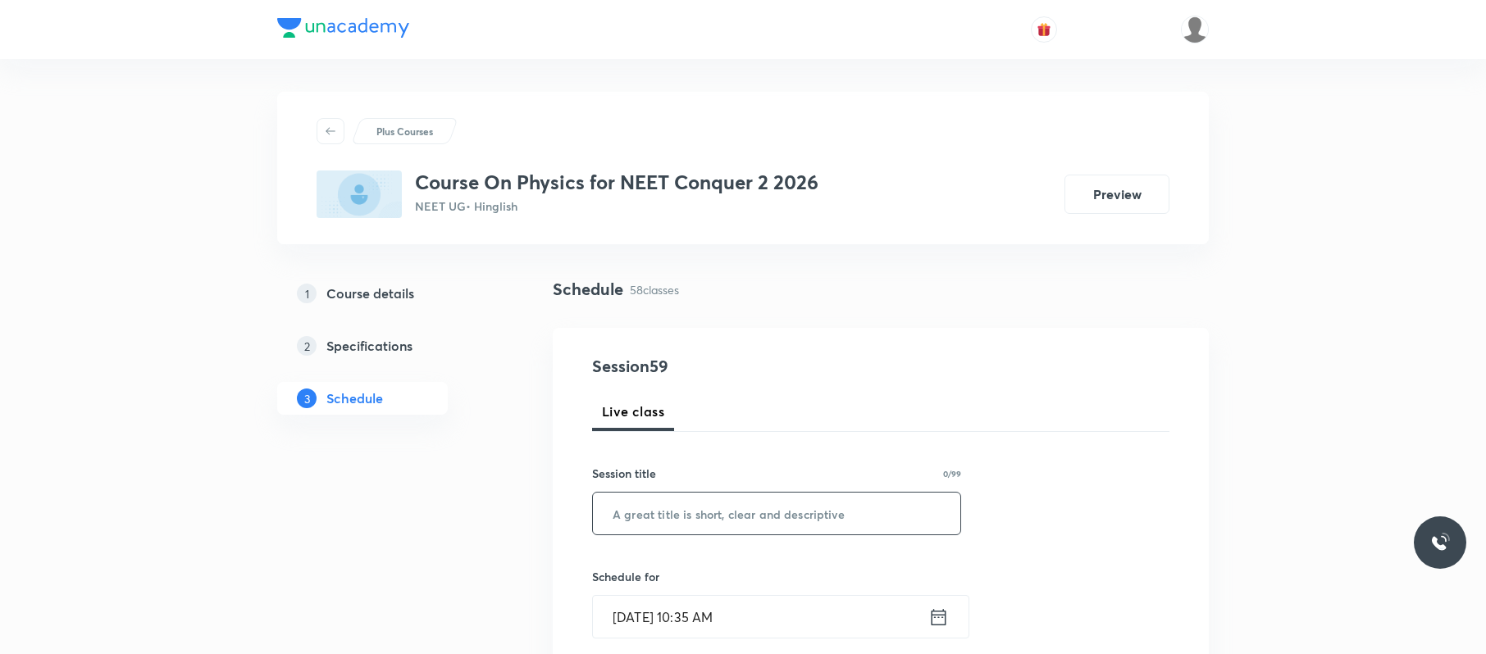
click at [891, 507] on input "text" at bounding box center [776, 514] width 367 height 42
paste input "Mechanical properties of solids 03"
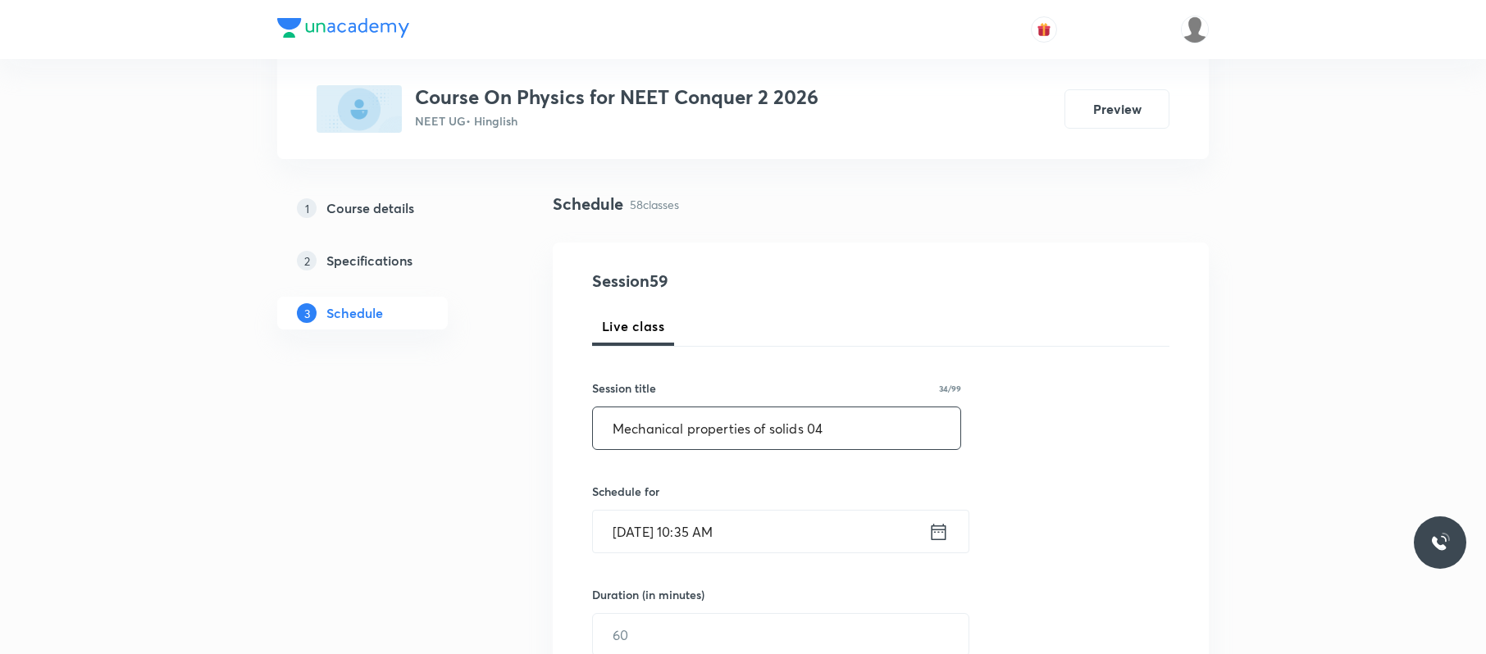
scroll to position [87, 0]
type input "Mechanical properties of solids 04"
click at [772, 528] on input "[DATE] 10:35 AM" at bounding box center [760, 530] width 335 height 42
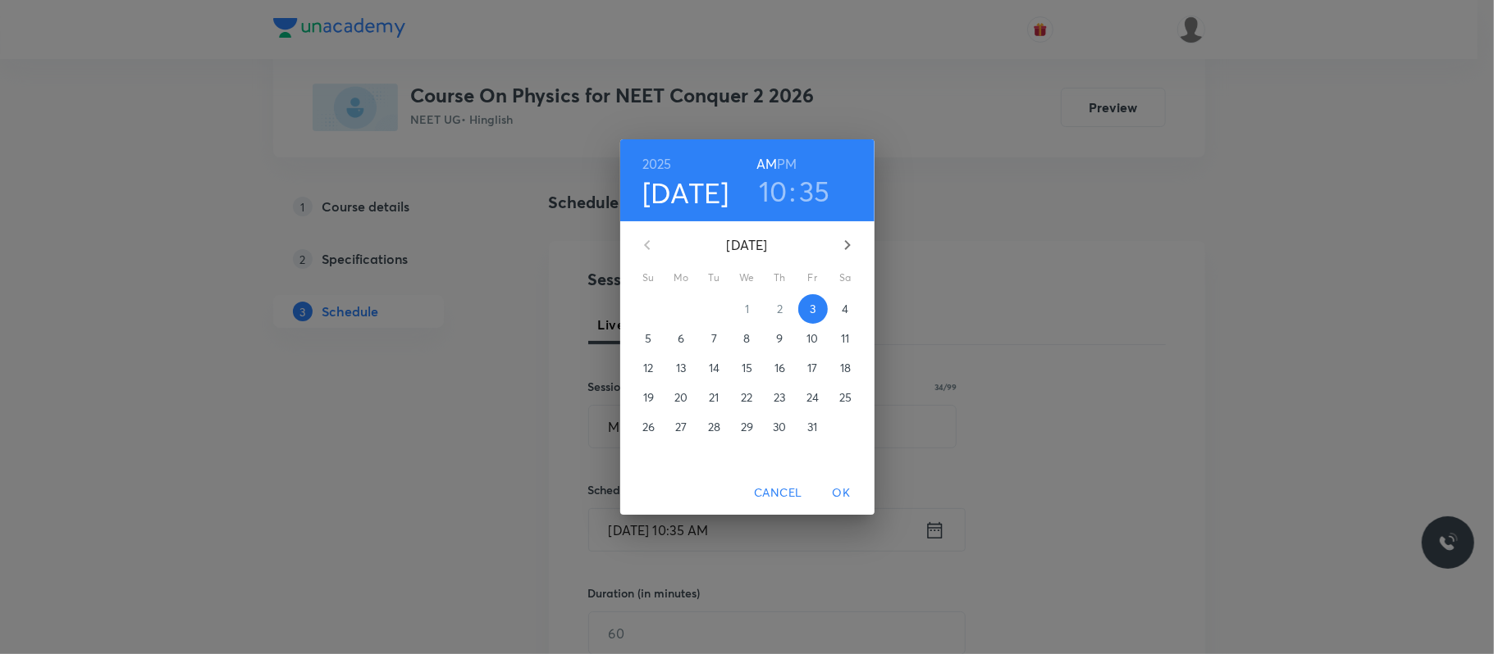
click at [784, 195] on h3 "10" at bounding box center [773, 191] width 29 height 34
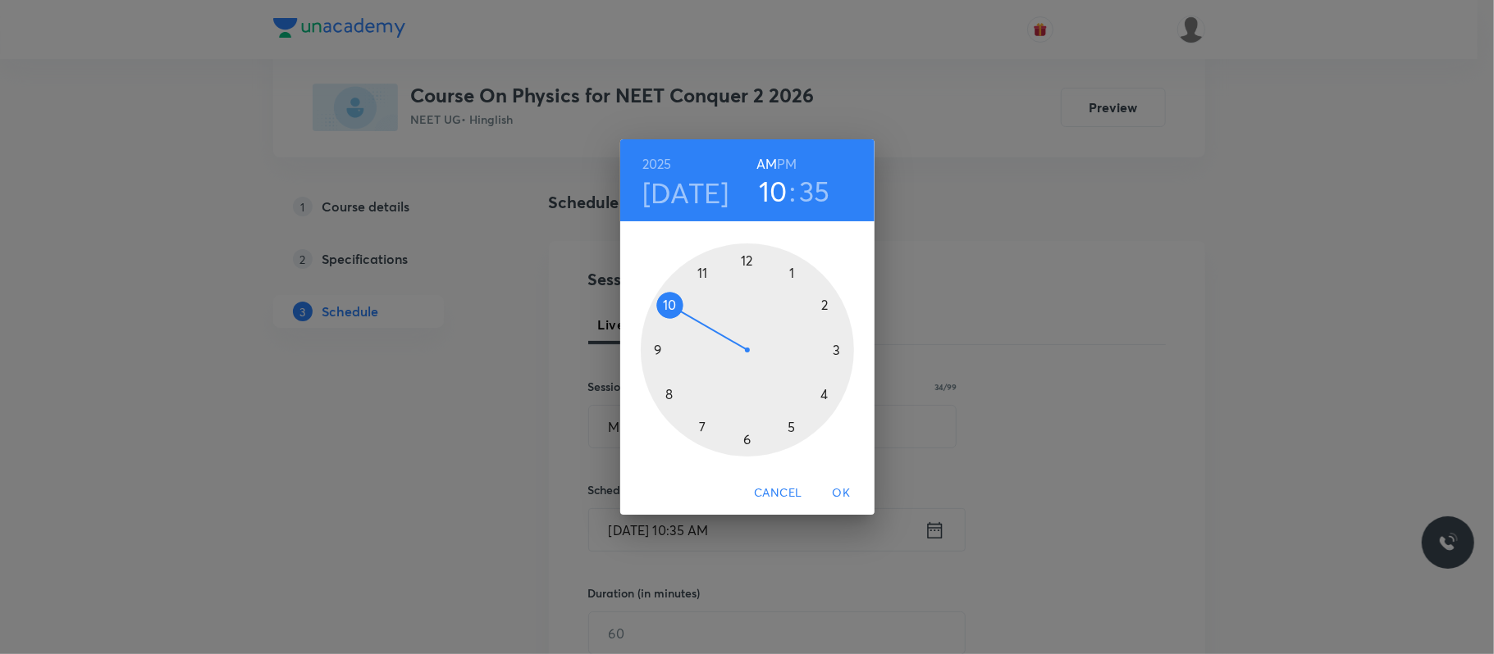
click at [693, 271] on div at bounding box center [747, 350] width 213 height 213
click at [759, 441] on div at bounding box center [747, 350] width 213 height 213
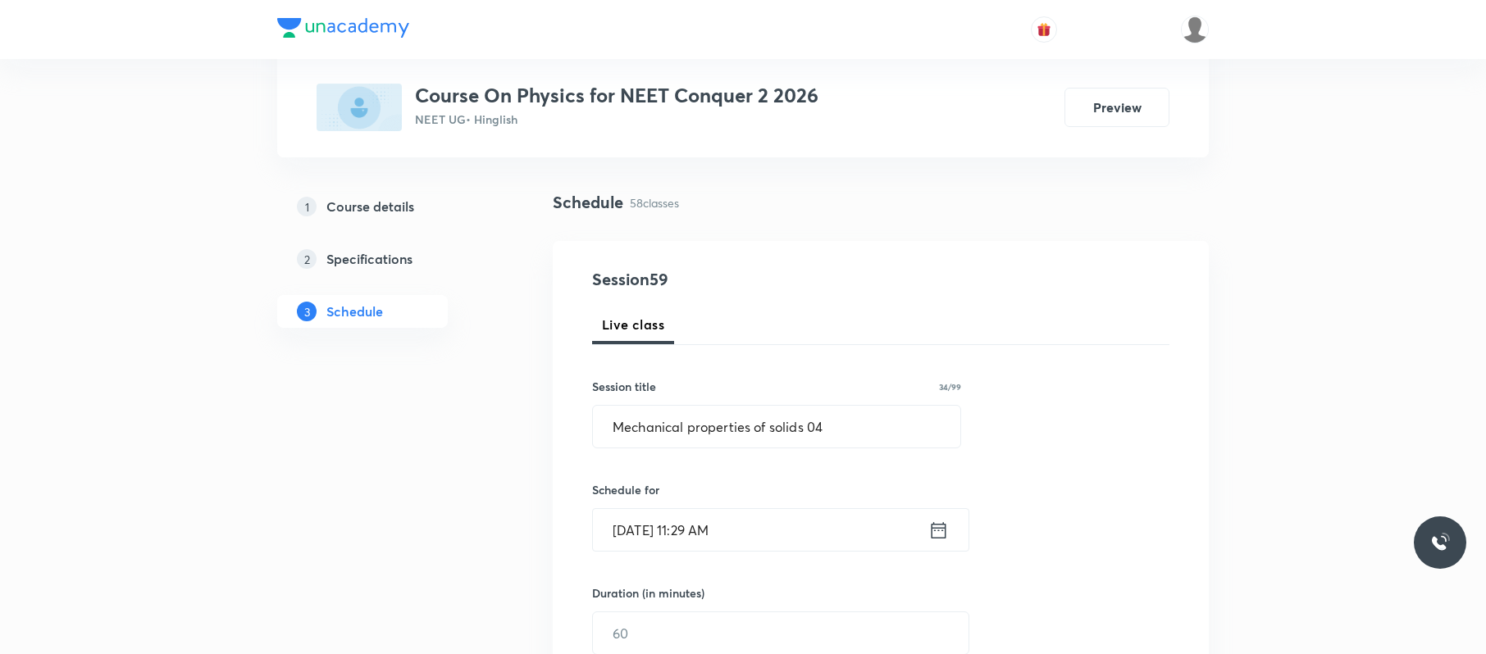
click at [789, 535] on input "Oct 3, 2025, 11:29 AM" at bounding box center [760, 530] width 335 height 42
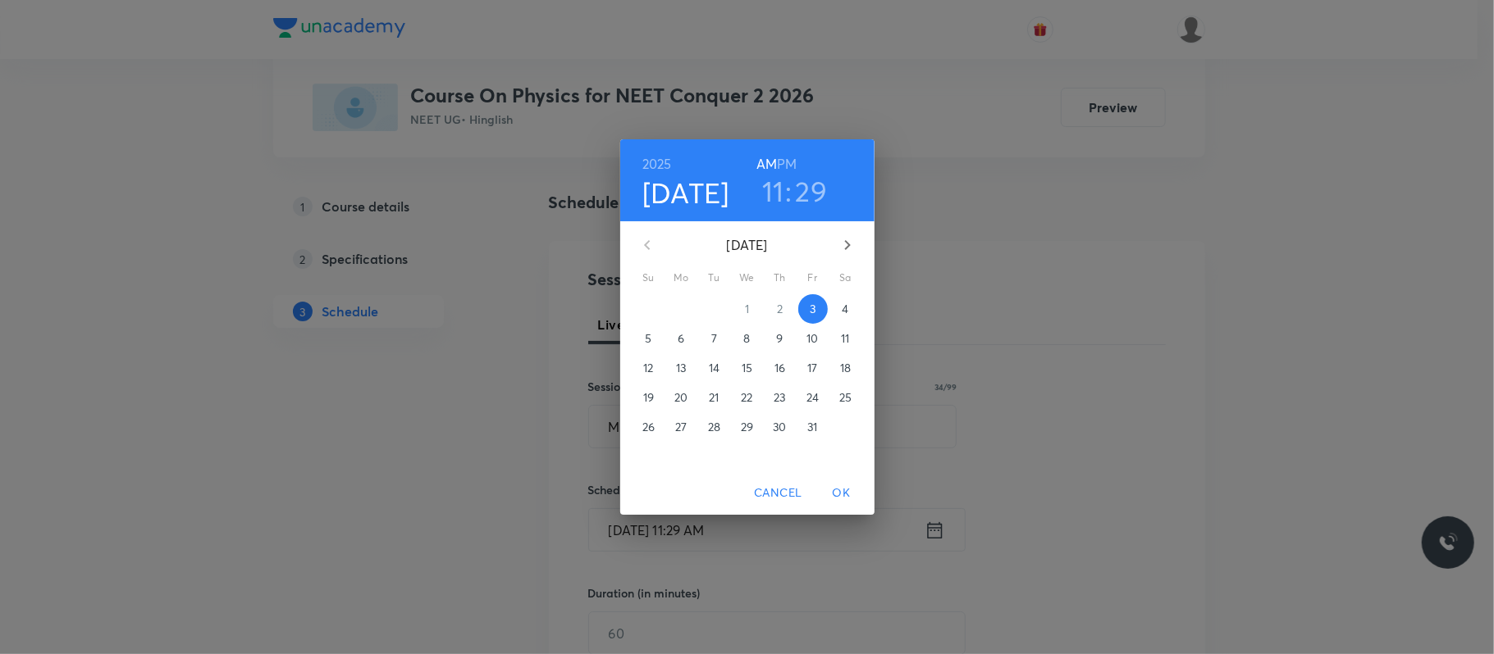
click at [805, 192] on h3 "29" at bounding box center [812, 191] width 32 height 34
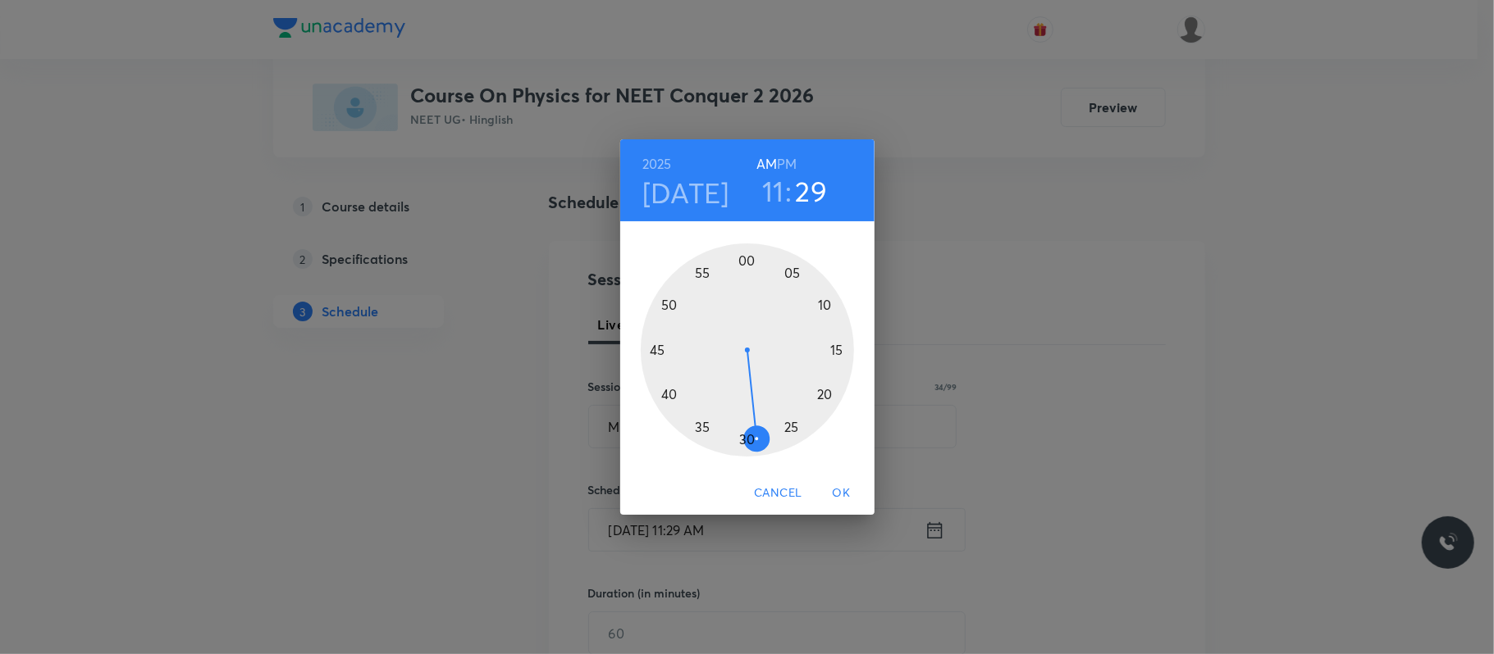
click at [746, 440] on div at bounding box center [747, 350] width 213 height 213
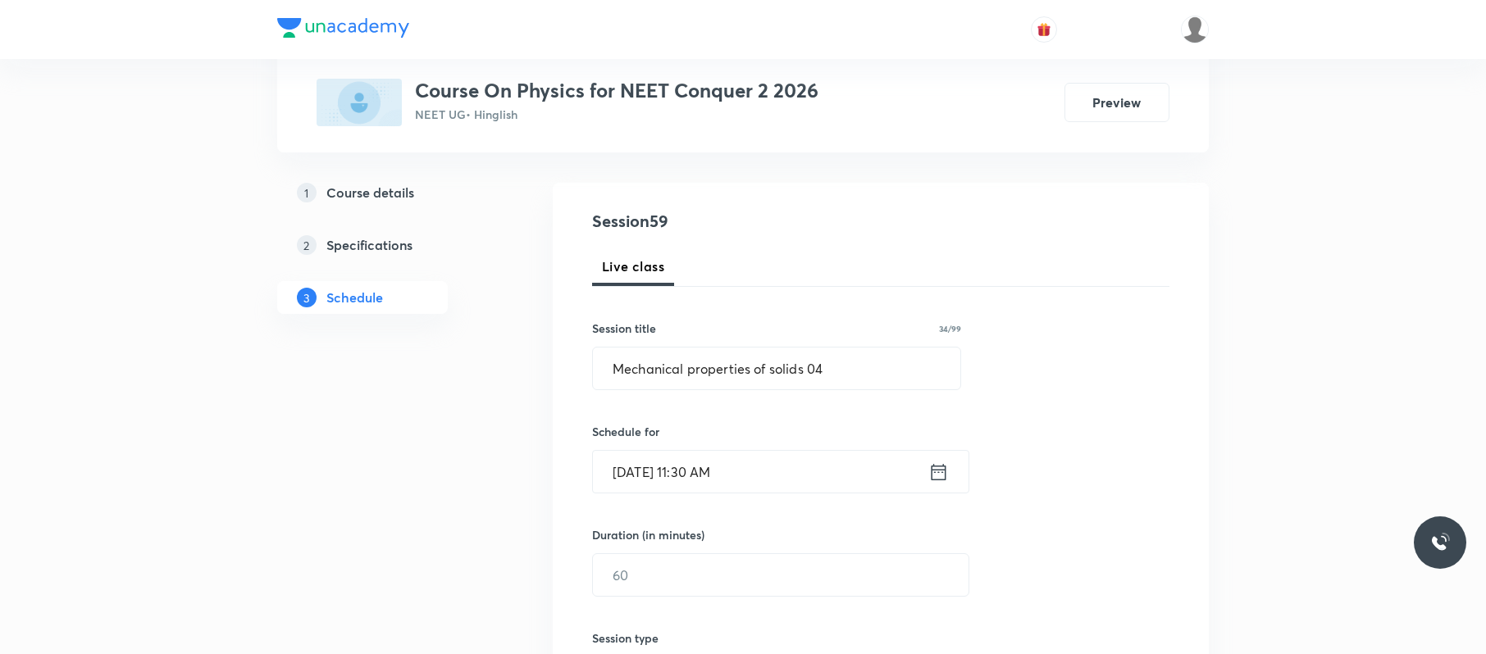
scroll to position [148, 0]
click at [684, 566] on input "text" at bounding box center [781, 572] width 376 height 42
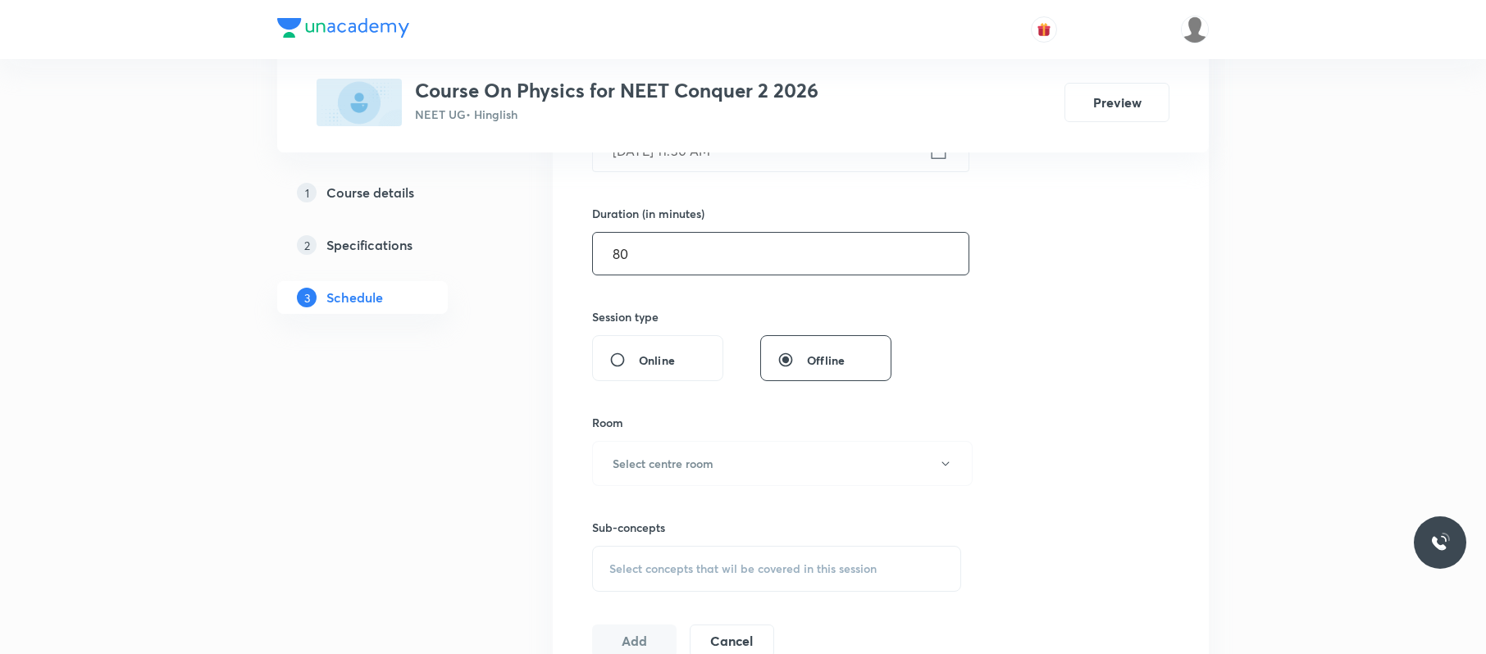
scroll to position [469, 0]
type input "80"
click at [752, 448] on button "Select centre room" at bounding box center [782, 461] width 381 height 45
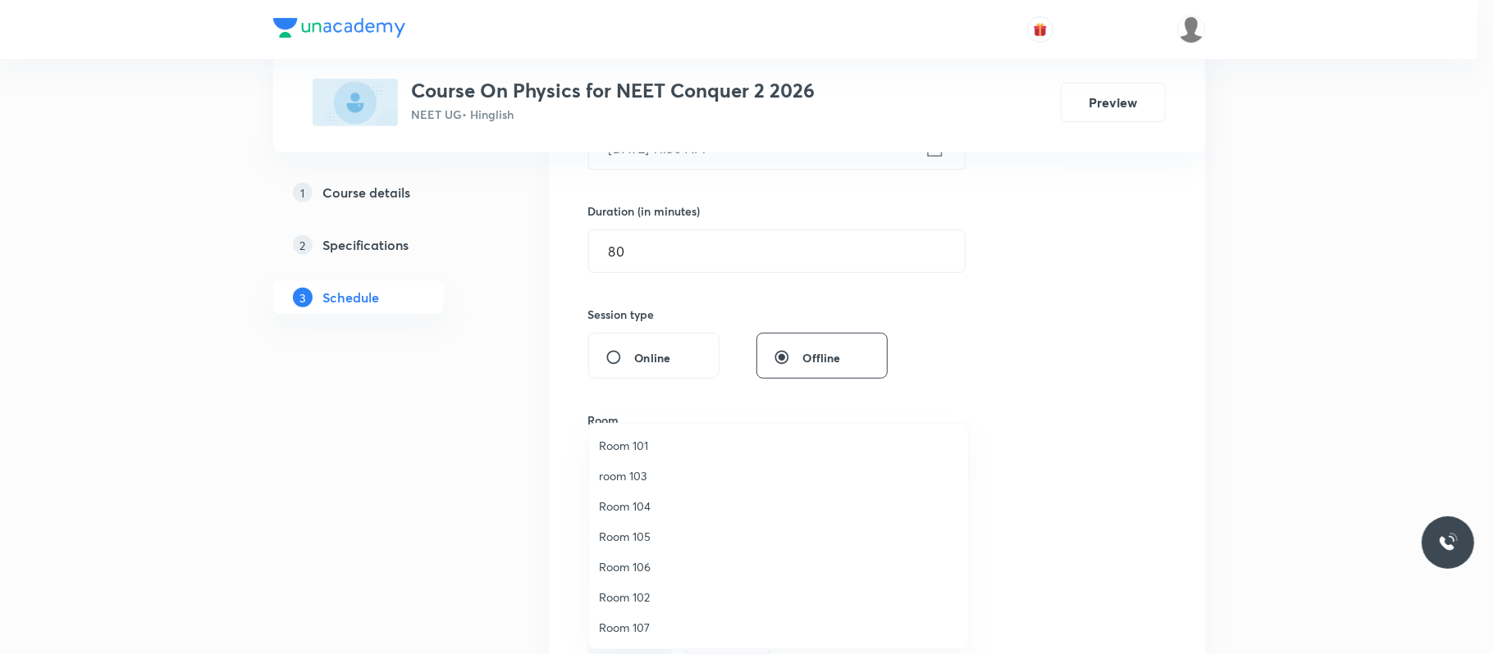
click at [653, 445] on span "Room 101" at bounding box center [778, 445] width 359 height 17
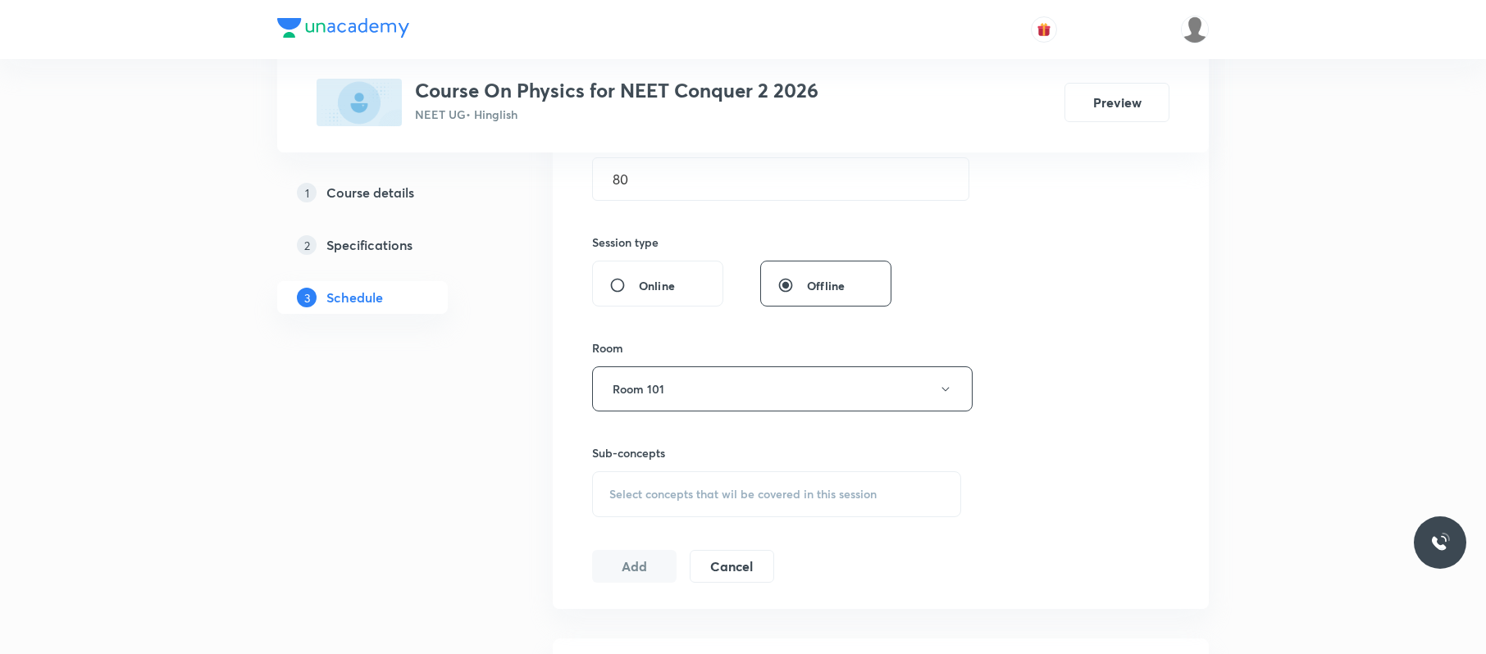
scroll to position [542, 0]
click at [763, 489] on span "Select concepts that wil be covered in this session" at bounding box center [742, 493] width 267 height 13
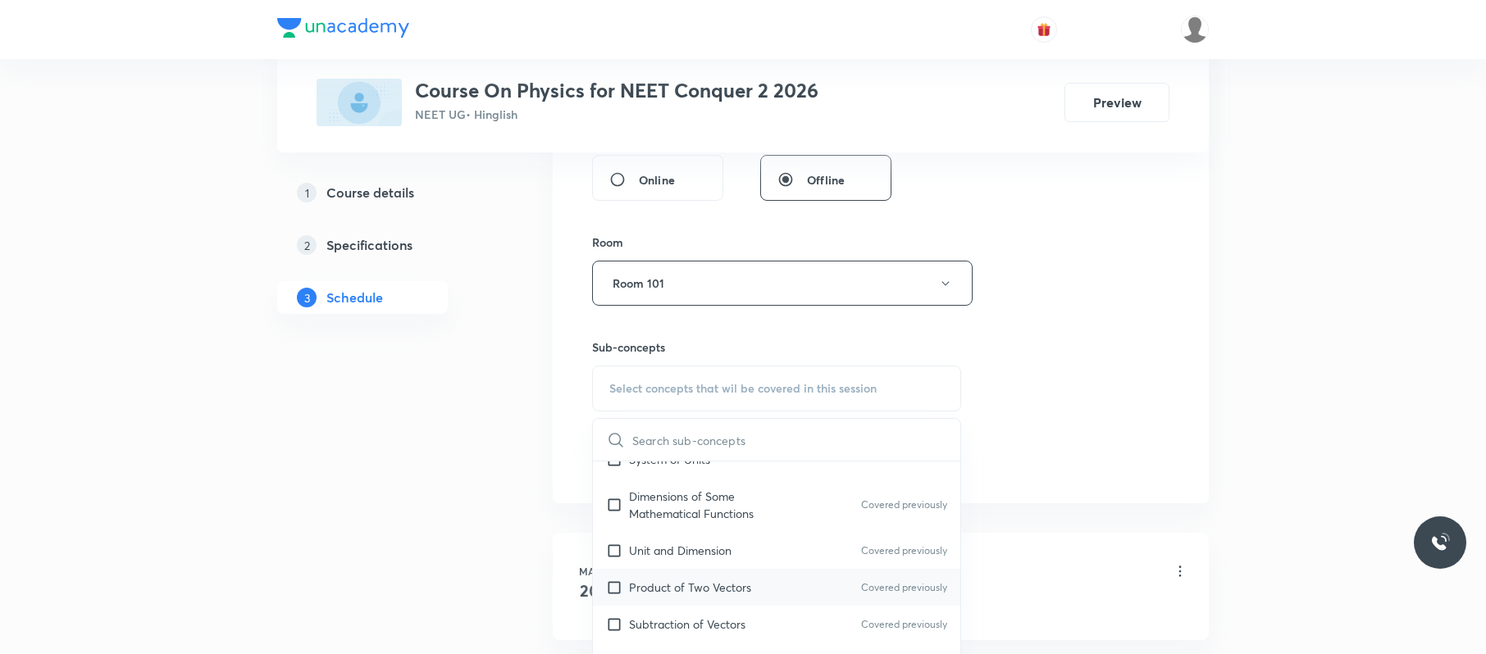
scroll to position [384, 0]
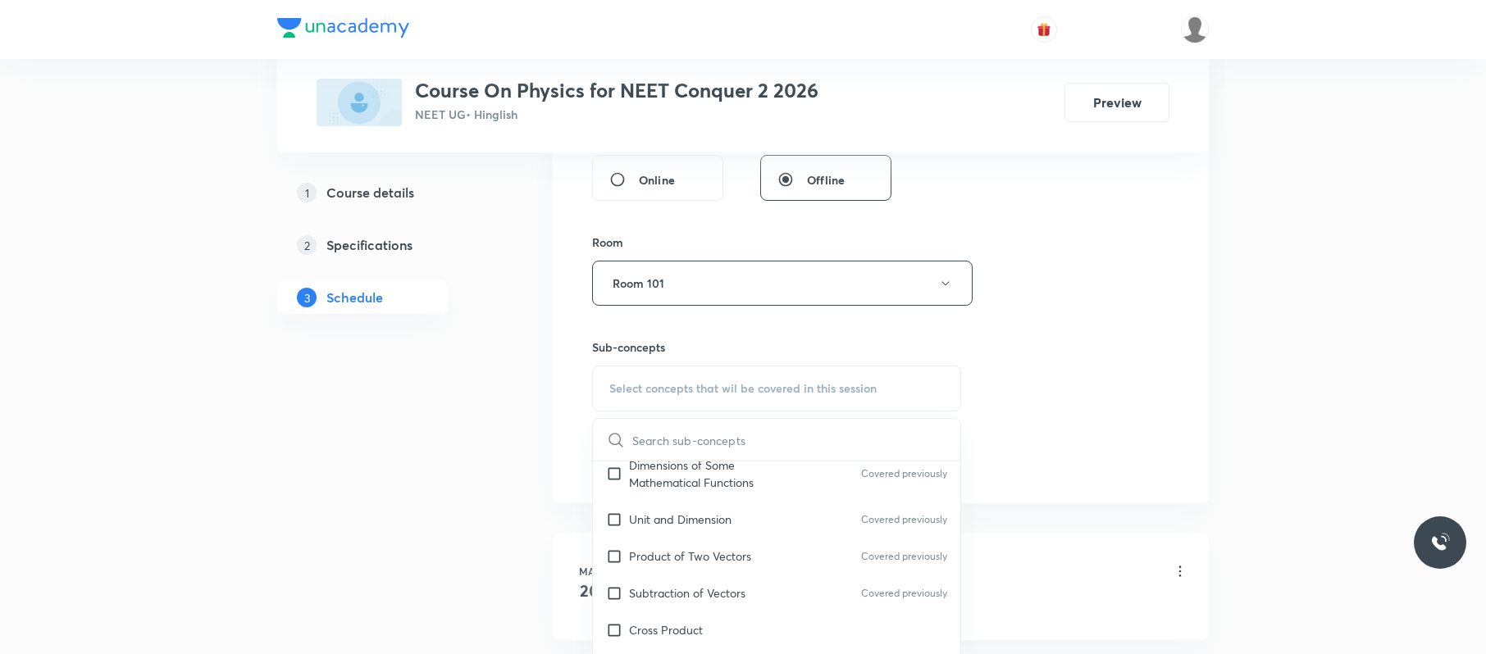
drag, startPoint x: 776, startPoint y: 527, endPoint x: 984, endPoint y: 436, distance: 227.0
click at [778, 527] on div "Unit and Dimension Covered previously" at bounding box center [776, 519] width 367 height 37
checkbox input "true"
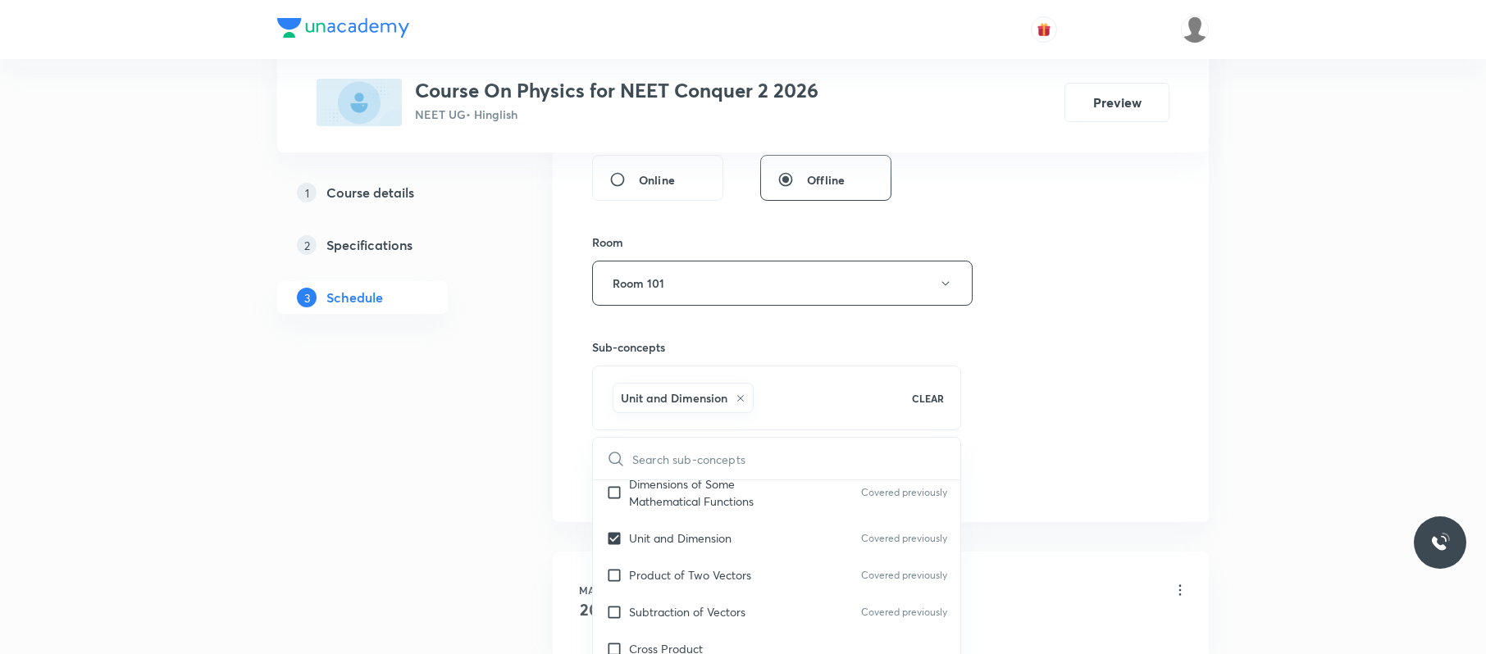
click at [984, 436] on div "Session 59 Live class Session title 34/99 Mechanical properties of solids 04 ​ …" at bounding box center [880, 101] width 577 height 789
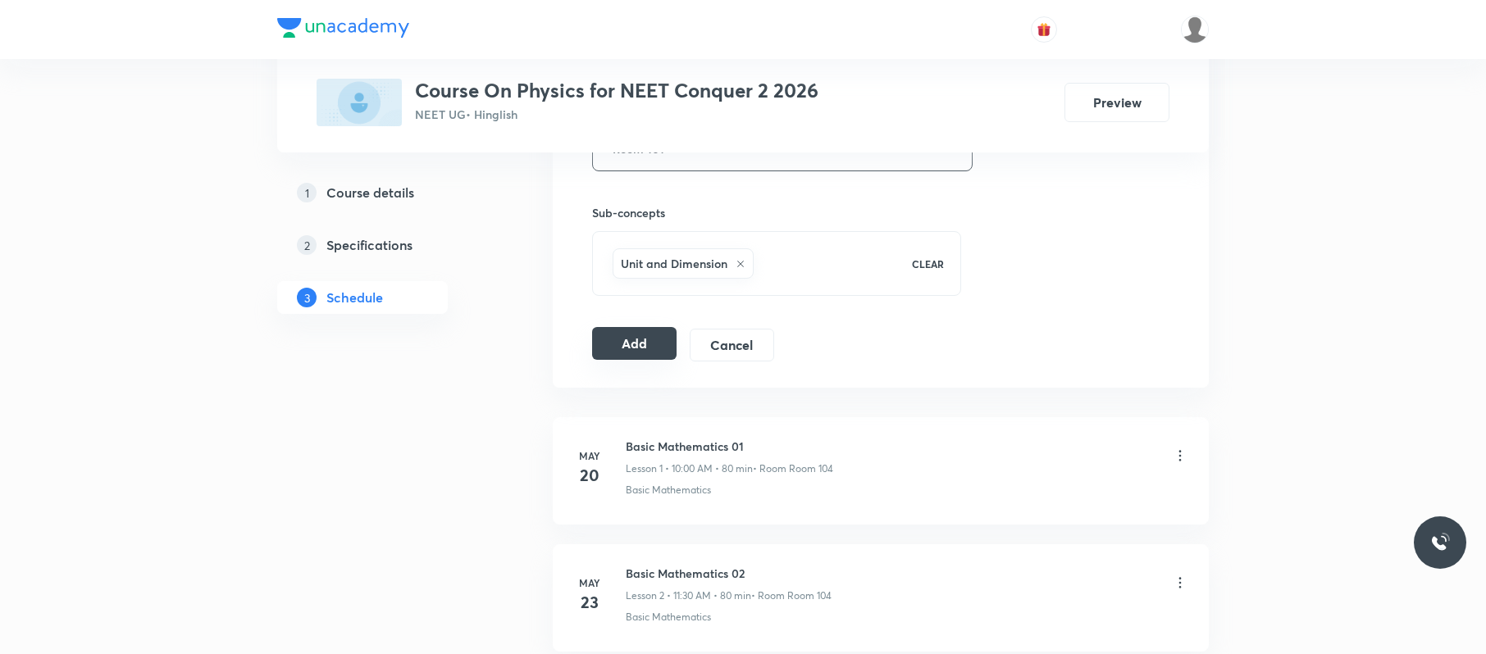
scroll to position [782, 0]
click at [664, 354] on button "Add" at bounding box center [634, 342] width 84 height 33
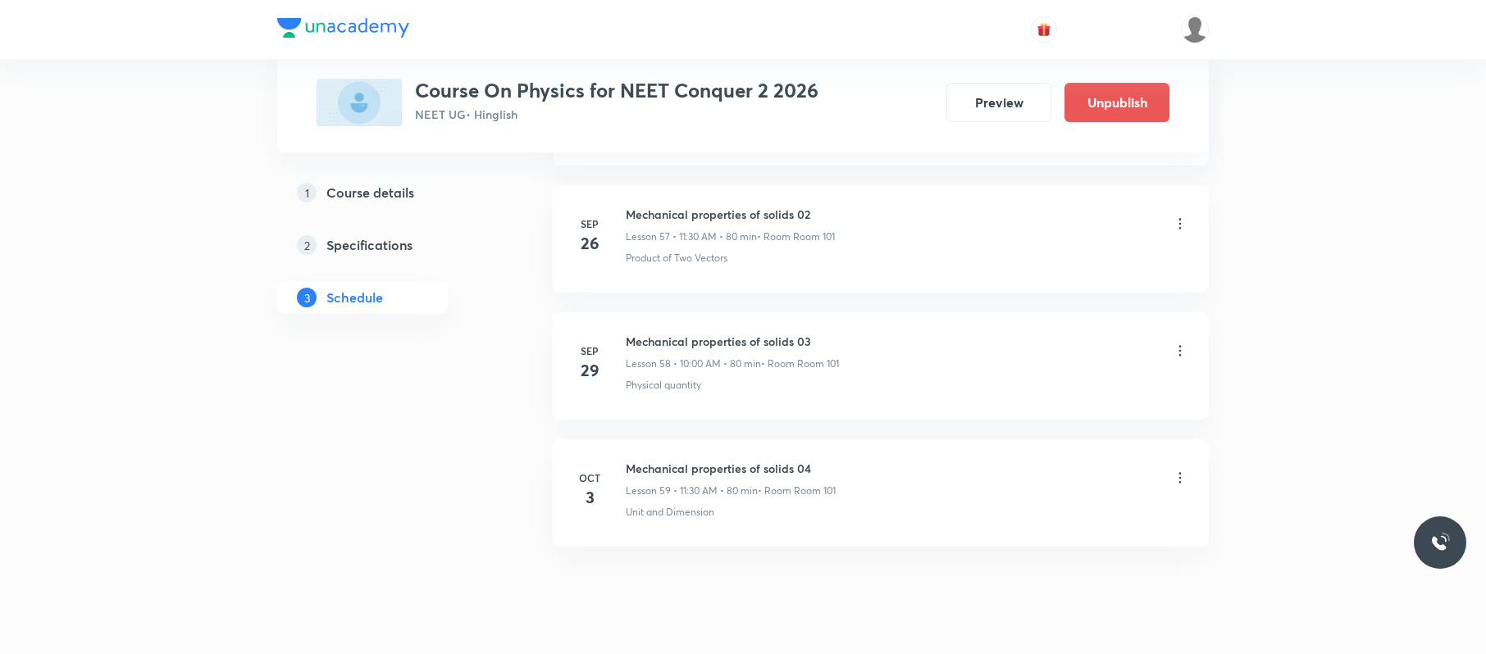
scroll to position [7439, 0]
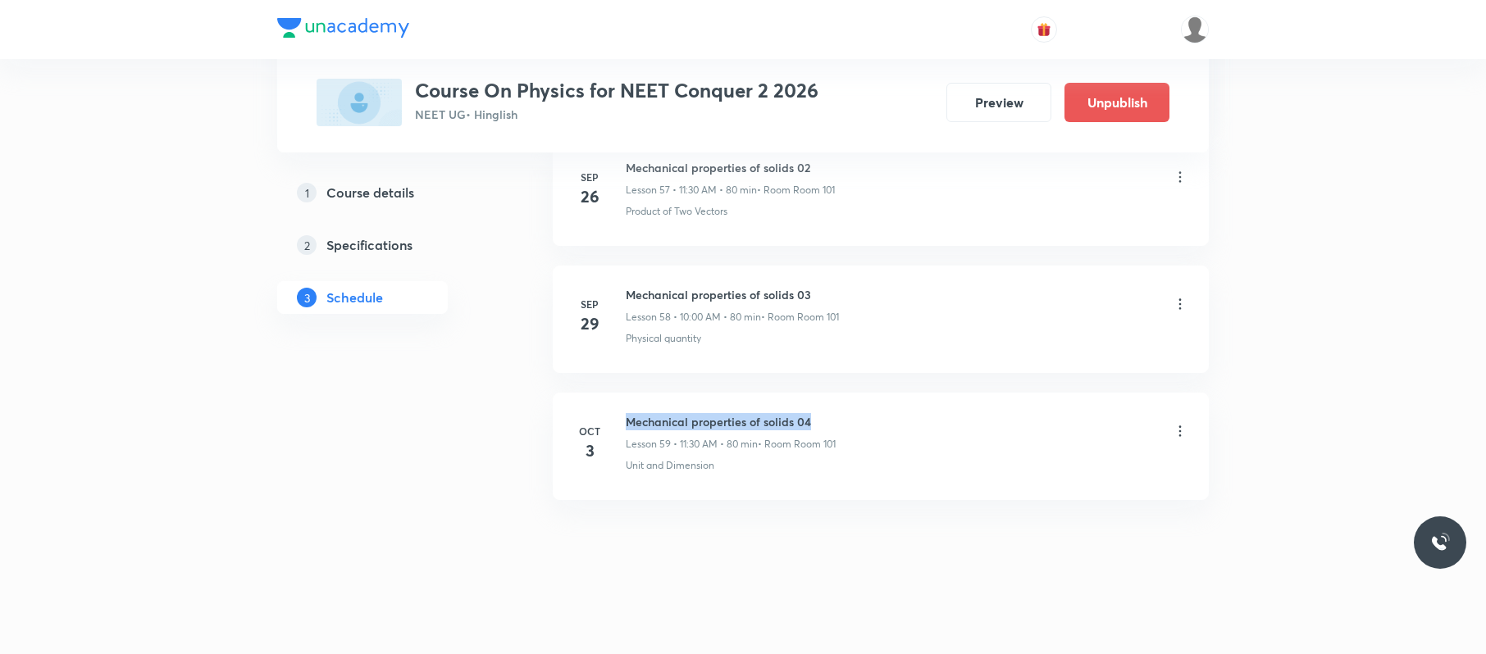
drag, startPoint x: 833, startPoint y: 397, endPoint x: 624, endPoint y: 400, distance: 209.2
click at [624, 400] on li "Oct 3 Mechanical properties of solids 04 Lesson 59 • 11:30 AM • 80 min • Room R…" at bounding box center [881, 446] width 656 height 107
copy h6 "Mechanical properties of solids 04"
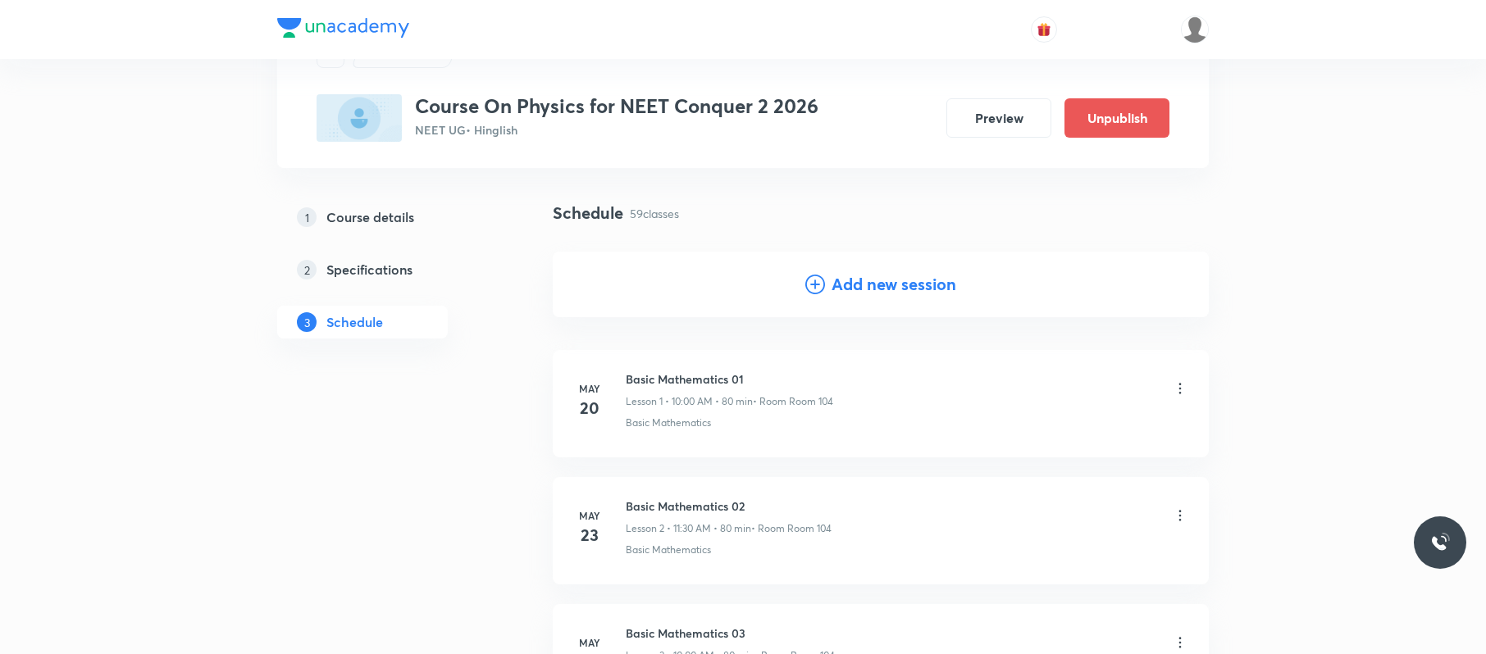
scroll to position [0, 0]
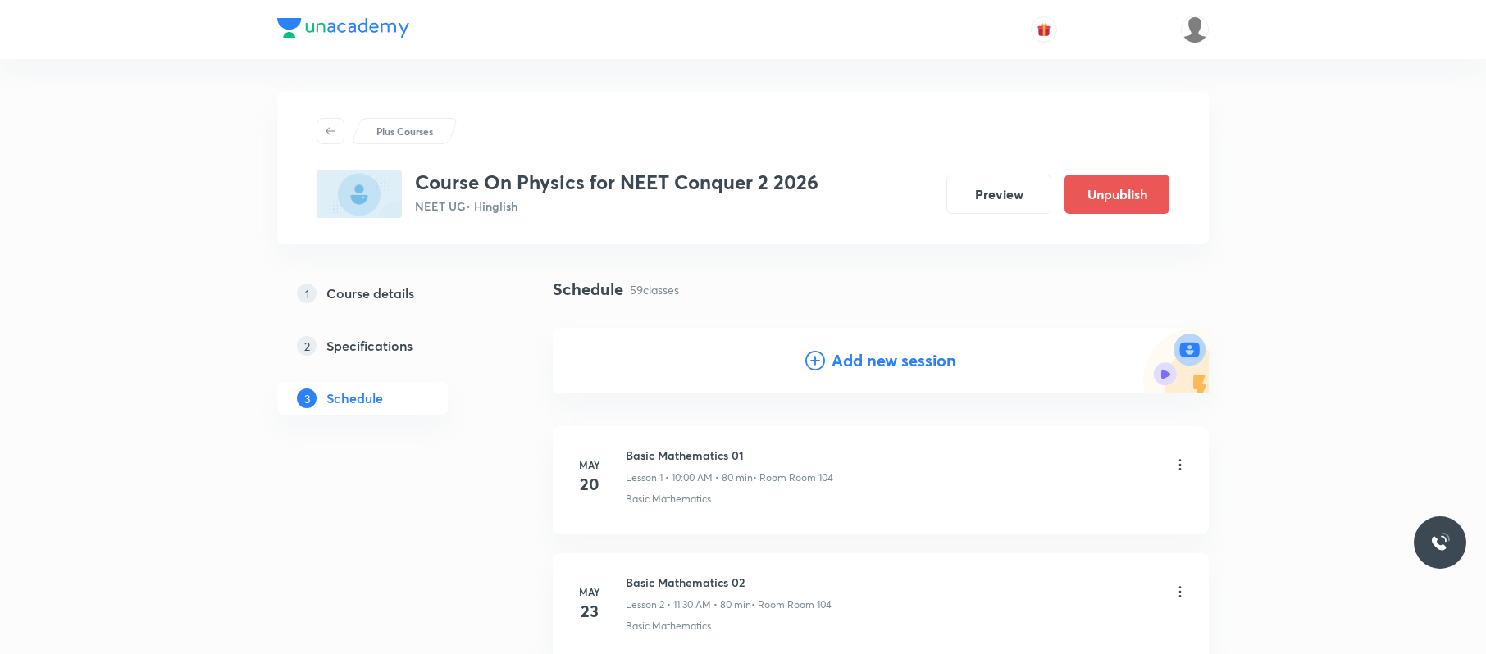
click at [860, 366] on h4 "Add new session" at bounding box center [894, 361] width 125 height 25
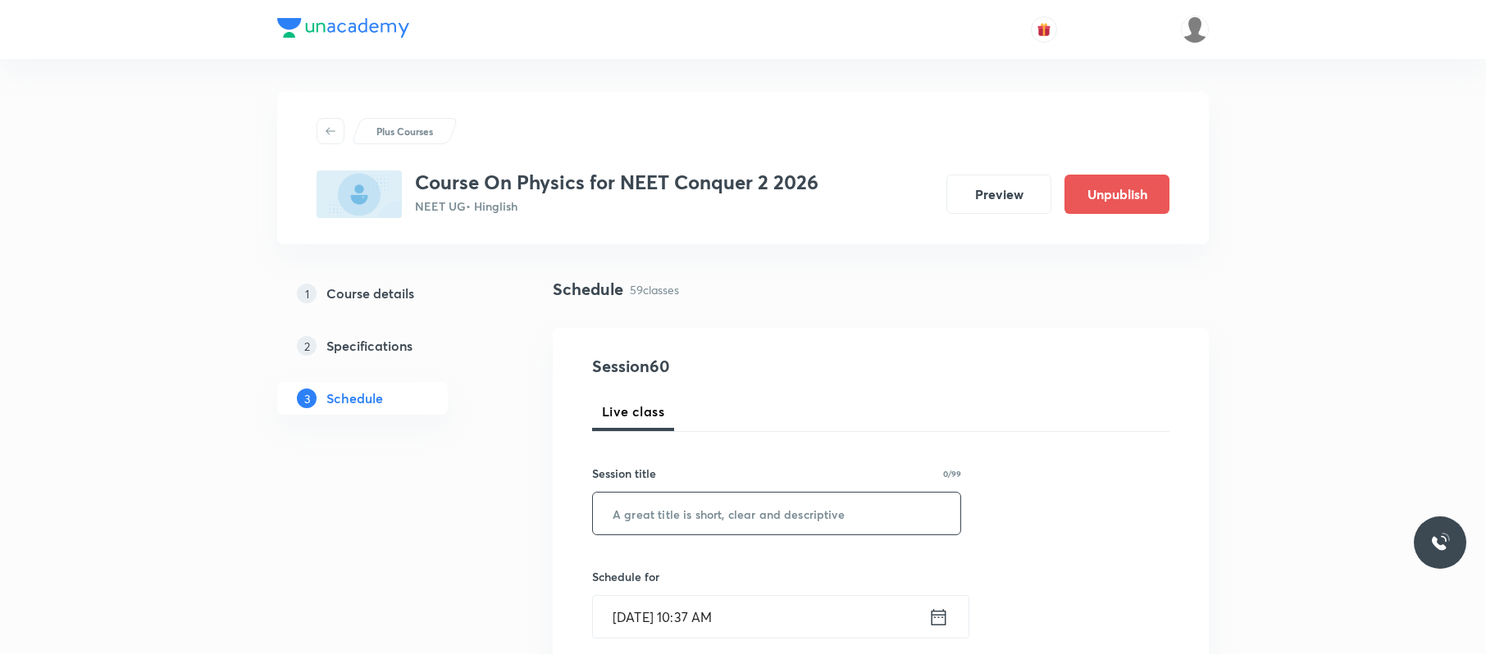
click at [715, 502] on input "text" at bounding box center [776, 514] width 367 height 42
paste input "Mechanical properties of solids 04"
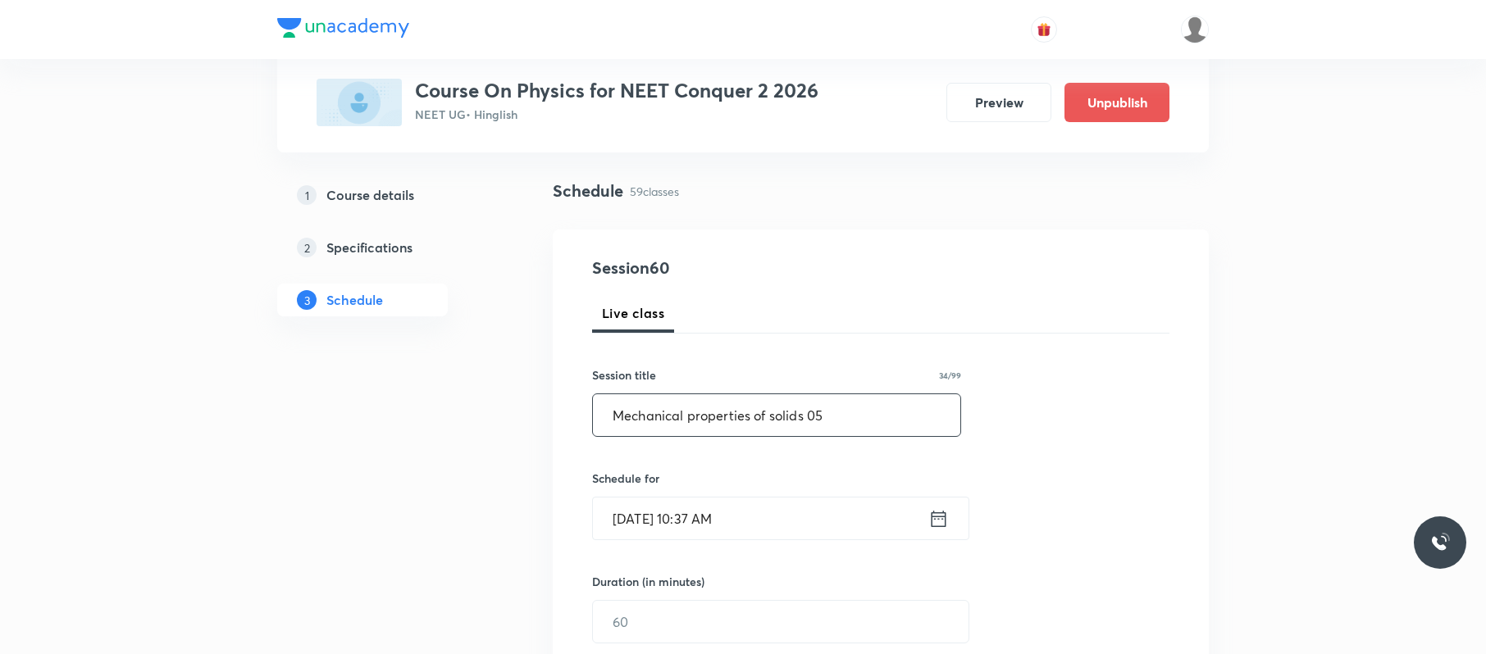
scroll to position [99, 0]
type input "Mechanical properties of solids 05"
click at [756, 510] on input "Oct 3, 2025, 10:37 AM" at bounding box center [760, 518] width 335 height 42
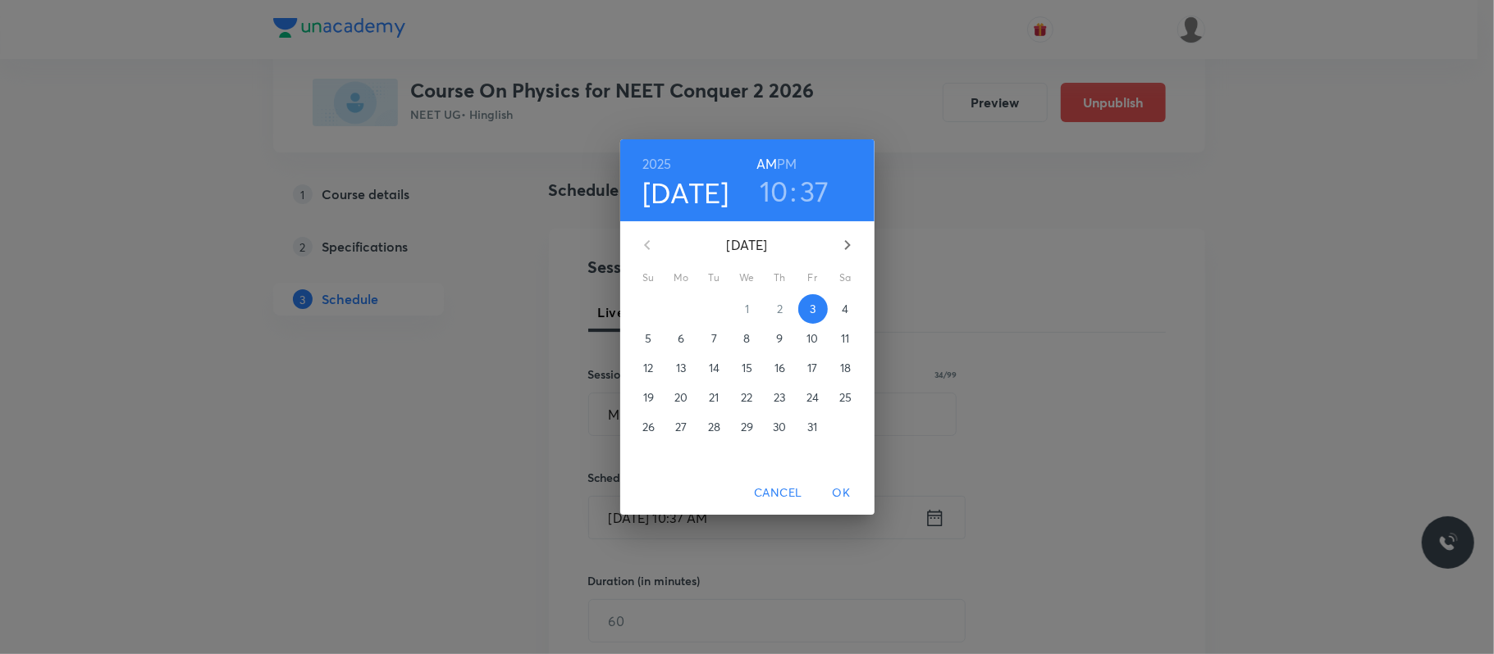
click at [843, 306] on p "4" at bounding box center [844, 309] width 7 height 16
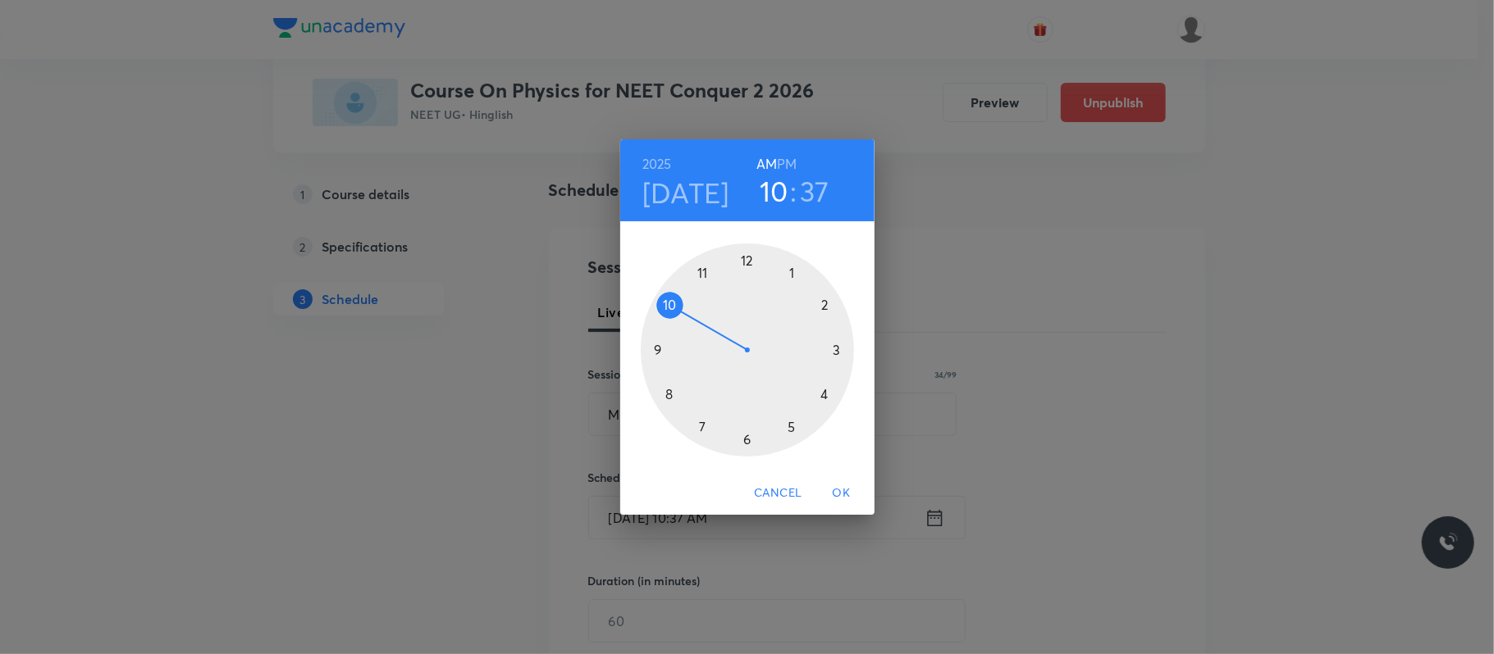
drag, startPoint x: 702, startPoint y: 273, endPoint x: 702, endPoint y: 303, distance: 29.5
click at [702, 272] on div at bounding box center [747, 350] width 213 height 213
click at [748, 441] on div at bounding box center [747, 350] width 213 height 213
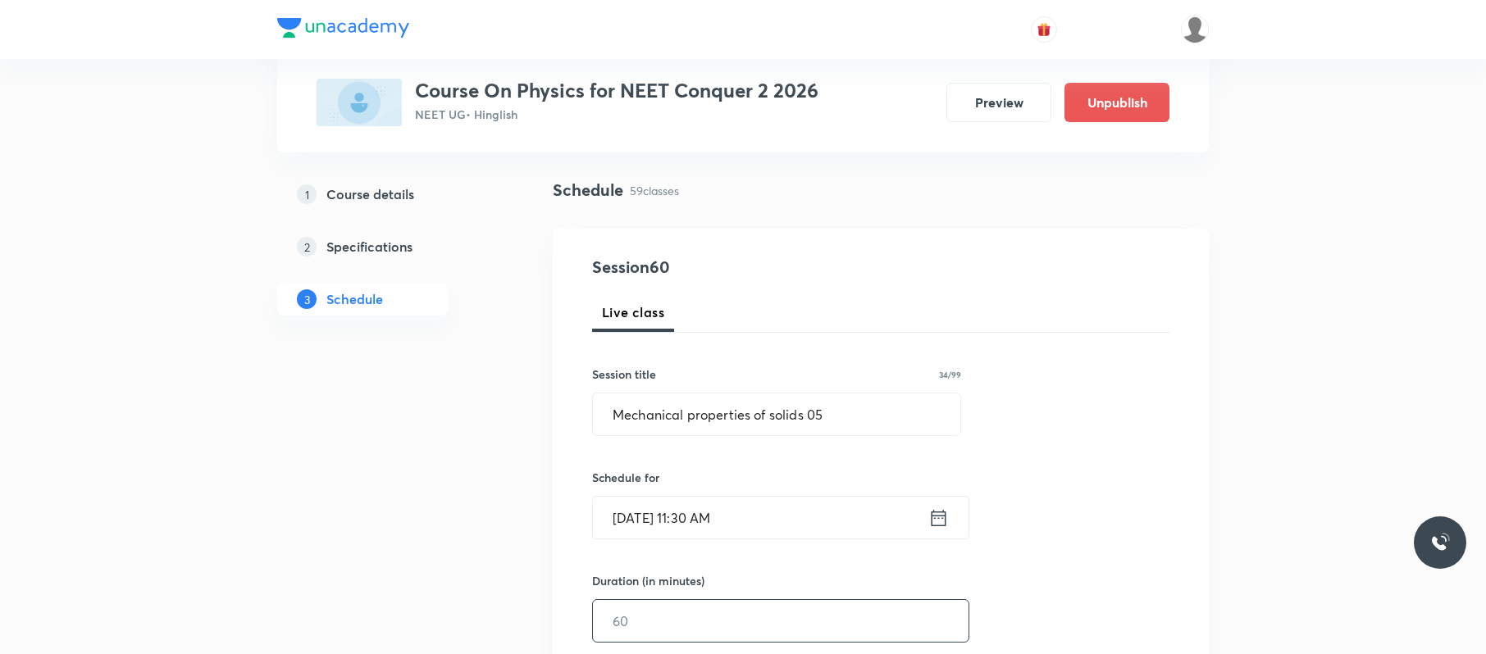
click at [684, 624] on input "text" at bounding box center [781, 621] width 376 height 42
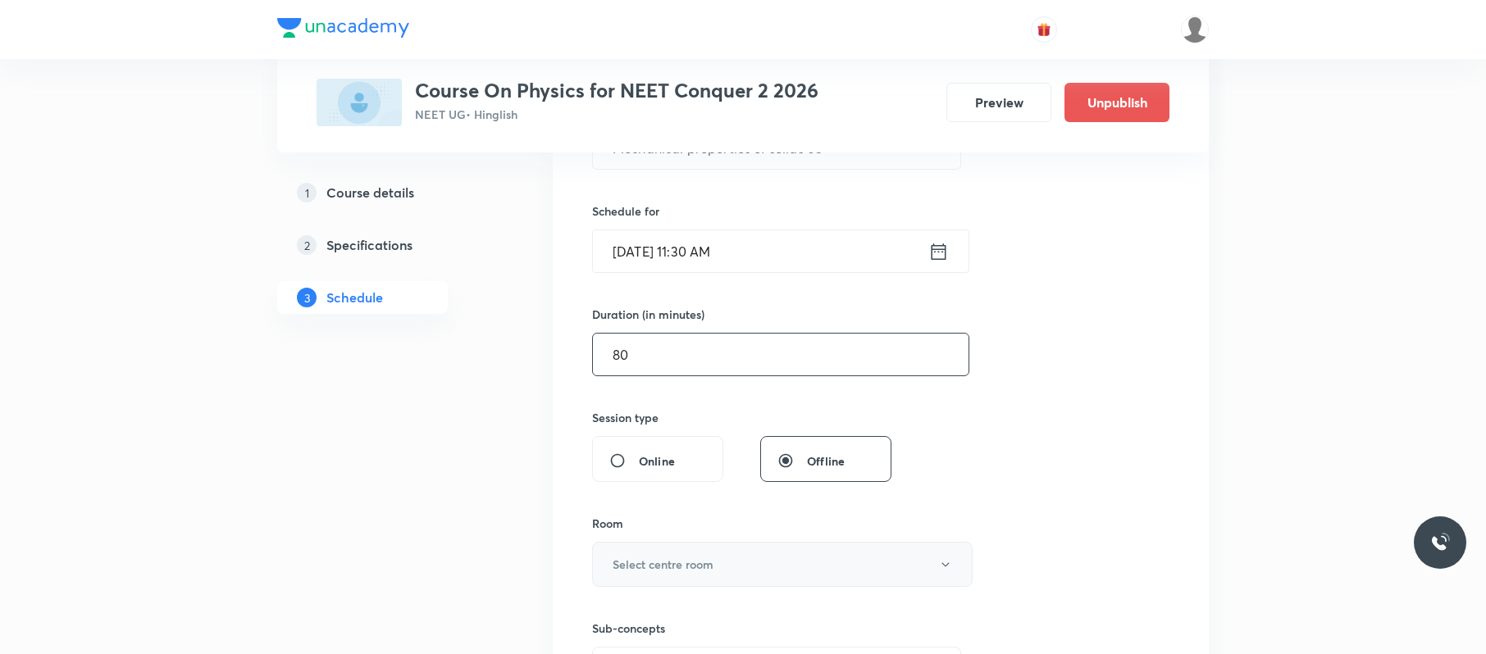
type input "80"
click at [692, 565] on h6 "Select centre room" at bounding box center [663, 564] width 101 height 17
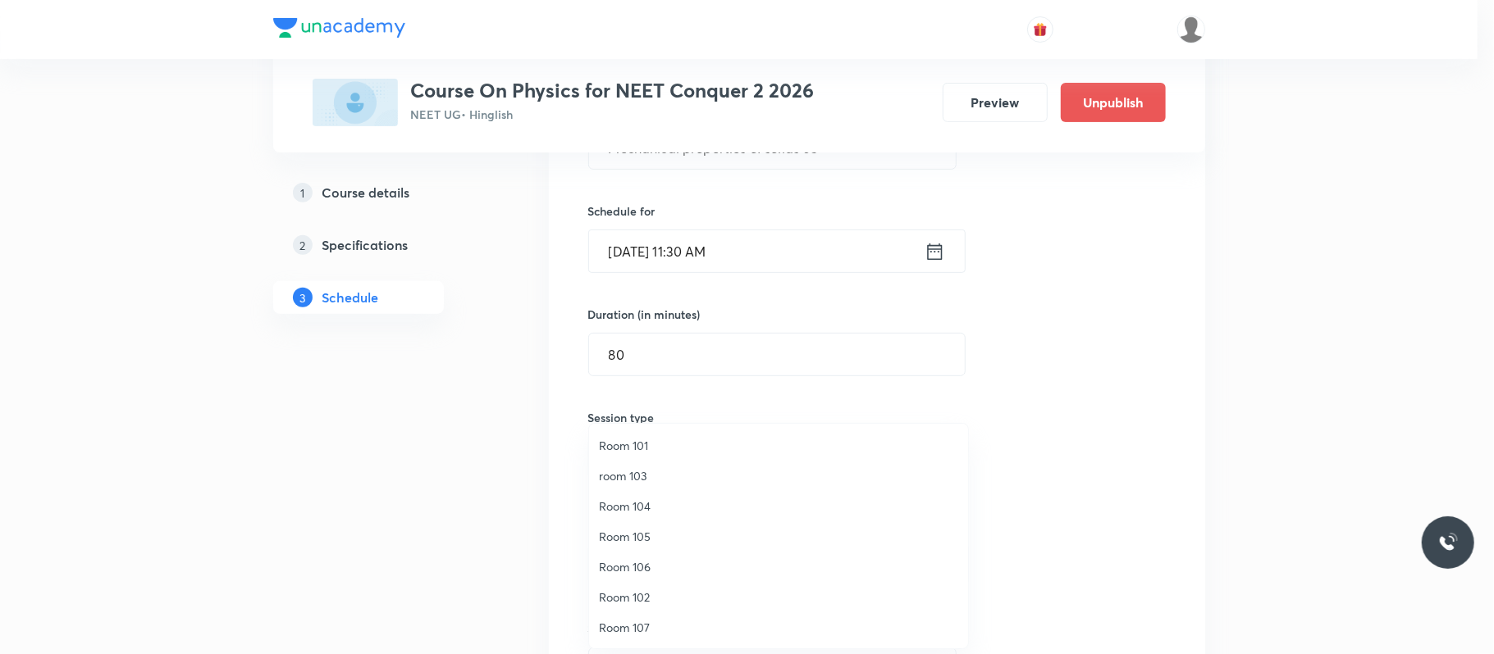
click at [646, 449] on span "Room 101" at bounding box center [778, 445] width 359 height 17
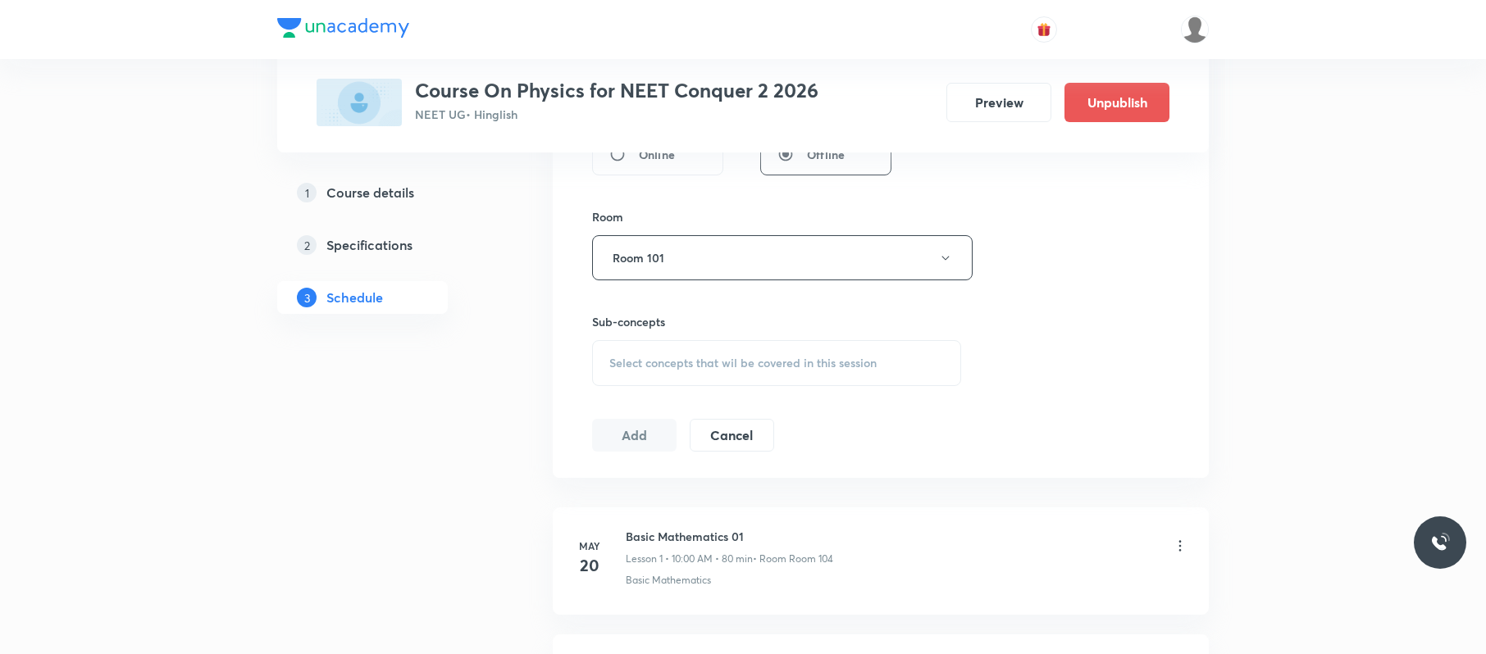
scroll to position [676, 0]
click at [840, 376] on div "Select concepts that wil be covered in this session" at bounding box center [776, 360] width 369 height 46
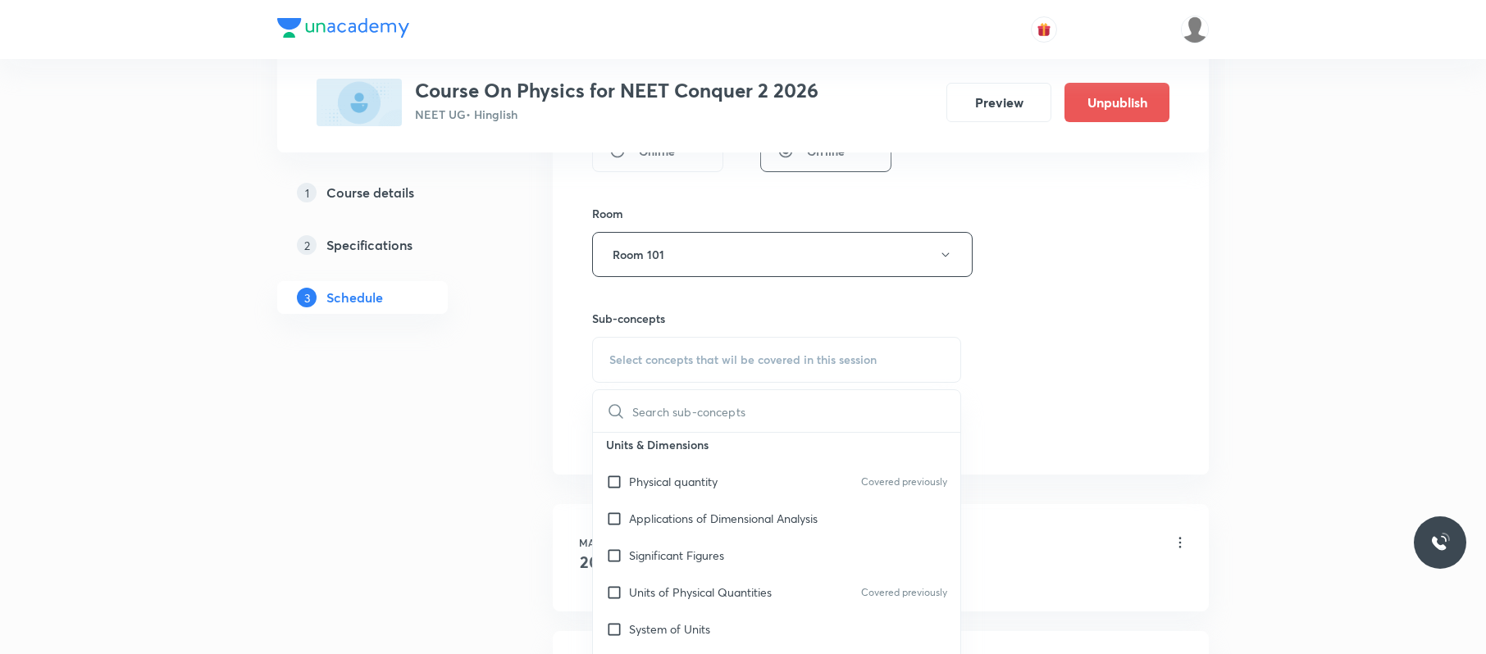
scroll to position [155, 0]
click at [746, 552] on div "Significant Figures" at bounding box center [776, 554] width 367 height 37
checkbox input "true"
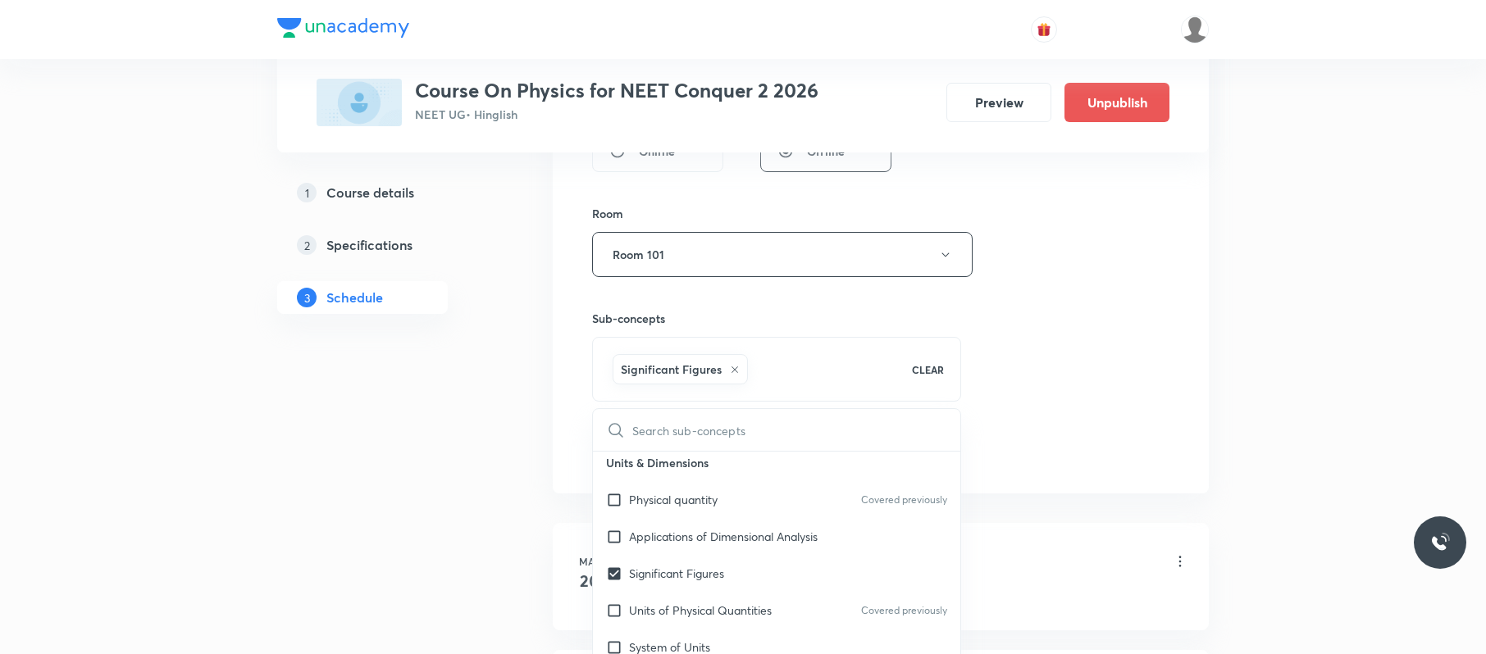
click at [1080, 351] on div "Session 60 Live class Session title 34/99 Mechanical properties of solids 05 ​ …" at bounding box center [880, 72] width 577 height 789
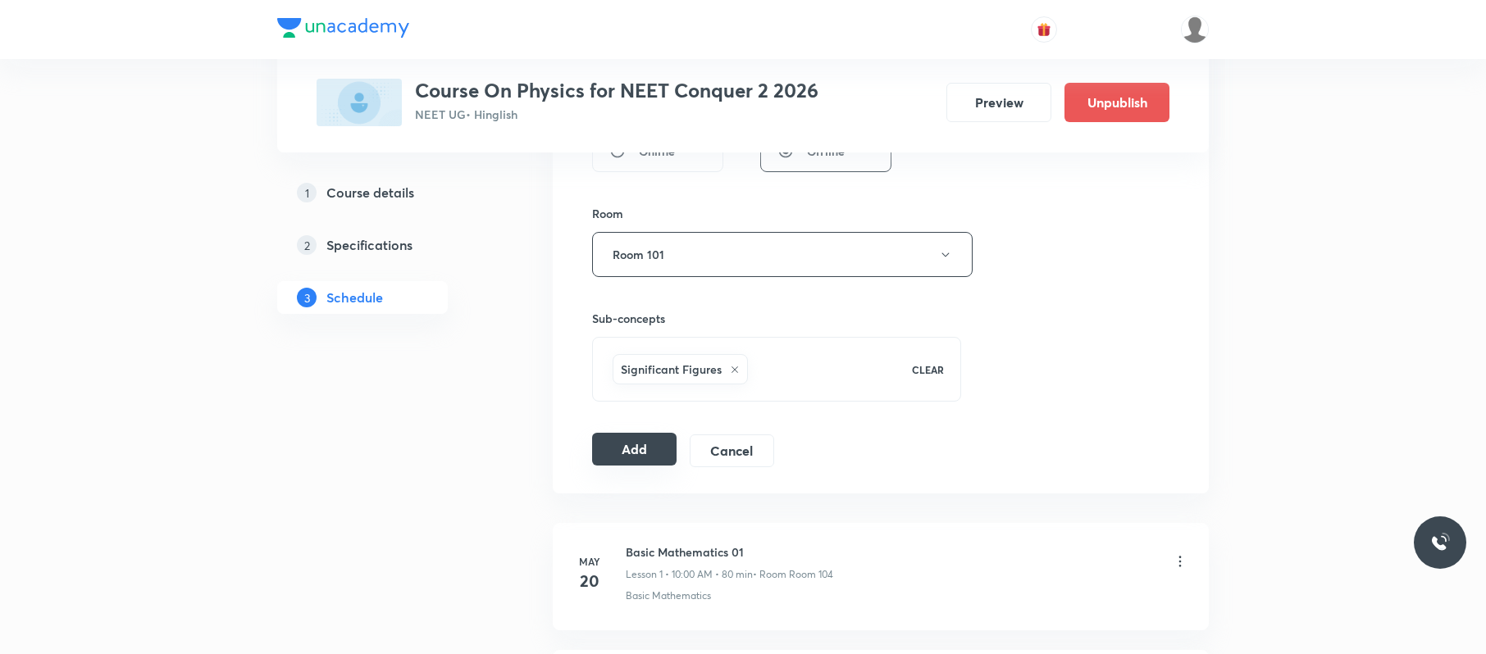
click at [621, 460] on button "Add" at bounding box center [634, 449] width 84 height 33
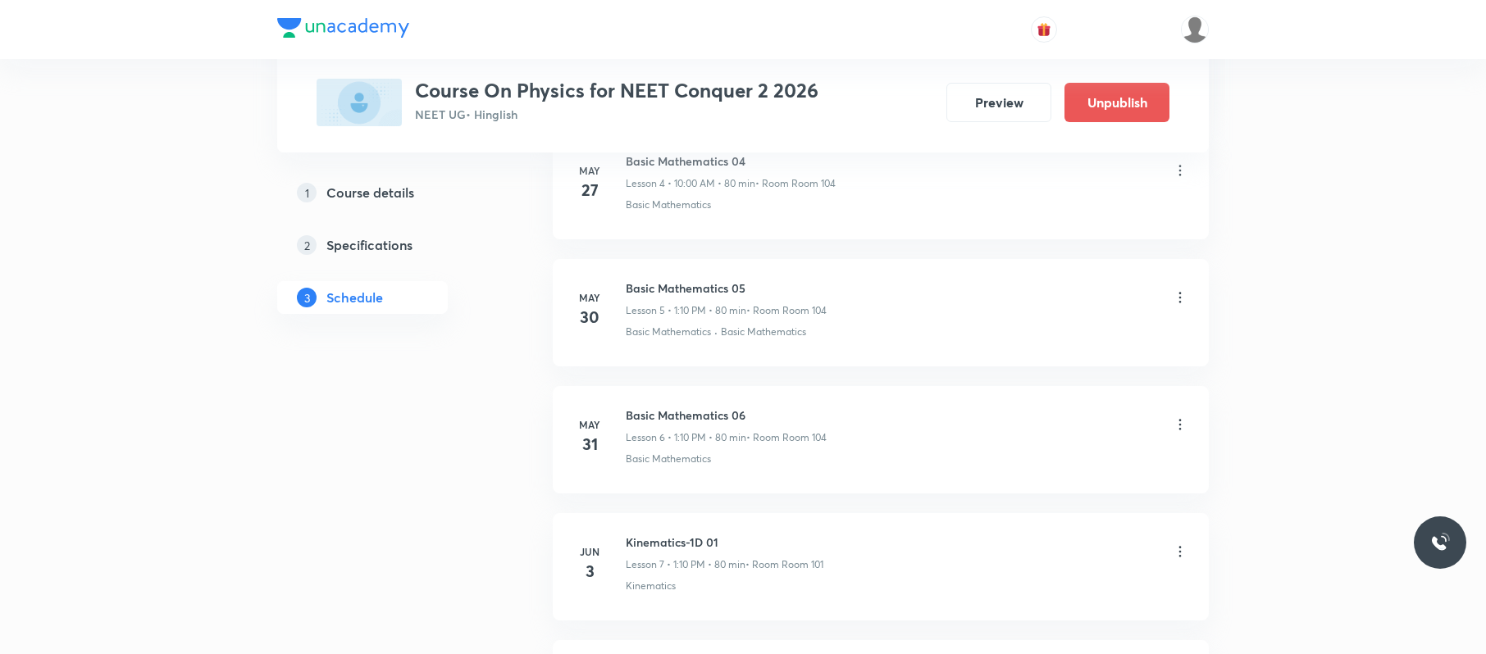
scroll to position [7439, 0]
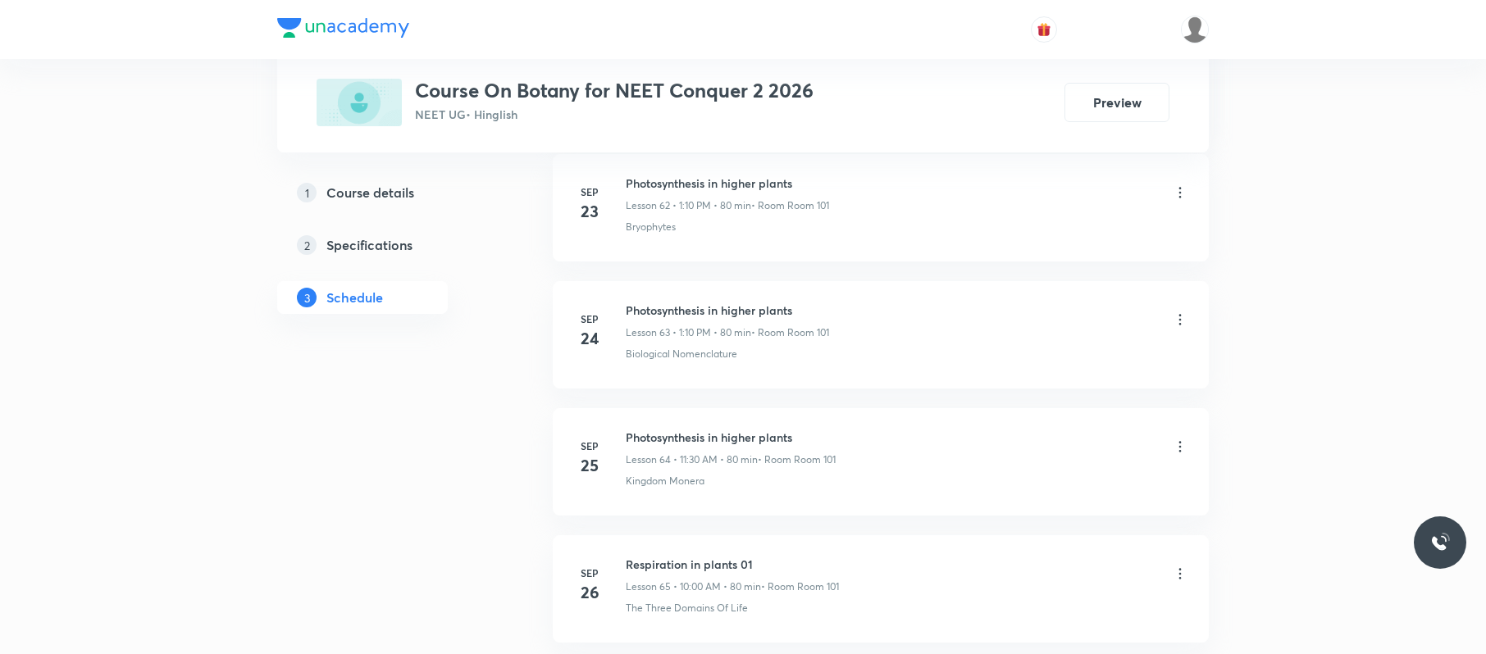
scroll to position [9219, 0]
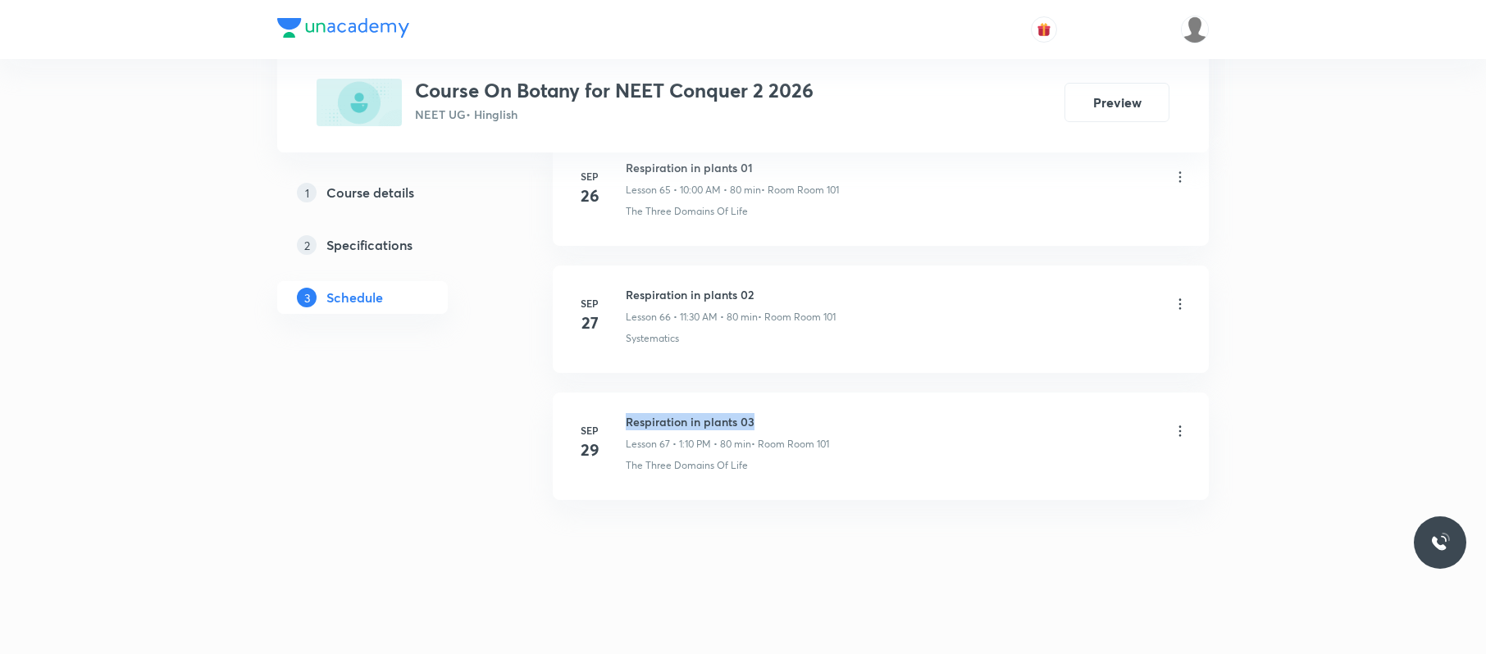
drag, startPoint x: 773, startPoint y: 407, endPoint x: 623, endPoint y: 399, distance: 149.5
click at [623, 399] on li "[DATE] Respiration in plants 03 Lesson 67 • 1:10 PM • 80 min • Room Room 101 Th…" at bounding box center [881, 446] width 656 height 107
copy h6 "Respiration in plants 03"
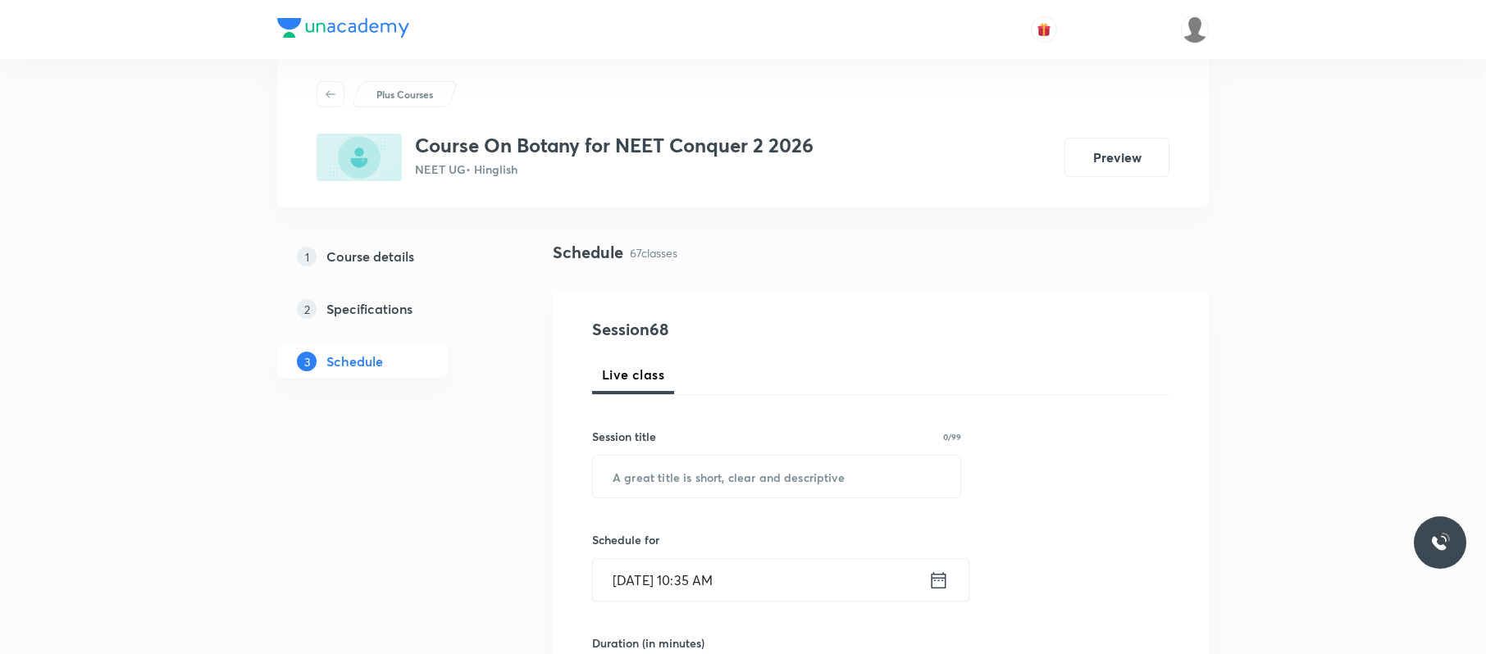
scroll to position [0, 0]
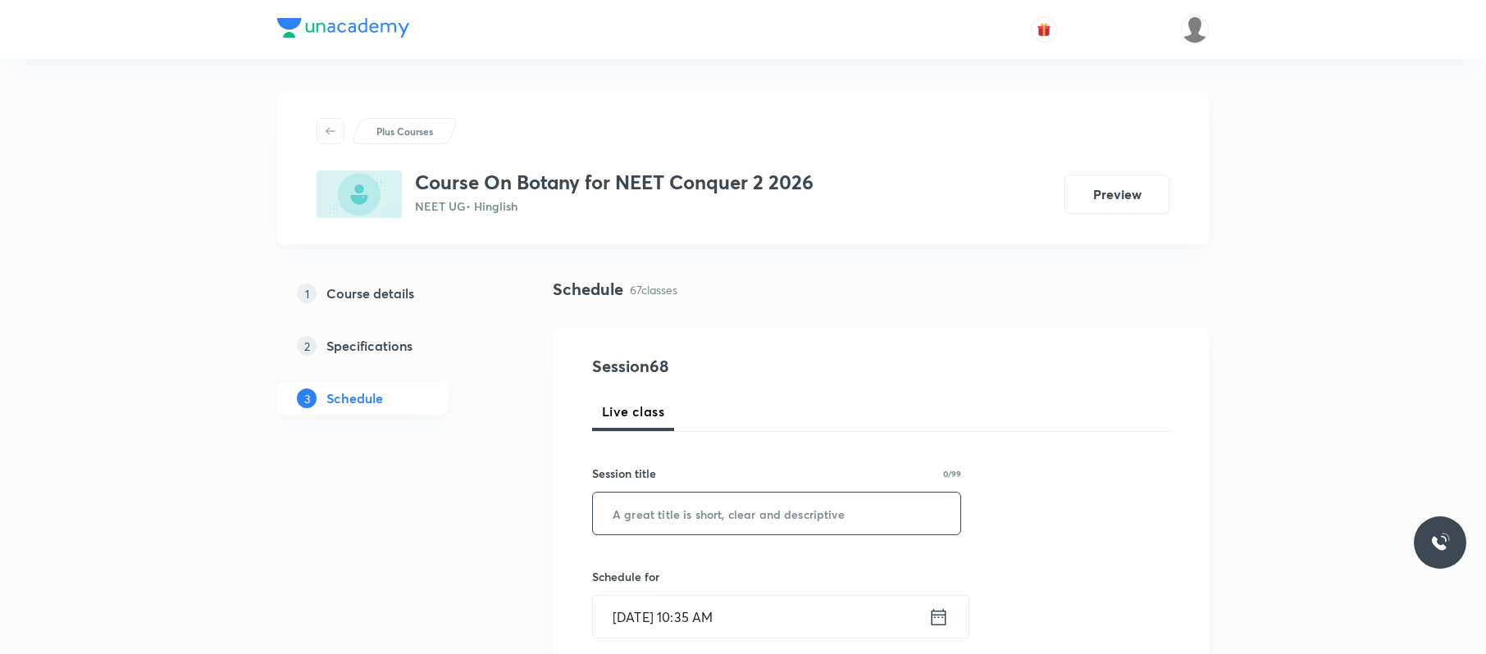
click at [841, 490] on input "text" at bounding box center [776, 514] width 367 height 42
paste input "Respiration in plants 03"
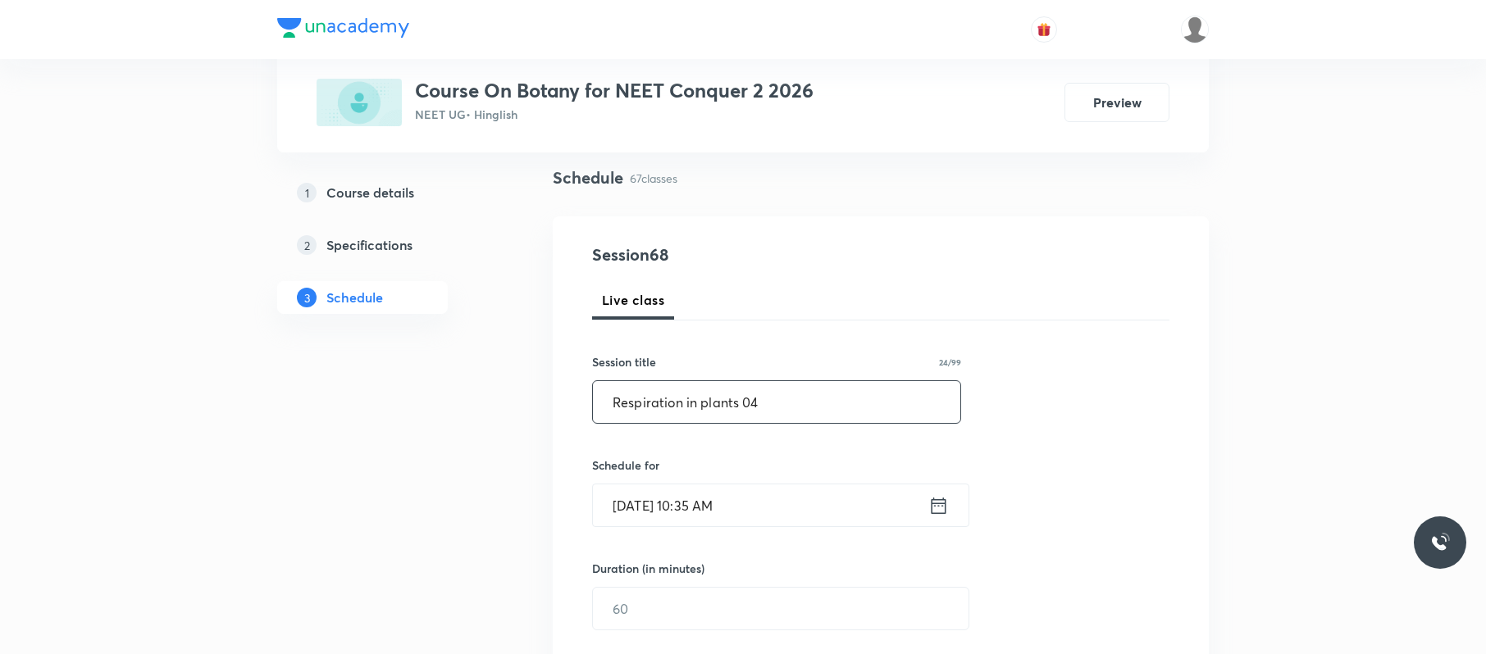
scroll to position [112, 0]
type input "Respiration in plants 04"
click at [820, 489] on input "[DATE] 10:35 AM" at bounding box center [760, 505] width 335 height 42
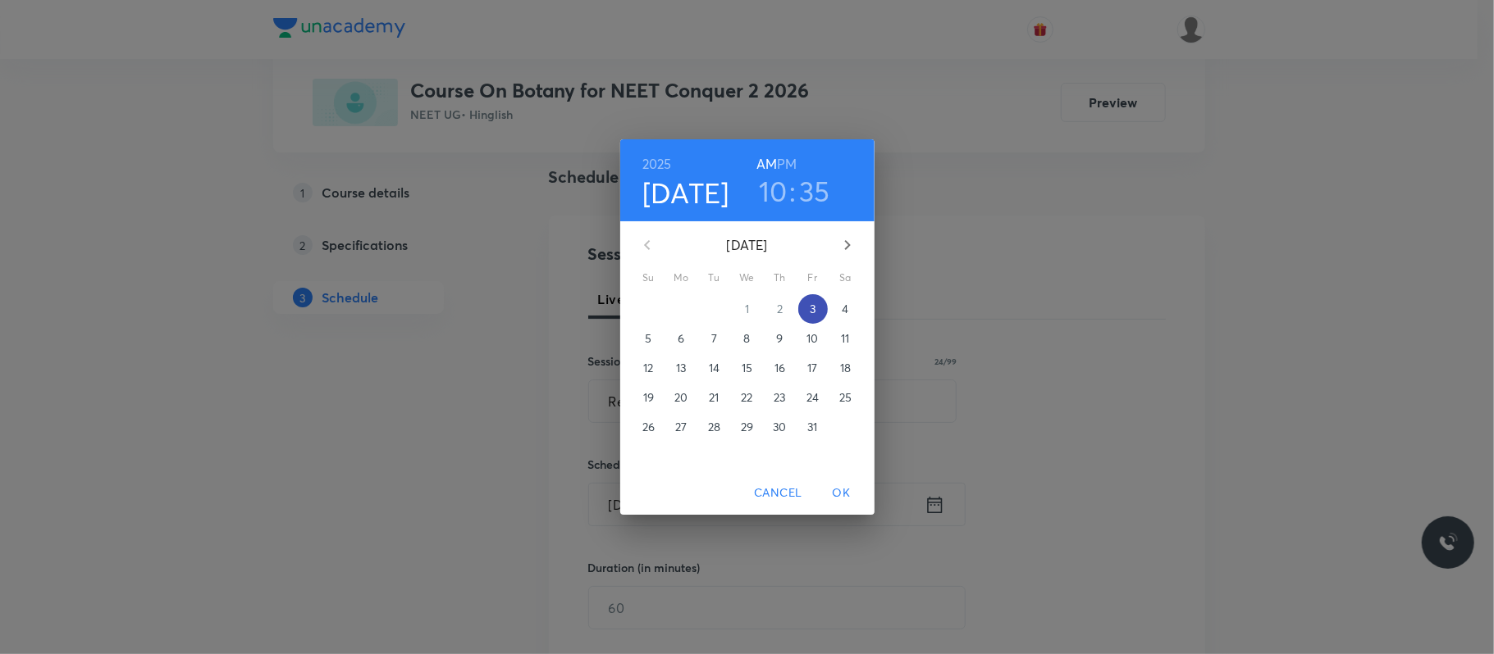
click at [809, 305] on p "3" at bounding box center [812, 309] width 6 height 16
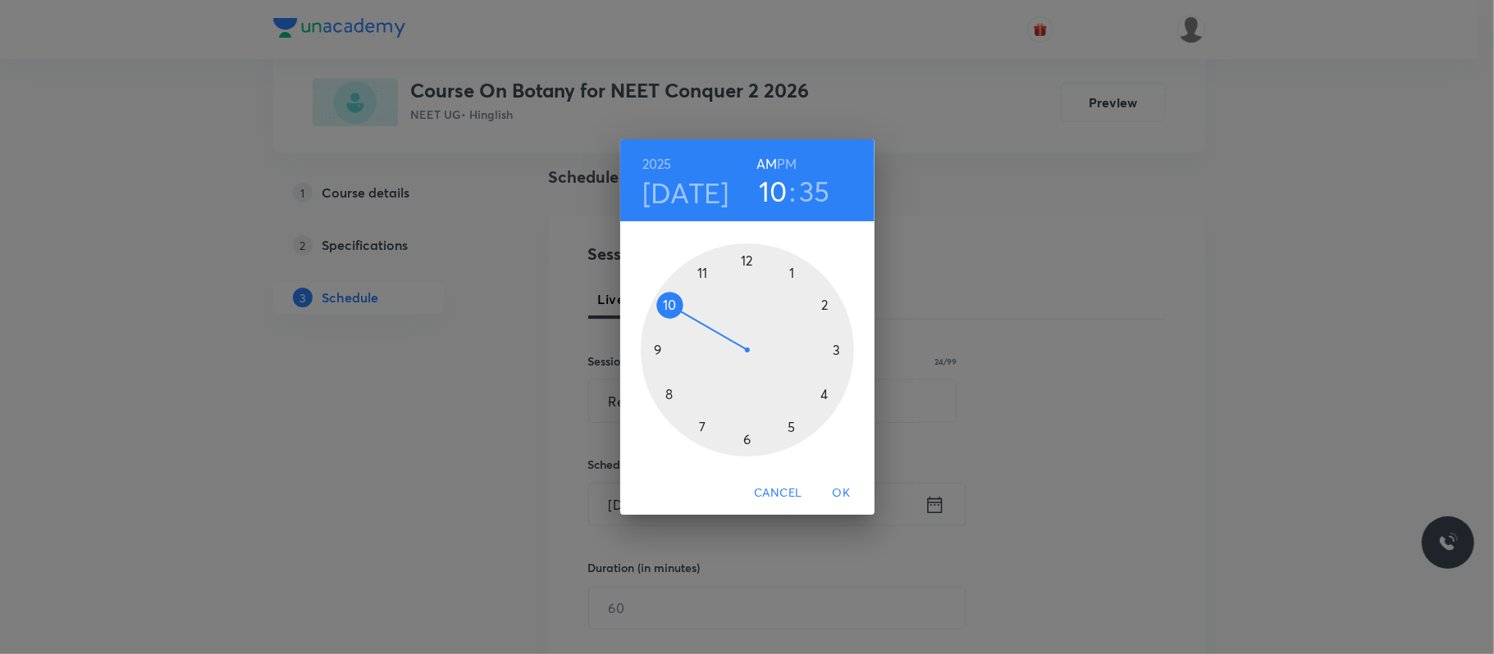
click at [787, 165] on h6 "PM" at bounding box center [787, 164] width 20 height 23
click at [791, 271] on div at bounding box center [747, 350] width 213 height 213
click at [821, 306] on div at bounding box center [747, 350] width 213 height 213
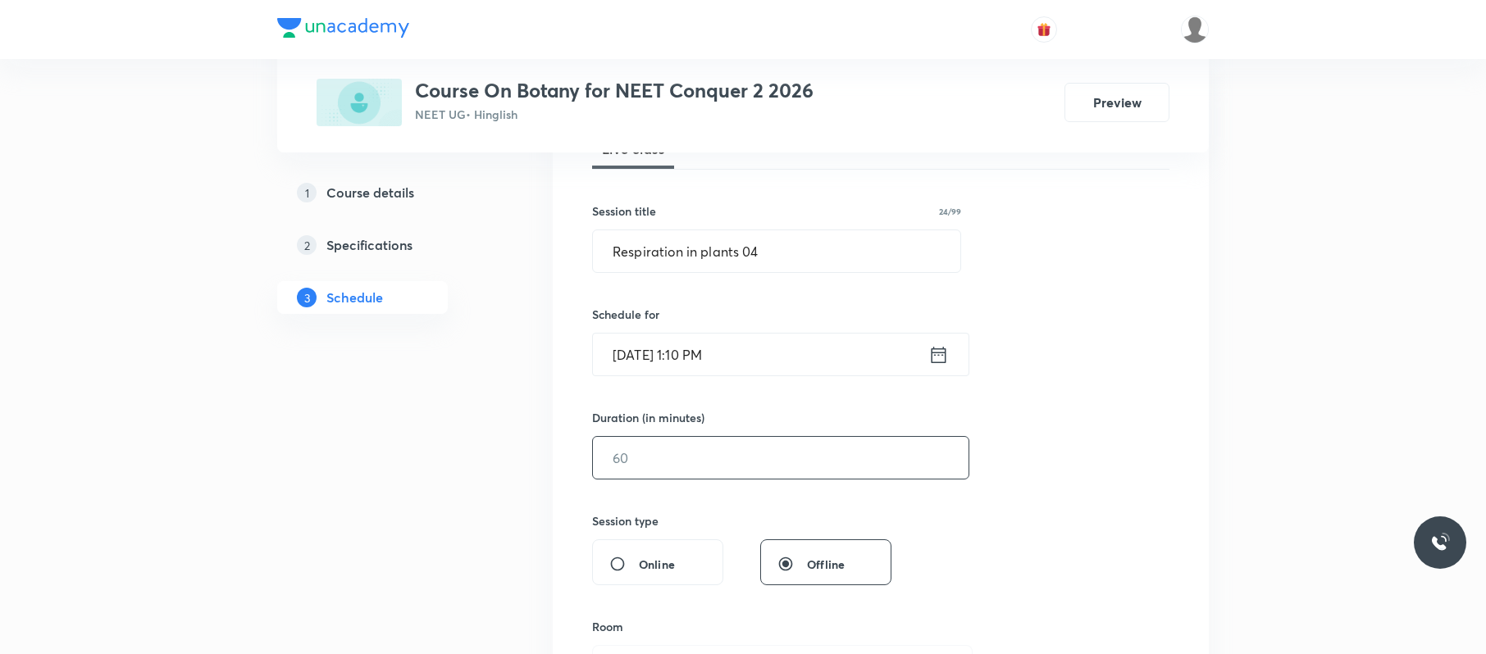
scroll to position [263, 0]
click at [670, 457] on input "text" at bounding box center [781, 457] width 376 height 42
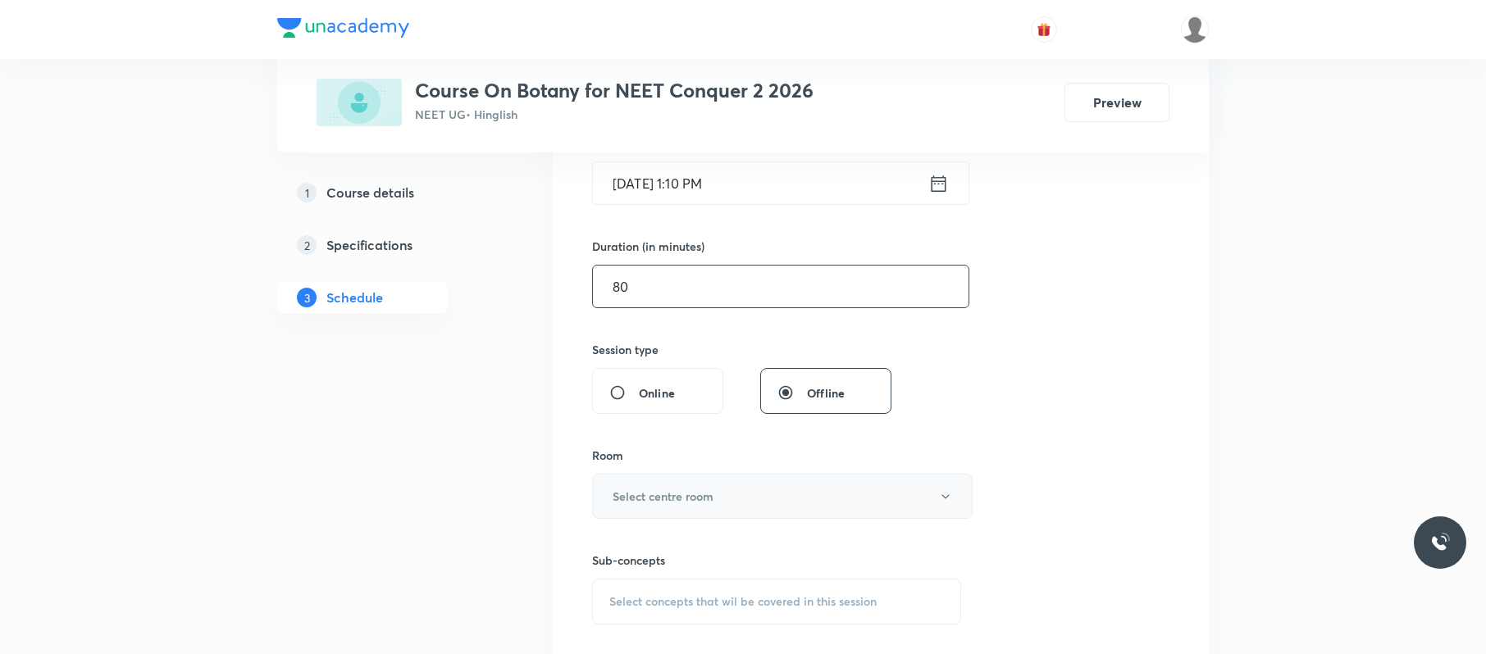
scroll to position [435, 0]
type input "80"
click at [695, 486] on button "Select centre room" at bounding box center [782, 495] width 381 height 45
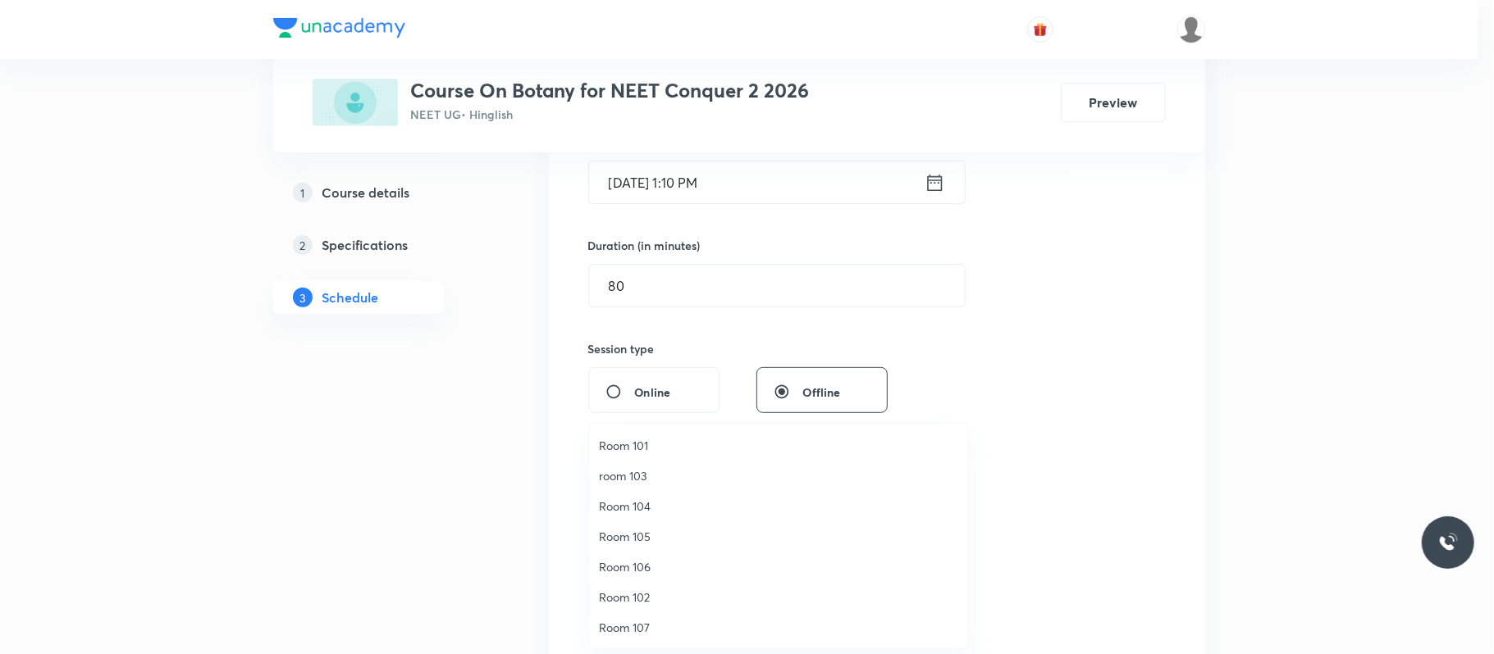
drag, startPoint x: 654, startPoint y: 443, endPoint x: 664, endPoint y: 444, distance: 10.7
click at [654, 444] on span "Room 101" at bounding box center [778, 445] width 359 height 17
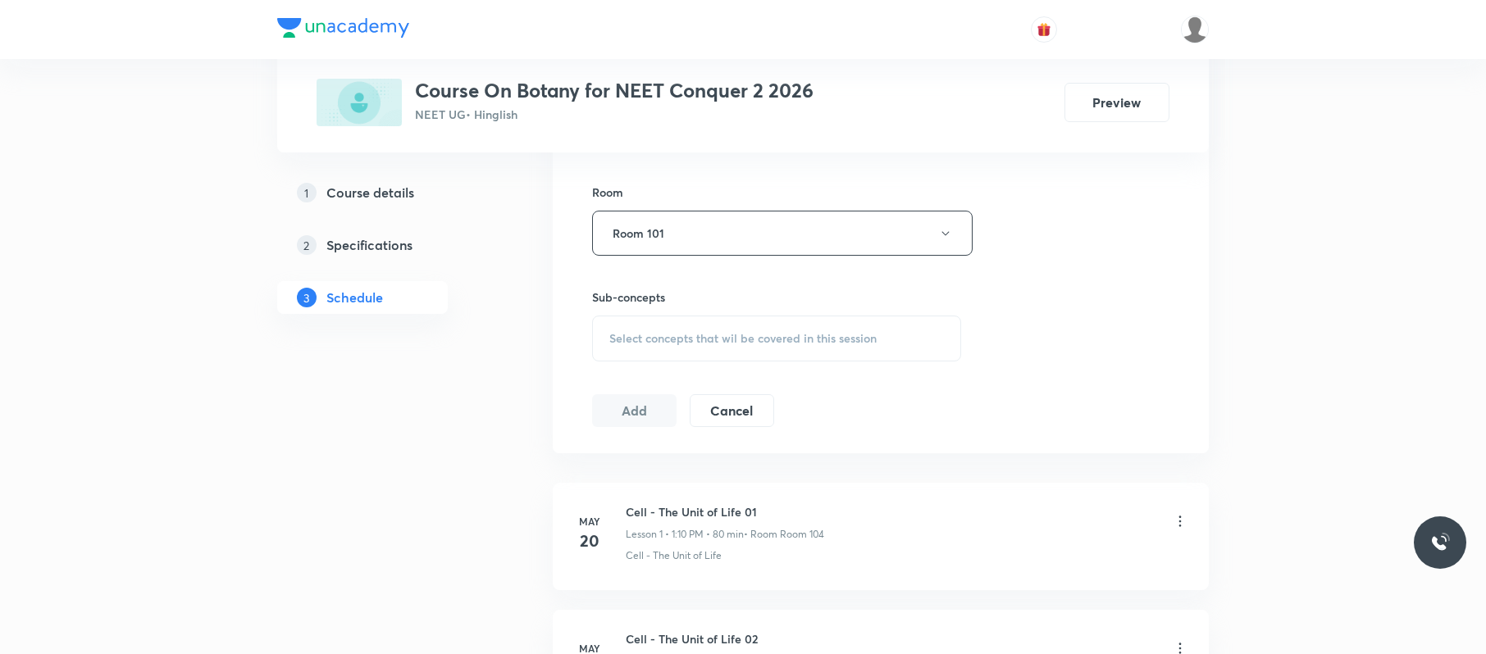
scroll to position [699, 0]
click at [755, 338] on span "Select concepts that wil be covered in this session" at bounding box center [742, 337] width 267 height 13
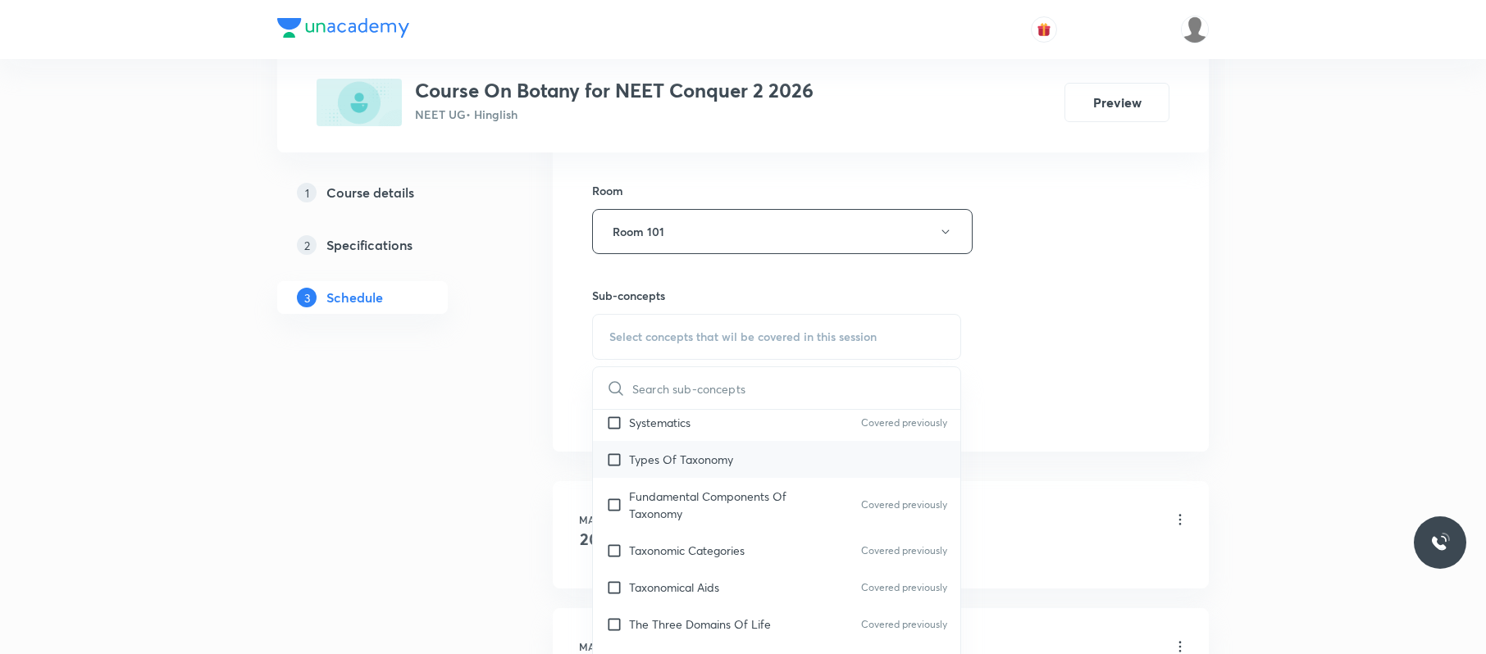
scroll to position [369, 0]
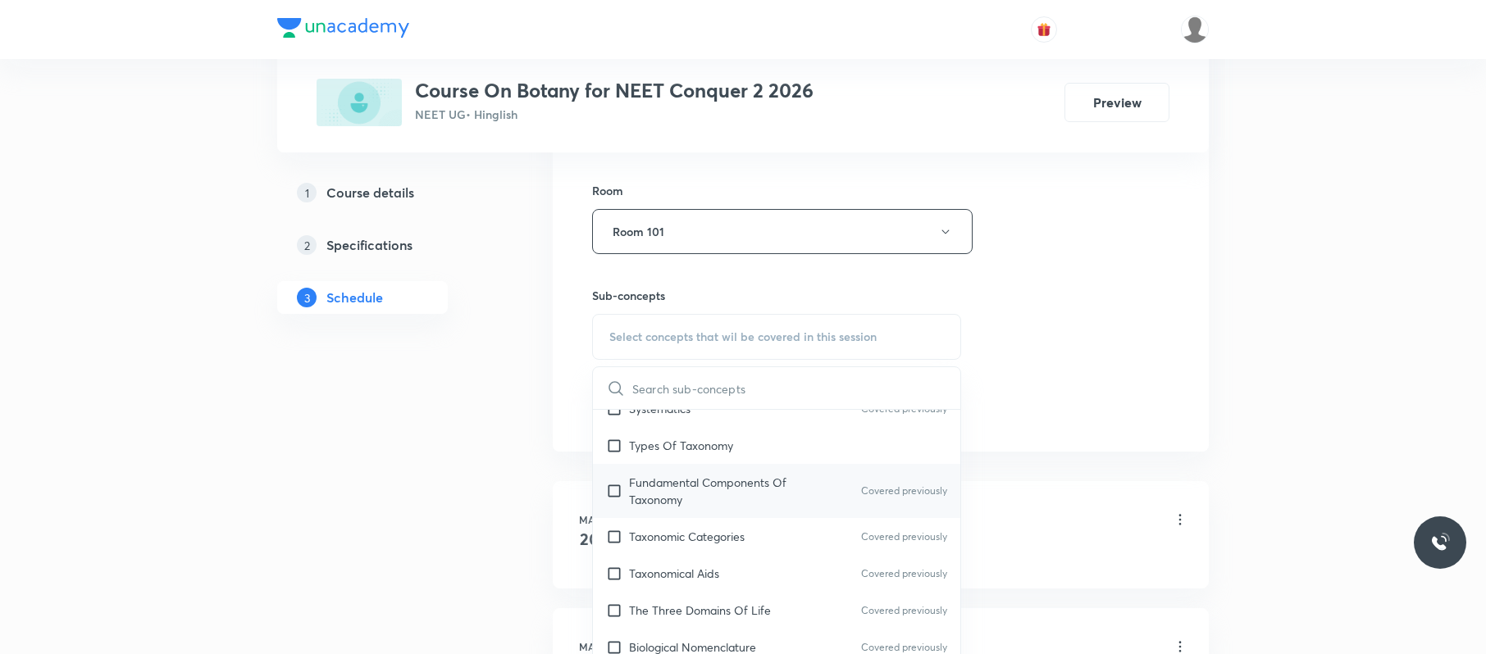
click at [753, 490] on p "Fundamental Components Of Taxonomy" at bounding box center [712, 491] width 166 height 34
checkbox input "true"
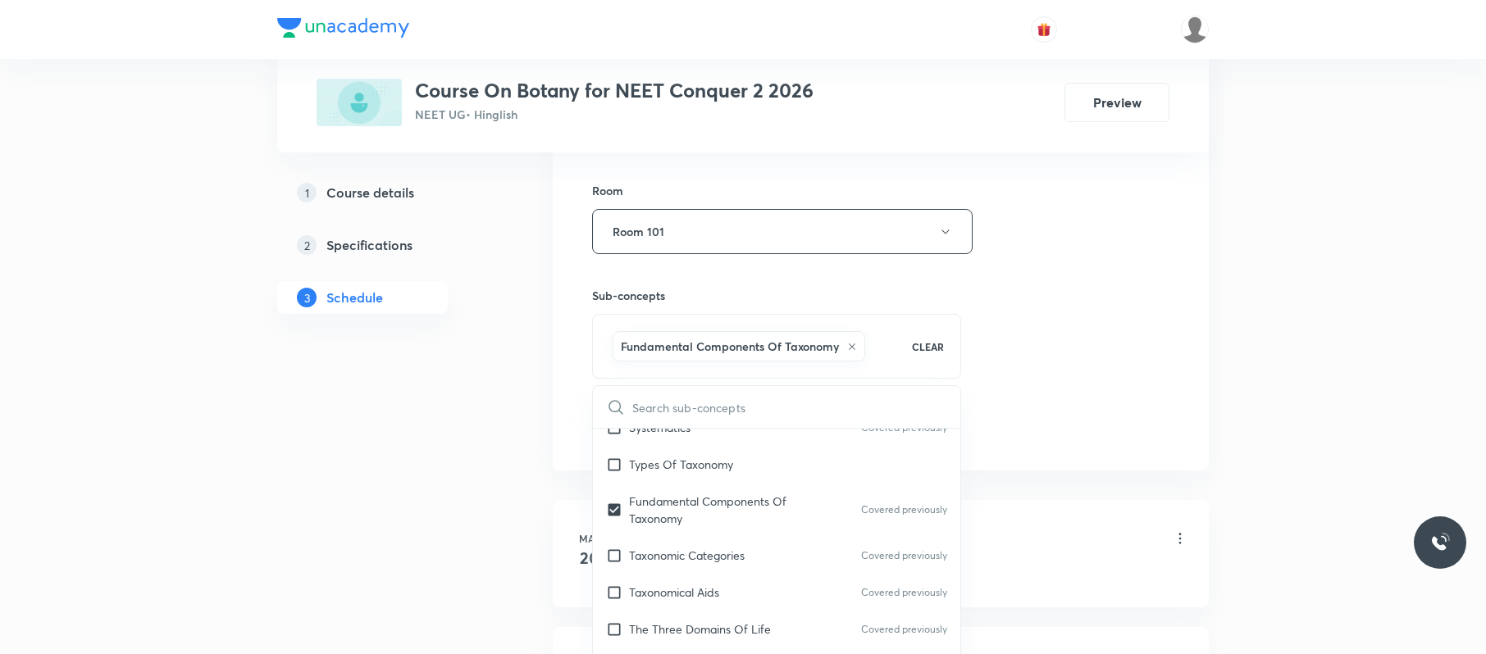
drag, startPoint x: 986, startPoint y: 390, endPoint x: 914, endPoint y: 412, distance: 75.3
click at [982, 390] on div "Session 68 Live class Session title 24/99 Respiration in plants 04 ​ Schedule f…" at bounding box center [880, 50] width 577 height 789
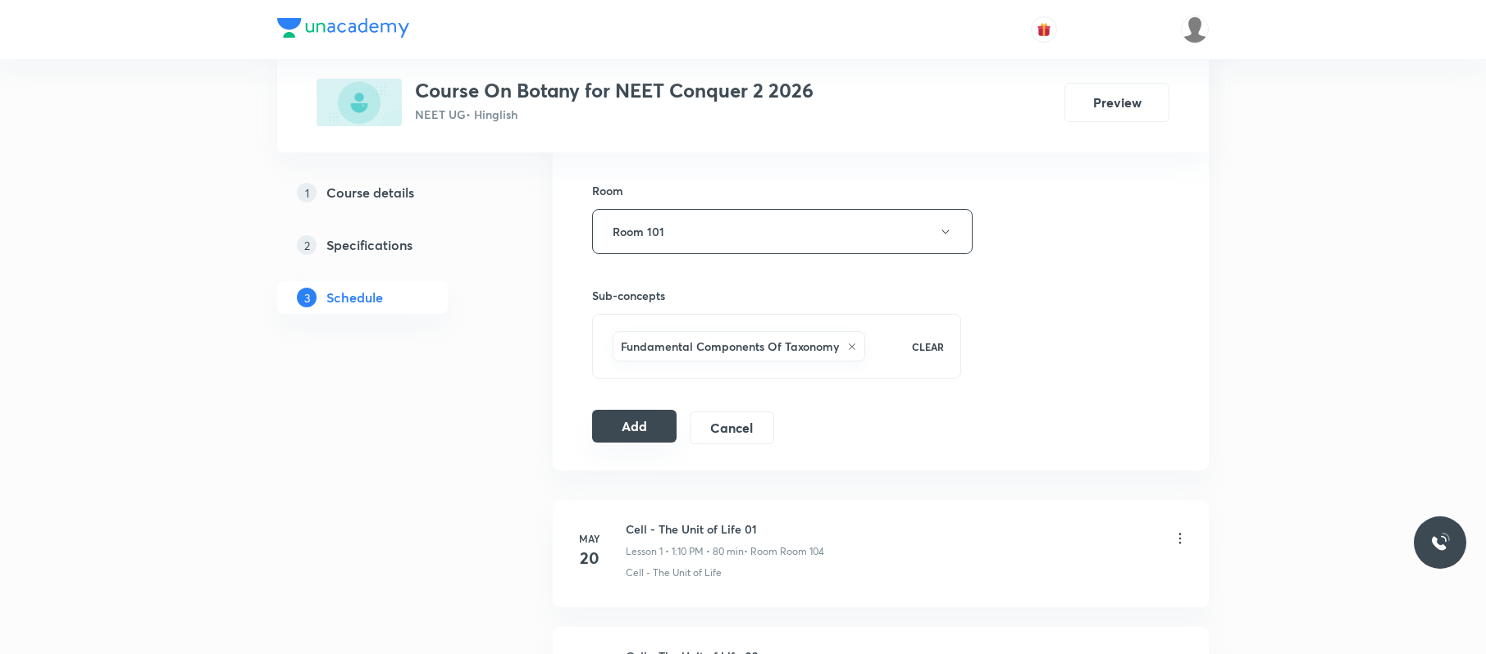
click at [650, 428] on button "Add" at bounding box center [634, 426] width 84 height 33
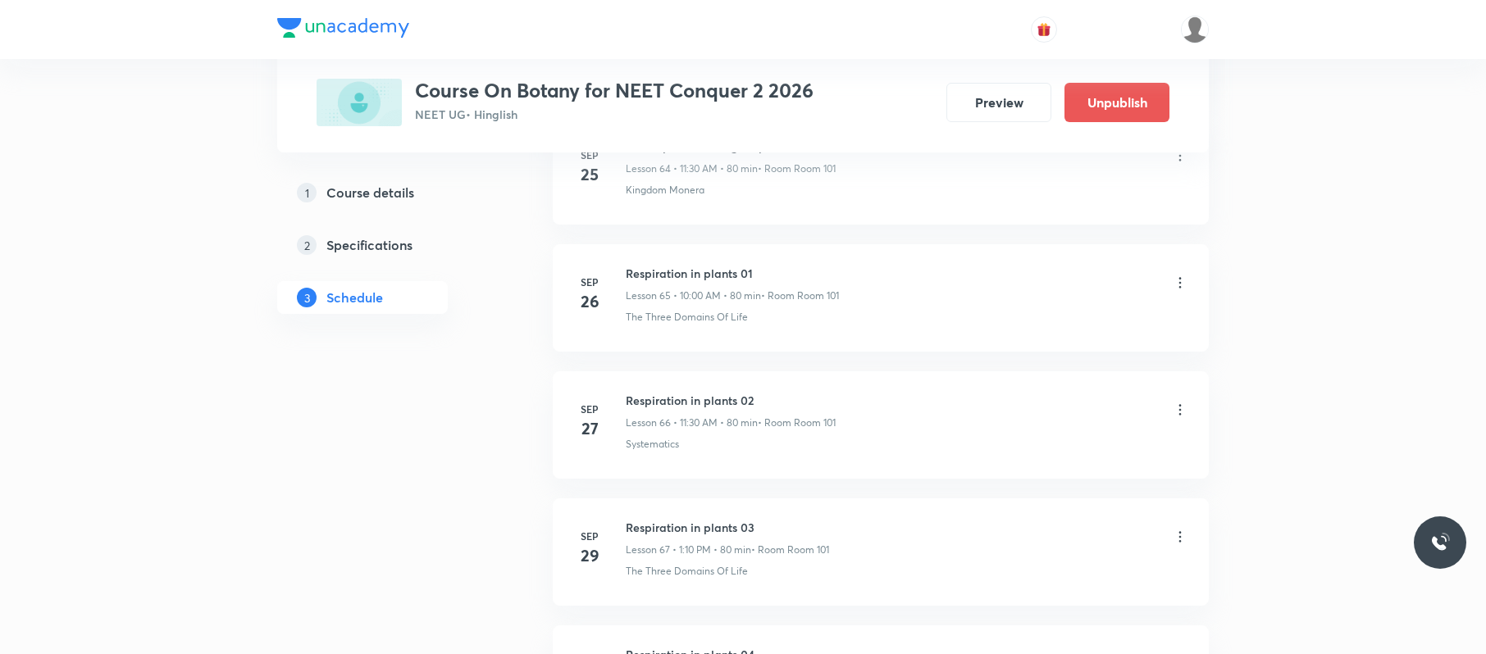
scroll to position [8589, 0]
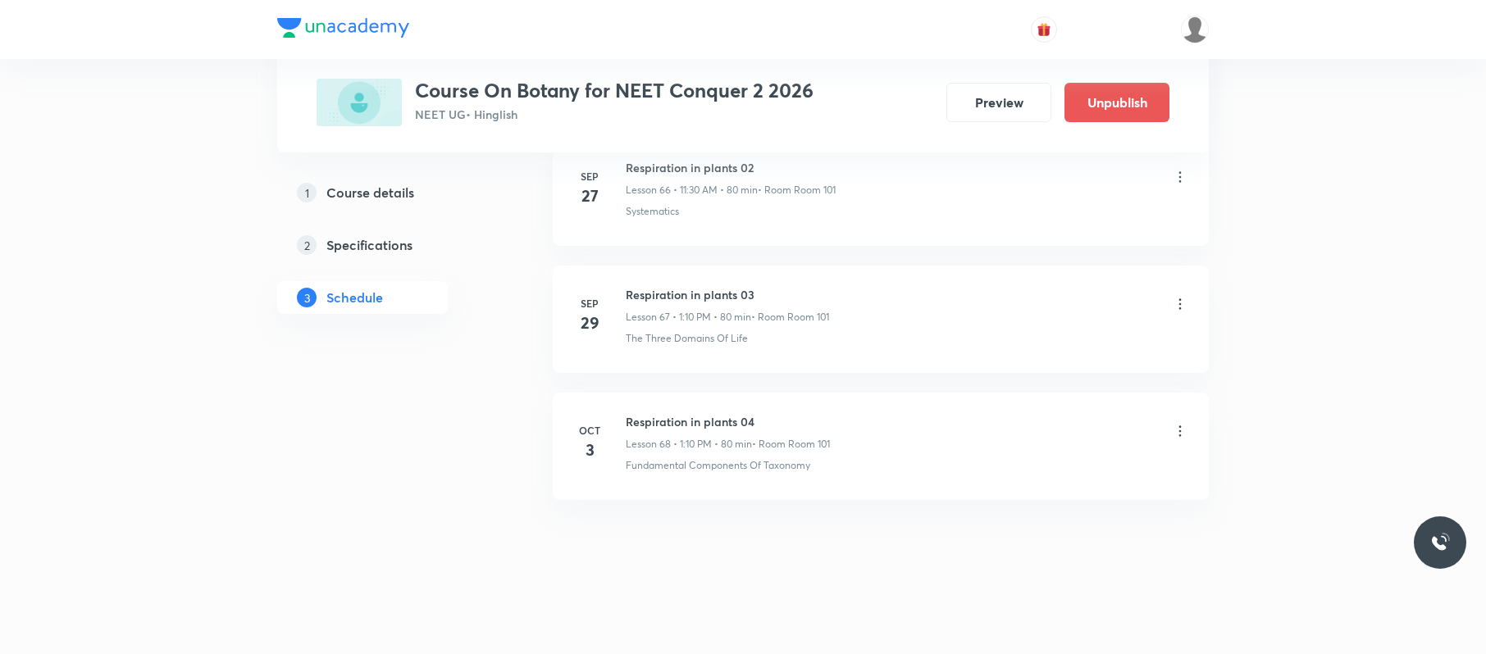
click at [768, 400] on li "Oct 3 Respiration in plants 04 Lesson 68 • 1:10 PM • 80 min • Room Room 101 Fun…" at bounding box center [881, 446] width 656 height 107
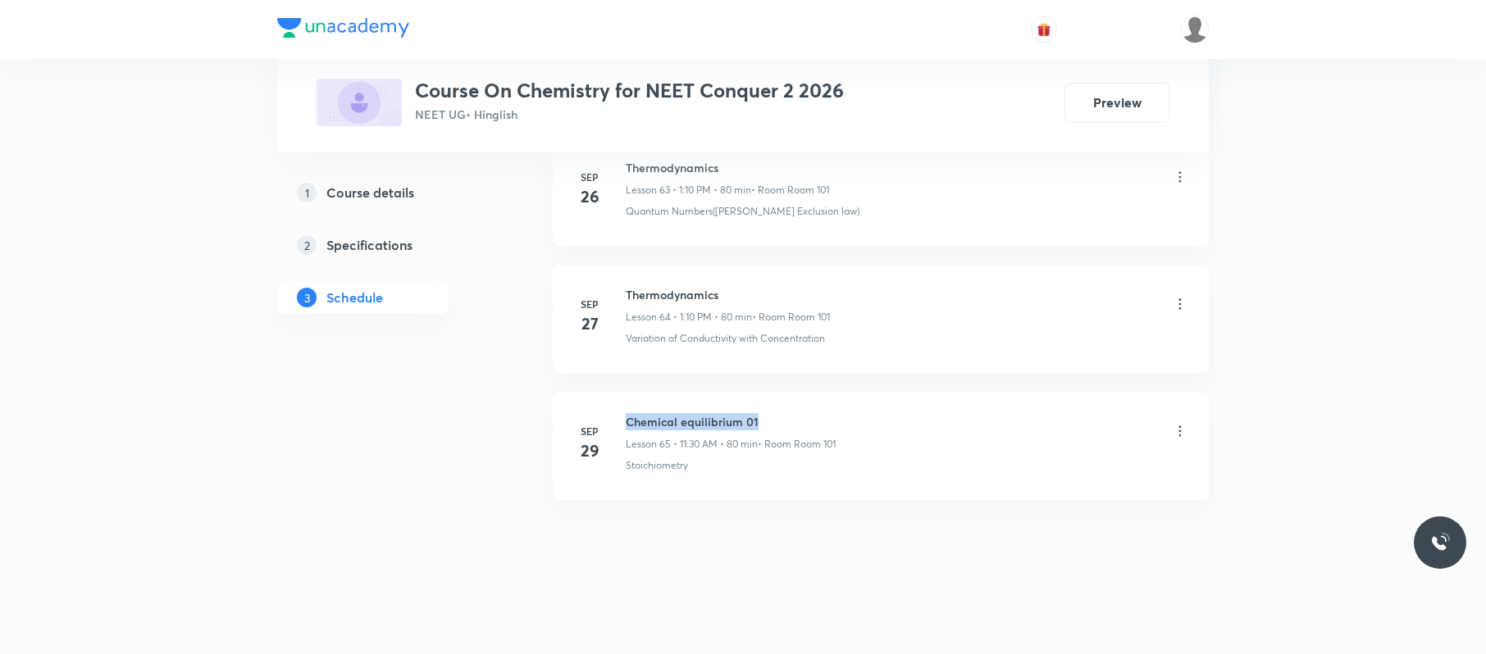
click at [627, 410] on li "[DATE] Chemical equilibrium 01 Lesson 65 • 11:30 AM • 80 min • Room Room 101 St…" at bounding box center [881, 446] width 656 height 107
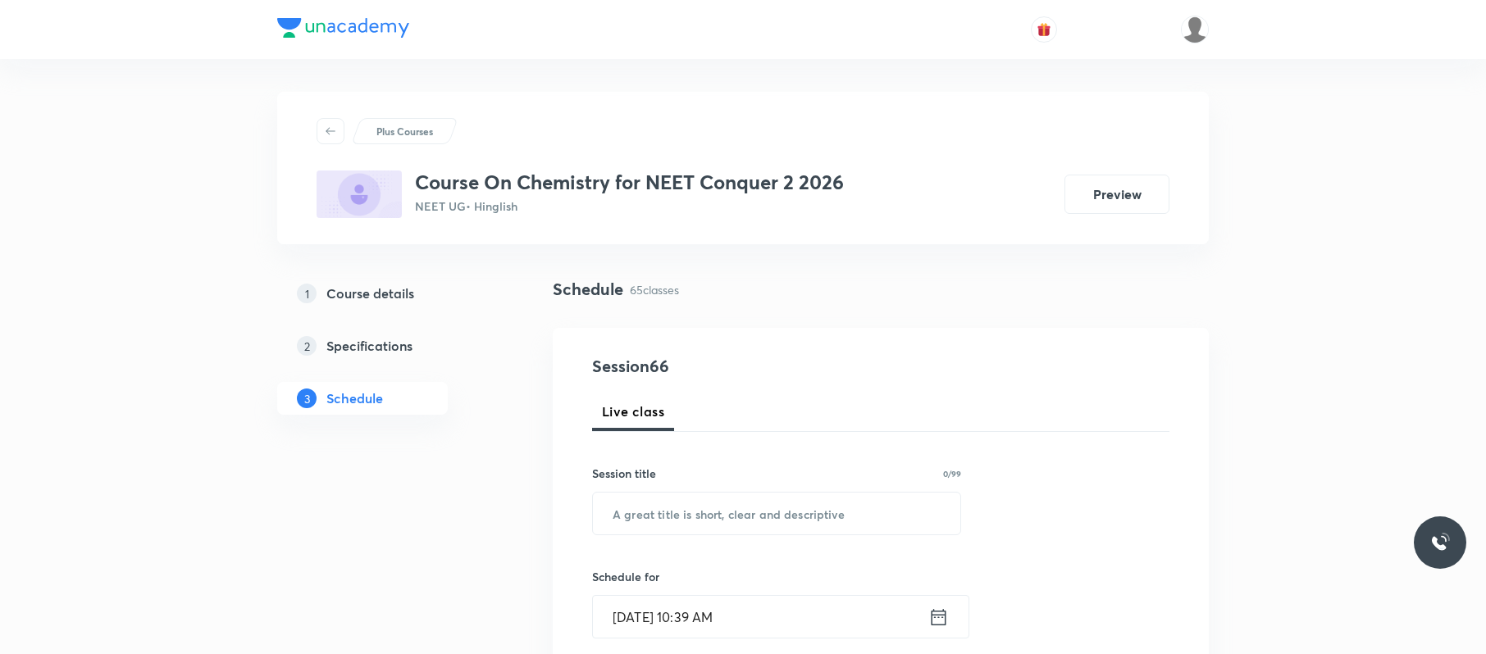
click at [857, 490] on div "Session title 0/99 ​" at bounding box center [776, 500] width 369 height 71
click at [846, 497] on input "text" at bounding box center [776, 514] width 367 height 42
paste input "Chemical equilibrium 01"
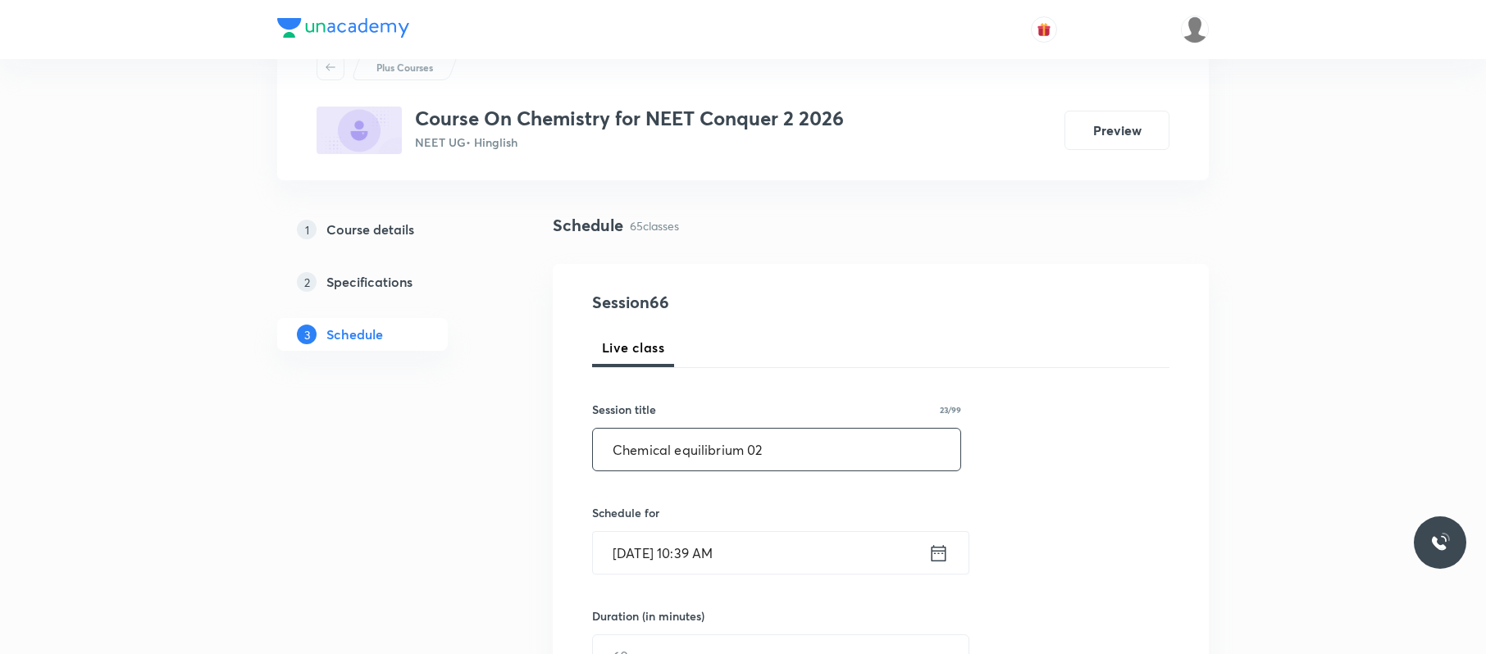
scroll to position [69, 0]
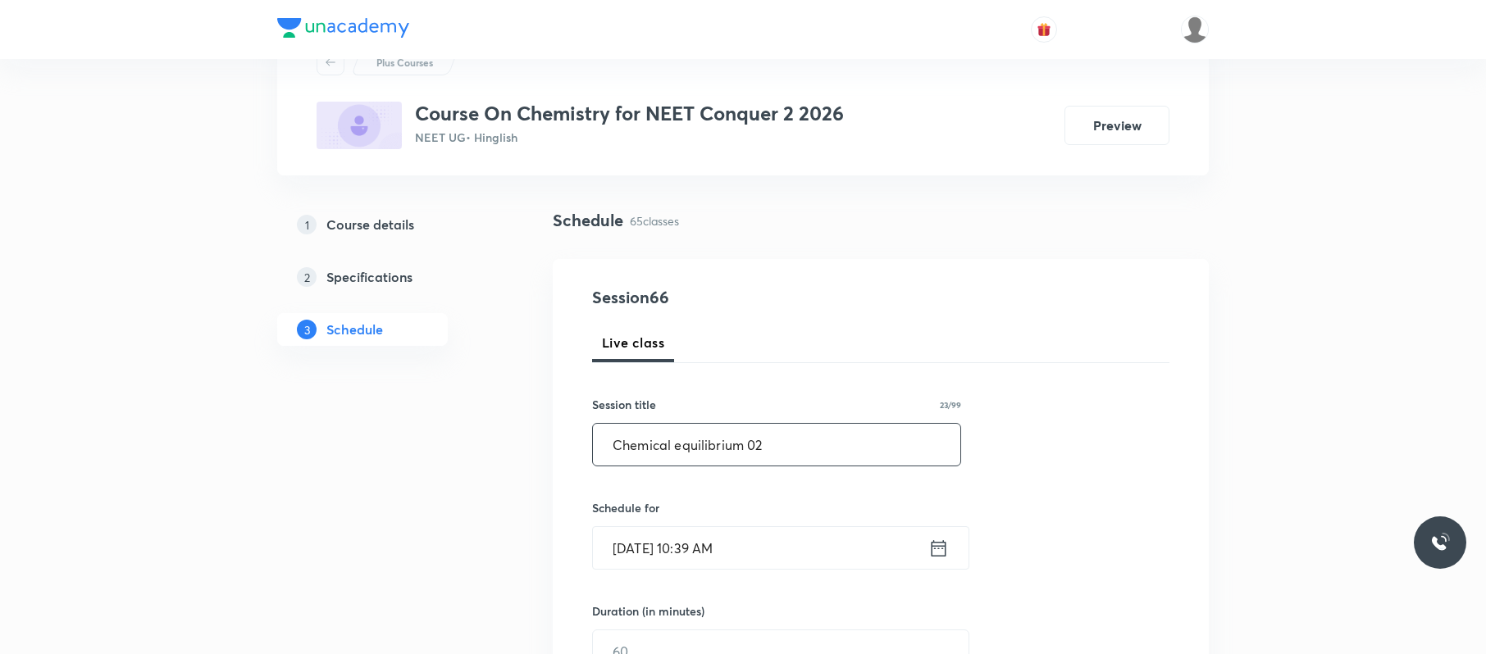
type input "Chemical equilibrium 02"
click at [755, 542] on input "[DATE] 10:39 AM" at bounding box center [760, 548] width 335 height 42
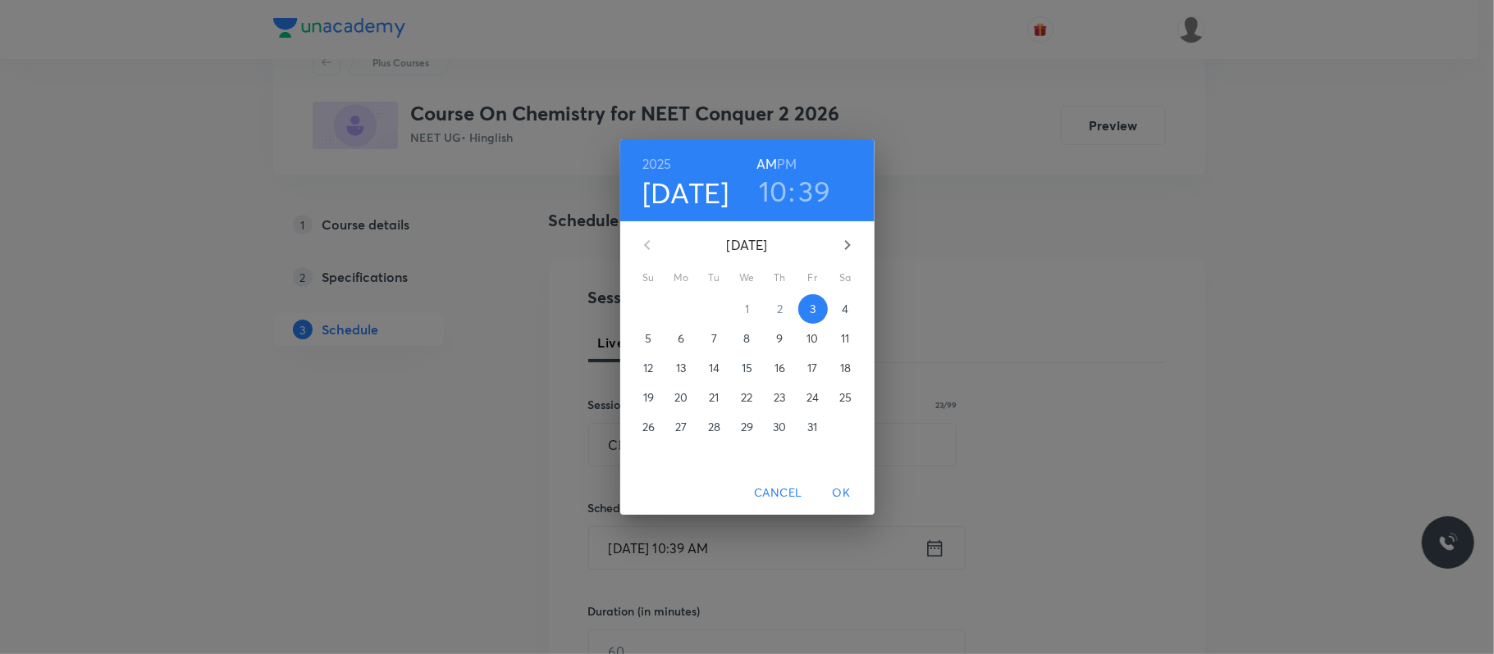
click at [835, 305] on span "4" at bounding box center [846, 309] width 30 height 16
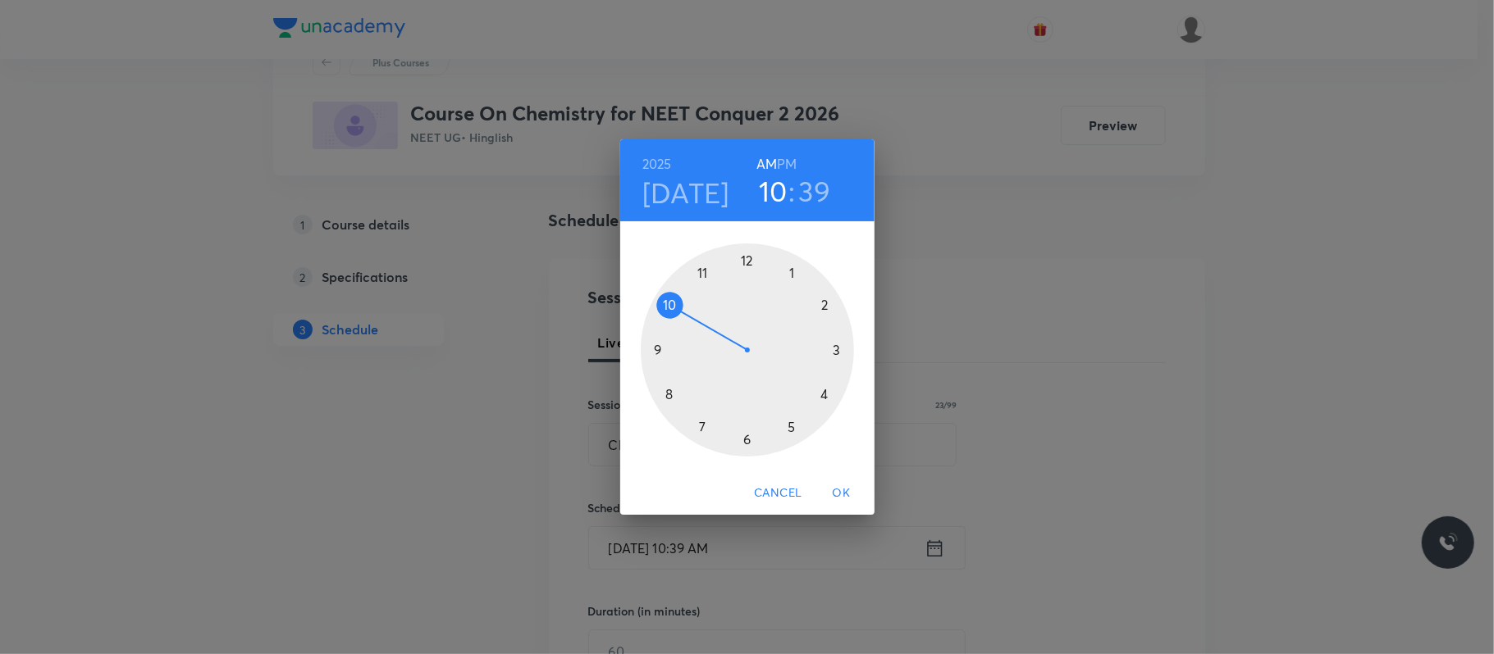
click at [794, 162] on h6 "PM" at bounding box center [787, 164] width 20 height 23
click at [792, 267] on div at bounding box center [747, 350] width 213 height 213
click at [822, 310] on div at bounding box center [747, 350] width 213 height 213
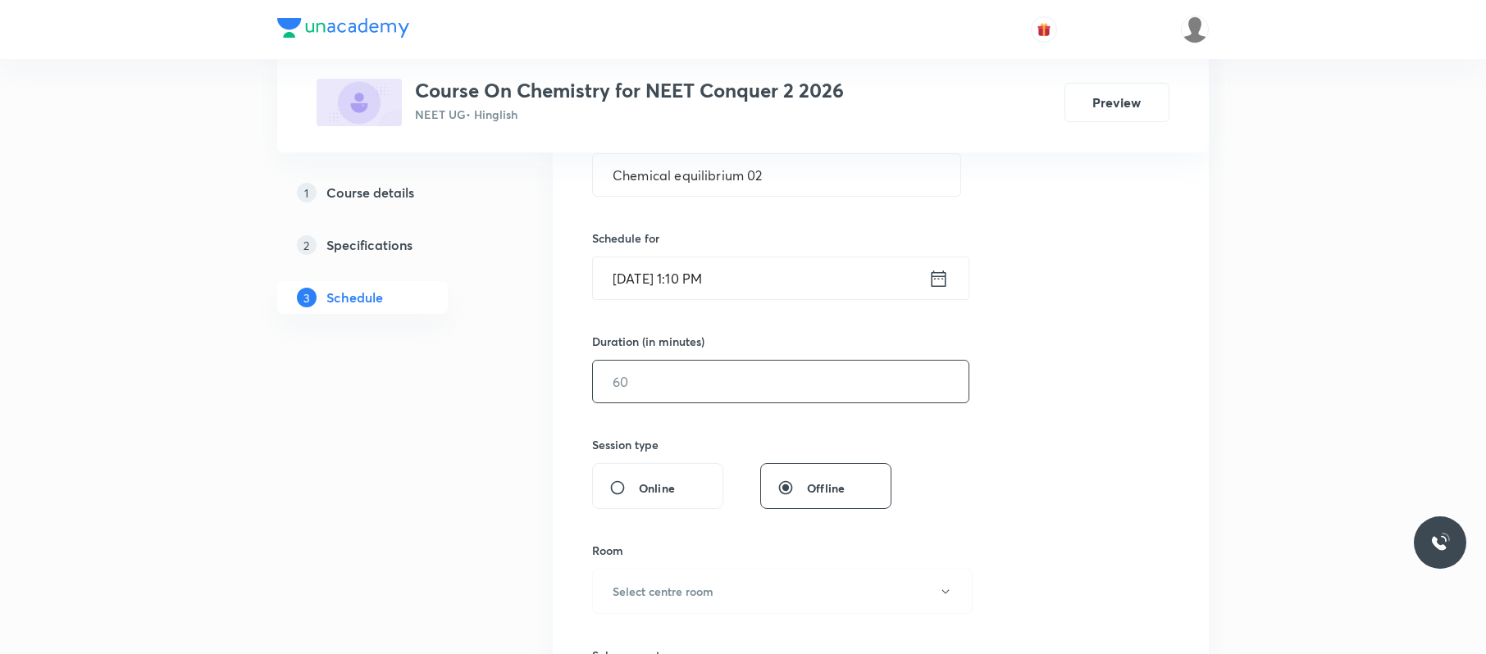
scroll to position [336, 0]
click at [736, 391] on input "text" at bounding box center [781, 384] width 376 height 42
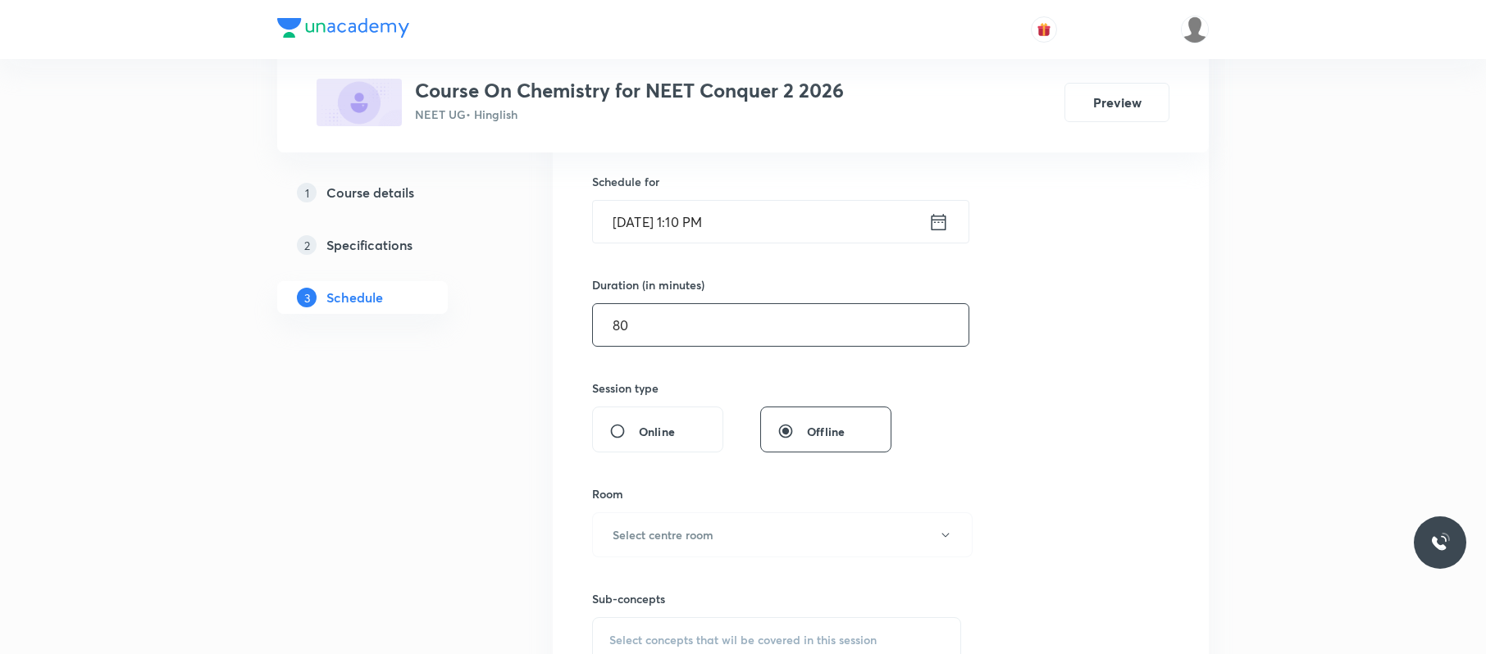
scroll to position [399, 0]
type input "80"
click at [764, 533] on button "Select centre room" at bounding box center [782, 531] width 381 height 45
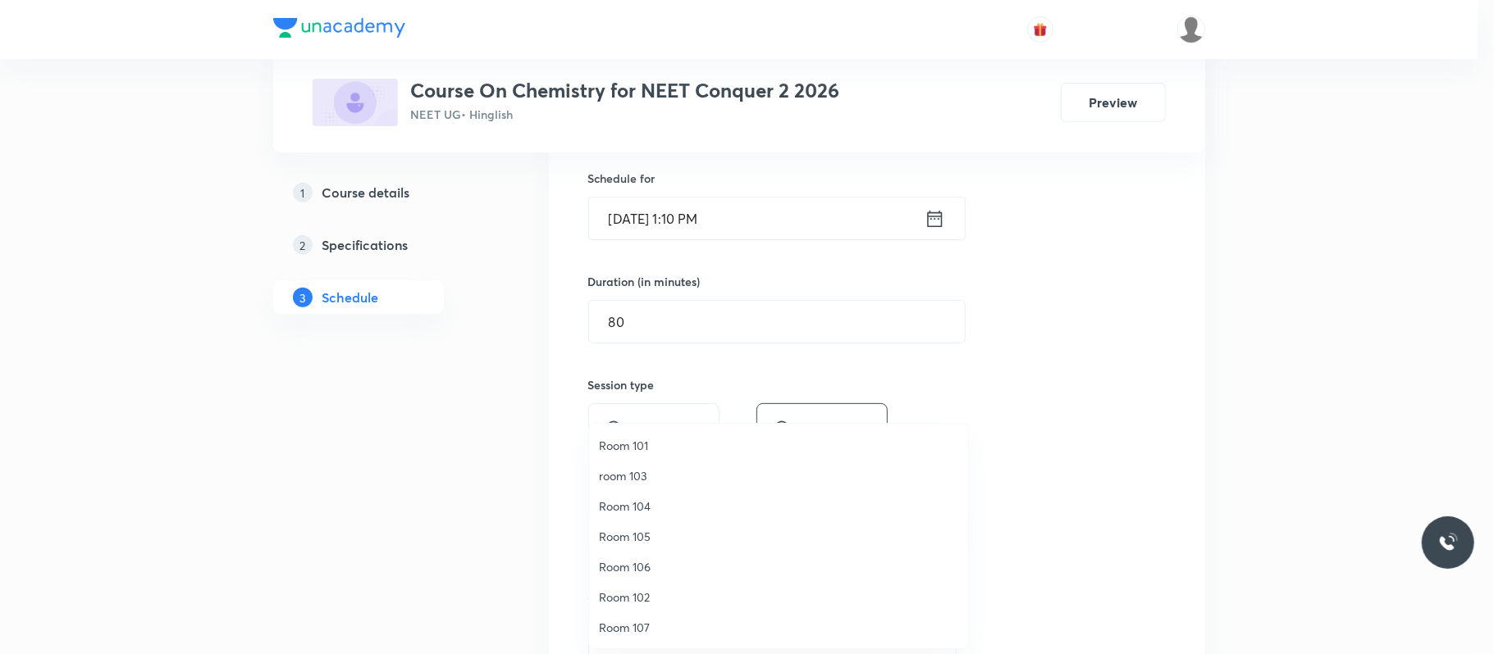
click at [669, 446] on span "Room 101" at bounding box center [778, 445] width 359 height 17
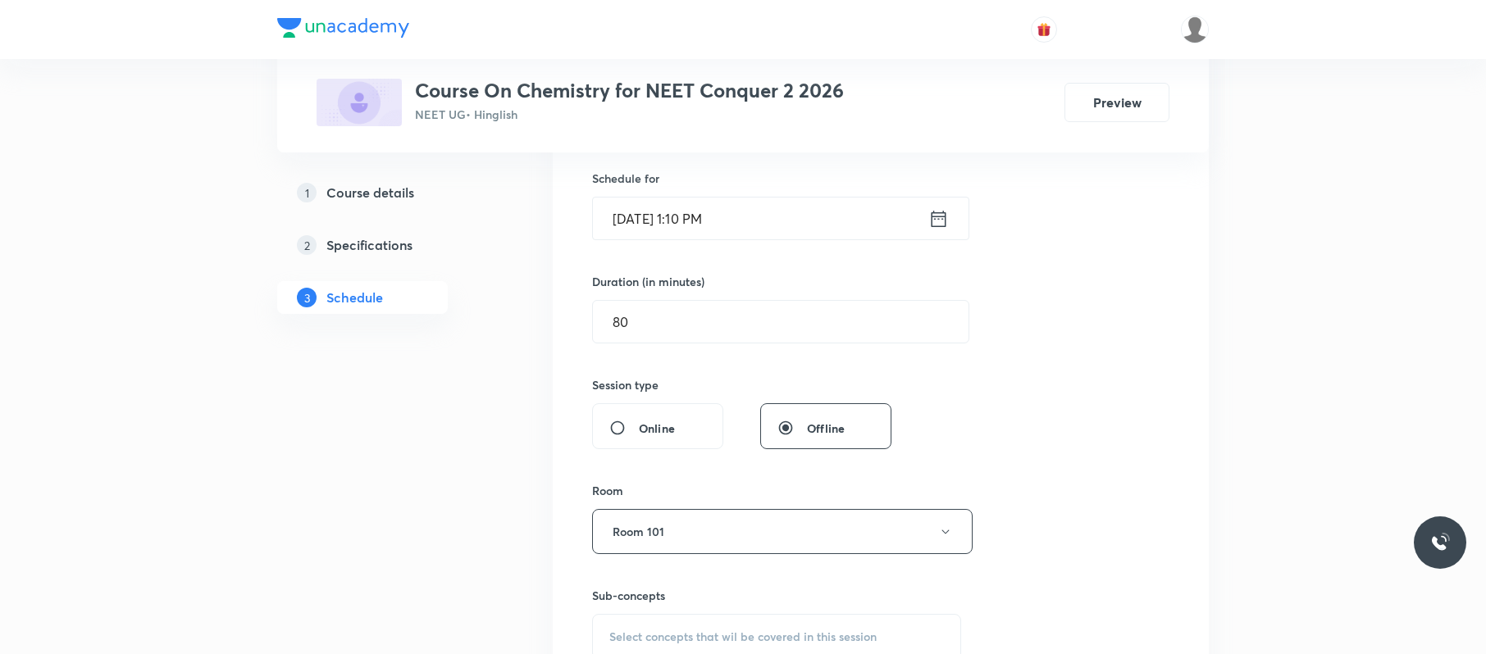
click at [689, 623] on div "Select concepts that wil be covered in this session" at bounding box center [776, 637] width 369 height 46
click at [692, 623] on div "Select concepts that wil be covered in this session" at bounding box center [776, 632] width 369 height 46
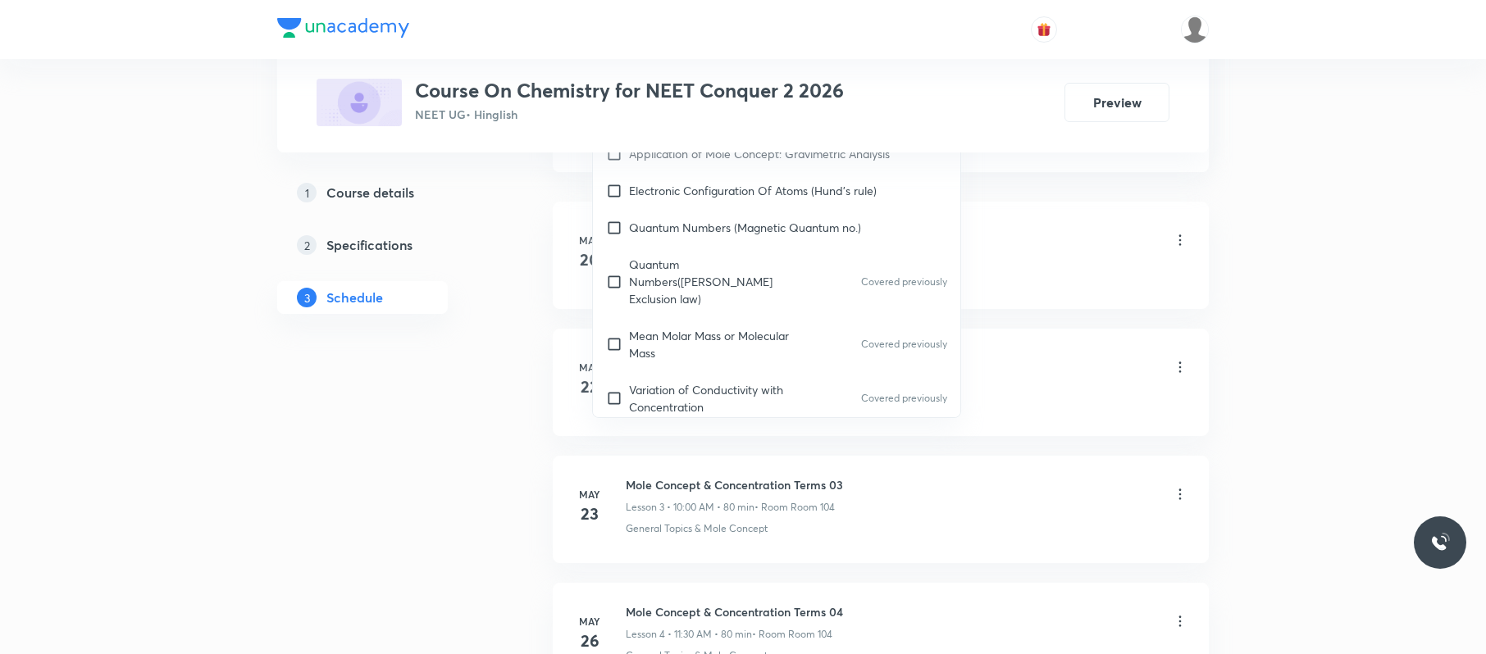
scroll to position [507, 0]
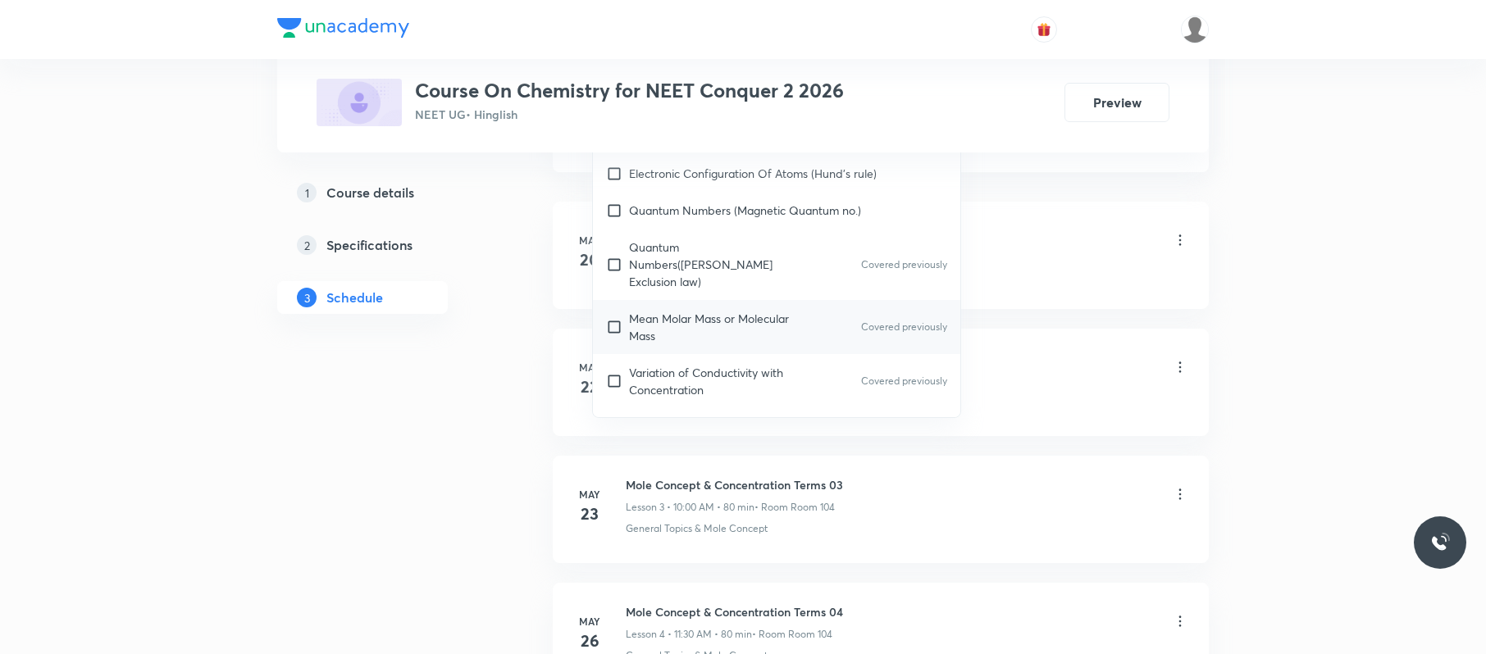
click at [795, 322] on div "Mean Molar Mass or Molecular Mass Covered previously" at bounding box center [776, 327] width 367 height 54
checkbox input "true"
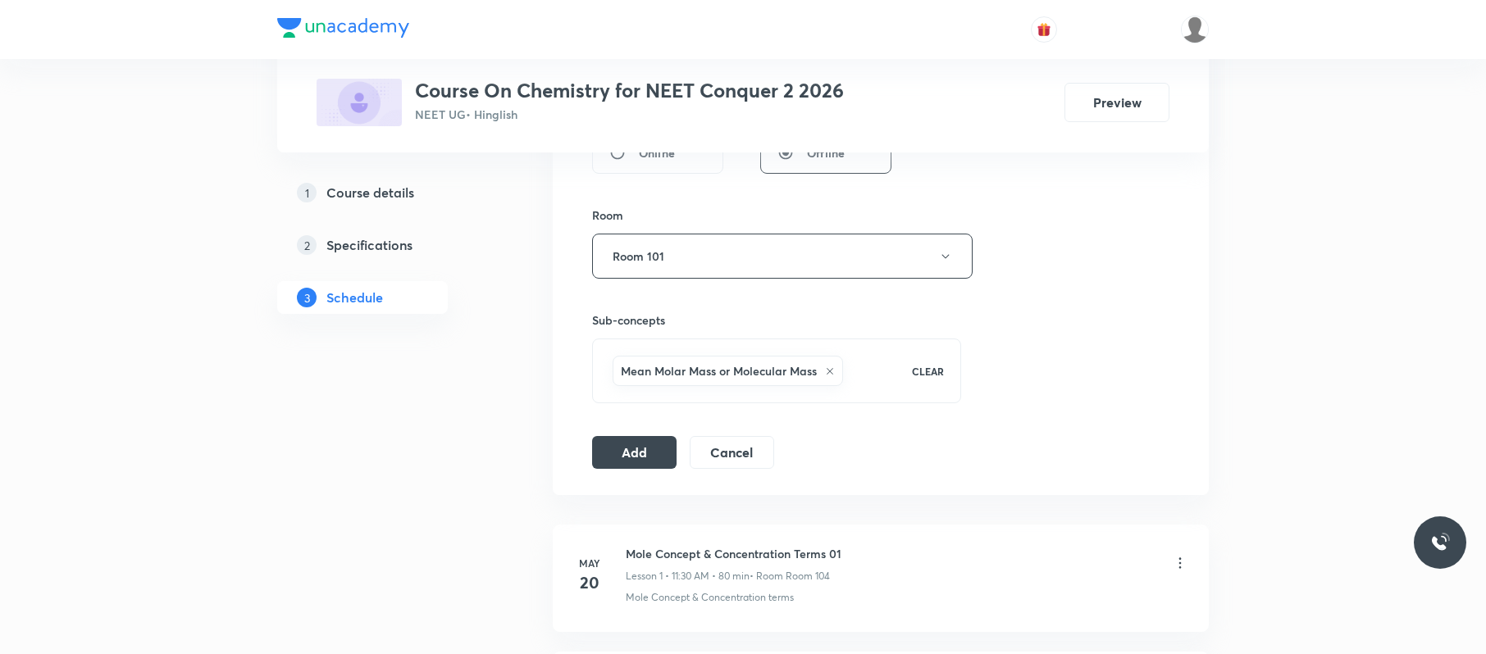
scroll to position [666, 0]
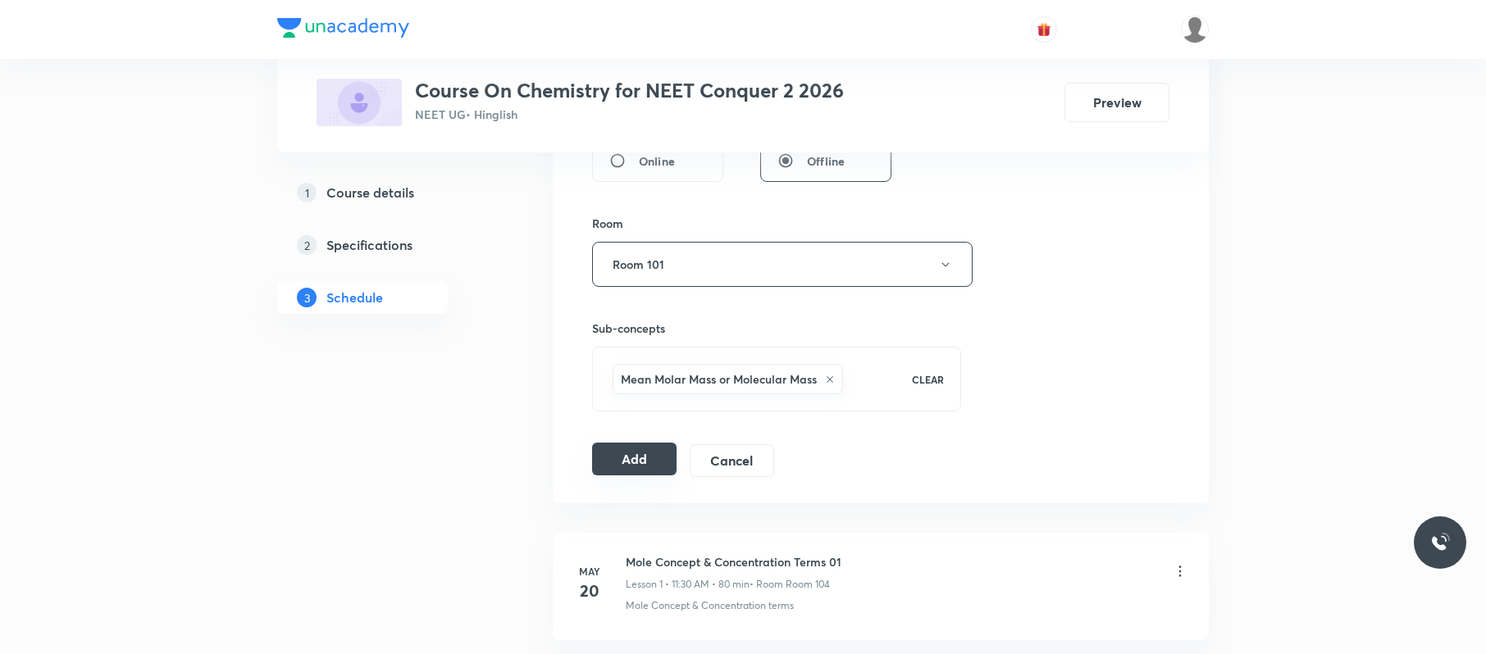
click at [638, 469] on button "Add" at bounding box center [634, 459] width 84 height 33
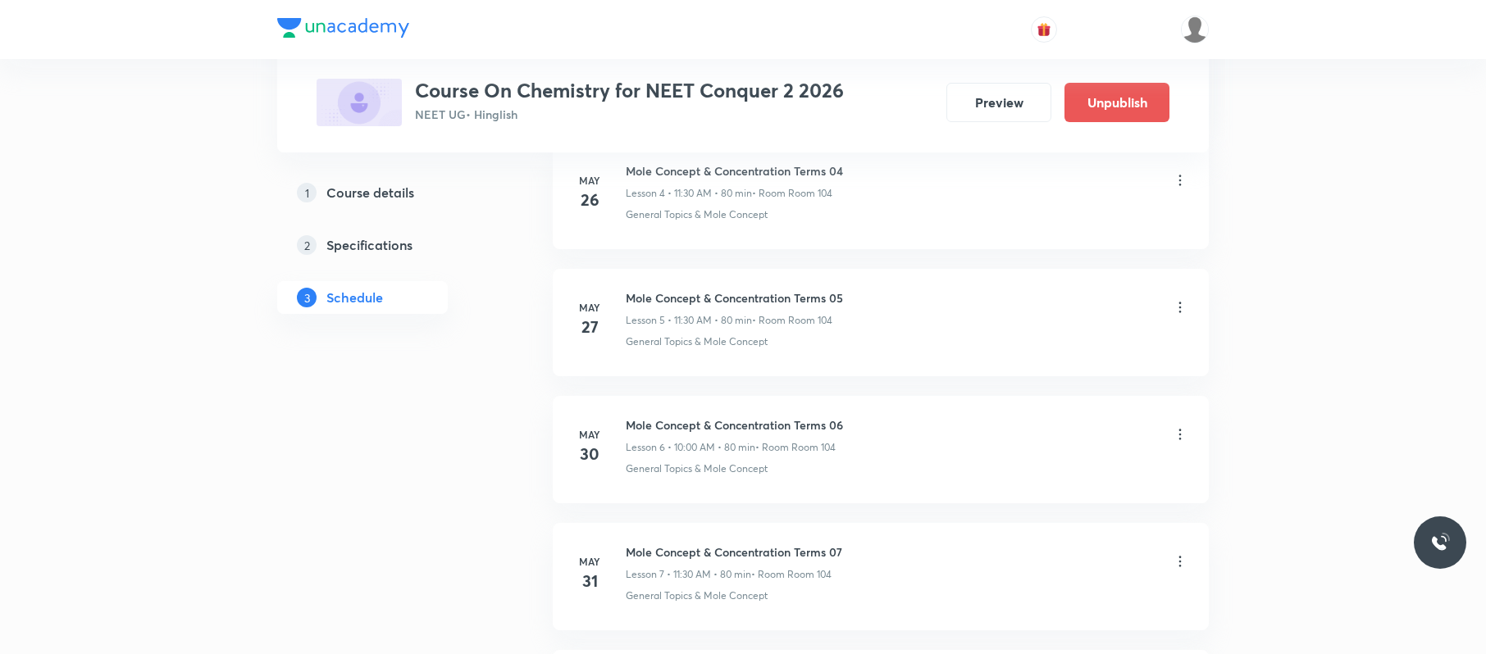
scroll to position [8333, 0]
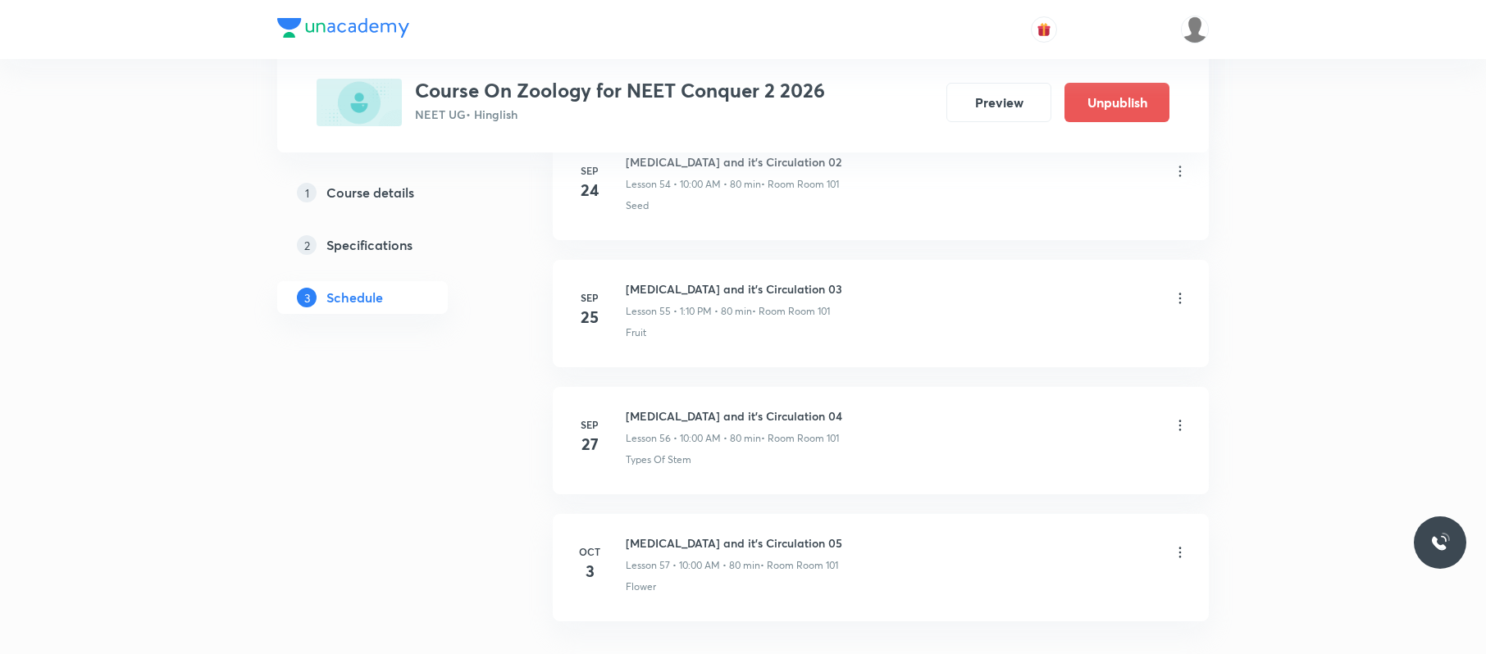
scroll to position [7941, 0]
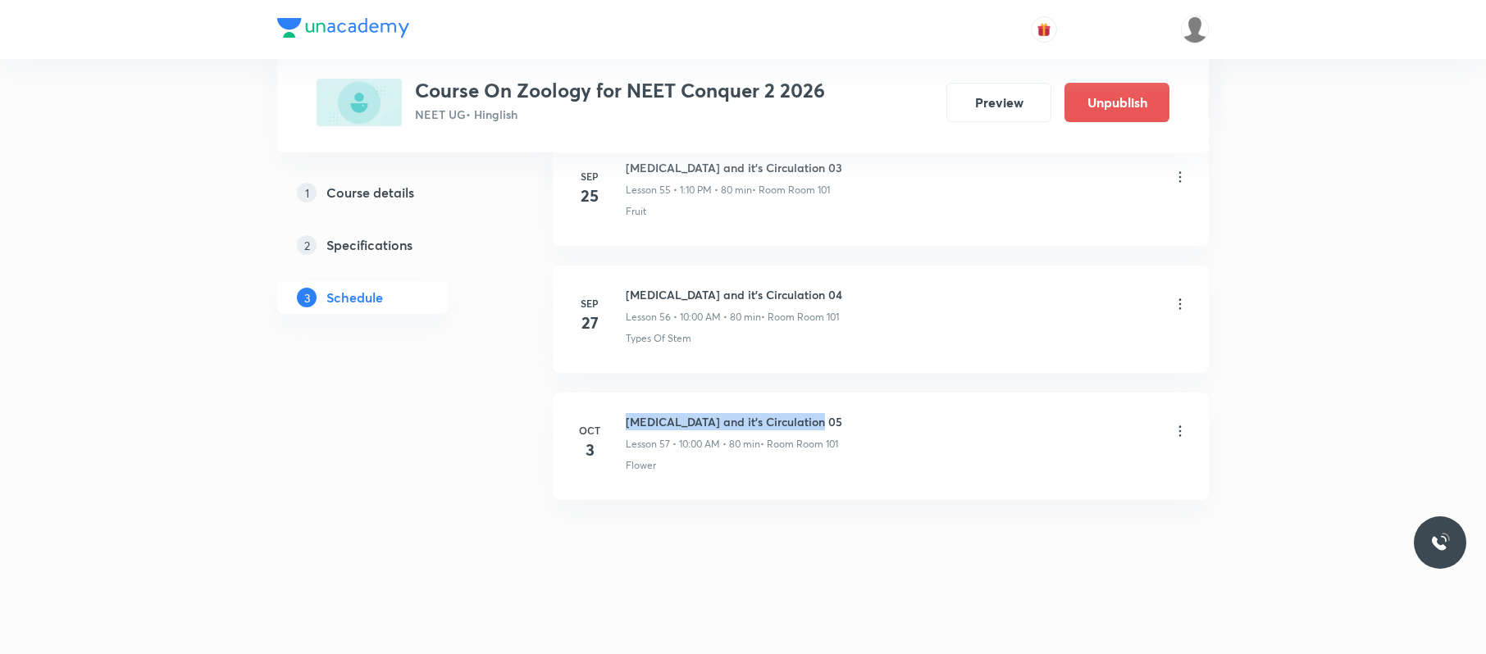
drag, startPoint x: 834, startPoint y: 381, endPoint x: 613, endPoint y: 385, distance: 220.7
copy h6 "[MEDICAL_DATA] and it's Circulation 05"
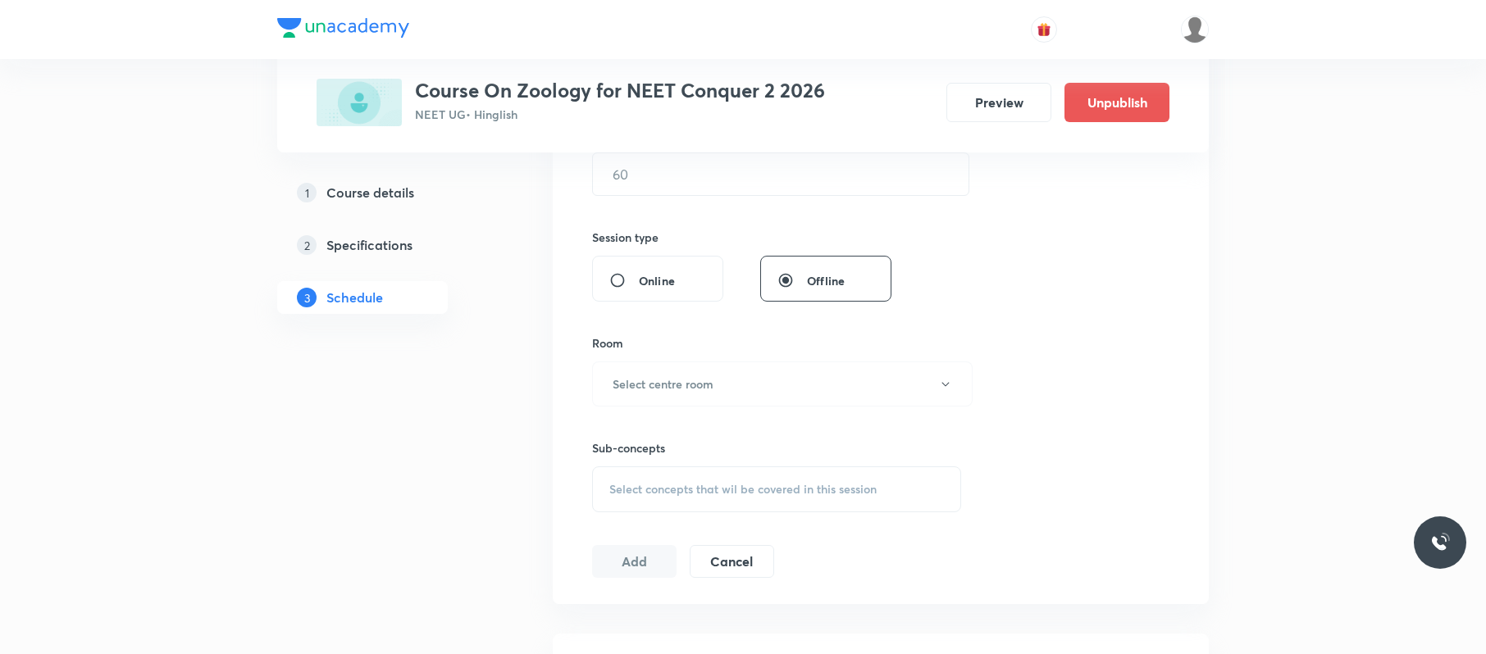
scroll to position [0, 0]
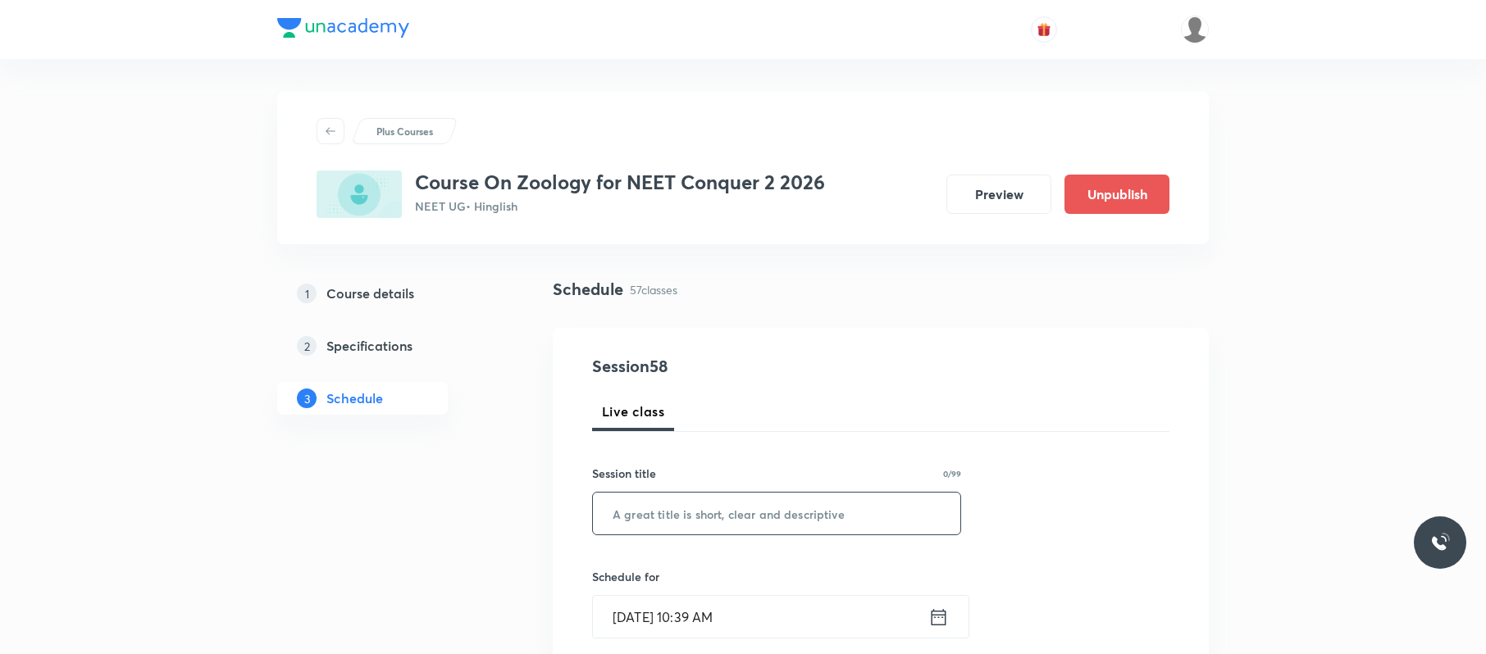
click at [820, 490] on input "text" at bounding box center [776, 514] width 367 height 42
paste input "[MEDICAL_DATA] and it's Circulation 05"
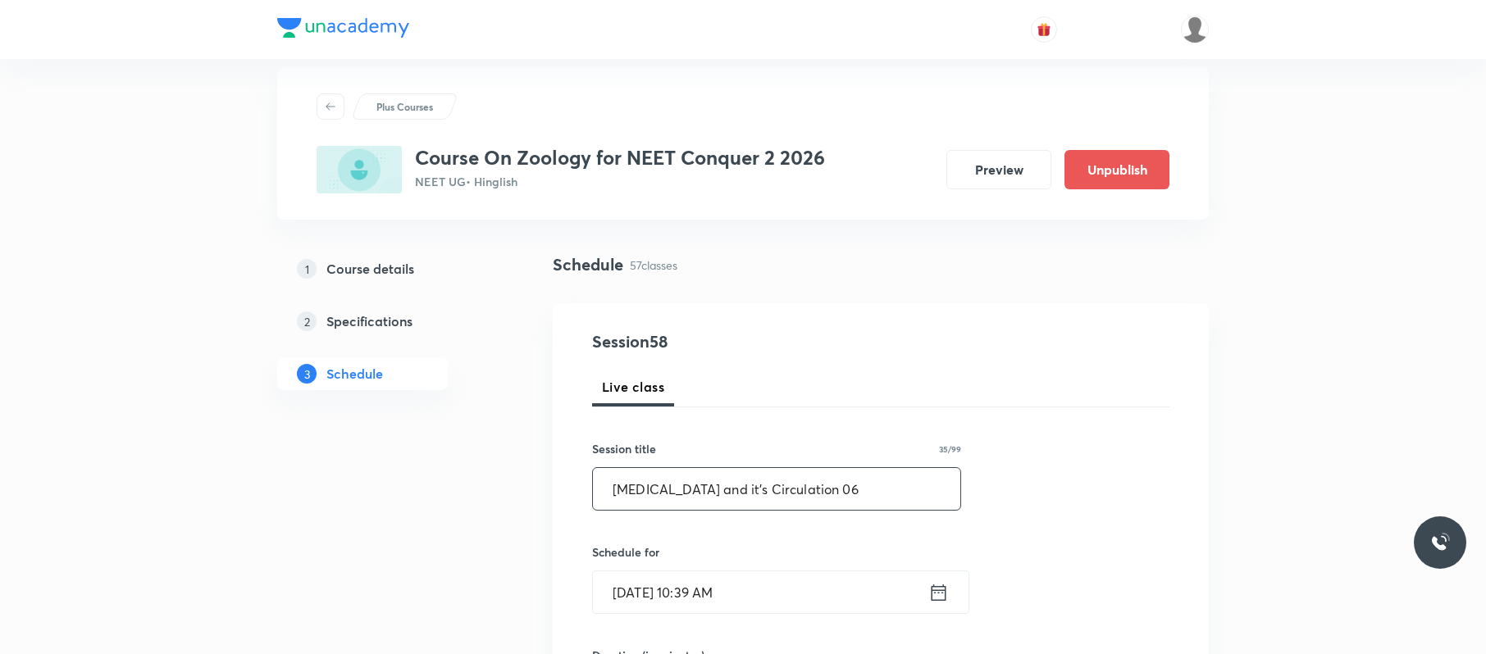
scroll to position [26, 0]
type input "[MEDICAL_DATA] and it's Circulation 06"
click at [746, 490] on input "[DATE] 10:39 AM" at bounding box center [760, 591] width 335 height 42
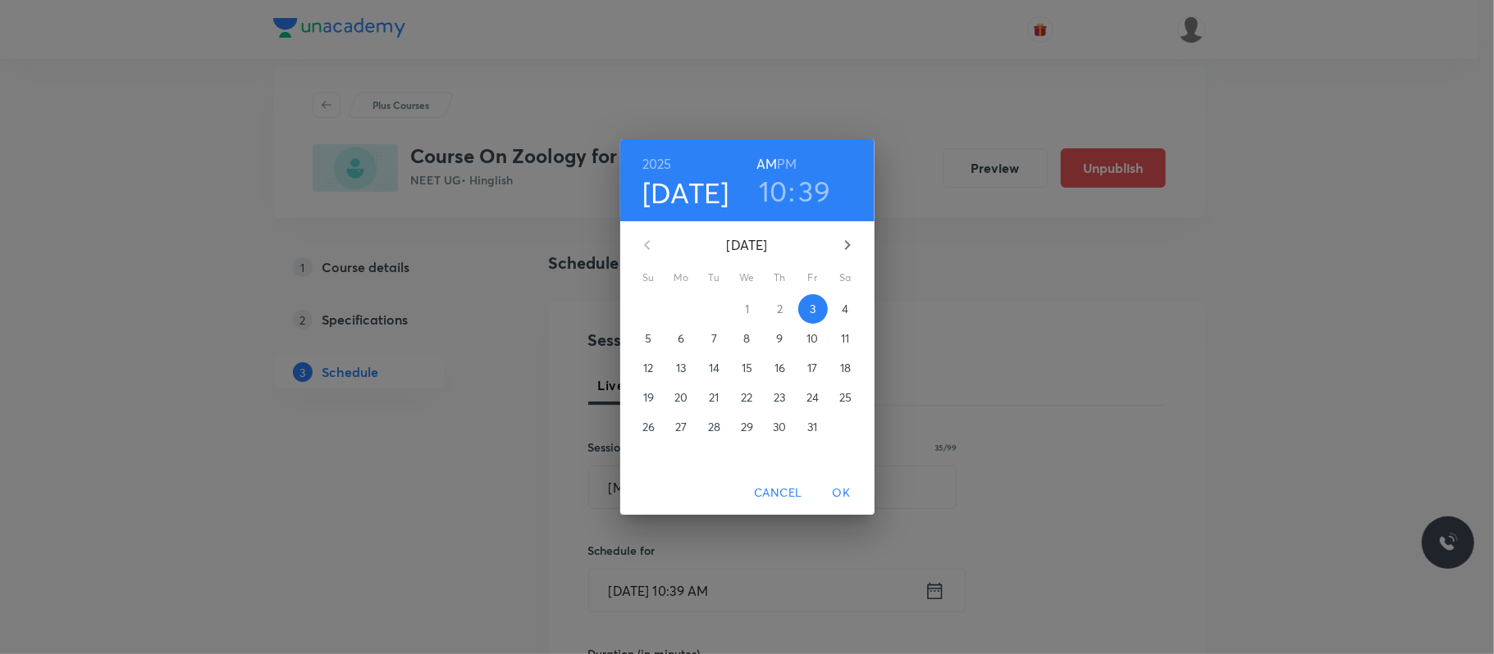
click at [845, 313] on p "4" at bounding box center [844, 309] width 7 height 16
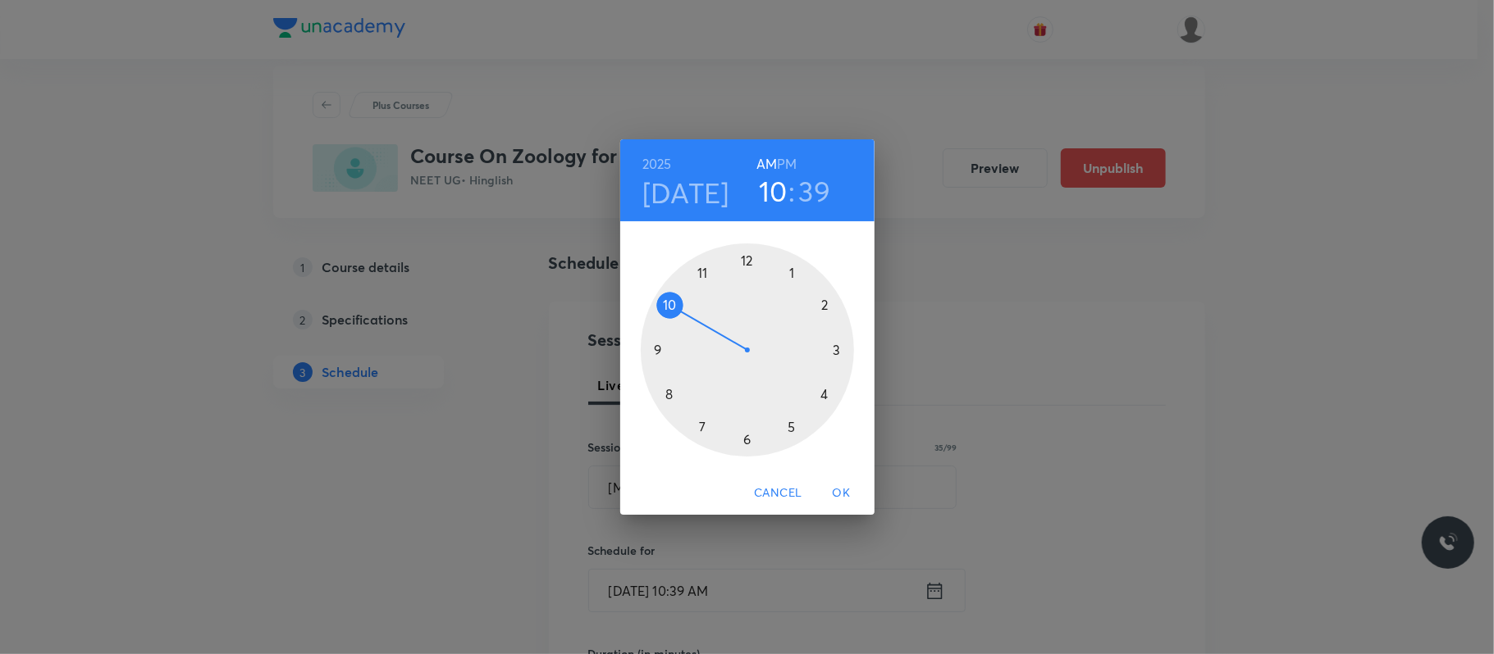
click at [663, 308] on div at bounding box center [747, 350] width 213 height 213
click at [745, 261] on div at bounding box center [747, 350] width 213 height 213
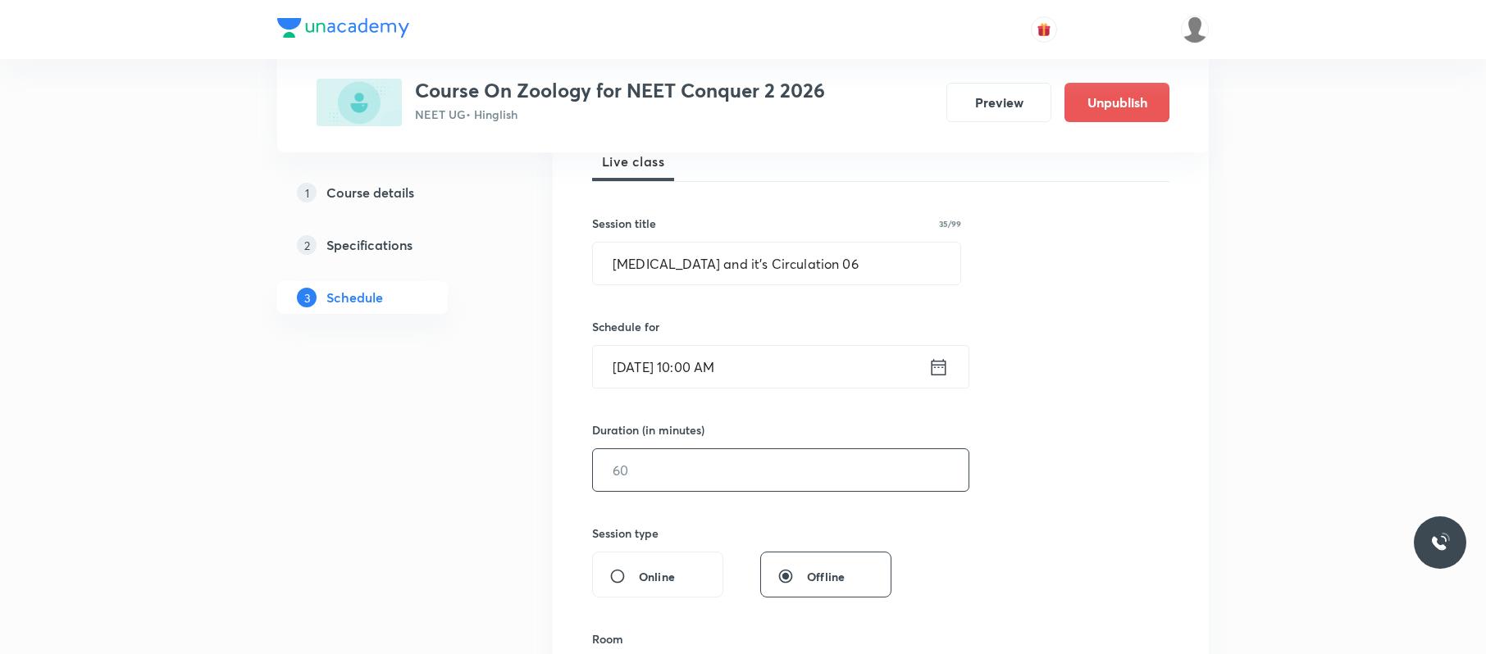
scroll to position [251, 0]
click at [681, 490] on div "​" at bounding box center [780, 469] width 377 height 43
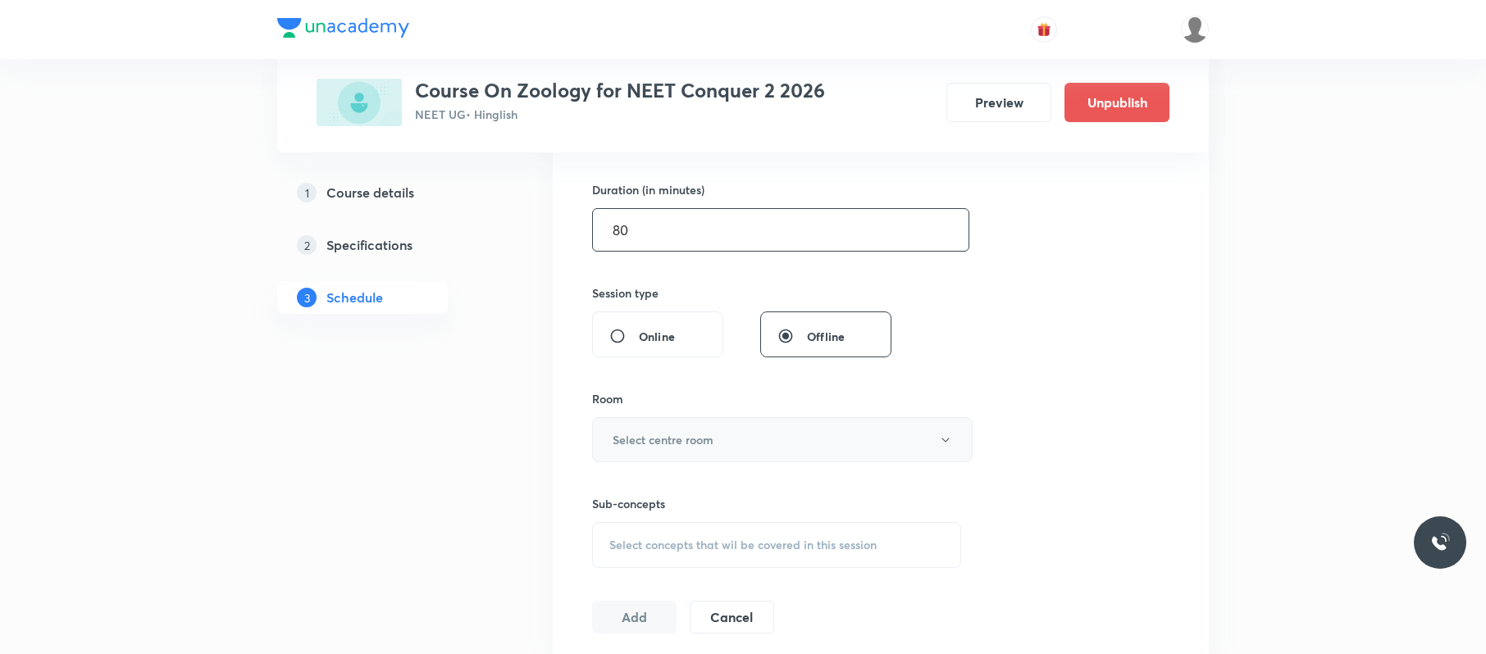
scroll to position [493, 0]
type input "80"
click at [671, 448] on button "Select centre room" at bounding box center [782, 437] width 381 height 45
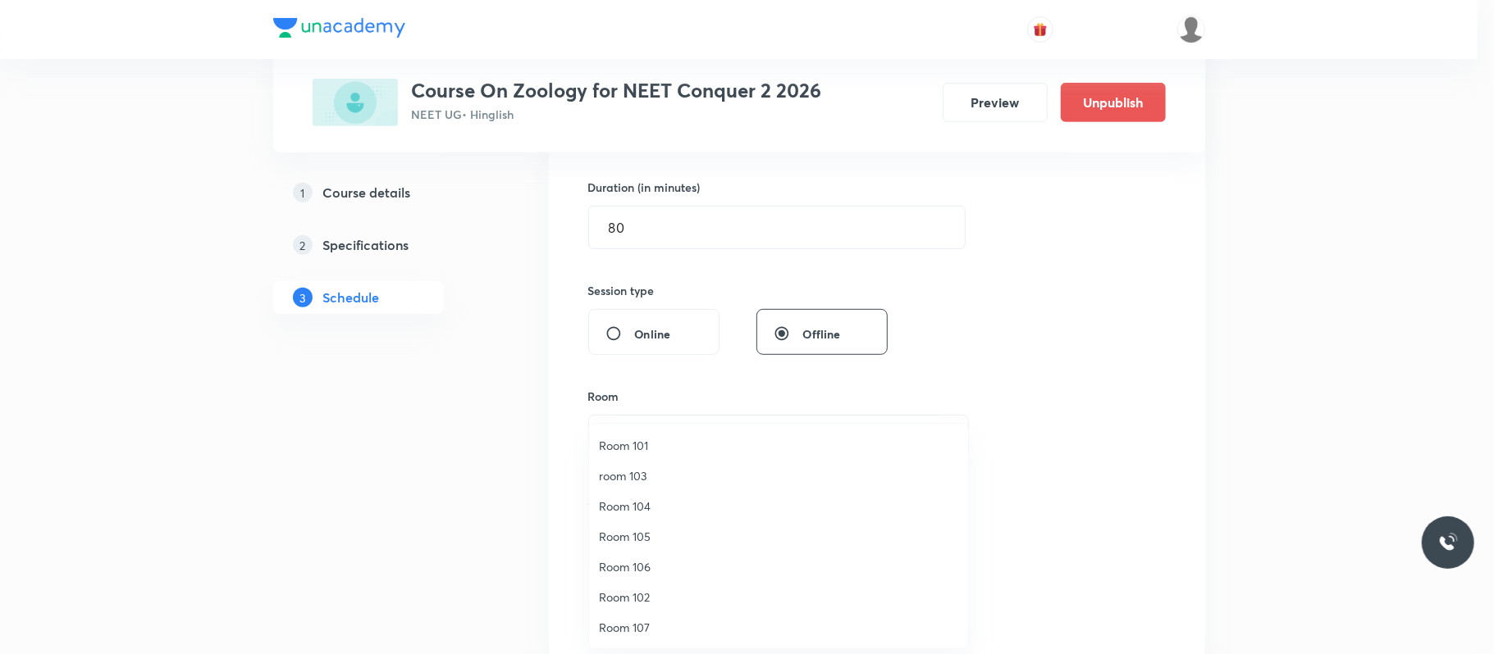
click at [657, 456] on li "Room 101" at bounding box center [778, 446] width 379 height 30
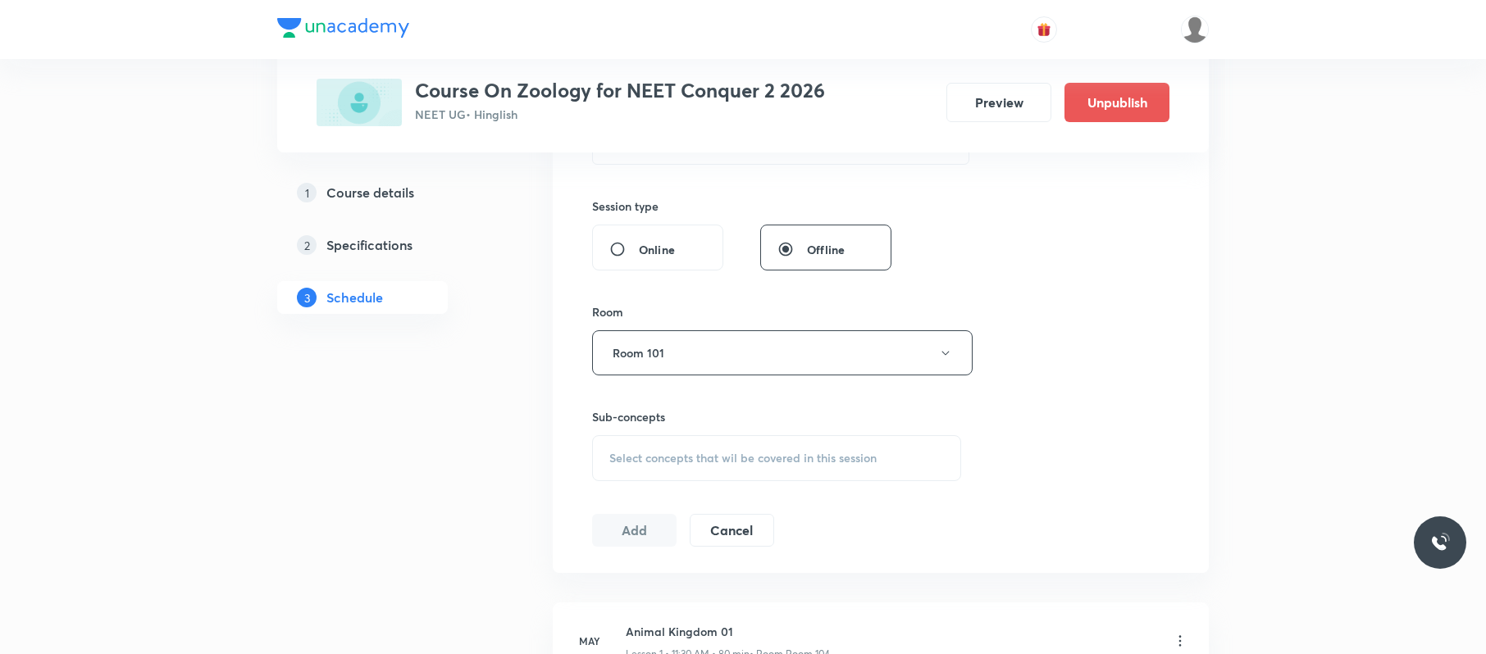
scroll to position [578, 0]
click at [668, 470] on div "Select concepts that wil be covered in this session" at bounding box center [776, 458] width 369 height 46
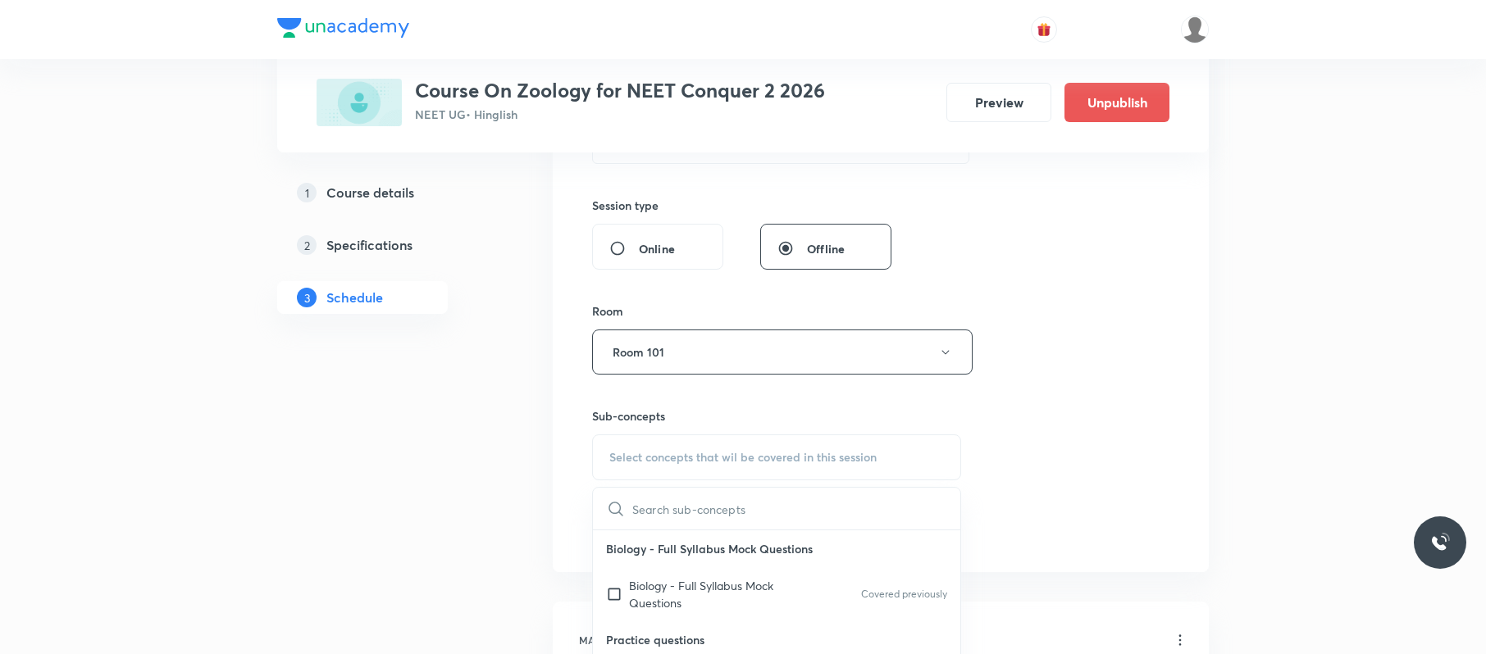
drag, startPoint x: 722, startPoint y: 464, endPoint x: 719, endPoint y: 502, distance: 37.8
drag, startPoint x: 719, startPoint y: 502, endPoint x: 1270, endPoint y: 364, distance: 567.3
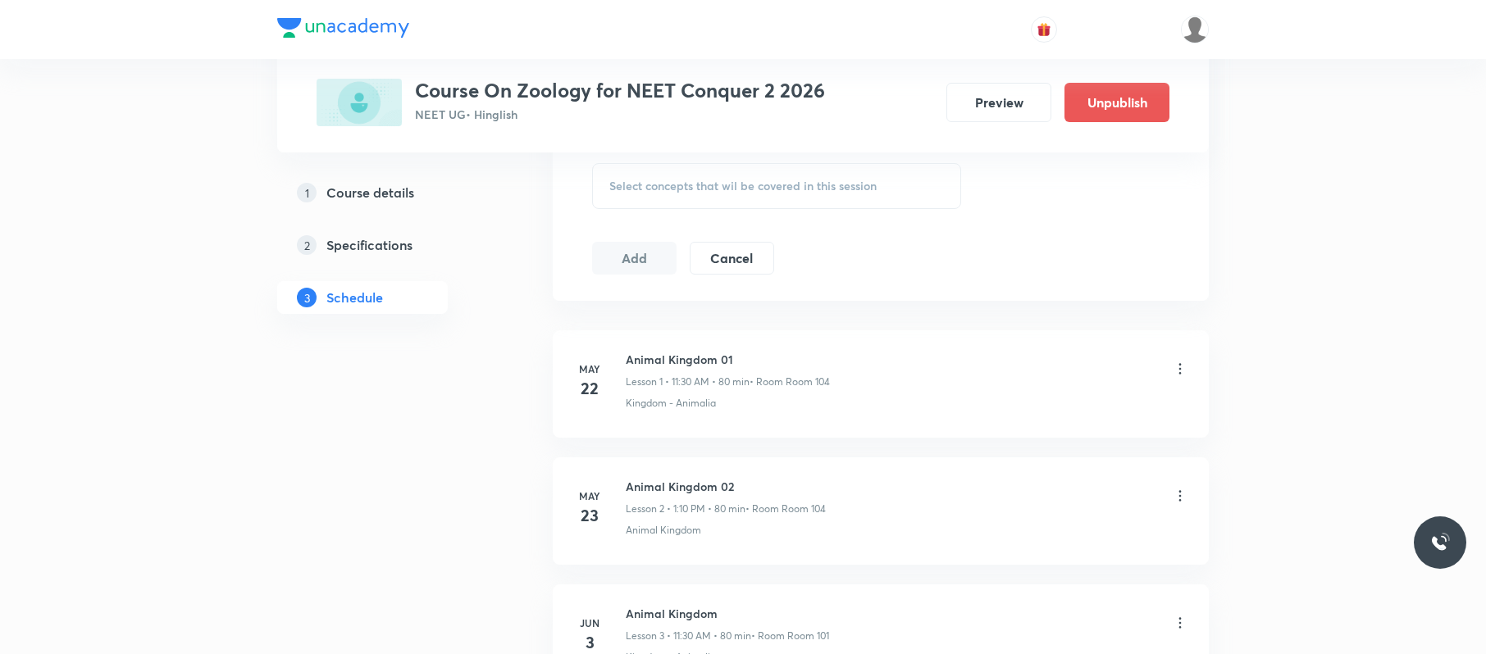
scroll to position [851, 0]
click at [868, 184] on span "Select concepts that wil be covered in this session" at bounding box center [742, 185] width 267 height 13
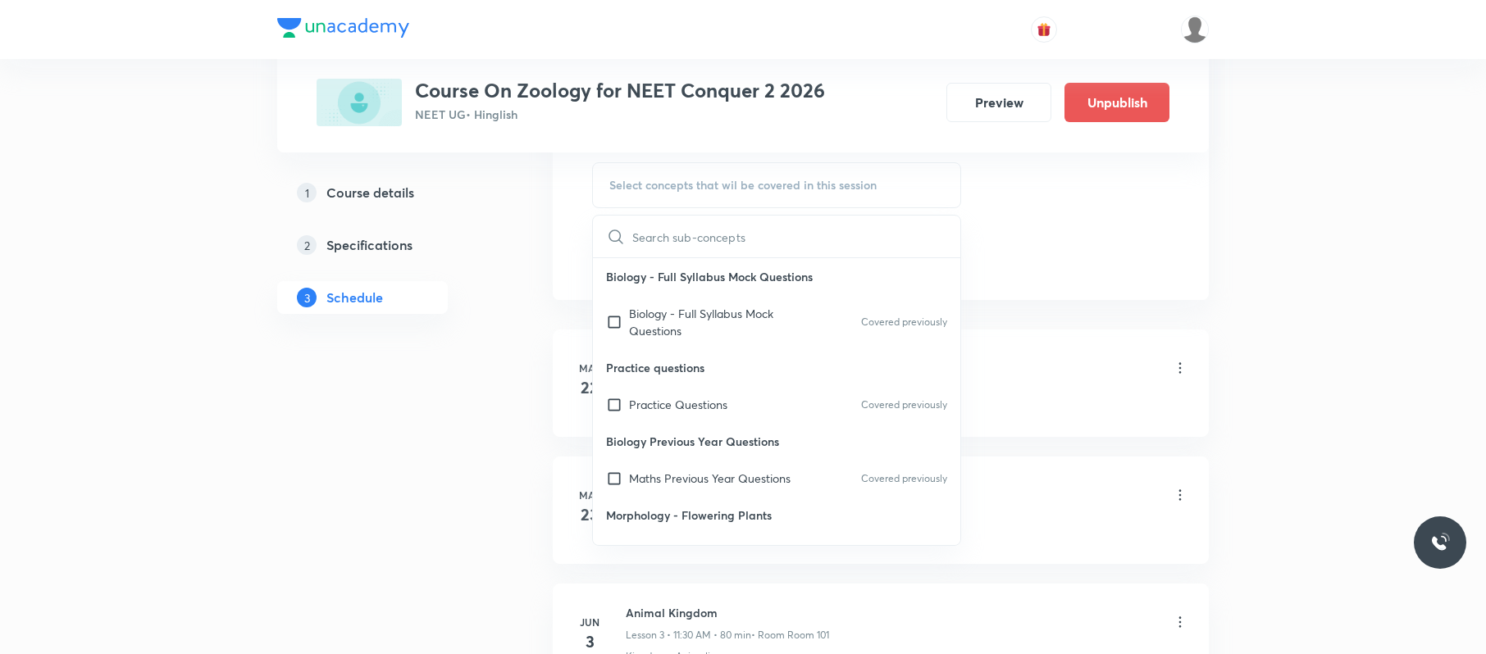
drag, startPoint x: 681, startPoint y: 474, endPoint x: 1143, endPoint y: 285, distance: 499.6
click at [686, 474] on p "Maths Previous Year Questions" at bounding box center [710, 478] width 162 height 17
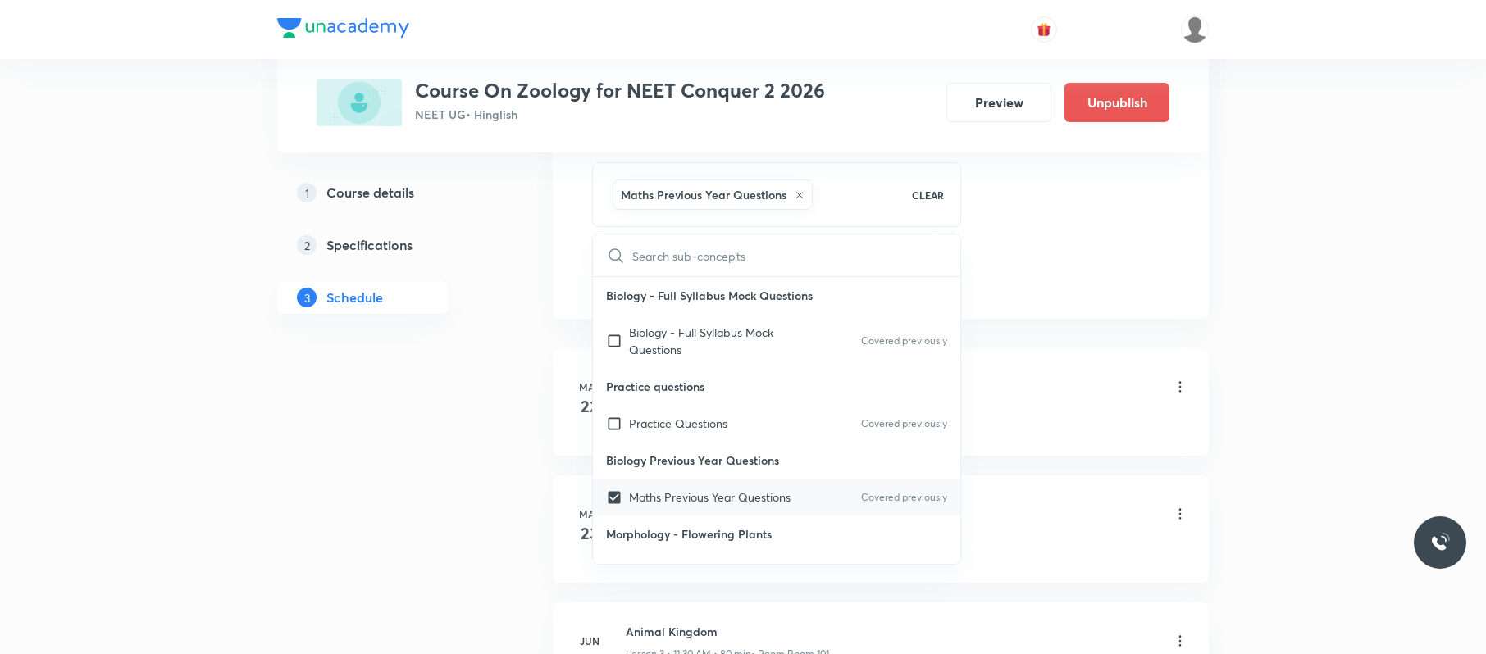
click at [761, 490] on p "Maths Previous Year Questions" at bounding box center [710, 497] width 162 height 17
checkbox input "false"
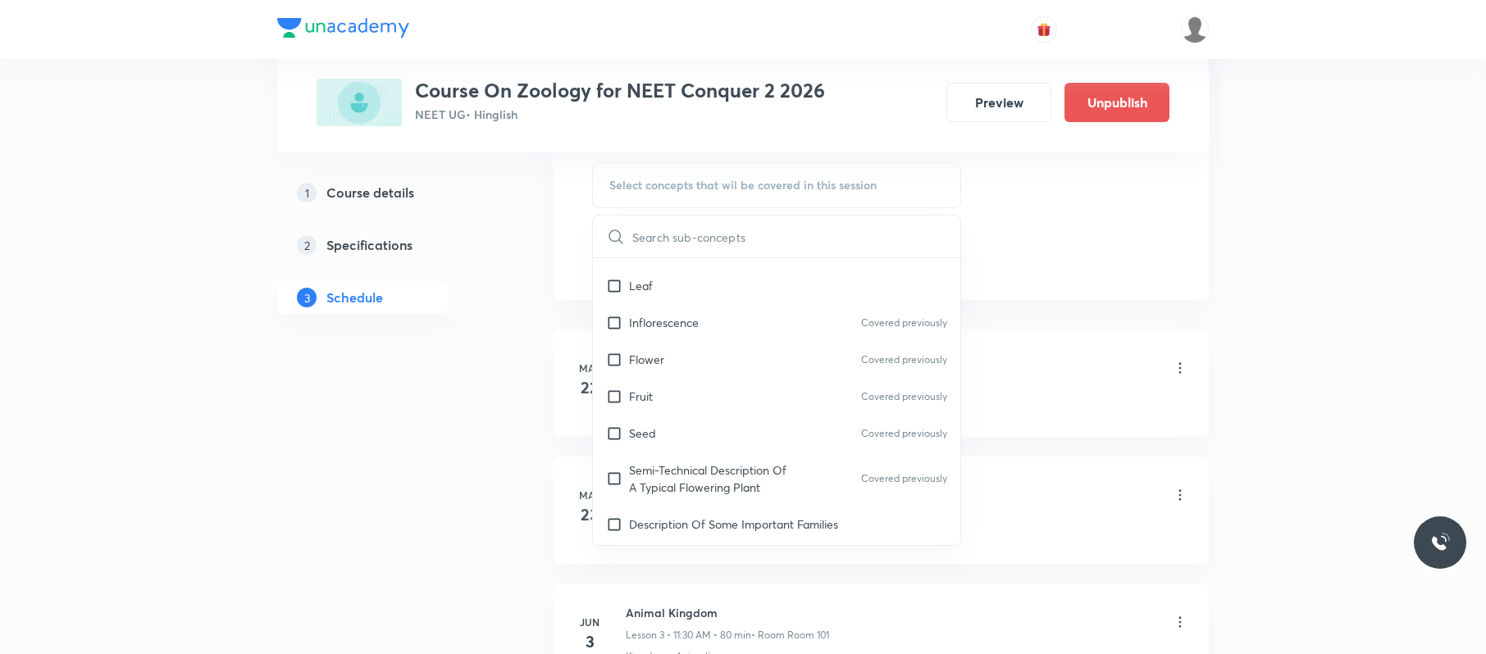
scroll to position [453, 0]
click at [759, 420] on div "Seed Covered previously" at bounding box center [776, 431] width 367 height 37
checkbox input "true"
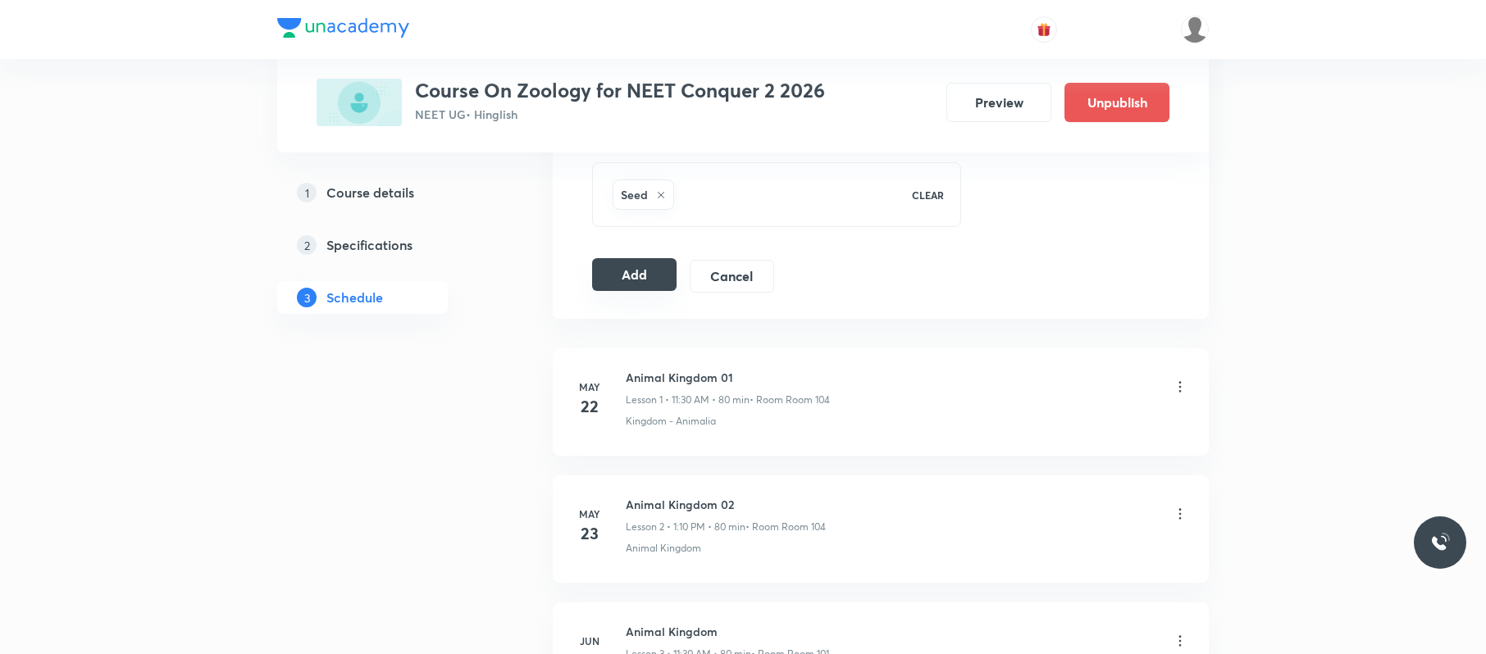
click at [612, 276] on button "Add" at bounding box center [634, 274] width 84 height 33
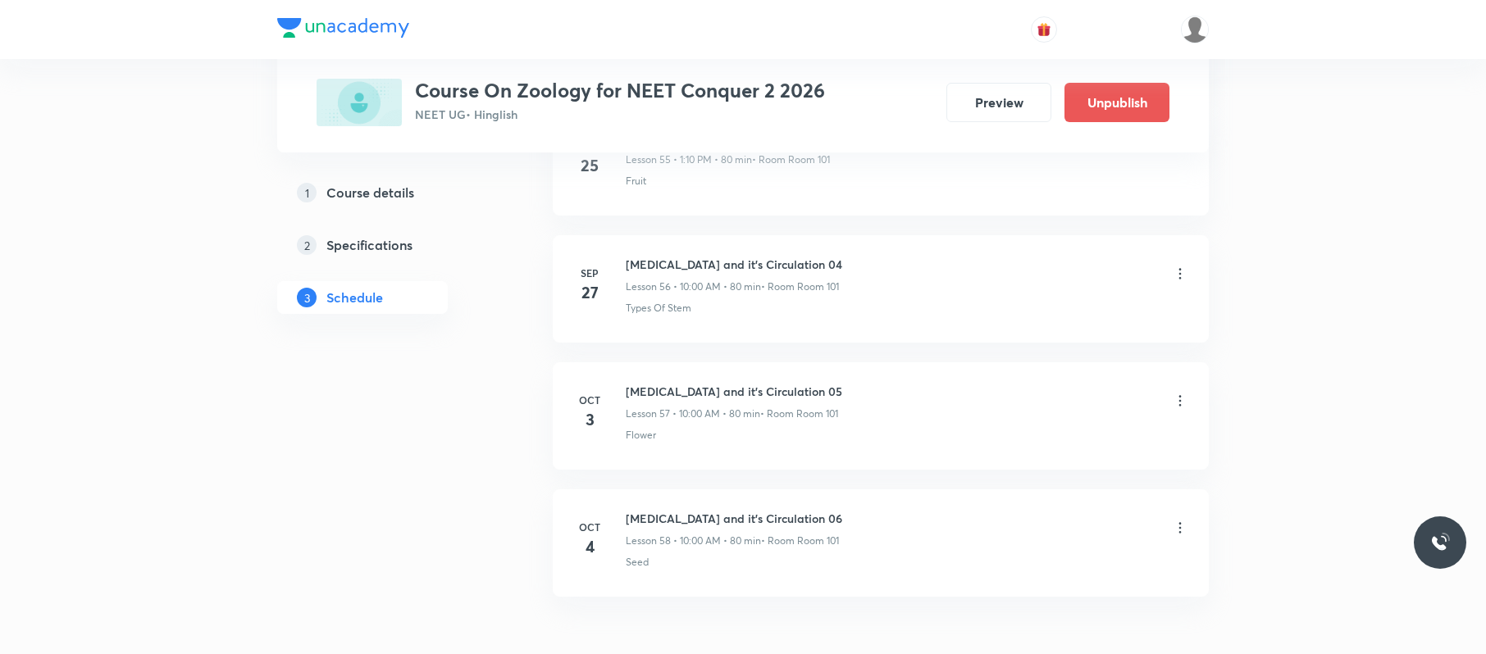
scroll to position [7313, 0]
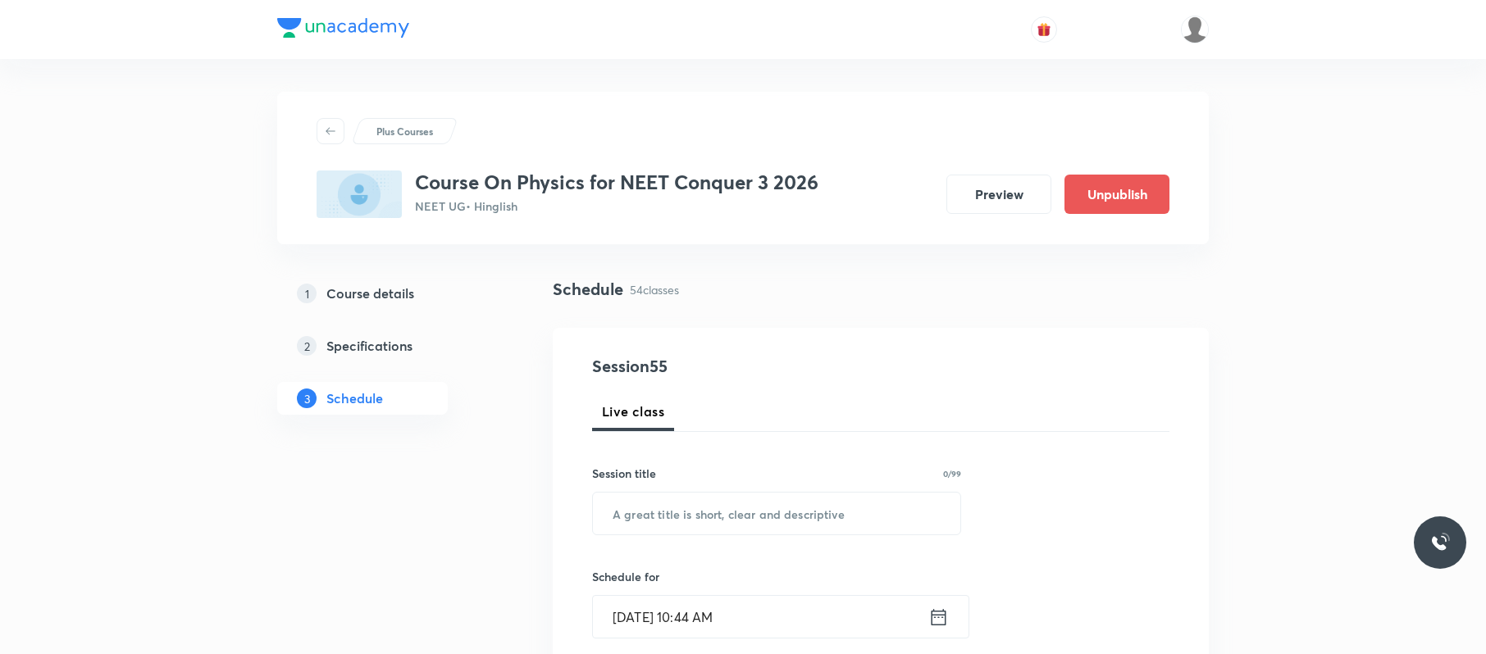
scroll to position [7556, 0]
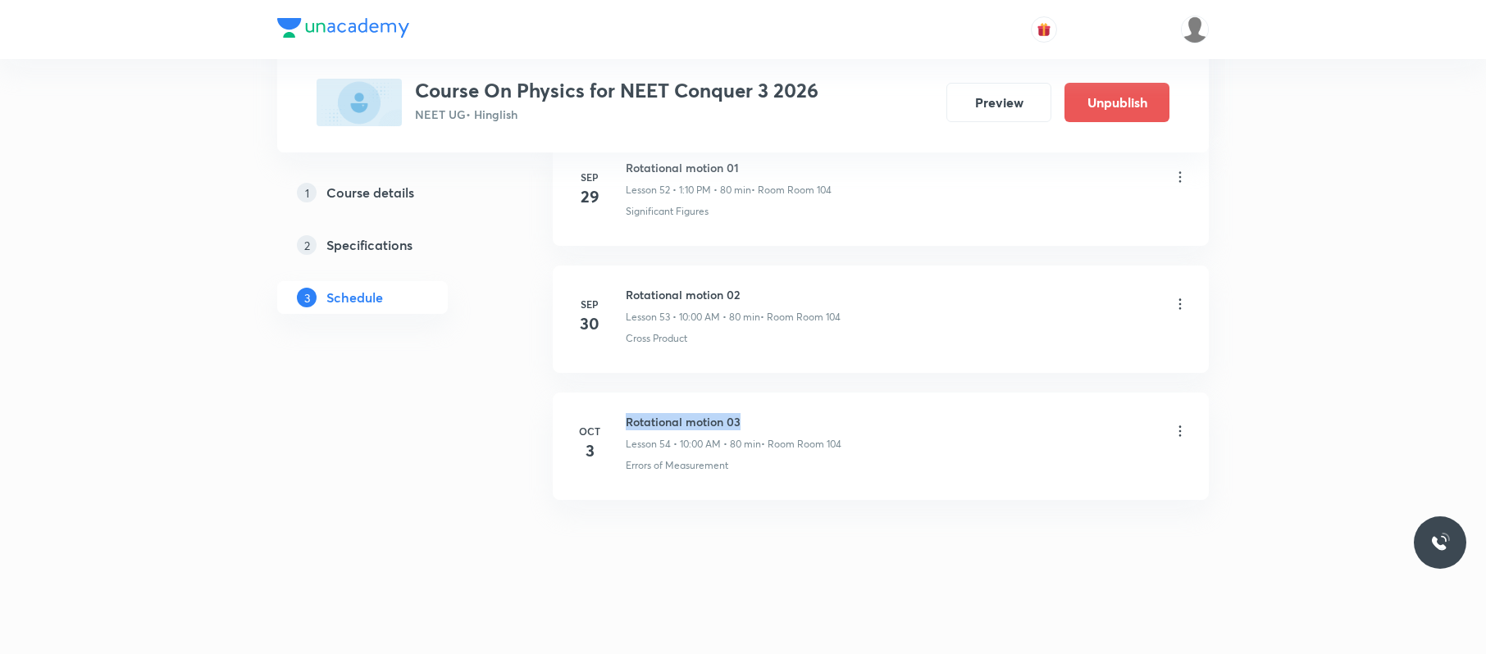
drag, startPoint x: 763, startPoint y: 407, endPoint x: 610, endPoint y: 399, distance: 152.8
click at [610, 399] on li "[DATE] Rotational motion 03 Lesson 54 • 10:00 AM • 80 min • Room Room 104 Error…" at bounding box center [881, 446] width 656 height 107
copy h6 "Rotational motion 03"
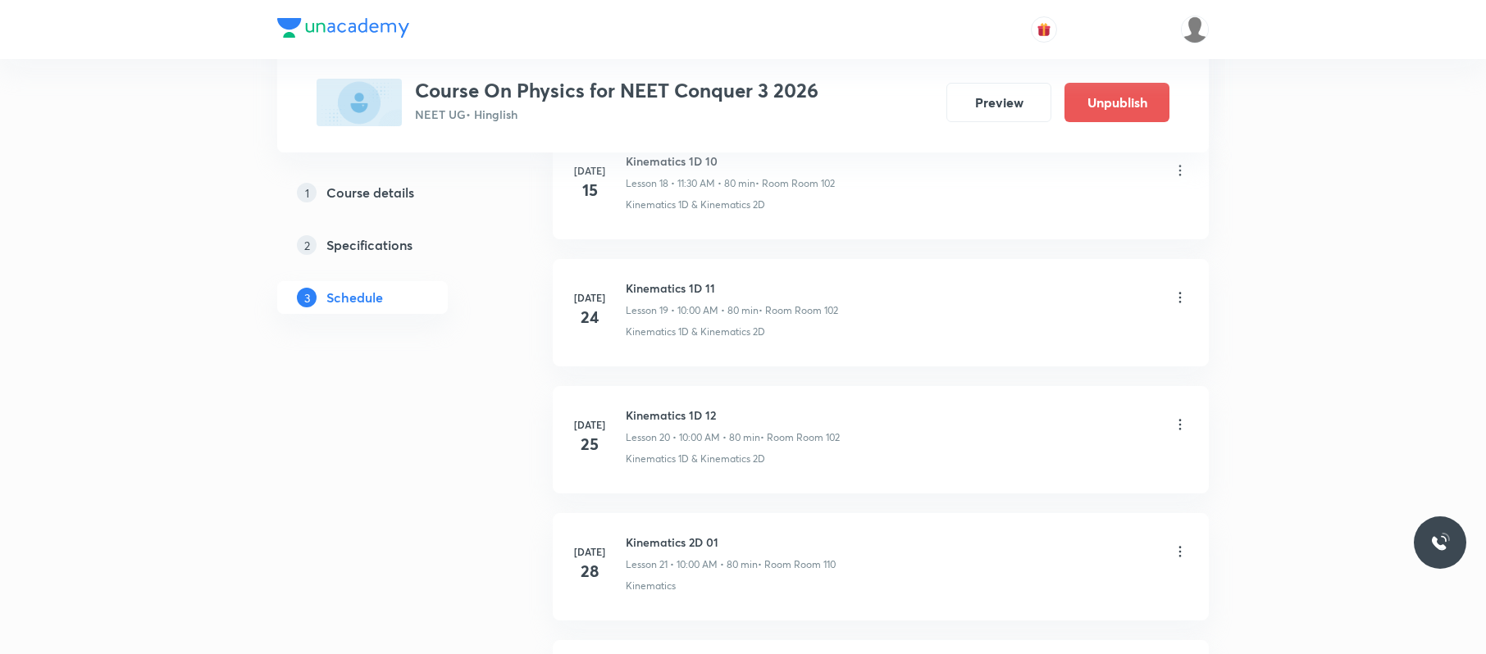
scroll to position [0, 0]
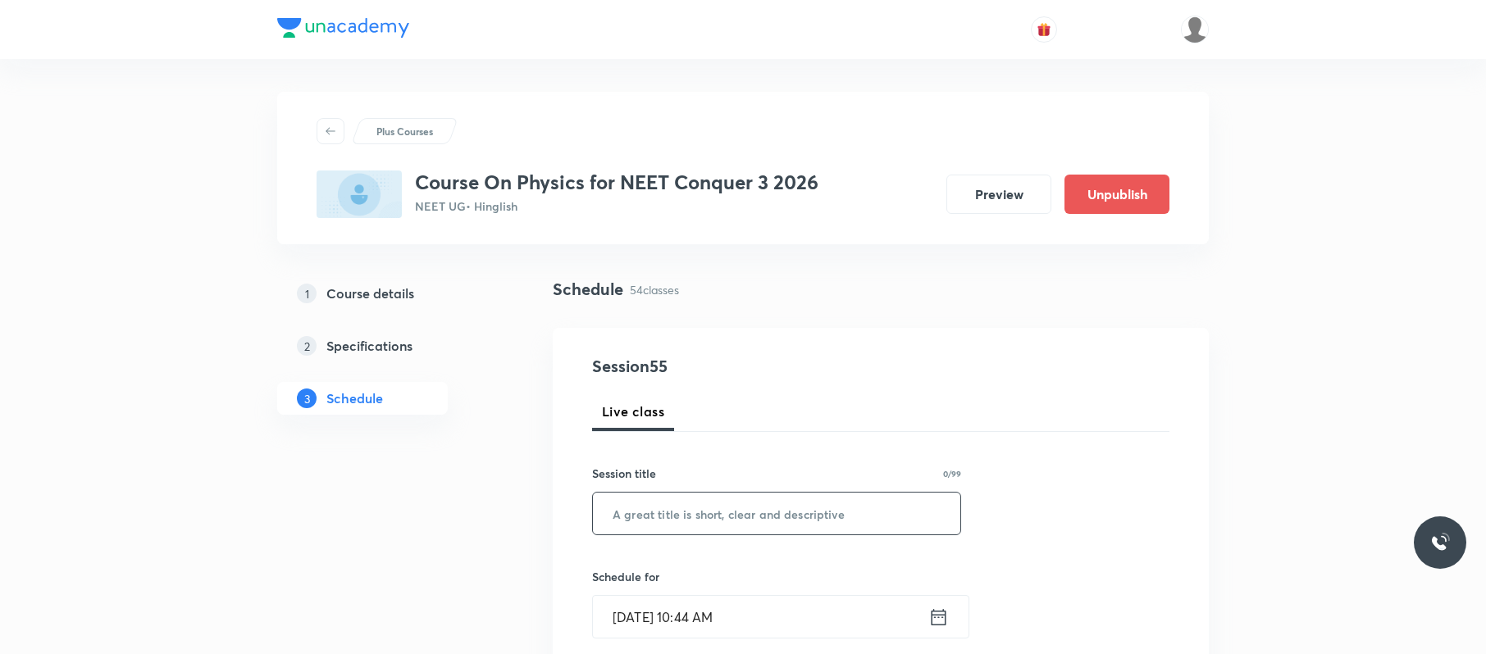
click at [824, 512] on input "text" at bounding box center [776, 514] width 367 height 42
paste input "Rotational motion 03"
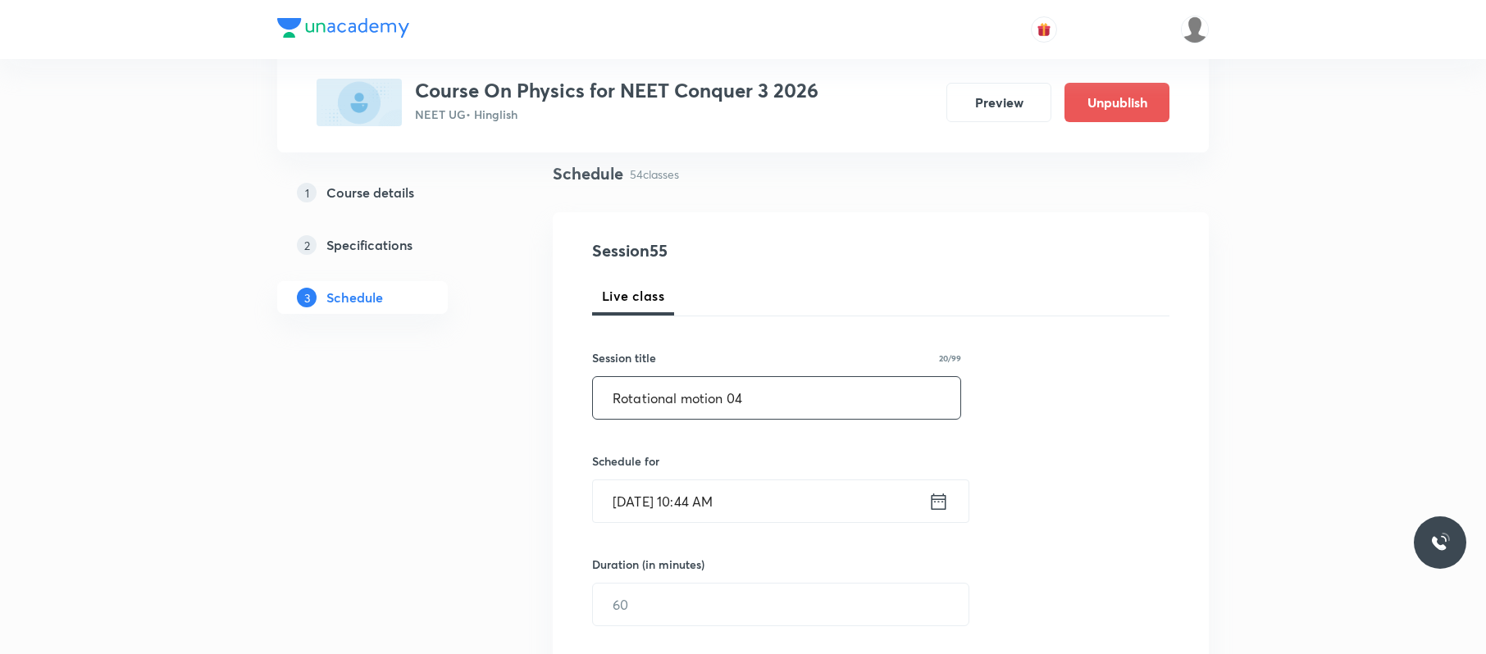
scroll to position [116, 0]
type input "Rotational motion 04"
click at [782, 496] on input "[DATE] 10:44 AM" at bounding box center [760, 501] width 335 height 42
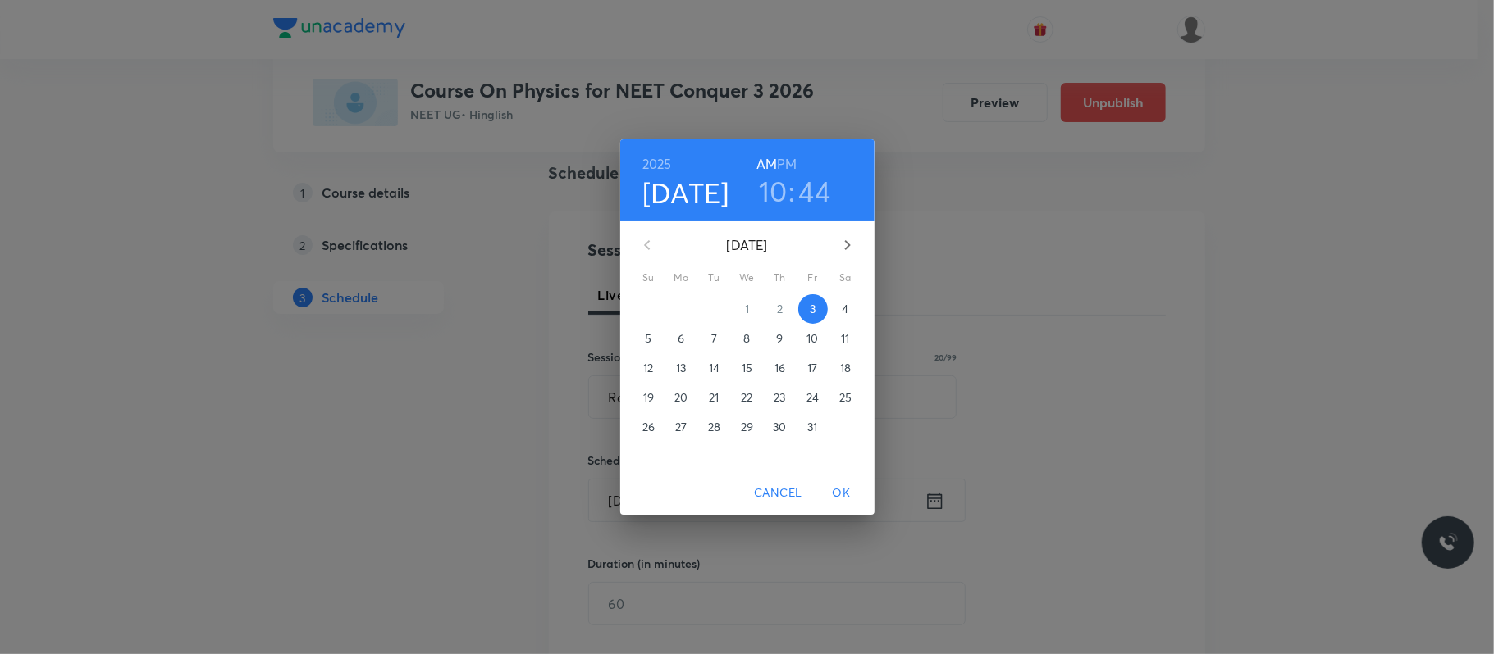
click at [841, 299] on button "4" at bounding box center [846, 309] width 30 height 30
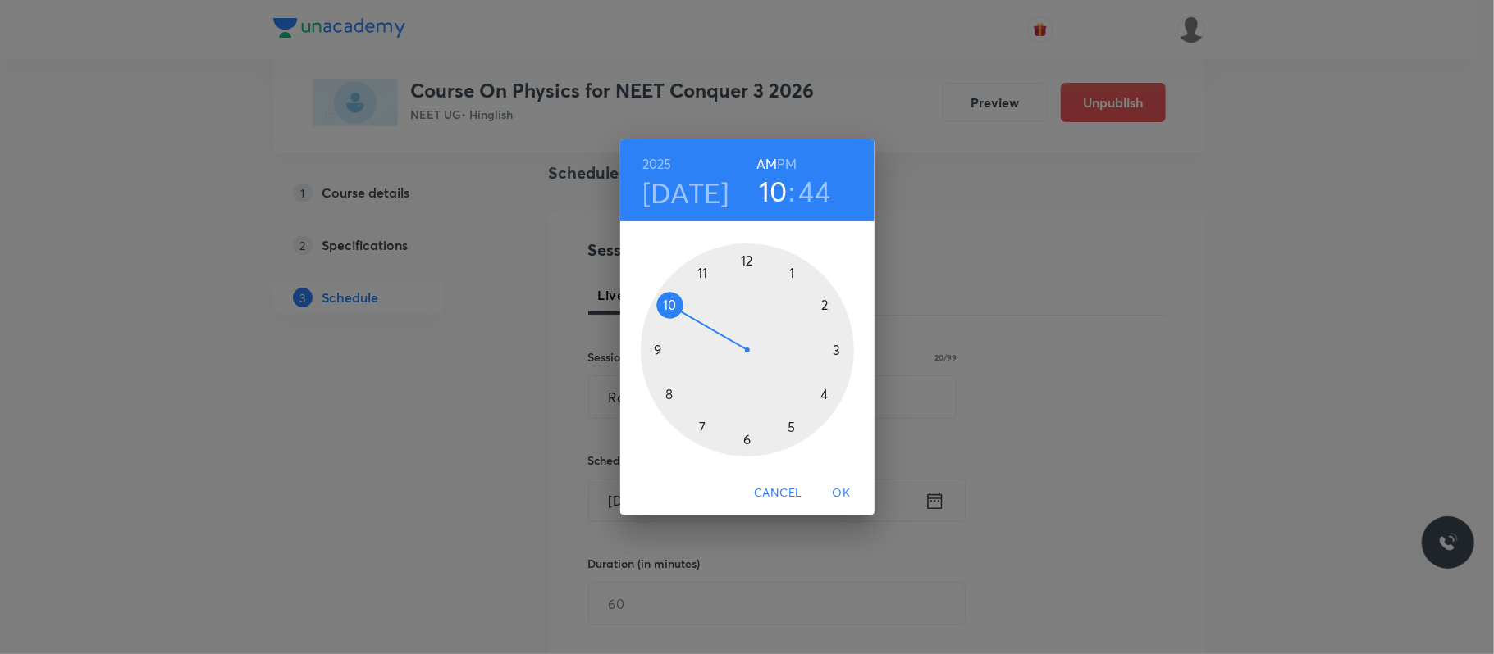
click at [667, 299] on div at bounding box center [747, 350] width 213 height 213
click at [746, 258] on div at bounding box center [747, 350] width 213 height 213
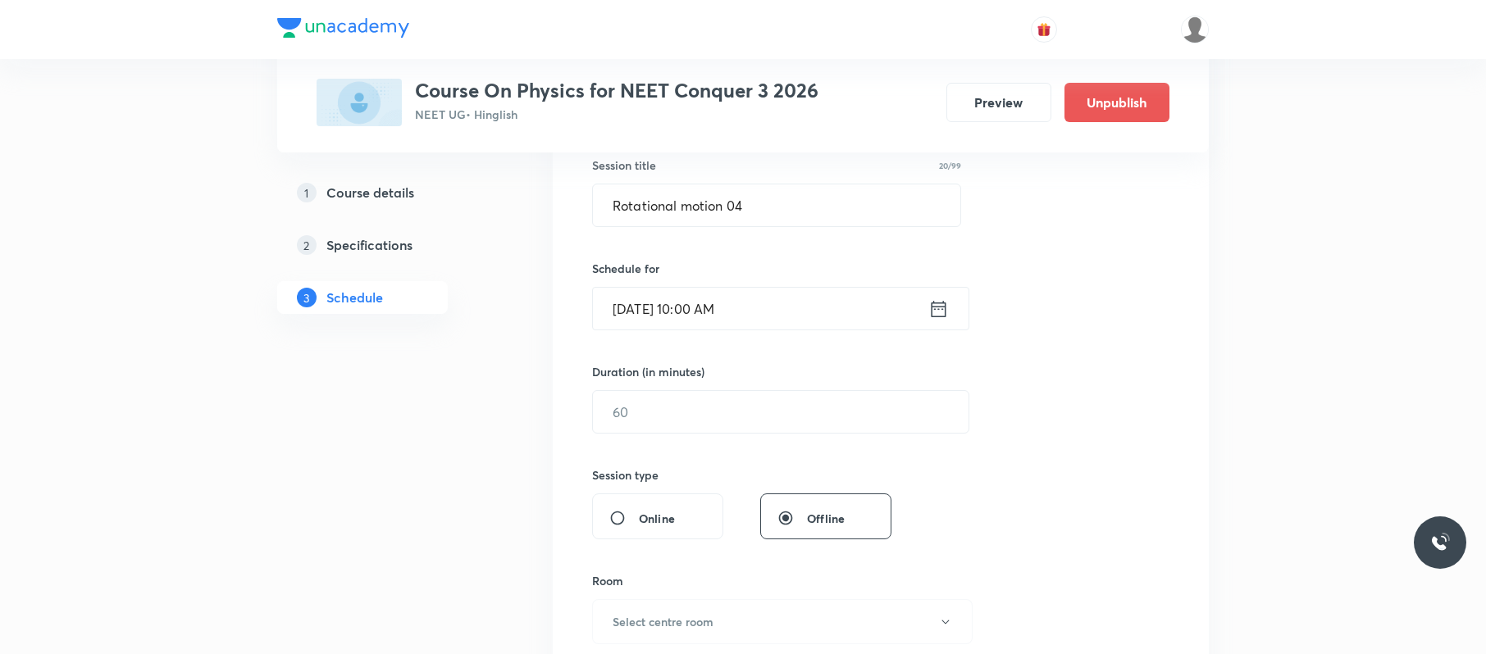
scroll to position [341, 0]
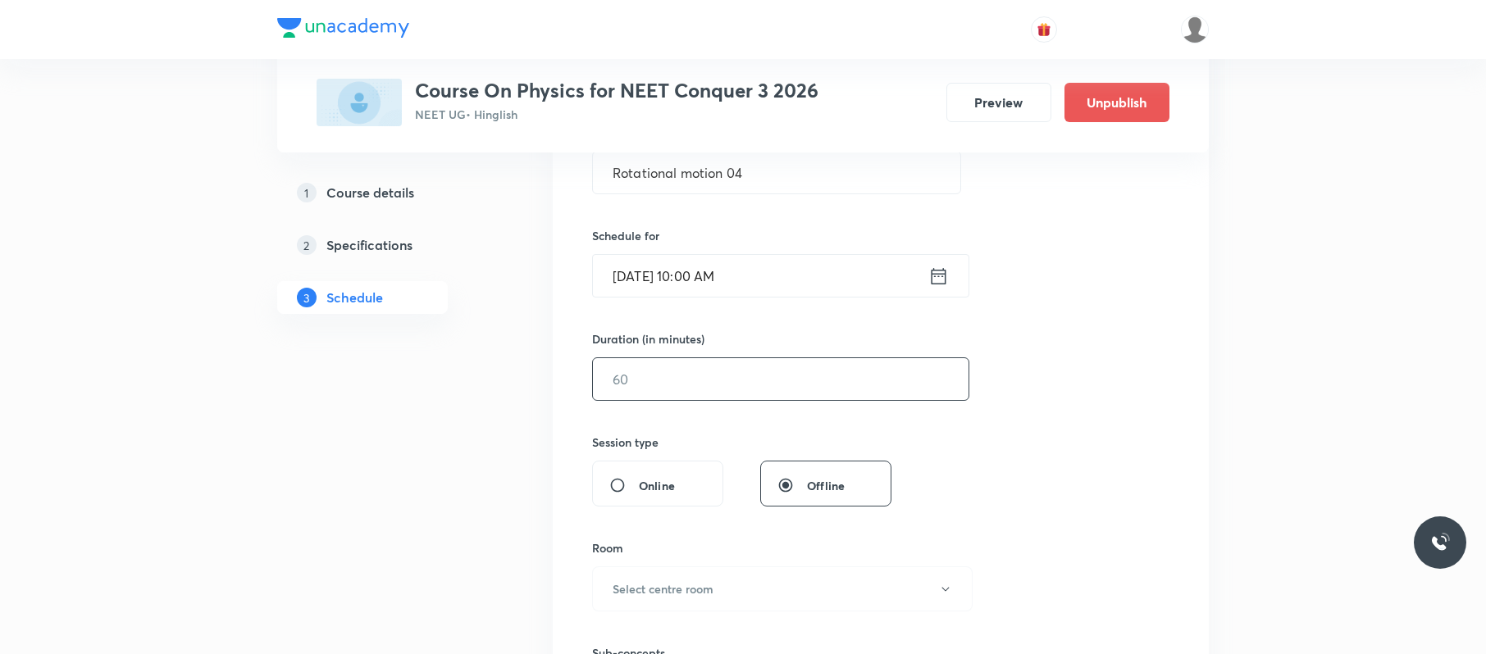
click at [686, 391] on input "text" at bounding box center [781, 379] width 376 height 42
type input "80"
drag, startPoint x: 736, startPoint y: 516, endPoint x: 686, endPoint y: 577, distance: 78.8
click at [686, 577] on button "Select centre room" at bounding box center [782, 589] width 381 height 45
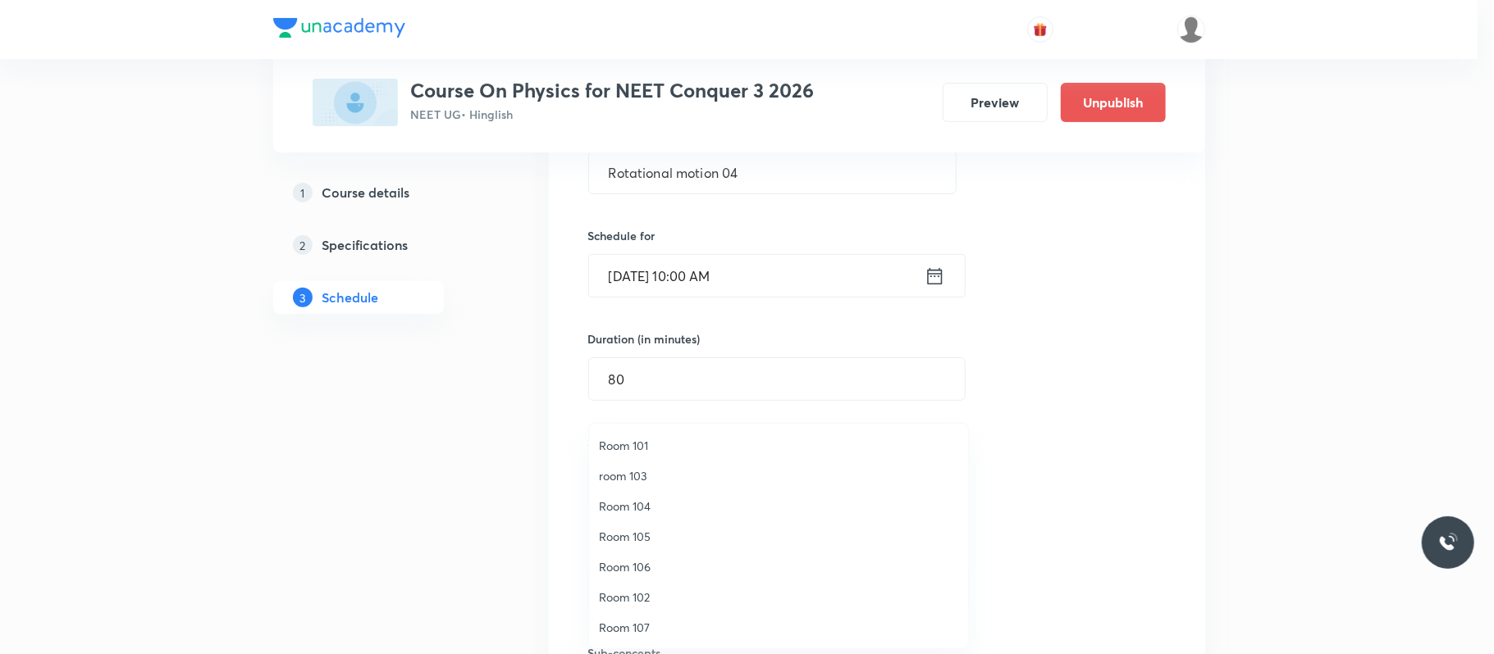
click at [638, 499] on span "Room 104" at bounding box center [778, 506] width 359 height 17
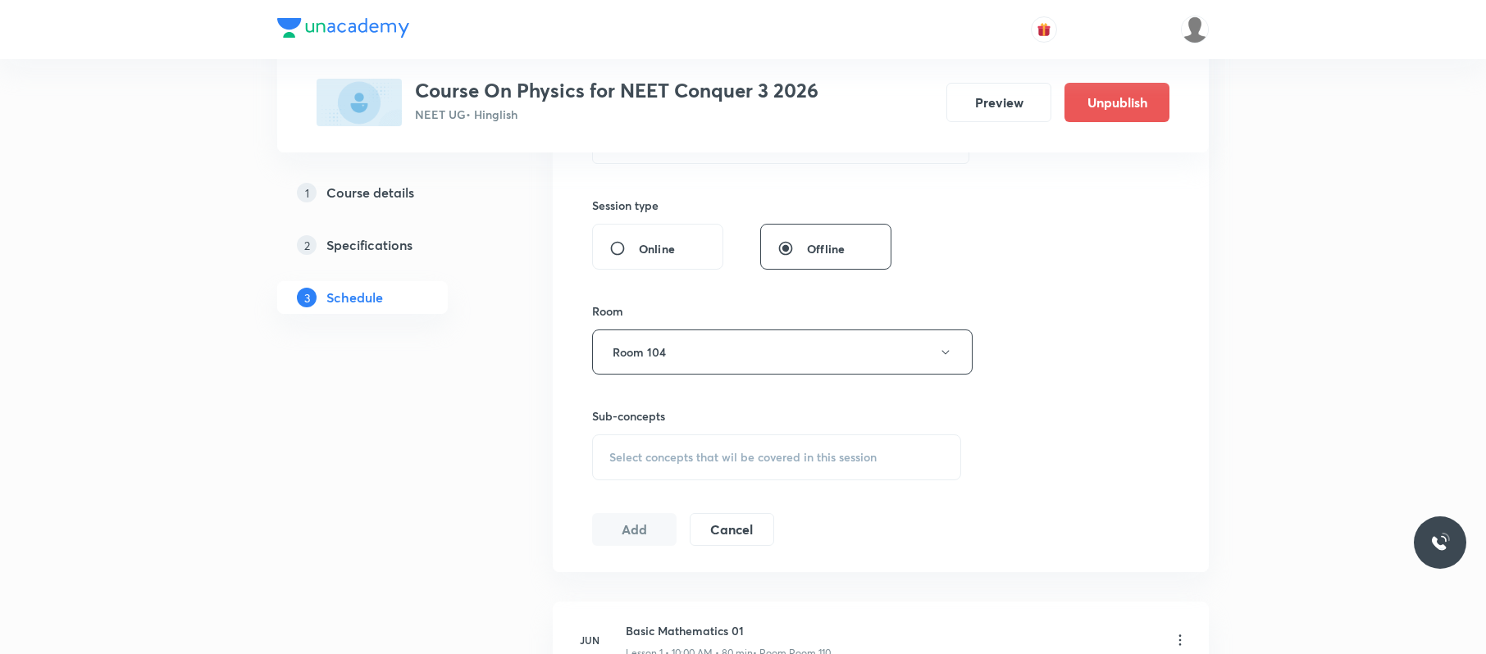
scroll to position [579, 0]
click at [817, 447] on div "Select concepts that wil be covered in this session" at bounding box center [776, 457] width 369 height 46
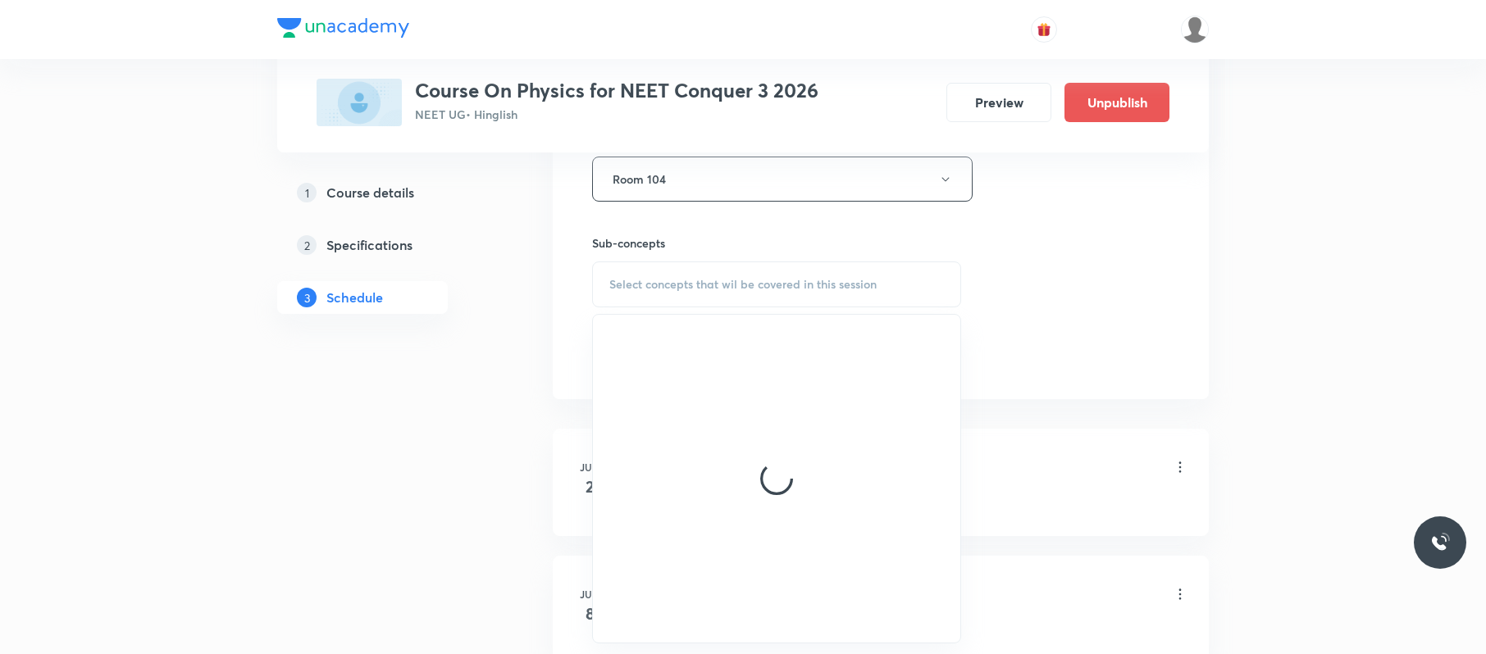
scroll to position [753, 0]
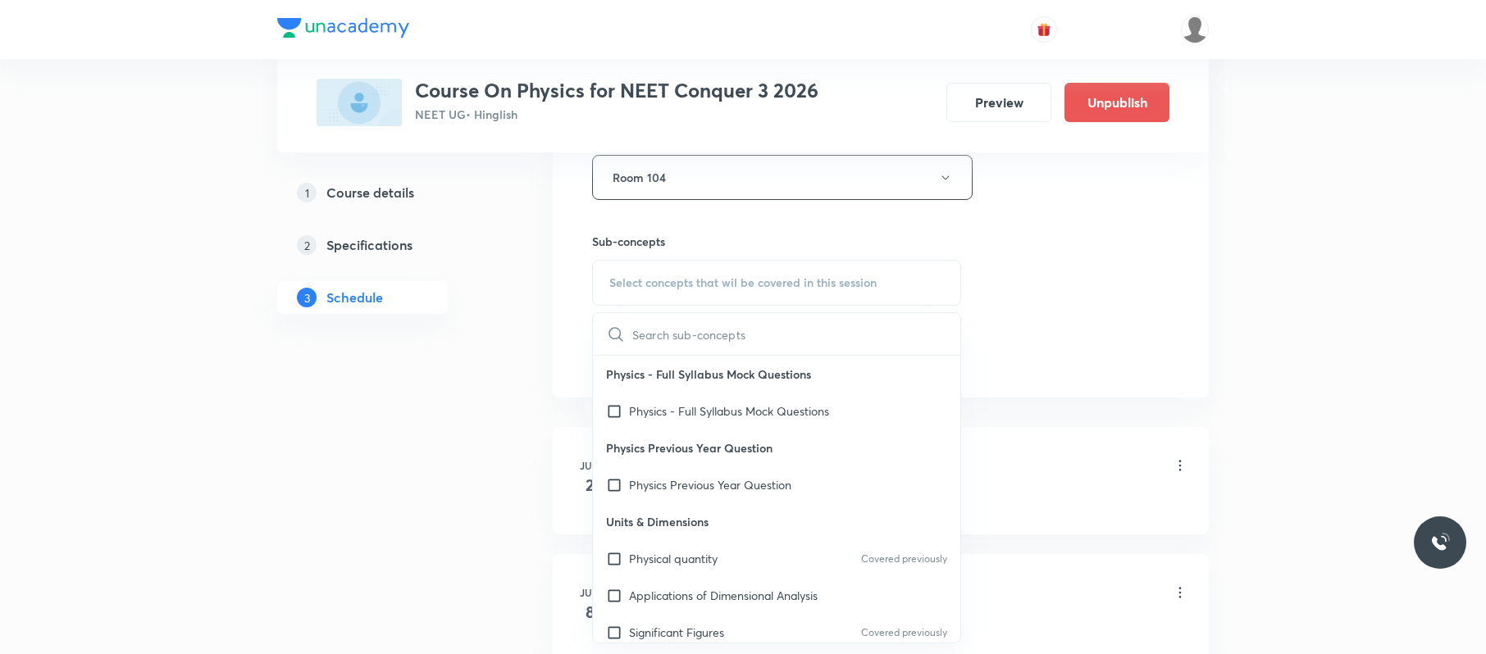
drag, startPoint x: 695, startPoint y: 545, endPoint x: 1011, endPoint y: 352, distance: 370.4
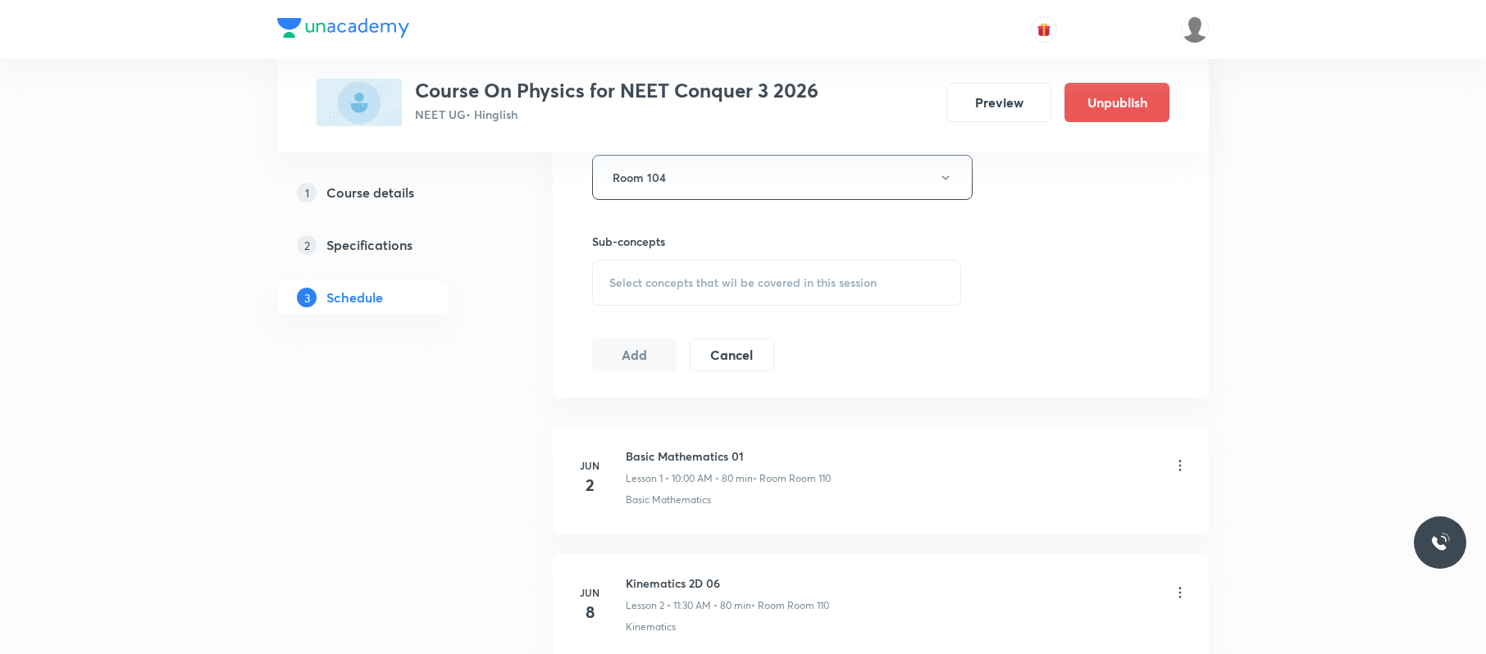
click at [748, 264] on div "Select concepts that wil be covered in this session" at bounding box center [776, 283] width 369 height 46
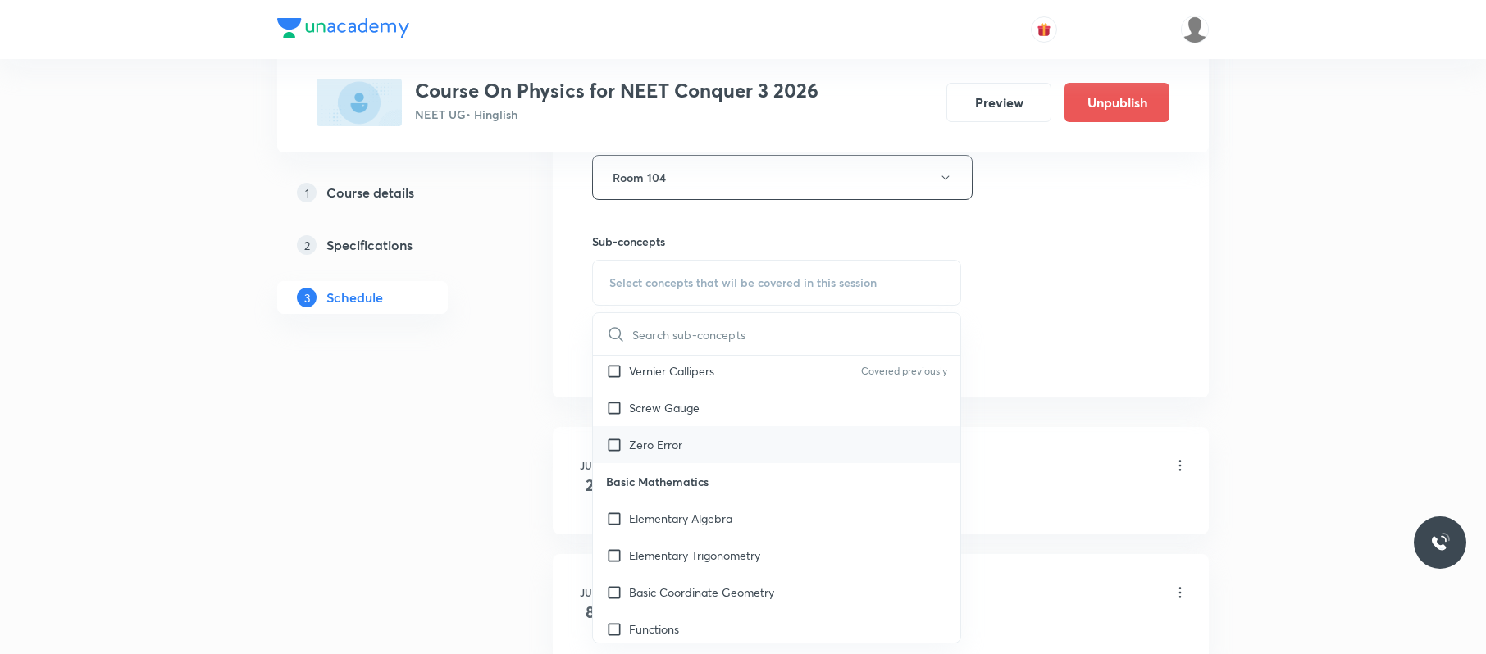
scroll to position [632, 0]
click at [768, 463] on div "Zero Error" at bounding box center [776, 444] width 367 height 37
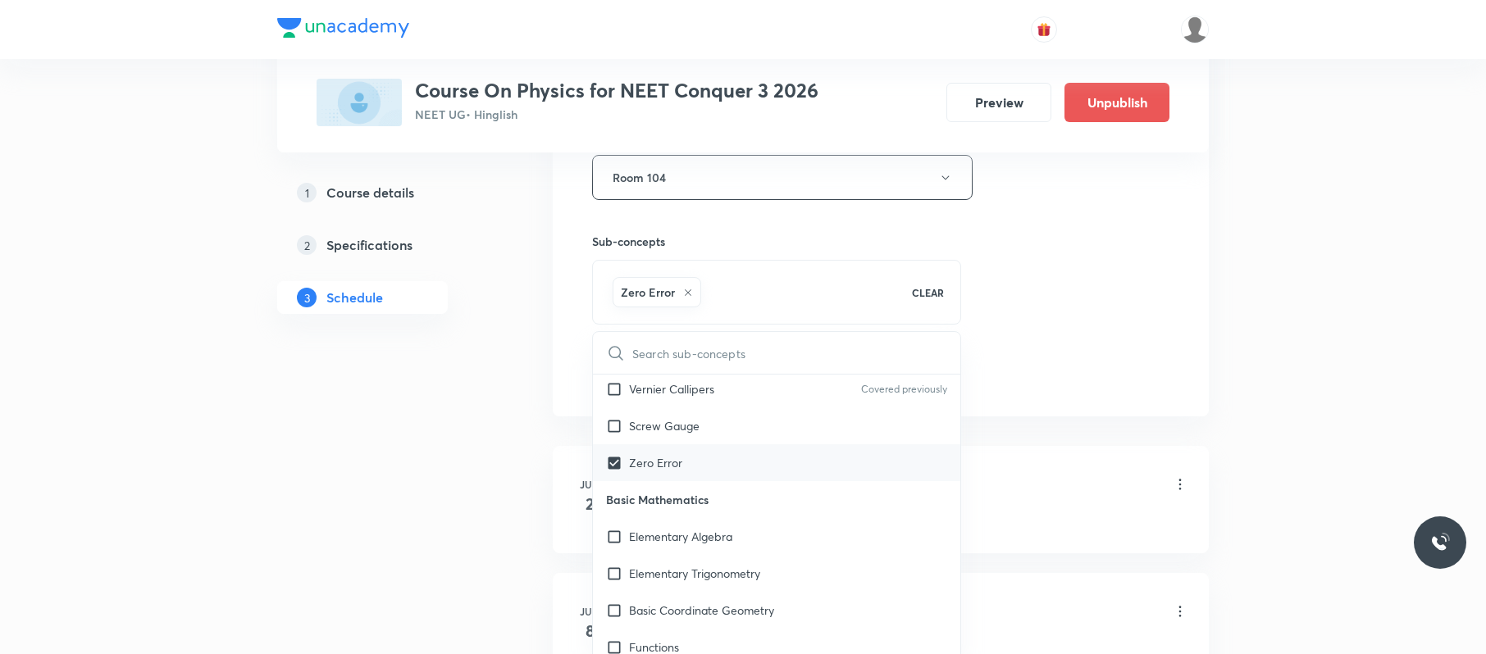
click at [778, 450] on div "Zero Error" at bounding box center [776, 463] width 367 height 37
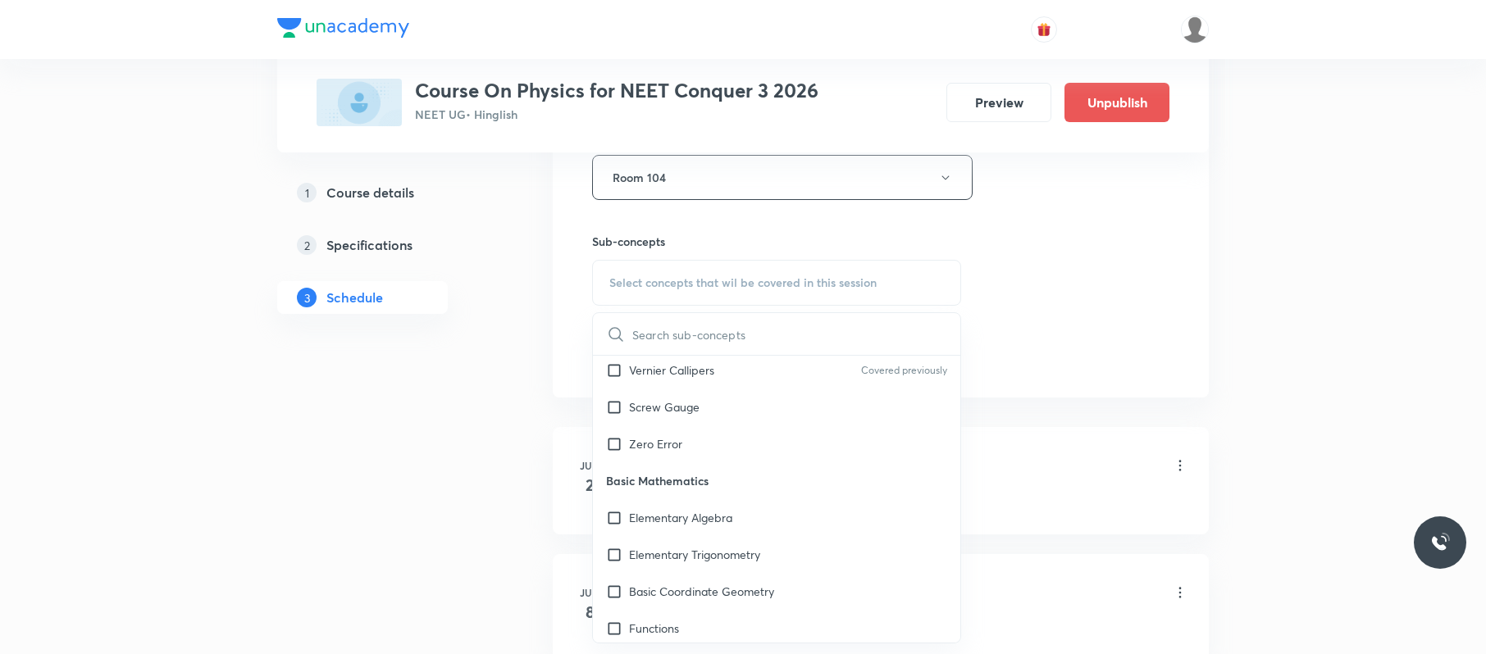
drag, startPoint x: 779, startPoint y: 450, endPoint x: 1107, endPoint y: 349, distance: 343.2
click at [781, 450] on div "Zero Error" at bounding box center [776, 444] width 367 height 37
checkbox input "true"
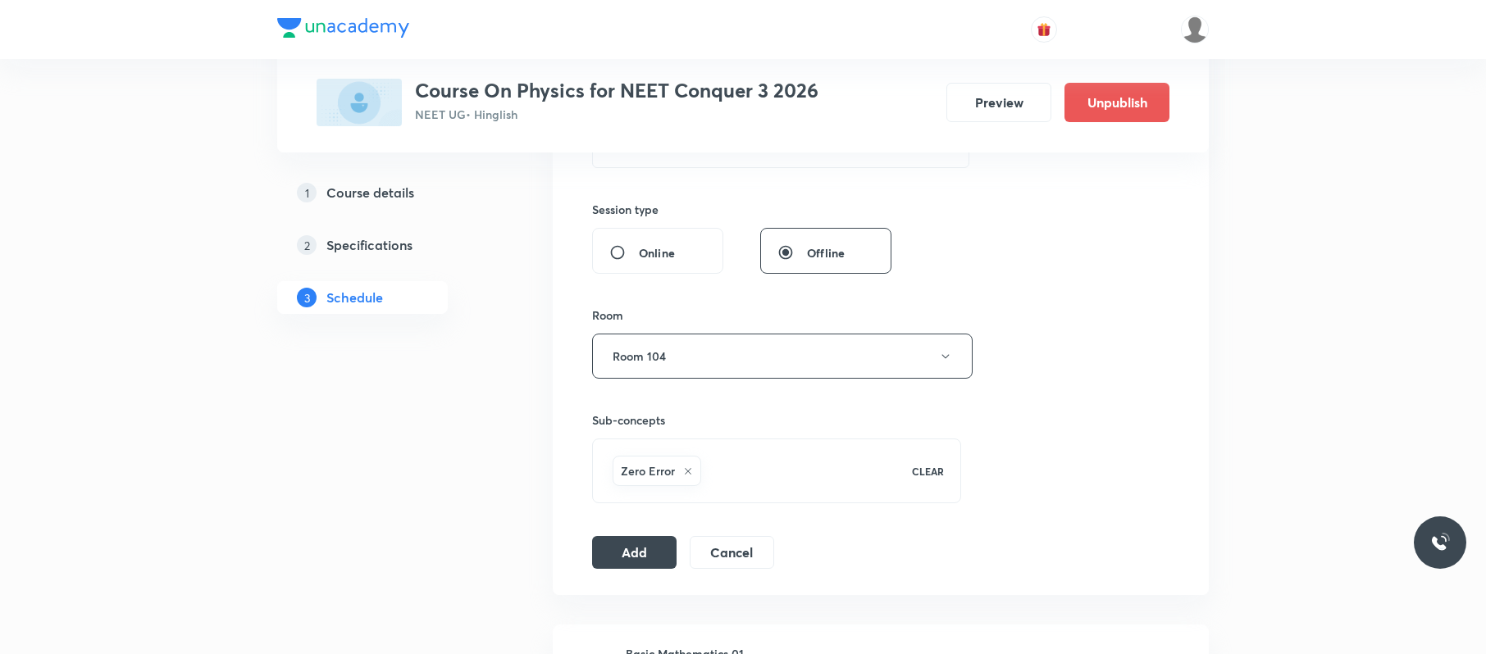
scroll to position [563, 0]
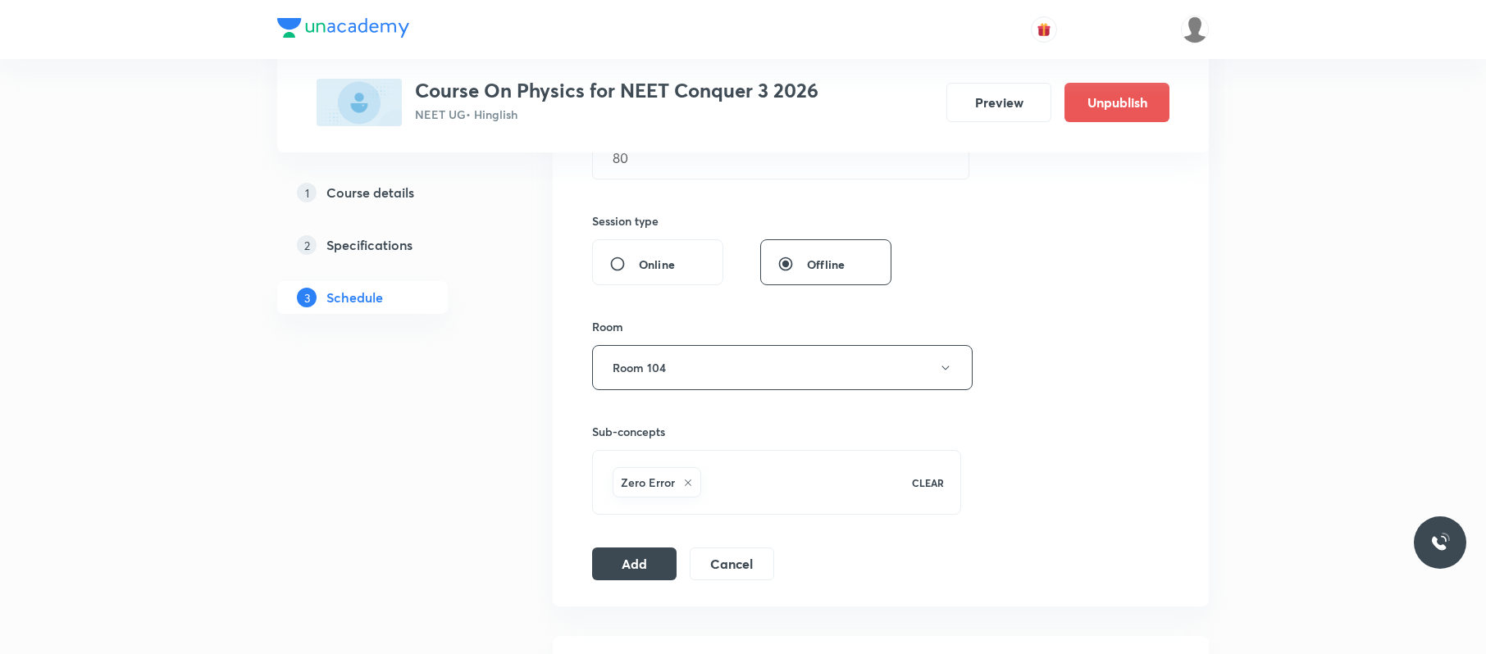
click at [643, 543] on div "Session 55 Live class Session title 20/99 Rotational motion 04 ​ Schedule for O…" at bounding box center [880, 186] width 577 height 789
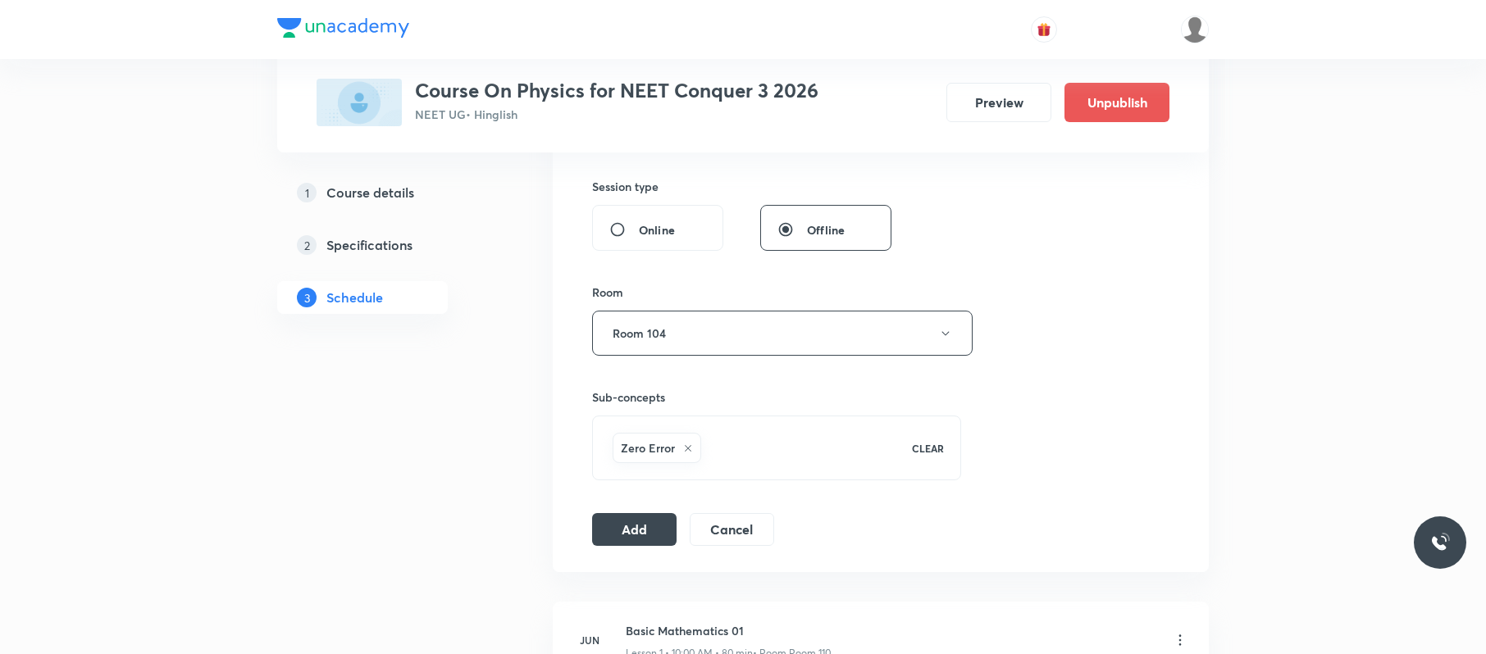
scroll to position [598, 0]
click at [640, 522] on button "Add" at bounding box center [634, 527] width 84 height 33
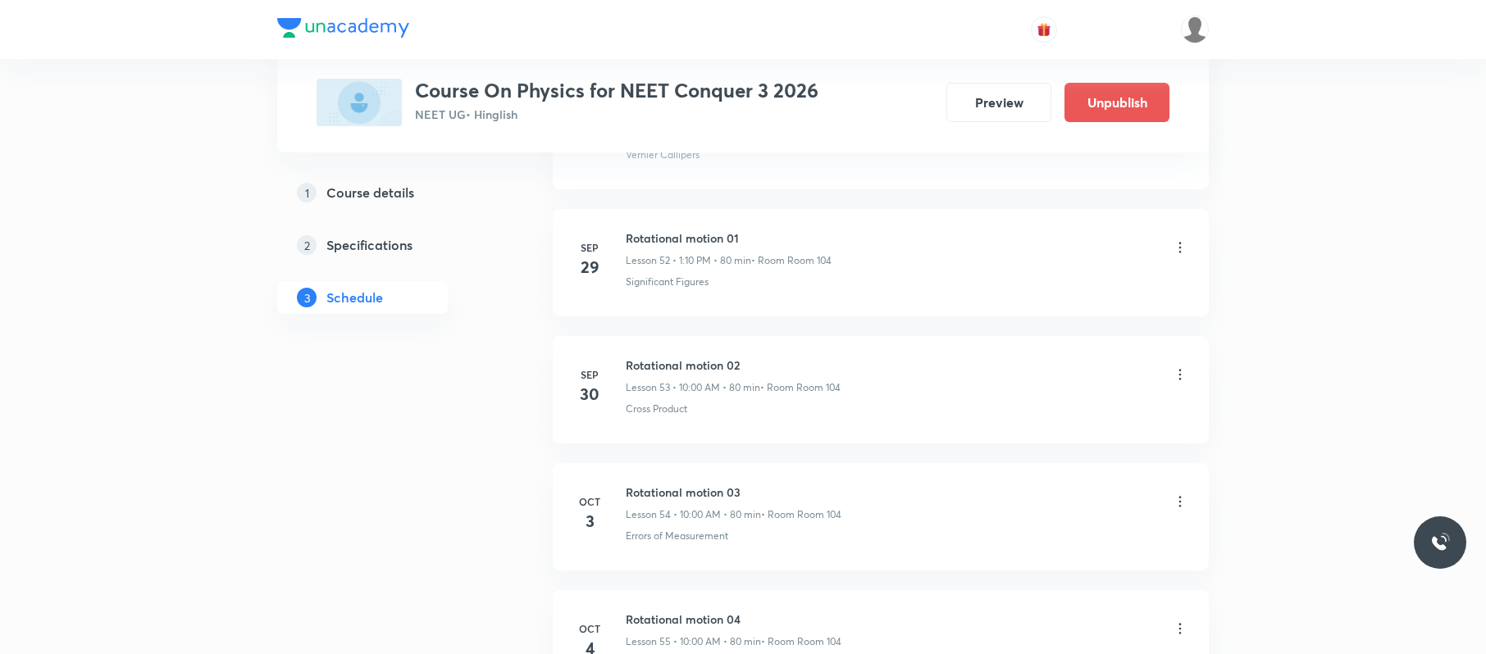
scroll to position [6927, 0]
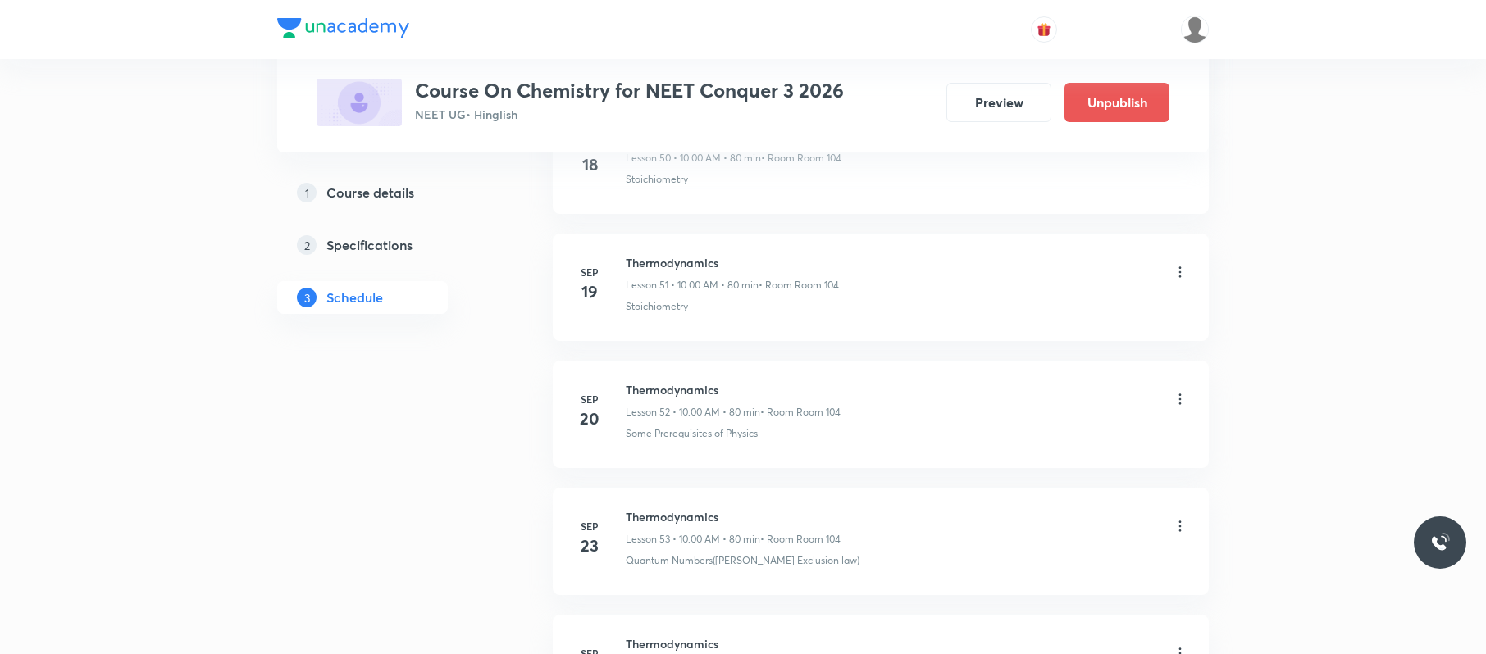
scroll to position [8195, 0]
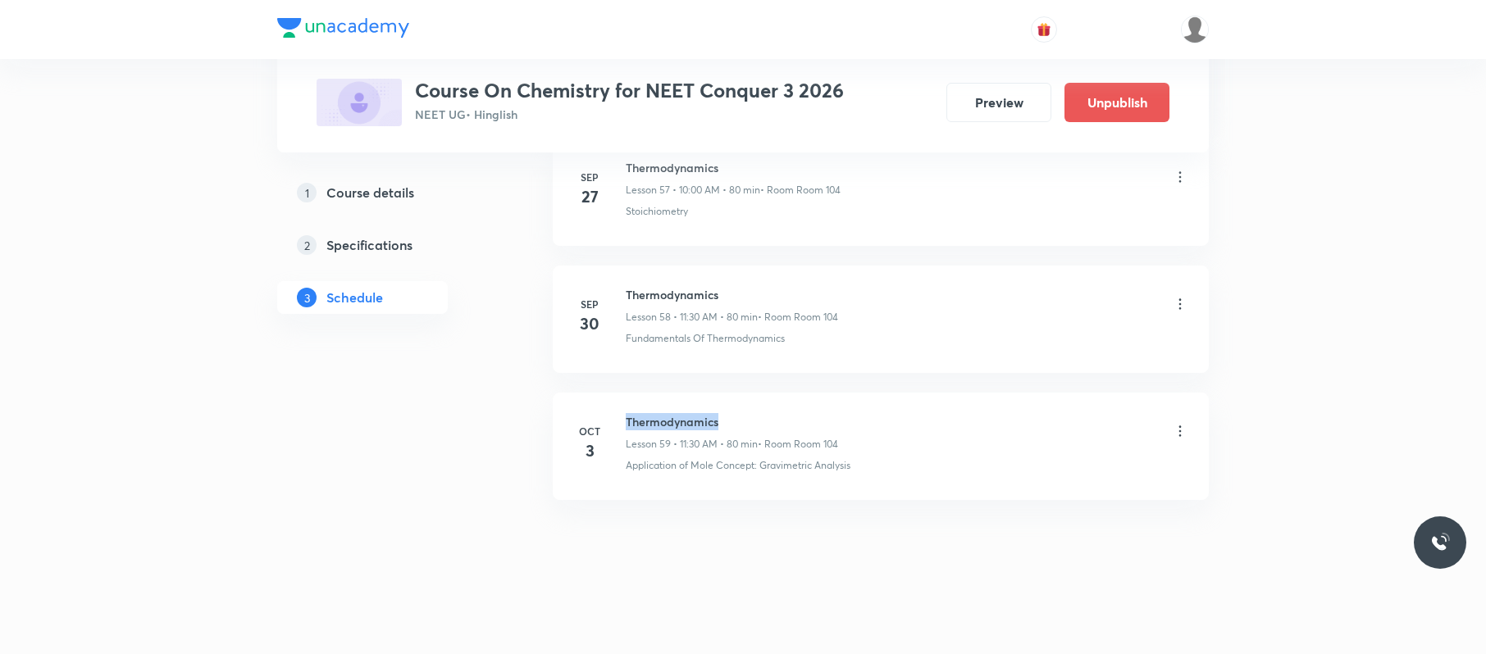
drag, startPoint x: 802, startPoint y: 397, endPoint x: 613, endPoint y: 402, distance: 188.7
click at [613, 402] on li "[DATE] Thermodynamics Lesson 59 • 11:30 AM • 80 min • Room Room 104 Application…" at bounding box center [881, 446] width 656 height 107
copy h6 "Thermodynamics"
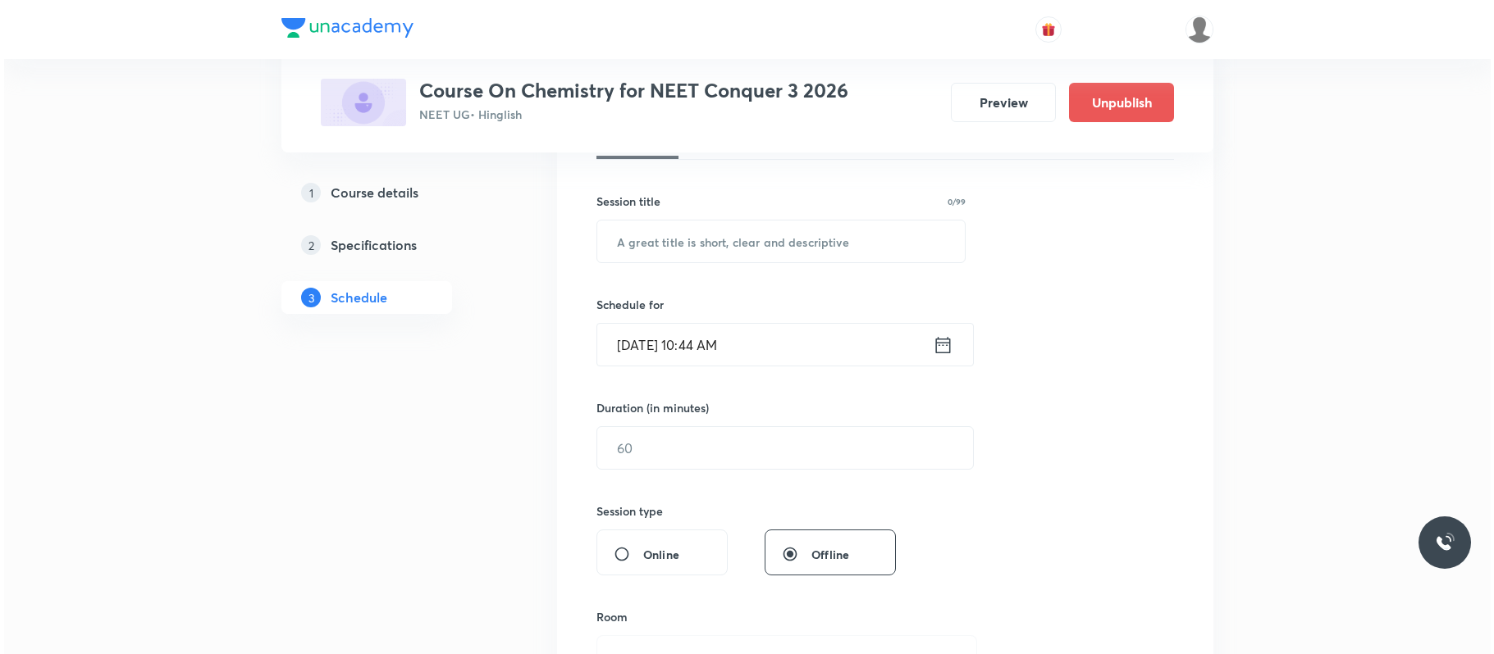
scroll to position [0, 0]
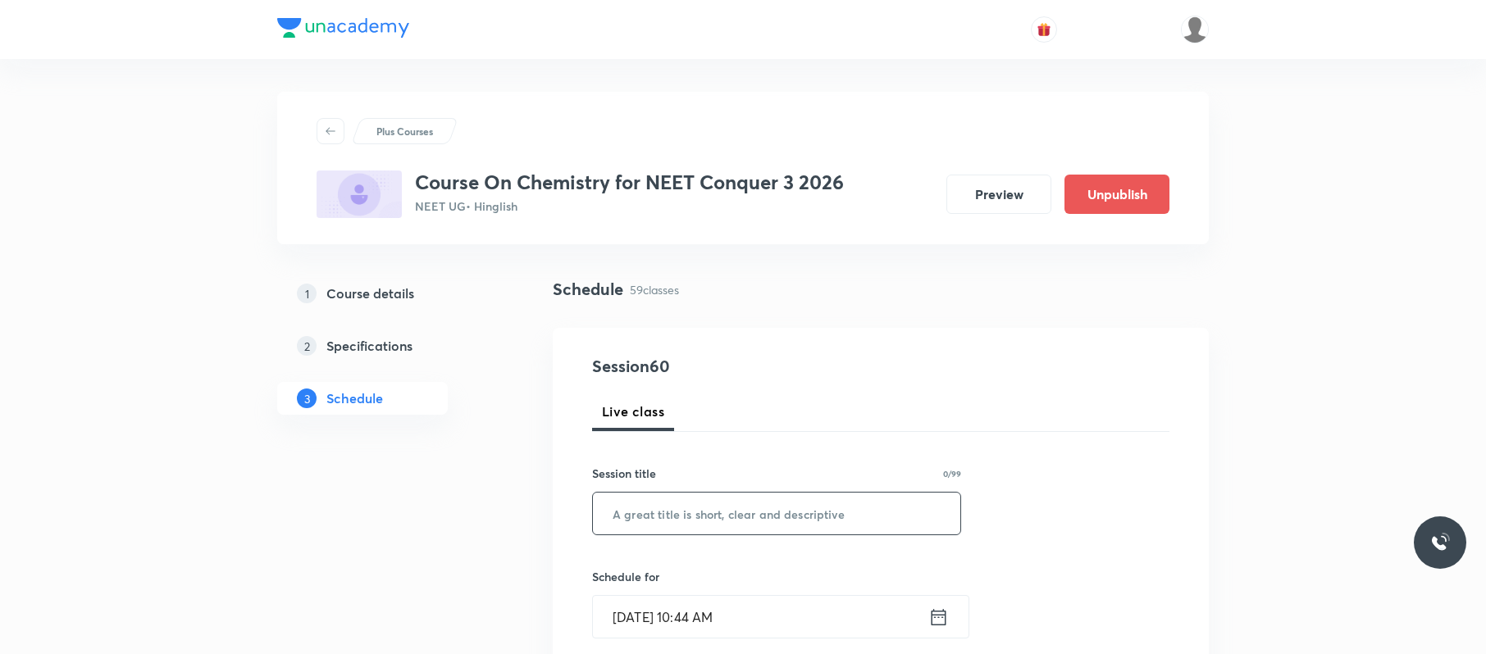
paste input "Thermodynamics"
click at [759, 509] on input "text" at bounding box center [776, 514] width 367 height 42
type input "Thermodynamics"
click at [820, 614] on input "[DATE] 10:44 AM" at bounding box center [760, 617] width 335 height 42
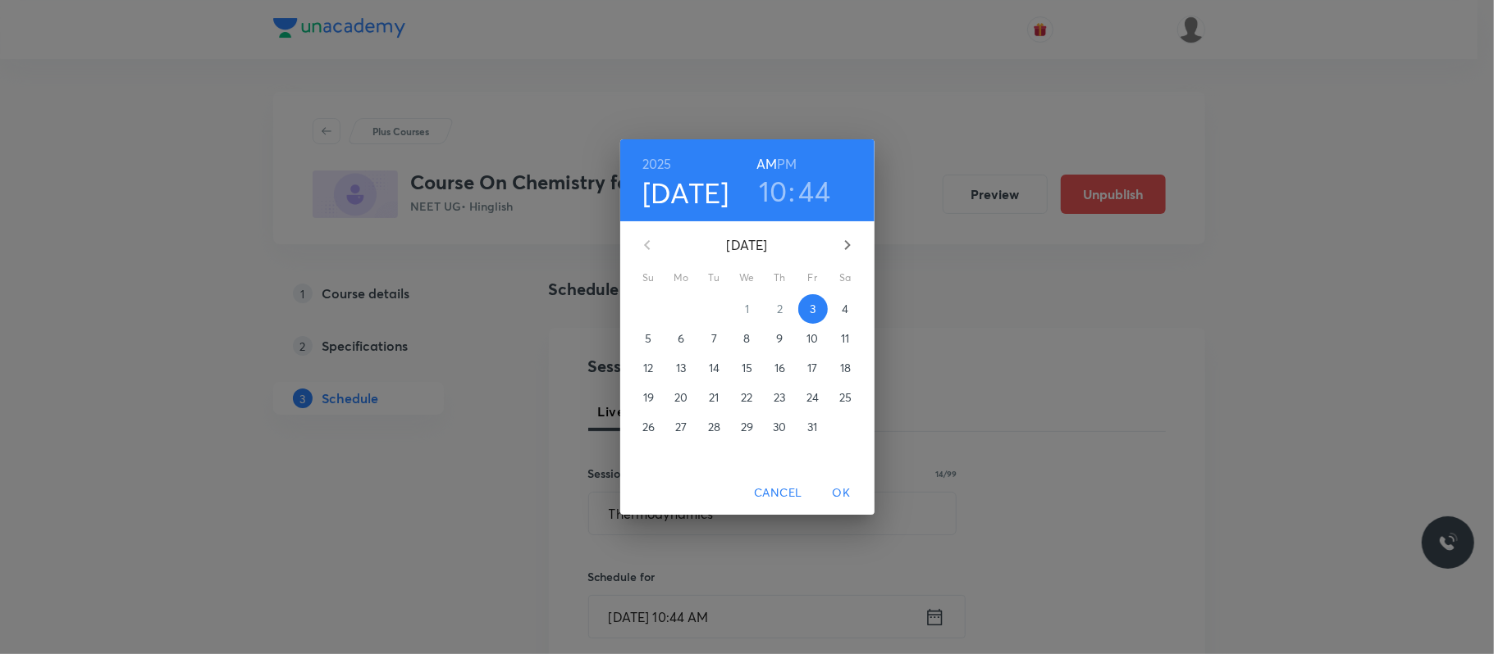
click at [843, 303] on p "4" at bounding box center [844, 309] width 7 height 16
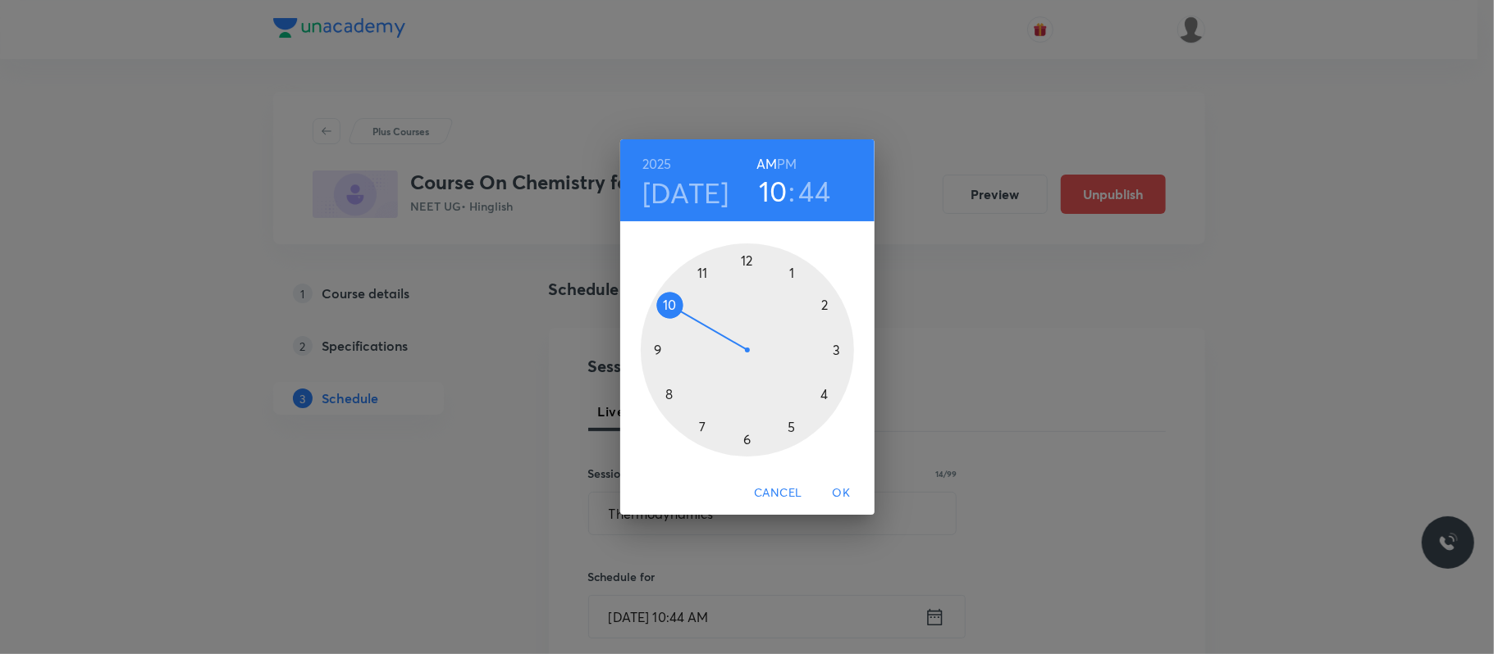
click at [702, 272] on div at bounding box center [747, 350] width 213 height 213
click at [750, 436] on div at bounding box center [747, 350] width 213 height 213
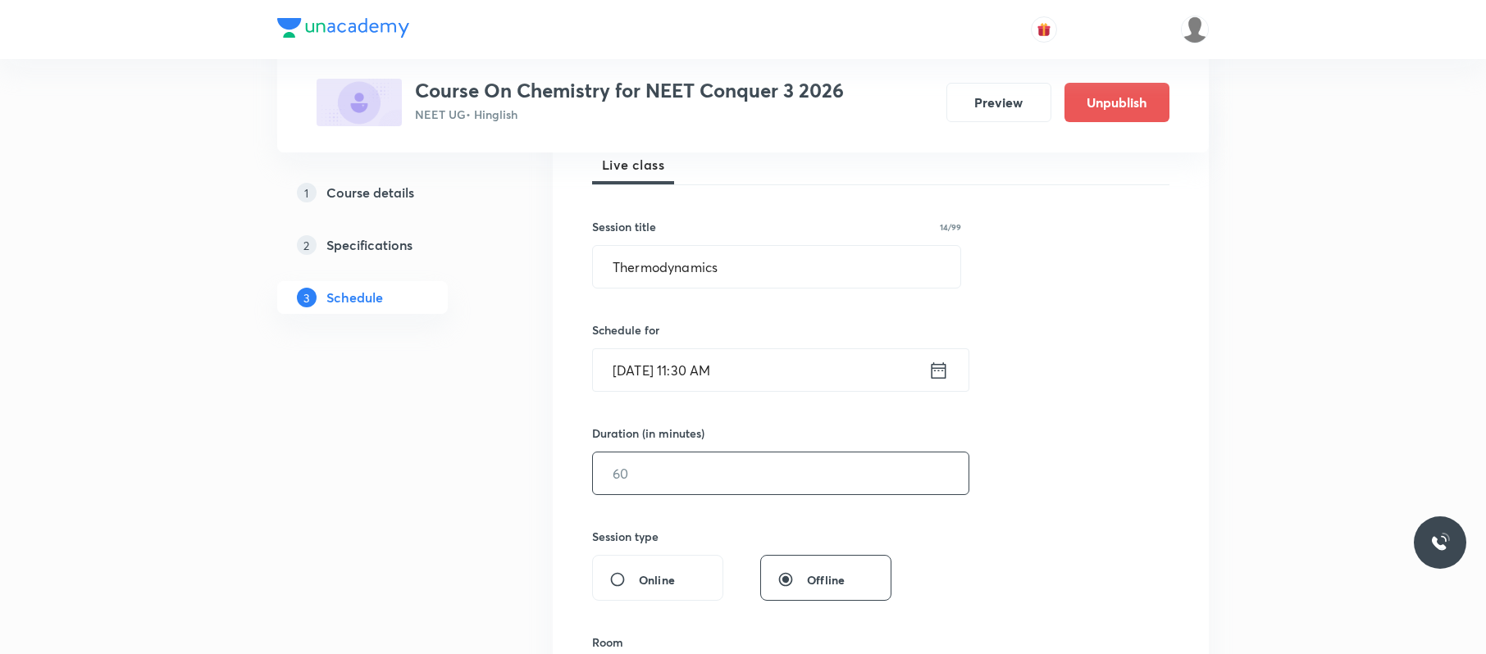
scroll to position [248, 0]
click at [703, 481] on input "text" at bounding box center [781, 473] width 376 height 42
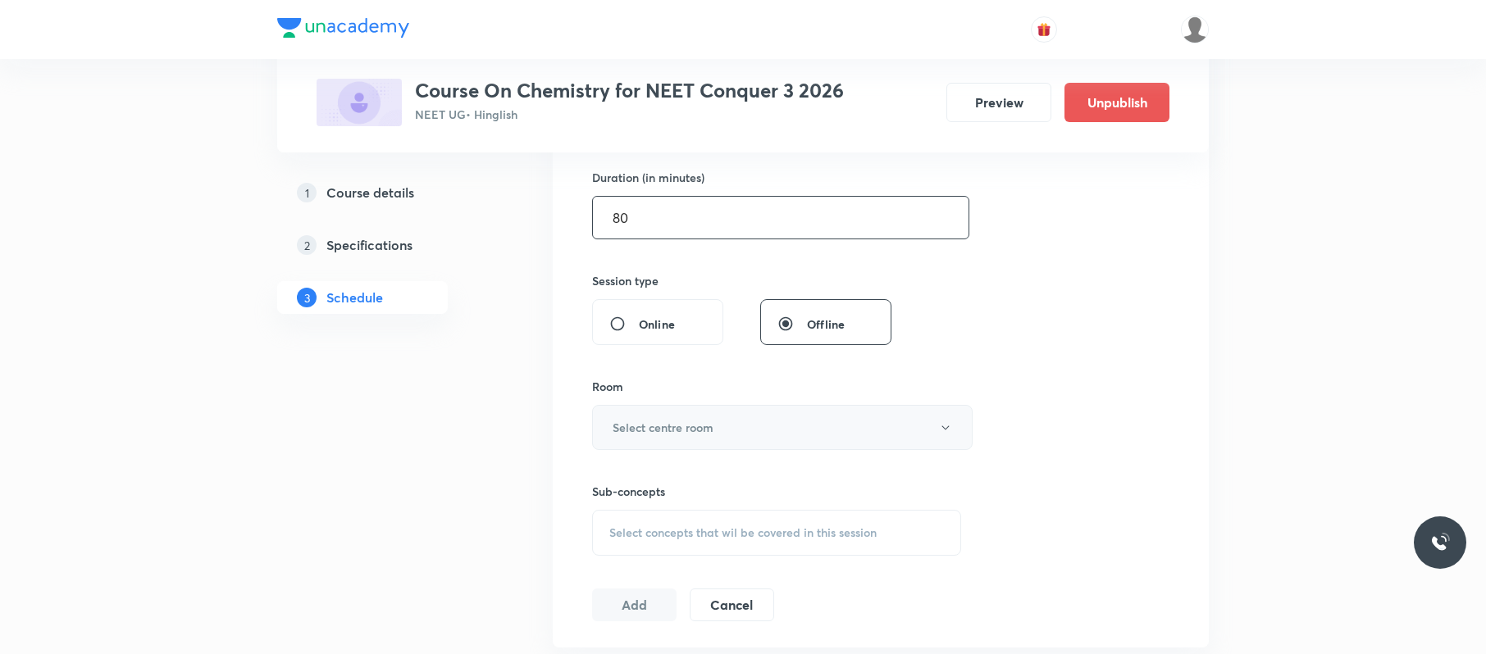
scroll to position [504, 0]
type input "80"
click at [703, 420] on h6 "Select centre room" at bounding box center [663, 426] width 101 height 17
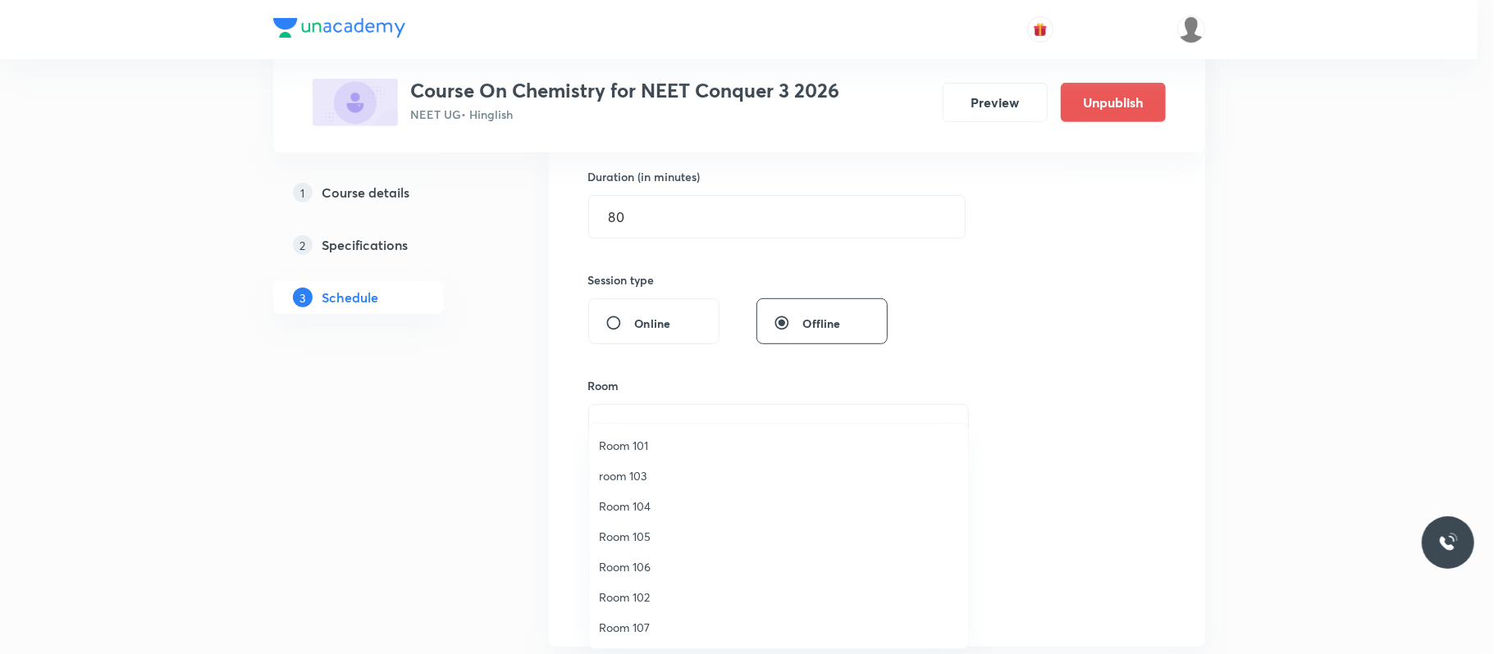
click at [650, 499] on span "Room 104" at bounding box center [778, 506] width 359 height 17
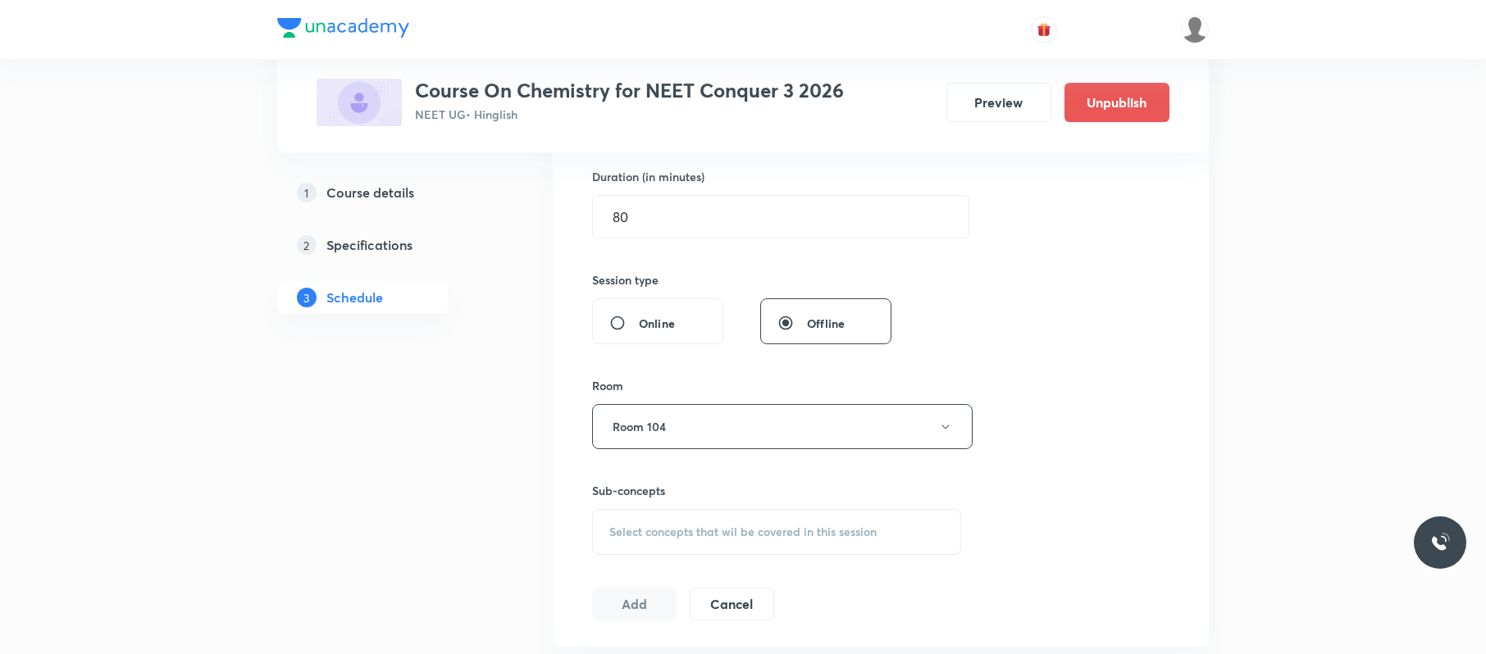
click at [712, 538] on span "Select concepts that wil be covered in this session" at bounding box center [742, 532] width 267 height 13
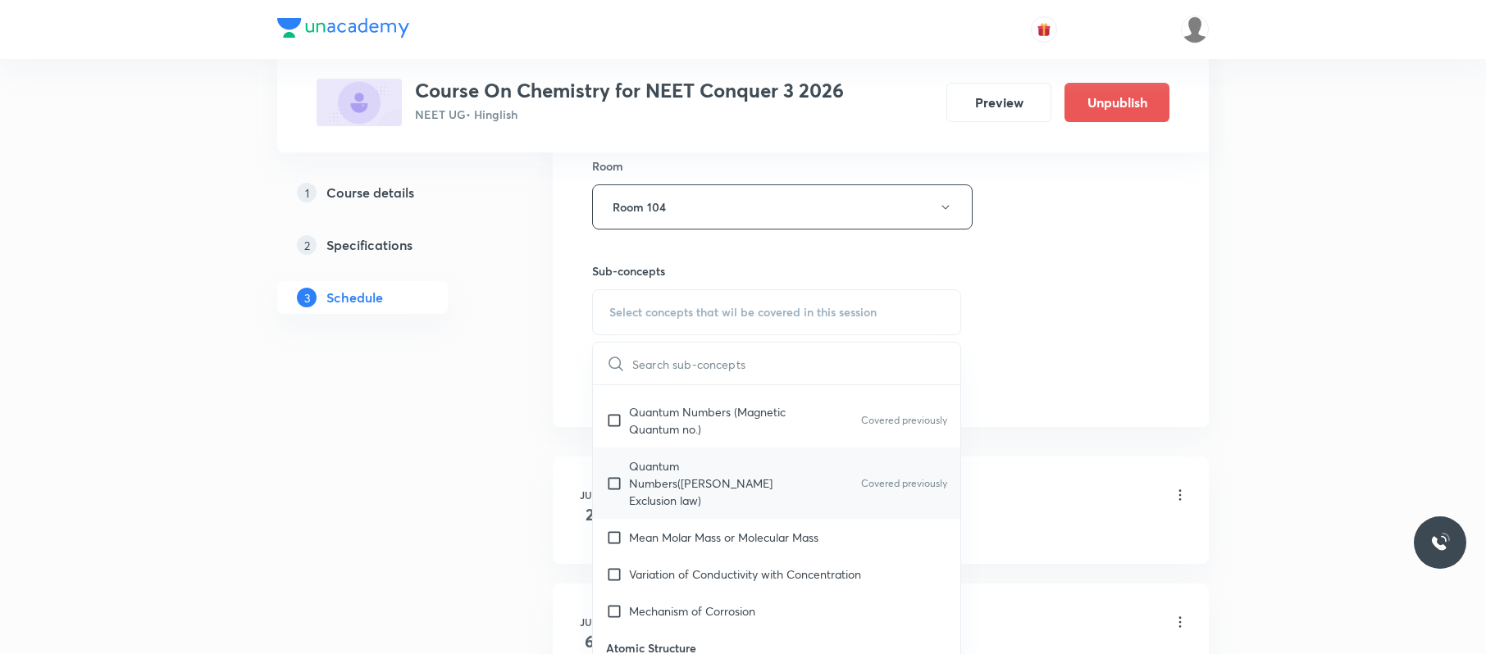
scroll to position [577, 0]
drag, startPoint x: 758, startPoint y: 481, endPoint x: 1135, endPoint y: 339, distance: 403.1
click at [759, 480] on p "Quantum Numbers(Pauli's Exclusion law)" at bounding box center [712, 484] width 166 height 52
checkbox input "true"
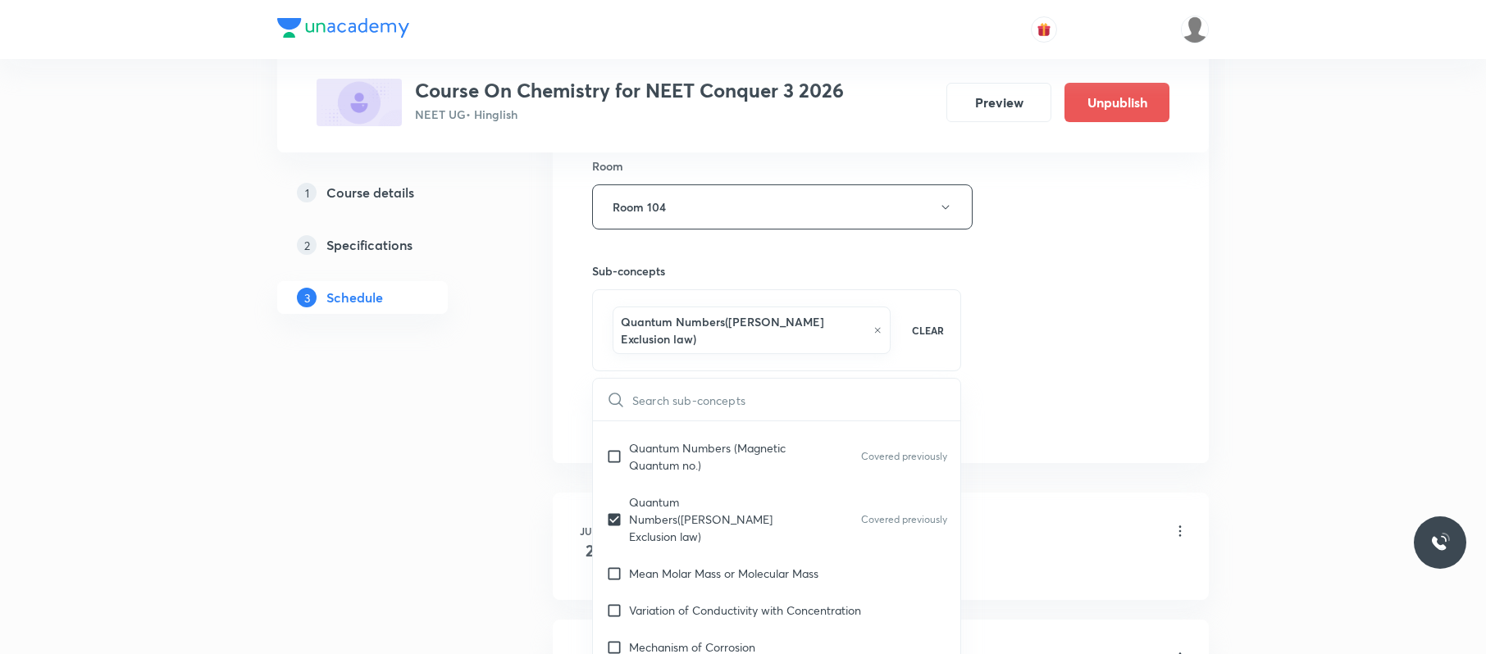
drag, startPoint x: 1135, startPoint y: 339, endPoint x: 695, endPoint y: 433, distance: 449.6
click at [1100, 348] on div "Session 60 Live class Session title 14/99 Thermodynamics ​ Schedule for Oct 4, …" at bounding box center [880, 34] width 577 height 806
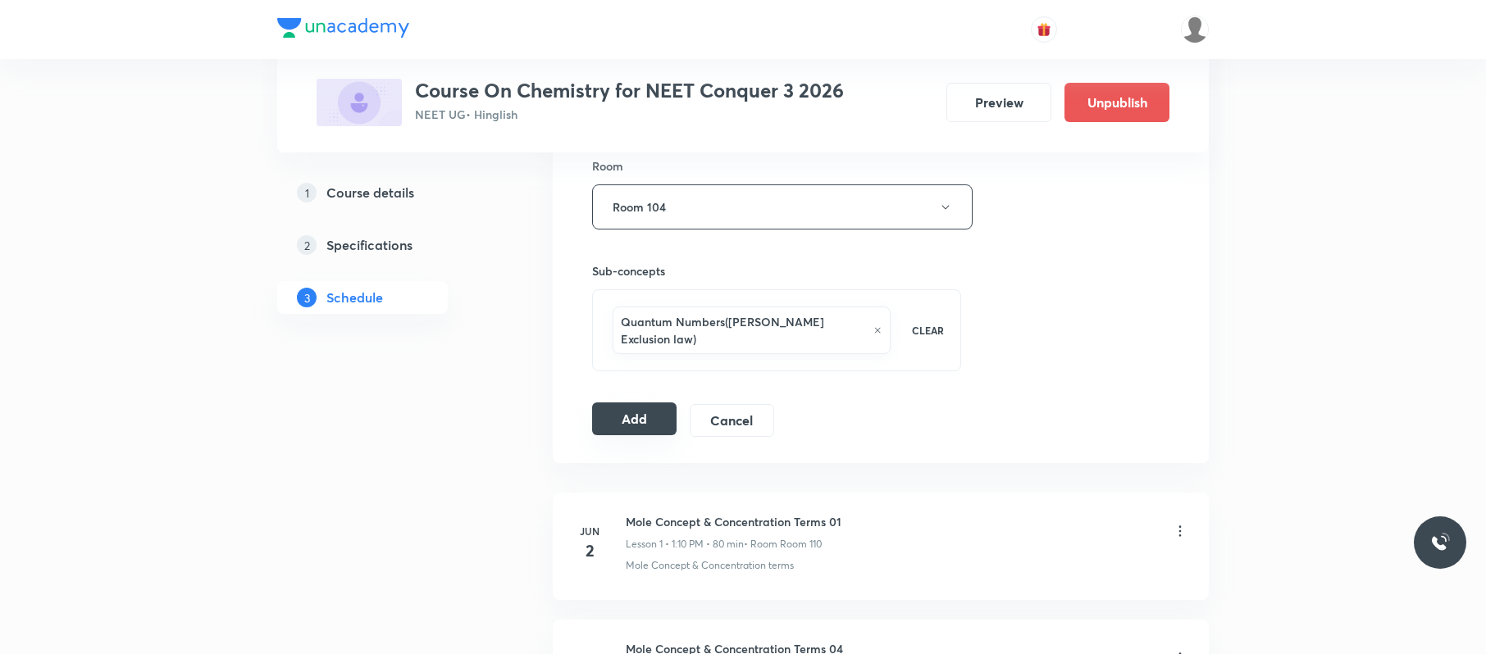
click at [646, 415] on button "Add" at bounding box center [634, 419] width 84 height 33
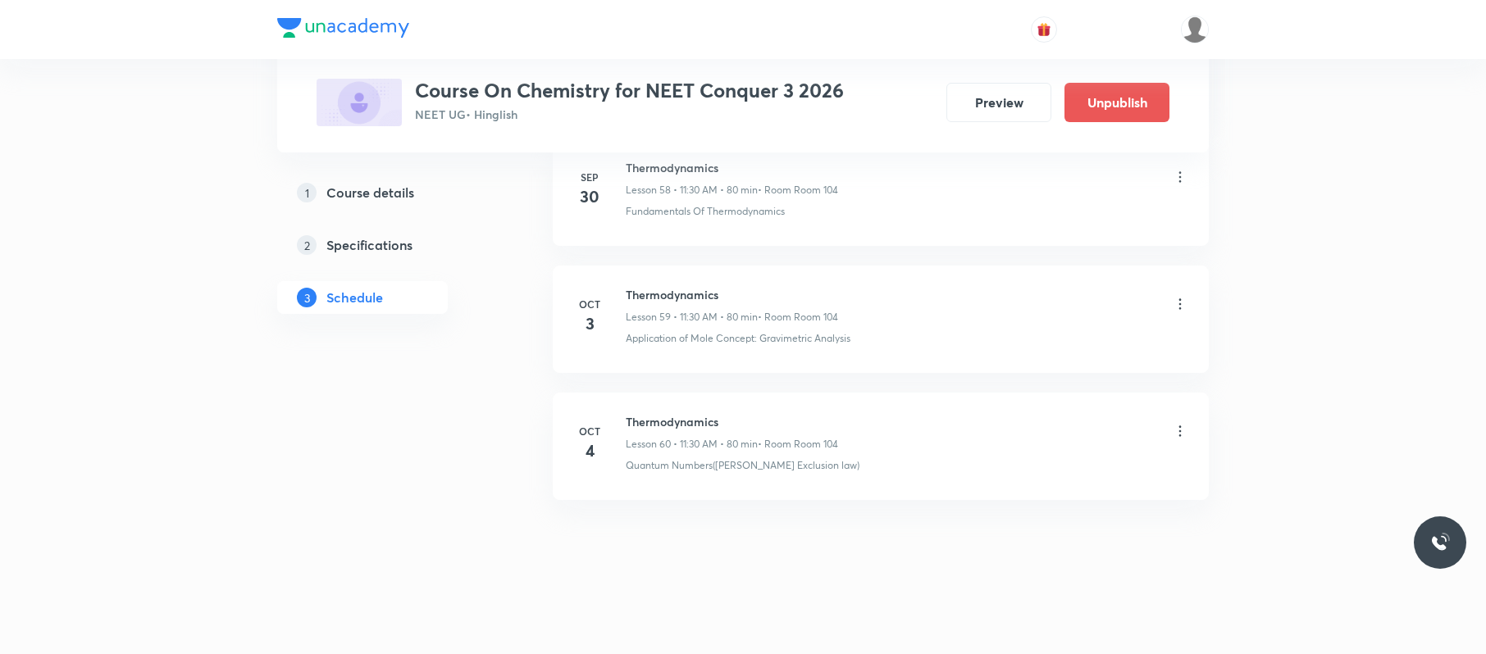
scroll to position [7566, 0]
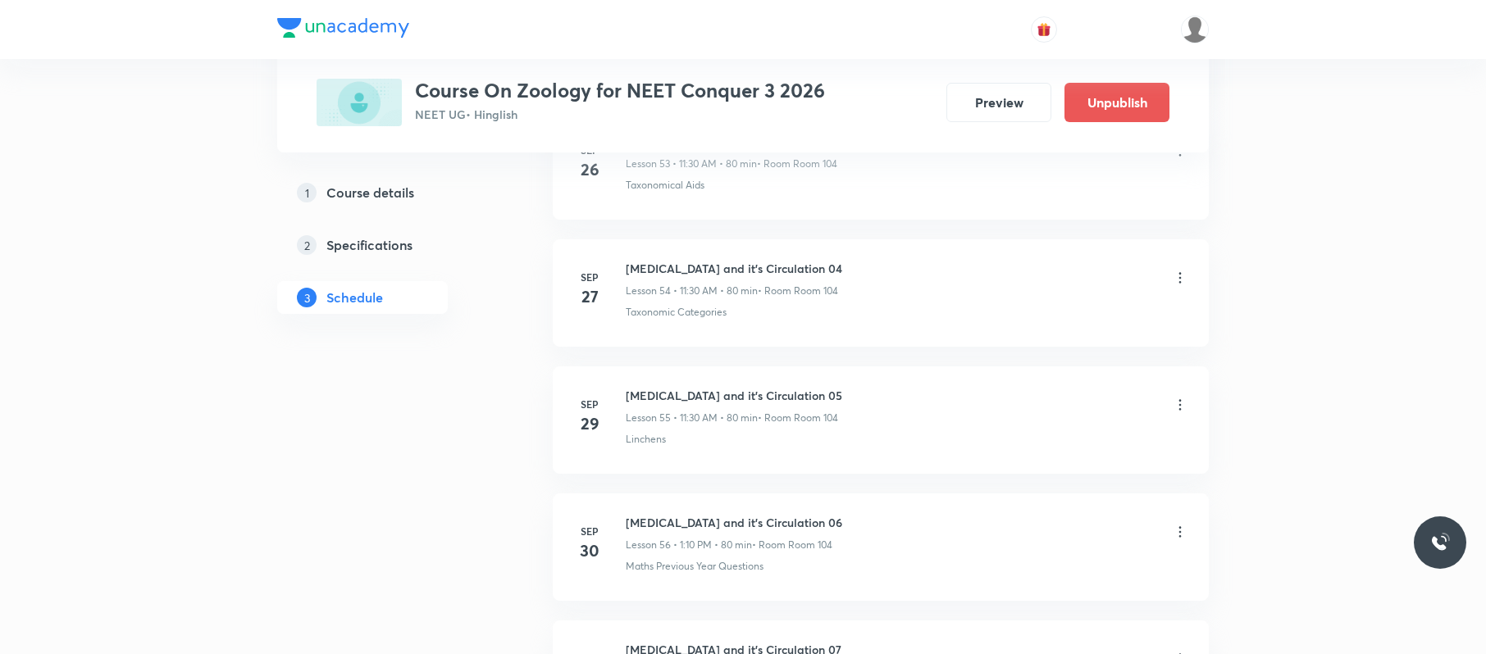
scroll to position [7941, 0]
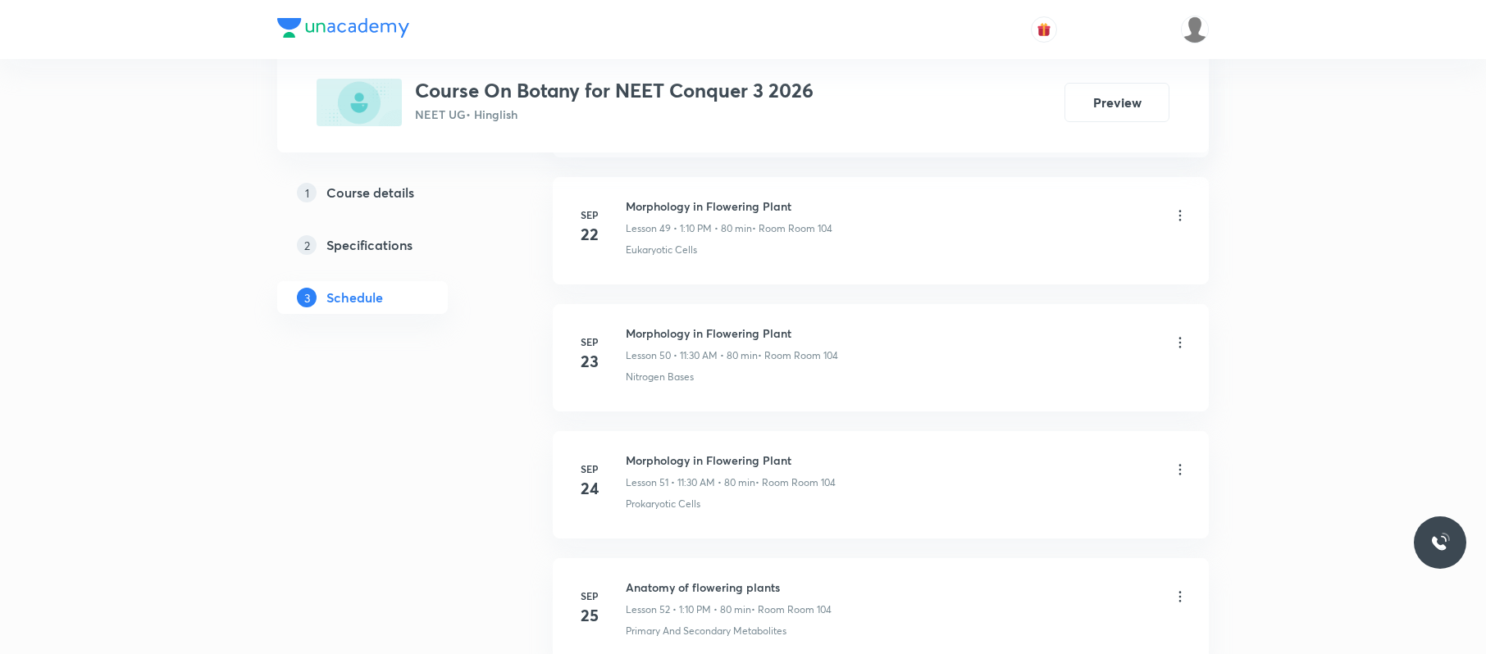
scroll to position [7557, 0]
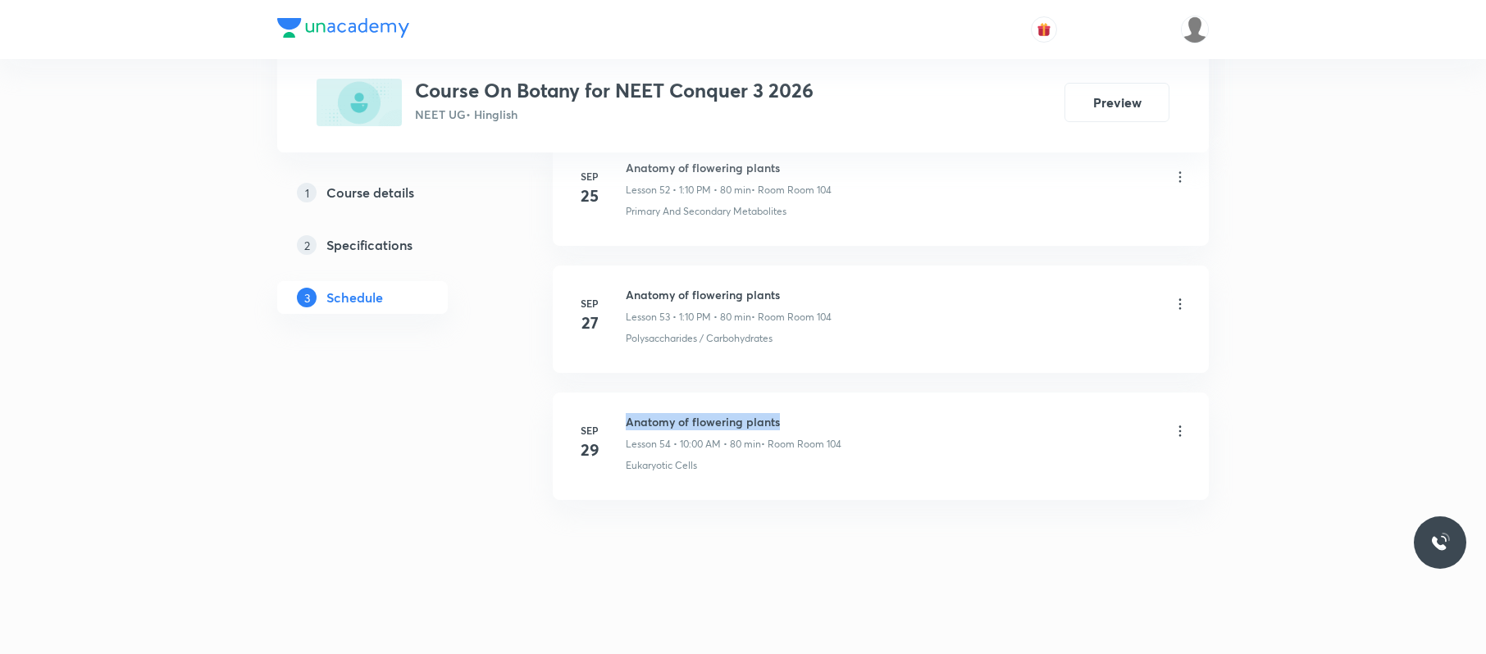
drag, startPoint x: 804, startPoint y: 379, endPoint x: 627, endPoint y: 385, distance: 176.4
copy h6 "Anatomy of flowering plants"
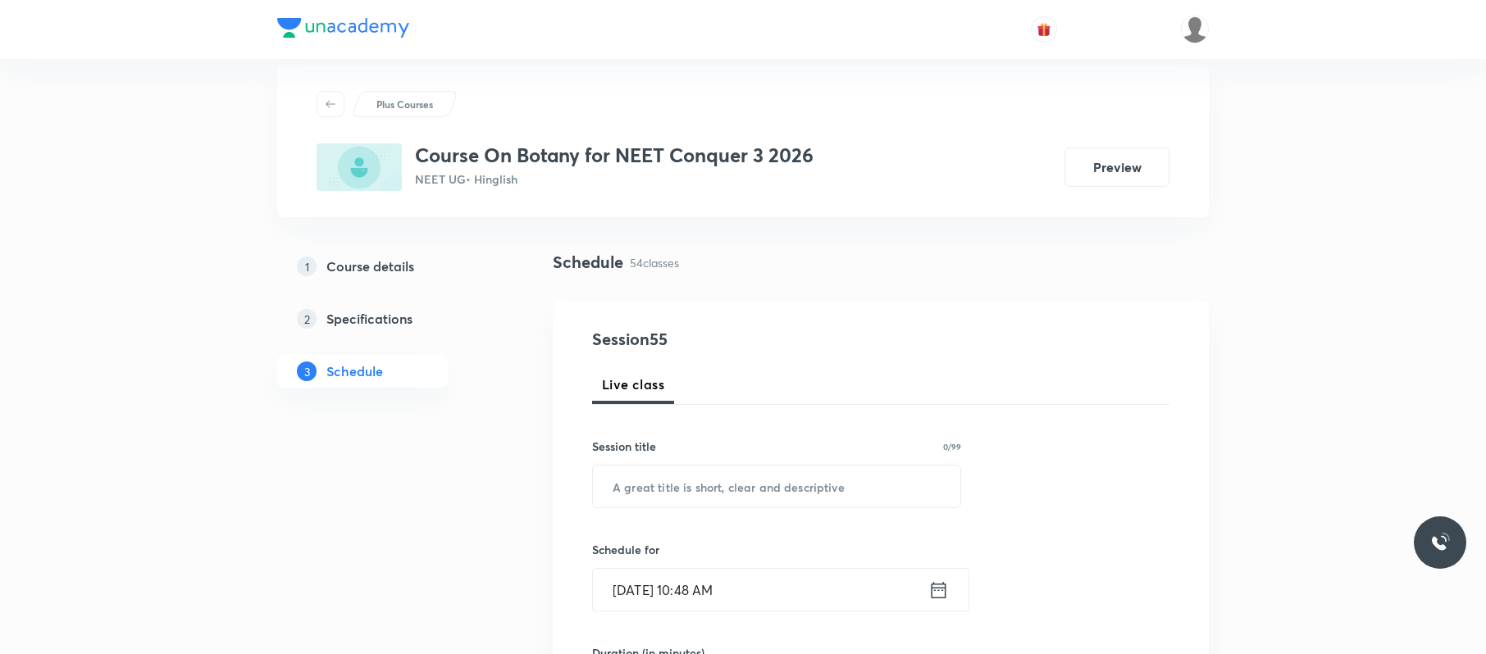
scroll to position [0, 0]
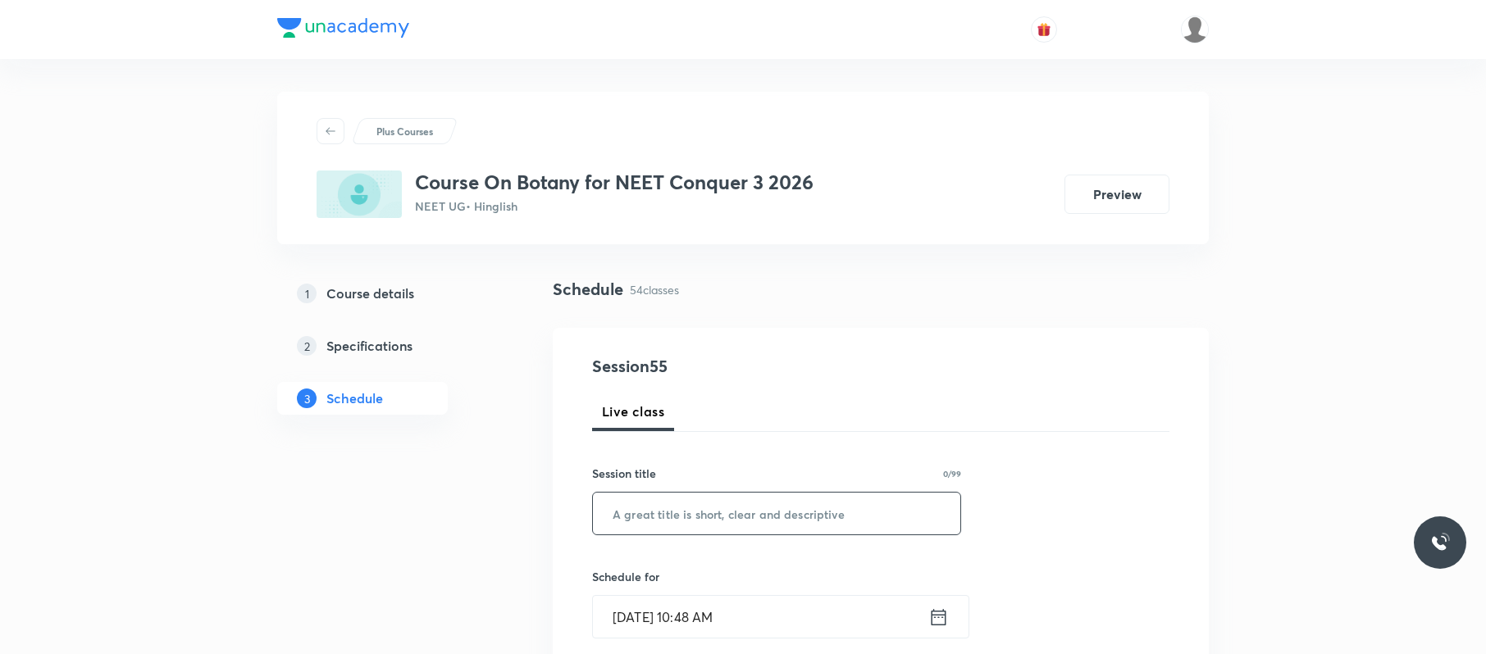
click at [873, 490] on input "text" at bounding box center [776, 514] width 367 height 42
paste input "Anatomy of flowering plants"
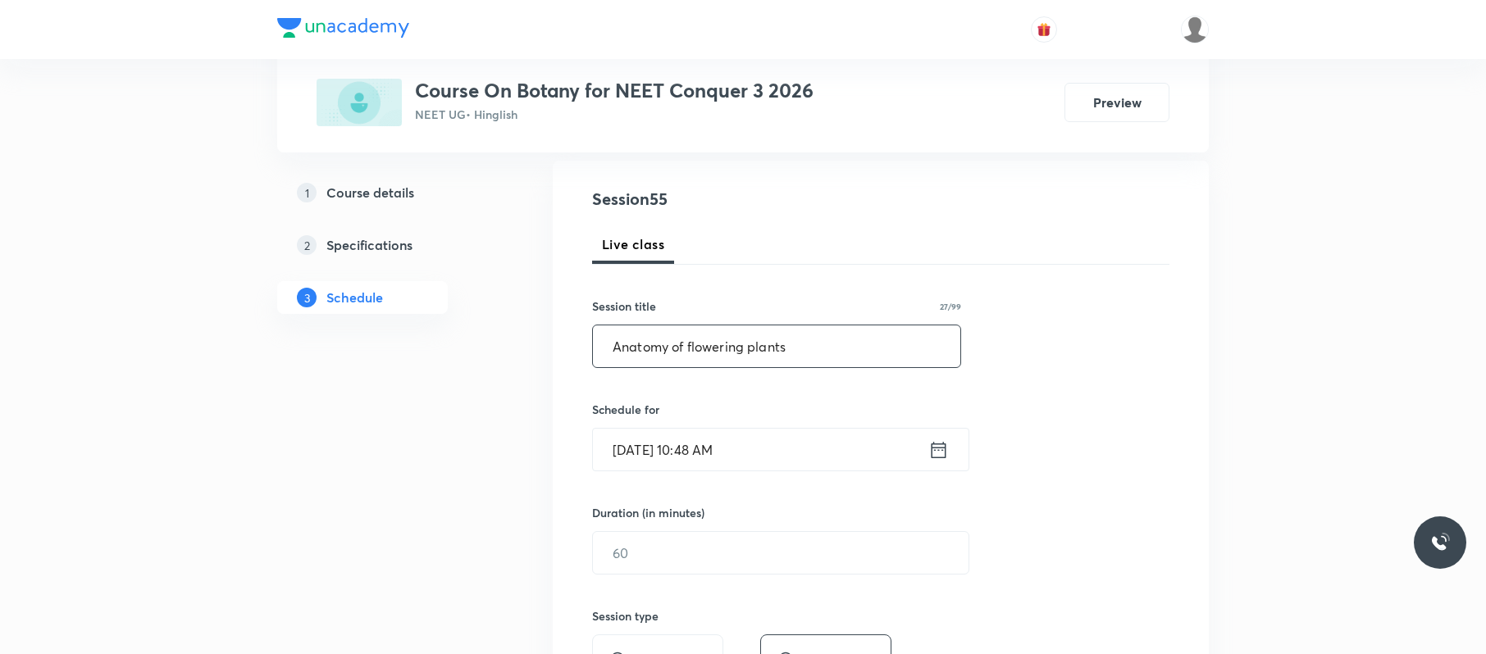
scroll to position [168, 0]
type input "Anatomy of flowering plants"
click at [808, 463] on input "Oct 3, 2025, 10:48 AM" at bounding box center [760, 449] width 335 height 42
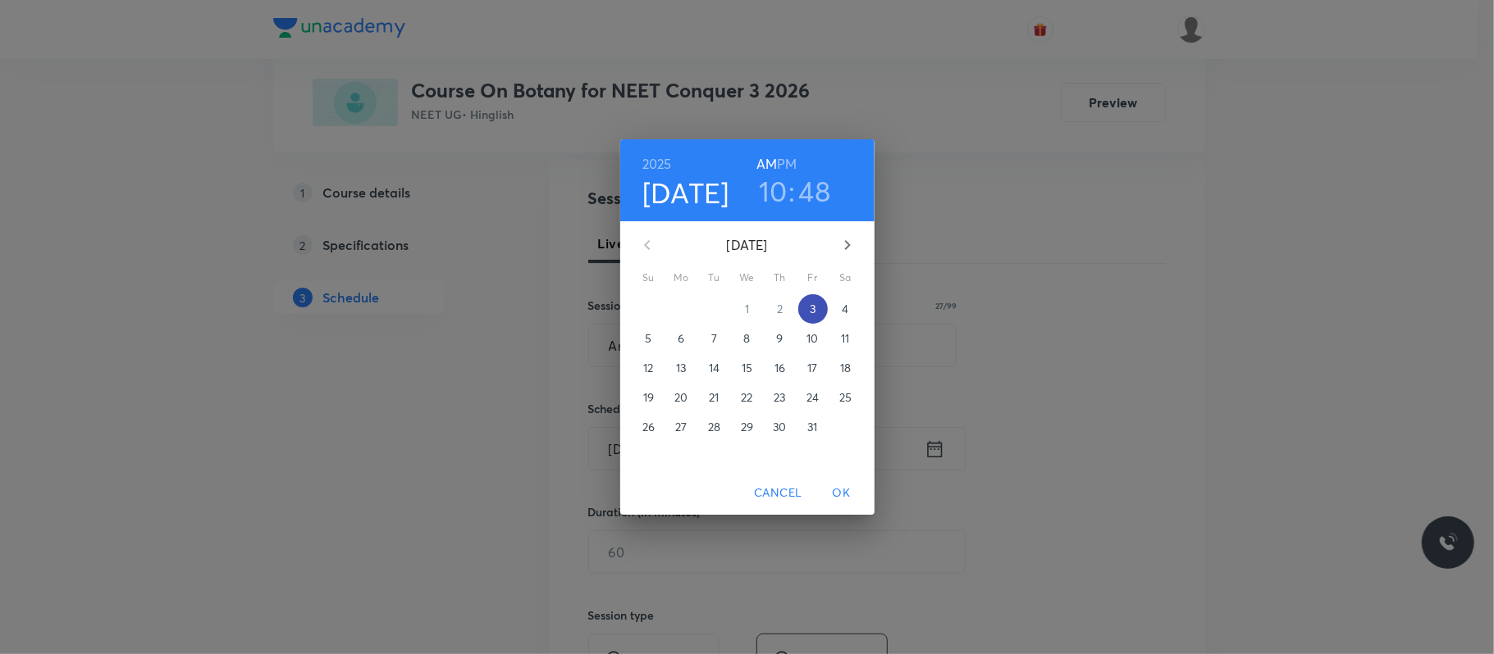
click at [814, 302] on p "3" at bounding box center [812, 309] width 6 height 16
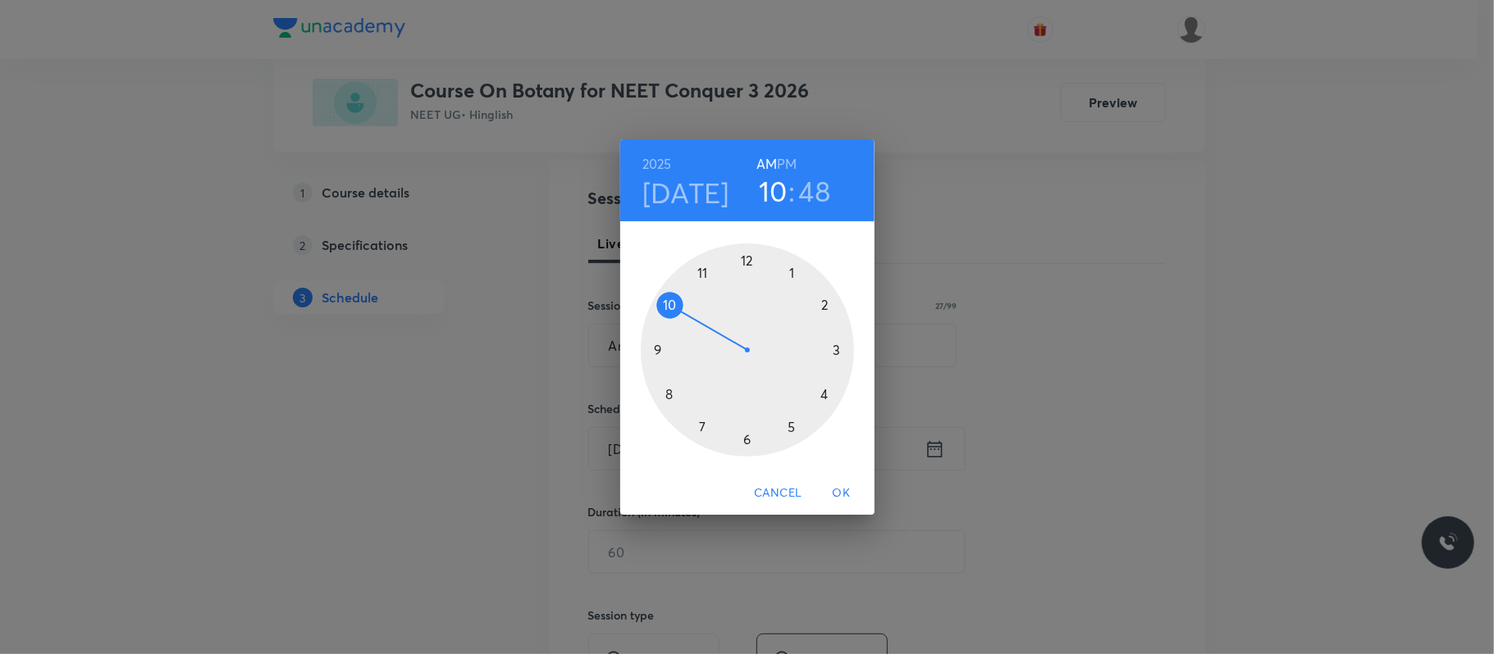
click at [677, 191] on h4 "[DATE]" at bounding box center [685, 193] width 87 height 34
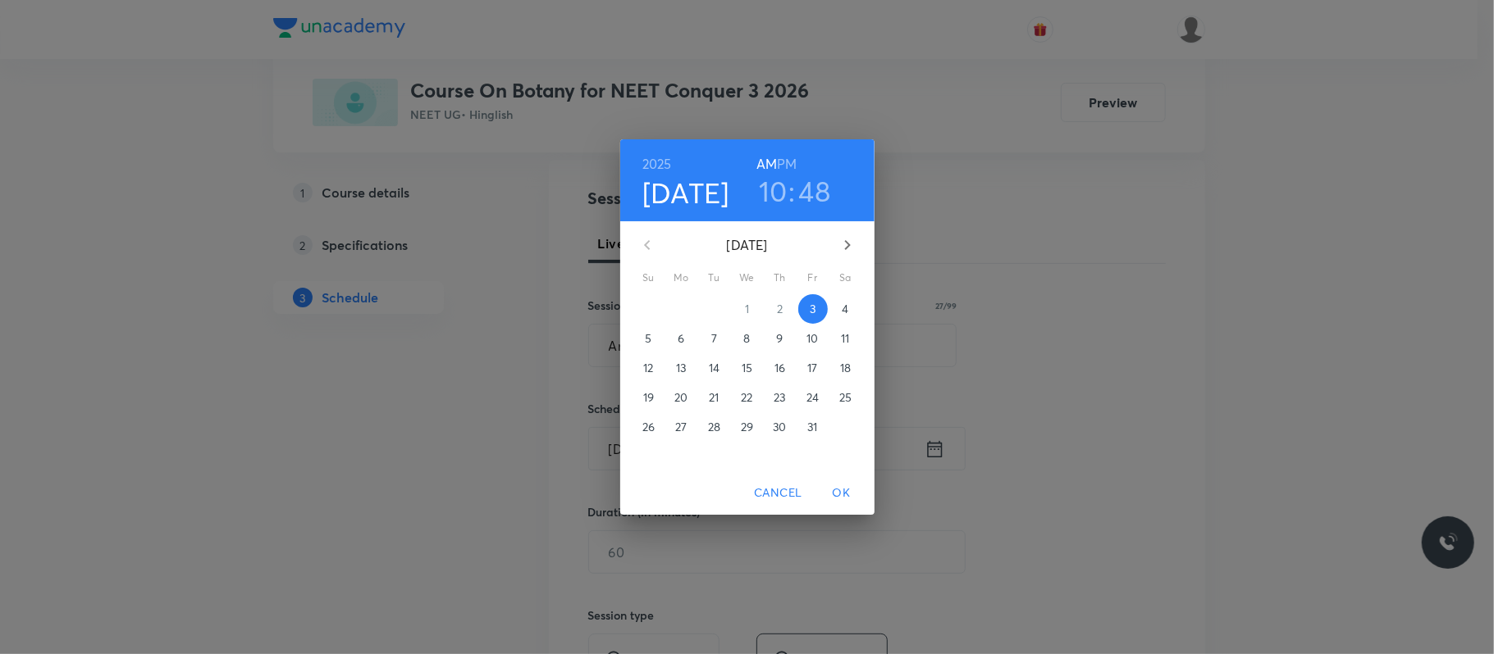
click at [847, 308] on p "4" at bounding box center [844, 309] width 7 height 16
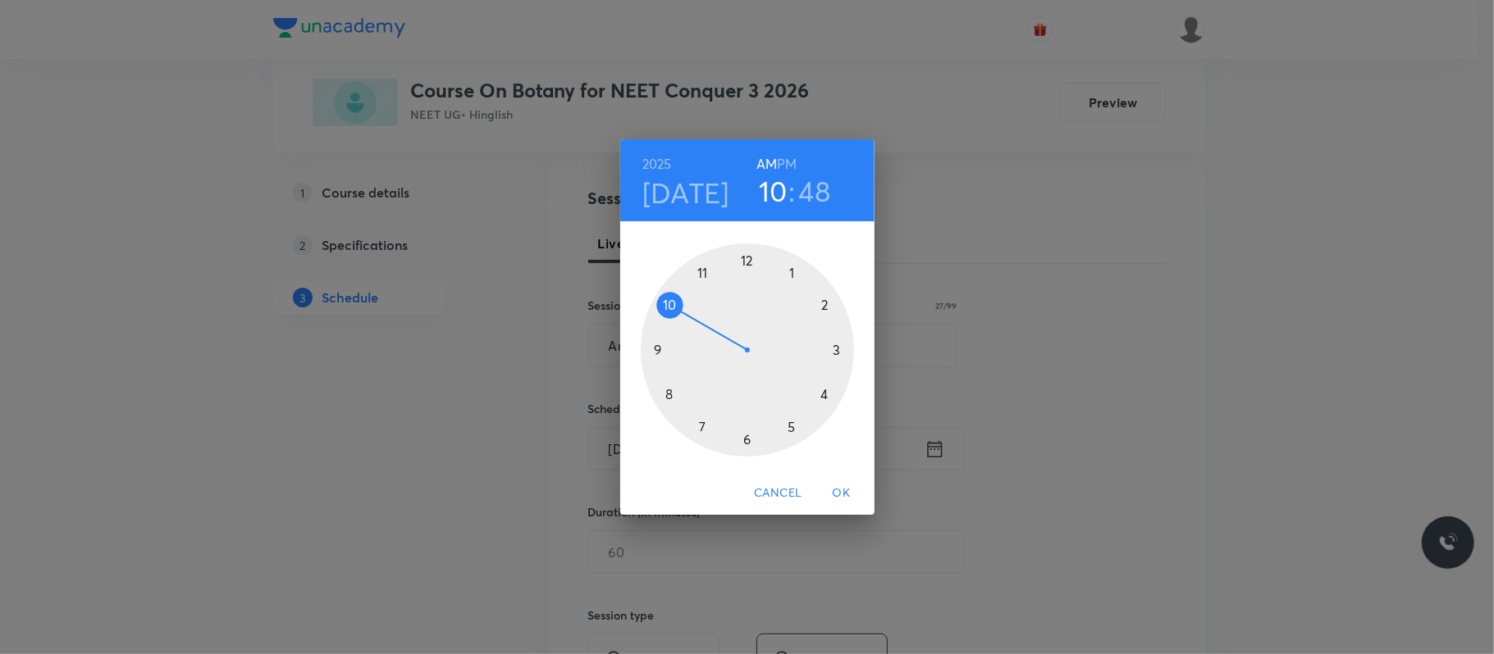
click at [792, 271] on div at bounding box center [747, 350] width 213 height 213
click at [788, 166] on h6 "PM" at bounding box center [787, 164] width 20 height 23
click at [827, 300] on div at bounding box center [747, 350] width 213 height 213
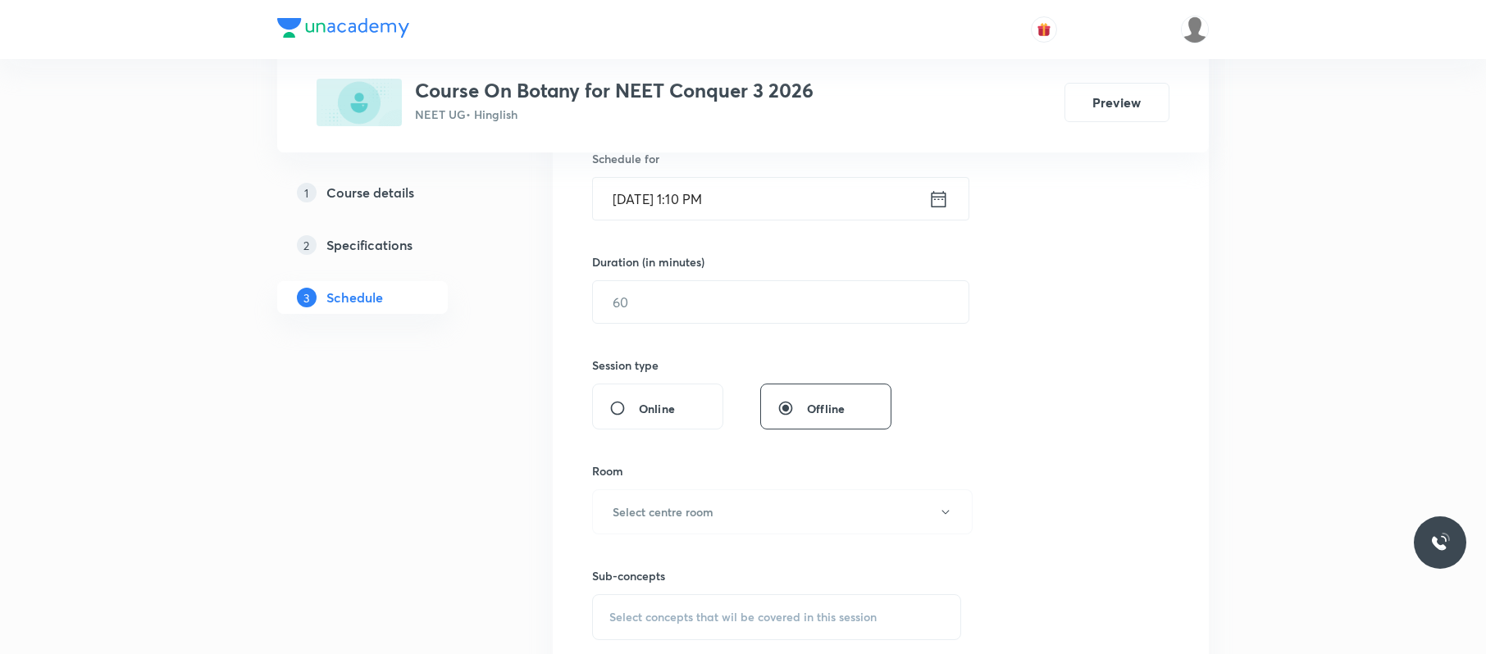
scroll to position [426, 0]
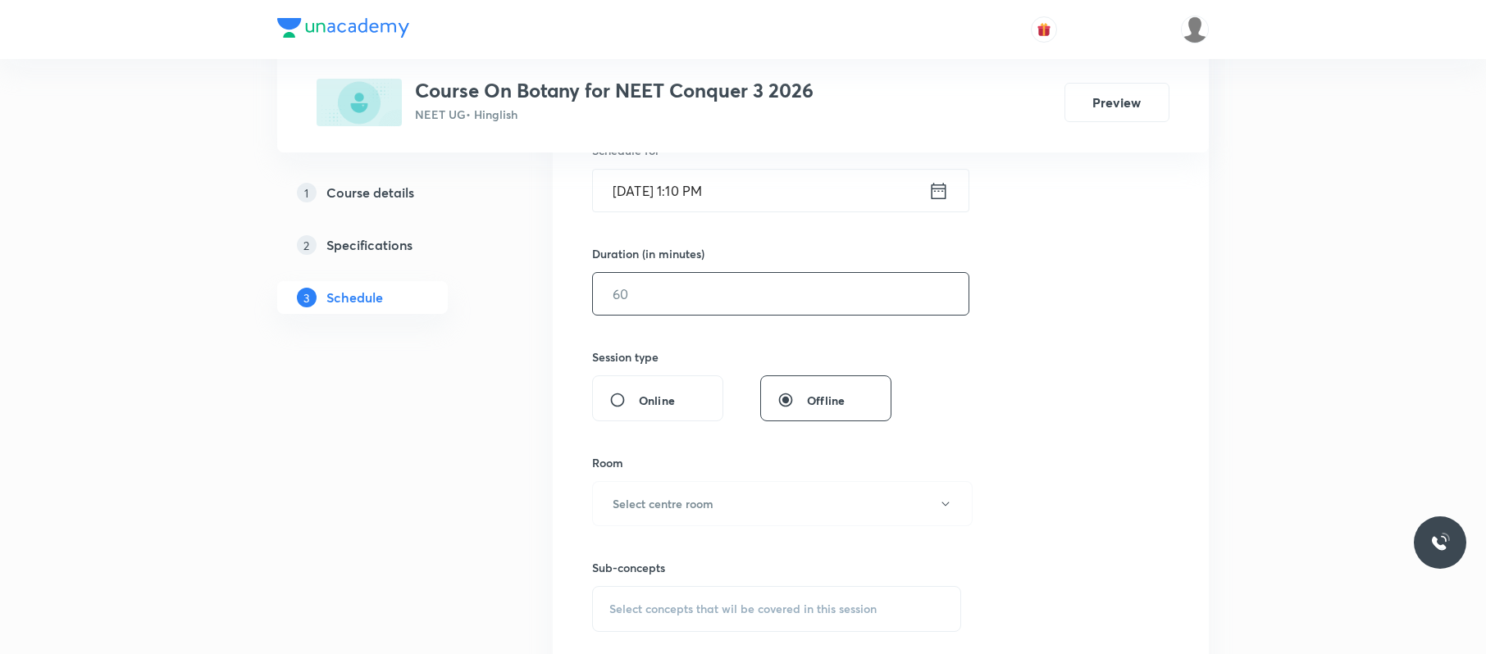
click at [786, 305] on input "text" at bounding box center [781, 294] width 376 height 42
type input "80"
click at [714, 490] on button "Select centre room" at bounding box center [782, 503] width 381 height 45
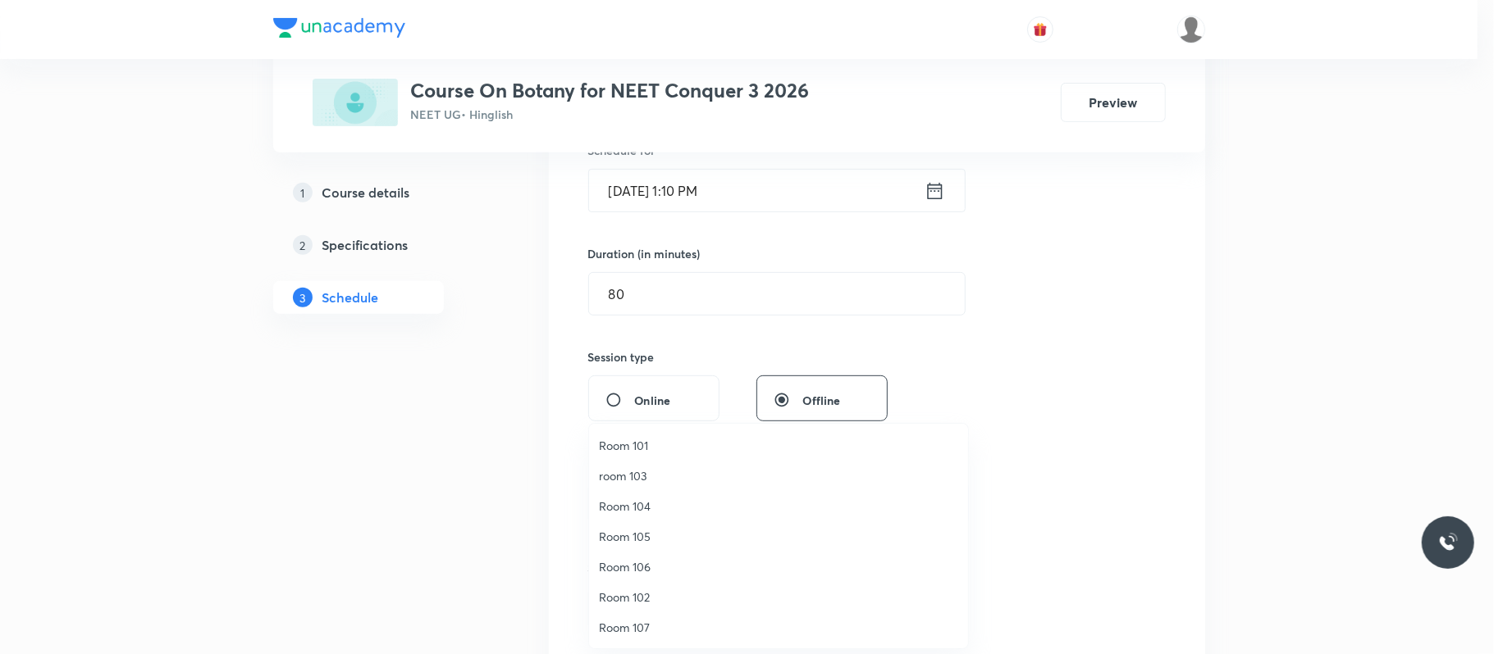
click at [641, 490] on span "Room 104" at bounding box center [778, 506] width 359 height 17
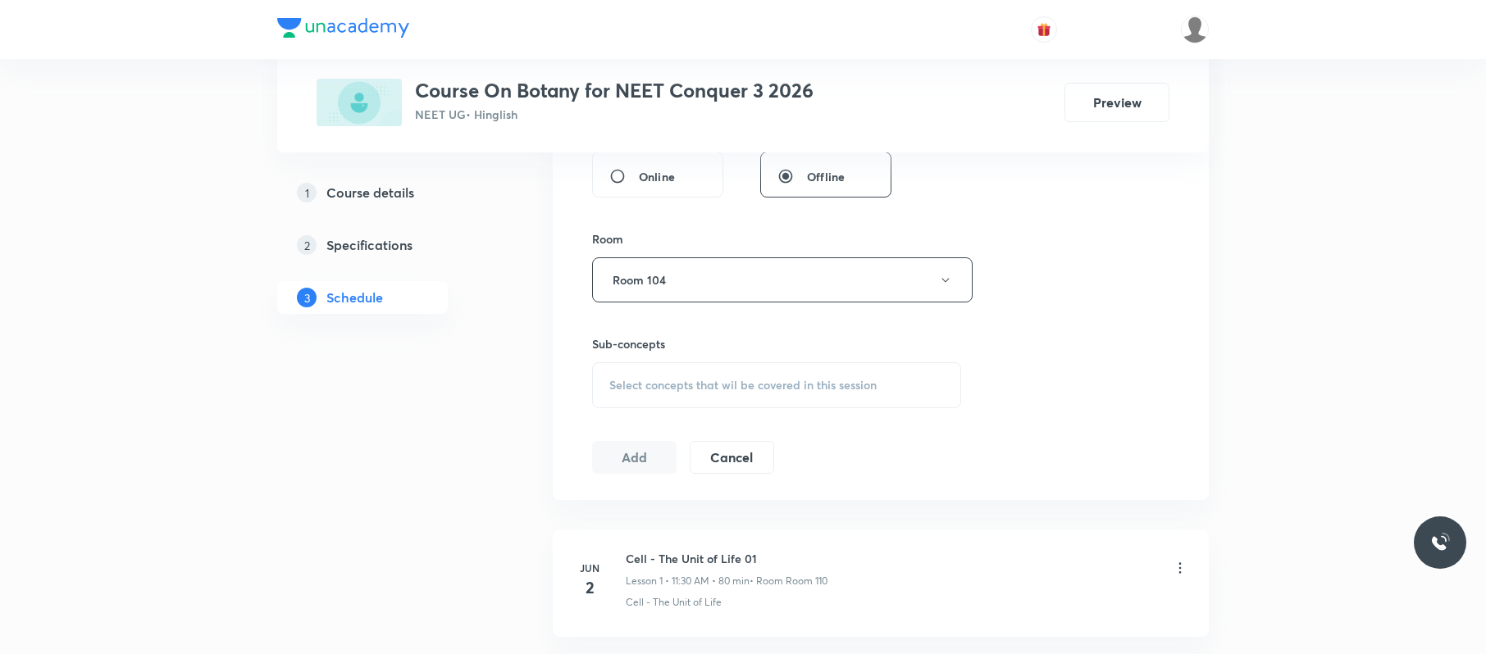
scroll to position [654, 0]
click at [851, 385] on span "Select concepts that wil be covered in this session" at bounding box center [742, 381] width 267 height 13
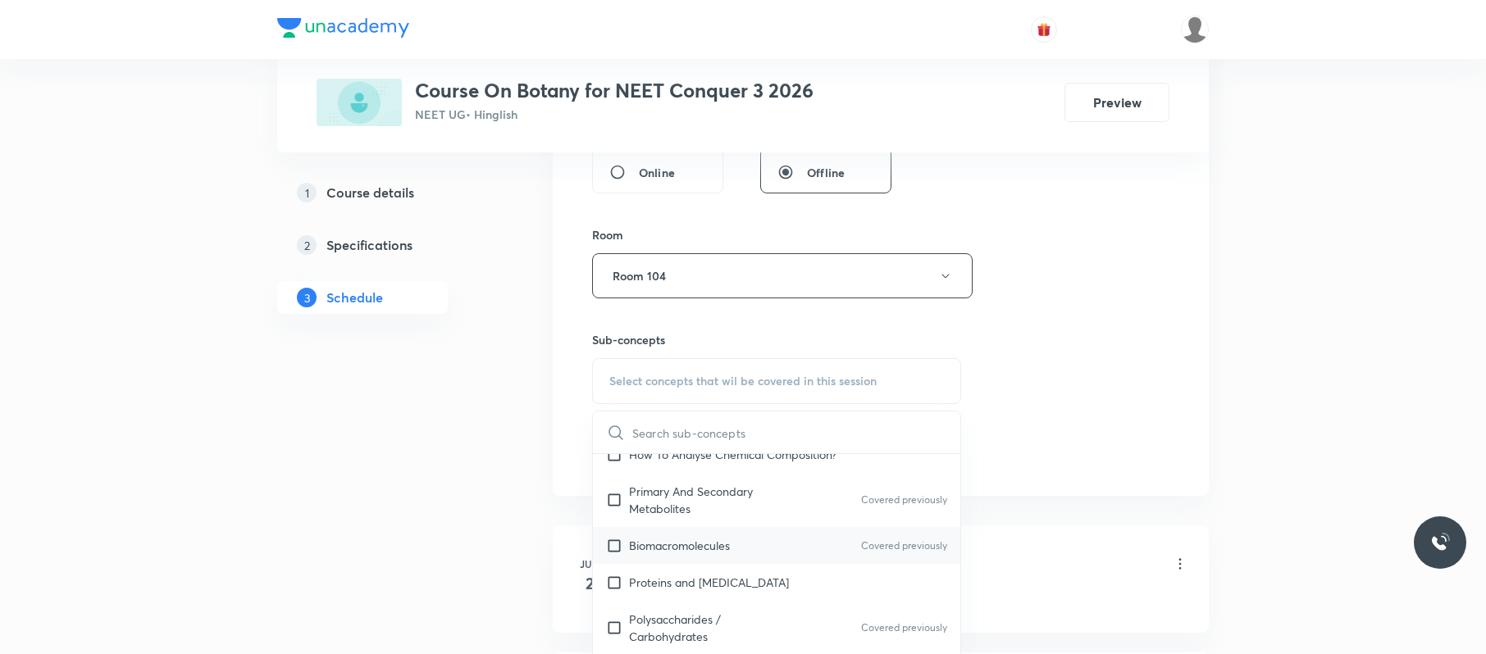
scroll to position [610, 0]
click at [732, 490] on div "Biomacromolecules Covered previously" at bounding box center [776, 544] width 367 height 37
checkbox input "true"
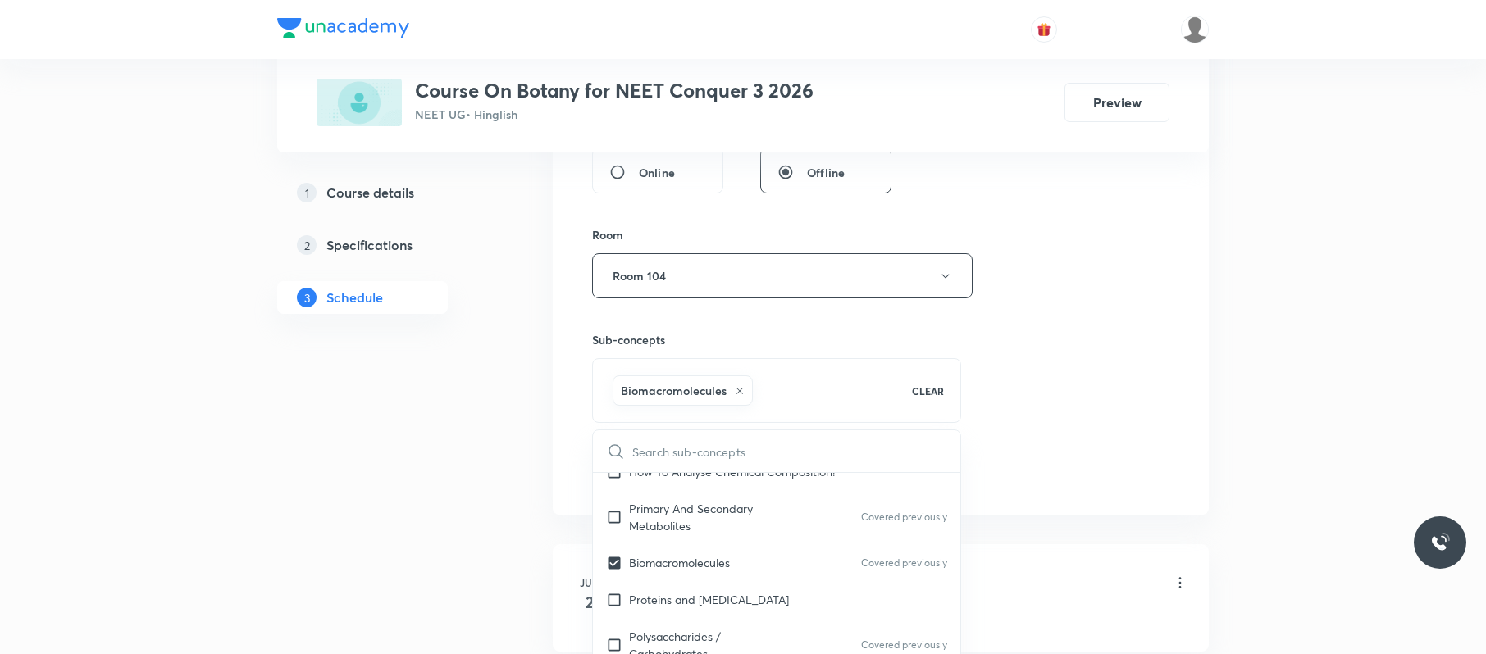
drag, startPoint x: 1076, startPoint y: 438, endPoint x: 983, endPoint y: 454, distance: 94.9
click at [1073, 438] on div "Session 55 Live class Session title 27/99 Anatomy of flowering plants ​ Schedul…" at bounding box center [880, 94] width 577 height 789
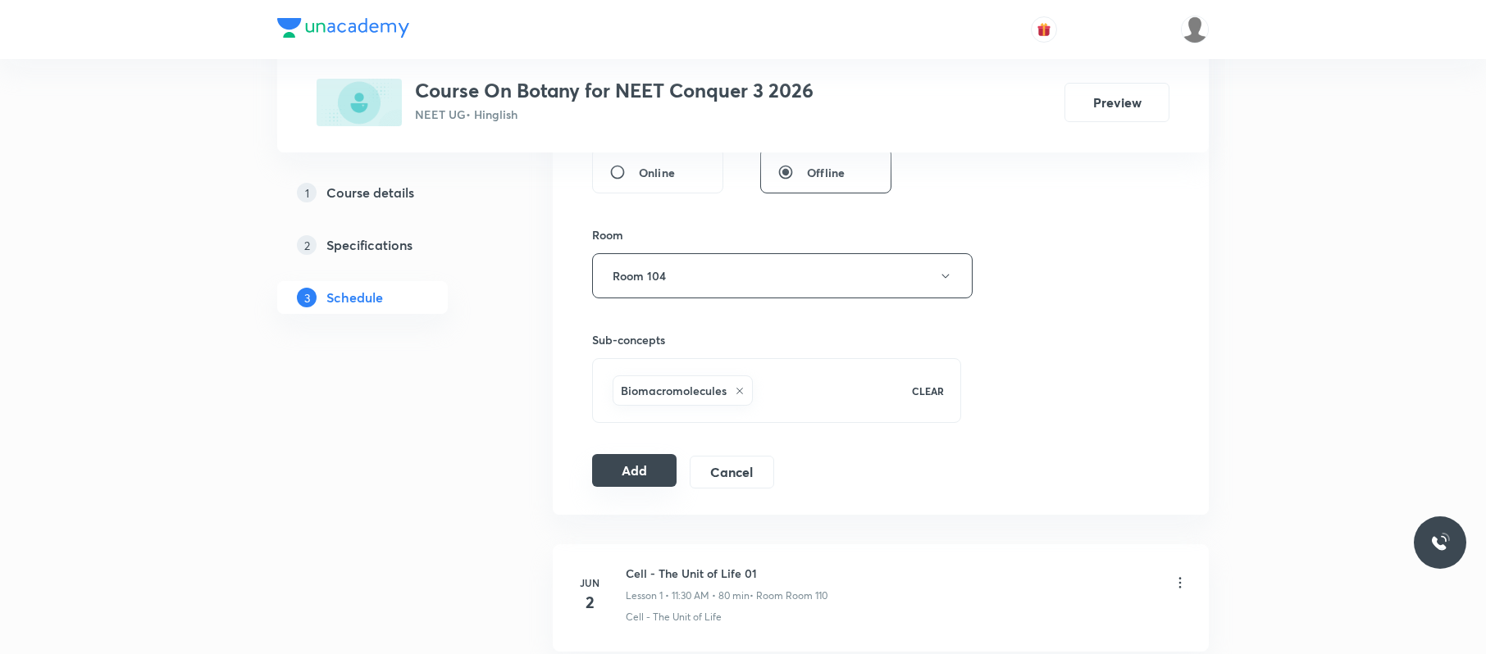
click at [664, 471] on button "Add" at bounding box center [634, 470] width 84 height 33
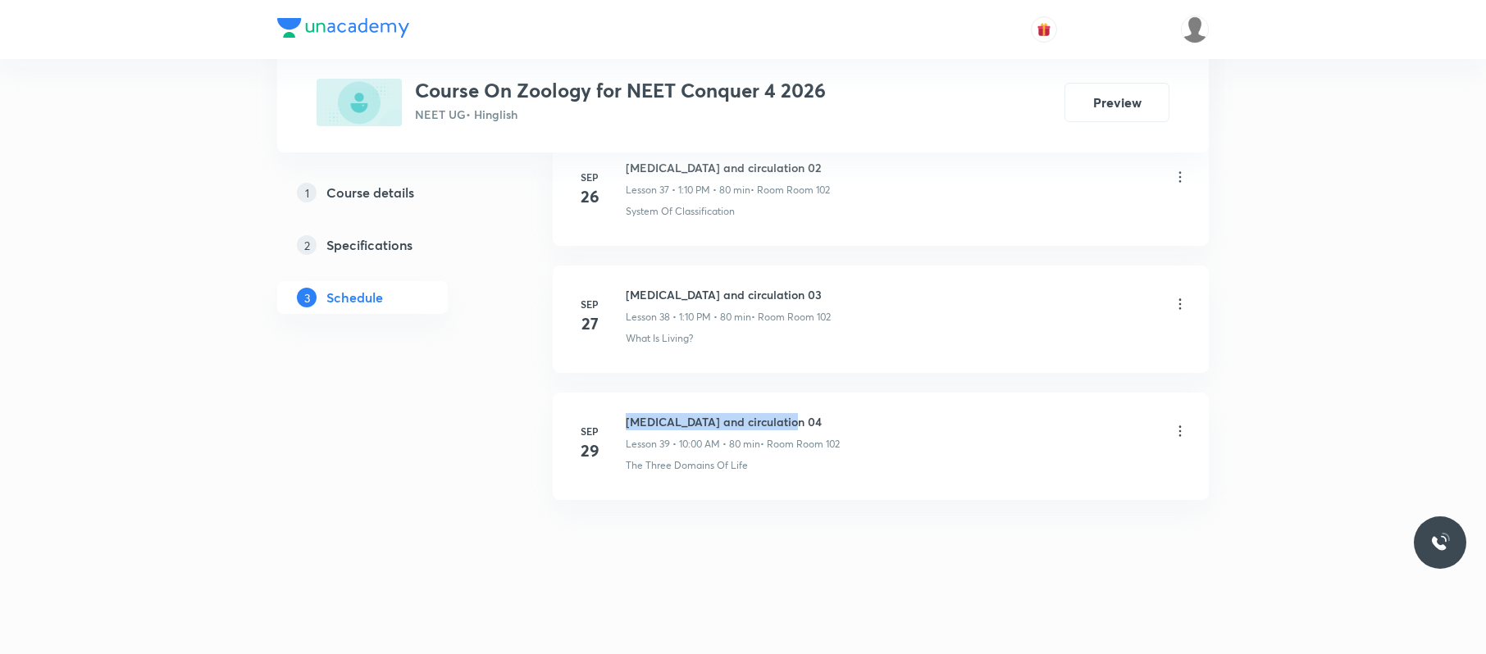
drag, startPoint x: 815, startPoint y: 404, endPoint x: 625, endPoint y: 405, distance: 190.3
click at [625, 405] on li "[DATE] [MEDICAL_DATA] and circulation 04 Lesson 39 • 10:00 AM • 80 min • Room R…" at bounding box center [881, 446] width 656 height 107
copy h6 "[MEDICAL_DATA] and circulation 04"
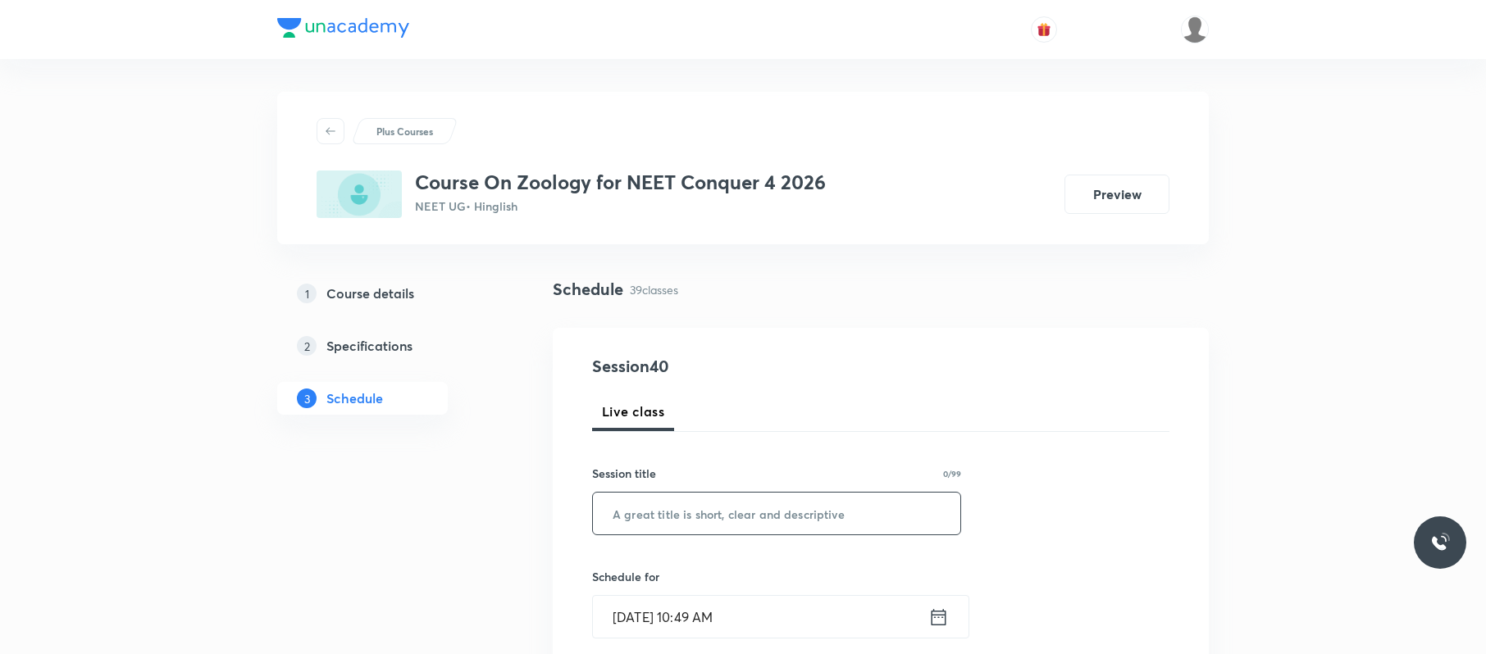
click at [896, 499] on input "text" at bounding box center [776, 514] width 367 height 42
paste input "[MEDICAL_DATA] and circulation 04"
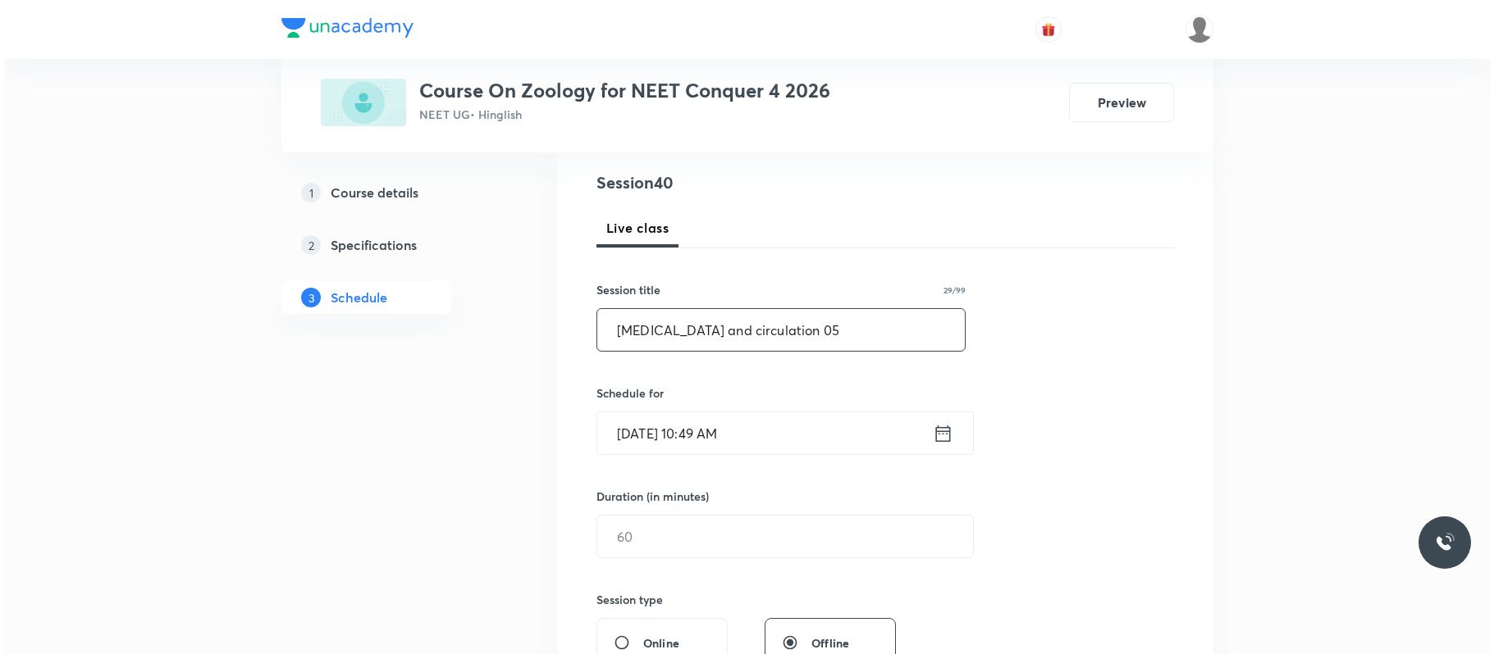
scroll to position [185, 0]
type input "[MEDICAL_DATA] and circulation 05"
click at [779, 418] on input "[DATE] 10:49 AM" at bounding box center [760, 432] width 335 height 42
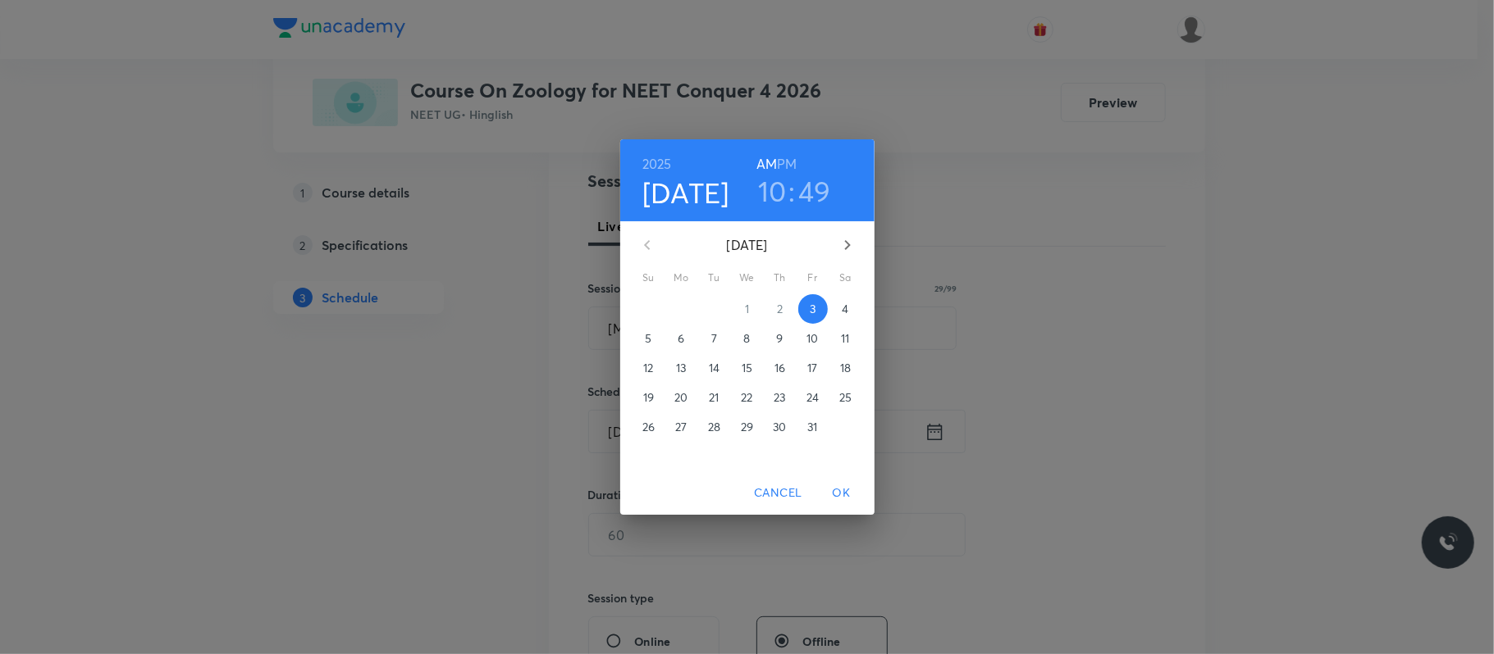
click at [776, 179] on h3 "10" at bounding box center [772, 191] width 29 height 34
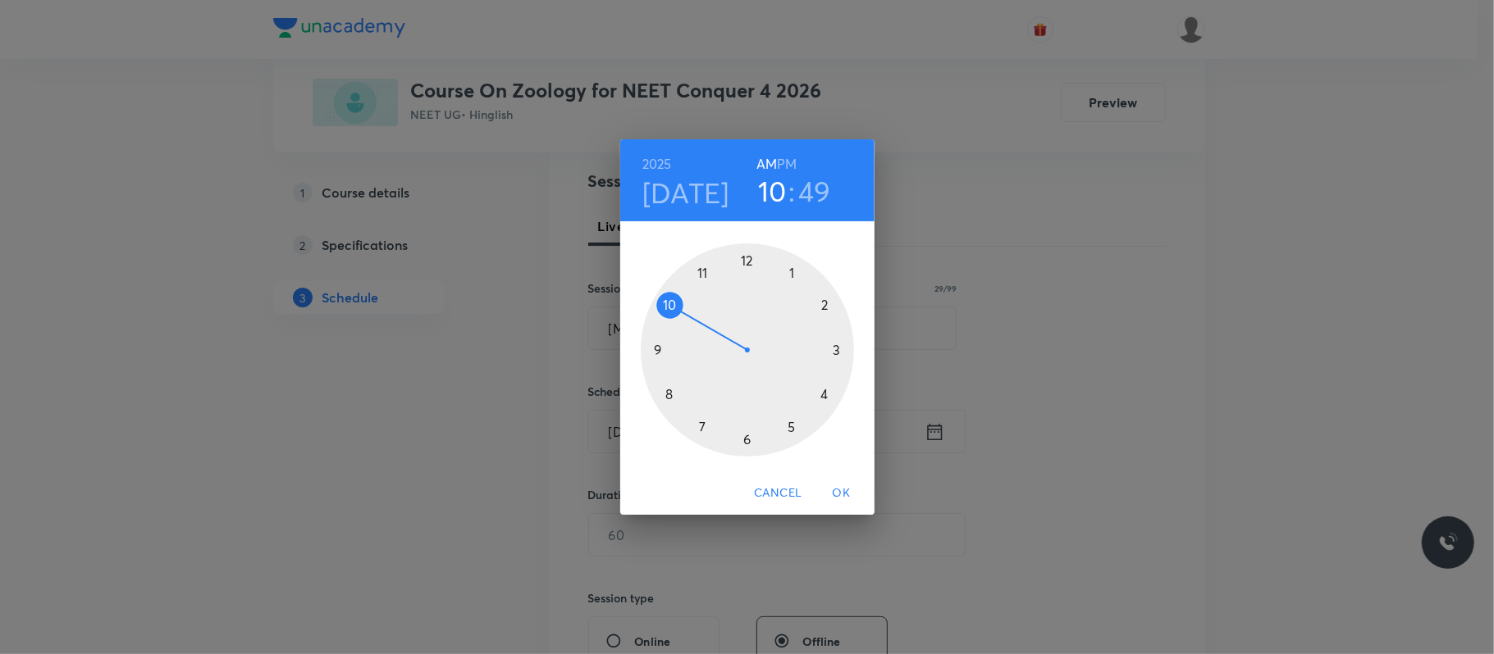
click at [703, 274] on div at bounding box center [747, 350] width 213 height 213
click at [749, 440] on div at bounding box center [747, 350] width 213 height 213
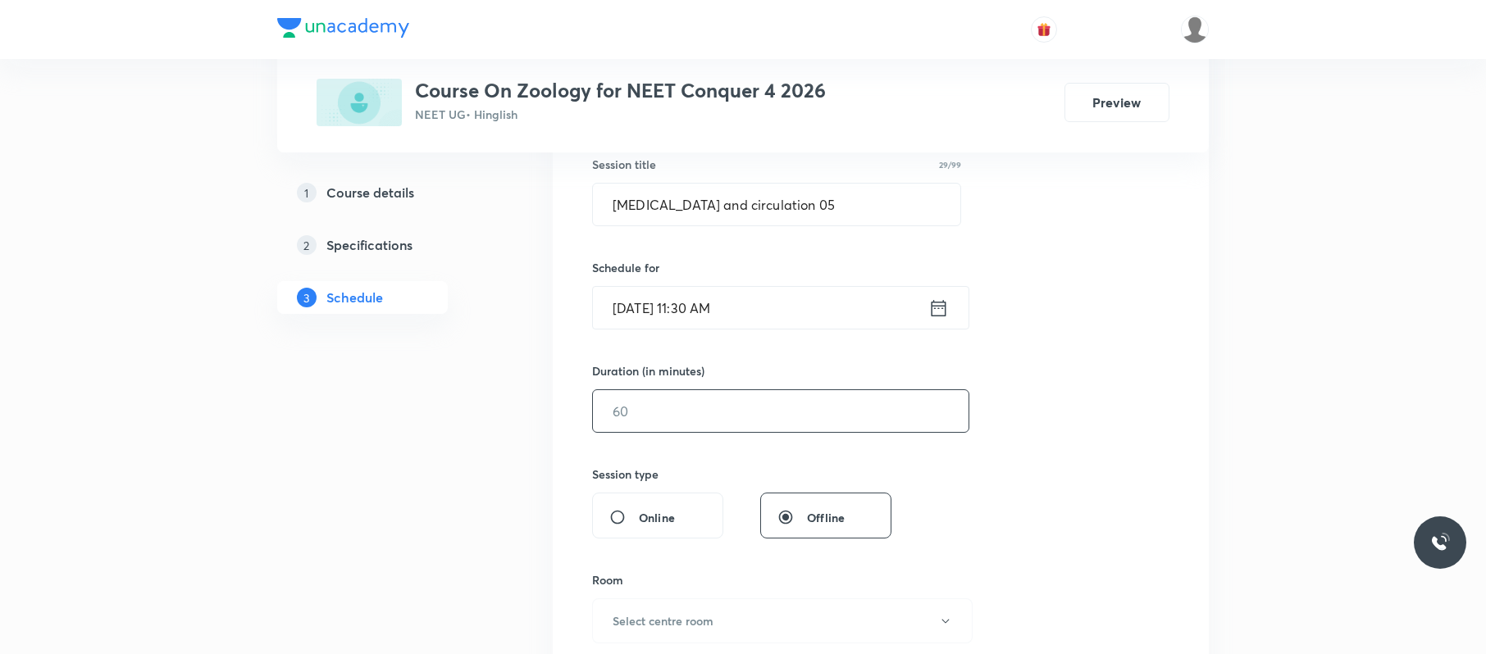
scroll to position [310, 0]
click at [712, 408] on input "text" at bounding box center [781, 411] width 376 height 42
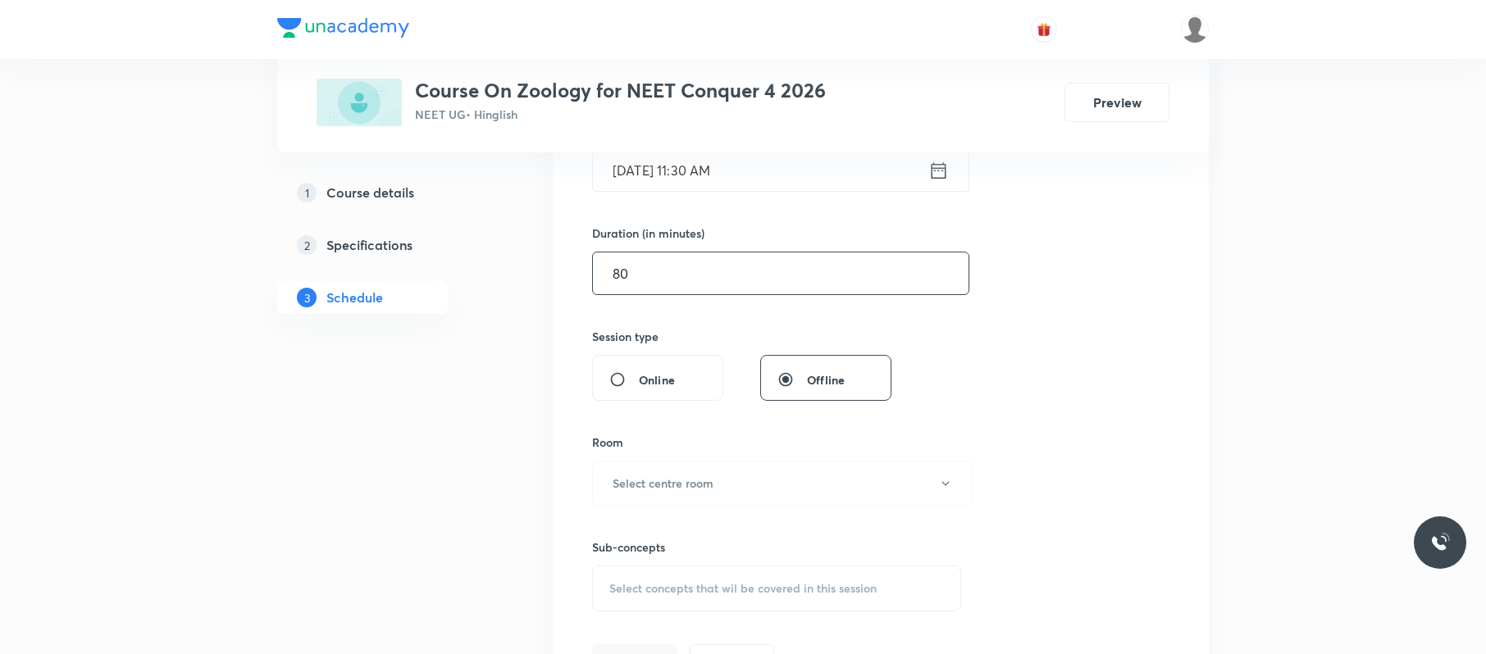
scroll to position [448, 0]
type input "80"
click at [696, 474] on button "Select centre room" at bounding box center [782, 482] width 381 height 45
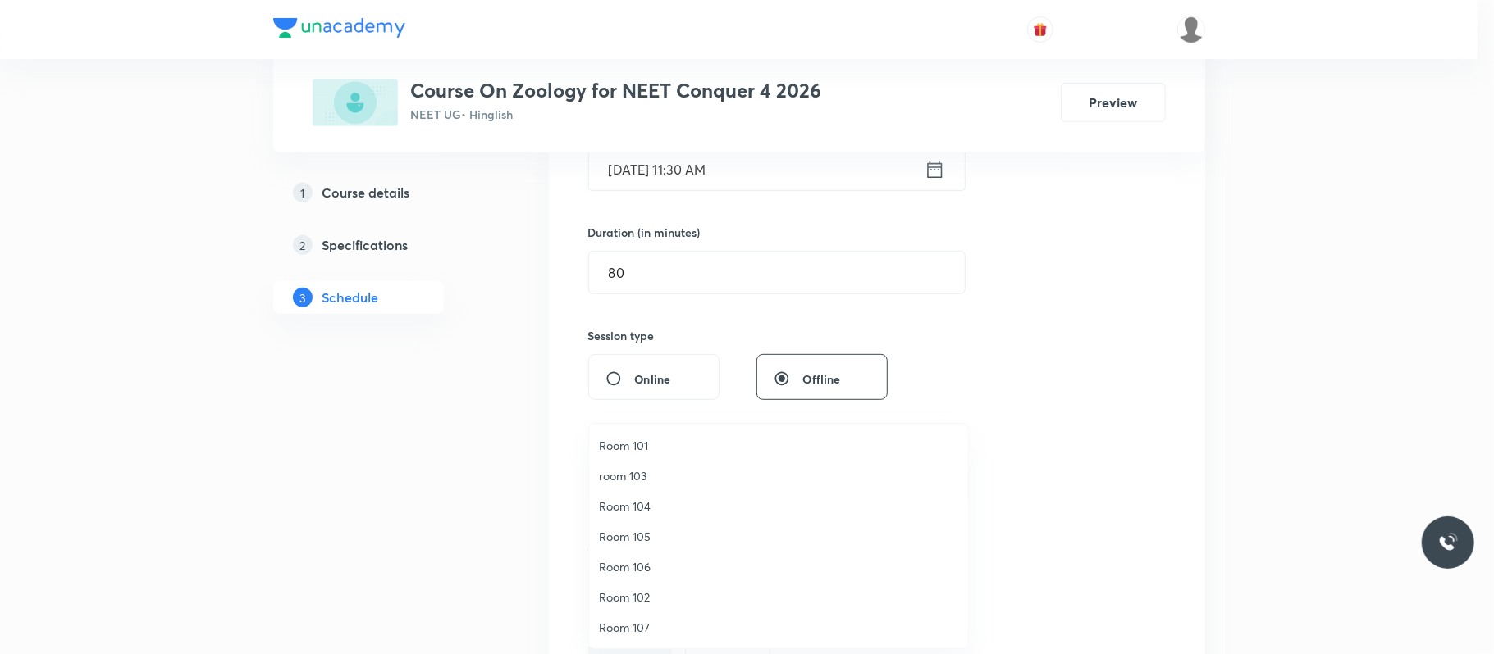
click at [656, 600] on span "Room 102" at bounding box center [778, 597] width 359 height 17
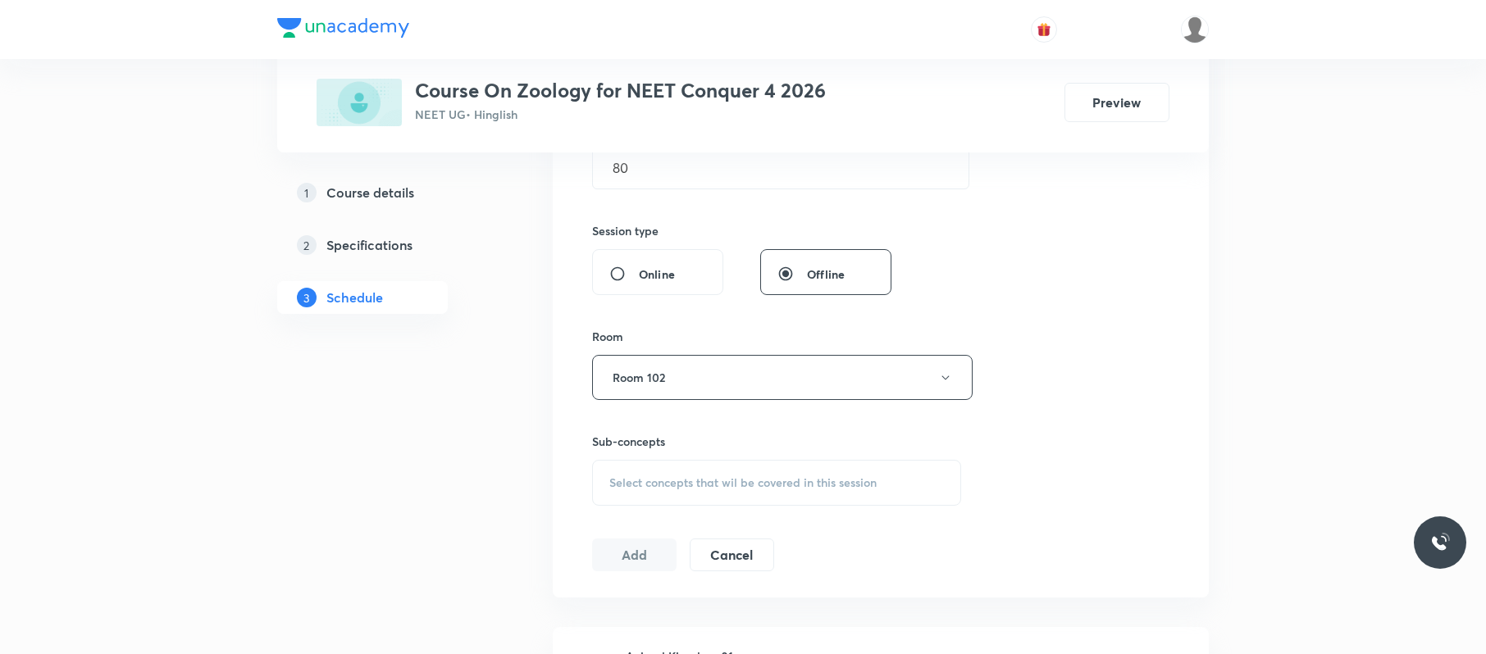
scroll to position [555, 0]
click at [743, 480] on span "Select concepts that wil be covered in this session" at bounding box center [742, 480] width 267 height 13
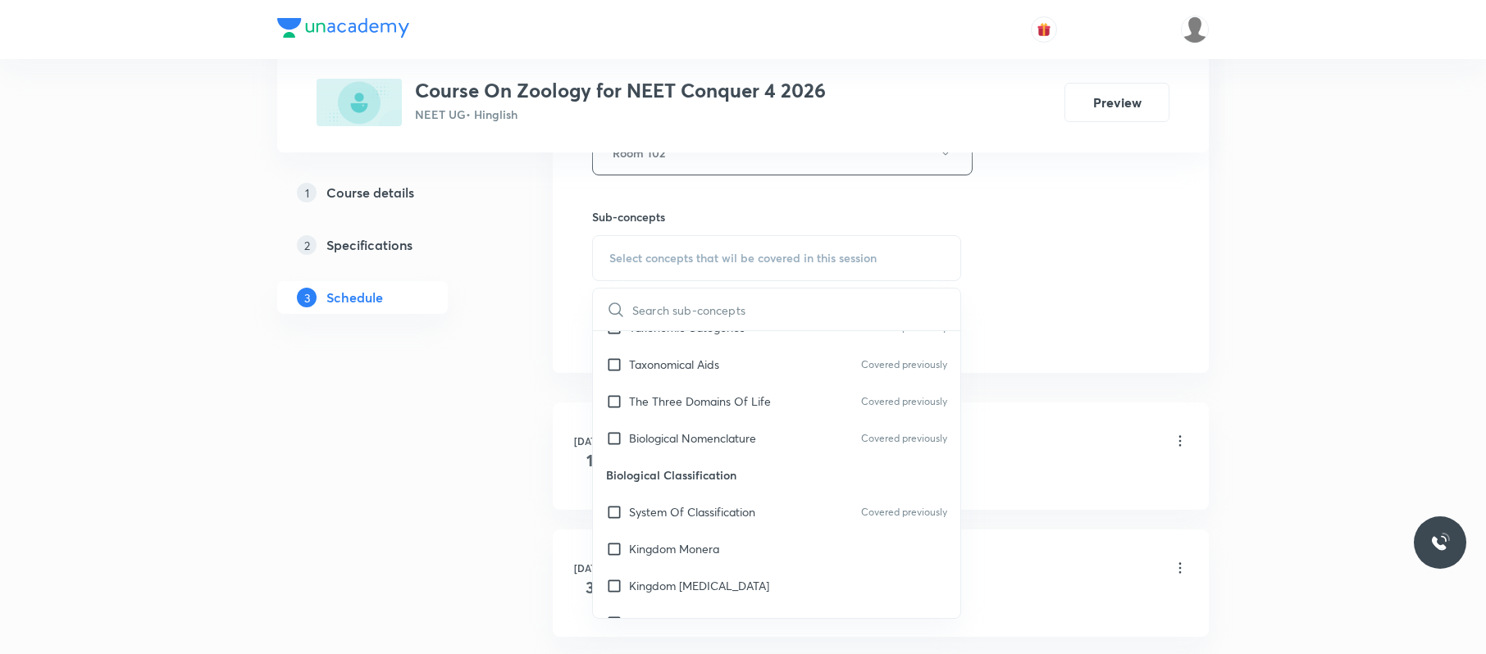
scroll to position [500, 0]
click at [743, 505] on p "System Of Classification" at bounding box center [692, 511] width 126 height 17
checkbox input "true"
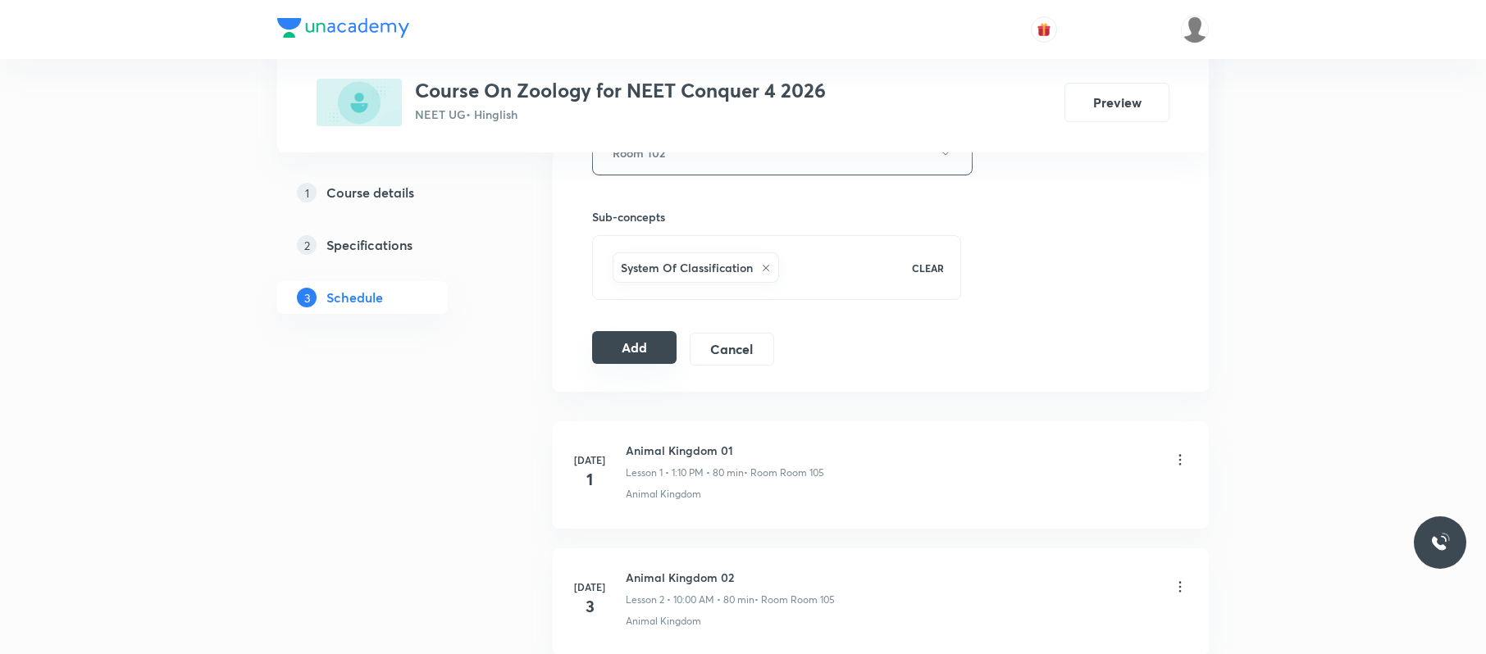
click at [641, 351] on button "Add" at bounding box center [634, 347] width 84 height 33
